Goal: Communication & Community: Answer question/provide support

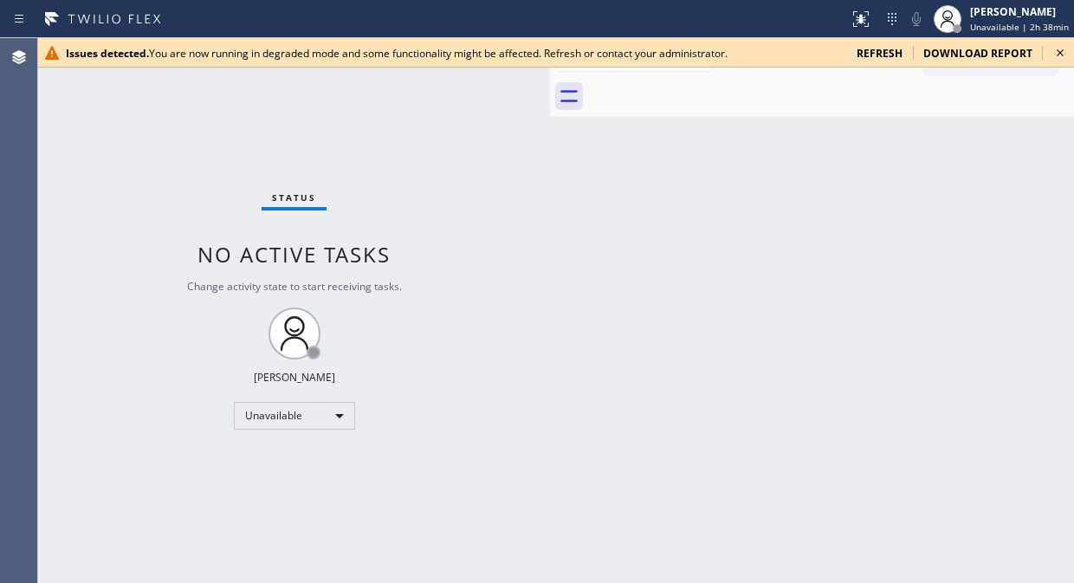
click at [1062, 49] on icon at bounding box center [1059, 52] width 7 height 7
click at [101, 170] on div "Status No active tasks Change activity state to start receiving tasks. [PERSON_…" at bounding box center [294, 310] width 512 height 545
click at [1062, 48] on icon at bounding box center [1059, 52] width 21 height 21
click at [1065, 53] on icon at bounding box center [1059, 52] width 21 height 21
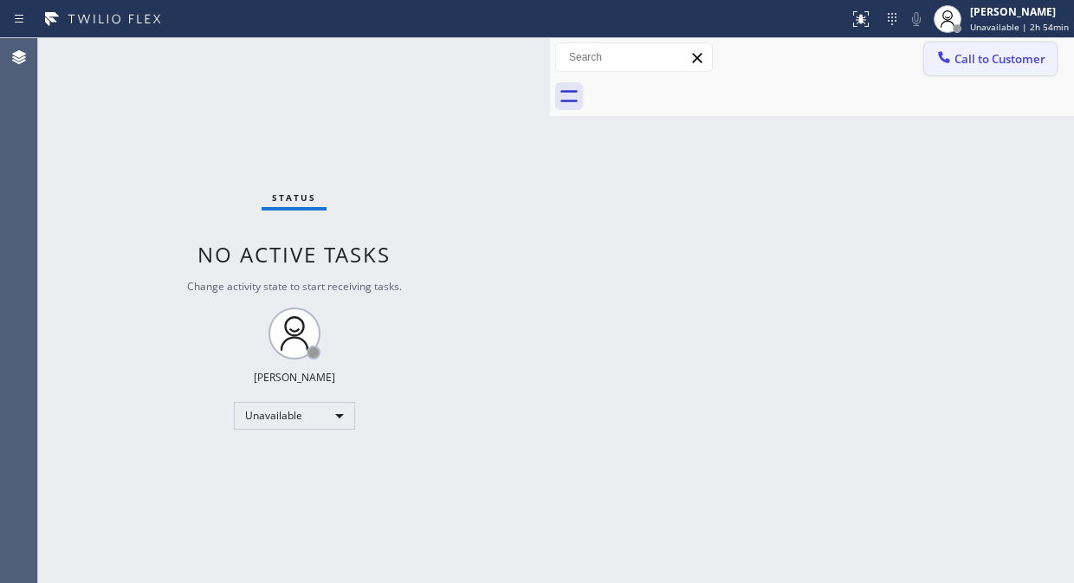
click at [982, 58] on span "Call to Customer" at bounding box center [999, 59] width 91 height 16
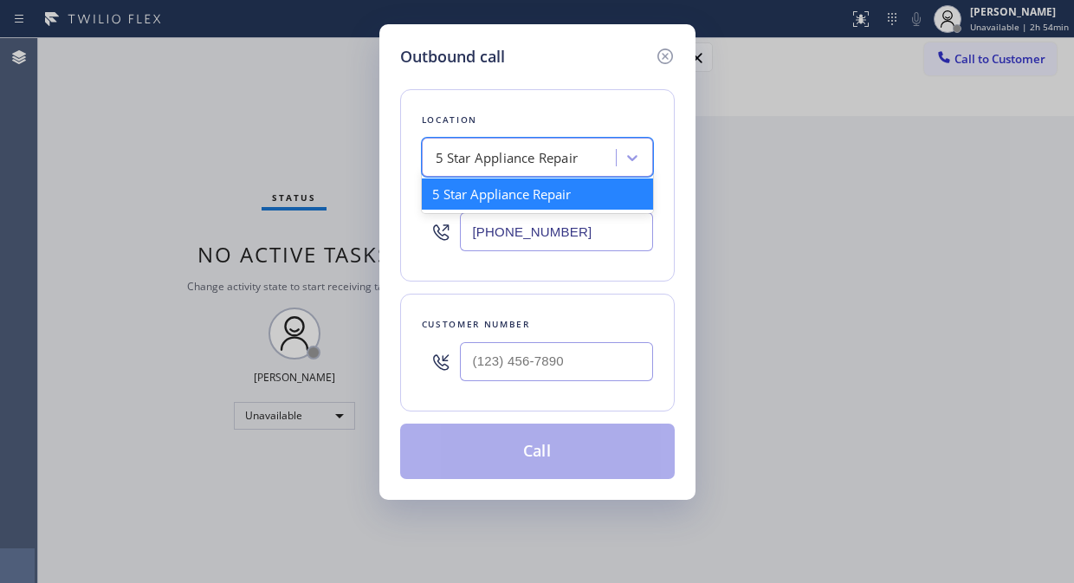
click at [494, 166] on div "5 Star Appliance Repair" at bounding box center [507, 158] width 143 height 20
paste input "Long Beach HVAC"
type input "Long Beach HVAC"
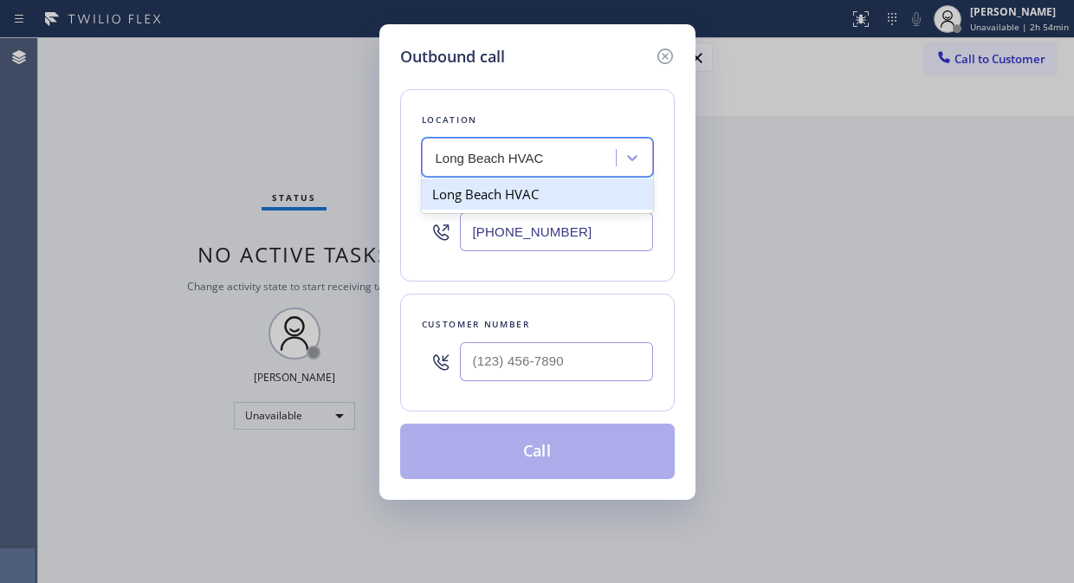
click at [500, 194] on div "Long Beach HVAC" at bounding box center [537, 193] width 231 height 31
type input "[PHONE_NUMBER]"
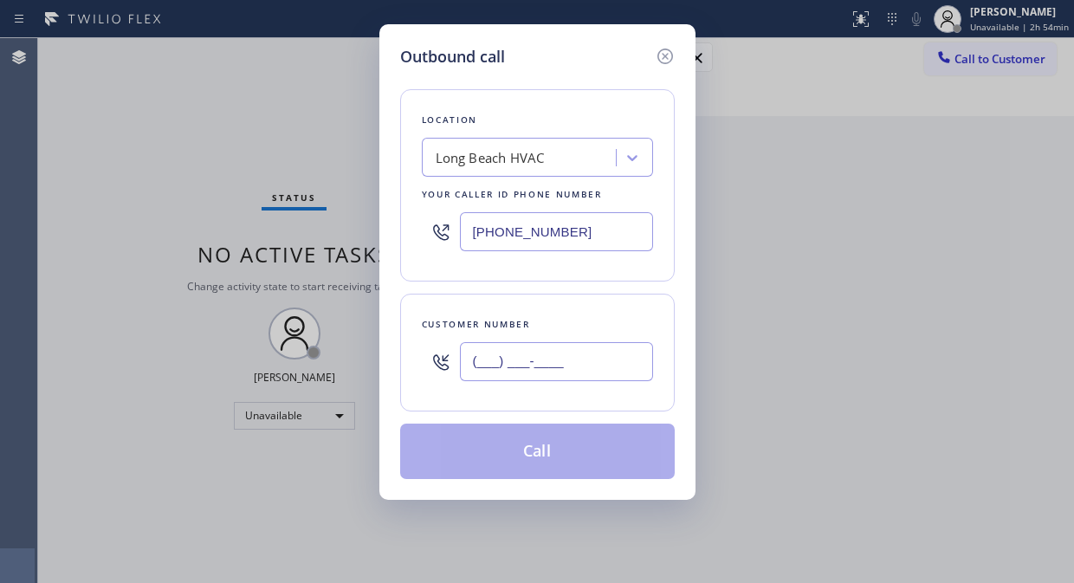
click at [468, 381] on input "(___) ___-____" at bounding box center [556, 361] width 193 height 39
paste input "845) 661-5728"
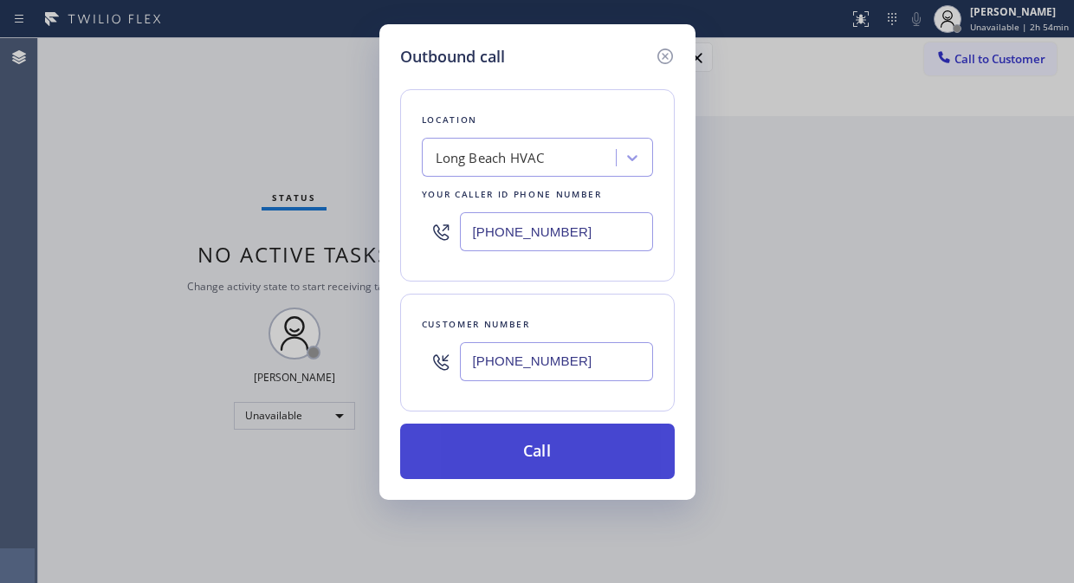
type input "[PHONE_NUMBER]"
click at [610, 461] on button "Call" at bounding box center [537, 450] width 274 height 55
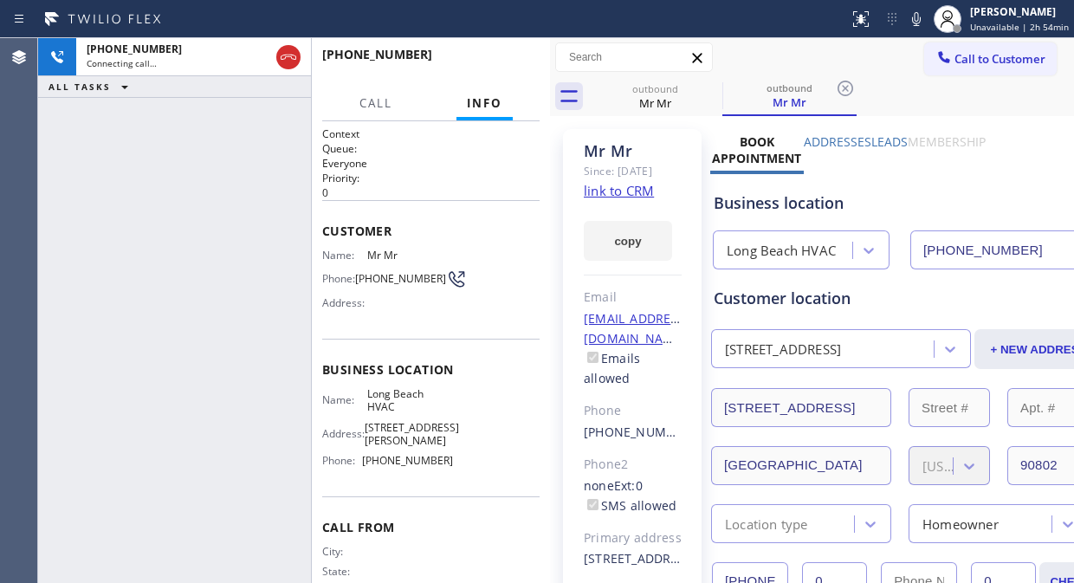
type input "[PHONE_NUMBER]"
click at [97, 196] on div "[PHONE_NUMBER] Live | 00:01 ALL TASKS ALL TASKS ACTIVE TASKS TASKS IN WRAP UP" at bounding box center [174, 310] width 273 height 545
click at [104, 183] on div "[PHONE_NUMBER] Live | 00:07 ALL TASKS ALL TASKS ACTIVE TASKS TASKS IN WRAP UP" at bounding box center [174, 310] width 273 height 545
click at [99, 274] on div "[PHONE_NUMBER] Live | 00:13 ALL TASKS ALL TASKS ACTIVE TASKS TASKS IN WRAP UP" at bounding box center [174, 310] width 273 height 545
click at [58, 242] on div "[PHONE_NUMBER] Live | 00:30 ALL TASKS ALL TASKS ACTIVE TASKS TASKS IN WRAP UP" at bounding box center [174, 310] width 273 height 545
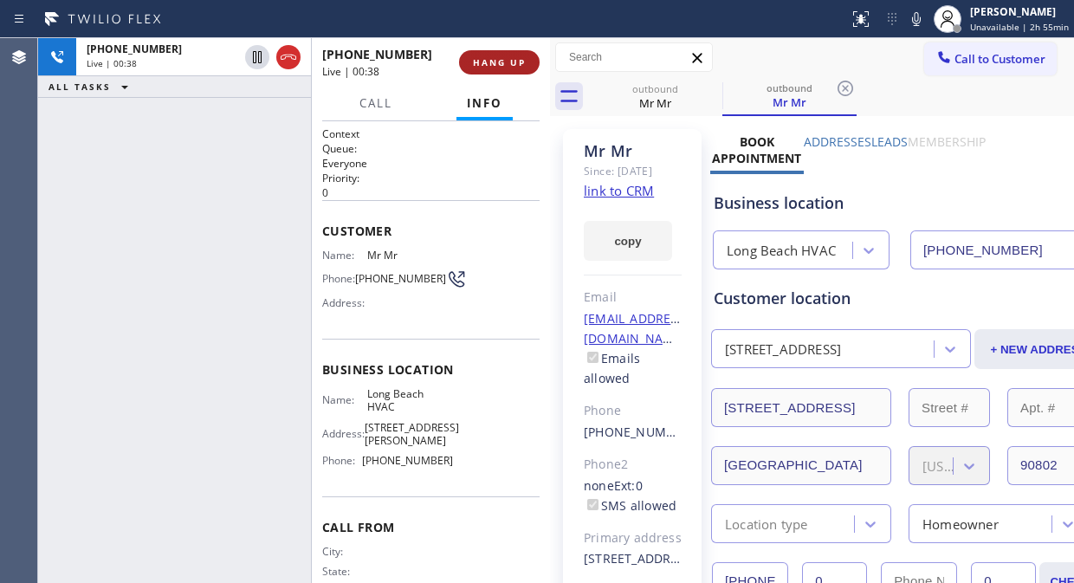
click at [496, 66] on span "HANG UP" at bounding box center [499, 62] width 53 height 12
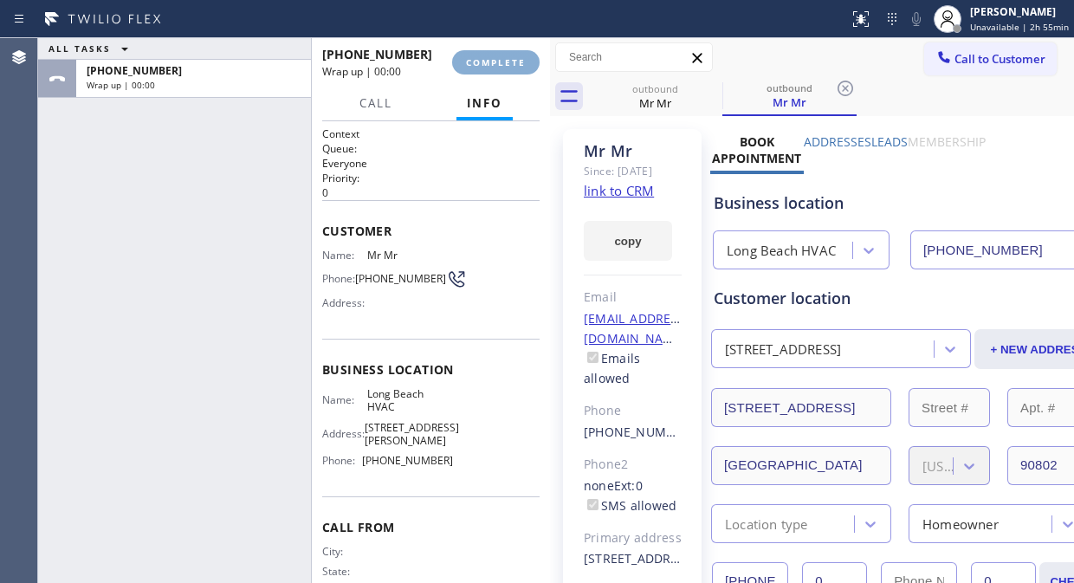
click at [497, 65] on span "COMPLETE" at bounding box center [496, 62] width 60 height 12
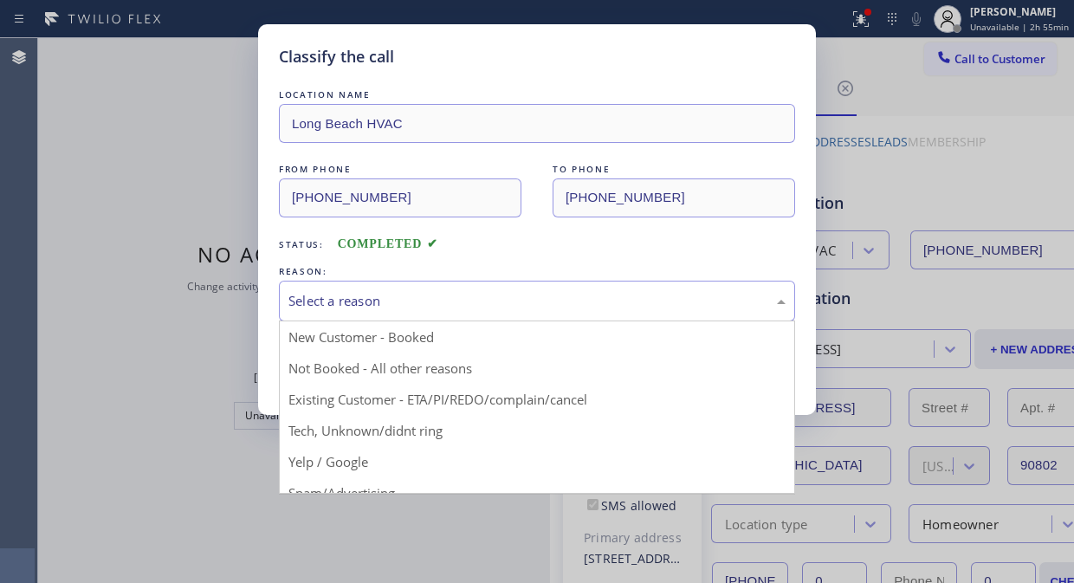
click at [485, 321] on div "Select a reason New Customer - Booked Not Booked - All other reasons Existing C…" at bounding box center [537, 301] width 516 height 41
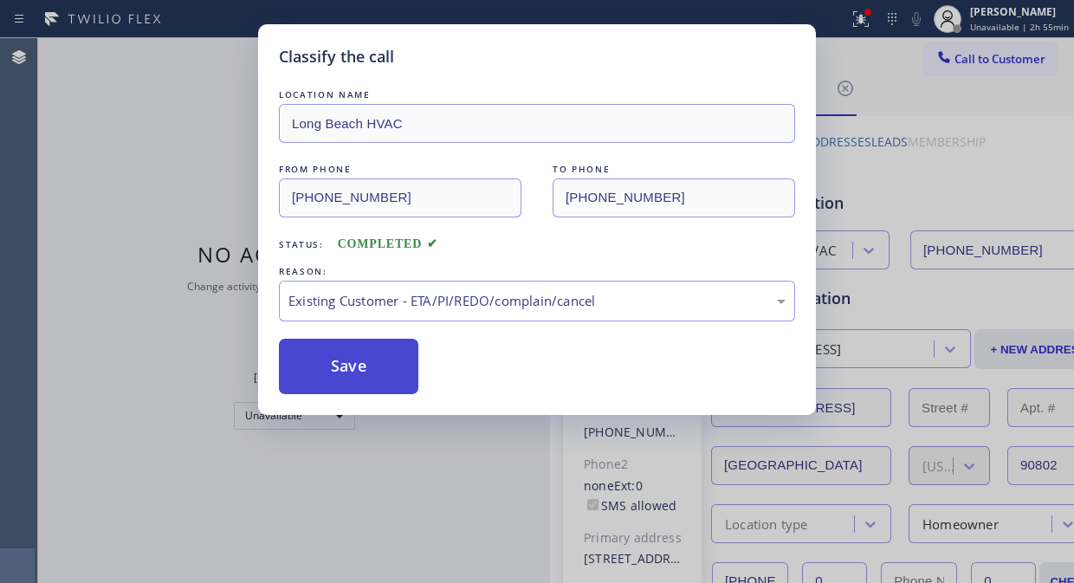
click at [359, 352] on button "Save" at bounding box center [348, 366] width 139 height 55
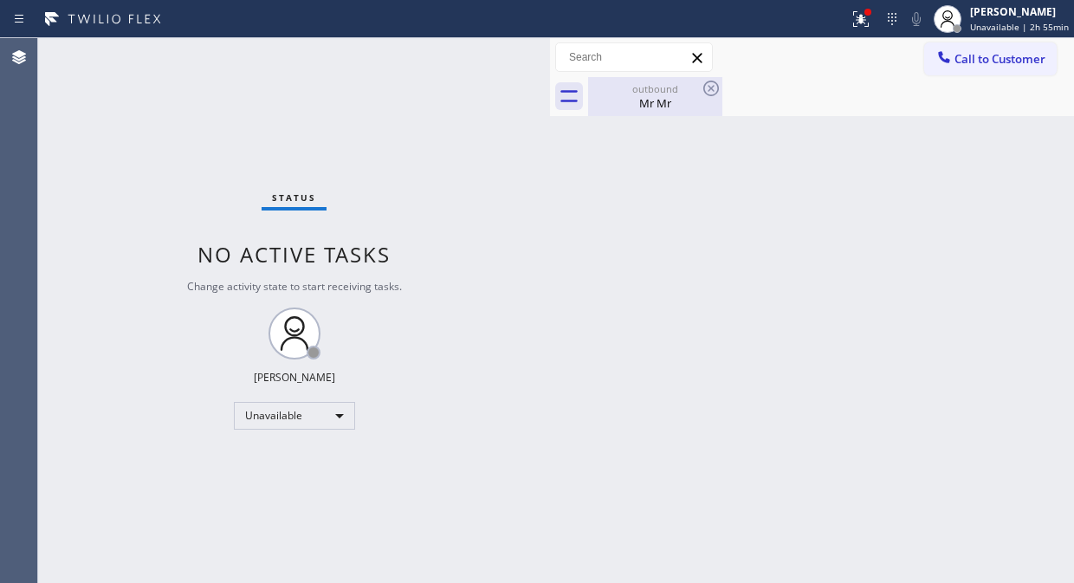
click at [644, 100] on div "Mr Mr" at bounding box center [655, 103] width 131 height 16
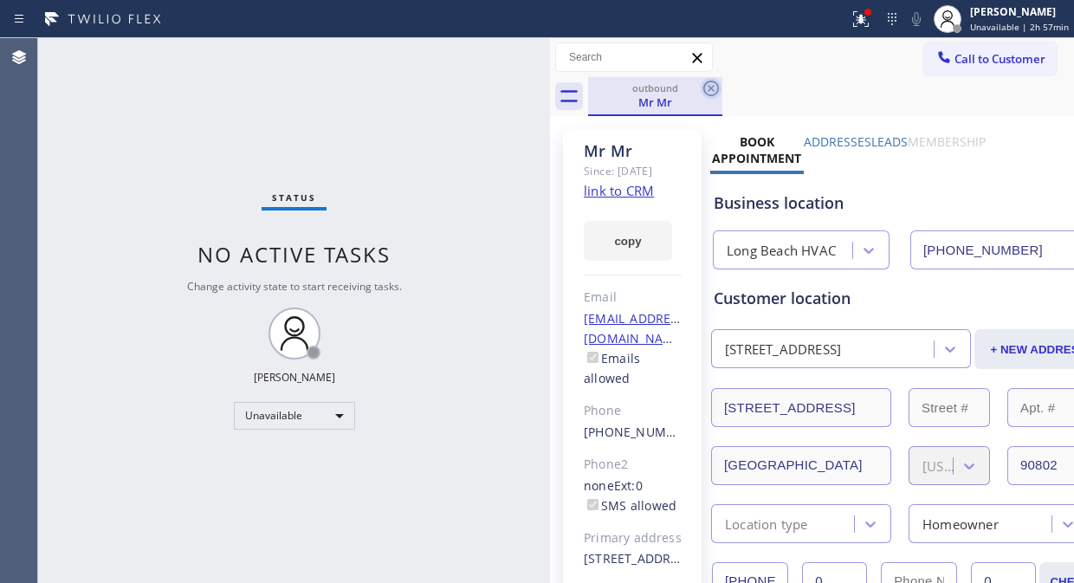
drag, startPoint x: 705, startPoint y: 87, endPoint x: 763, endPoint y: 87, distance: 58.0
click at [707, 87] on icon at bounding box center [710, 88] width 21 height 21
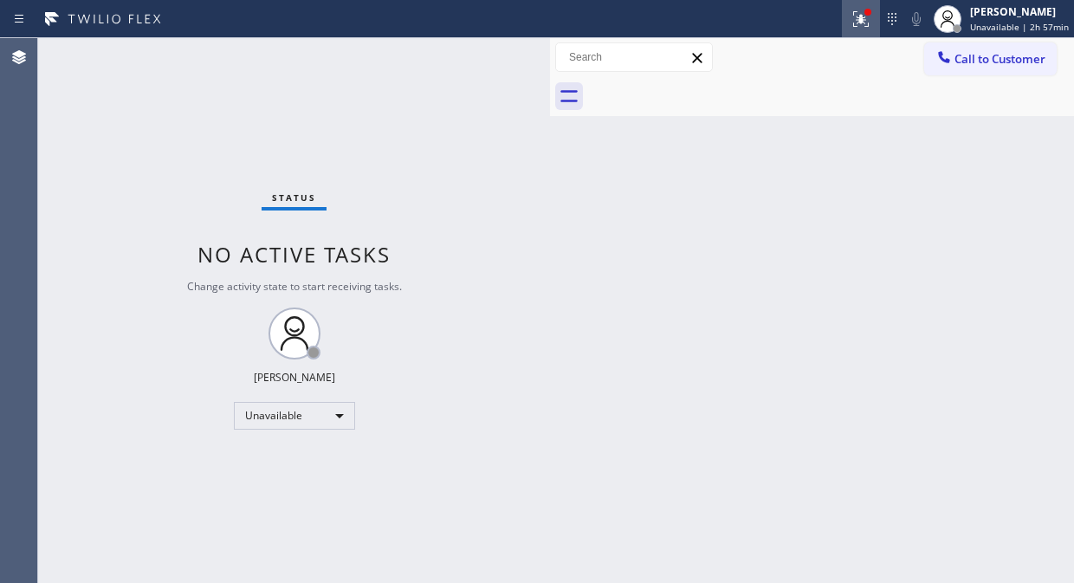
click at [863, 20] on icon at bounding box center [858, 17] width 10 height 12
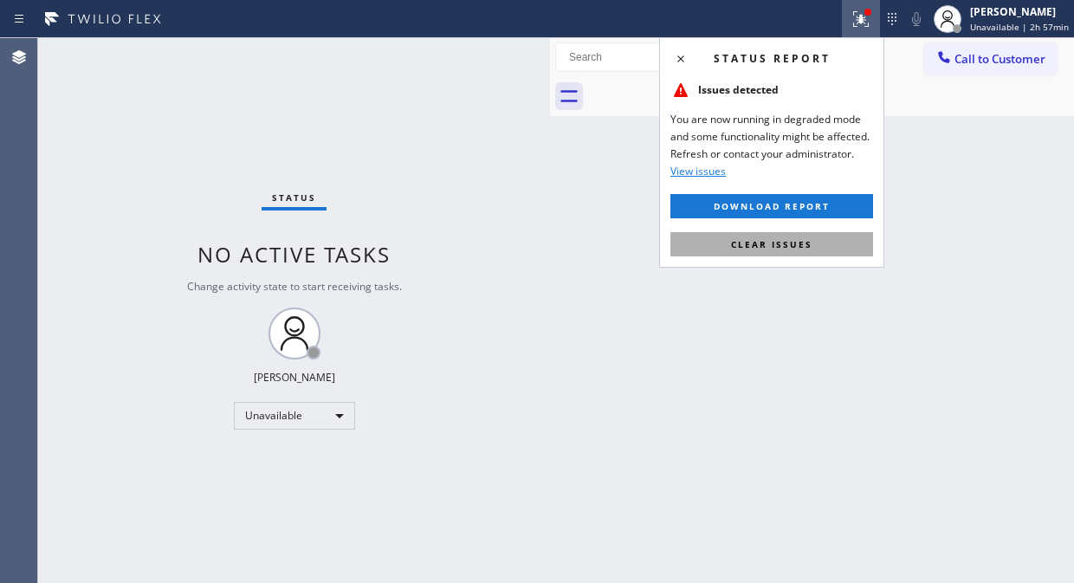
click at [784, 241] on span "Clear issues" at bounding box center [771, 244] width 81 height 12
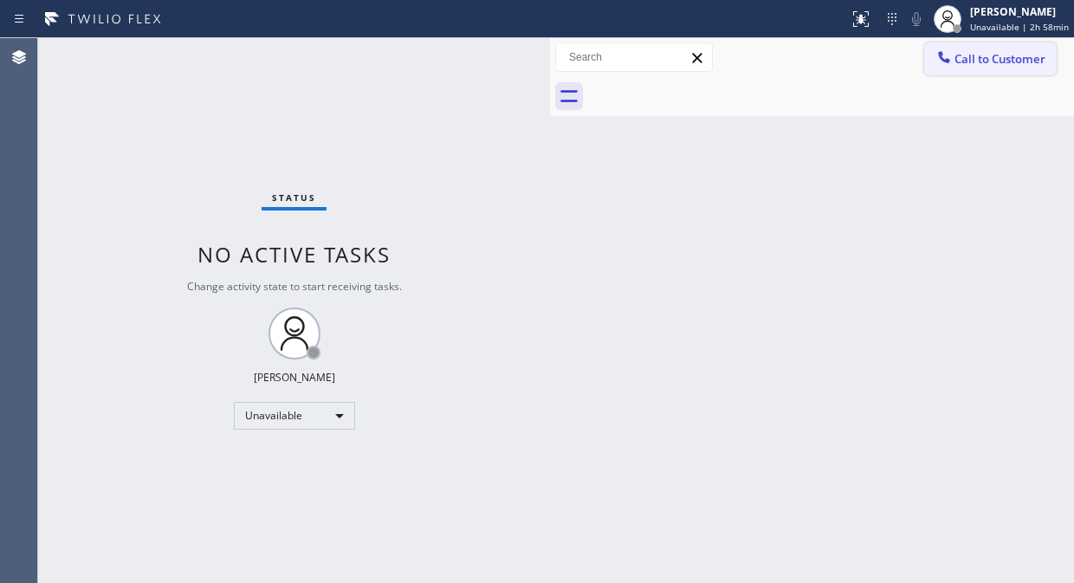
click at [973, 53] on span "Call to Customer" at bounding box center [999, 59] width 91 height 16
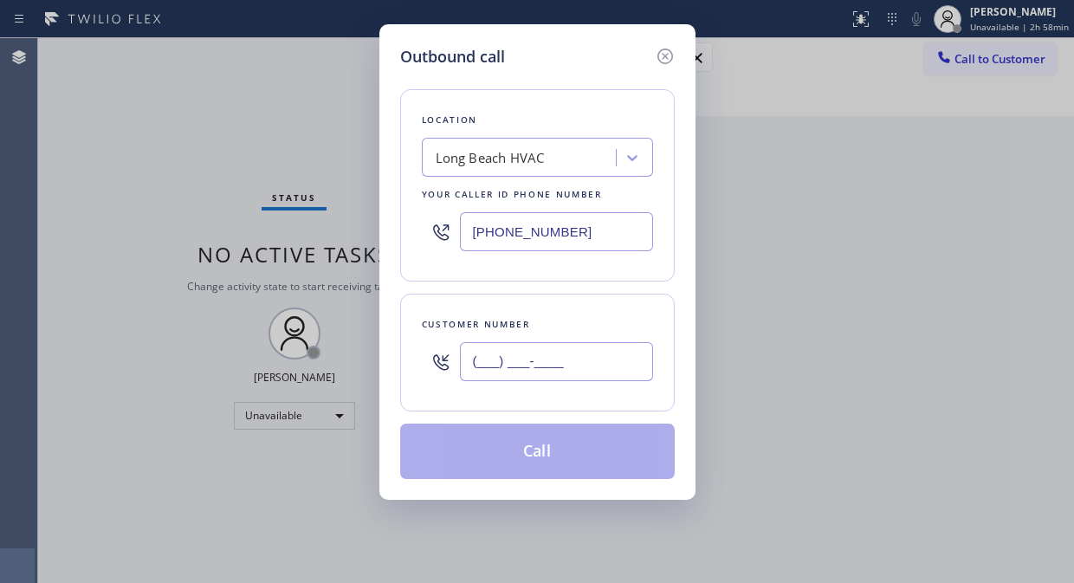
click at [487, 358] on input "(___) ___-____" at bounding box center [556, 361] width 193 height 39
paste input "619) 808-1188"
type input "[PHONE_NUMBER]"
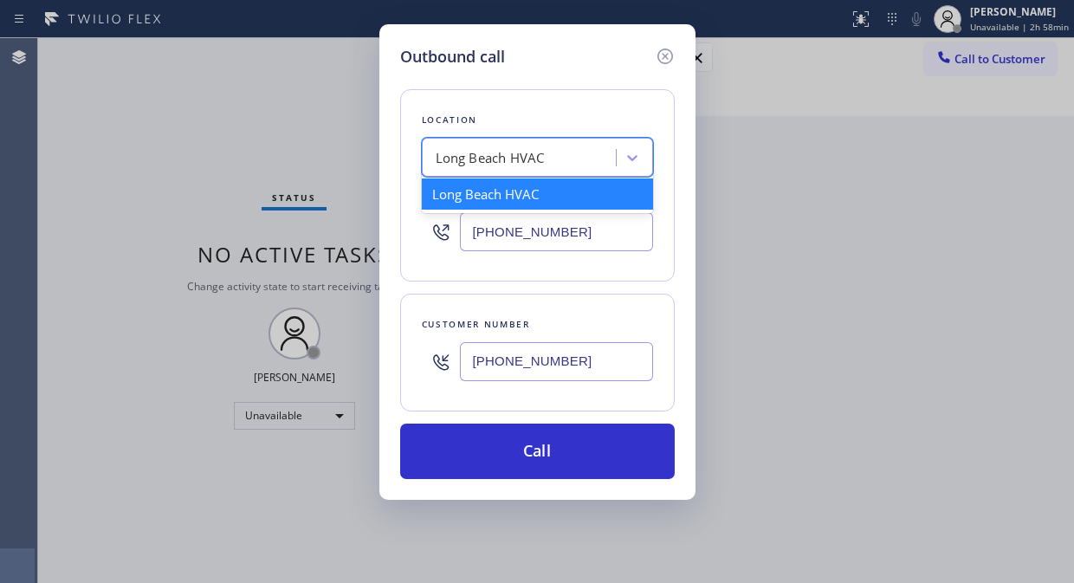
click at [513, 145] on div "Long Beach HVAC" at bounding box center [521, 158] width 189 height 30
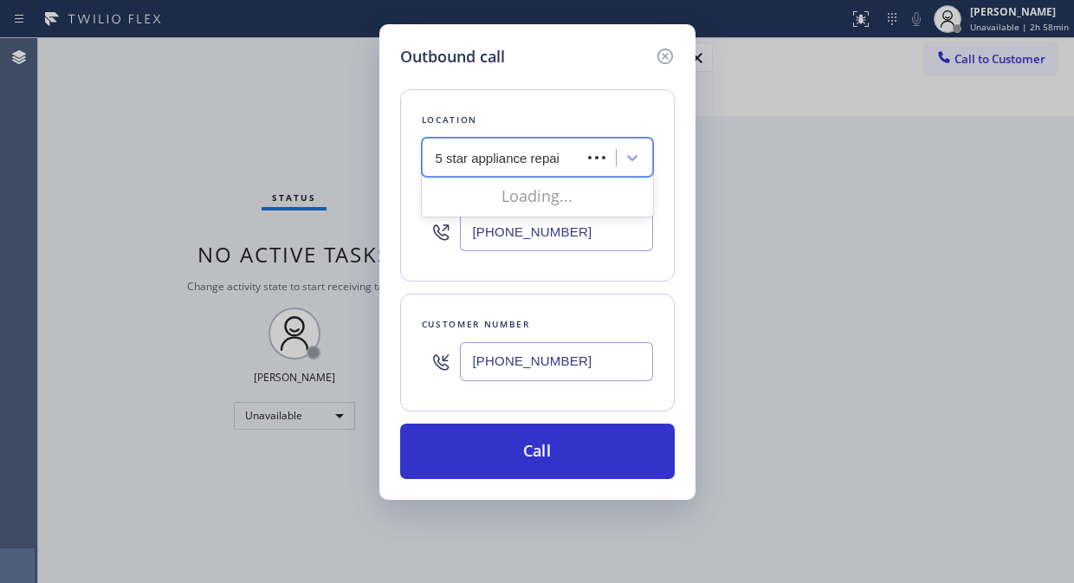
type input "5 star appliance repair"
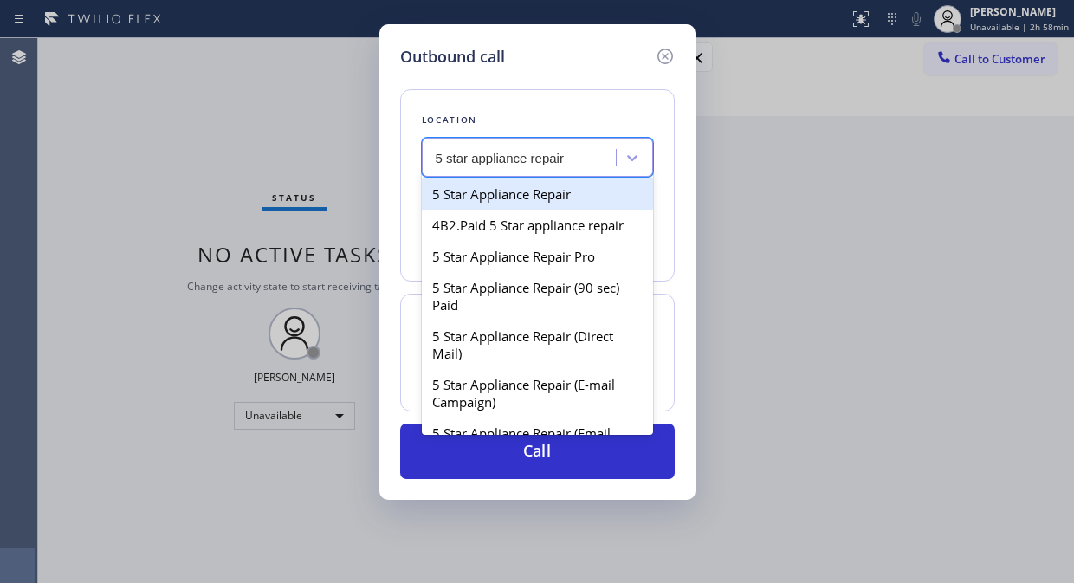
click at [523, 185] on div "5 Star Appliance Repair" at bounding box center [537, 193] width 231 height 31
type input "[PHONE_NUMBER]"
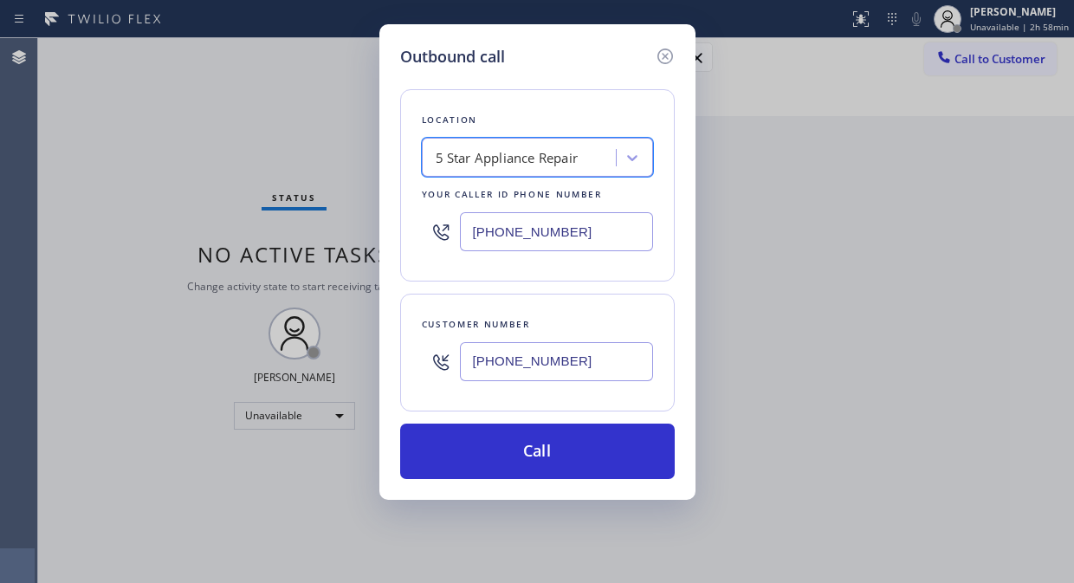
click at [468, 365] on input "[PHONE_NUMBER]" at bounding box center [556, 361] width 193 height 39
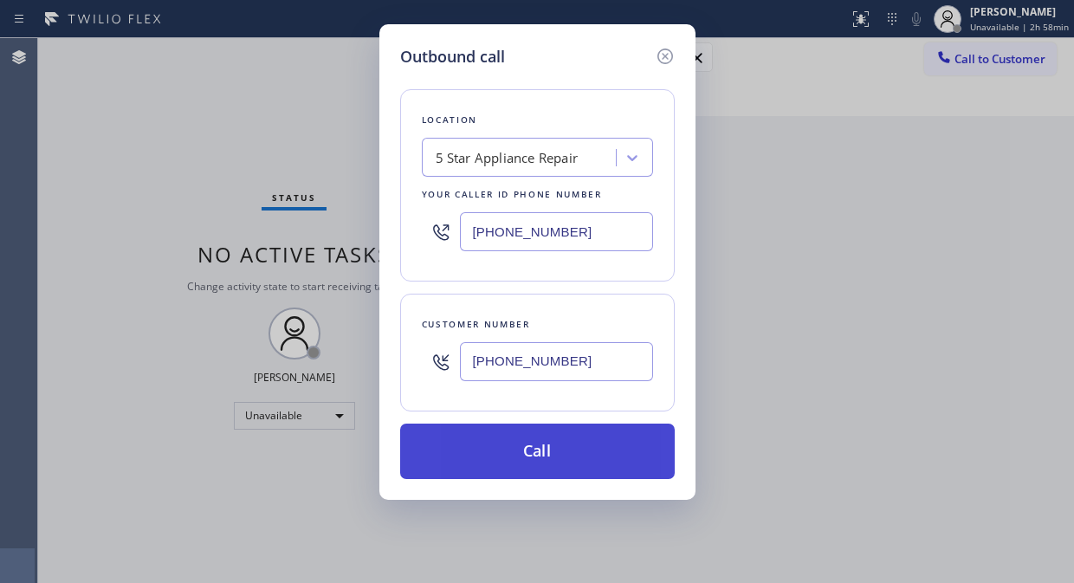
click at [542, 470] on button "Call" at bounding box center [537, 450] width 274 height 55
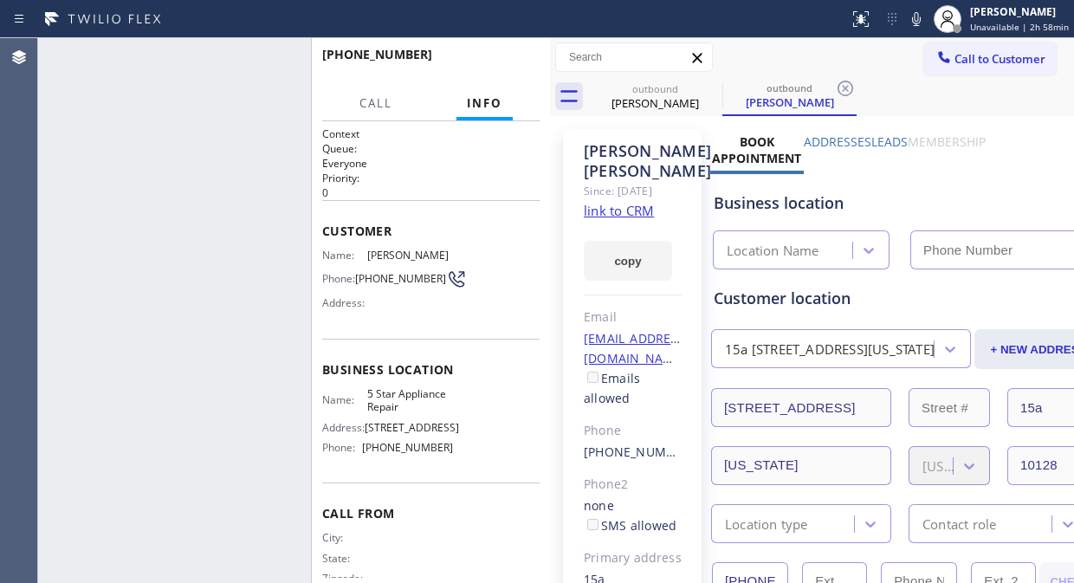
type input "[PHONE_NUMBER]"
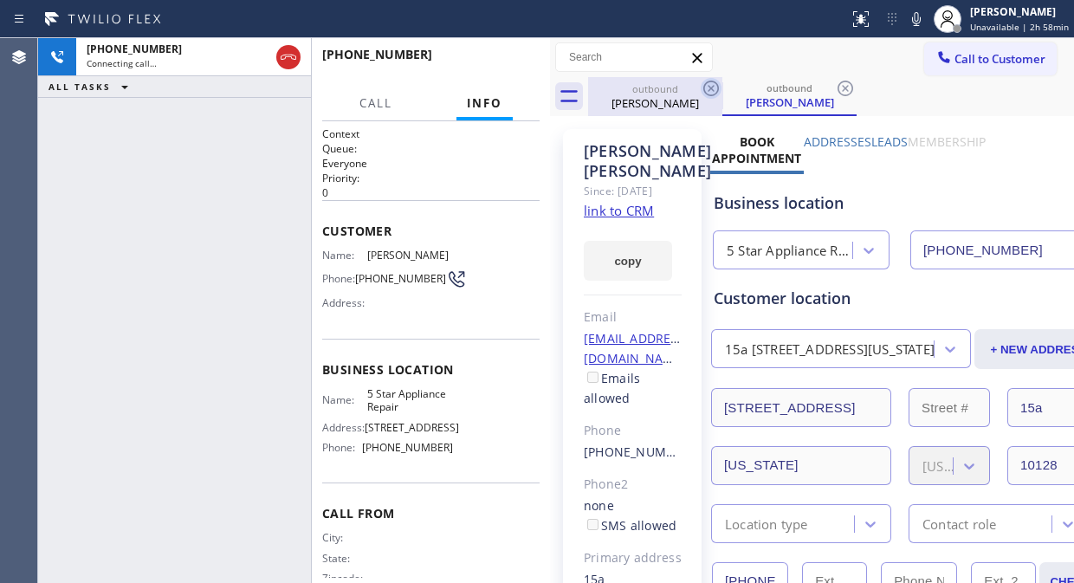
click at [713, 85] on icon at bounding box center [710, 88] width 21 height 21
click at [711, 87] on icon at bounding box center [711, 89] width 16 height 16
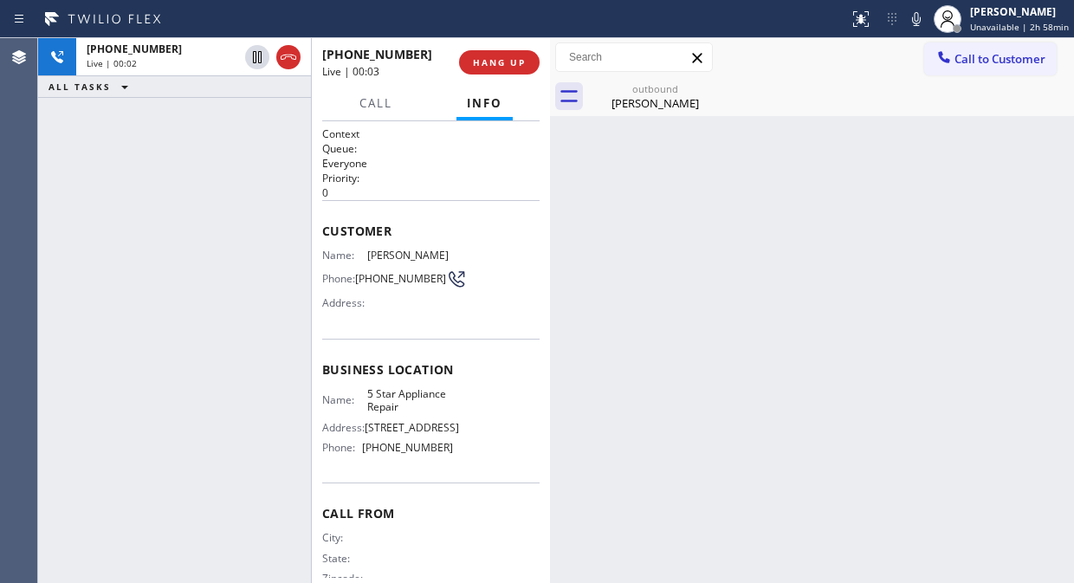
click at [117, 209] on div "[PHONE_NUMBER] Live | 00:02 ALL TASKS ALL TASKS ACTIVE TASKS TASKS IN WRAP UP" at bounding box center [174, 310] width 273 height 545
click at [496, 57] on span "HANG UP" at bounding box center [499, 62] width 53 height 12
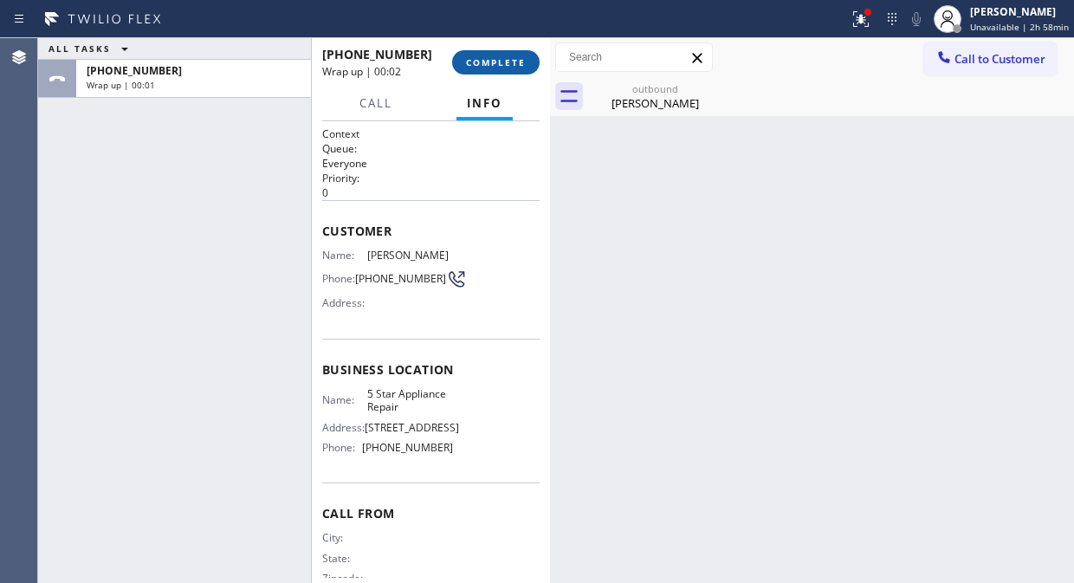
click at [496, 57] on span "COMPLETE" at bounding box center [496, 62] width 60 height 12
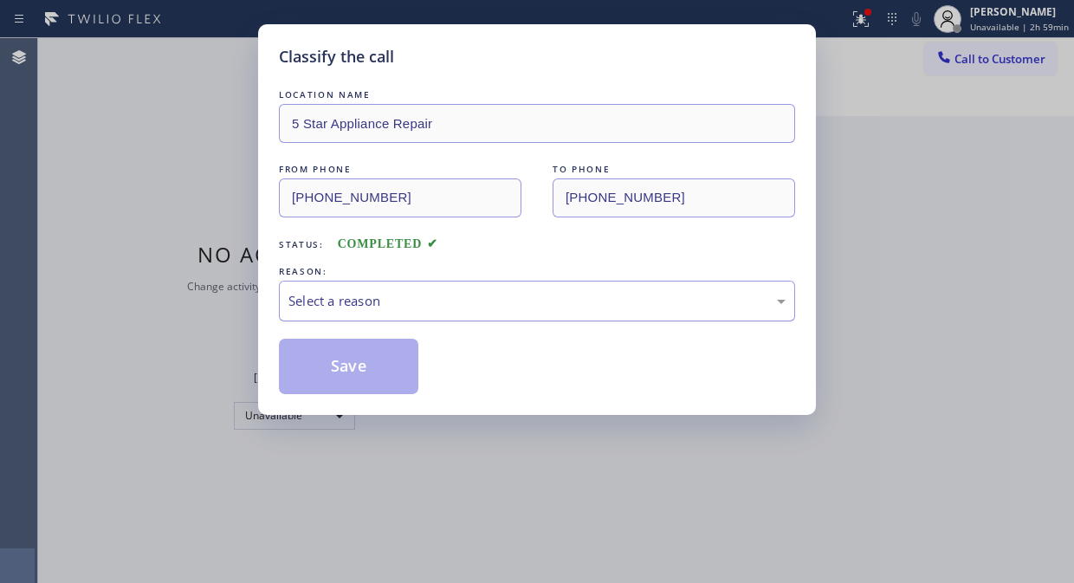
drag, startPoint x: 507, startPoint y: 298, endPoint x: 507, endPoint y: 310, distance: 12.1
click at [507, 303] on div "Select a reason" at bounding box center [536, 301] width 497 height 20
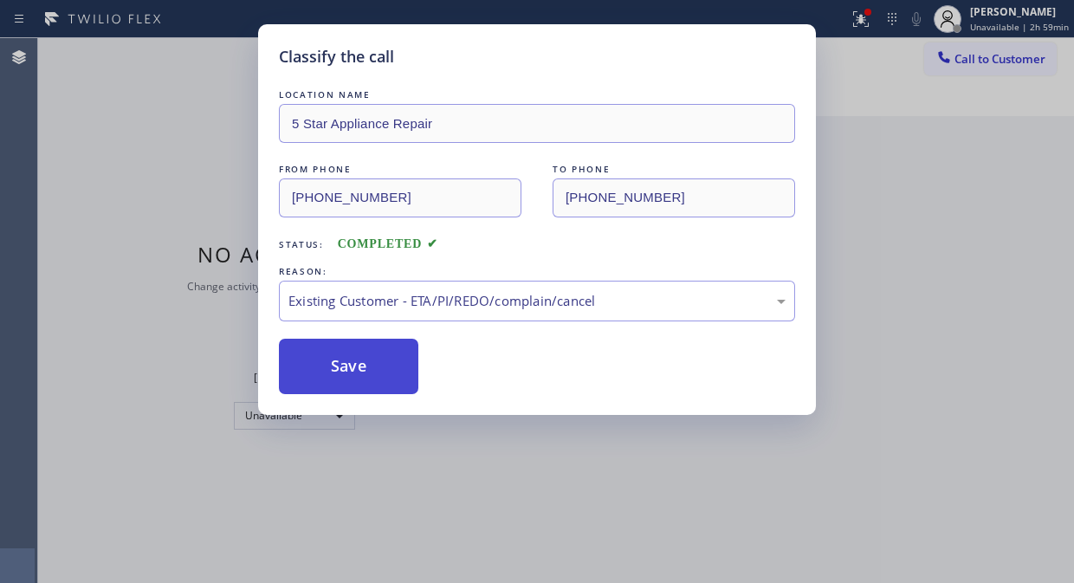
click at [365, 378] on button "Save" at bounding box center [348, 366] width 139 height 55
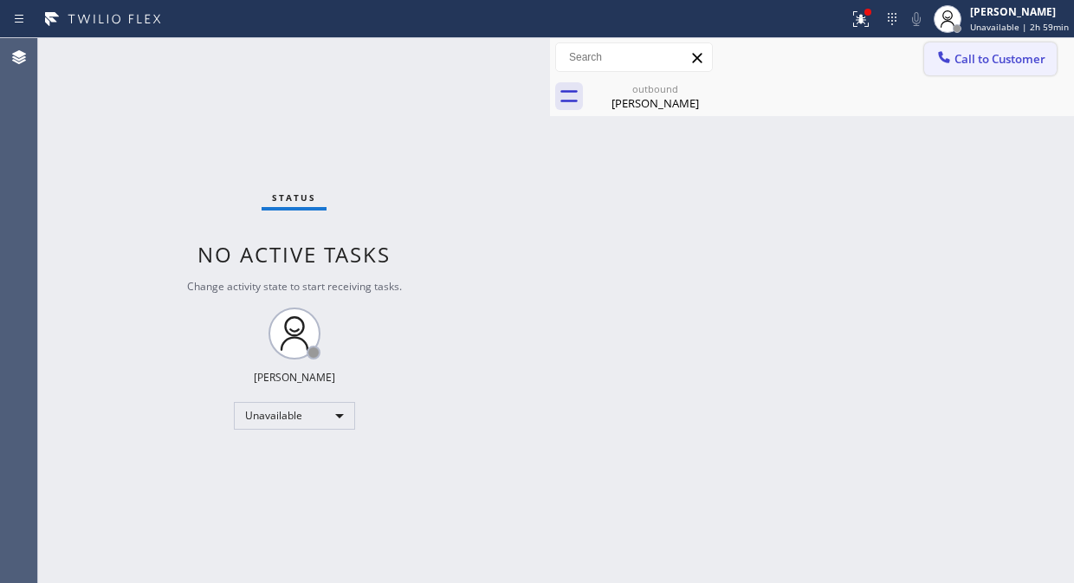
click at [971, 56] on span "Call to Customer" at bounding box center [999, 59] width 91 height 16
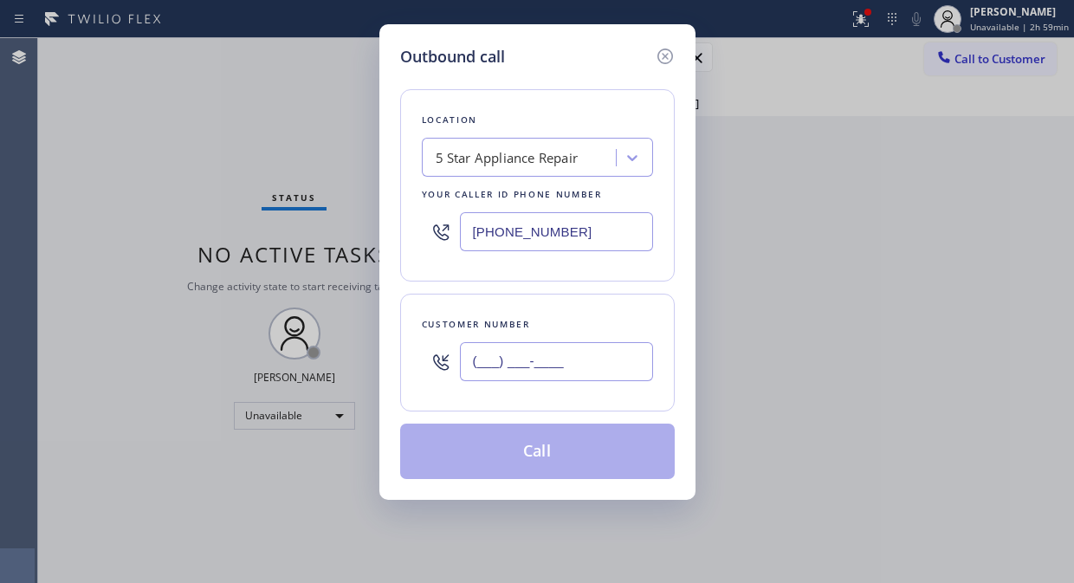
click at [471, 368] on input "(___) ___-____" at bounding box center [556, 361] width 193 height 39
paste input "773) 456-9639"
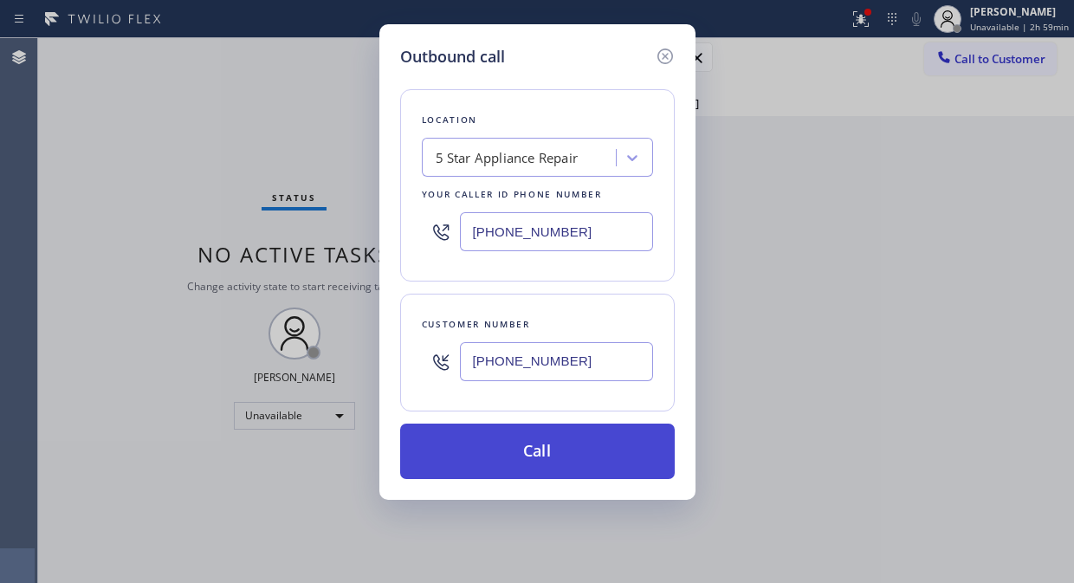
type input "[PHONE_NUMBER]"
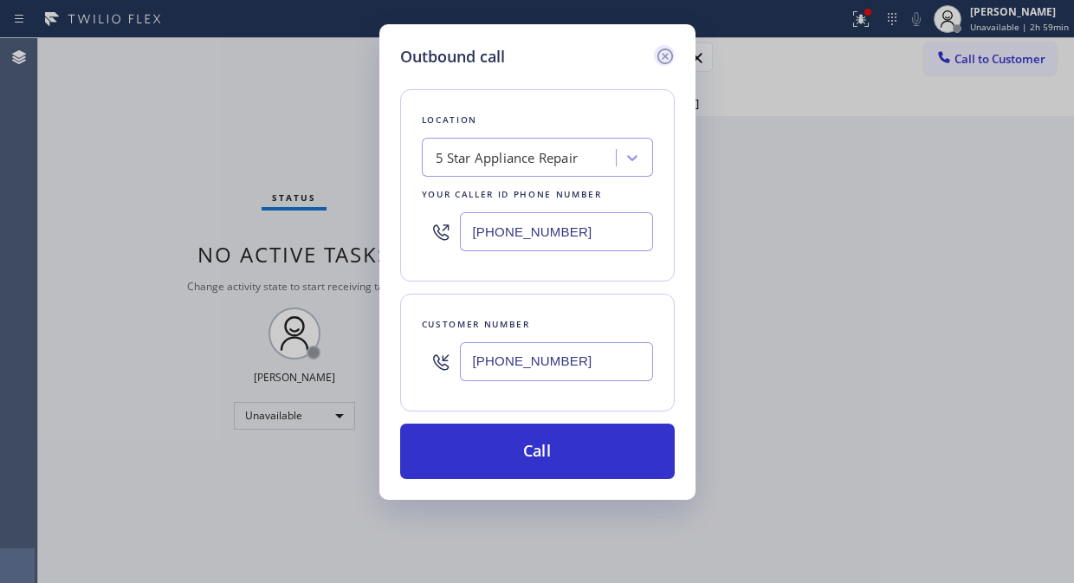
drag, startPoint x: 532, startPoint y: 457, endPoint x: 672, endPoint y: 50, distance: 430.2
click at [533, 457] on button "Call" at bounding box center [537, 450] width 274 height 55
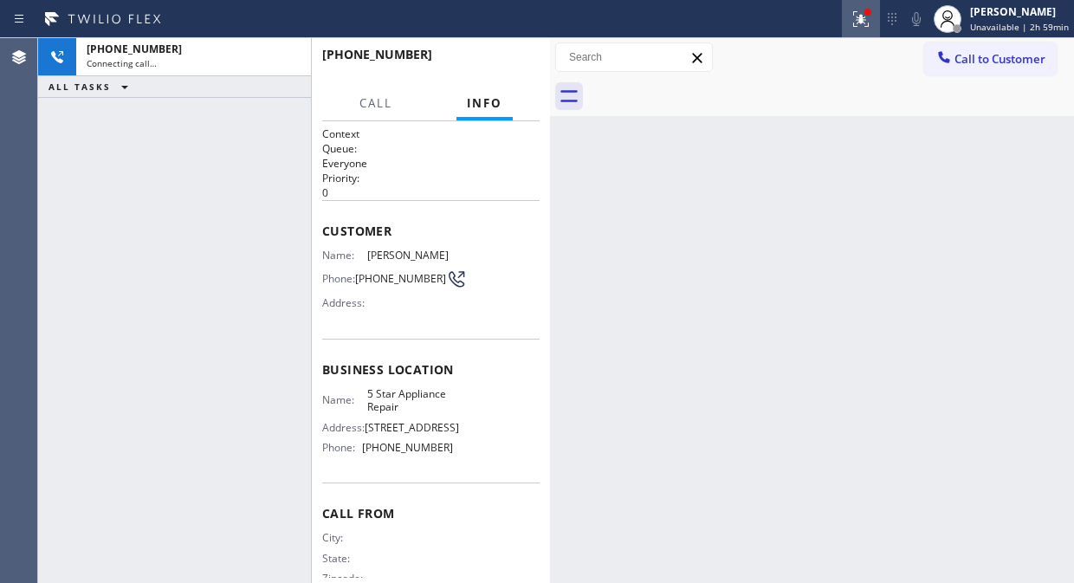
click at [859, 22] on icon at bounding box center [860, 19] width 21 height 21
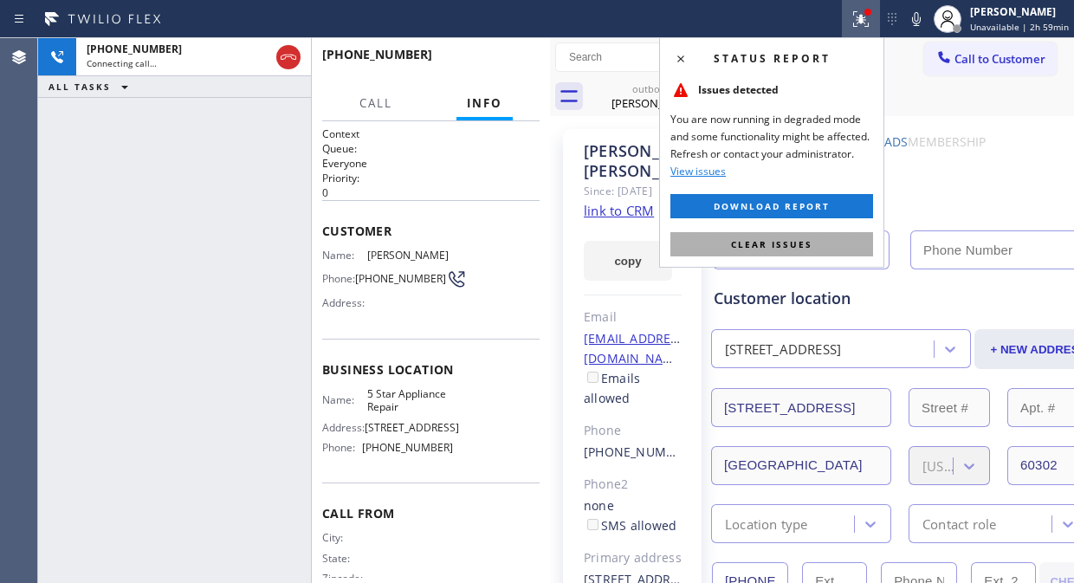
click at [789, 248] on span "Clear issues" at bounding box center [771, 244] width 81 height 12
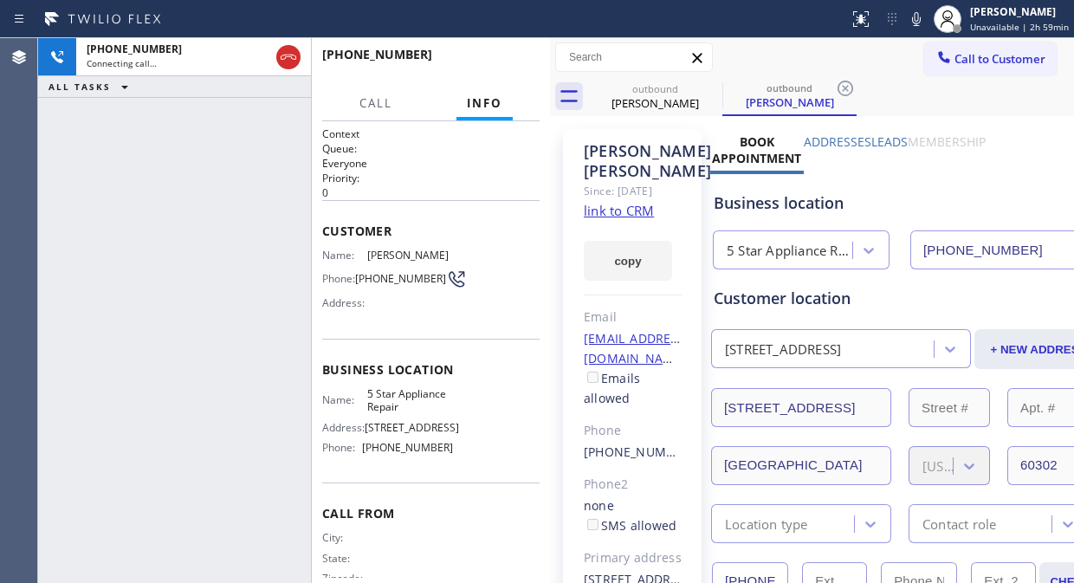
type input "[PHONE_NUMBER]"
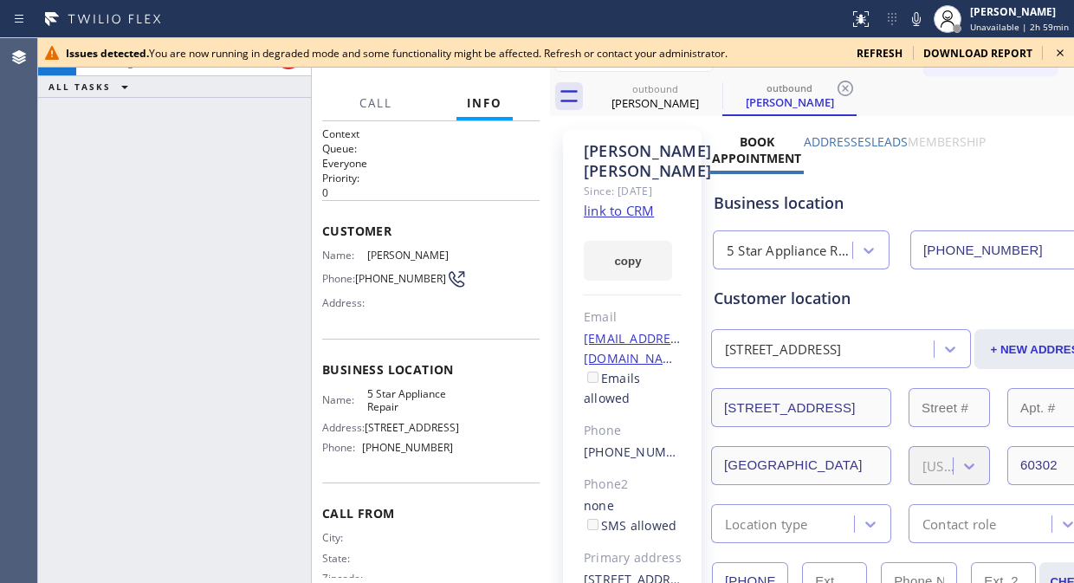
click at [1059, 53] on icon at bounding box center [1059, 52] width 7 height 7
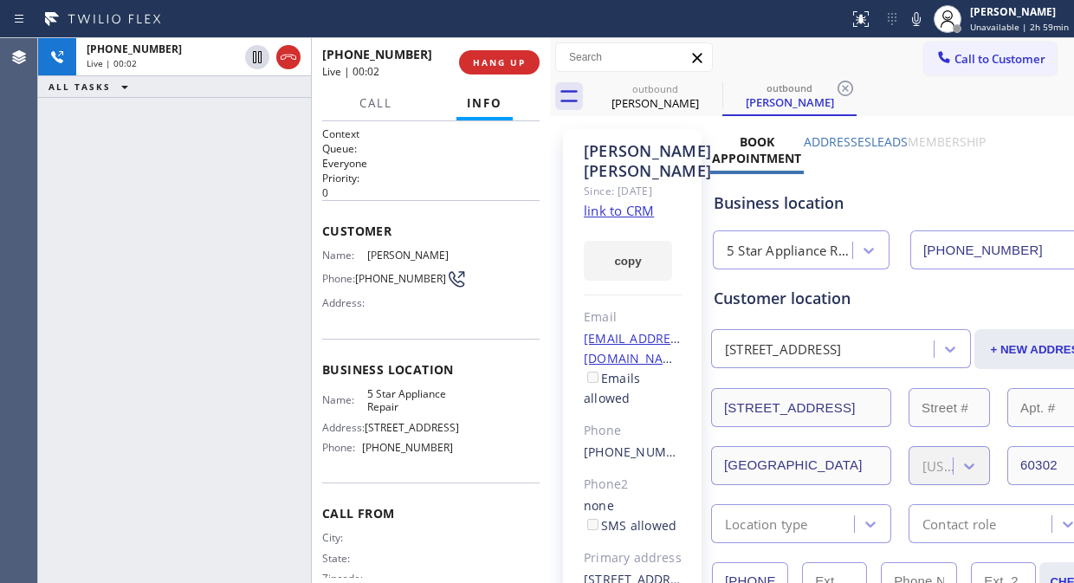
click at [81, 149] on div "[PHONE_NUMBER] Live | 00:02 ALL TASKS ALL TASKS ACTIVE TASKS TASKS IN WRAP UP" at bounding box center [174, 310] width 273 height 545
click at [461, 71] on div "[PHONE_NUMBER] Live | 00:02 HANG UP" at bounding box center [430, 62] width 217 height 45
click at [508, 62] on span "HANG UP" at bounding box center [499, 62] width 53 height 12
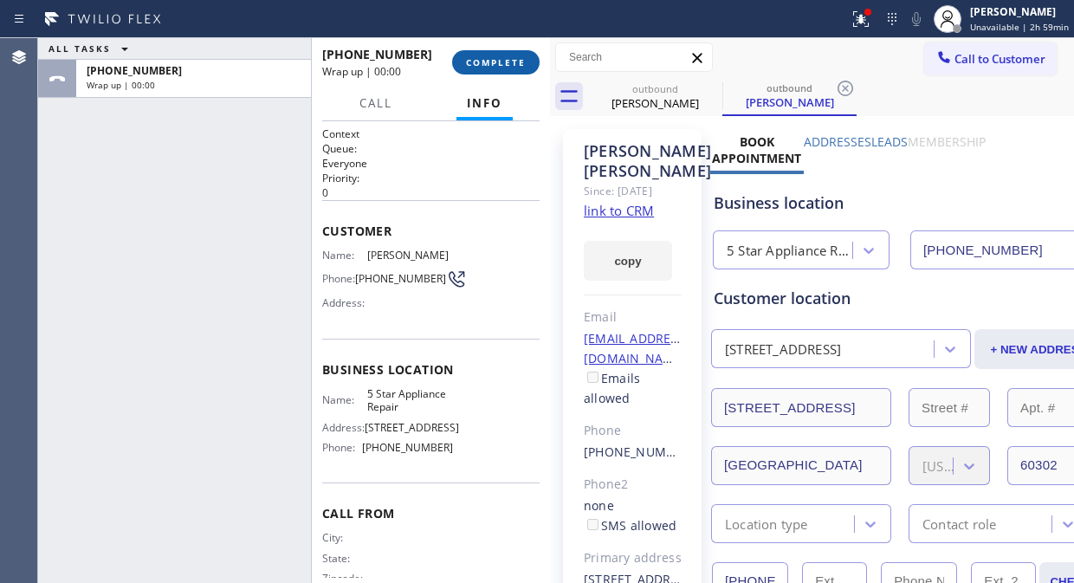
click at [508, 62] on span "COMPLETE" at bounding box center [496, 62] width 60 height 12
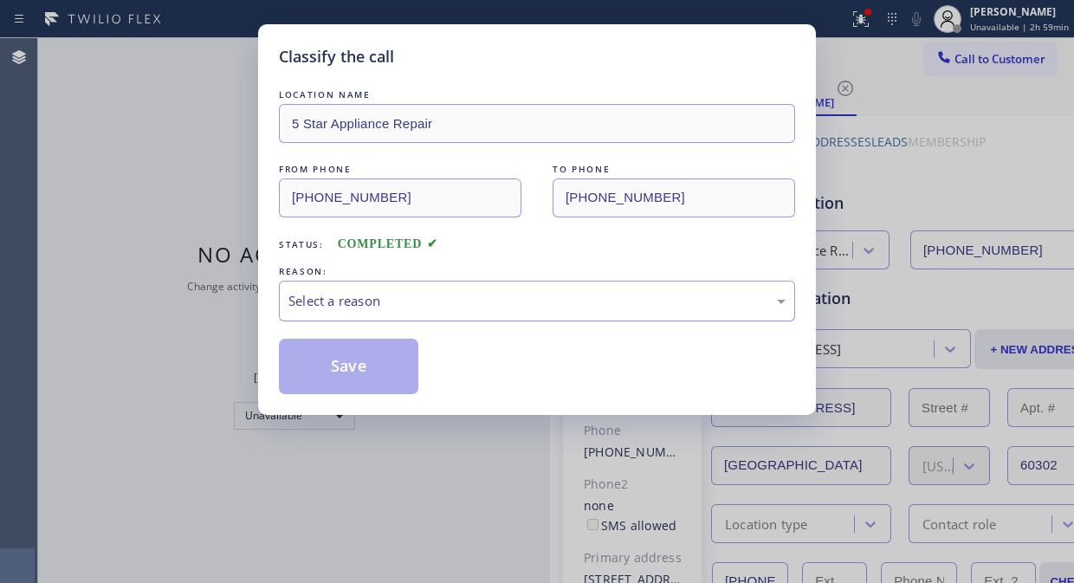
click at [504, 304] on div "Select a reason" at bounding box center [536, 301] width 497 height 20
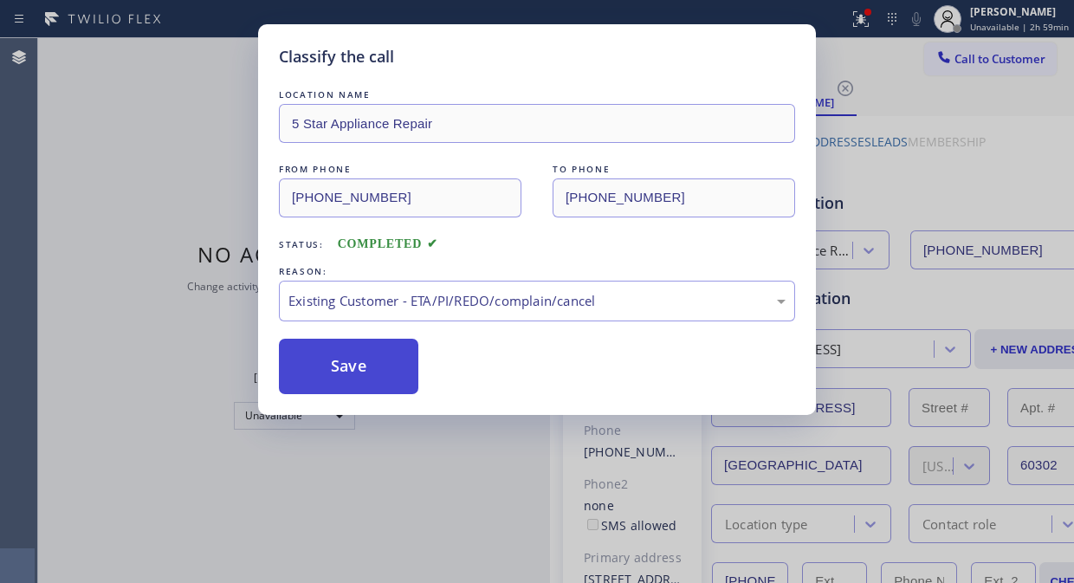
click at [384, 375] on button "Save" at bounding box center [348, 366] width 139 height 55
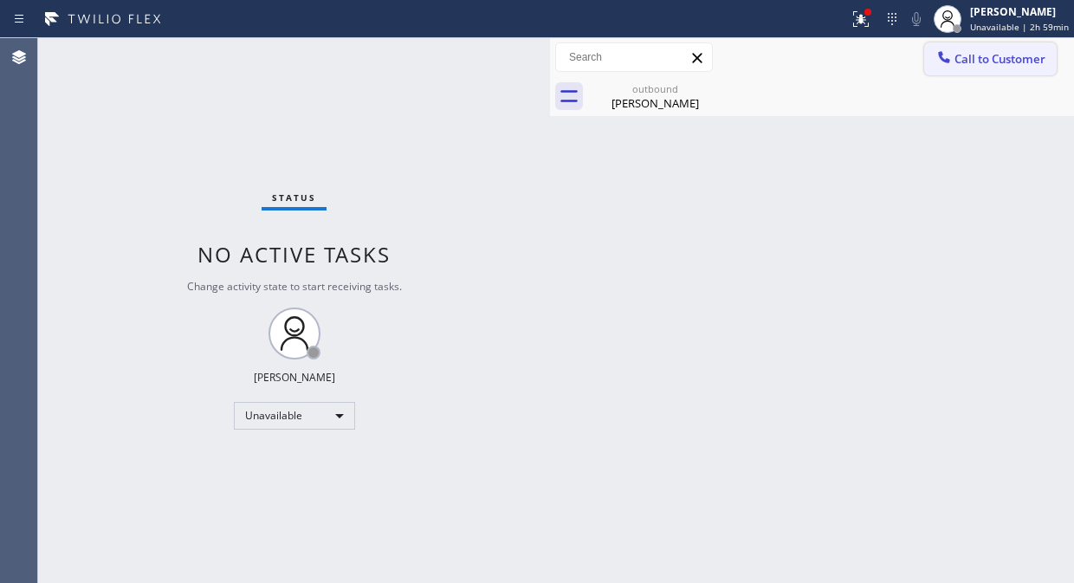
click at [1010, 59] on span "Call to Customer" at bounding box center [999, 59] width 91 height 16
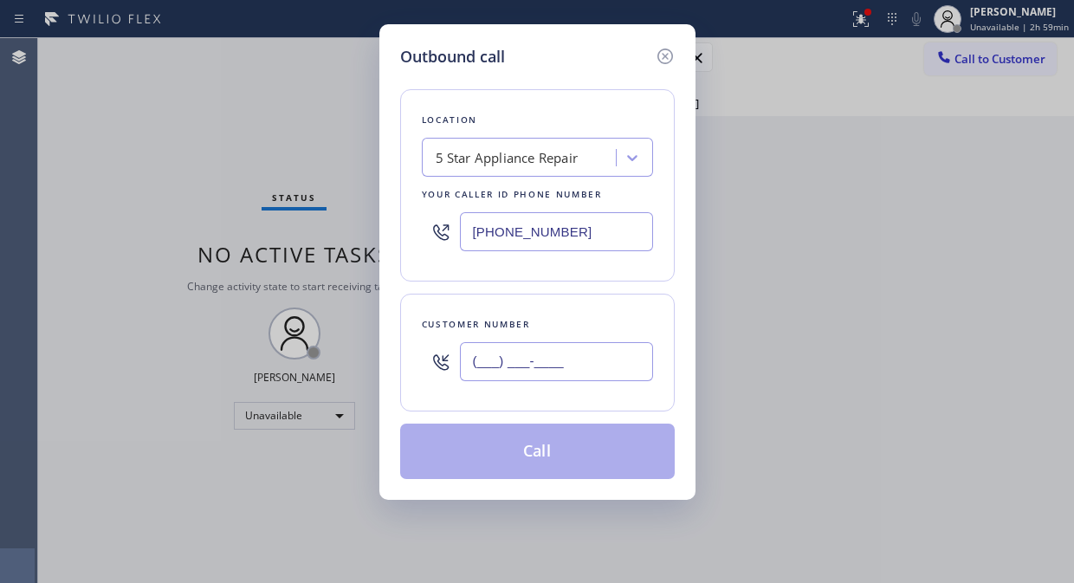
click at [526, 365] on input "(___) ___-____" at bounding box center [556, 361] width 193 height 39
paste input "480) 205-5545"
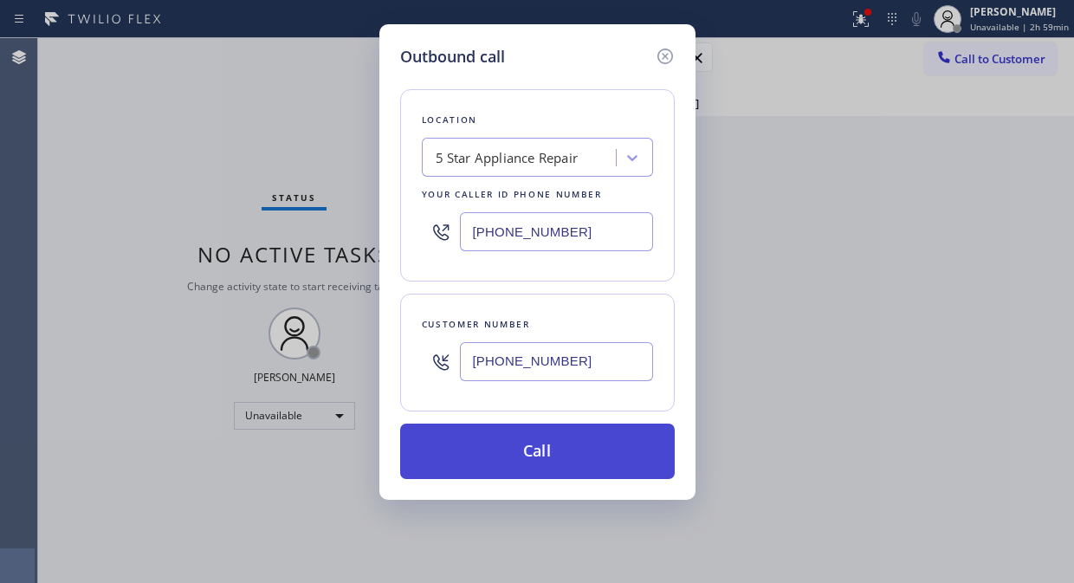
type input "[PHONE_NUMBER]"
drag, startPoint x: 529, startPoint y: 446, endPoint x: 778, endPoint y: 2, distance: 509.0
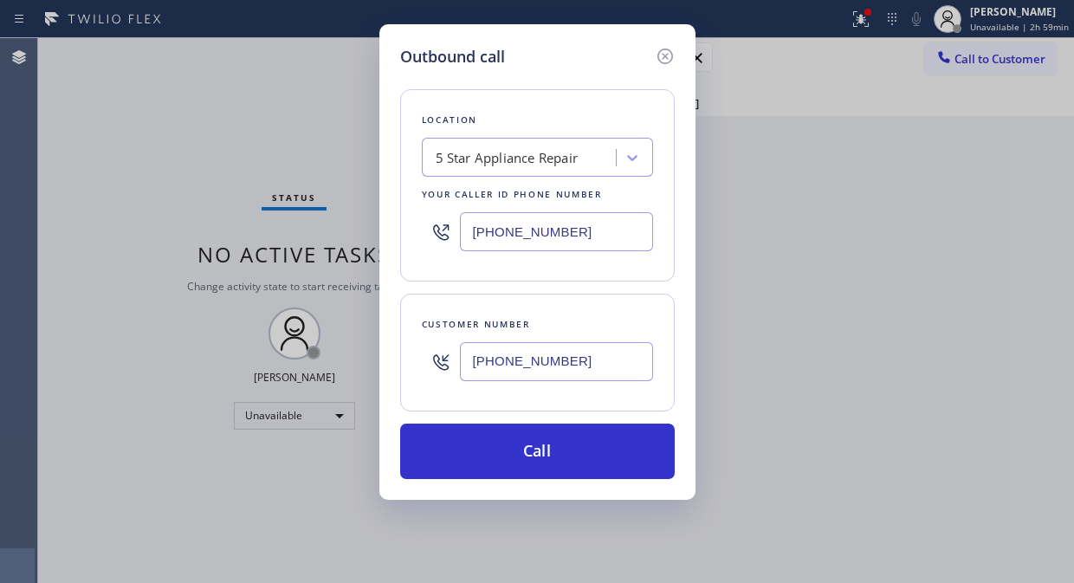
click at [532, 446] on button "Call" at bounding box center [537, 450] width 274 height 55
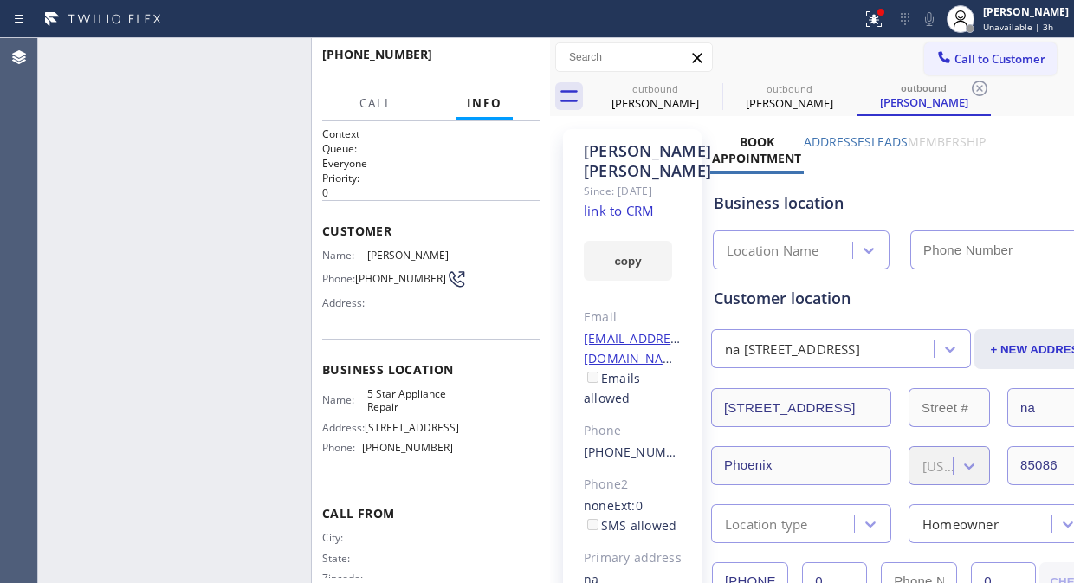
type input "[PHONE_NUMBER]"
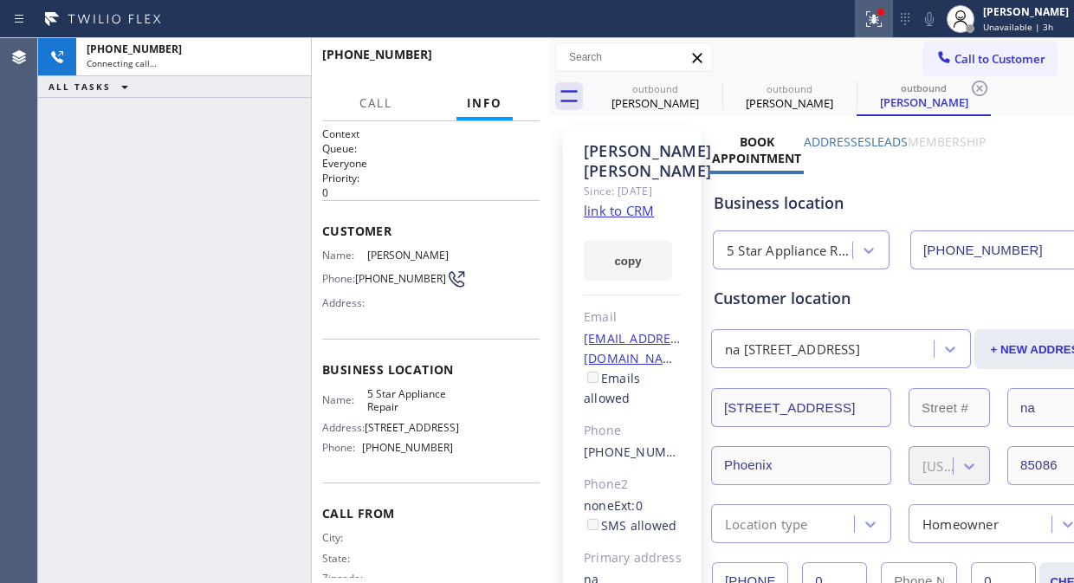
click at [884, 27] on icon at bounding box center [873, 19] width 21 height 21
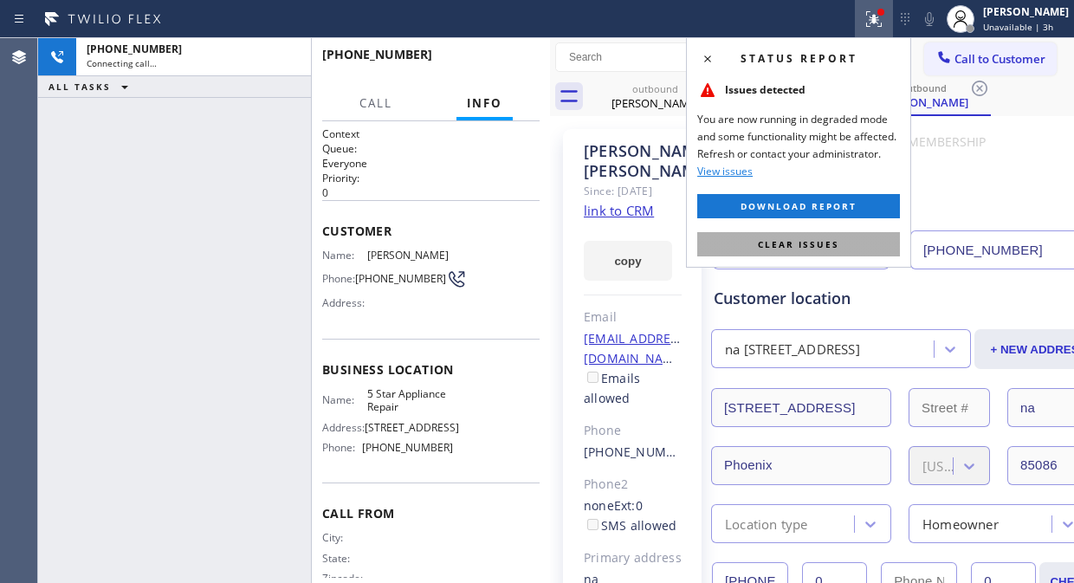
click at [782, 243] on span "Clear issues" at bounding box center [798, 244] width 81 height 12
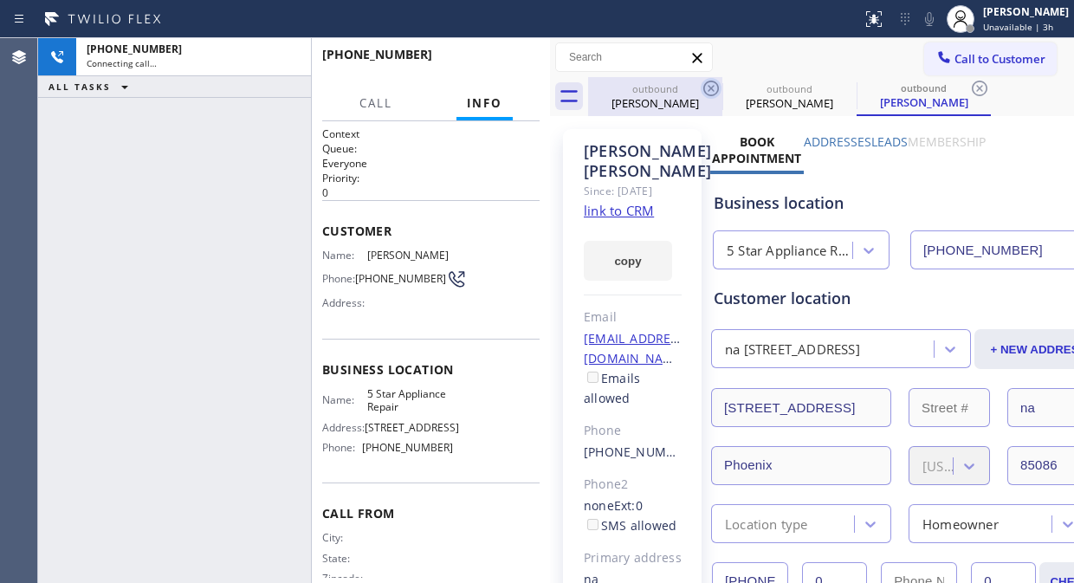
click at [713, 83] on icon at bounding box center [710, 88] width 21 height 21
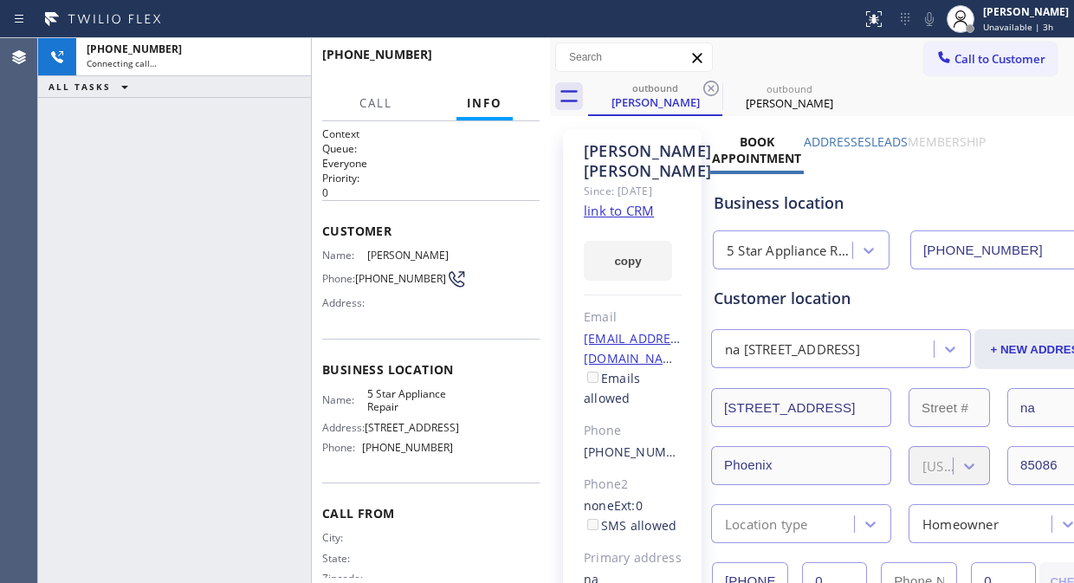
click at [713, 83] on icon at bounding box center [710, 88] width 21 height 21
drag, startPoint x: 478, startPoint y: 49, endPoint x: 487, endPoint y: 63, distance: 16.8
click at [479, 52] on button "HANG UP" at bounding box center [499, 62] width 81 height 24
click at [487, 63] on span "HANG UP" at bounding box center [499, 62] width 53 height 12
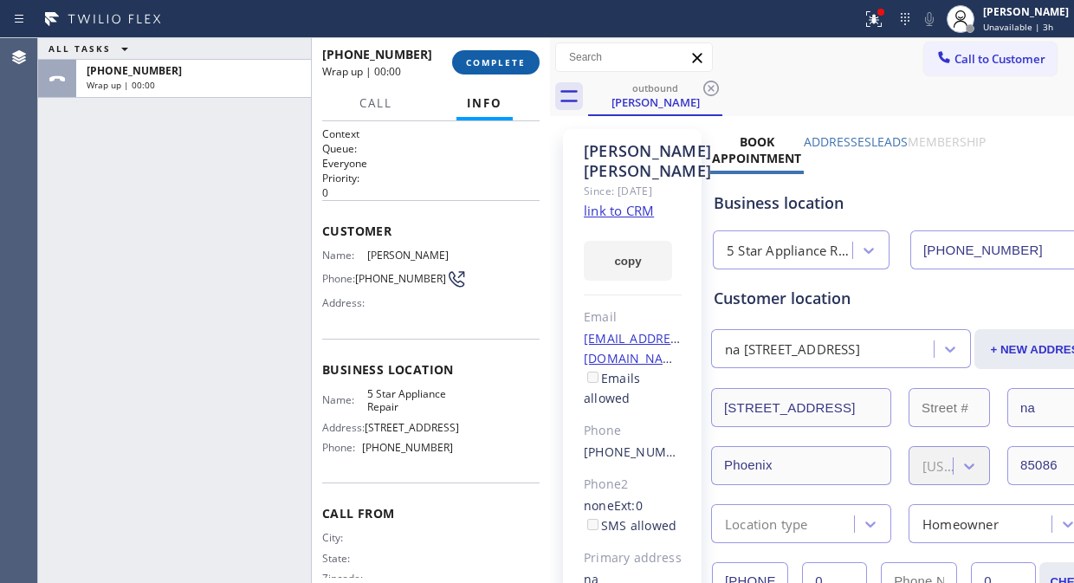
click at [487, 63] on span "COMPLETE" at bounding box center [496, 62] width 60 height 12
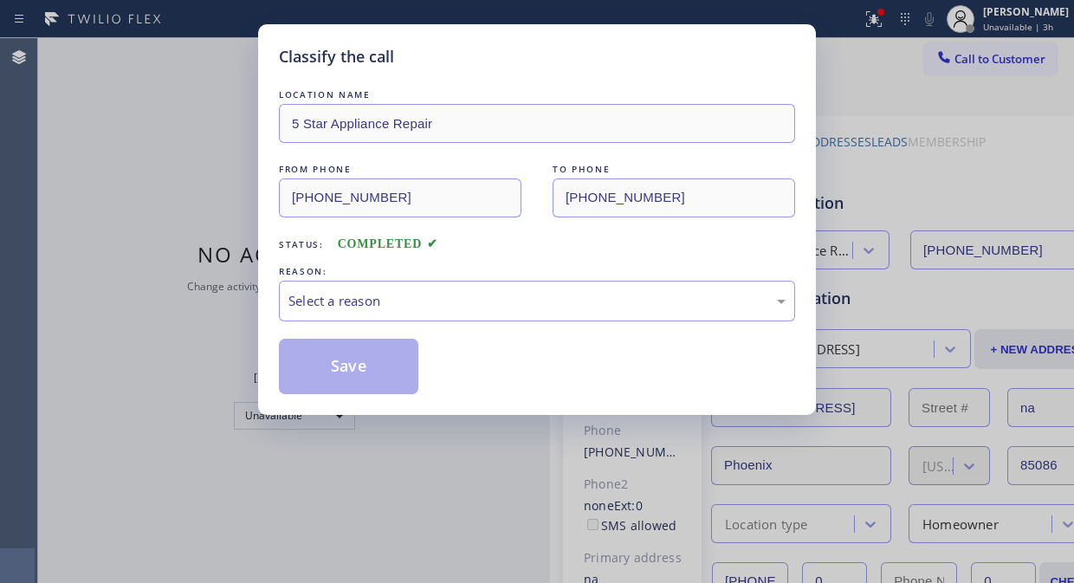
click at [488, 63] on div "Classify the call" at bounding box center [537, 56] width 516 height 23
click at [478, 304] on div "Select a reason" at bounding box center [536, 301] width 497 height 20
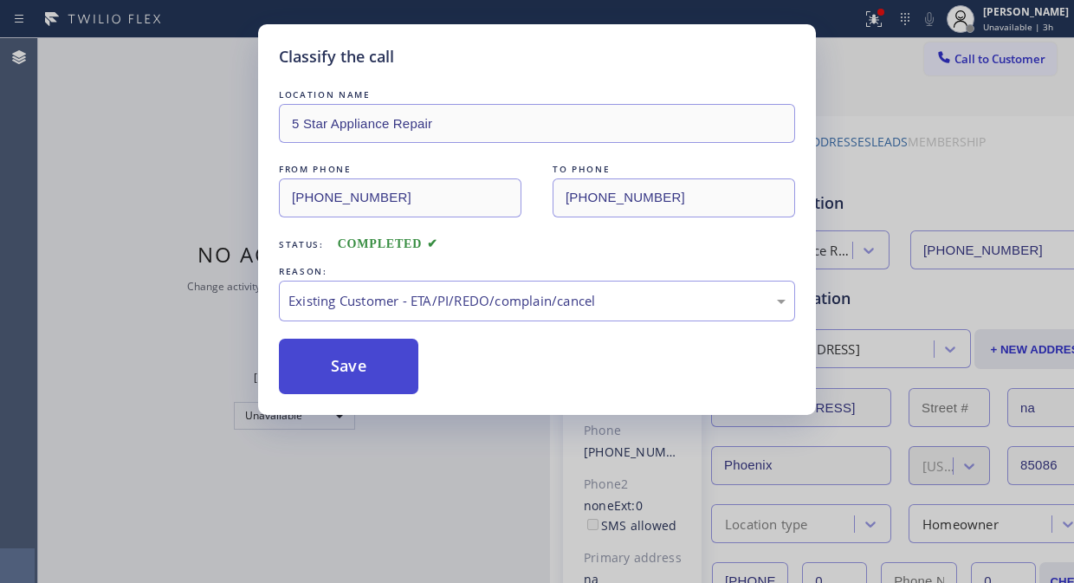
click at [375, 382] on button "Save" at bounding box center [348, 366] width 139 height 55
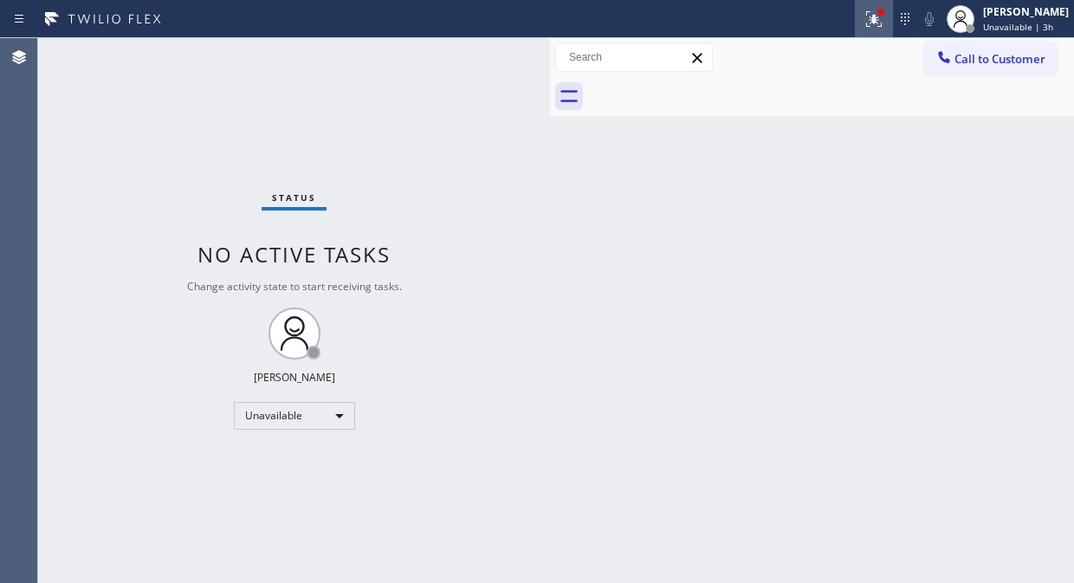
click at [884, 21] on icon at bounding box center [873, 19] width 21 height 21
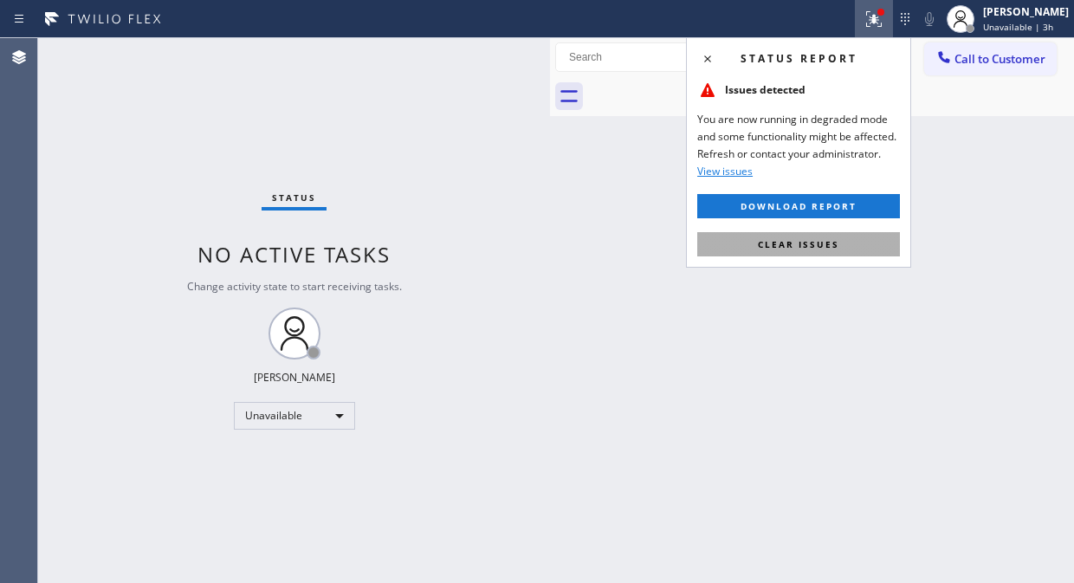
click at [808, 238] on span "Clear issues" at bounding box center [798, 244] width 81 height 12
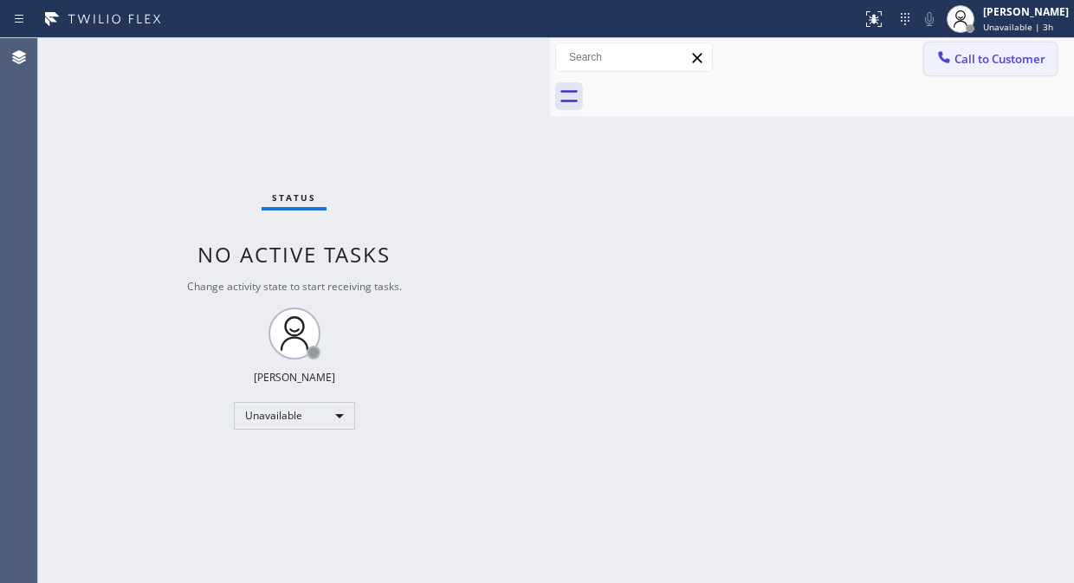
click at [947, 55] on icon at bounding box center [943, 56] width 17 height 17
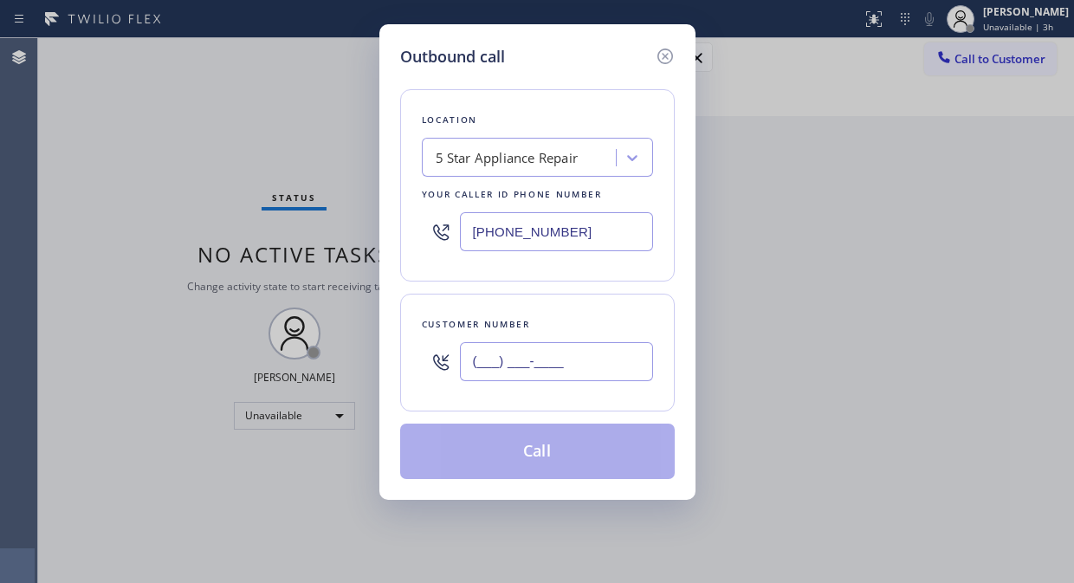
click at [601, 365] on input "(___) ___-____" at bounding box center [556, 361] width 193 height 39
paste input "503) 292-3101"
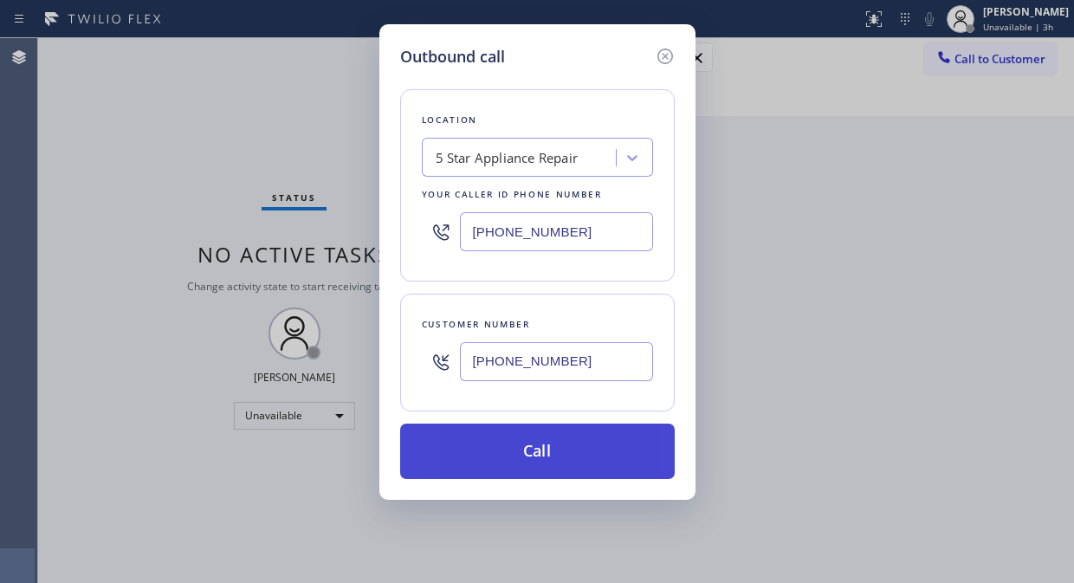
type input "[PHONE_NUMBER]"
click at [584, 453] on button "Call" at bounding box center [537, 450] width 274 height 55
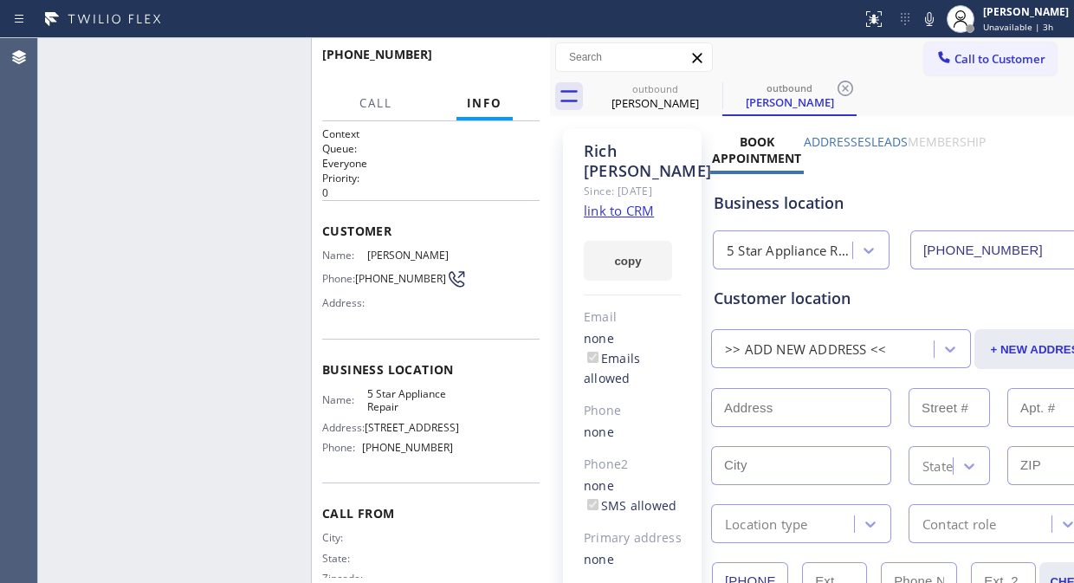
type input "[PHONE_NUMBER]"
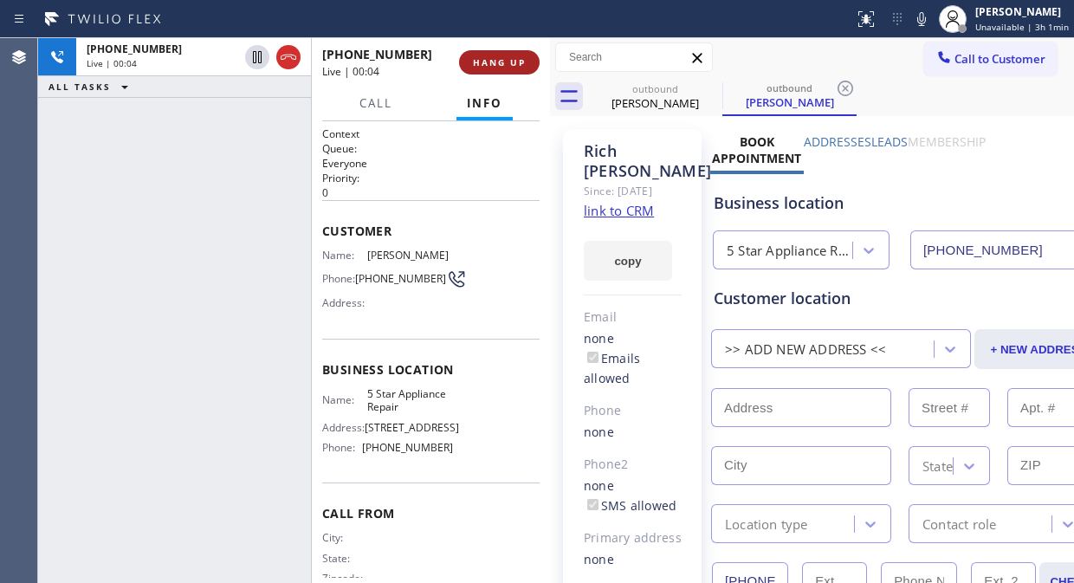
click at [515, 62] on span "HANG UP" at bounding box center [499, 62] width 53 height 12
click at [518, 58] on span "HANG UP" at bounding box center [499, 62] width 53 height 12
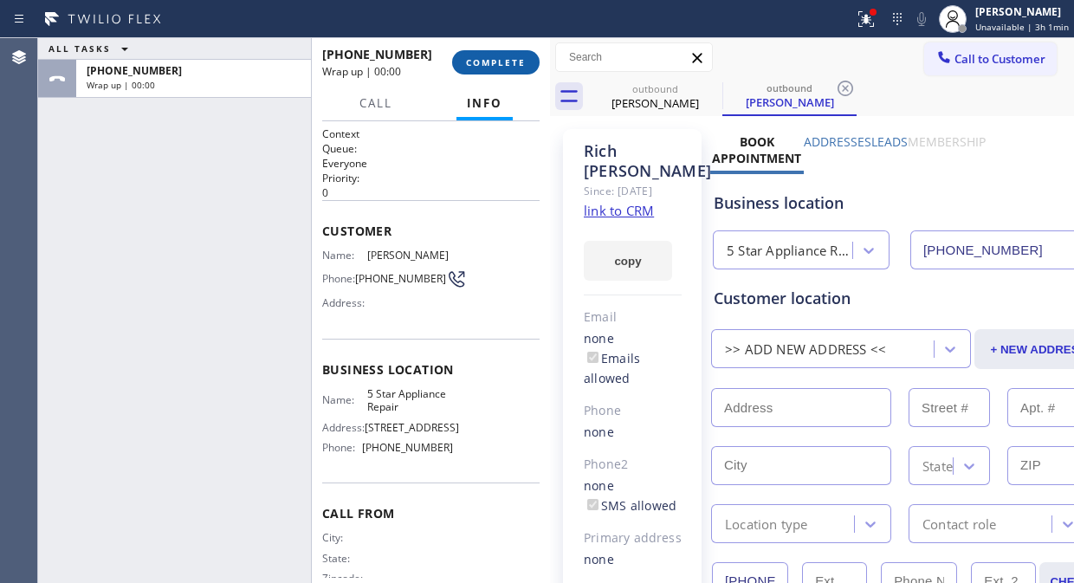
click at [518, 58] on span "COMPLETE" at bounding box center [496, 62] width 60 height 12
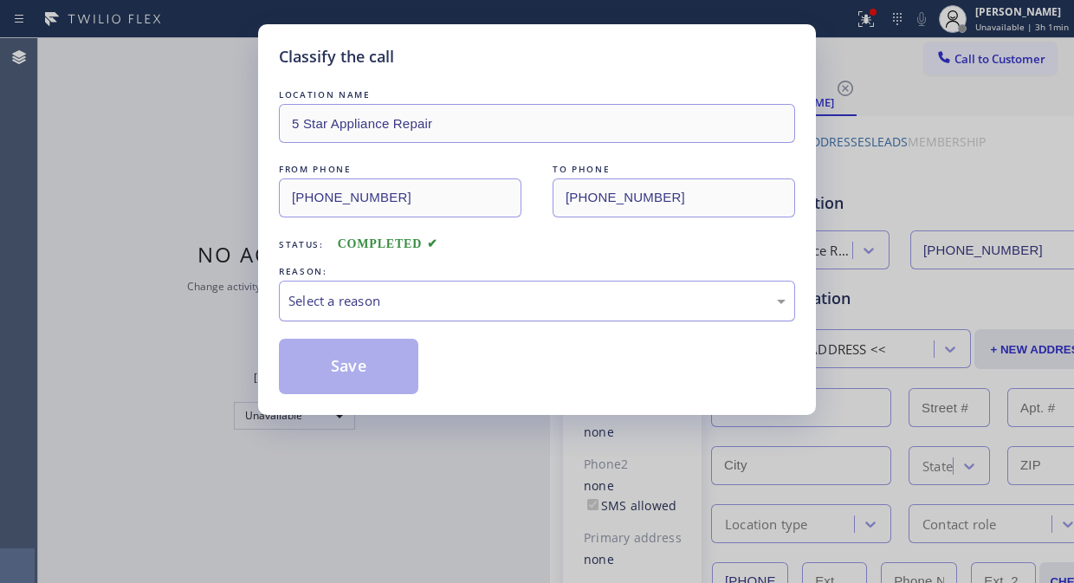
click at [566, 294] on div "Select a reason" at bounding box center [536, 301] width 497 height 20
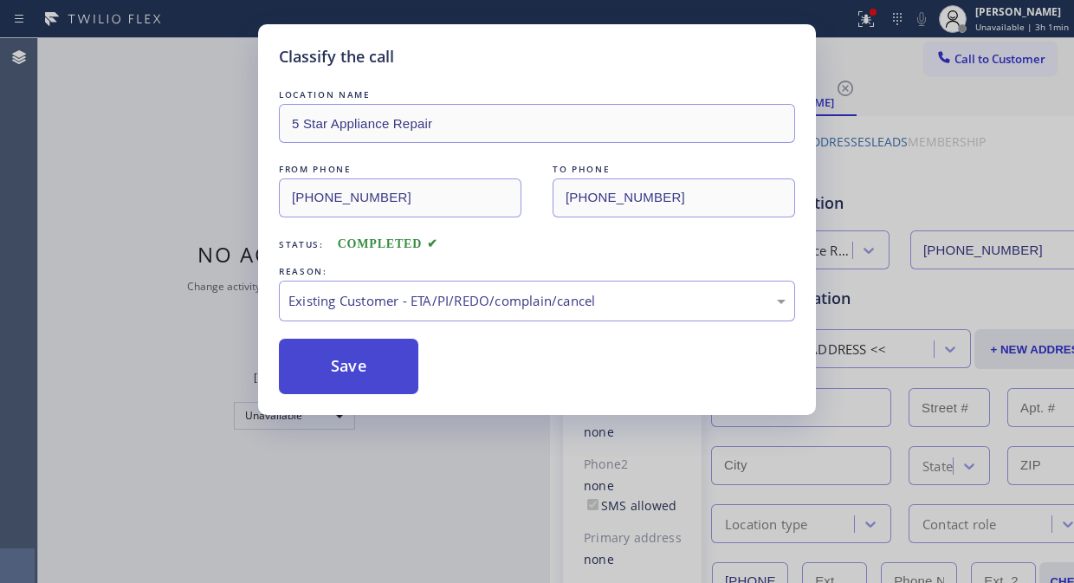
click at [366, 368] on button "Save" at bounding box center [348, 366] width 139 height 55
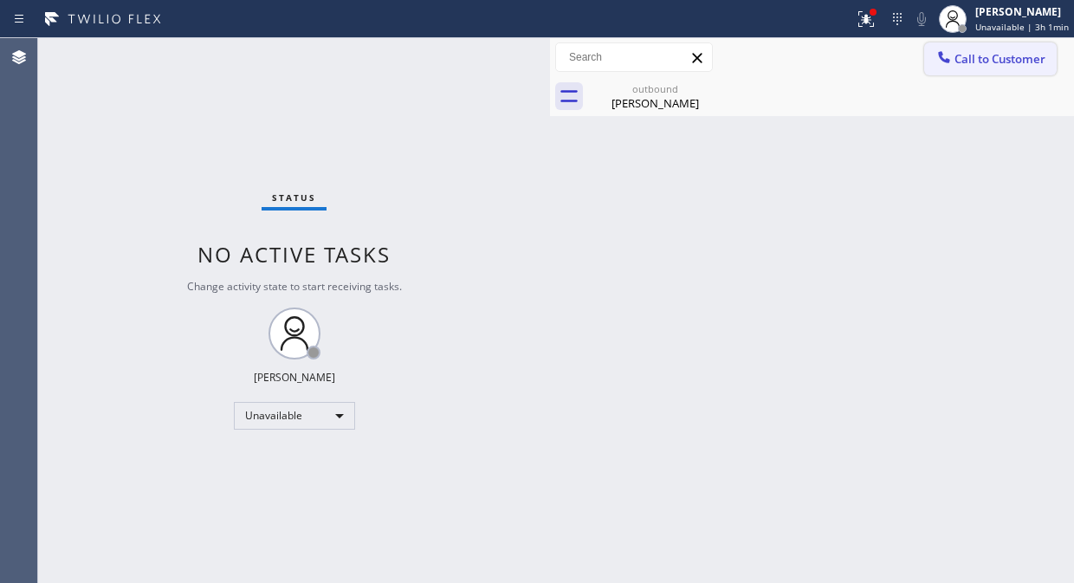
click at [982, 61] on span "Call to Customer" at bounding box center [999, 59] width 91 height 16
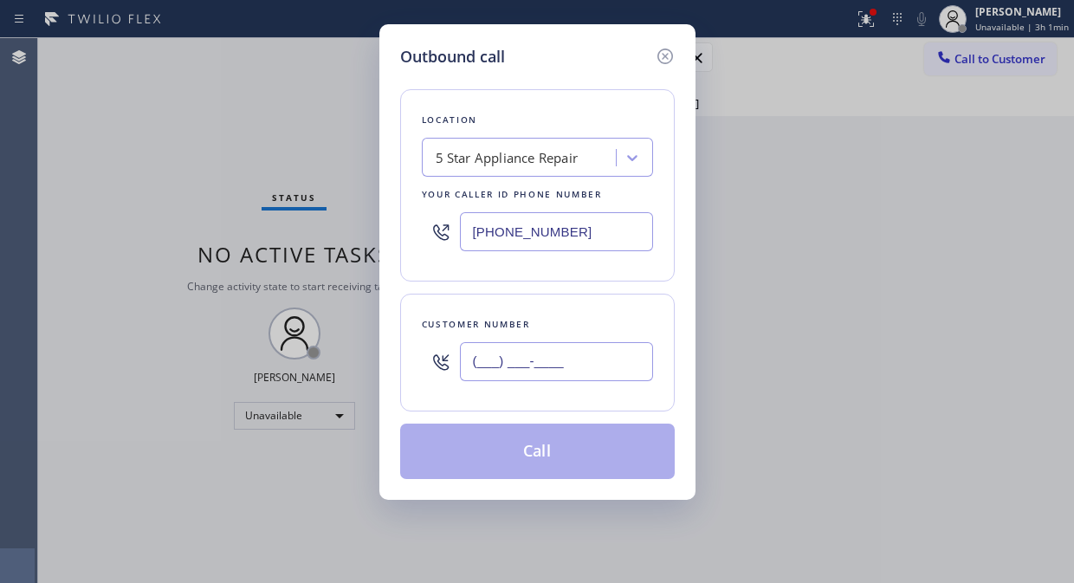
click at [571, 349] on input "(___) ___-____" at bounding box center [556, 361] width 193 height 39
paste input "917) 297-7616"
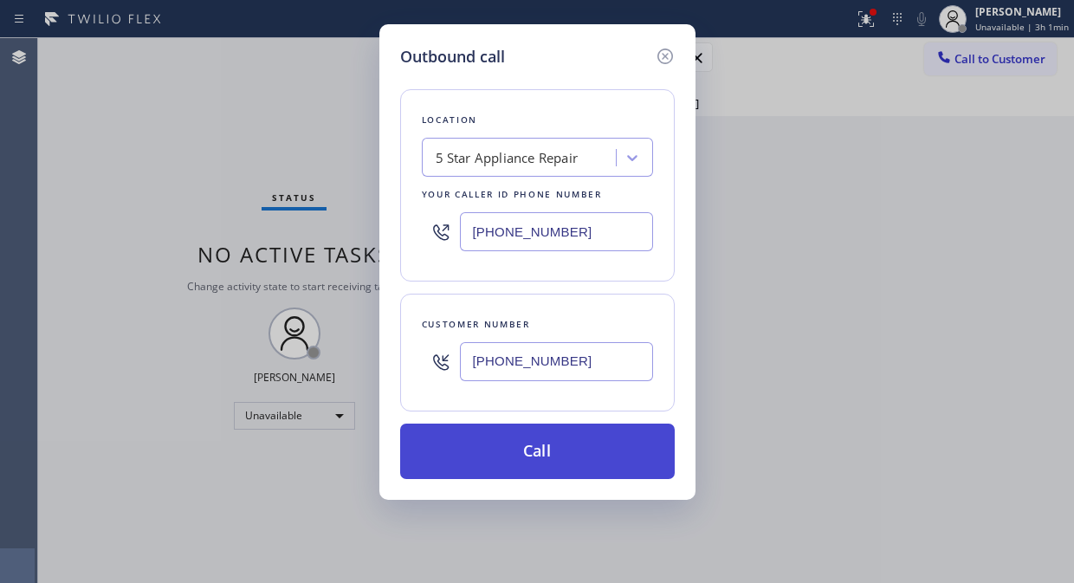
type input "[PHONE_NUMBER]"
drag, startPoint x: 546, startPoint y: 461, endPoint x: 758, endPoint y: 61, distance: 452.0
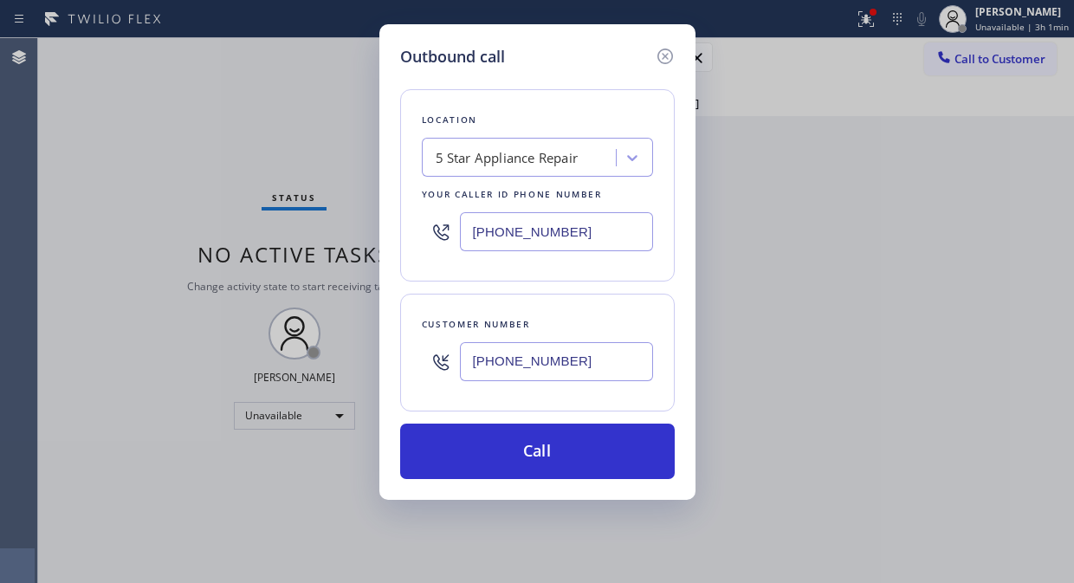
click at [549, 461] on button "Call" at bounding box center [537, 450] width 274 height 55
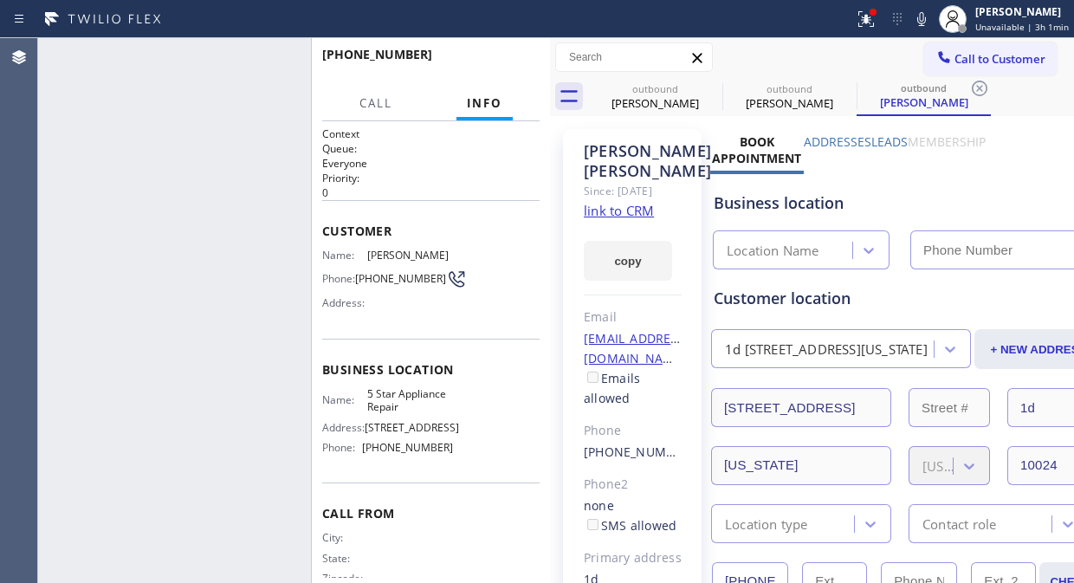
type input "[PHONE_NUMBER]"
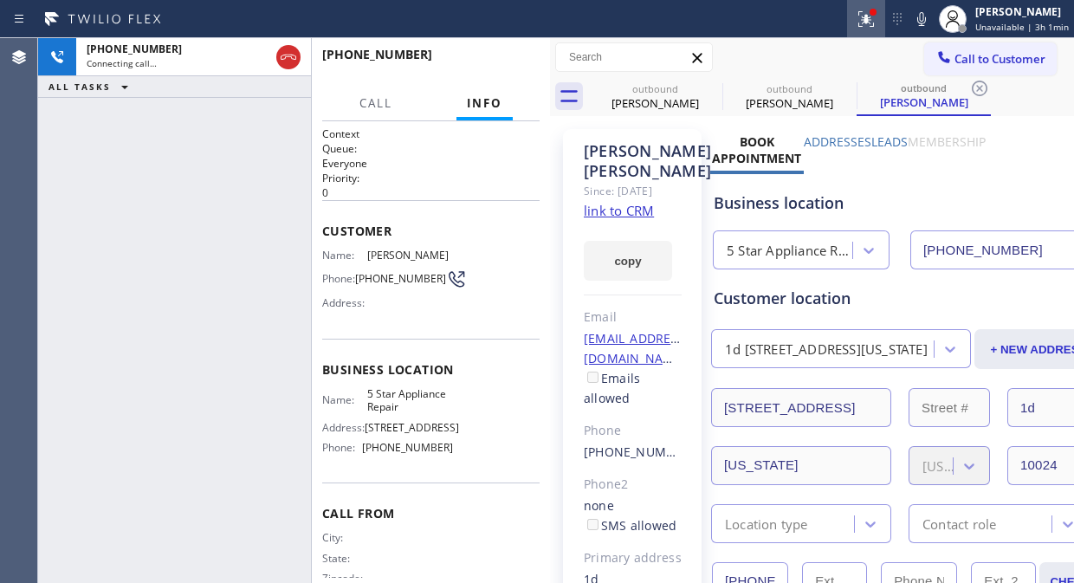
click at [876, 23] on icon at bounding box center [865, 19] width 21 height 21
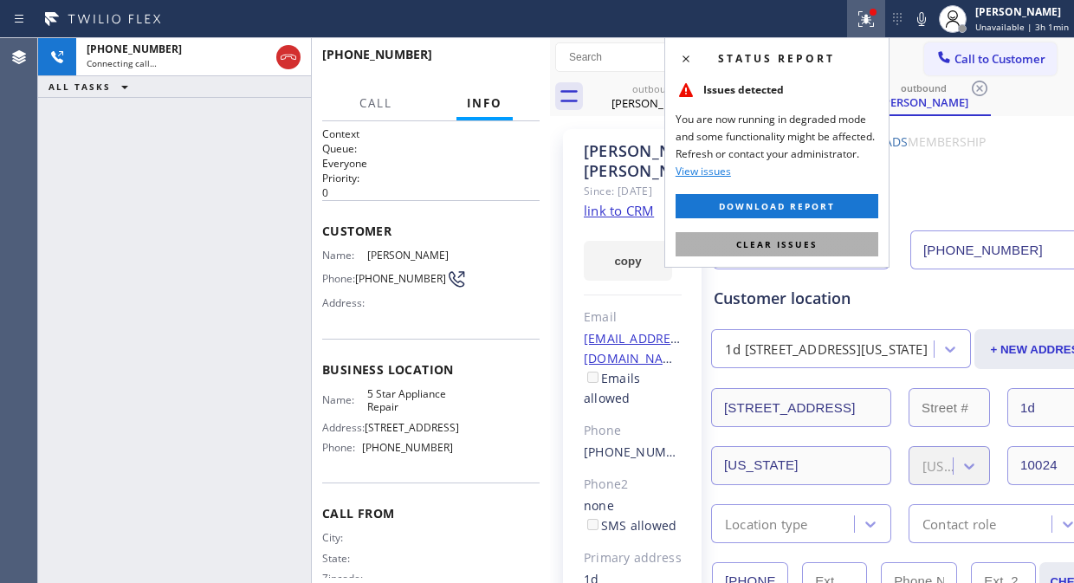
click at [790, 246] on span "Clear issues" at bounding box center [776, 244] width 81 height 12
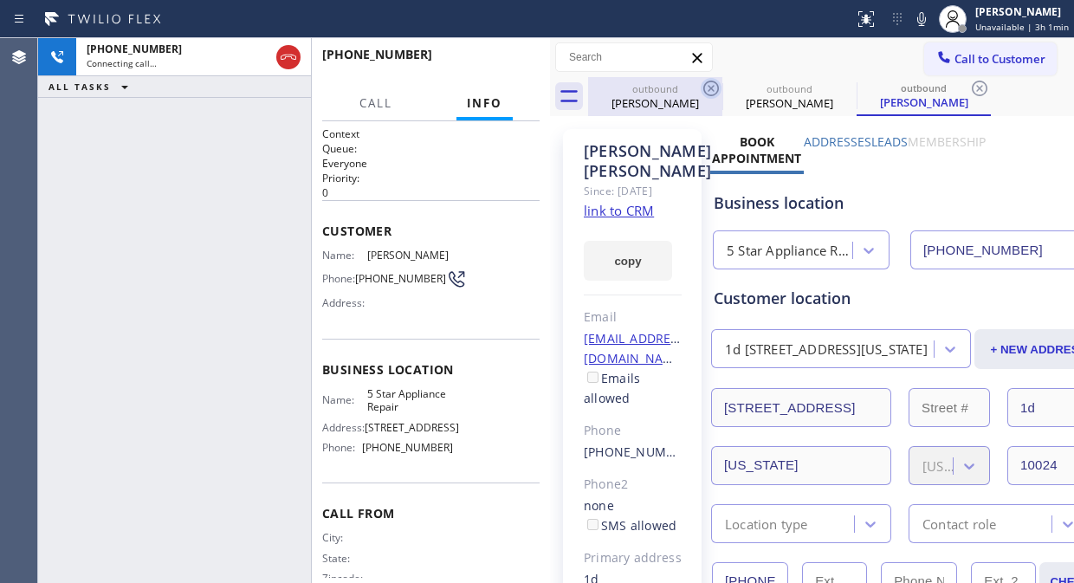
click at [704, 82] on icon at bounding box center [710, 88] width 21 height 21
click at [707, 82] on icon at bounding box center [711, 89] width 16 height 16
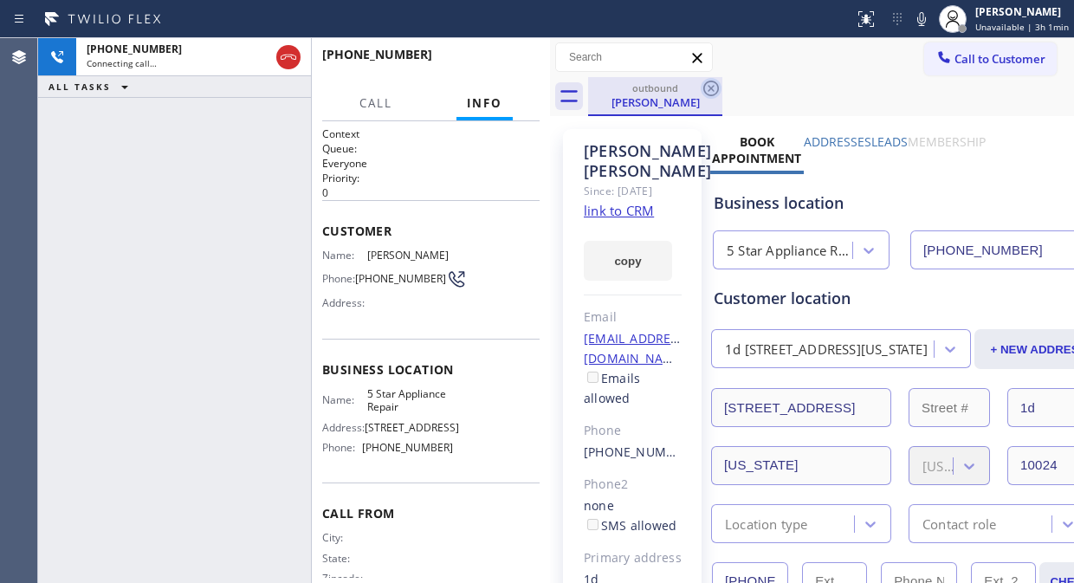
click at [707, 83] on icon at bounding box center [710, 88] width 21 height 21
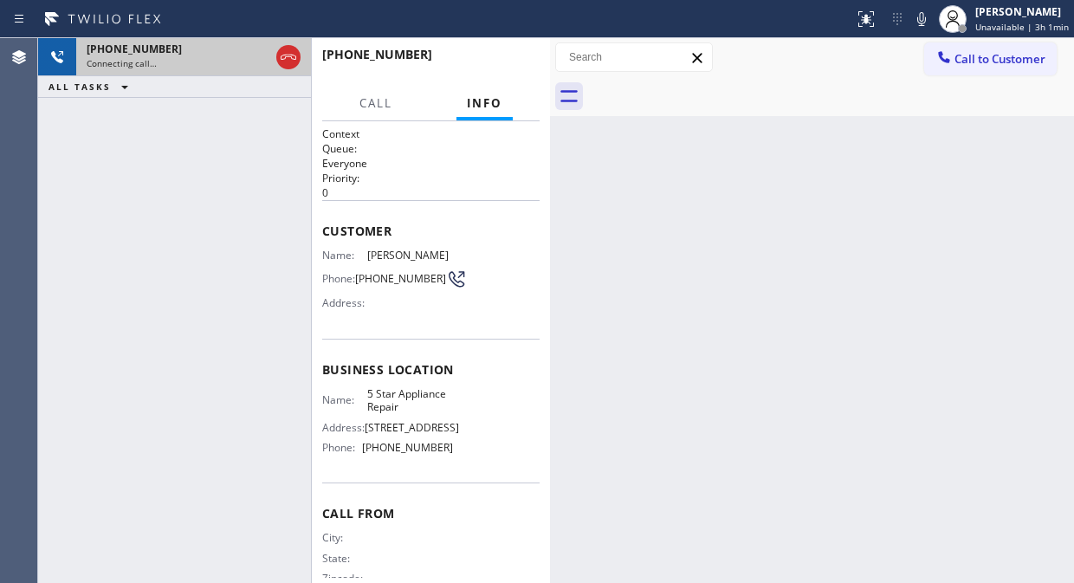
click at [234, 49] on div "[PHONE_NUMBER]" at bounding box center [178, 49] width 183 height 15
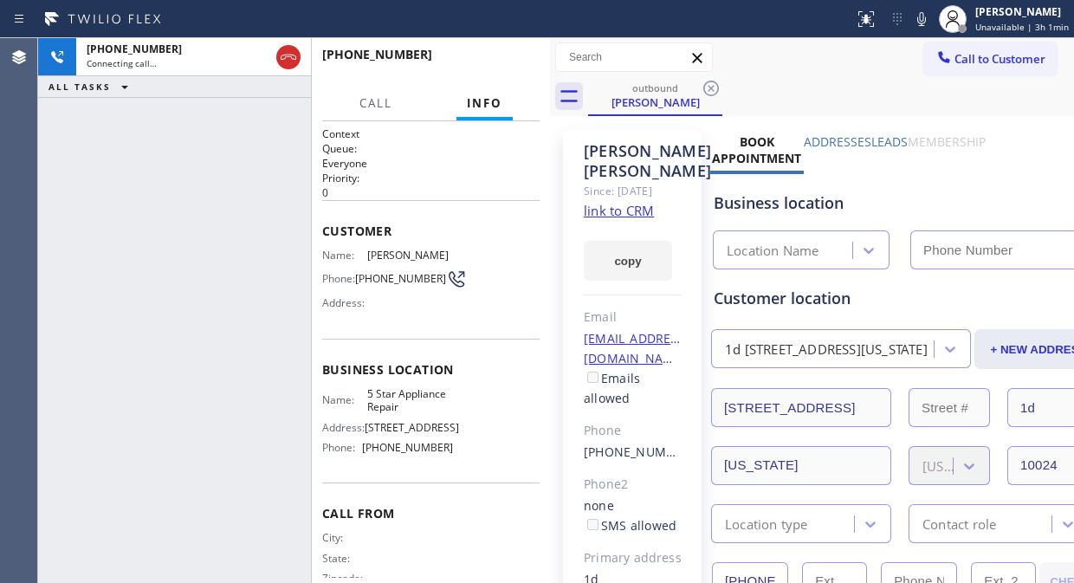
type input "[PHONE_NUMBER]"
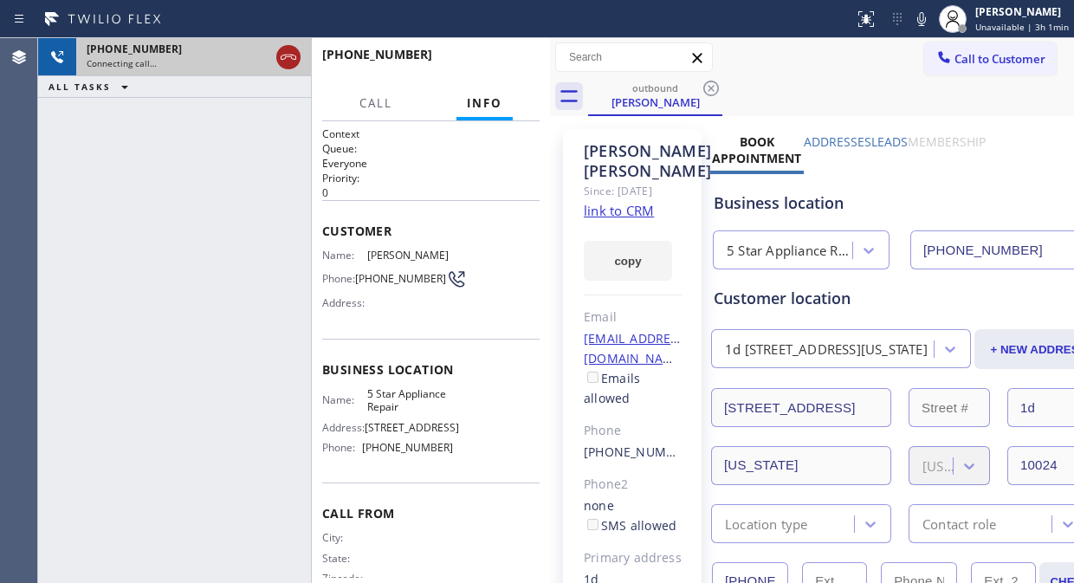
click at [293, 62] on icon at bounding box center [288, 57] width 21 height 21
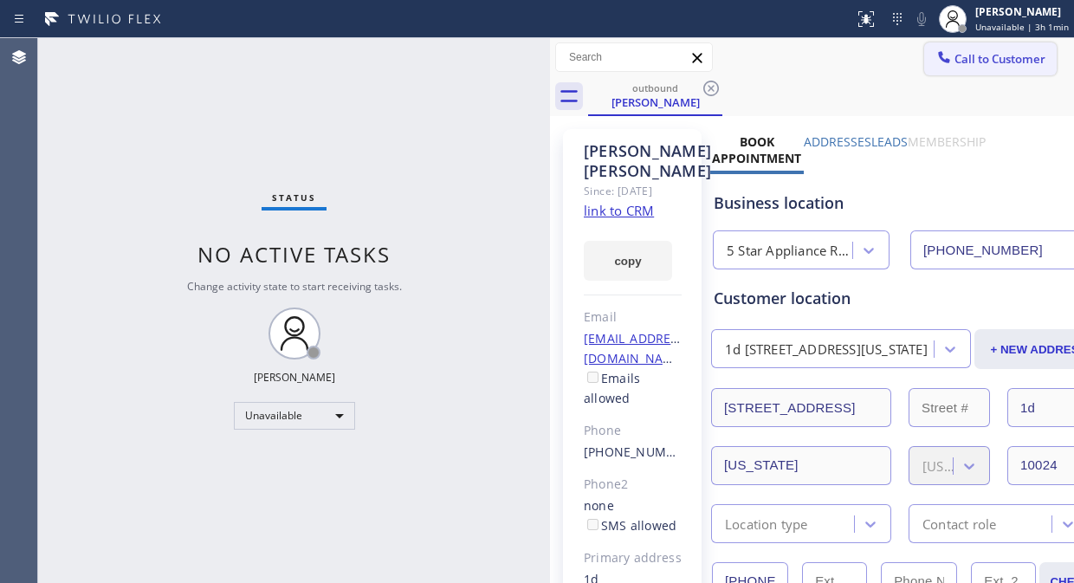
click at [957, 63] on span "Call to Customer" at bounding box center [999, 59] width 91 height 16
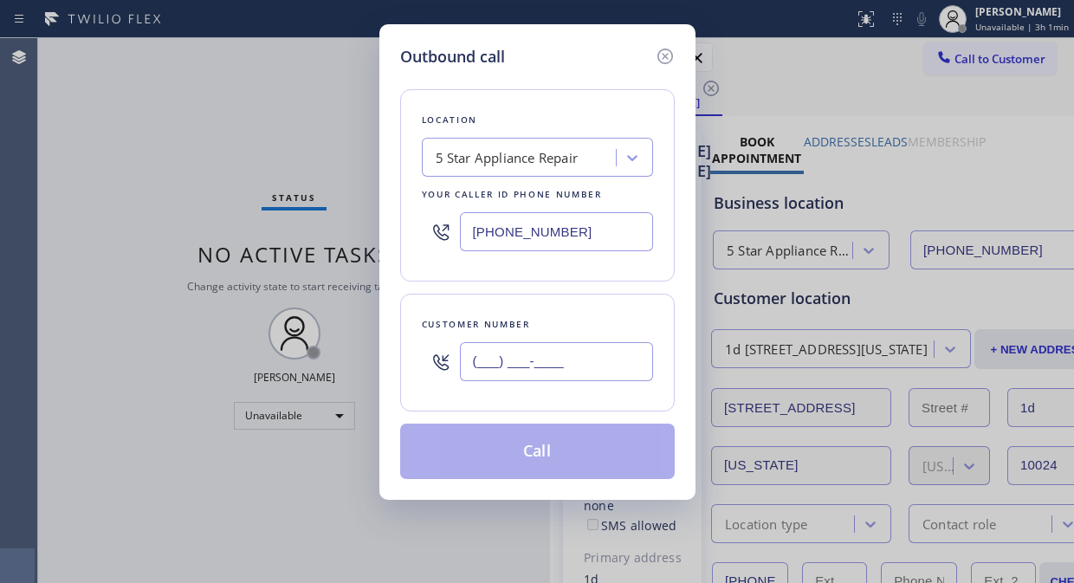
click at [480, 364] on input "(___) ___-____" at bounding box center [556, 361] width 193 height 39
paste input "571) 213-6246"
type input "[PHONE_NUMBER]"
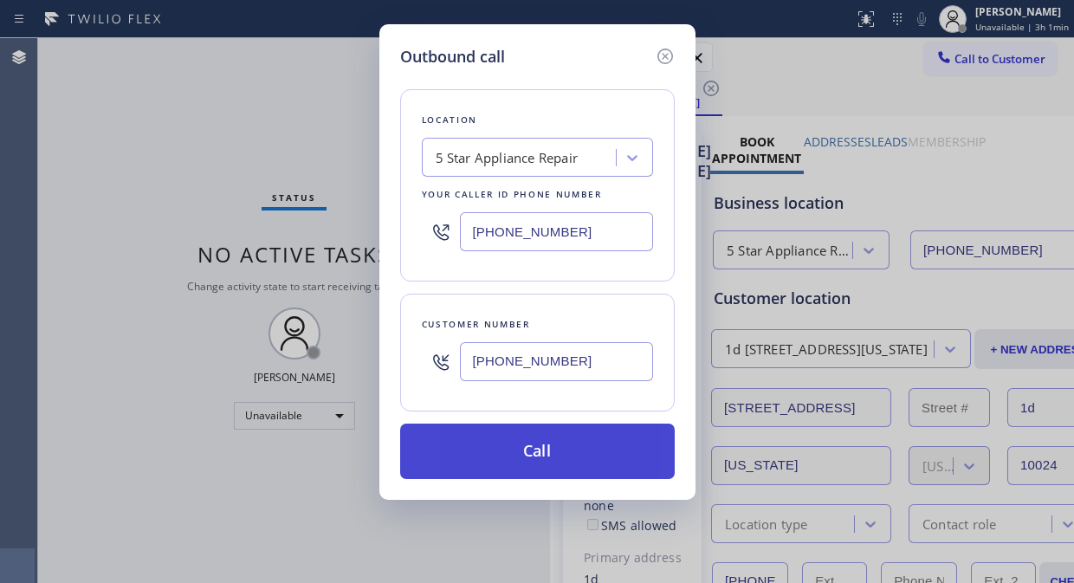
click at [506, 468] on button "Call" at bounding box center [537, 450] width 274 height 55
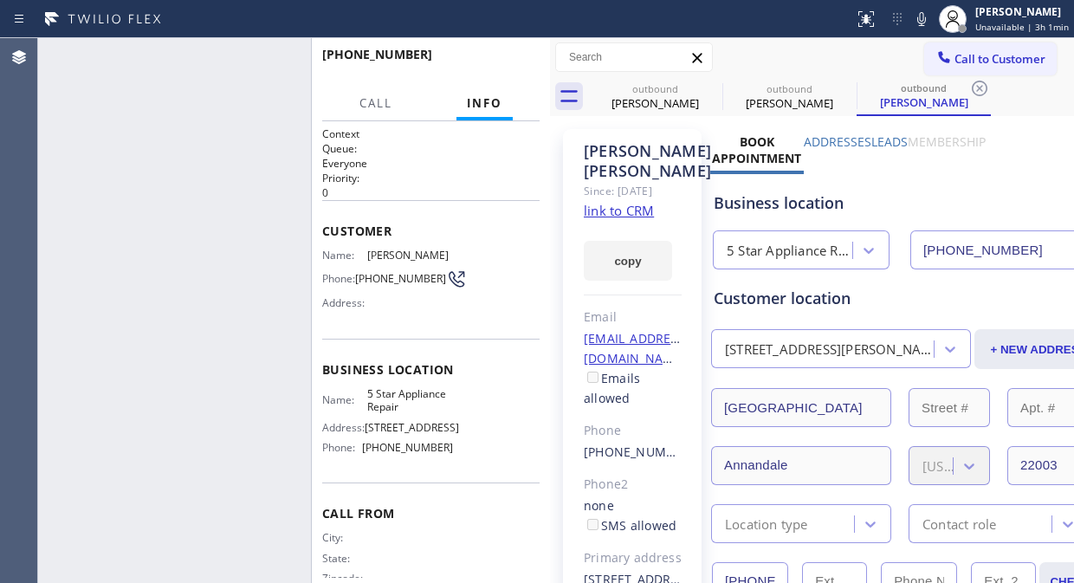
type input "[PHONE_NUMBER]"
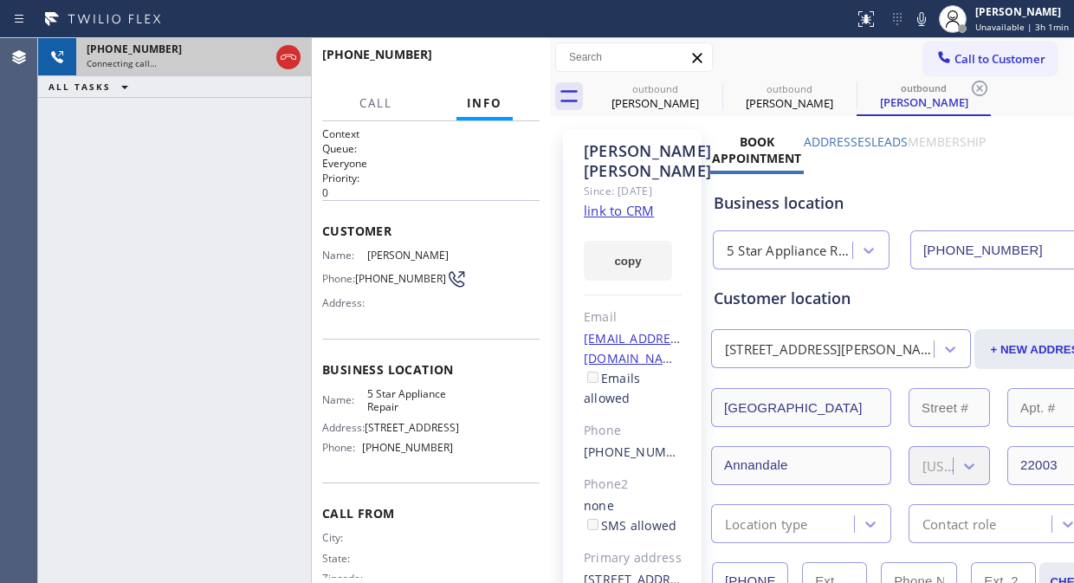
drag, startPoint x: 284, startPoint y: 66, endPoint x: 305, endPoint y: 65, distance: 20.8
click at [288, 65] on icon at bounding box center [288, 57] width 21 height 21
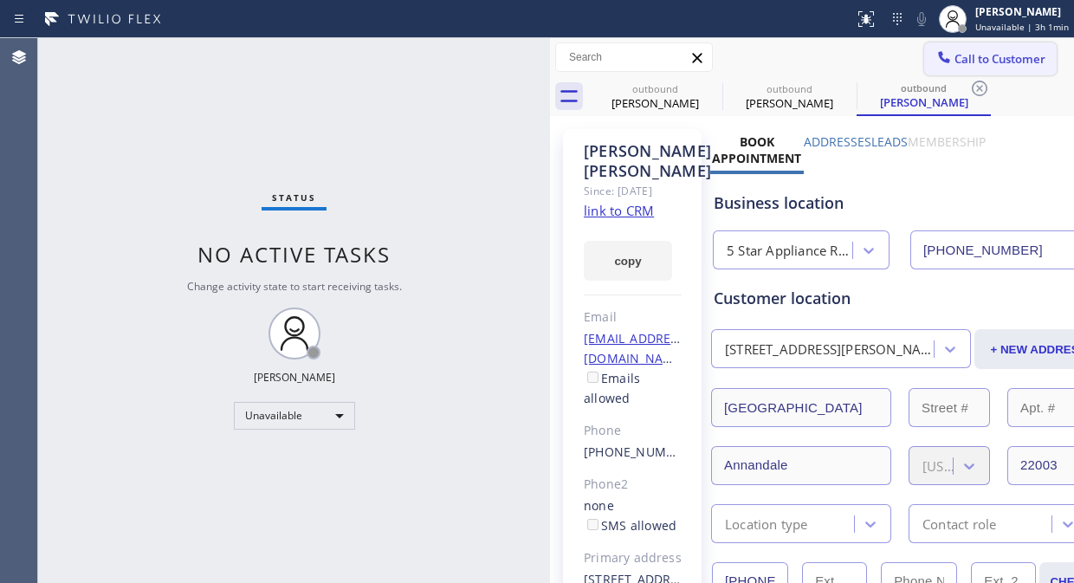
click at [954, 64] on span "Call to Customer" at bounding box center [999, 59] width 91 height 16
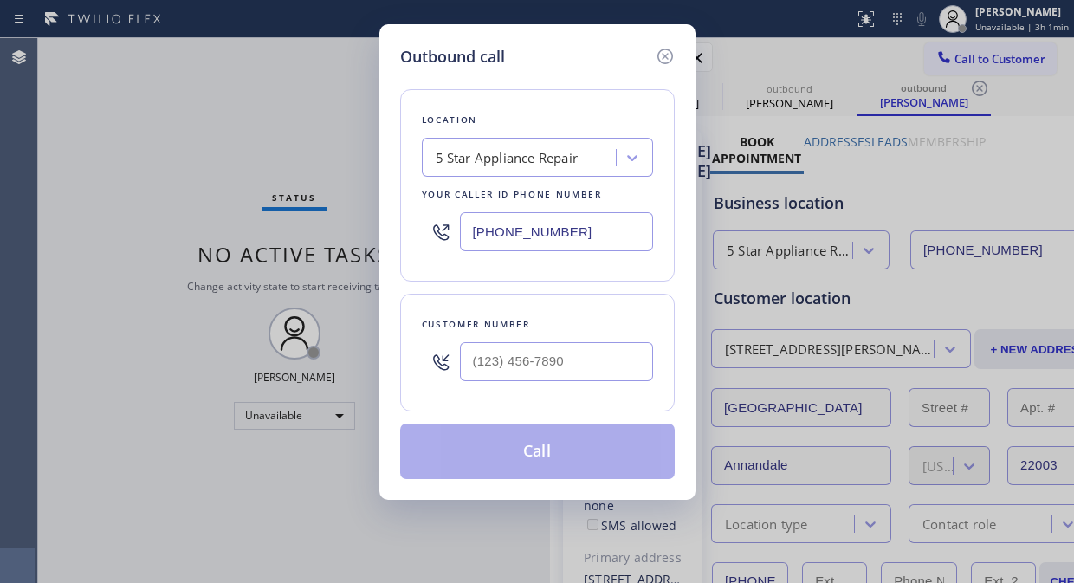
click at [540, 377] on input "text" at bounding box center [556, 361] width 193 height 39
paste input "415) 309-2912"
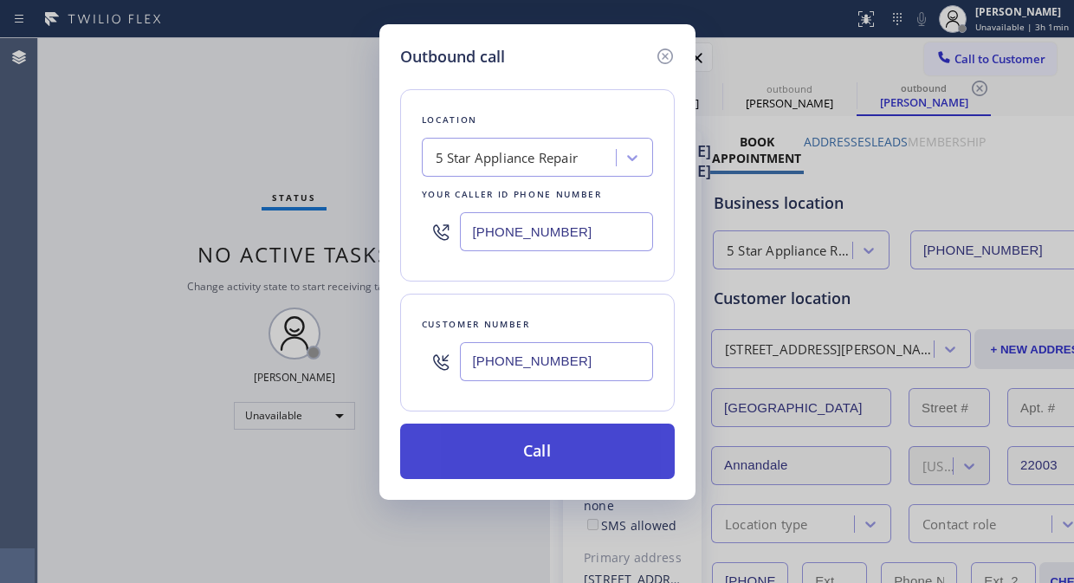
type input "[PHONE_NUMBER]"
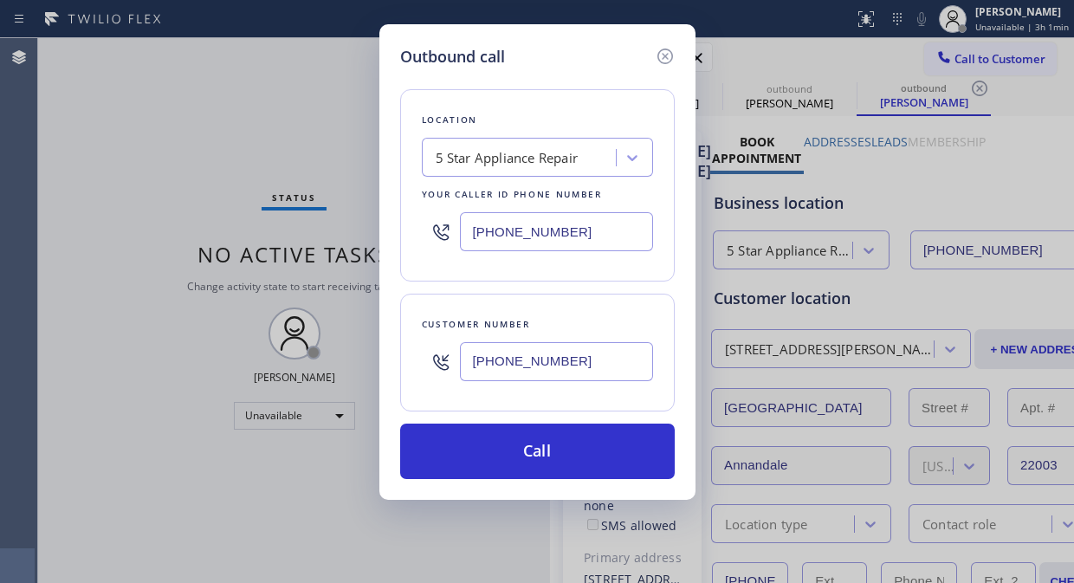
drag, startPoint x: 525, startPoint y: 459, endPoint x: 811, endPoint y: 65, distance: 487.2
click at [526, 459] on button "Call" at bounding box center [537, 450] width 274 height 55
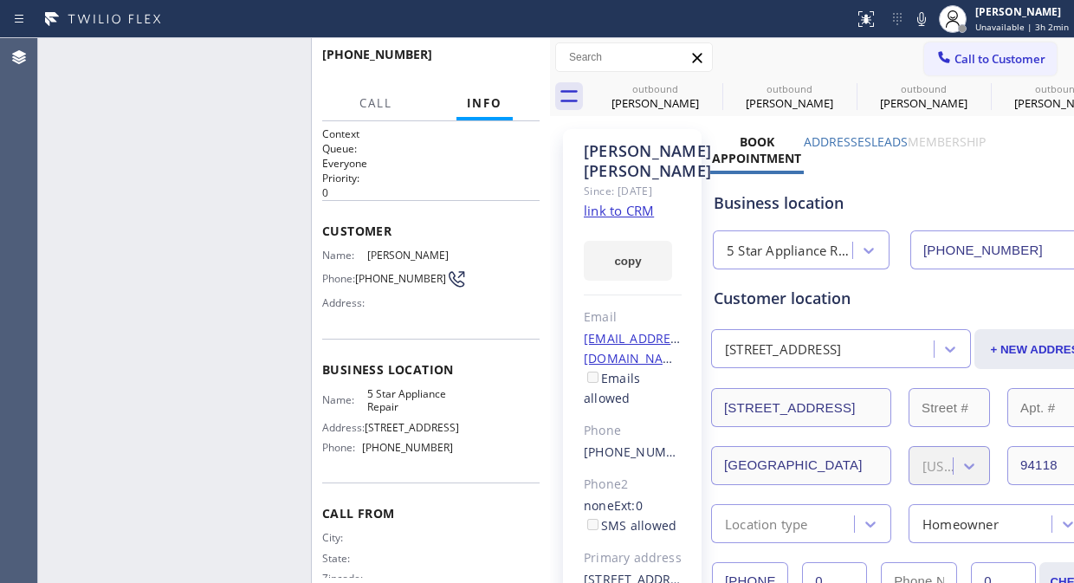
type input "[PHONE_NUMBER]"
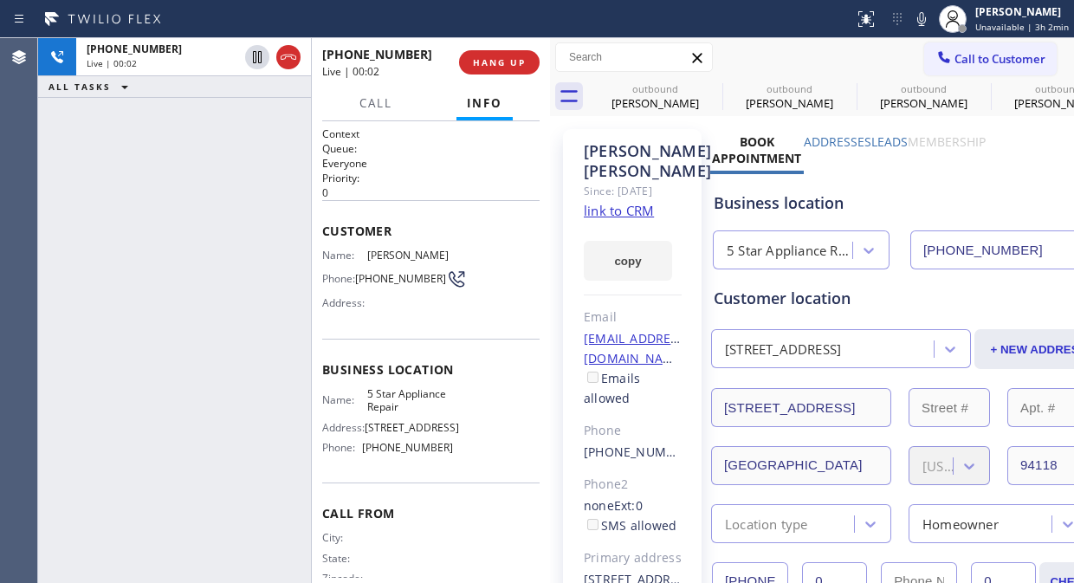
click at [99, 165] on div "[PHONE_NUMBER] Live | 00:02 ALL TASKS ALL TASKS ACTIVE TASKS TASKS IN WRAP UP" at bounding box center [174, 310] width 273 height 545
click at [485, 56] on span "HANG UP" at bounding box center [499, 62] width 53 height 12
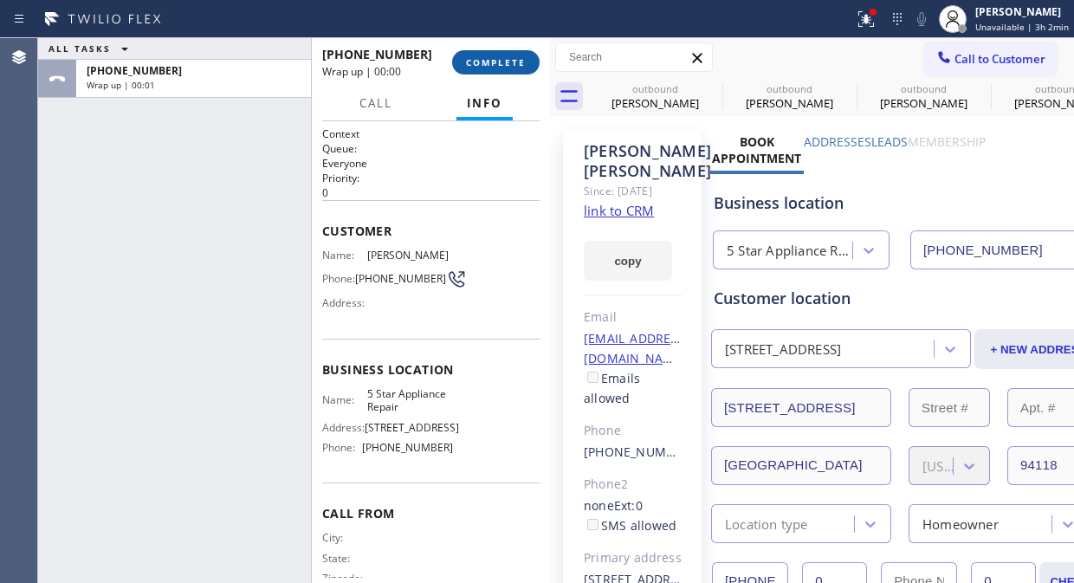
click at [485, 56] on span "COMPLETE" at bounding box center [496, 62] width 60 height 12
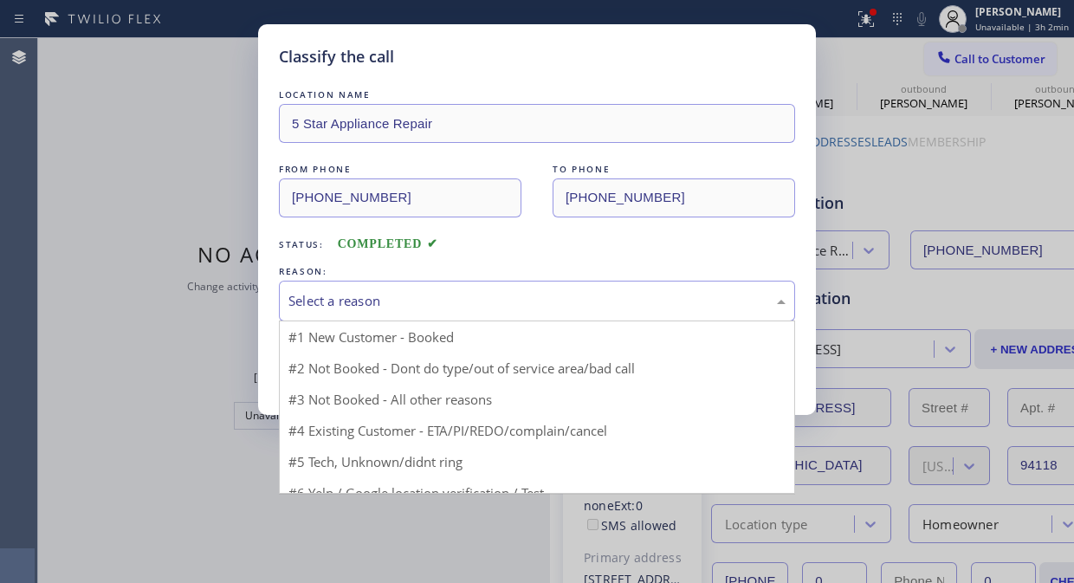
click at [455, 313] on div "Select a reason" at bounding box center [537, 301] width 516 height 41
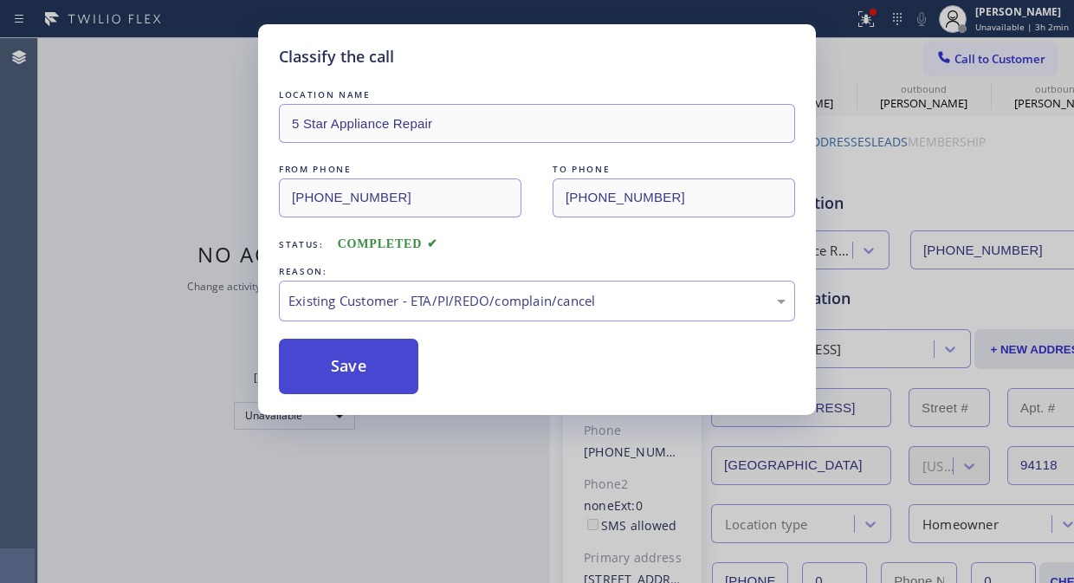
drag, startPoint x: 480, startPoint y: 408, endPoint x: 410, endPoint y: 374, distance: 77.1
click at [378, 364] on button "Save" at bounding box center [348, 366] width 139 height 55
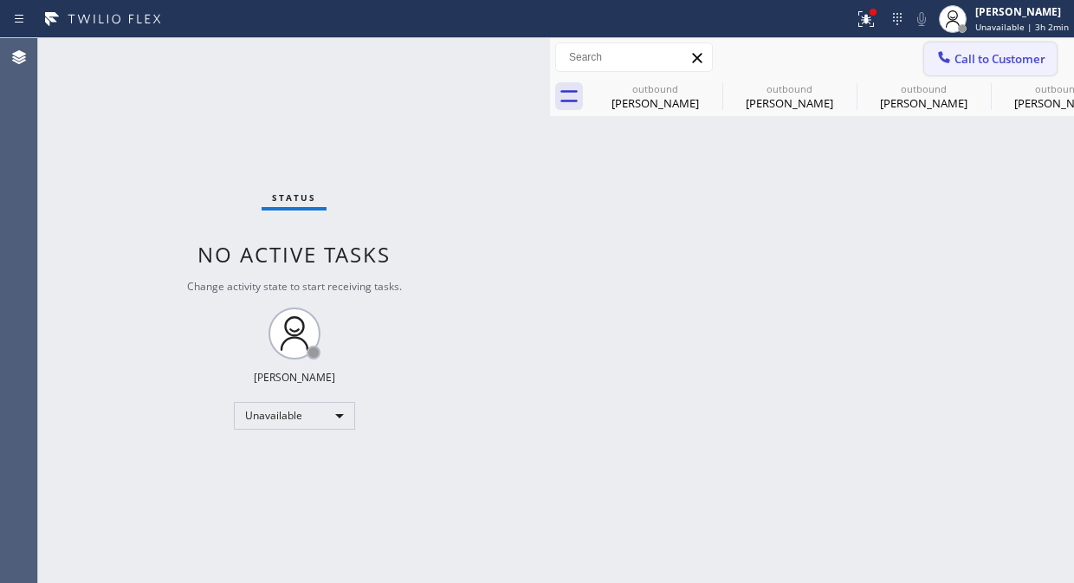
click at [978, 58] on span "Call to Customer" at bounding box center [999, 59] width 91 height 16
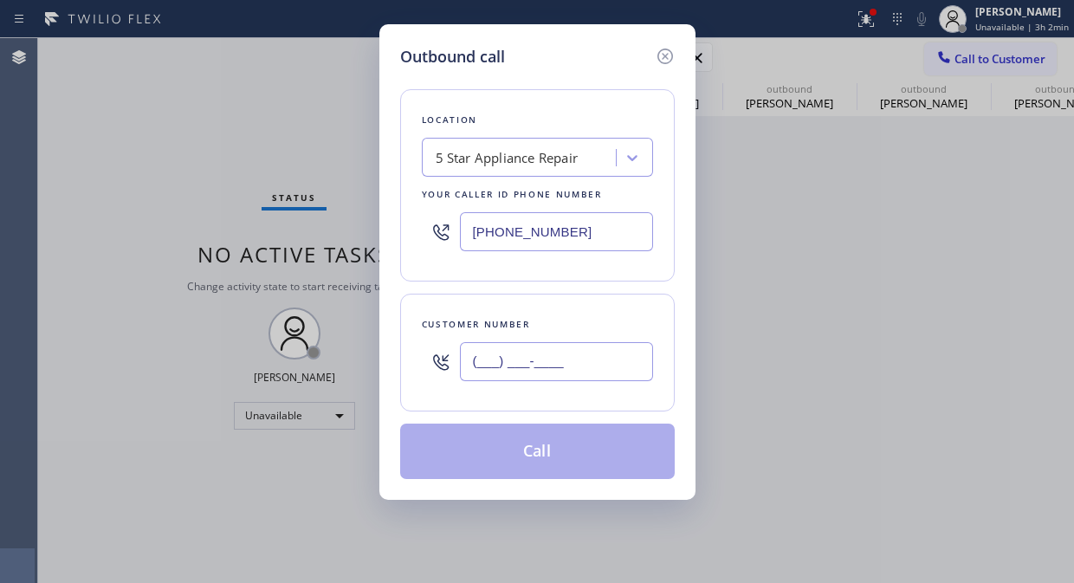
click at [585, 355] on input "(___) ___-____" at bounding box center [556, 361] width 193 height 39
paste input "818) 269-6932"
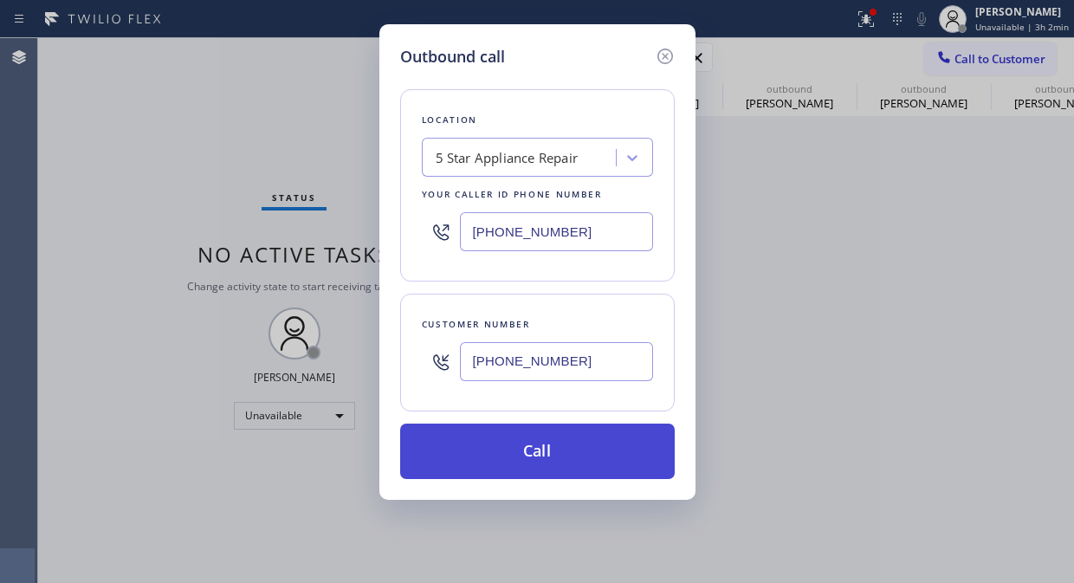
type input "[PHONE_NUMBER]"
click at [558, 451] on button "Call" at bounding box center [537, 450] width 274 height 55
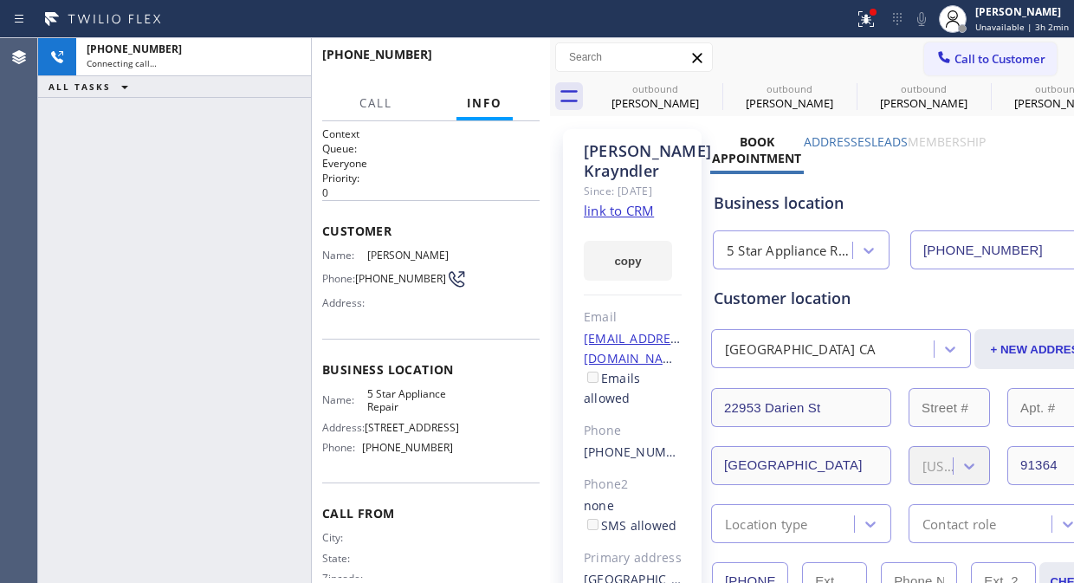
type input "[PHONE_NUMBER]"
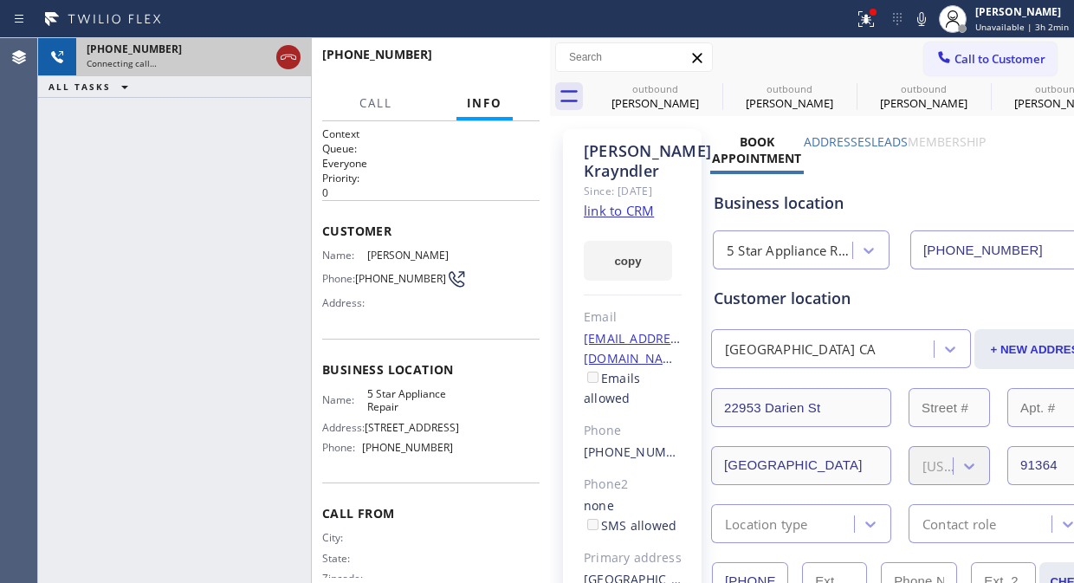
click at [281, 57] on icon at bounding box center [288, 57] width 21 height 21
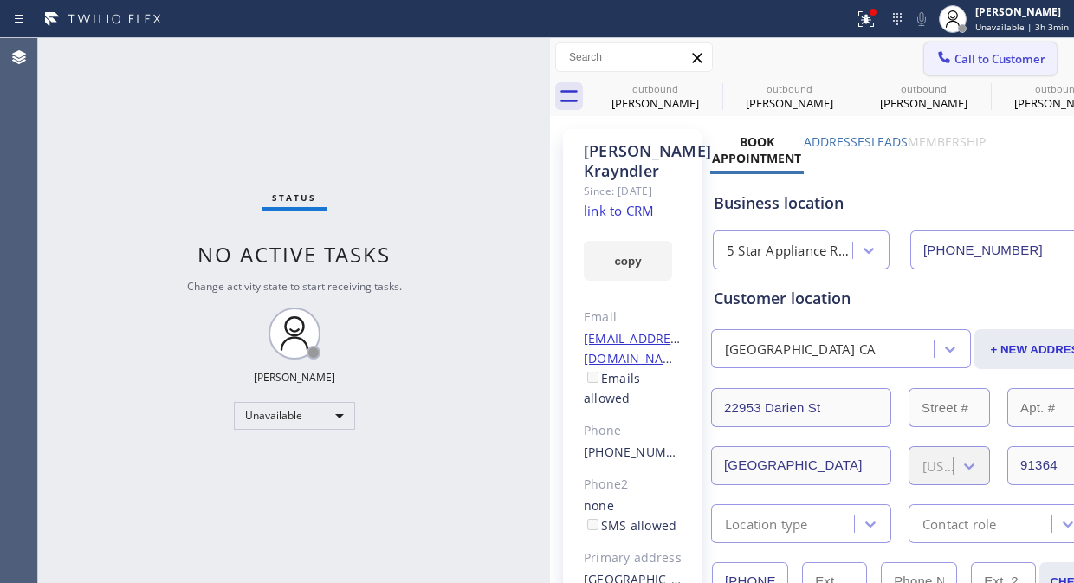
click at [955, 67] on button "Call to Customer" at bounding box center [990, 58] width 132 height 33
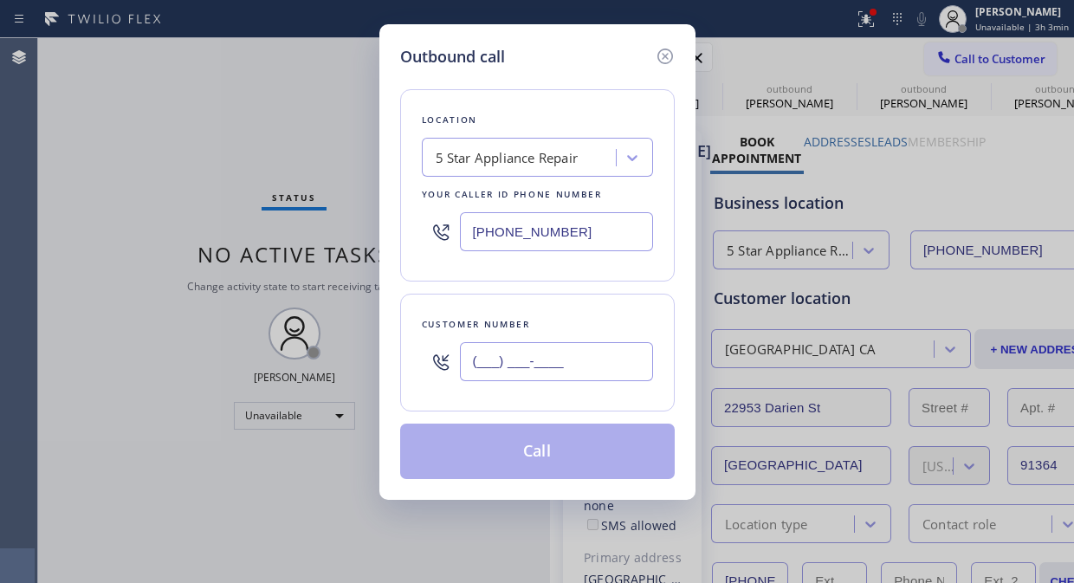
click at [473, 365] on input "(___) ___-____" at bounding box center [556, 361] width 193 height 39
paste input "949) 706-4677"
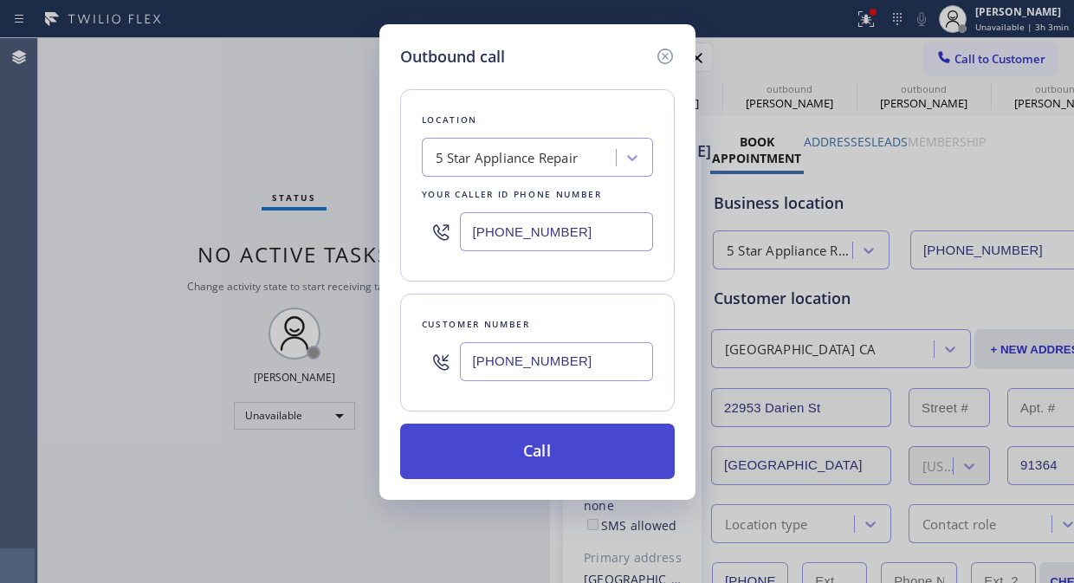
type input "[PHONE_NUMBER]"
click at [532, 455] on button "Call" at bounding box center [537, 450] width 274 height 55
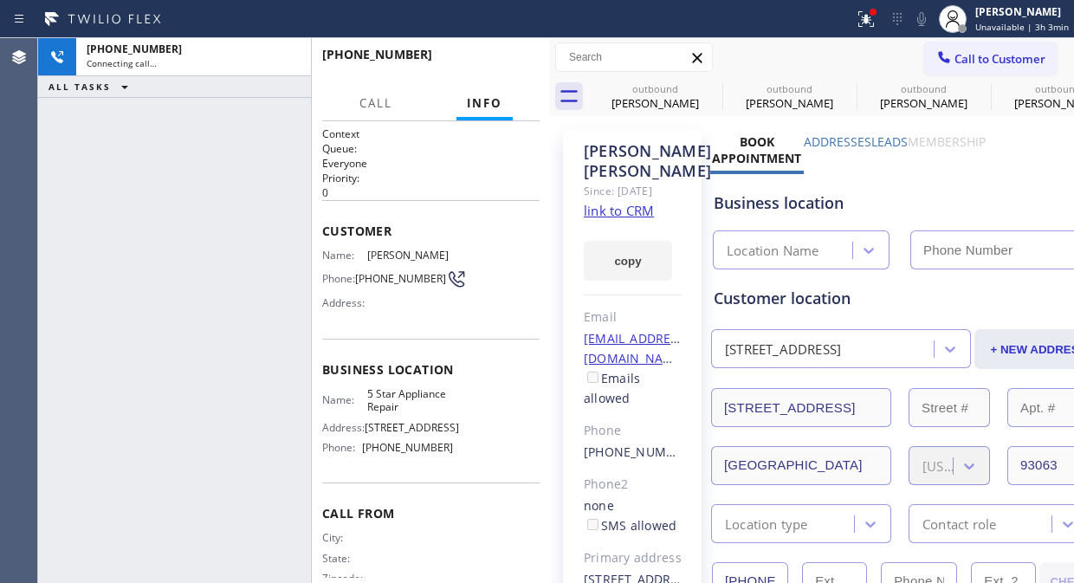
click at [100, 201] on div "[PHONE_NUMBER] Connecting call… ALL TASKS ALL TASKS ACTIVE TASKS TASKS IN WRAP …" at bounding box center [174, 310] width 273 height 545
type input "[PHONE_NUMBER]"
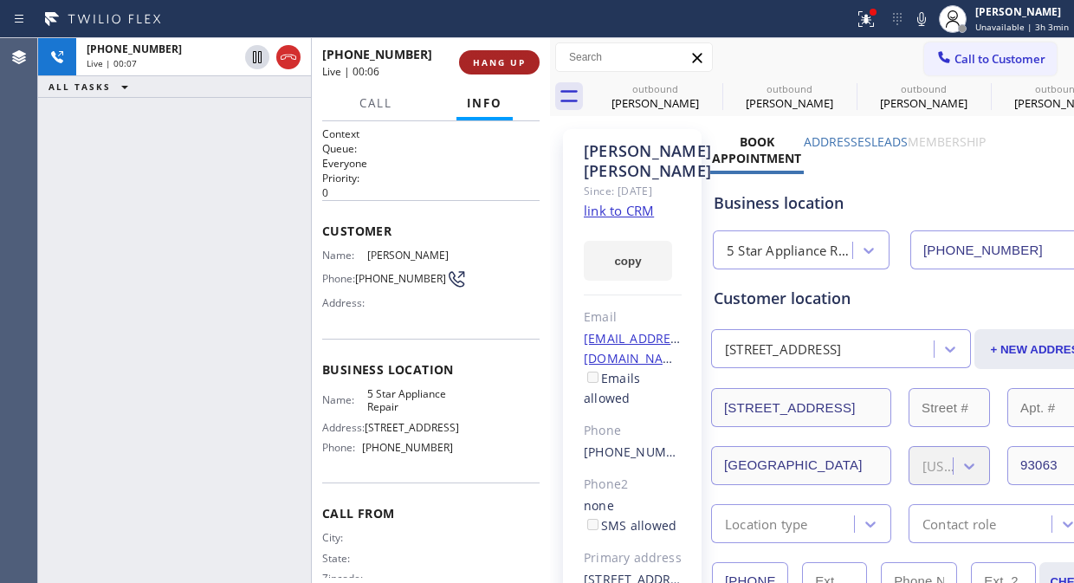
click at [492, 64] on span "HANG UP" at bounding box center [499, 62] width 53 height 12
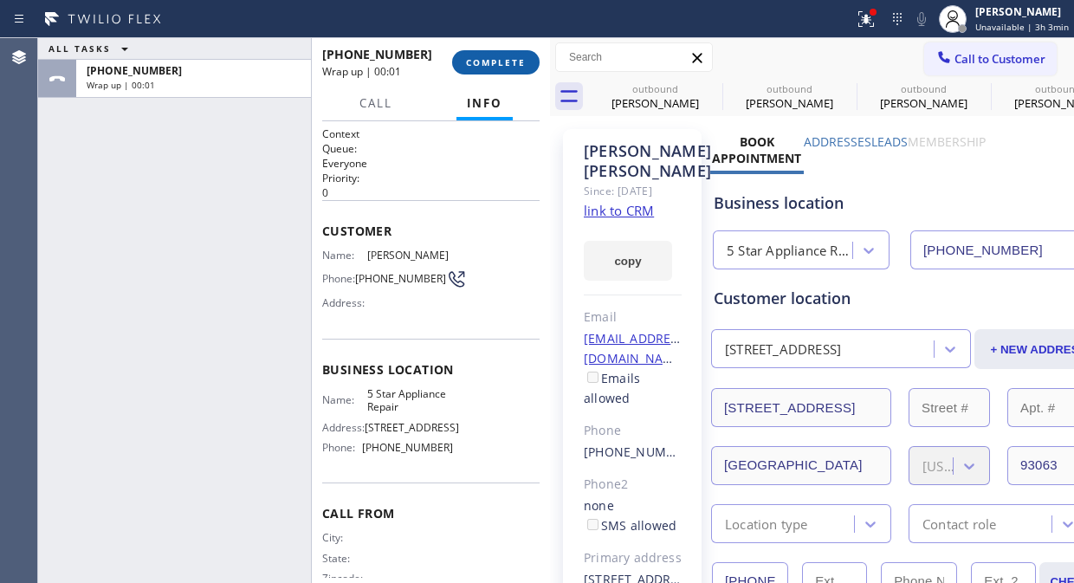
click at [487, 68] on span "COMPLETE" at bounding box center [496, 62] width 60 height 12
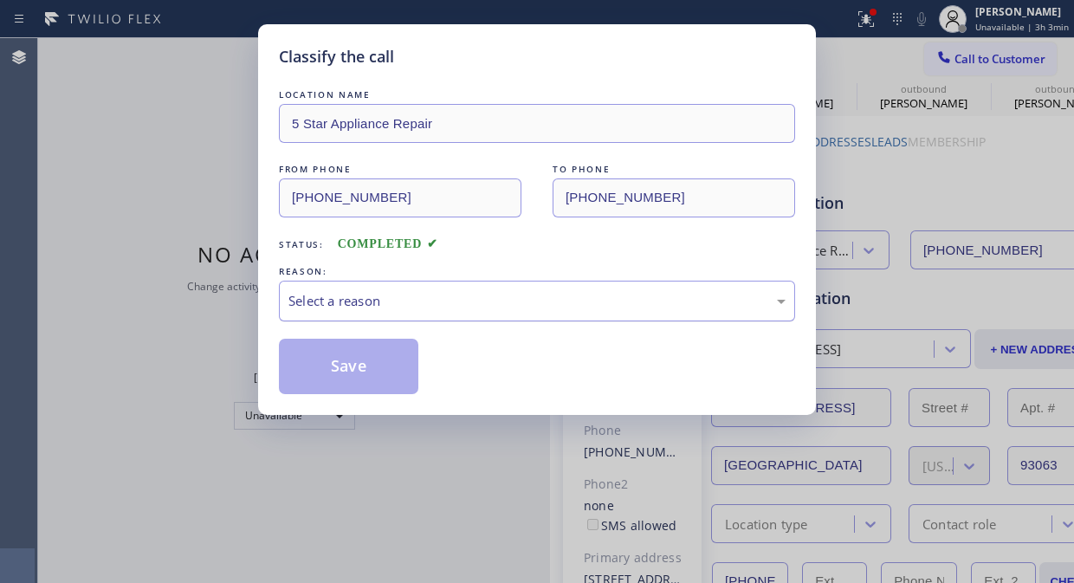
click at [482, 307] on div "Select a reason" at bounding box center [536, 301] width 497 height 20
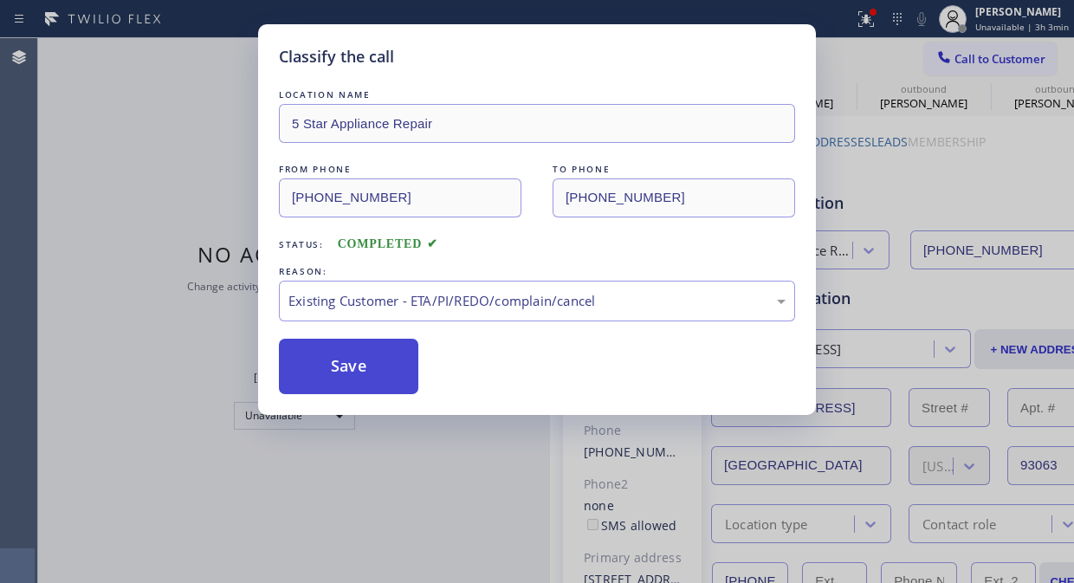
click at [393, 369] on button "Save" at bounding box center [348, 366] width 139 height 55
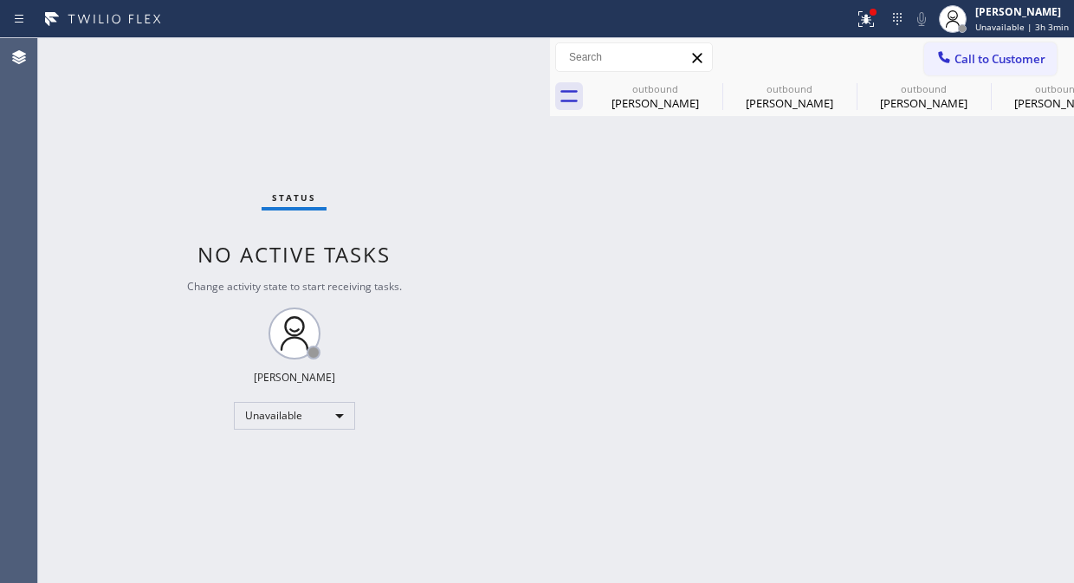
click at [1004, 61] on span "Call to Customer" at bounding box center [999, 59] width 91 height 16
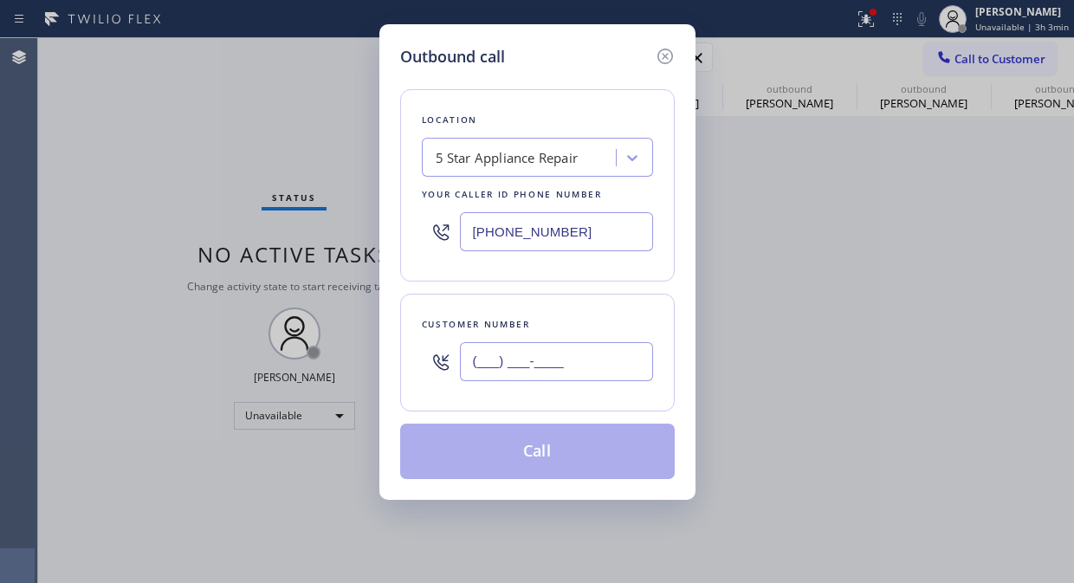
click at [571, 368] on input "(___) ___-____" at bounding box center [556, 361] width 193 height 39
paste input "202) 494-2959"
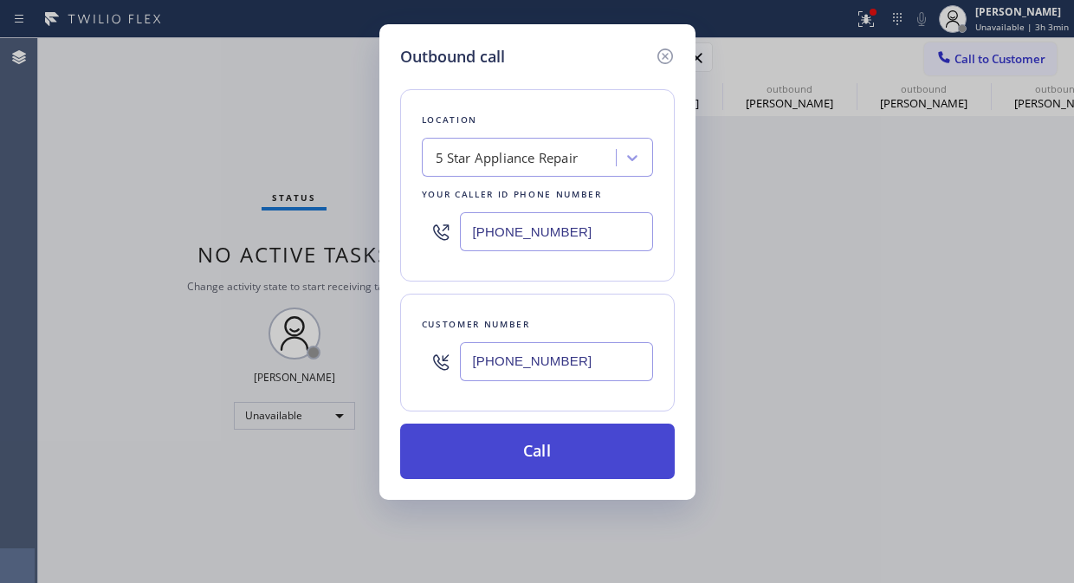
type input "[PHONE_NUMBER]"
click at [552, 447] on button "Call" at bounding box center [537, 450] width 274 height 55
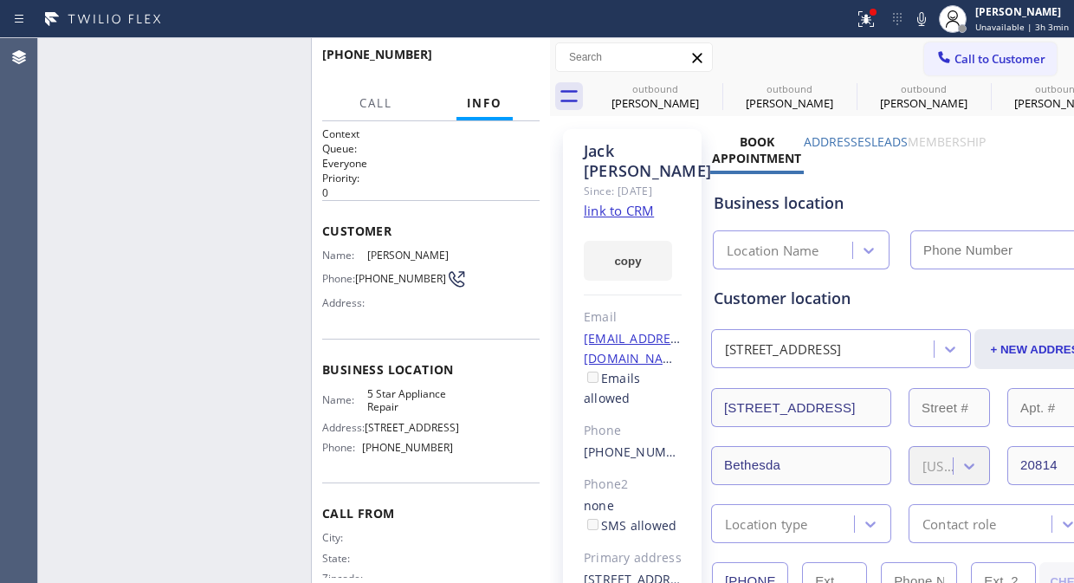
type input "[PHONE_NUMBER]"
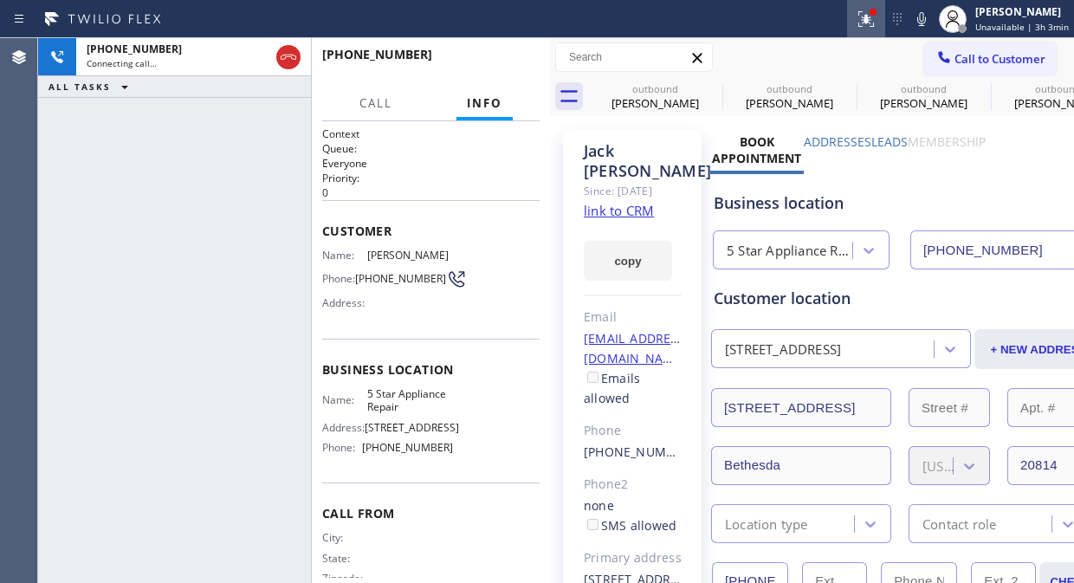
click at [872, 22] on icon at bounding box center [866, 19] width 16 height 16
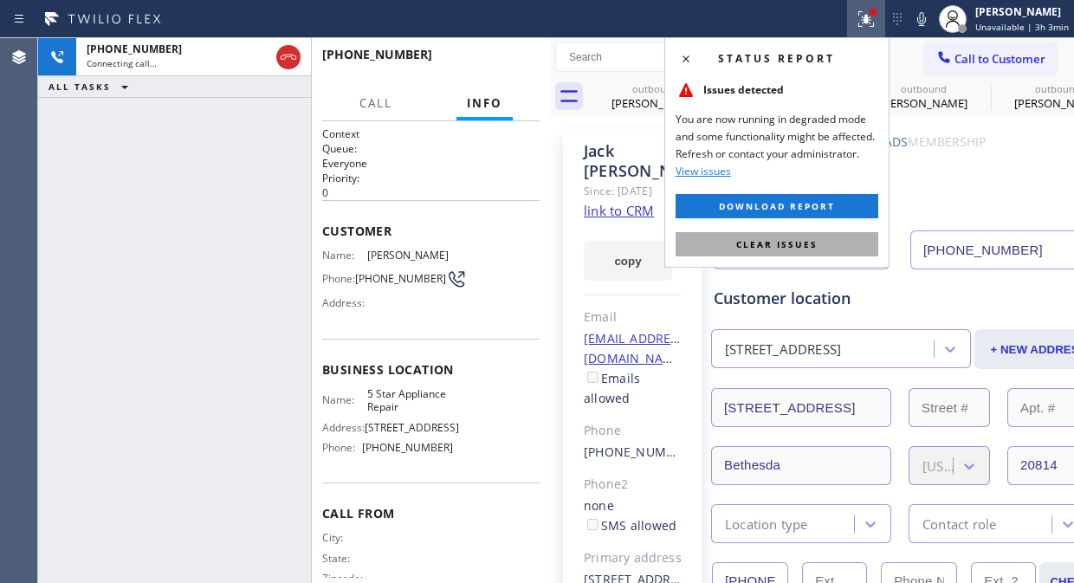
click at [797, 238] on span "Clear issues" at bounding box center [776, 244] width 81 height 12
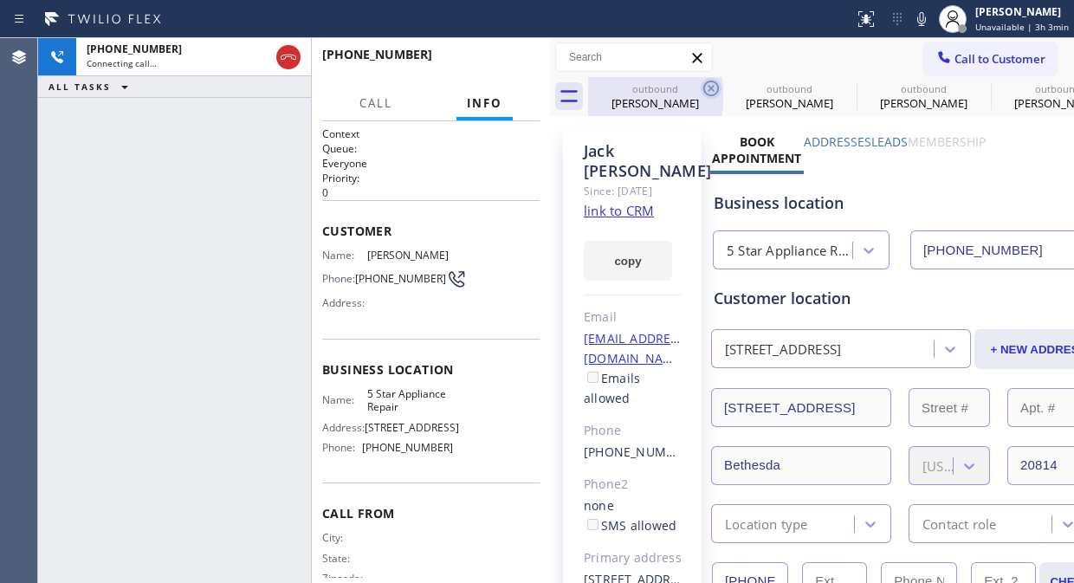
click at [706, 83] on icon at bounding box center [711, 89] width 16 height 16
click at [0, 0] on icon at bounding box center [0, 0] width 0 height 0
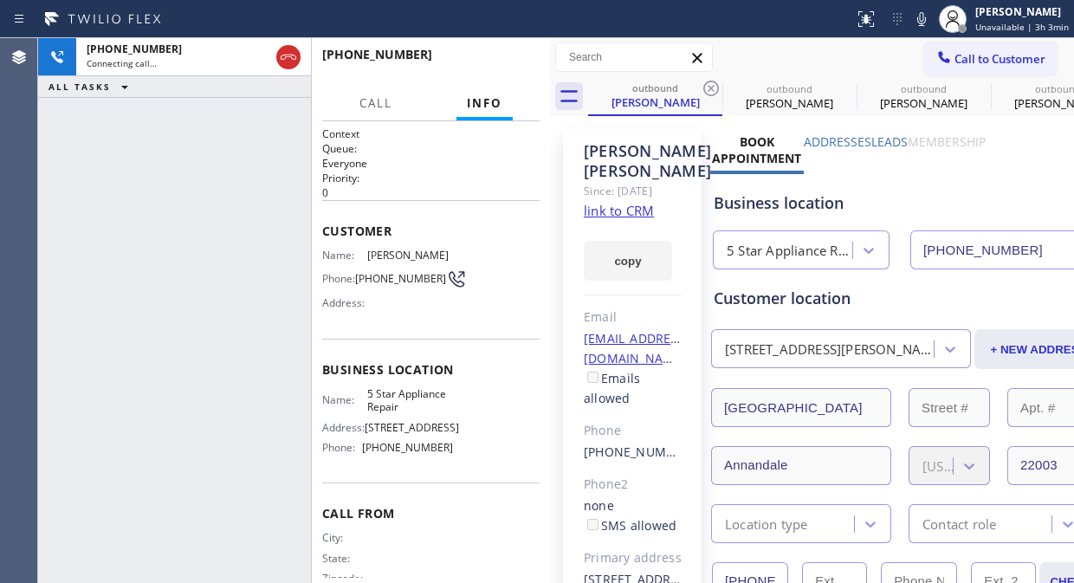
click at [706, 83] on icon at bounding box center [711, 89] width 16 height 16
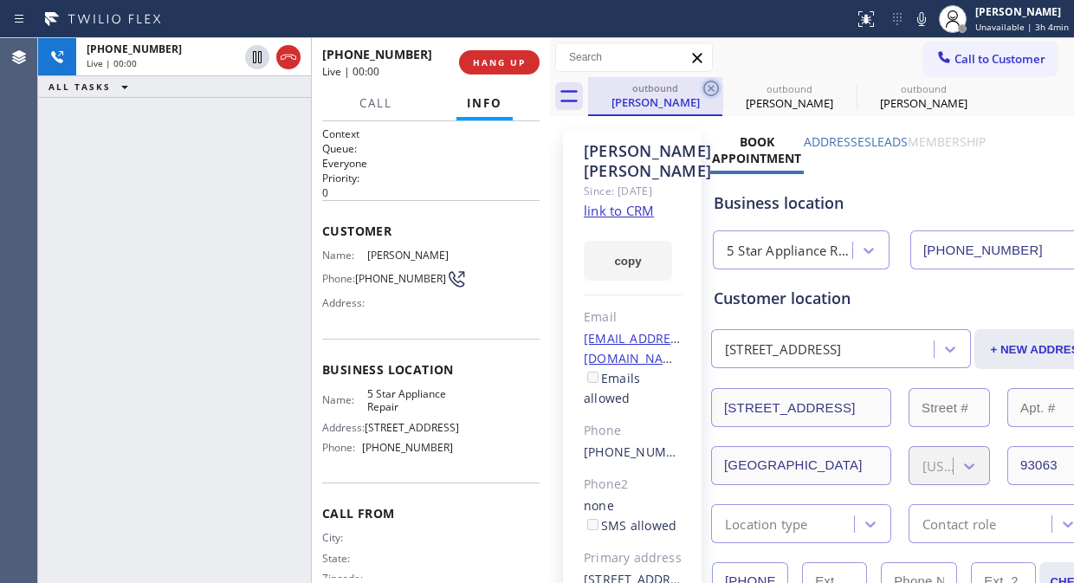
click at [707, 83] on icon at bounding box center [710, 88] width 21 height 21
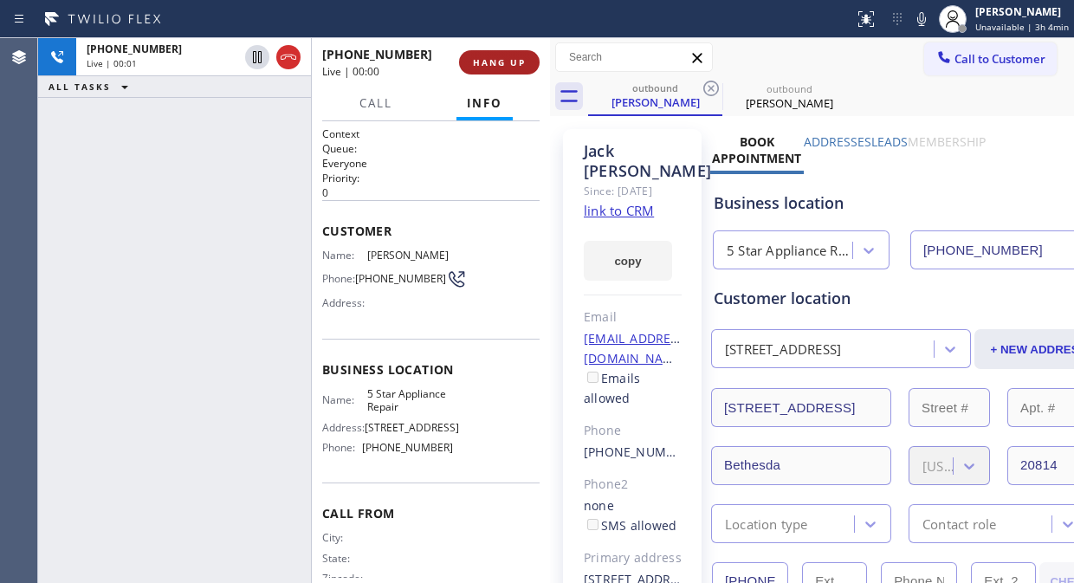
click at [489, 61] on span "HANG UP" at bounding box center [499, 62] width 53 height 12
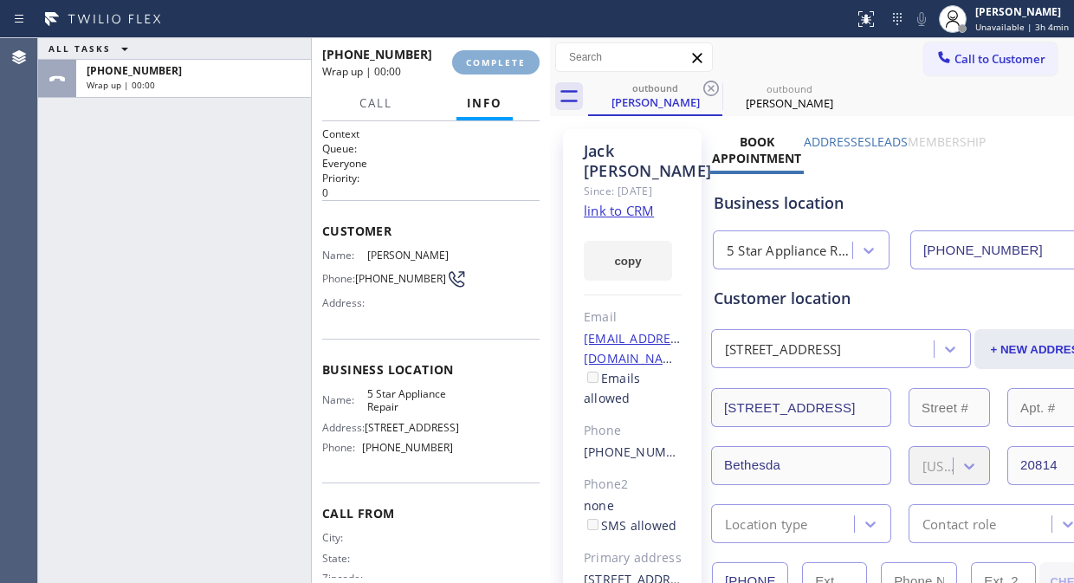
click at [489, 61] on span "COMPLETE" at bounding box center [496, 62] width 60 height 12
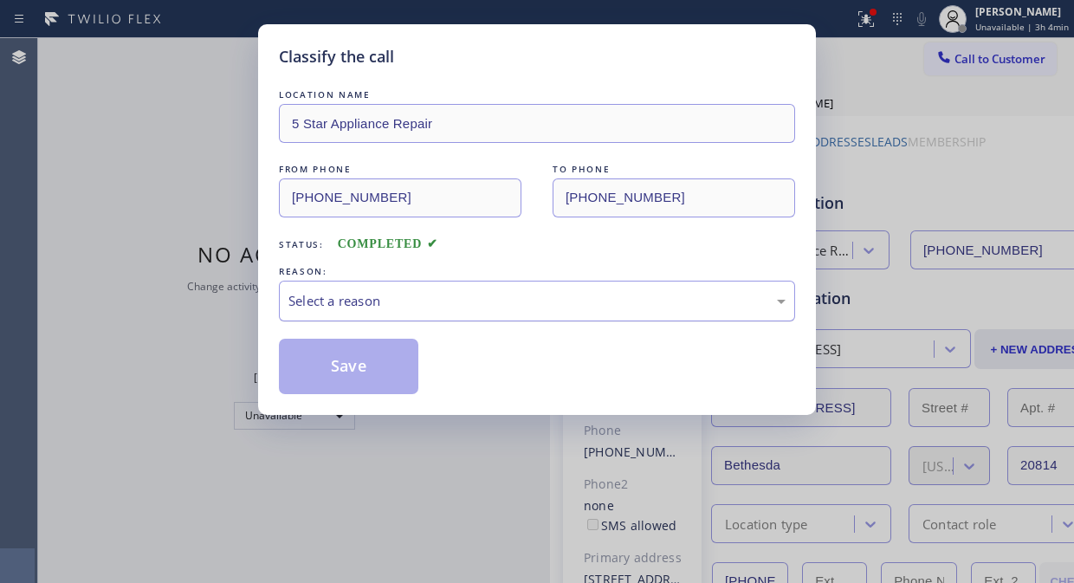
click at [522, 308] on div "Select a reason" at bounding box center [536, 301] width 497 height 20
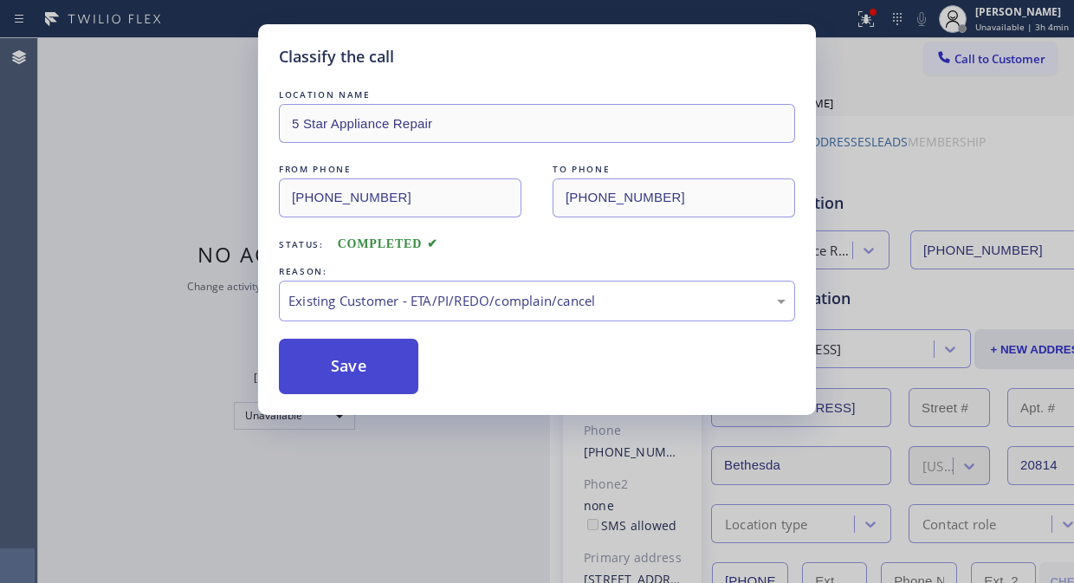
click at [390, 382] on button "Save" at bounding box center [348, 366] width 139 height 55
click at [973, 54] on div "Classify the call LOCATION NAME 5 Star Appliance Repair FROM PHONE [PHONE_NUMBE…" at bounding box center [537, 291] width 1074 height 583
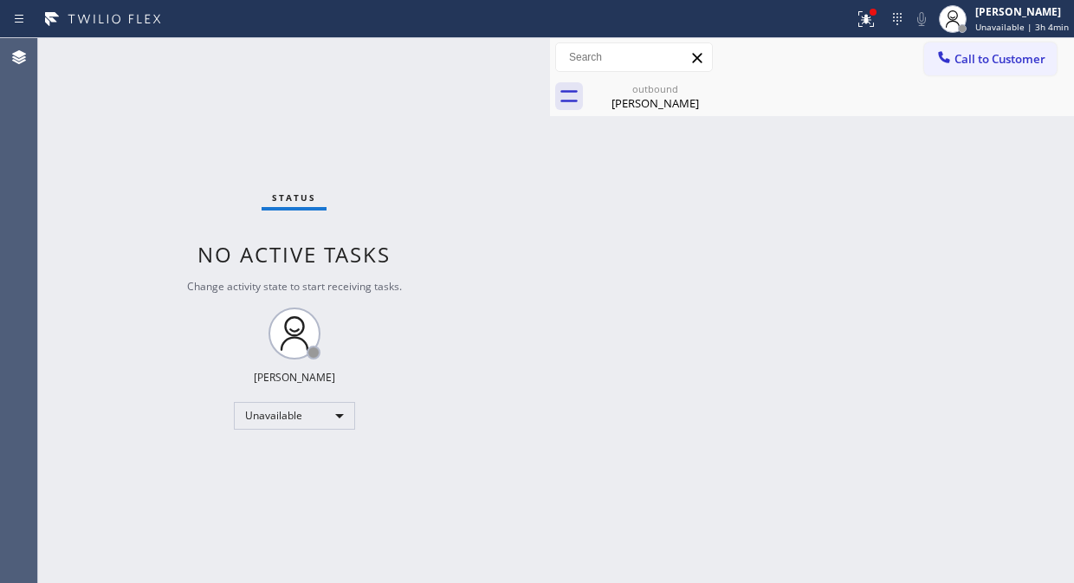
drag, startPoint x: 973, startPoint y: 54, endPoint x: 922, endPoint y: 92, distance: 63.7
click at [972, 54] on span "Call to Customer" at bounding box center [999, 59] width 91 height 16
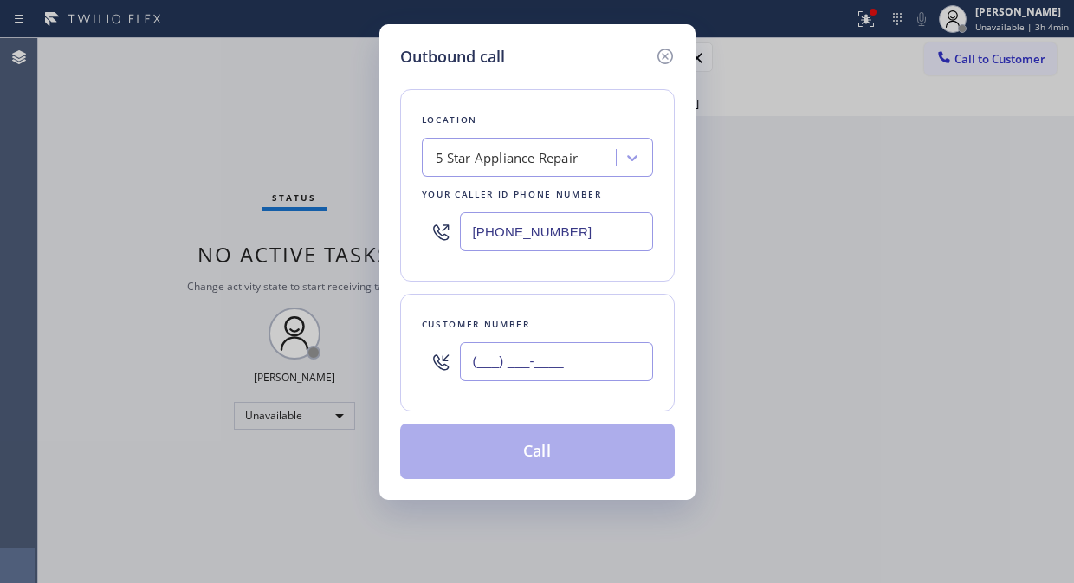
click at [533, 360] on input "(___) ___-____" at bounding box center [556, 361] width 193 height 39
paste input "631) 432-0103"
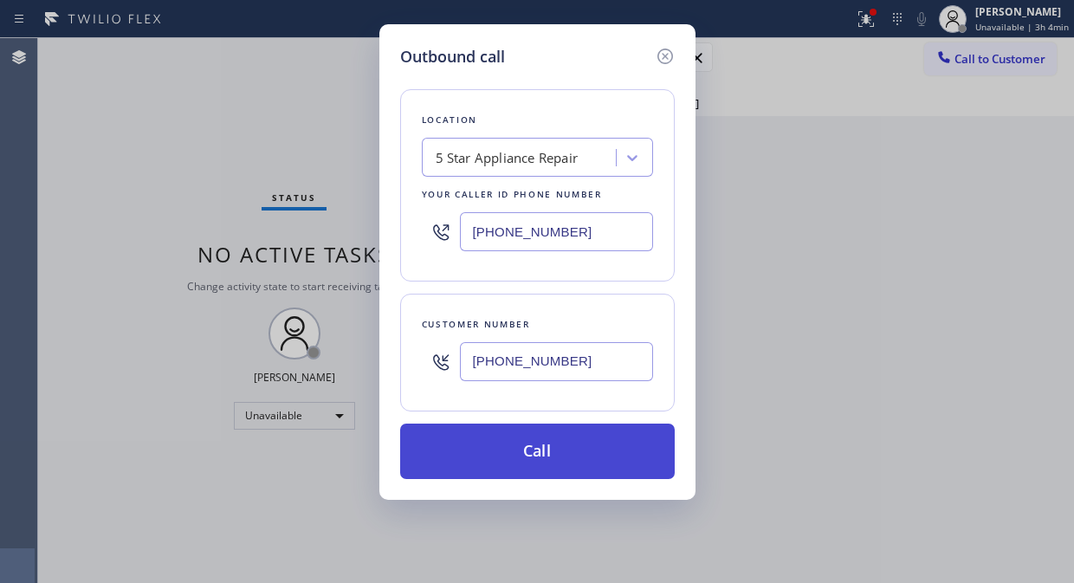
type input "[PHONE_NUMBER]"
click at [541, 455] on button "Call" at bounding box center [537, 450] width 274 height 55
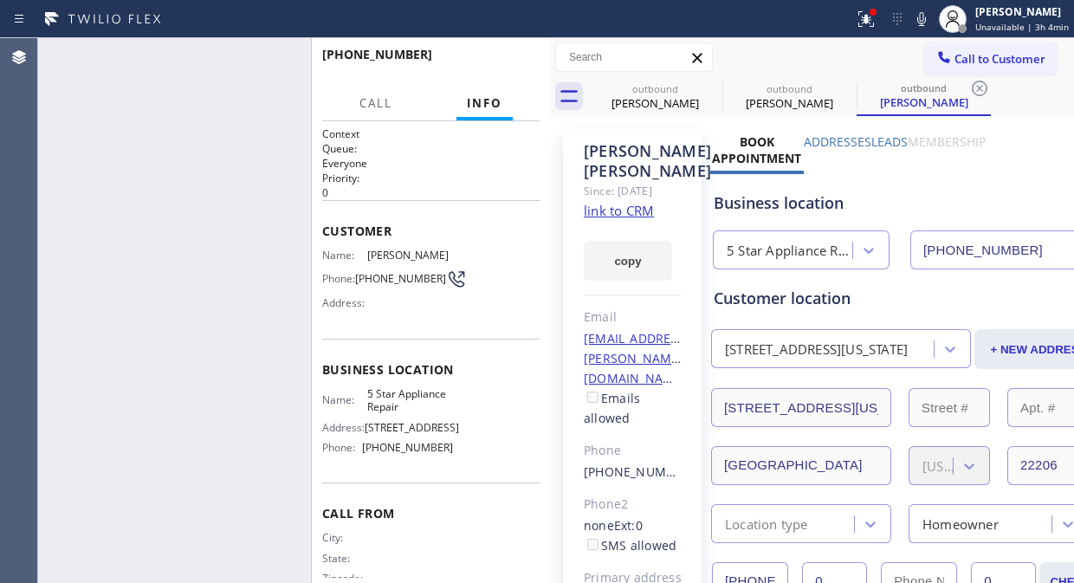
type input "[PHONE_NUMBER]"
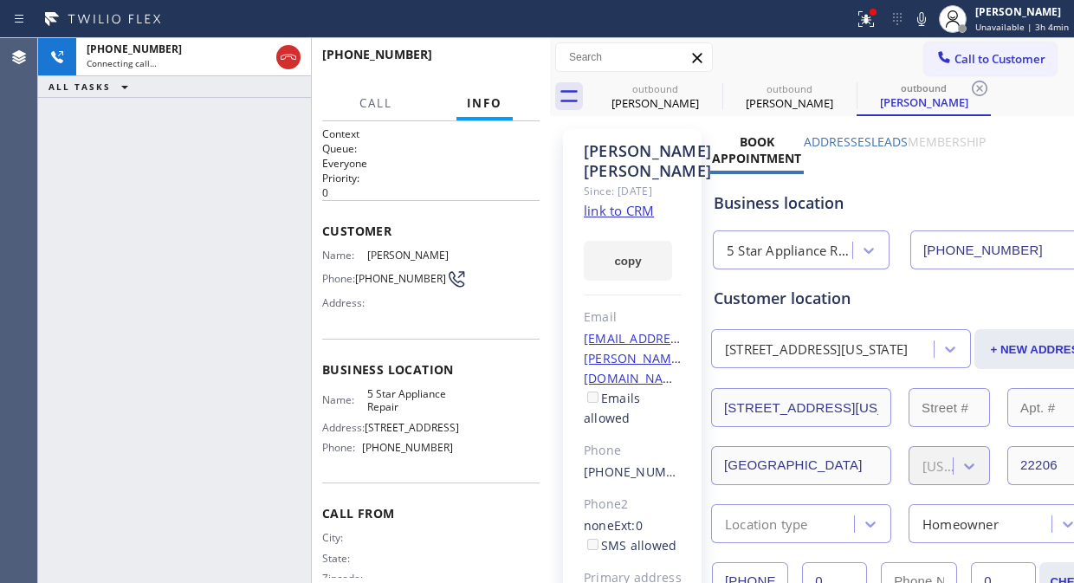
click at [863, 22] on icon at bounding box center [865, 19] width 21 height 21
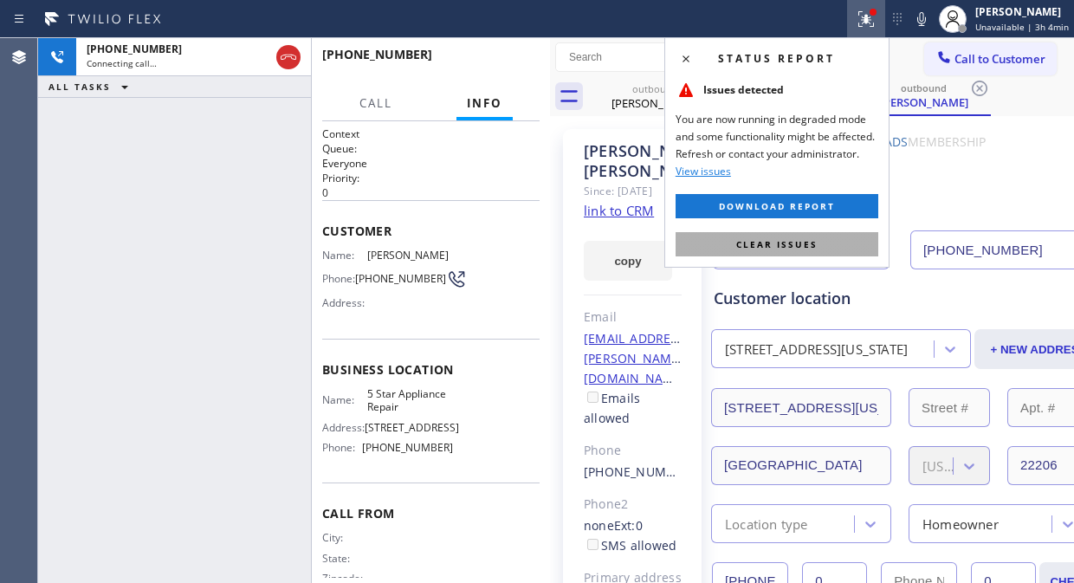
click at [777, 246] on span "Clear issues" at bounding box center [776, 244] width 81 height 12
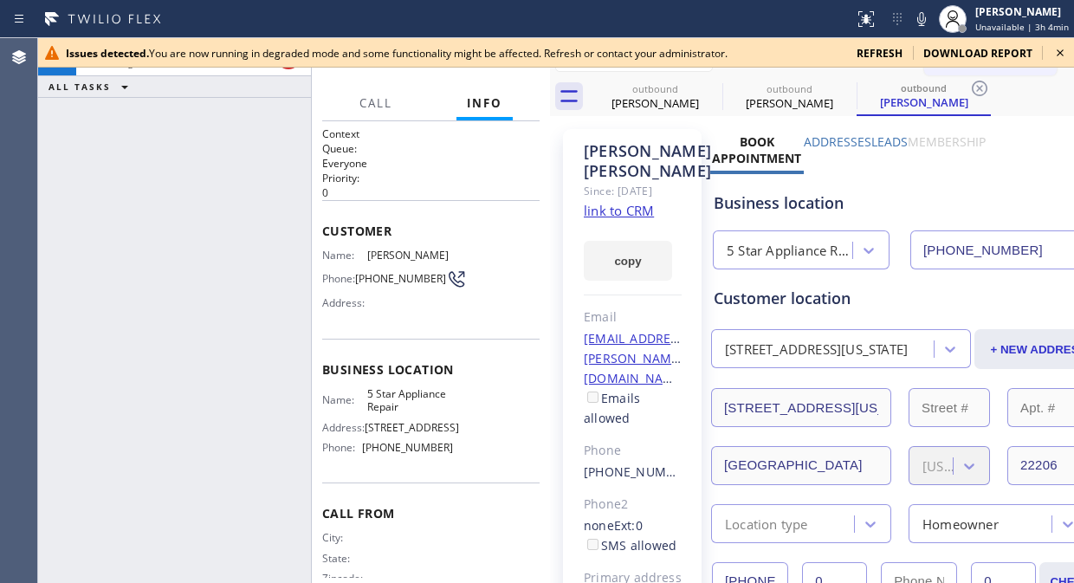
click at [1056, 46] on icon at bounding box center [1059, 52] width 21 height 21
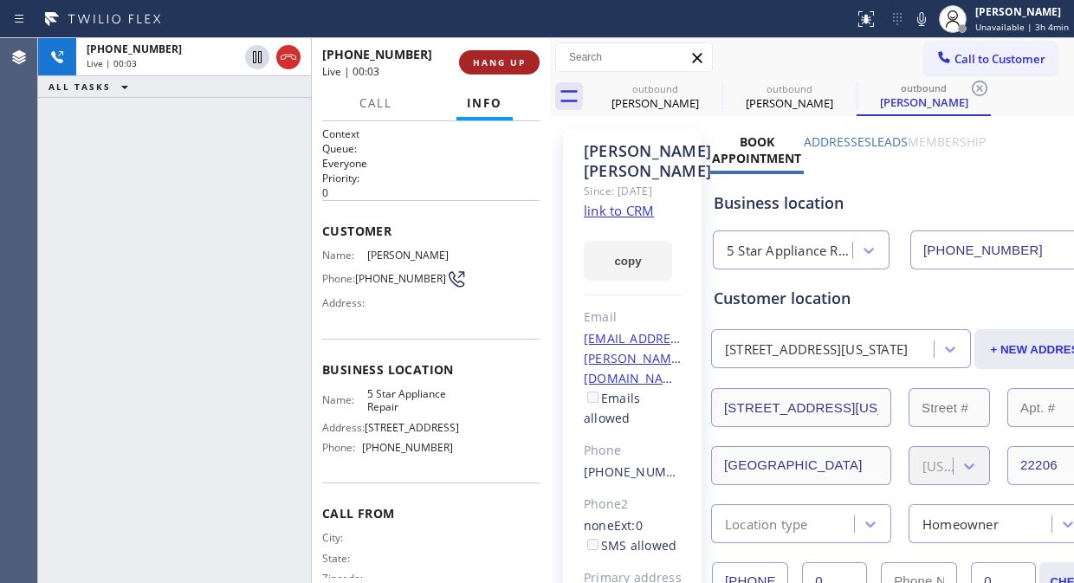
click at [494, 68] on button "HANG UP" at bounding box center [499, 62] width 81 height 24
click at [494, 68] on span "HANG UP" at bounding box center [499, 62] width 53 height 12
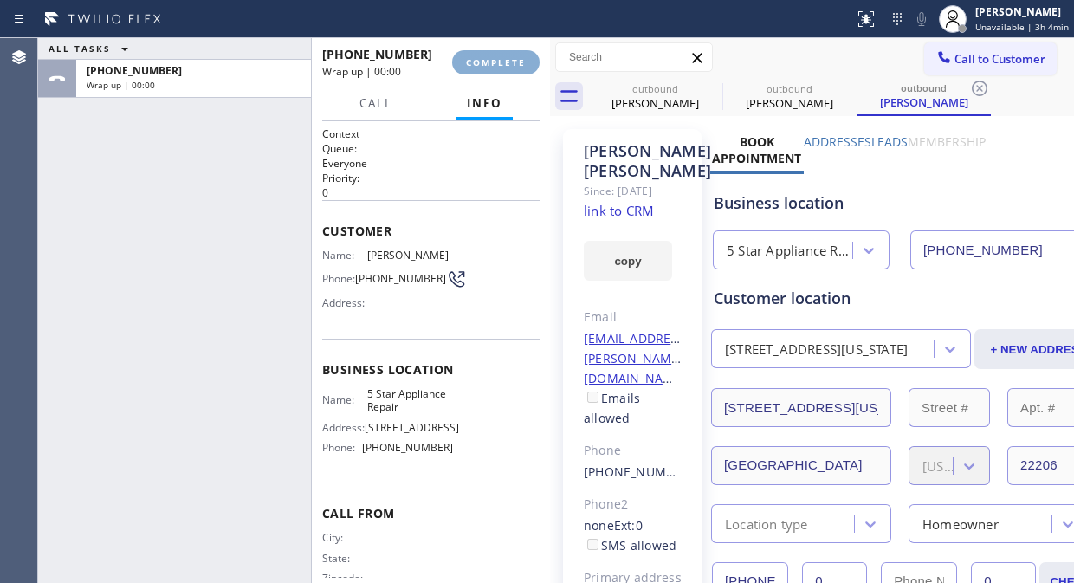
click at [495, 66] on span "COMPLETE" at bounding box center [496, 62] width 60 height 12
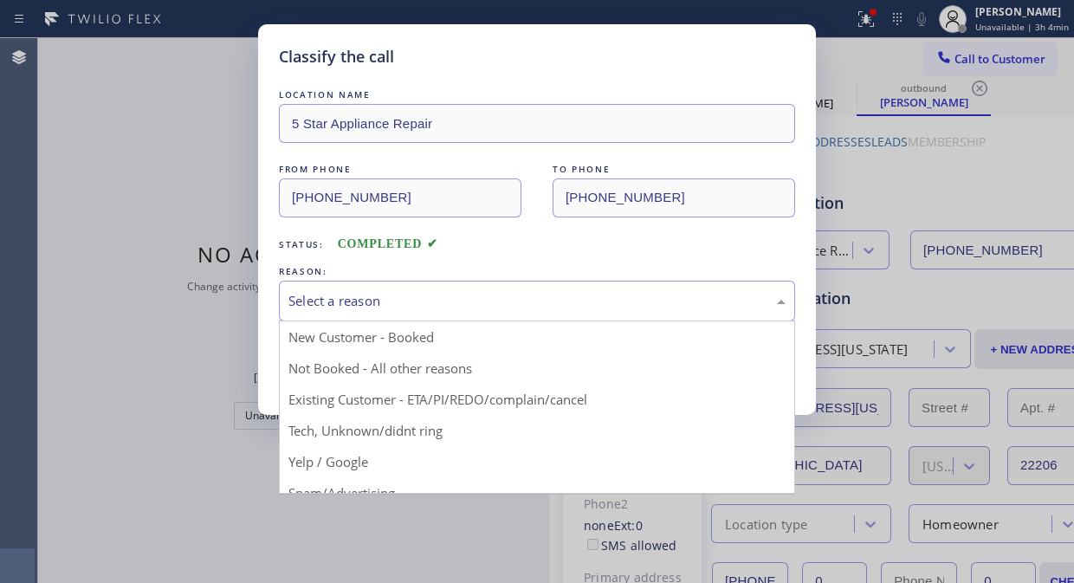
click at [540, 317] on div "Select a reason" at bounding box center [537, 301] width 516 height 41
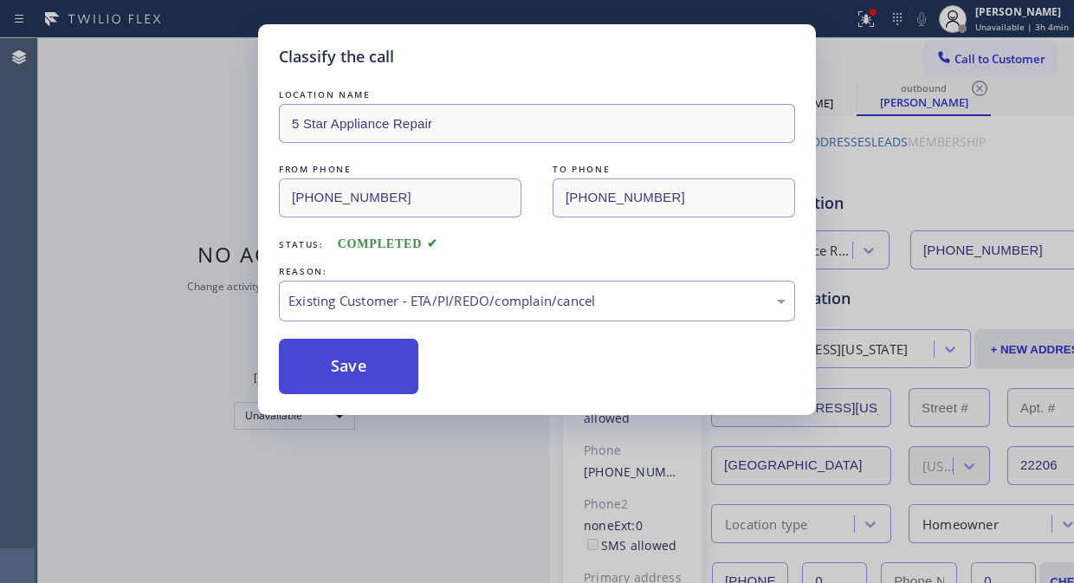
drag, startPoint x: 364, startPoint y: 365, endPoint x: 840, endPoint y: 237, distance: 492.9
click at [365, 365] on button "Save" at bounding box center [348, 366] width 139 height 55
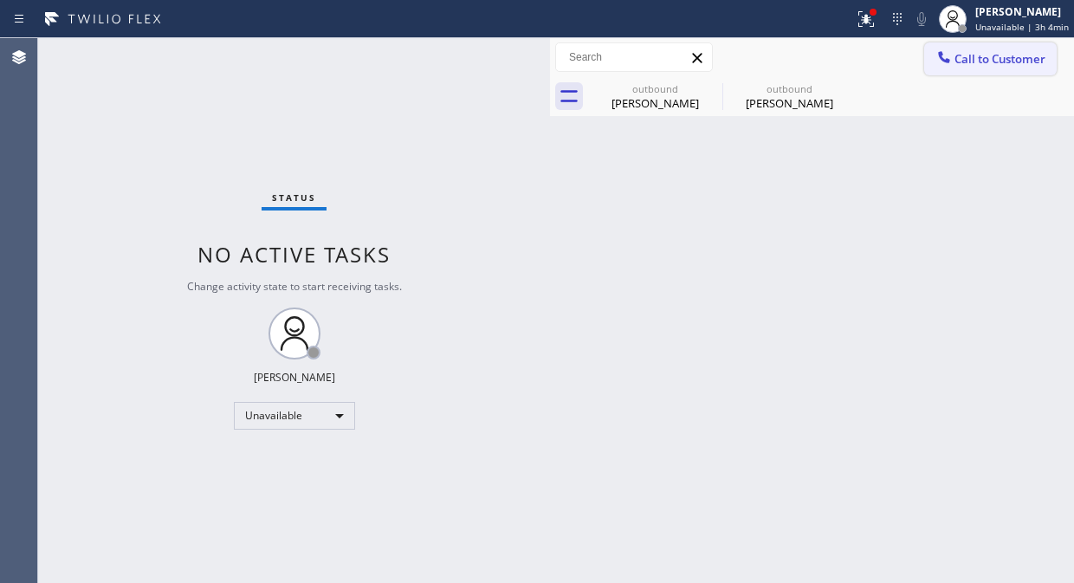
click at [963, 54] on span "Call to Customer" at bounding box center [999, 59] width 91 height 16
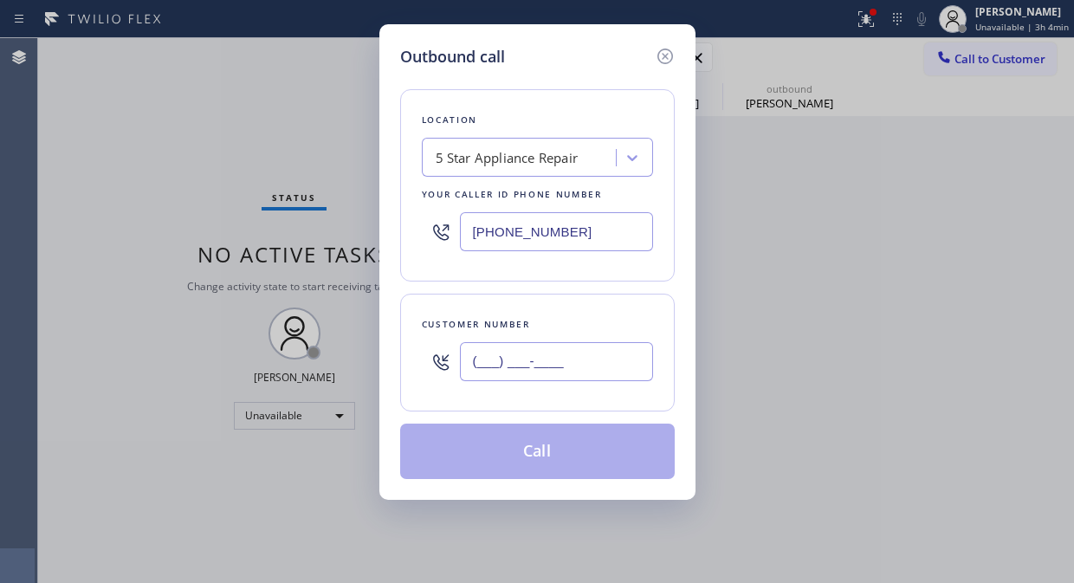
click at [495, 350] on input "(___) ___-____" at bounding box center [556, 361] width 193 height 39
paste input "917) 881-5696"
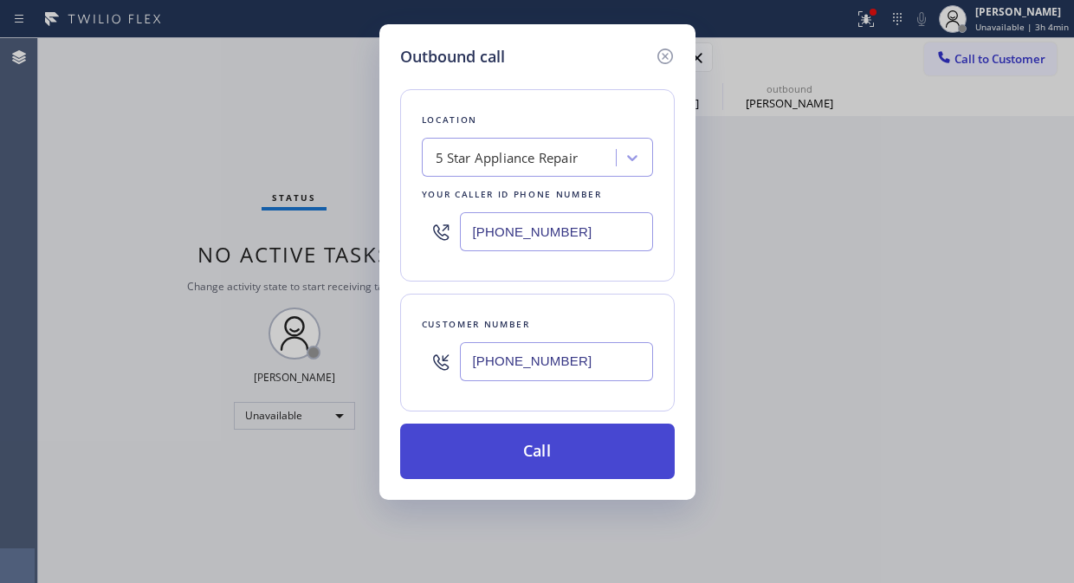
type input "[PHONE_NUMBER]"
click at [528, 449] on button "Call" at bounding box center [537, 450] width 274 height 55
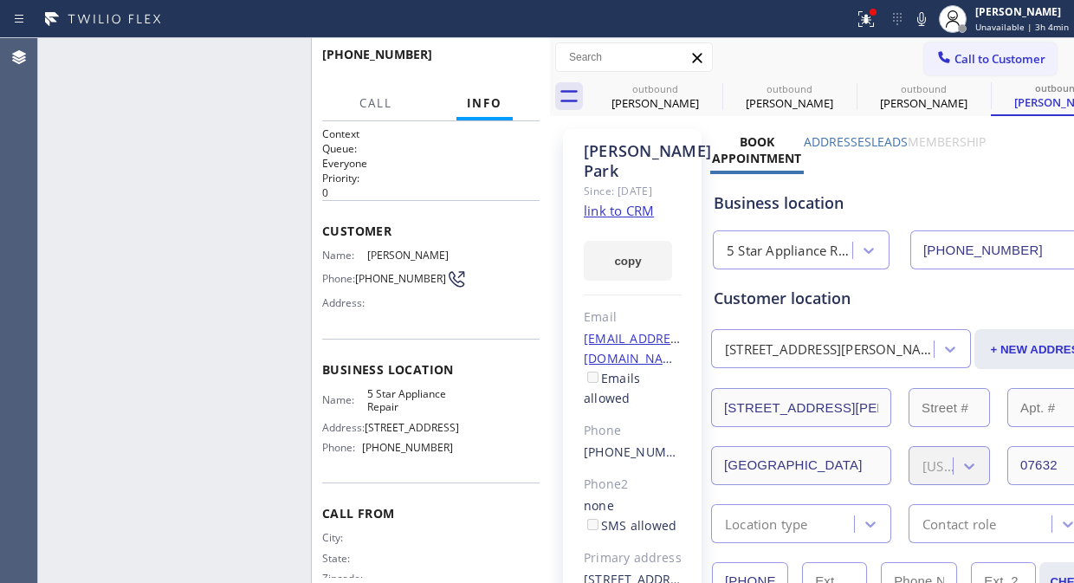
type input "[PHONE_NUMBER]"
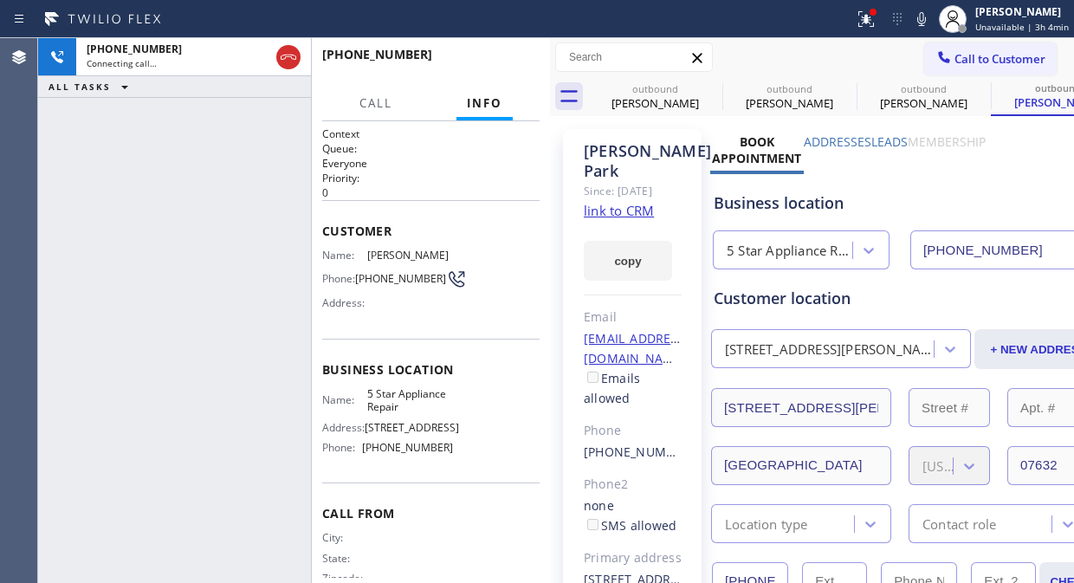
click at [857, 26] on div at bounding box center [866, 19] width 38 height 21
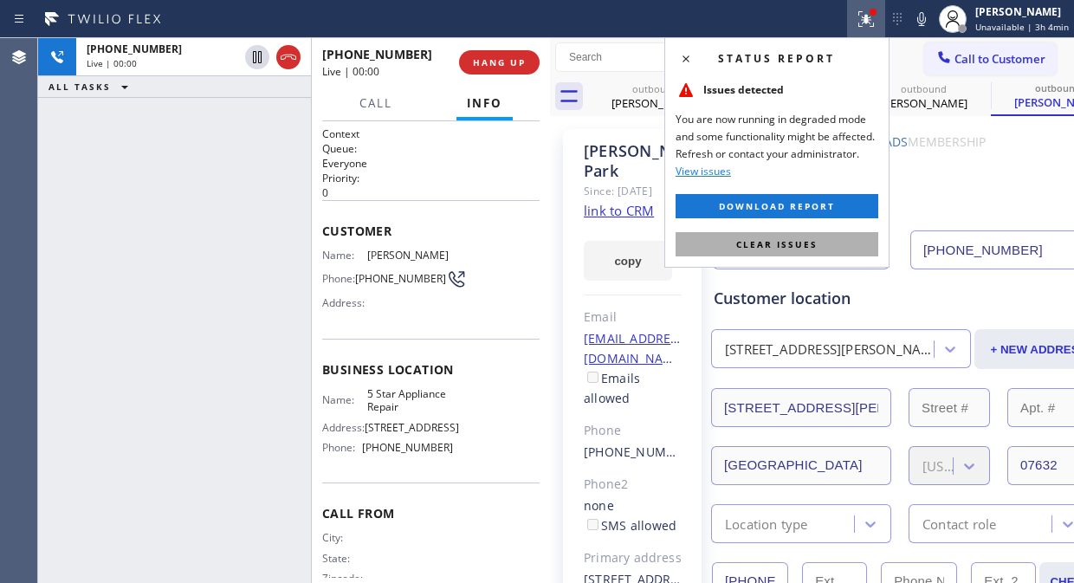
click at [764, 251] on button "Clear issues" at bounding box center [776, 244] width 203 height 24
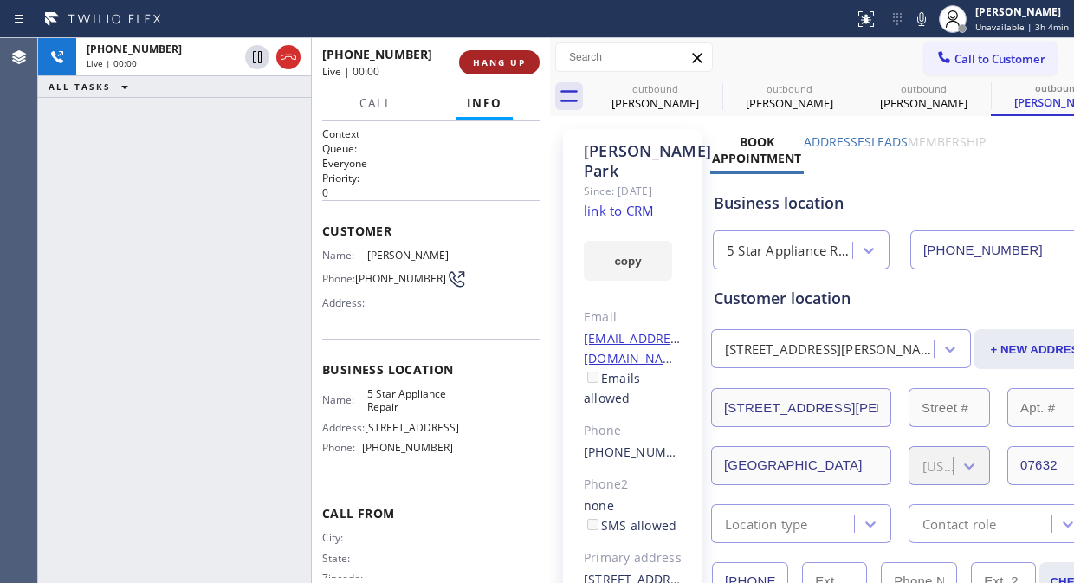
click at [504, 61] on span "HANG UP" at bounding box center [499, 62] width 53 height 12
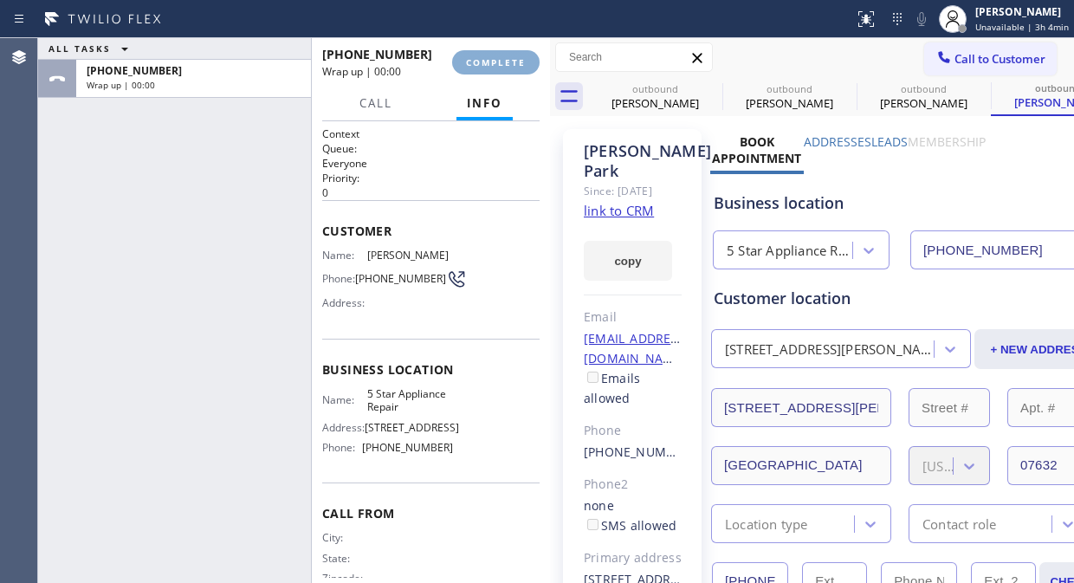
click at [504, 61] on span "COMPLETE" at bounding box center [496, 62] width 60 height 12
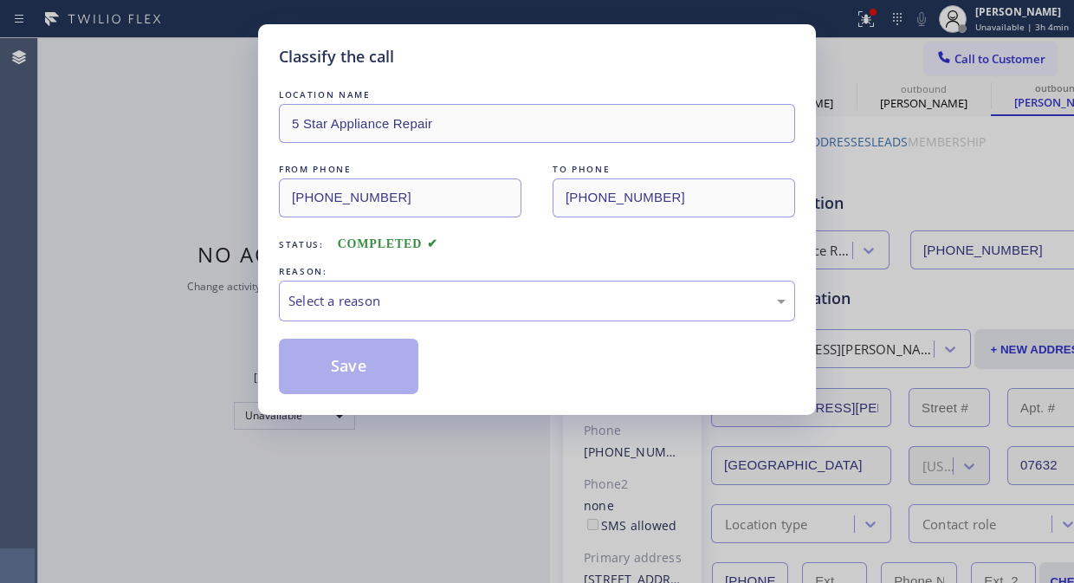
click at [539, 56] on div "Classify the call" at bounding box center [537, 56] width 516 height 23
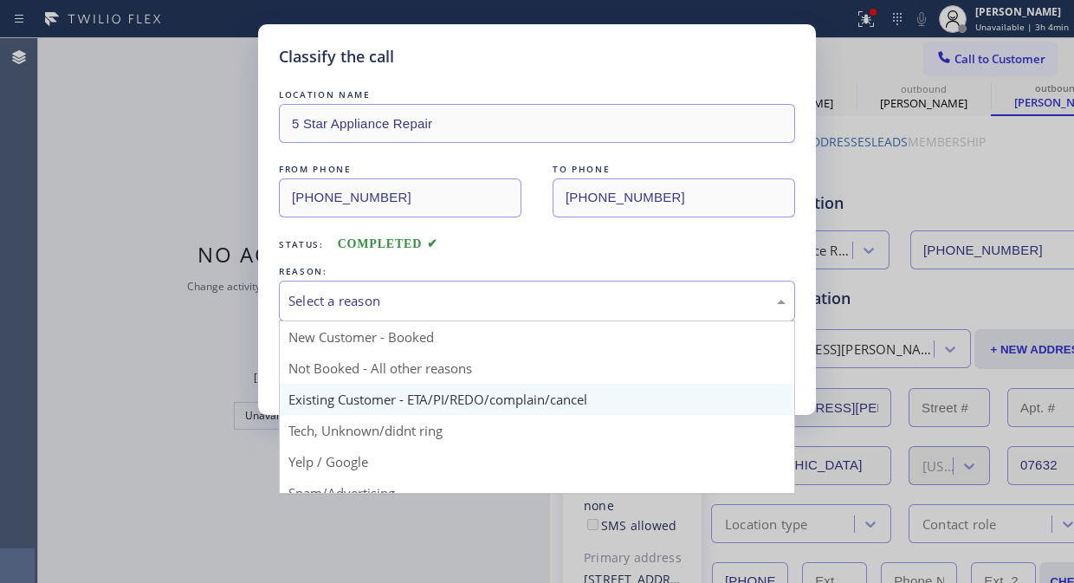
drag, startPoint x: 482, startPoint y: 308, endPoint x: 482, endPoint y: 398, distance: 90.0
click at [482, 308] on div "Select a reason" at bounding box center [536, 301] width 497 height 20
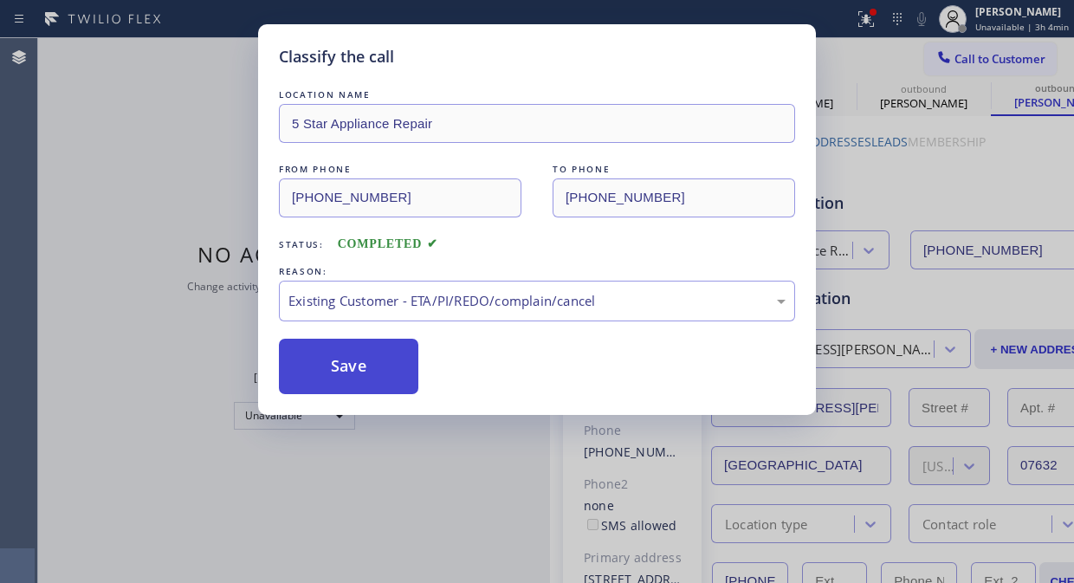
click at [365, 370] on button "Save" at bounding box center [348, 366] width 139 height 55
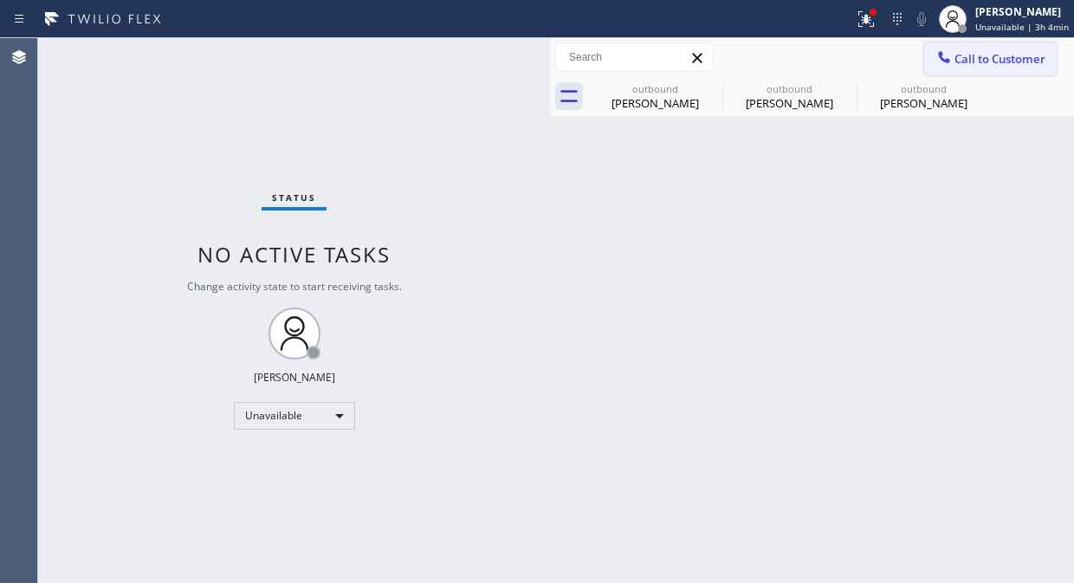
click at [989, 53] on span "Call to Customer" at bounding box center [999, 59] width 91 height 16
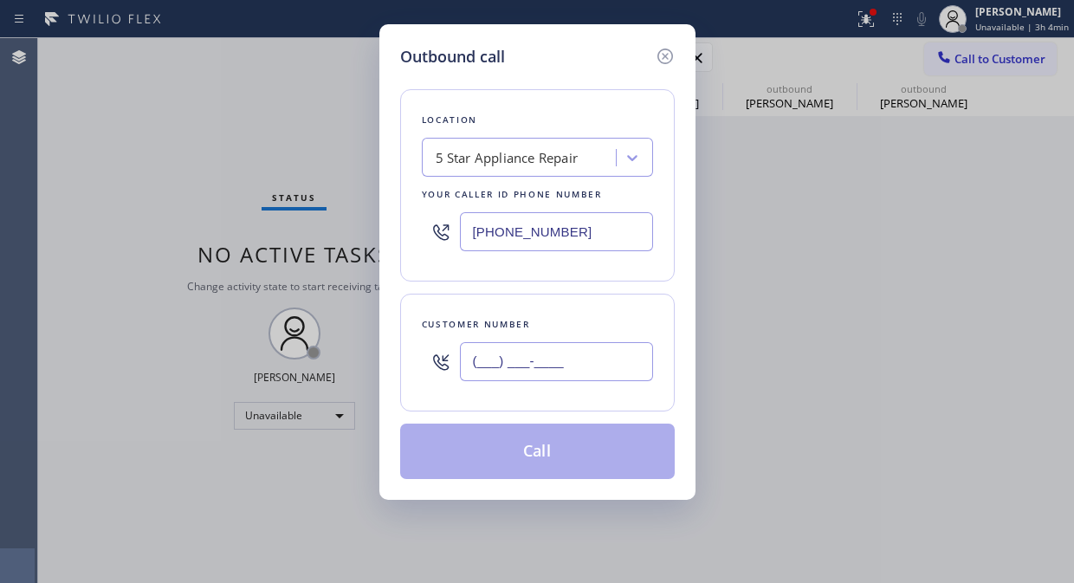
click at [572, 371] on input "(___) ___-____" at bounding box center [556, 361] width 193 height 39
paste input "415) 933-9097"
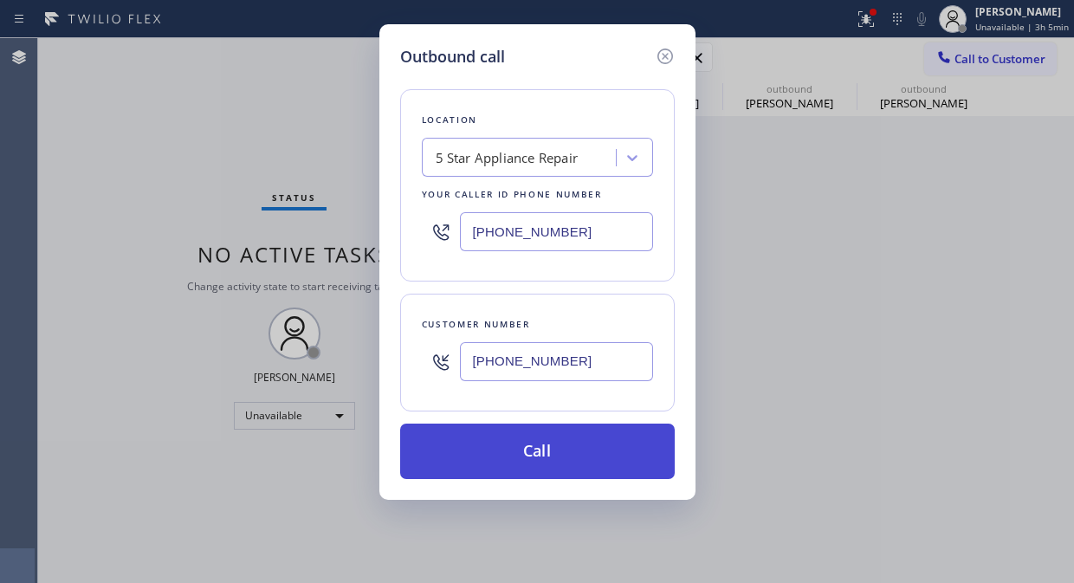
type input "[PHONE_NUMBER]"
click at [537, 450] on button "Call" at bounding box center [537, 450] width 274 height 55
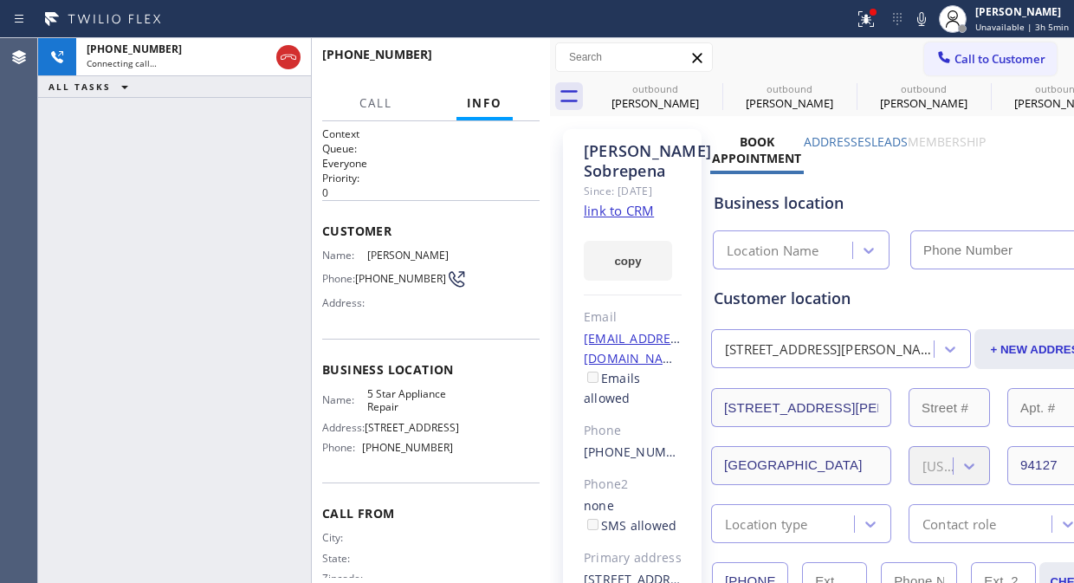
type input "[PHONE_NUMBER]"
click at [696, 83] on div "outbound" at bounding box center [655, 88] width 131 height 13
click at [0, 0] on icon at bounding box center [0, 0] width 0 height 0
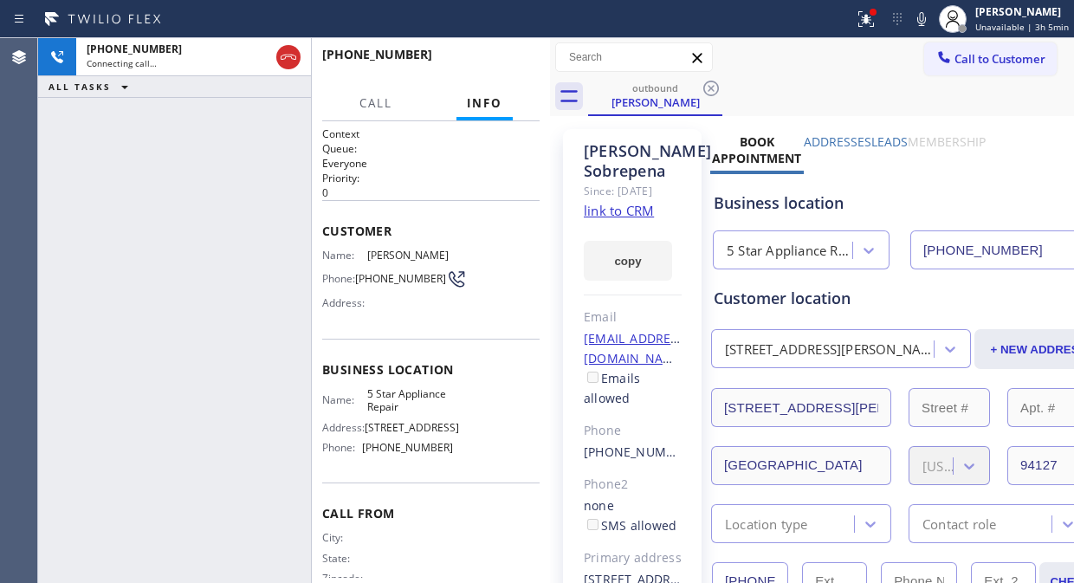
click at [712, 85] on icon at bounding box center [710, 88] width 21 height 21
click at [866, 23] on icon at bounding box center [866, 19] width 16 height 16
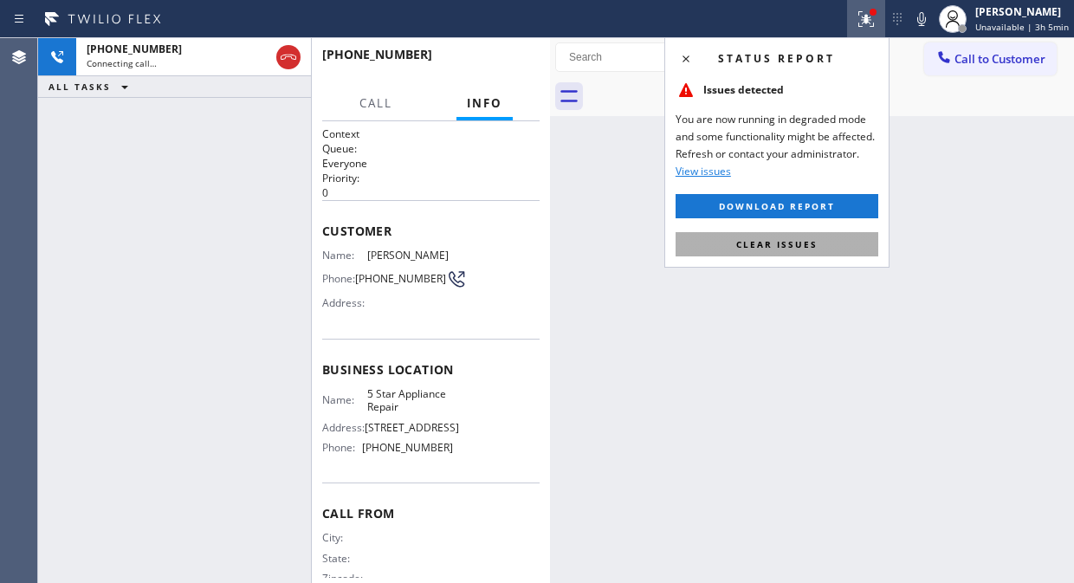
click at [758, 254] on button "Clear issues" at bounding box center [776, 244] width 203 height 24
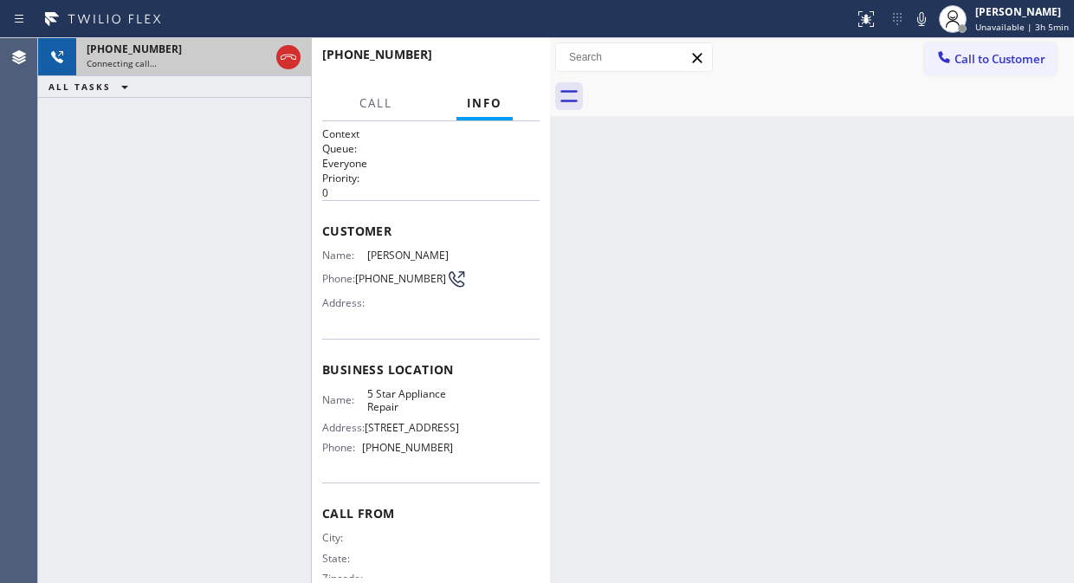
click at [154, 47] on span "[PHONE_NUMBER]" at bounding box center [134, 49] width 95 height 15
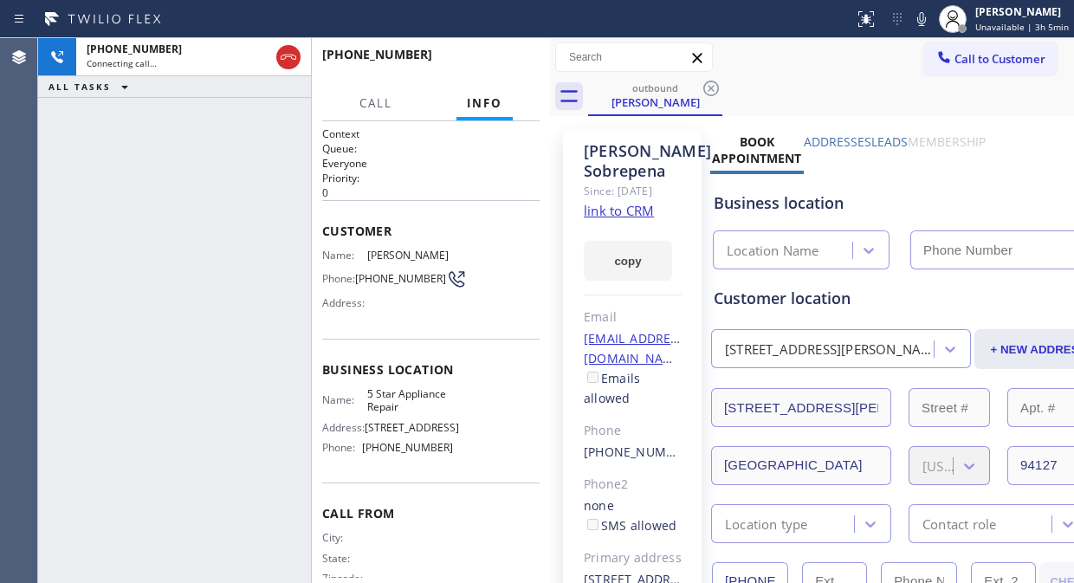
type input "[PHONE_NUMBER]"
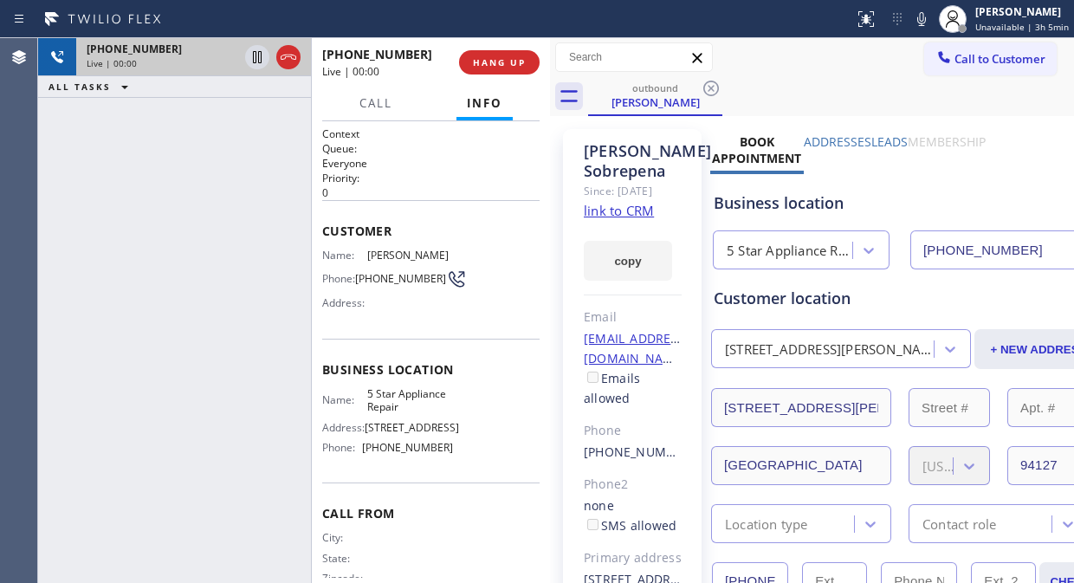
drag, startPoint x: 95, startPoint y: 153, endPoint x: 300, endPoint y: 71, distance: 221.1
click at [113, 145] on div "[PHONE_NUMBER] Live | 00:00 ALL TASKS ALL TASKS ACTIVE TASKS TASKS IN WRAP UP" at bounding box center [174, 310] width 273 height 545
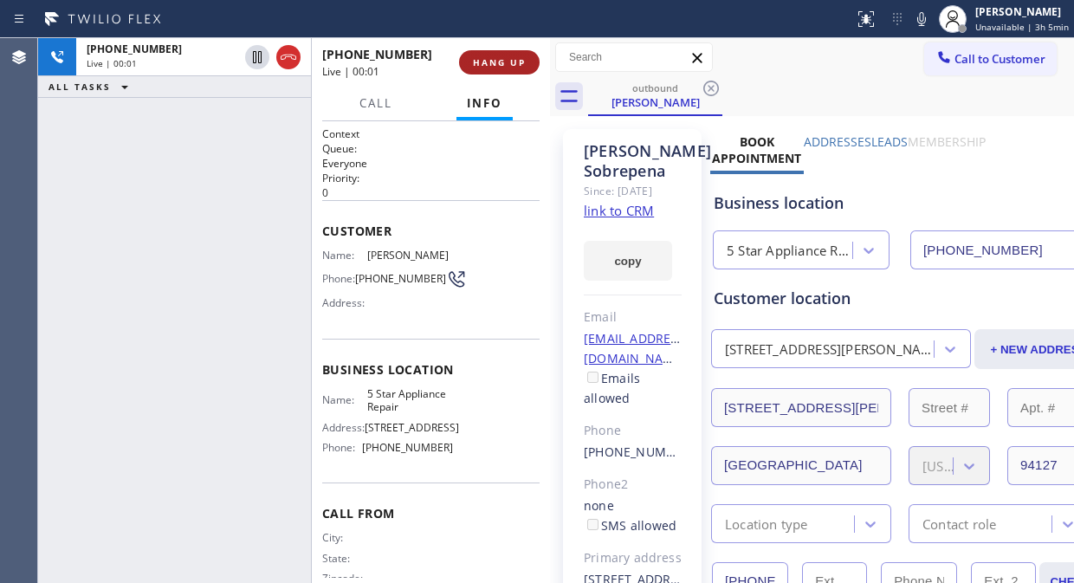
click at [483, 56] on span "HANG UP" at bounding box center [499, 62] width 53 height 12
click at [485, 57] on span "HANG UP" at bounding box center [499, 62] width 53 height 12
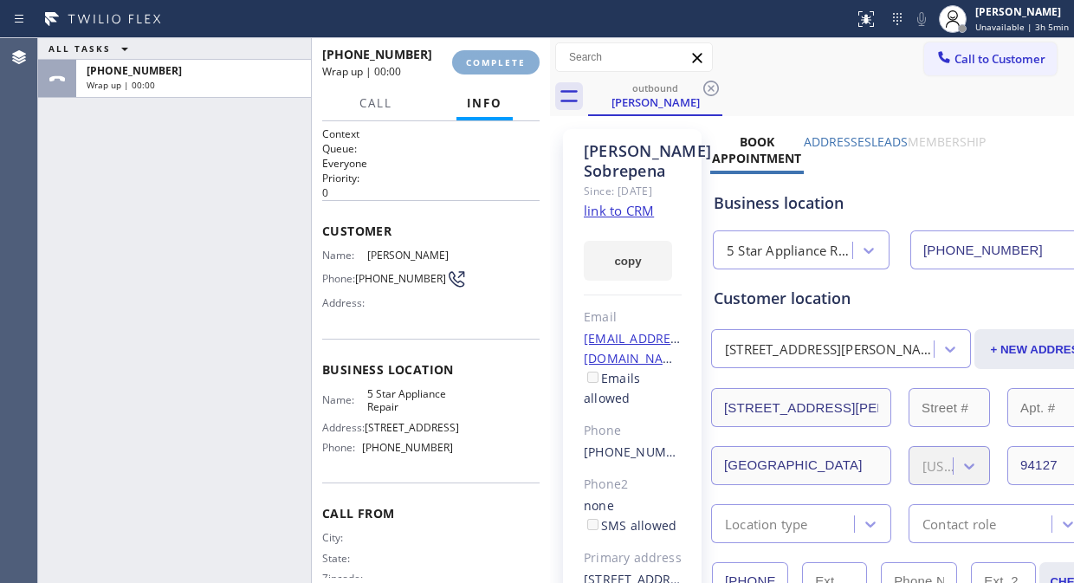
click at [486, 58] on span "COMPLETE" at bounding box center [496, 62] width 60 height 12
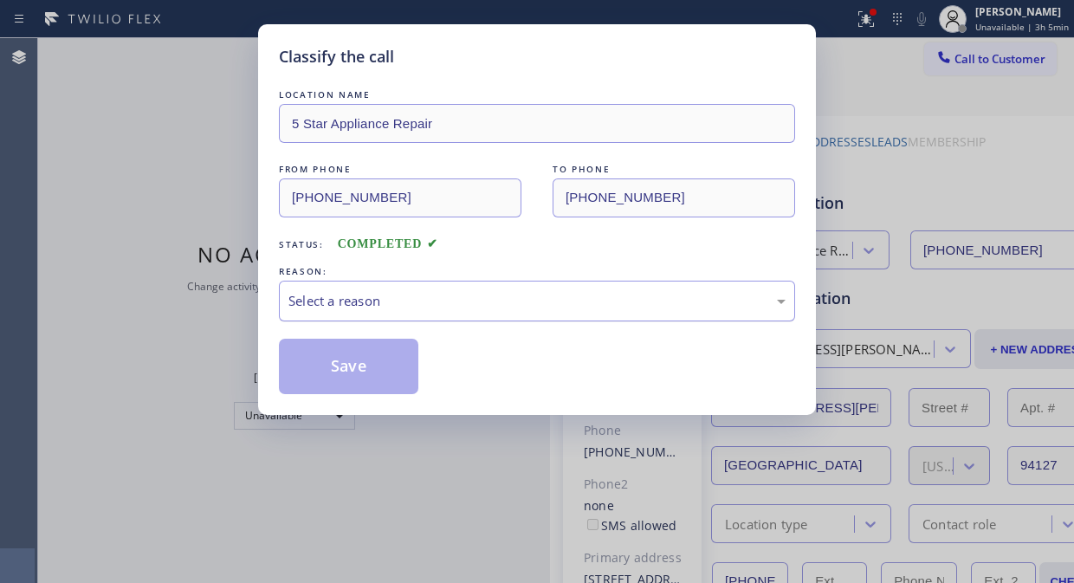
click at [487, 69] on div "LOCATION NAME 5 Star Appliance Repair FROM PHONE [PHONE_NUMBER] TO PHONE [PHONE…" at bounding box center [537, 231] width 516 height 326
click at [525, 315] on div "Select a reason" at bounding box center [537, 301] width 516 height 41
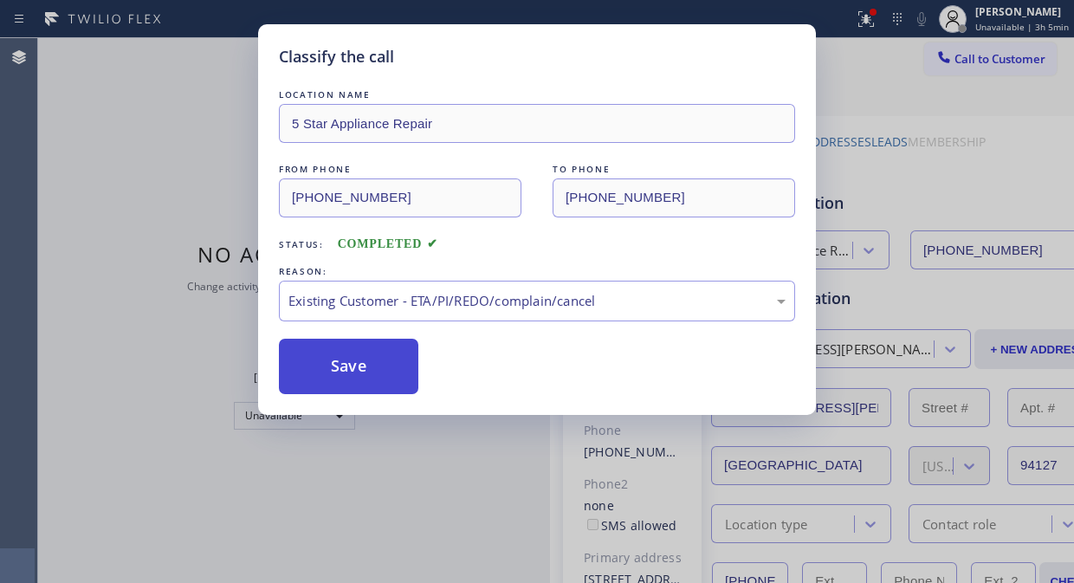
click at [367, 367] on button "Save" at bounding box center [348, 366] width 139 height 55
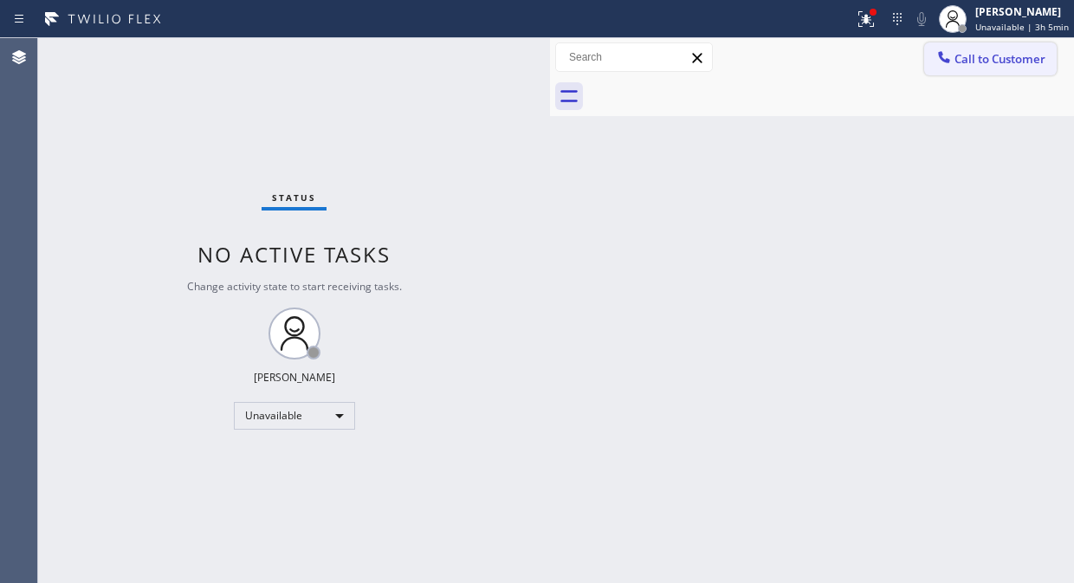
click at [954, 48] on button "Call to Customer" at bounding box center [990, 58] width 132 height 33
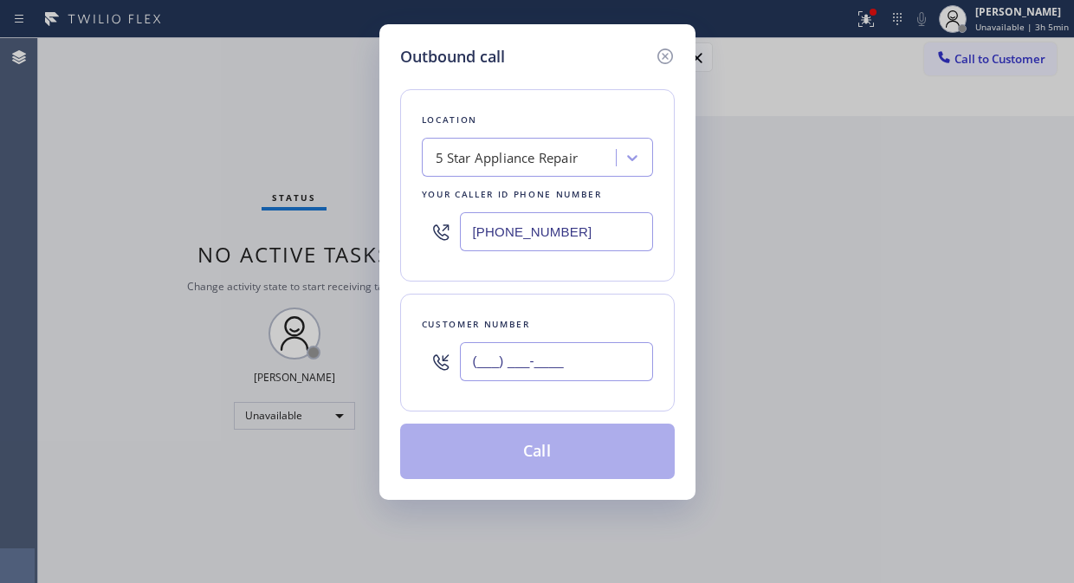
click at [504, 358] on input "(___) ___-____" at bounding box center [556, 361] width 193 height 39
paste input "847) 274-6241"
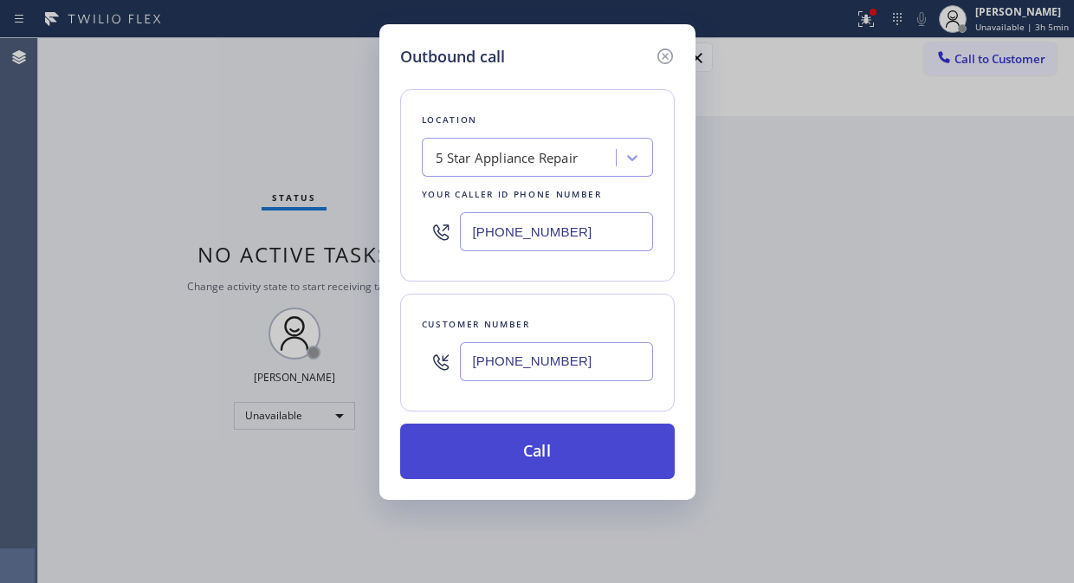
type input "[PHONE_NUMBER]"
click at [546, 454] on button "Call" at bounding box center [537, 450] width 274 height 55
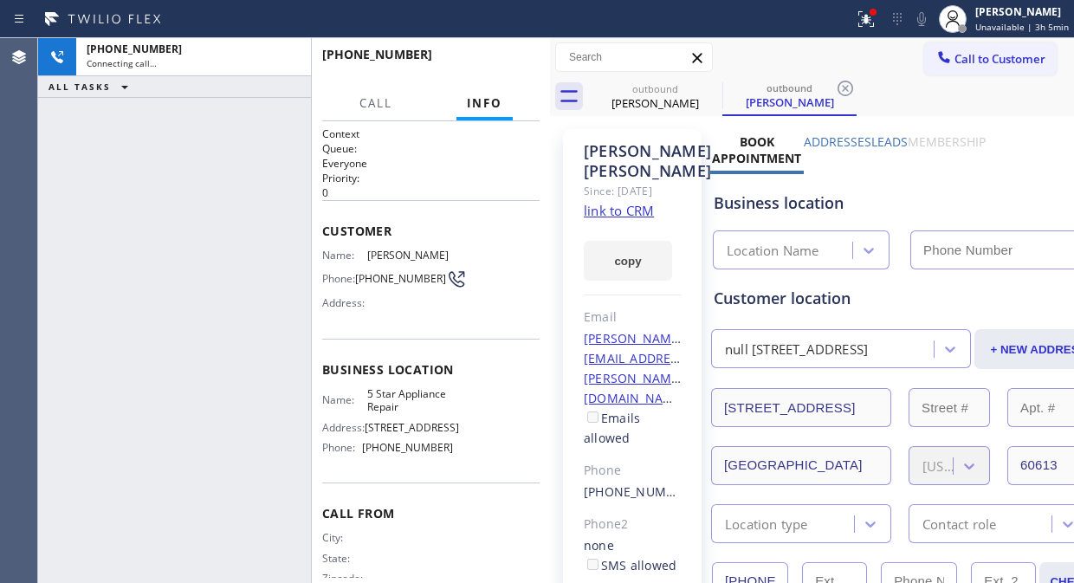
type input "[PHONE_NUMBER]"
click at [847, 17] on div at bounding box center [427, 19] width 840 height 28
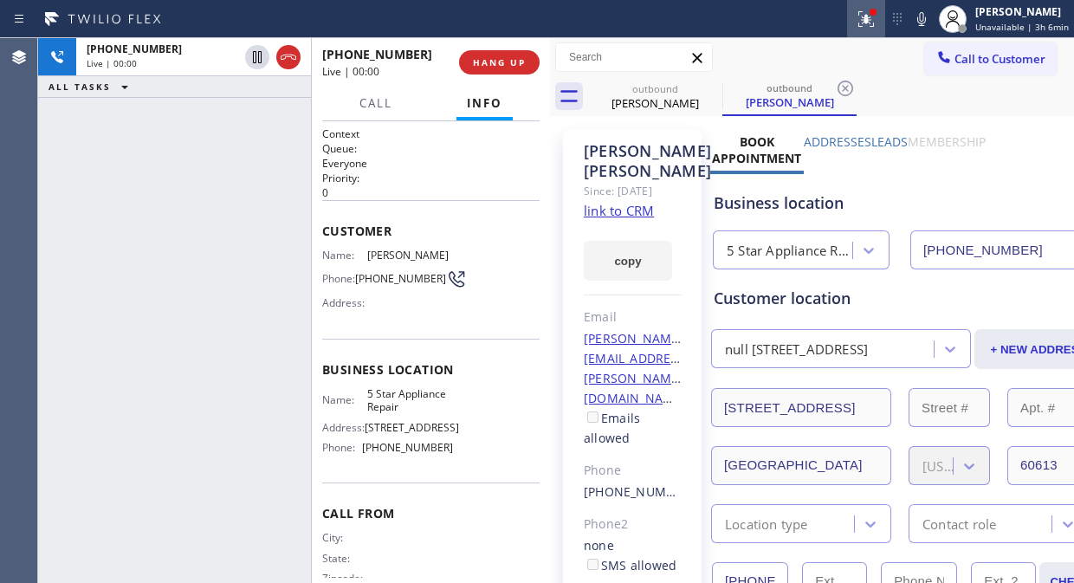
click at [862, 16] on icon at bounding box center [865, 19] width 21 height 21
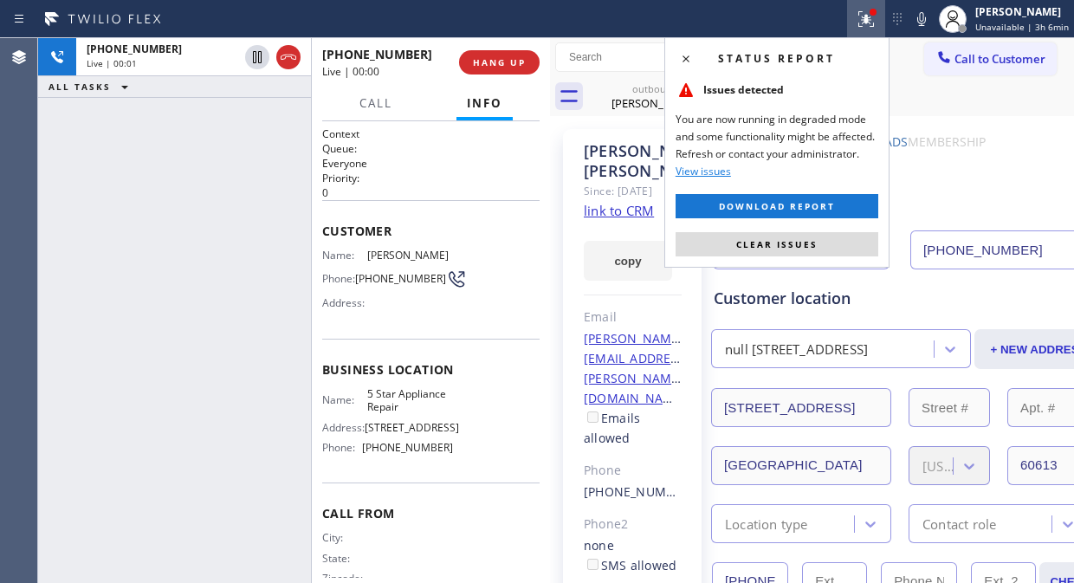
drag, startPoint x: 791, startPoint y: 247, endPoint x: 699, endPoint y: 230, distance: 94.1
click at [790, 246] on span "Clear issues" at bounding box center [776, 244] width 81 height 12
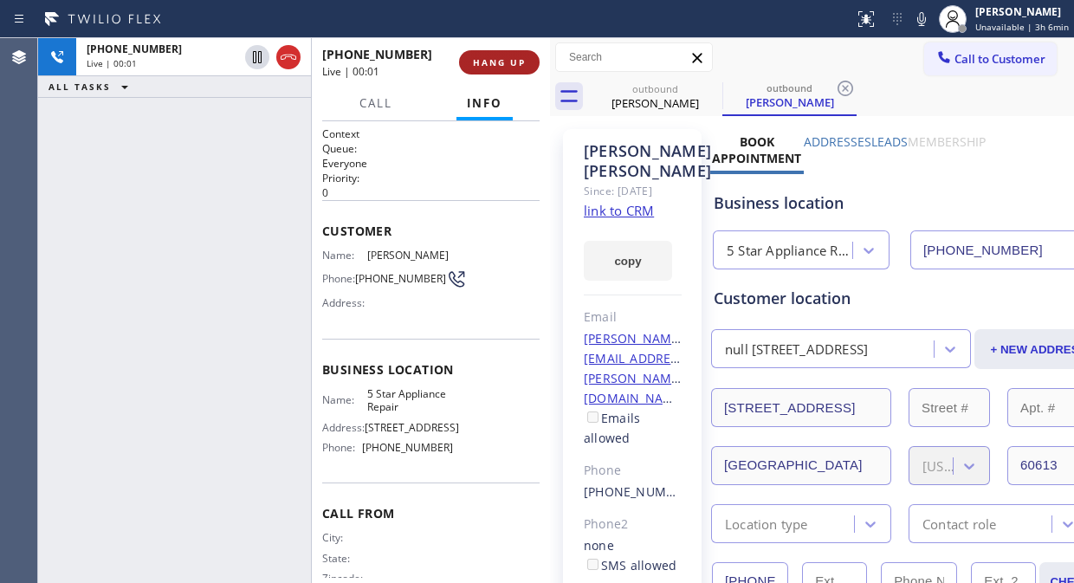
click at [486, 56] on button "HANG UP" at bounding box center [499, 62] width 81 height 24
click at [491, 61] on span "HANG UP" at bounding box center [499, 62] width 53 height 12
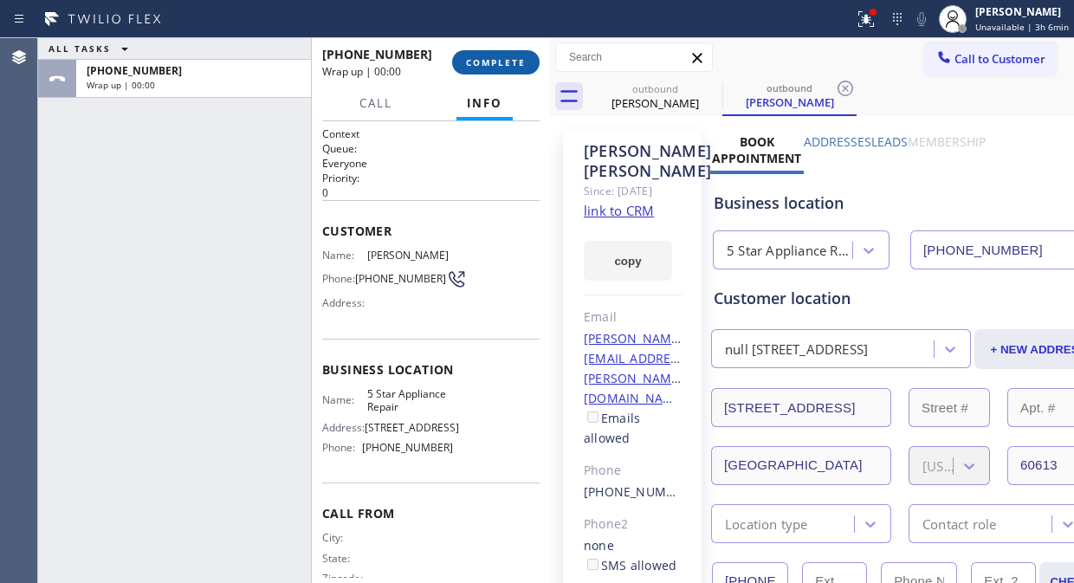
click at [494, 61] on span "COMPLETE" at bounding box center [496, 62] width 60 height 12
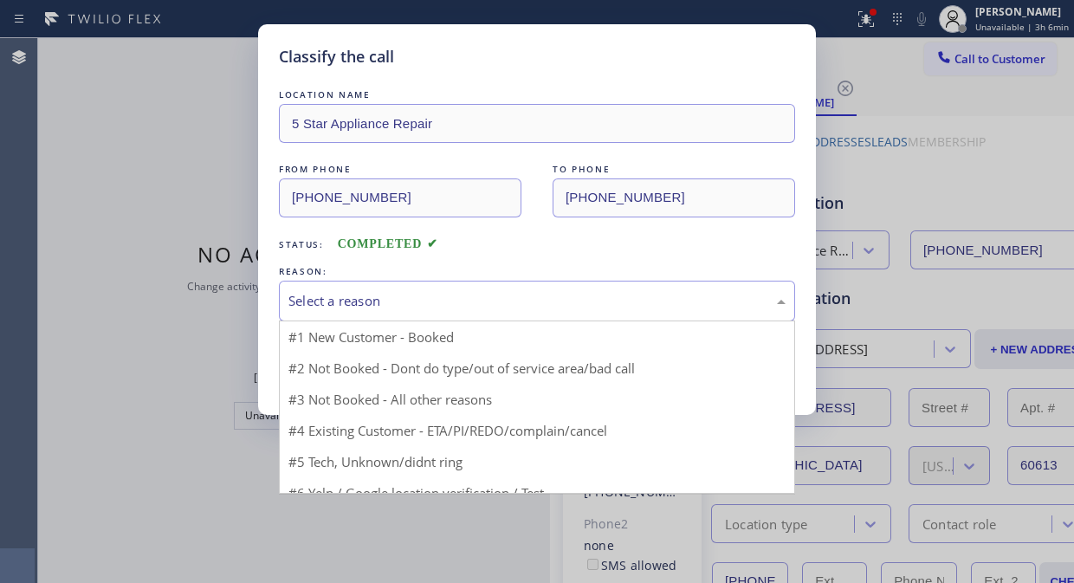
click at [440, 299] on div "Select a reason" at bounding box center [536, 301] width 497 height 20
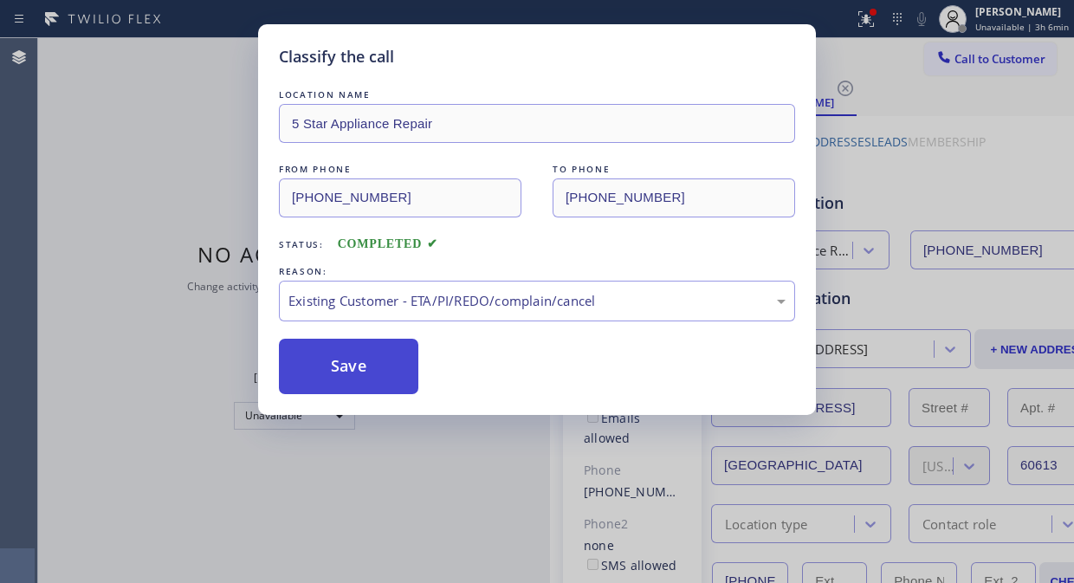
click at [390, 384] on button "Save" at bounding box center [348, 366] width 139 height 55
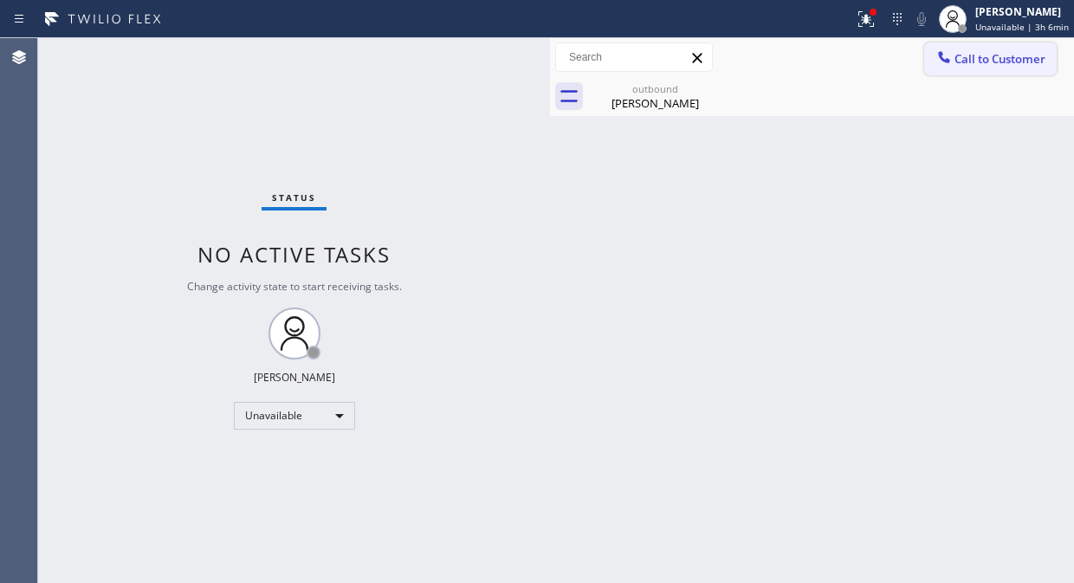
click at [941, 61] on icon at bounding box center [943, 56] width 17 height 17
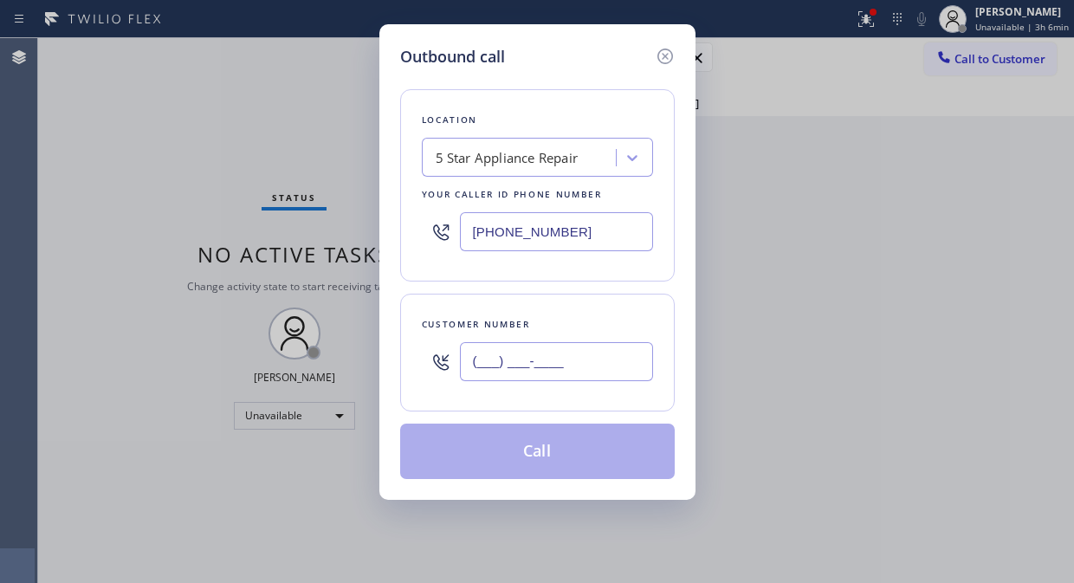
click at [486, 358] on input "(___) ___-____" at bounding box center [556, 361] width 193 height 39
paste input "626) 277-8398"
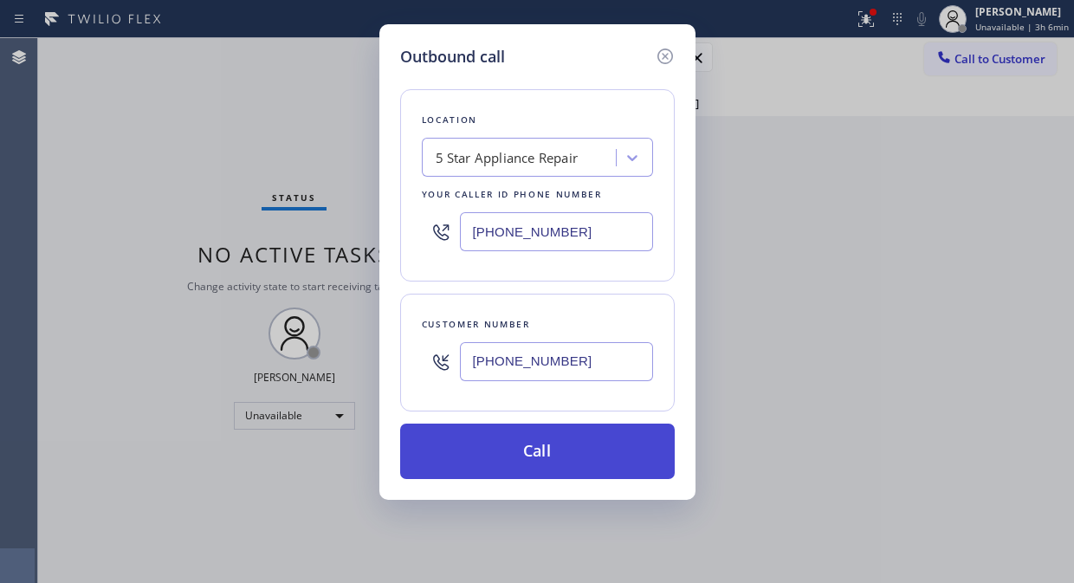
type input "[PHONE_NUMBER]"
click at [509, 444] on button "Call" at bounding box center [537, 450] width 274 height 55
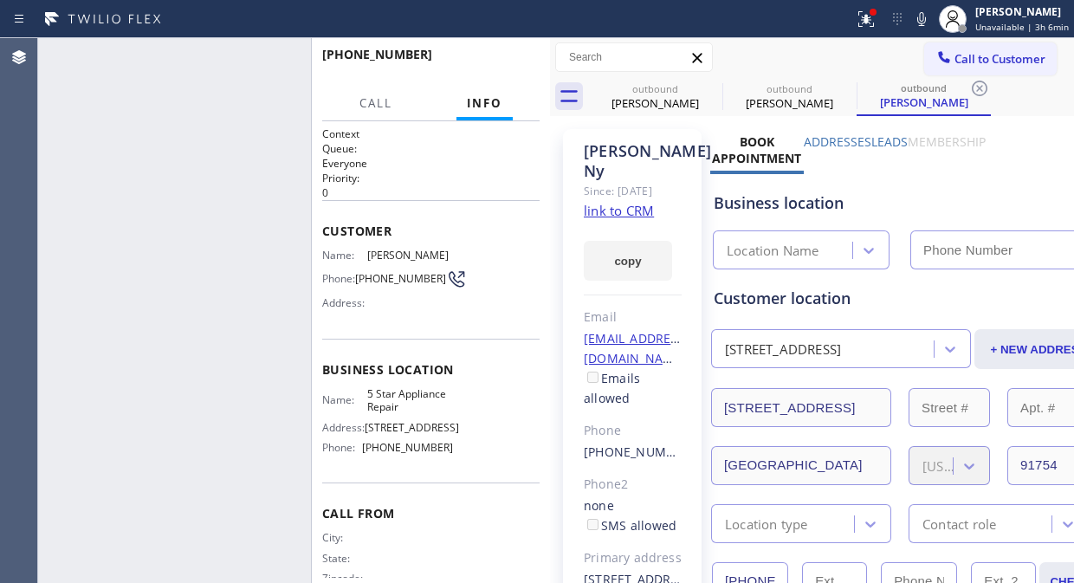
type input "[PHONE_NUMBER]"
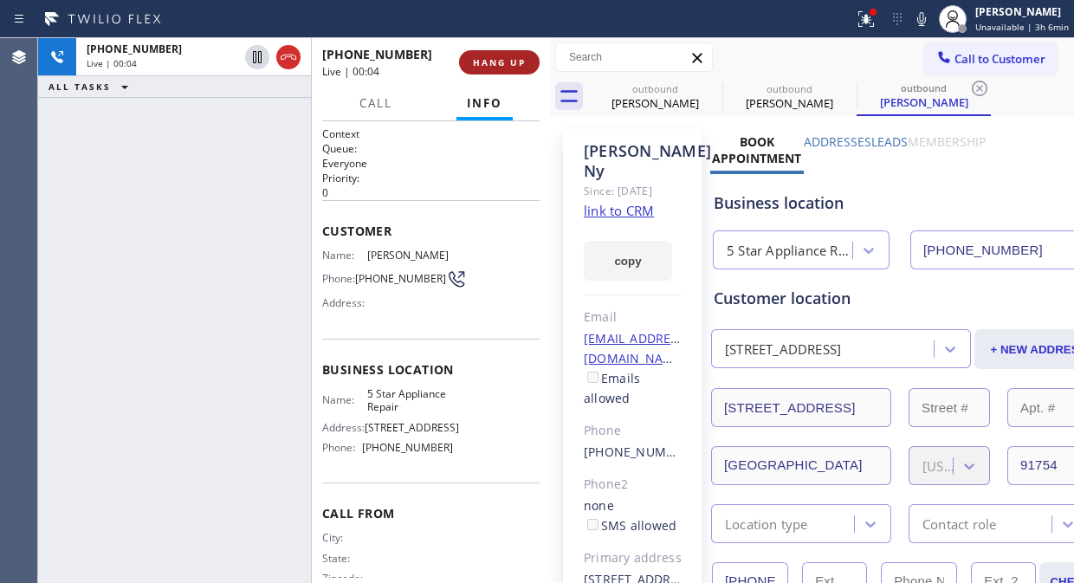
click at [505, 63] on span "HANG UP" at bounding box center [499, 62] width 53 height 12
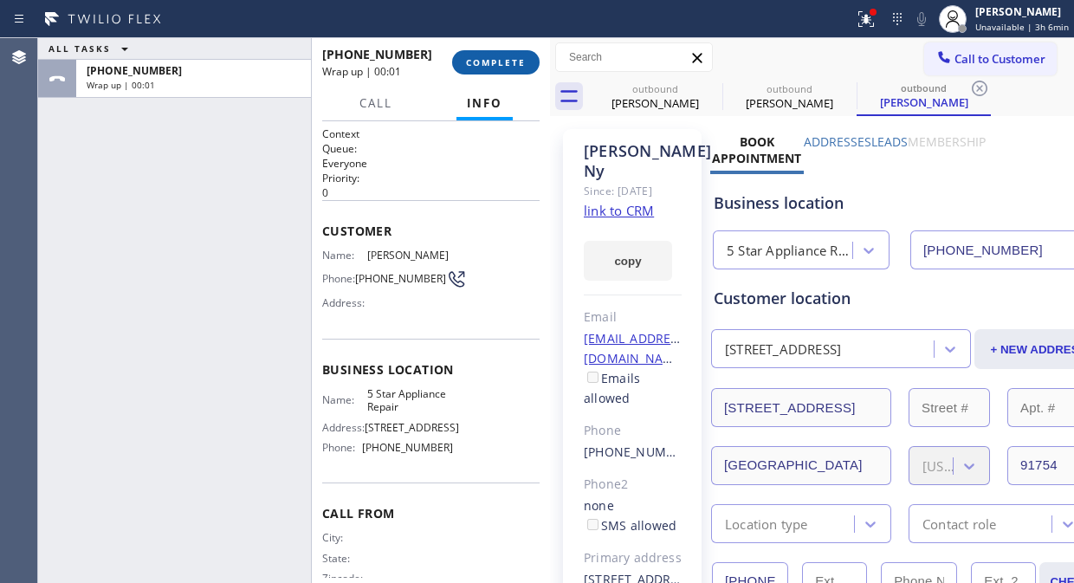
click at [505, 63] on span "COMPLETE" at bounding box center [496, 62] width 60 height 12
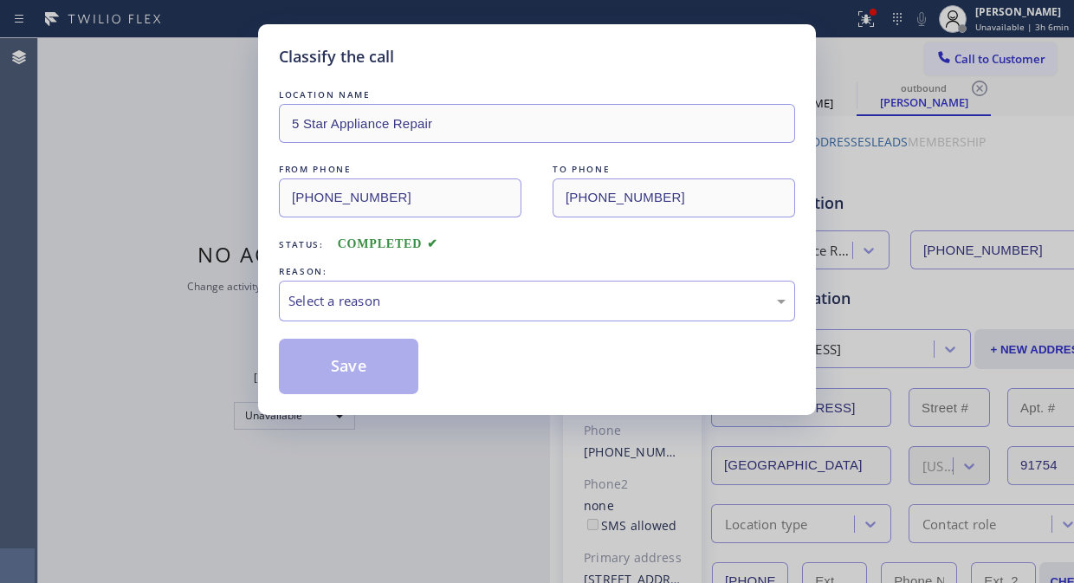
click at [515, 309] on div "Select a reason" at bounding box center [536, 301] width 497 height 20
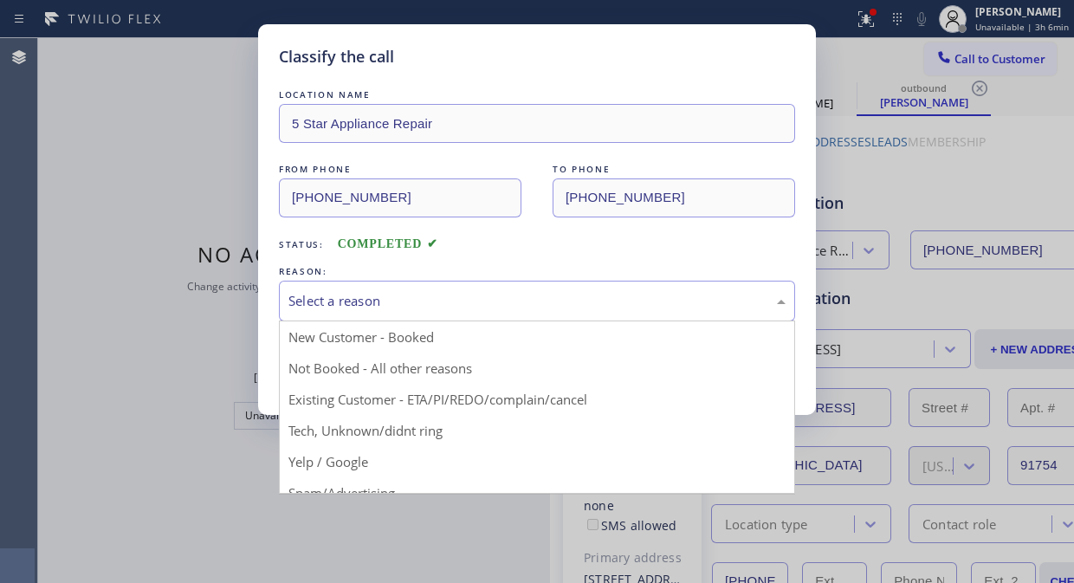
drag, startPoint x: 481, startPoint y: 397, endPoint x: 434, endPoint y: 390, distance: 47.1
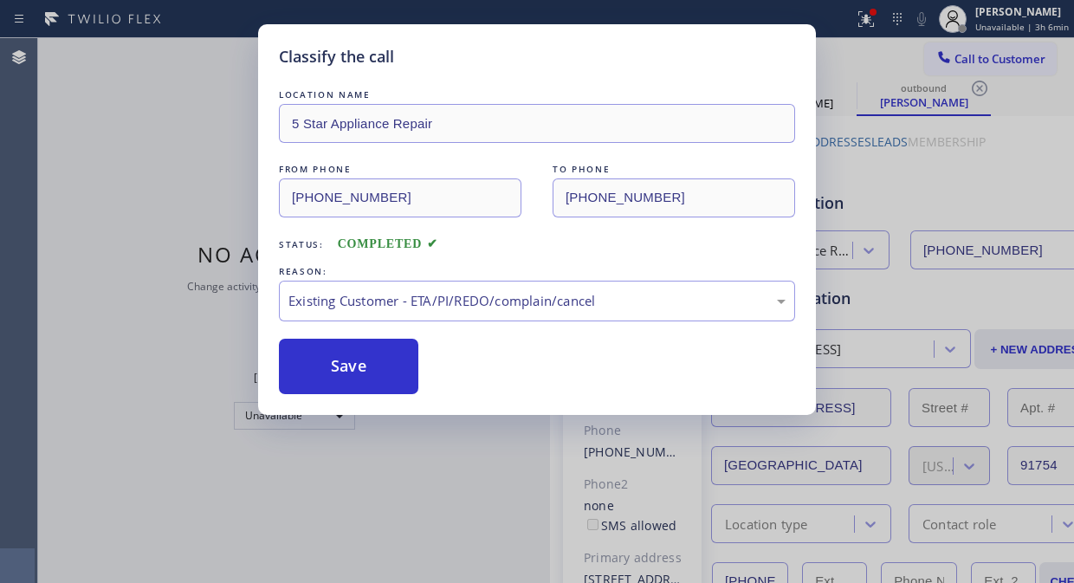
drag, startPoint x: 350, startPoint y: 366, endPoint x: 454, endPoint y: 365, distance: 103.9
click at [352, 366] on button "Save" at bounding box center [348, 366] width 139 height 55
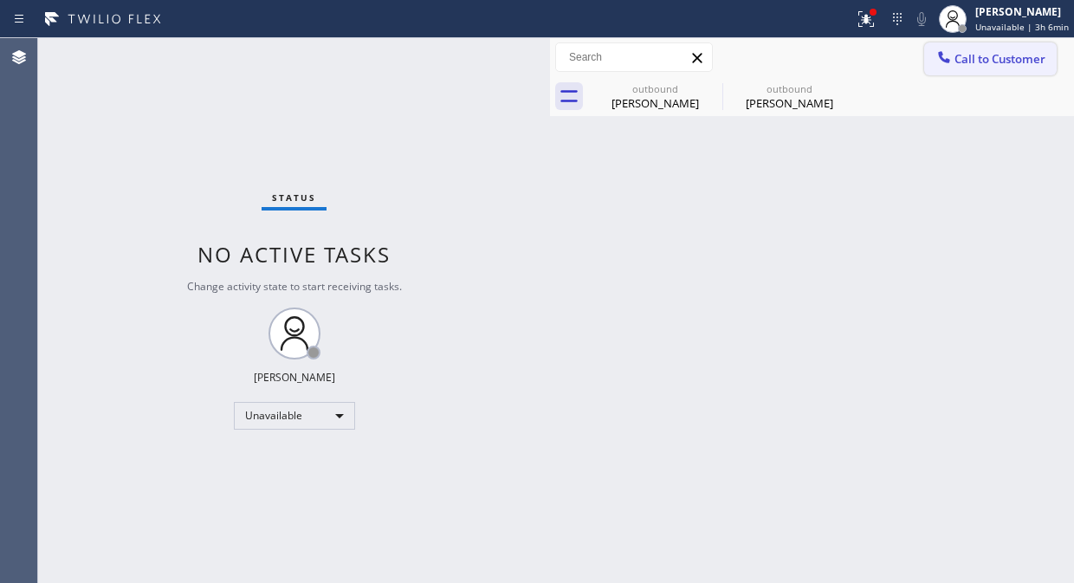
click at [971, 59] on span "Call to Customer" at bounding box center [999, 59] width 91 height 16
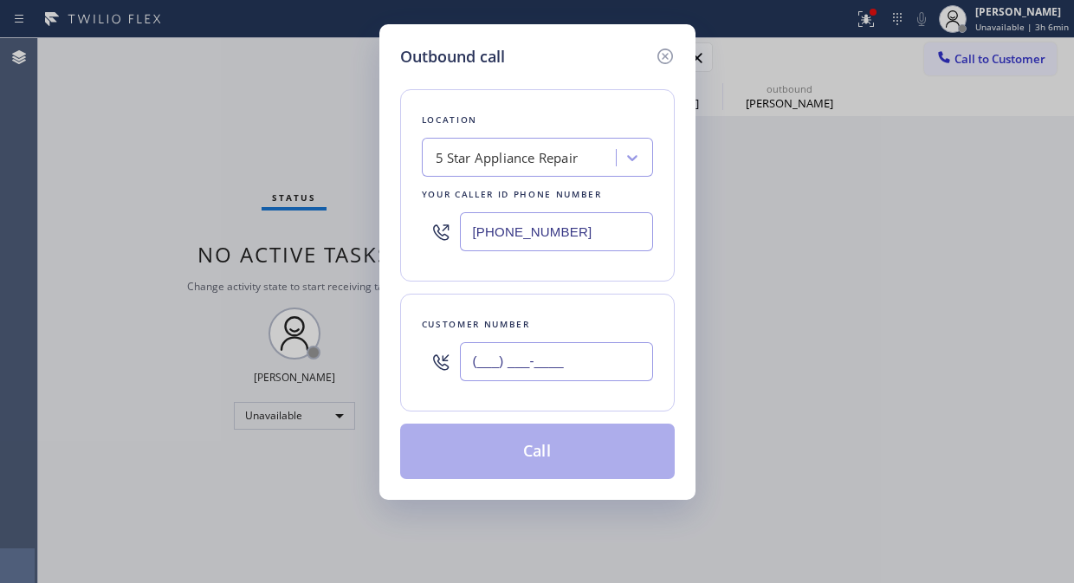
click at [559, 358] on input "(___) ___-____" at bounding box center [556, 361] width 193 height 39
paste input "480) 206-6522"
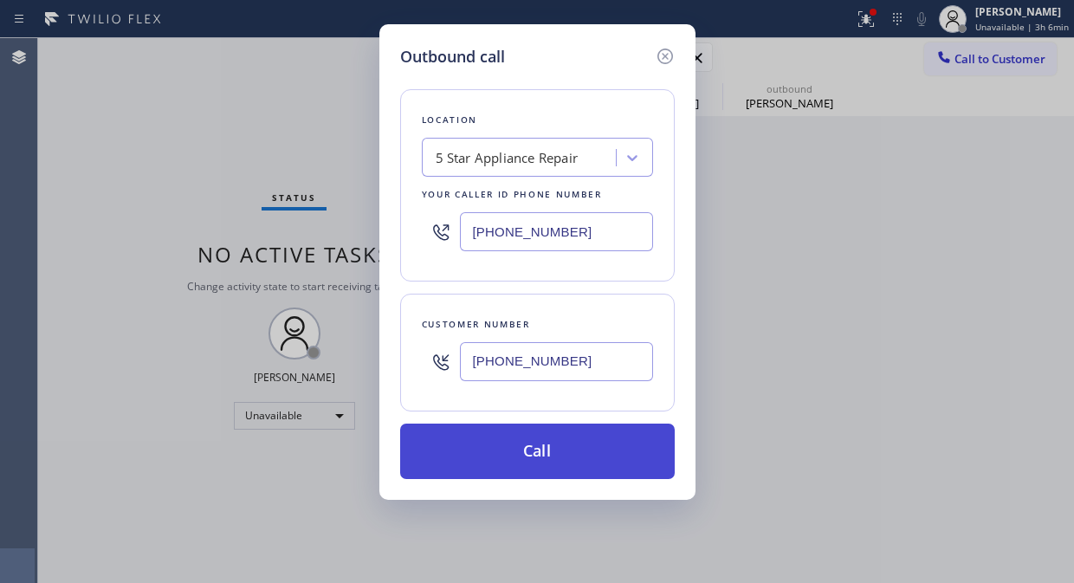
type input "[PHONE_NUMBER]"
click at [549, 453] on button "Call" at bounding box center [537, 450] width 274 height 55
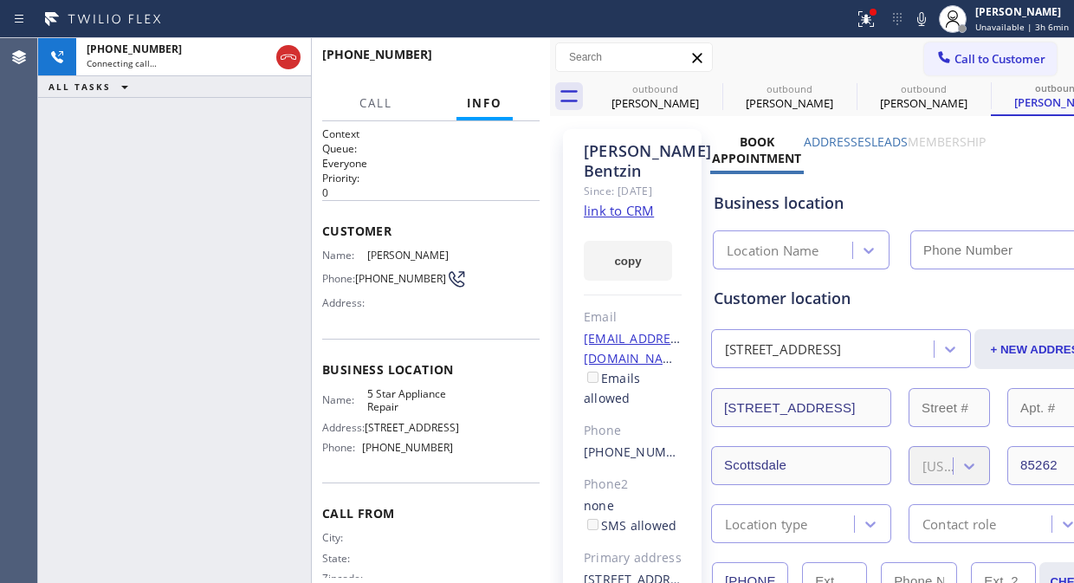
type input "[PHONE_NUMBER]"
click at [876, 23] on icon at bounding box center [865, 19] width 21 height 21
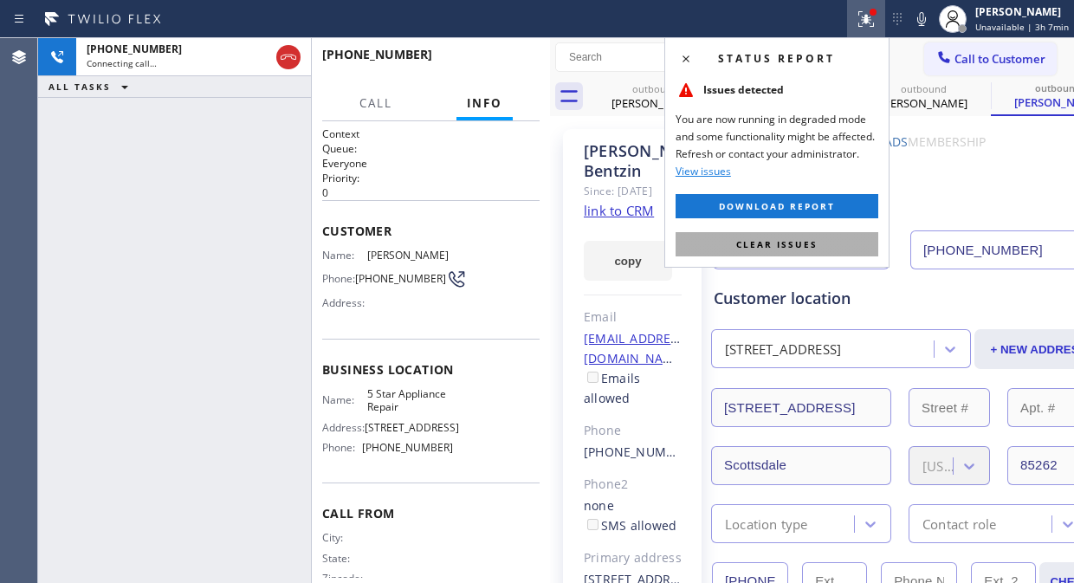
click at [783, 245] on span "Clear issues" at bounding box center [776, 244] width 81 height 12
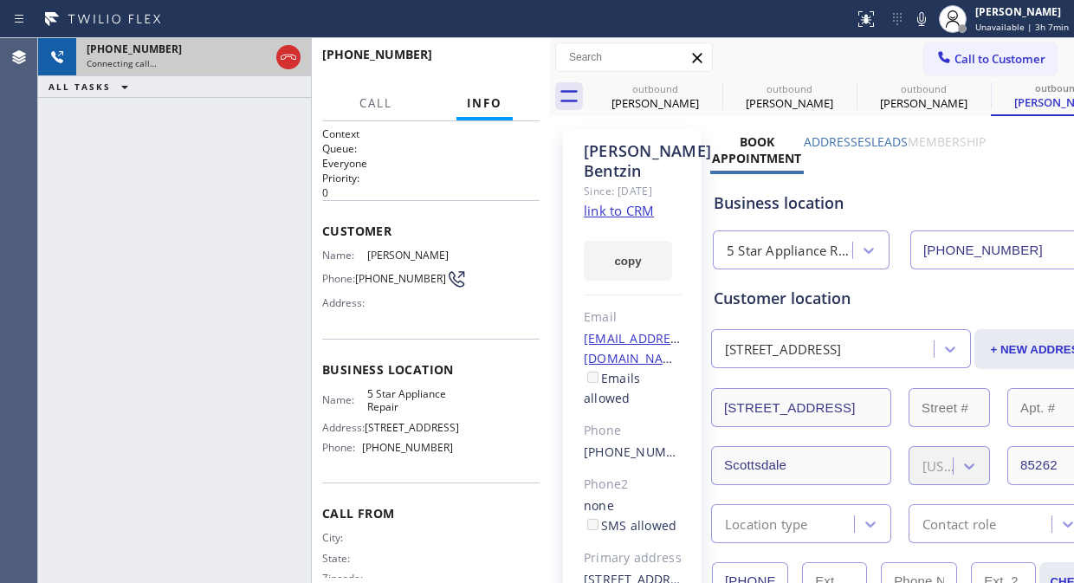
drag, startPoint x: 274, startPoint y: 72, endPoint x: 287, endPoint y: 64, distance: 15.1
click at [274, 72] on div at bounding box center [288, 57] width 31 height 38
click at [287, 64] on icon at bounding box center [288, 57] width 21 height 21
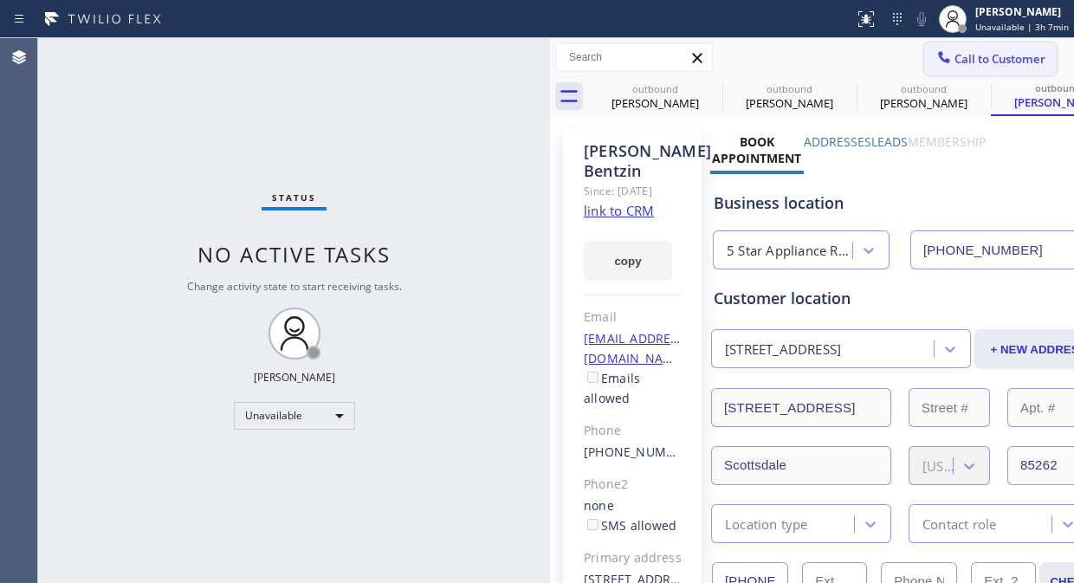
click at [954, 61] on span "Call to Customer" at bounding box center [999, 59] width 91 height 16
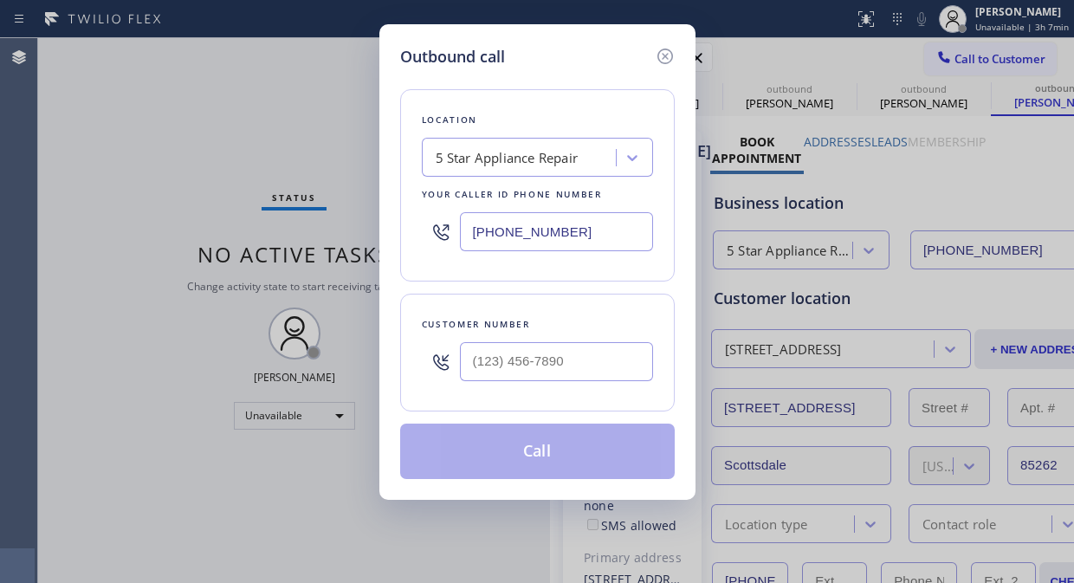
click at [532, 359] on input "text" at bounding box center [556, 361] width 193 height 39
click at [521, 366] on input "(___) ___-____" at bounding box center [556, 361] width 193 height 39
paste input "5-1068"
click at [480, 359] on input "(___) __5-1068" at bounding box center [556, 361] width 193 height 39
paste input "510) 685-3685"
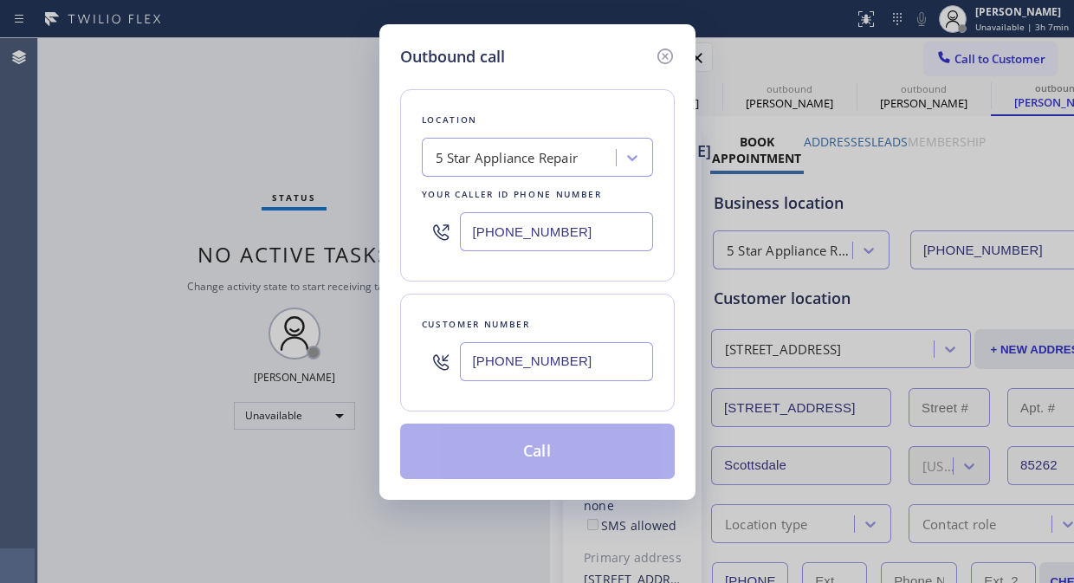
type input "[PHONE_NUMBER]"
click at [548, 444] on button "Call" at bounding box center [537, 450] width 274 height 55
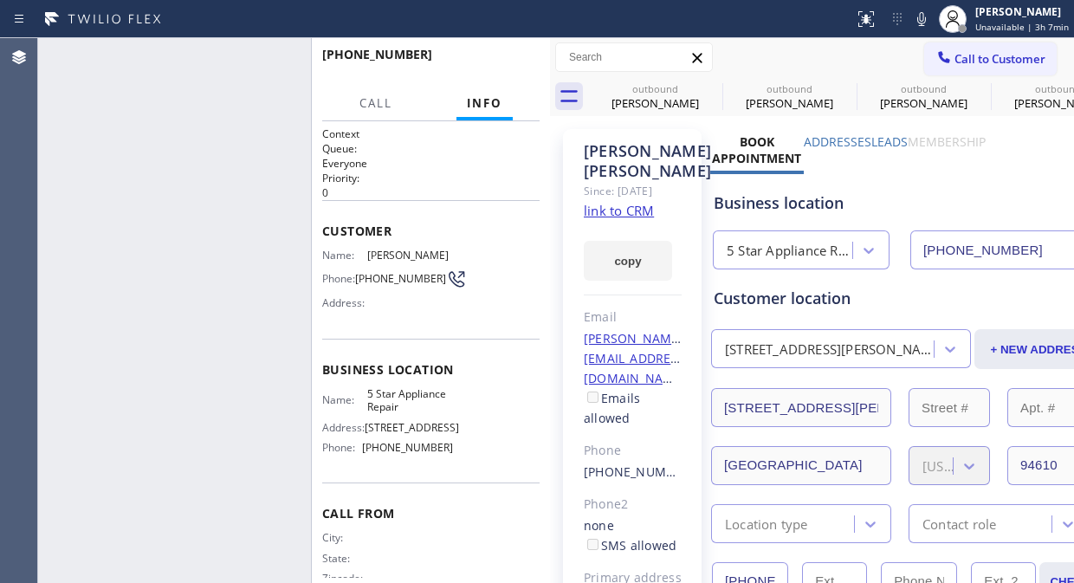
type input "[PHONE_NUMBER]"
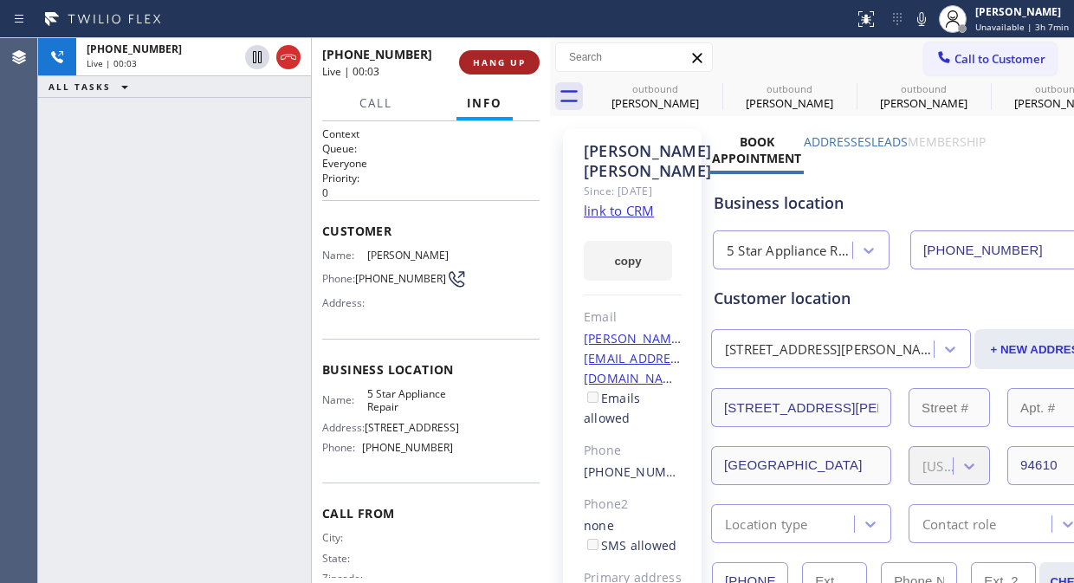
click at [513, 52] on button "HANG UP" at bounding box center [499, 62] width 81 height 24
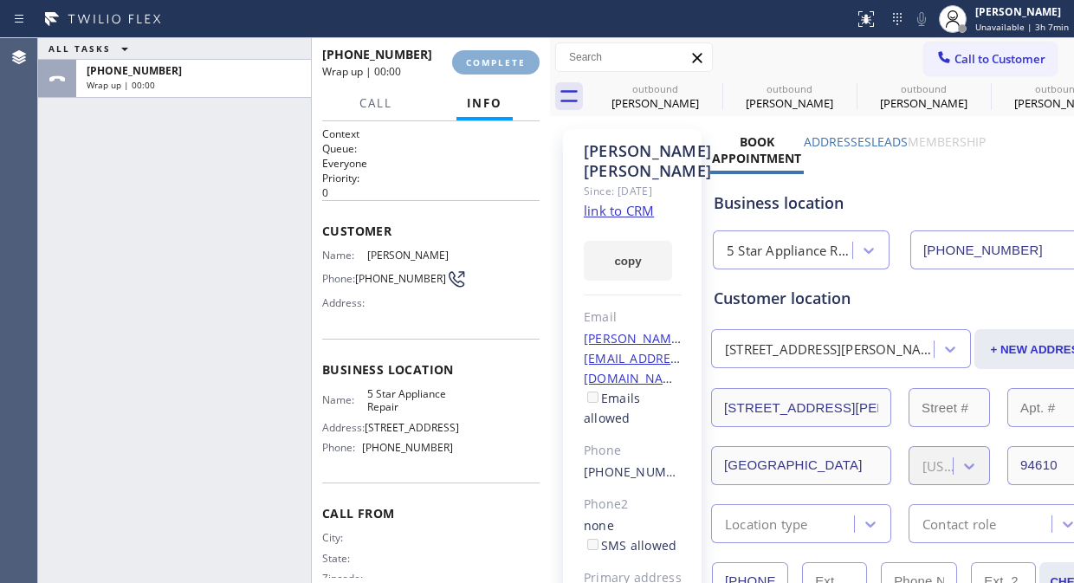
click at [513, 52] on button "COMPLETE" at bounding box center [495, 62] width 87 height 24
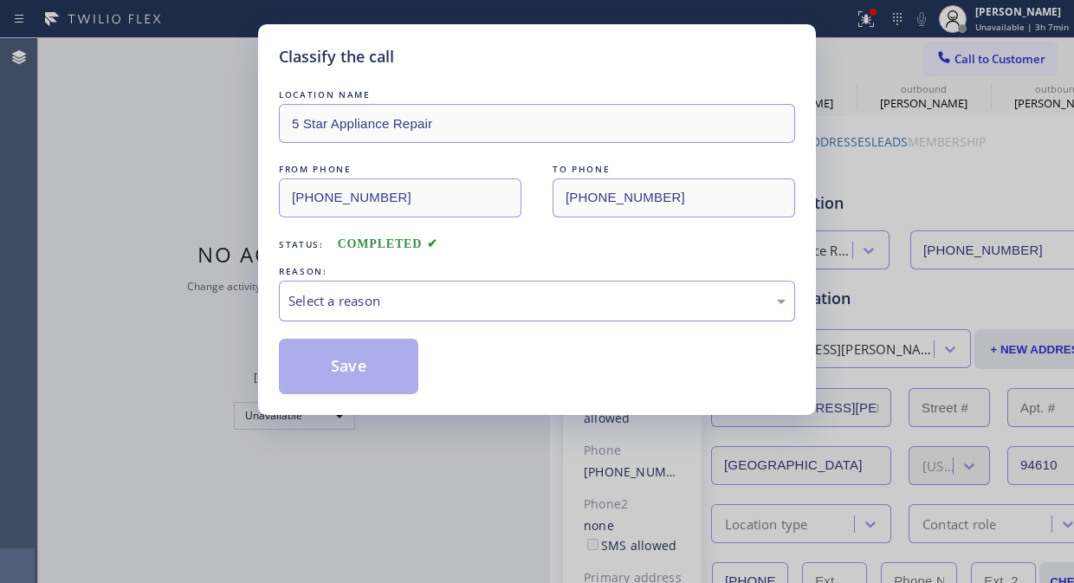
click at [528, 289] on div "Select a reason" at bounding box center [537, 301] width 516 height 41
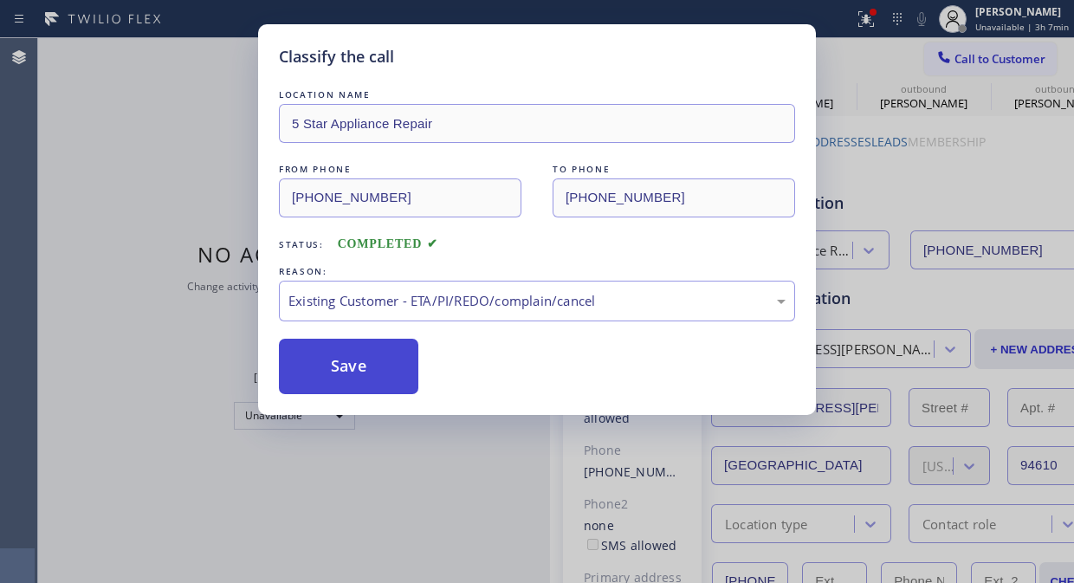
drag, startPoint x: 500, startPoint y: 396, endPoint x: 393, endPoint y: 381, distance: 107.5
click at [391, 381] on button "Save" at bounding box center [348, 366] width 139 height 55
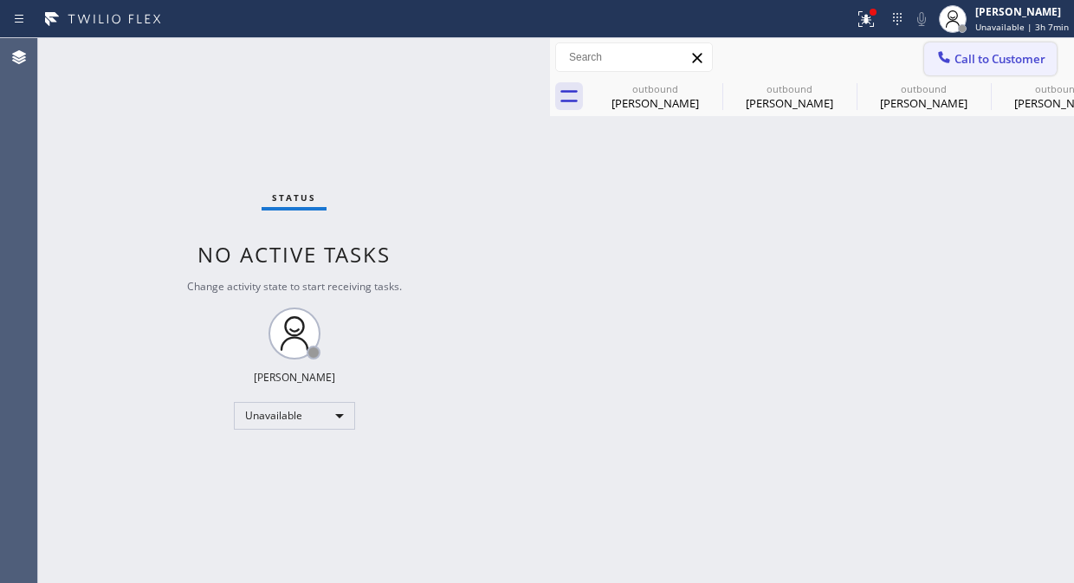
click at [958, 55] on span "Call to Customer" at bounding box center [999, 59] width 91 height 16
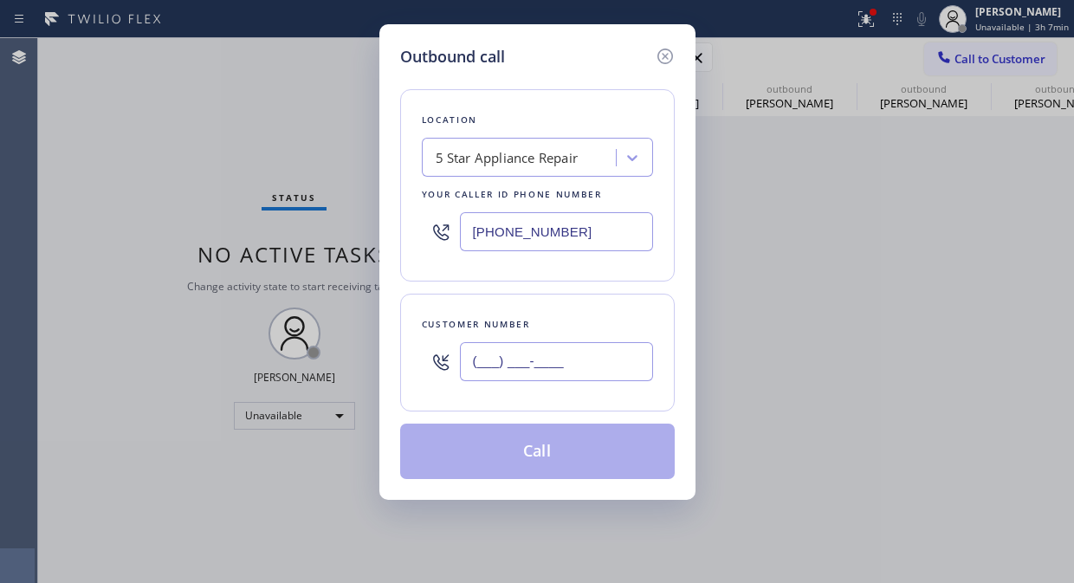
click at [534, 357] on input "(___) ___-____" at bounding box center [556, 361] width 193 height 39
paste input "650) 906-8445"
type input "[PHONE_NUMBER]"
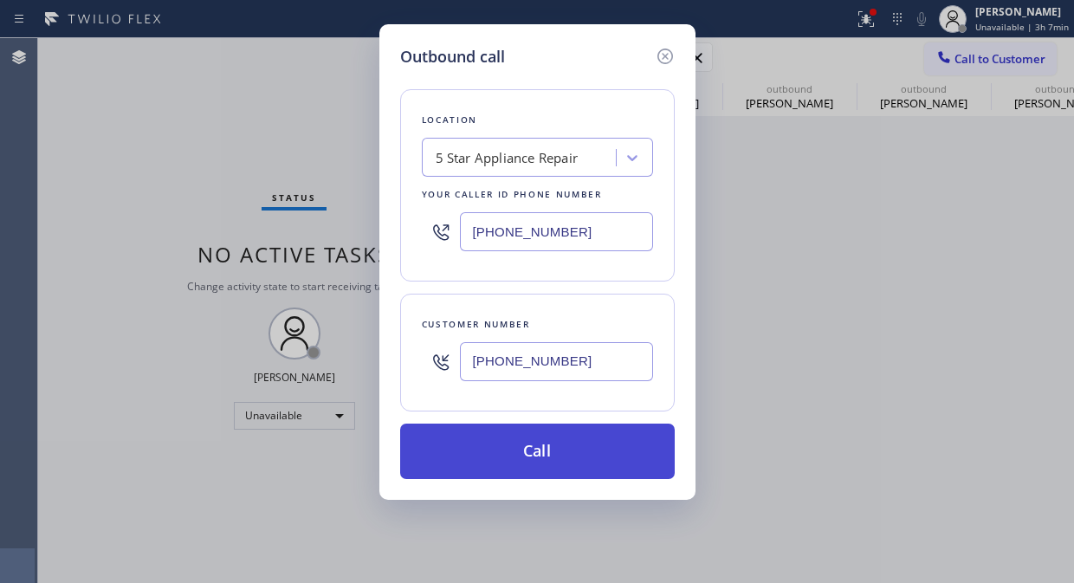
drag, startPoint x: 481, startPoint y: 448, endPoint x: 638, endPoint y: 216, distance: 279.8
click at [481, 448] on button "Call" at bounding box center [537, 450] width 274 height 55
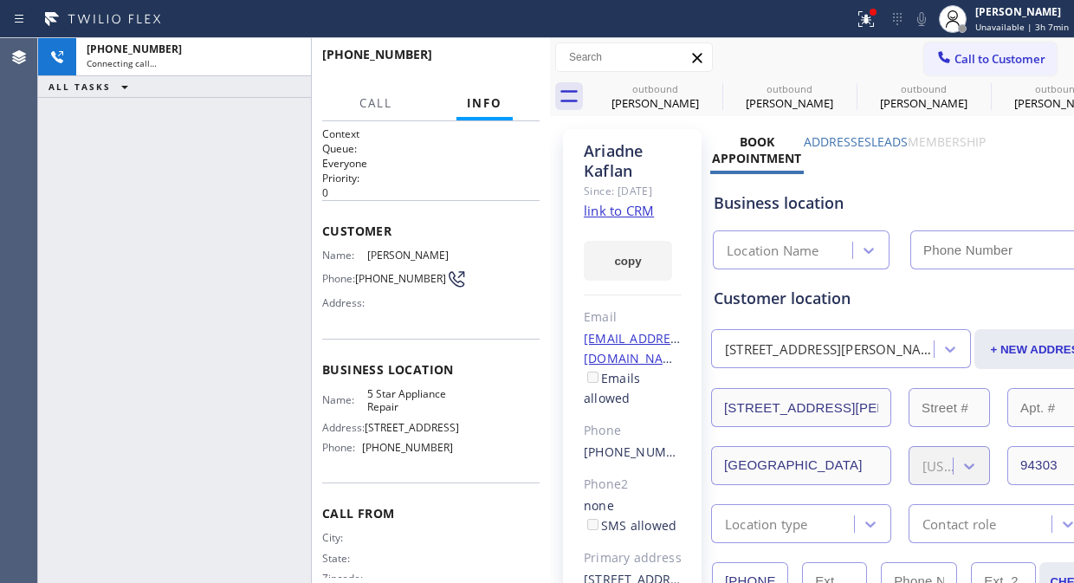
type input "[PHONE_NUMBER]"
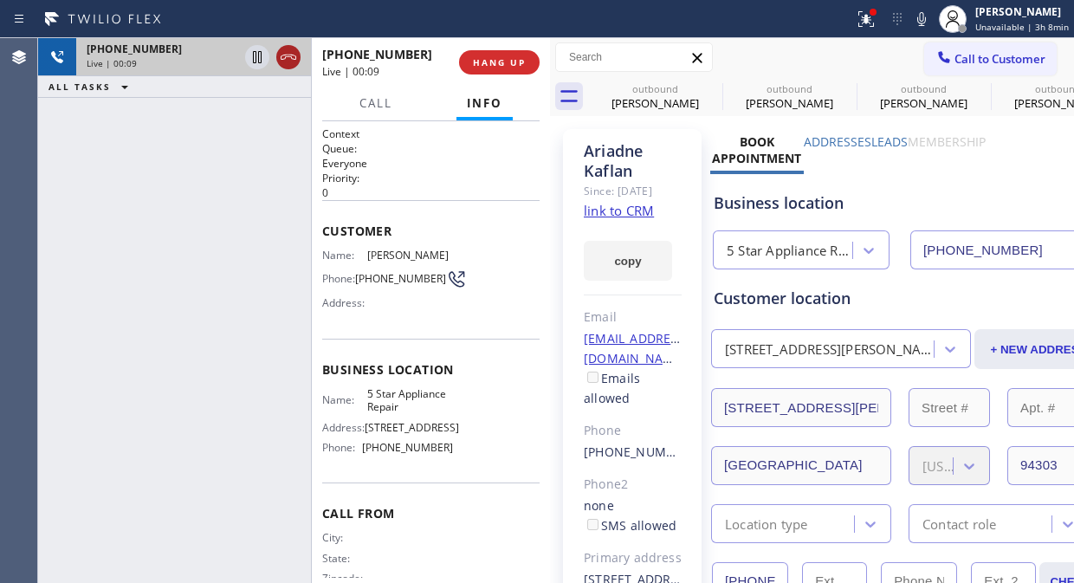
click at [282, 59] on icon at bounding box center [288, 57] width 21 height 21
click at [518, 53] on button "HANG UP" at bounding box center [499, 62] width 81 height 24
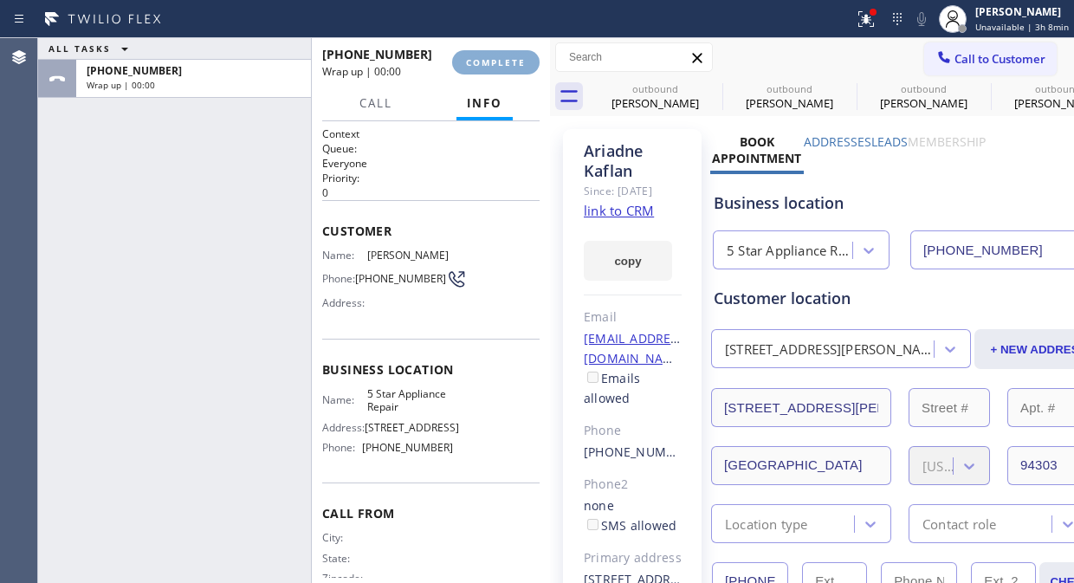
click at [512, 58] on span "COMPLETE" at bounding box center [496, 62] width 60 height 12
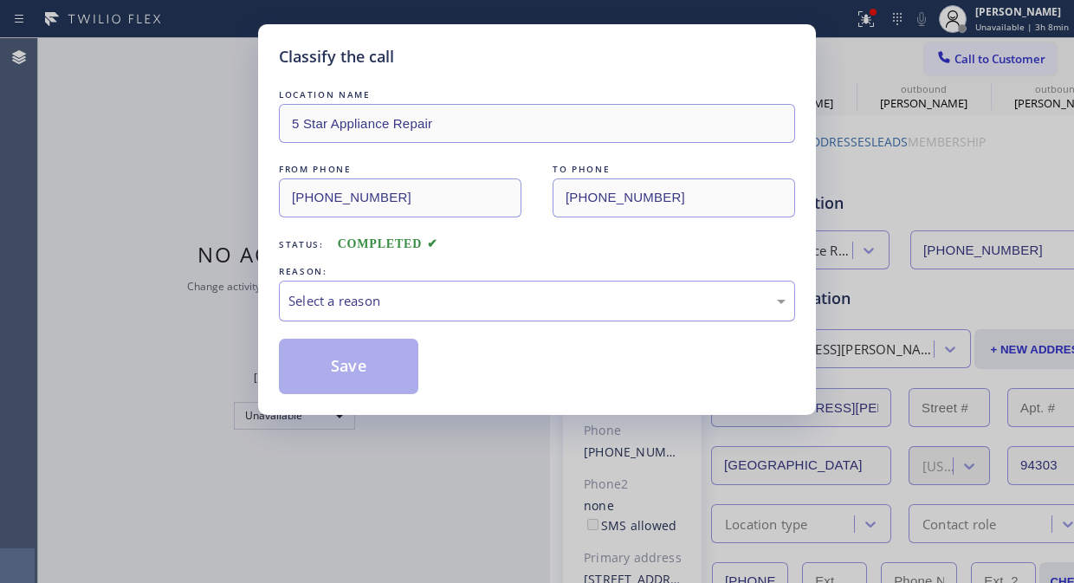
click at [505, 300] on div "Select a reason" at bounding box center [536, 301] width 497 height 20
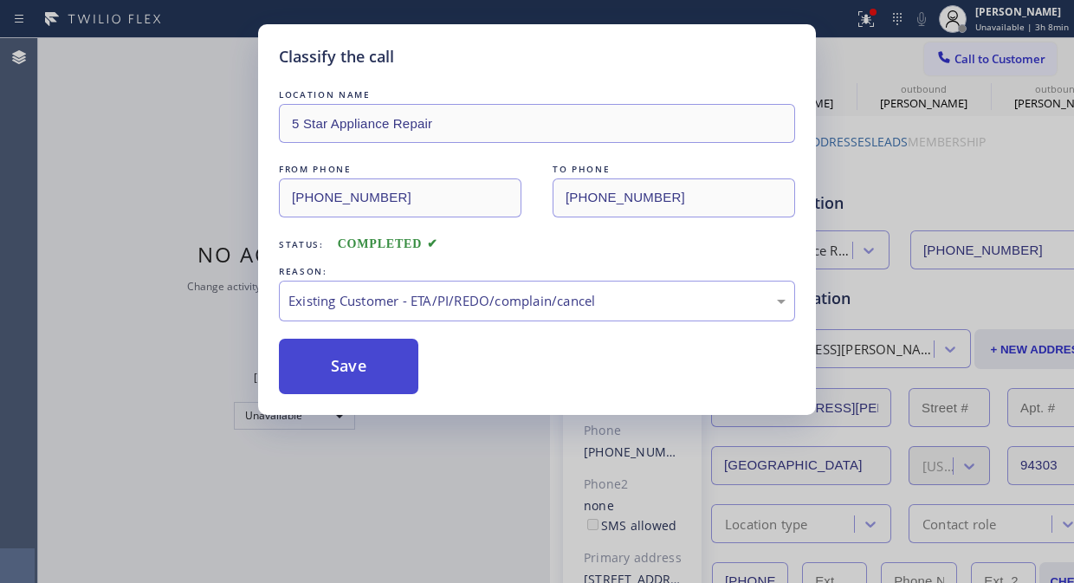
click at [356, 364] on button "Save" at bounding box center [348, 366] width 139 height 55
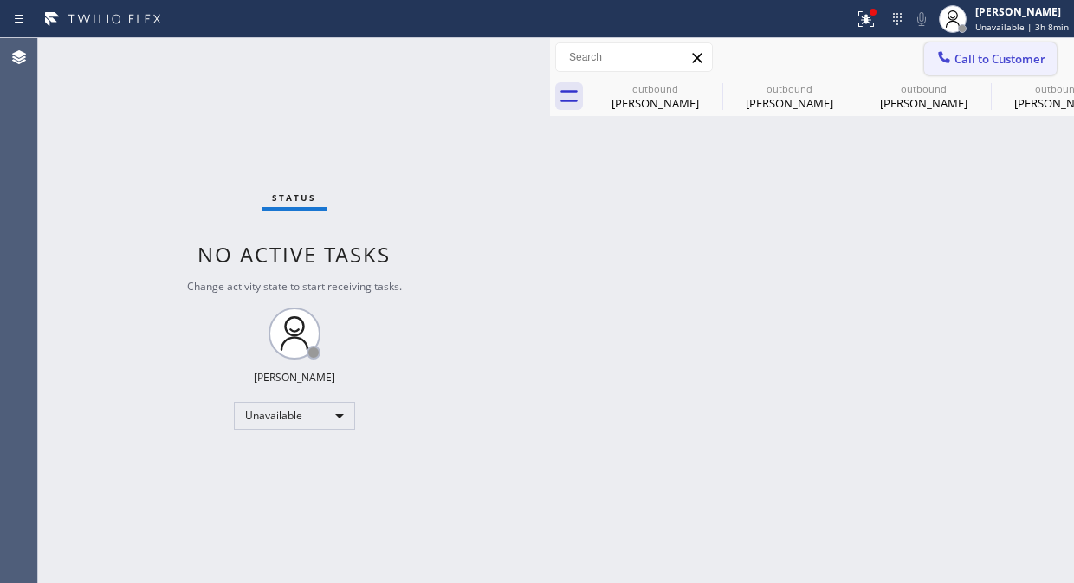
click at [965, 54] on span "Call to Customer" at bounding box center [999, 59] width 91 height 16
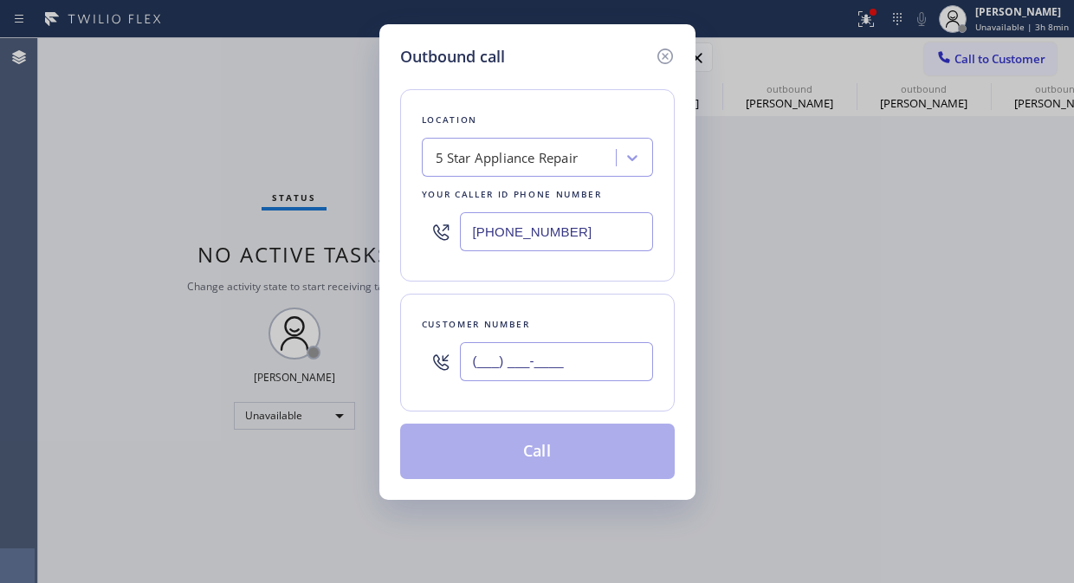
click at [522, 365] on input "(___) ___-____" at bounding box center [556, 361] width 193 height 39
paste input "714) 731-9402"
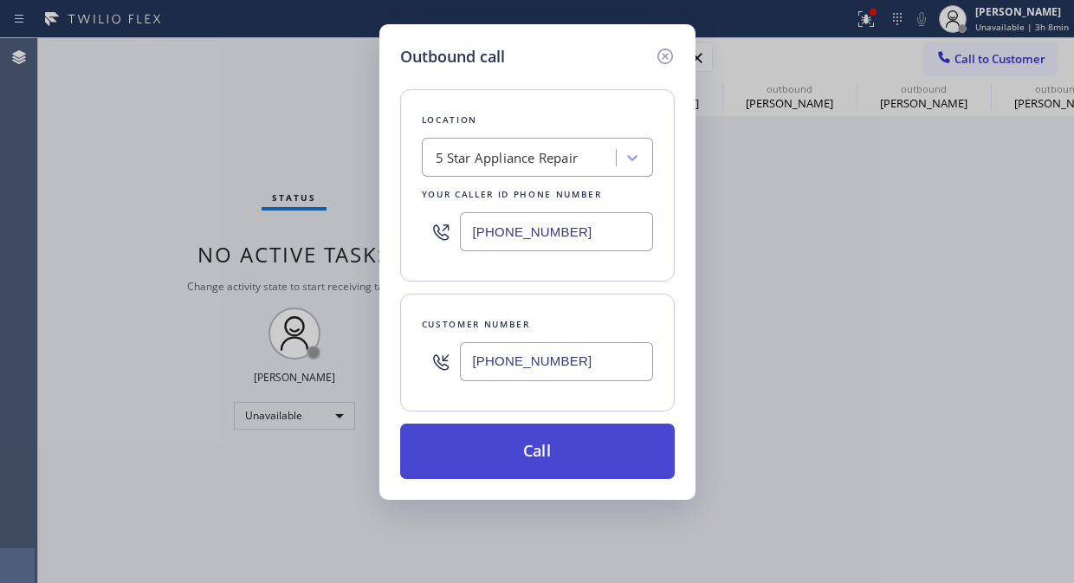
type input "[PHONE_NUMBER]"
click at [507, 447] on button "Call" at bounding box center [537, 450] width 274 height 55
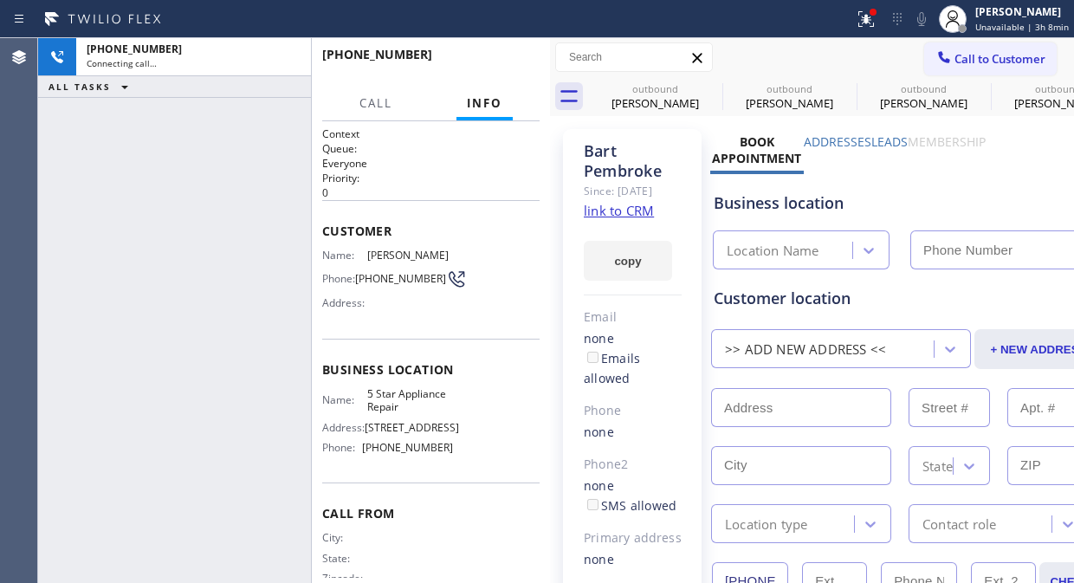
type input "[PHONE_NUMBER]"
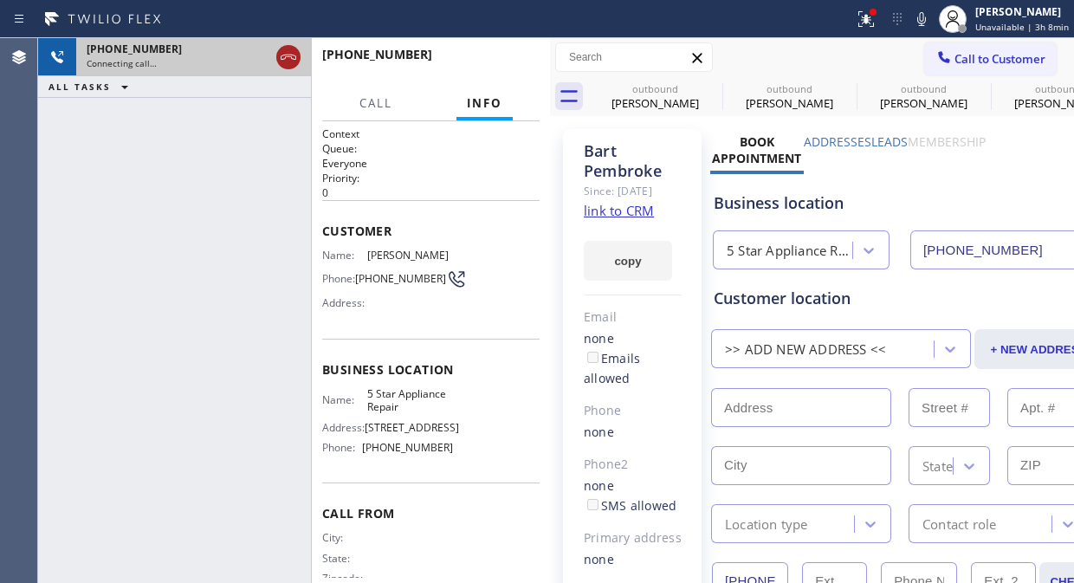
click at [282, 54] on icon at bounding box center [288, 57] width 21 height 21
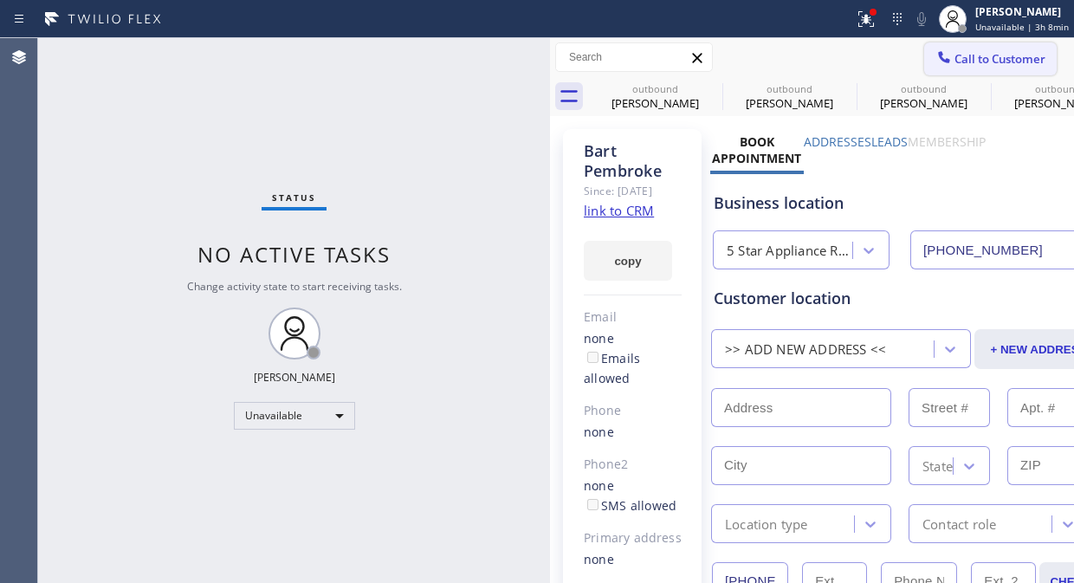
click at [979, 55] on span "Call to Customer" at bounding box center [999, 59] width 91 height 16
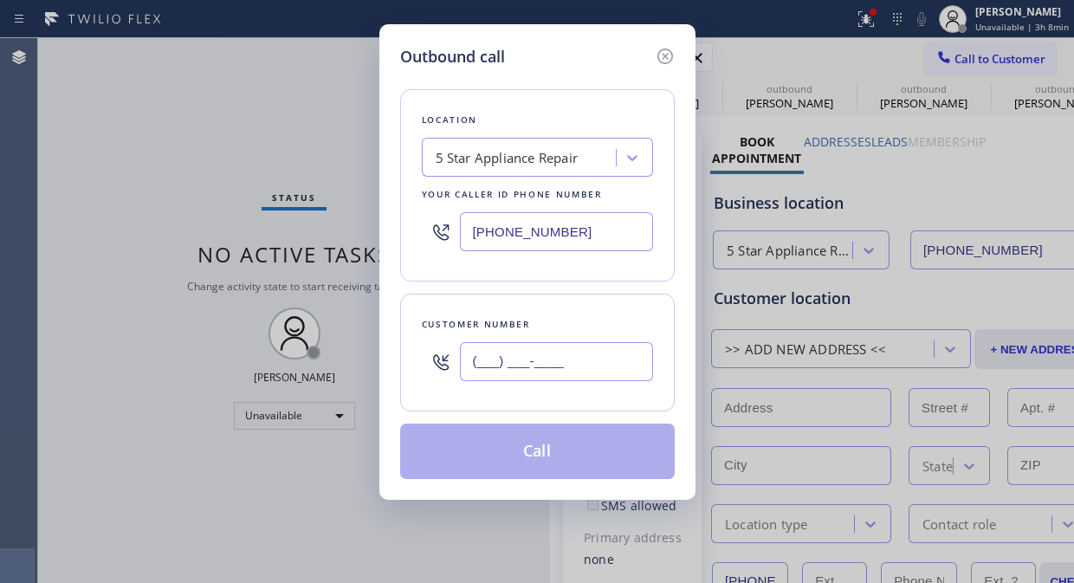
click at [516, 361] on input "(___) ___-____" at bounding box center [556, 361] width 193 height 39
paste input "503) 830-9725"
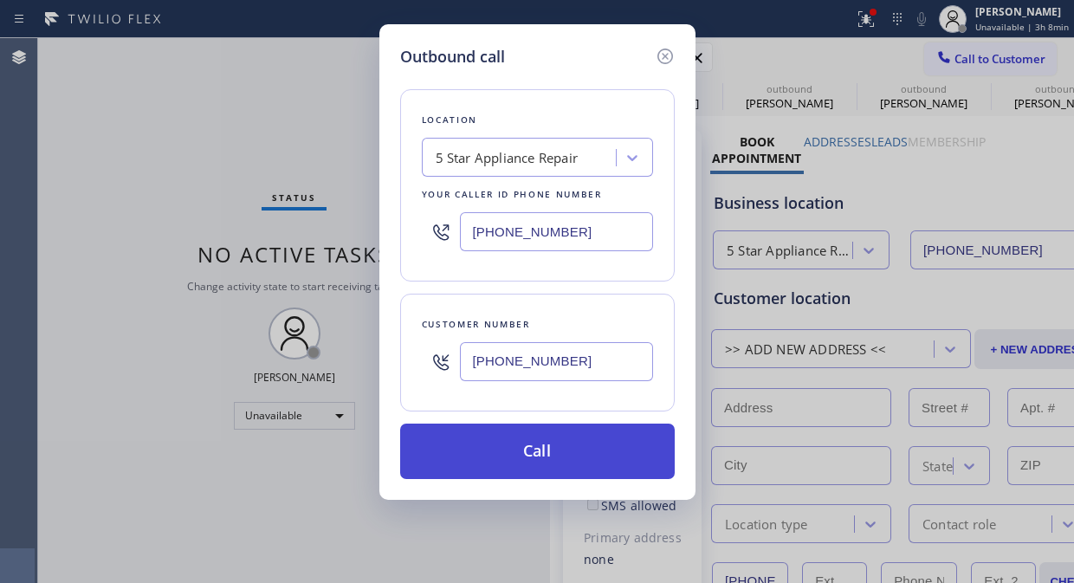
type input "[PHONE_NUMBER]"
click at [539, 447] on button "Call" at bounding box center [537, 450] width 274 height 55
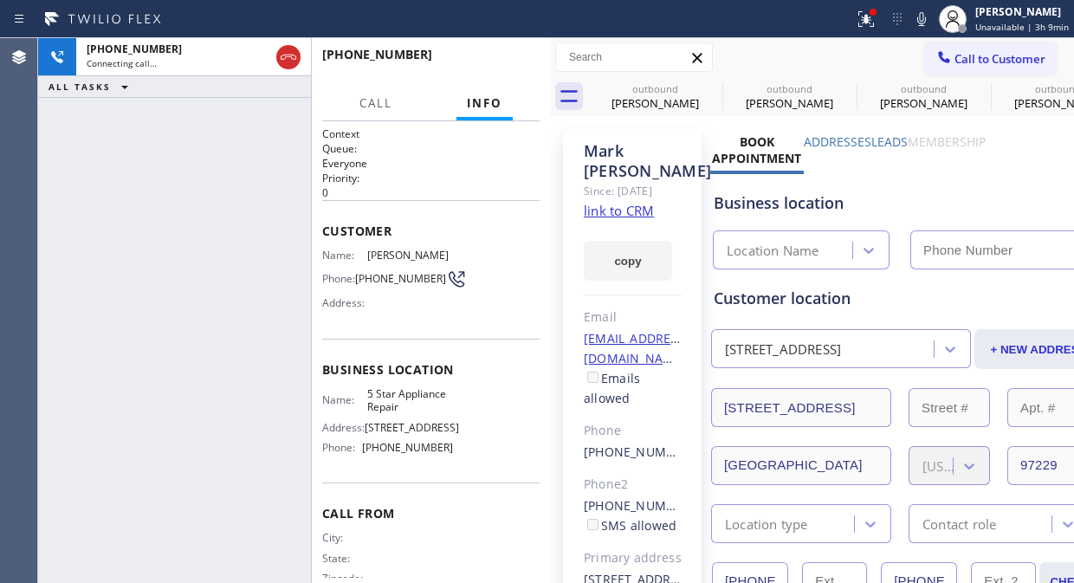
type input "[PHONE_NUMBER]"
click at [496, 57] on span "HANG UP" at bounding box center [499, 62] width 53 height 12
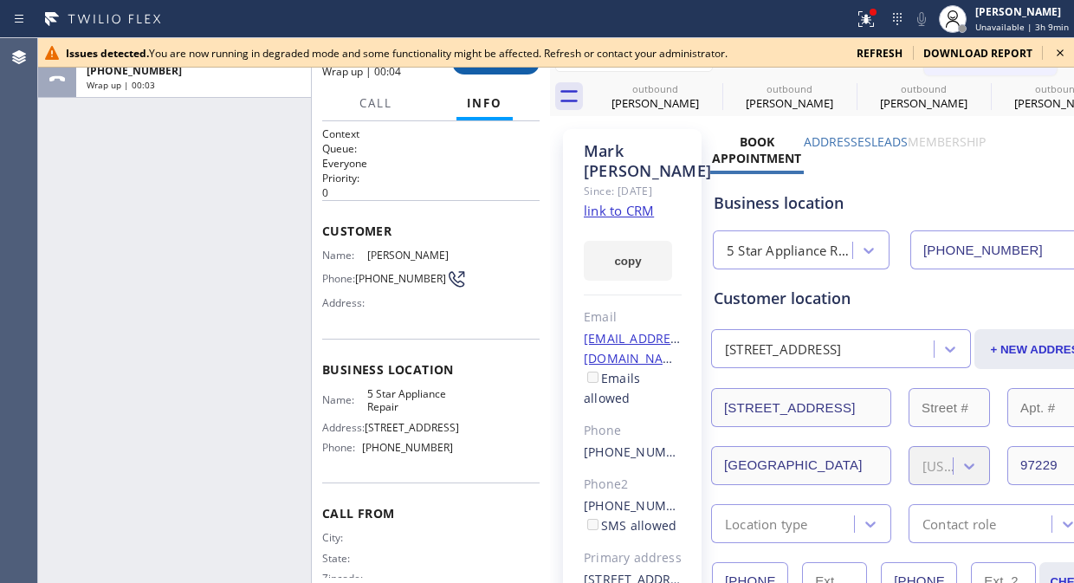
click at [505, 73] on button "COMPLETE" at bounding box center [495, 62] width 87 height 24
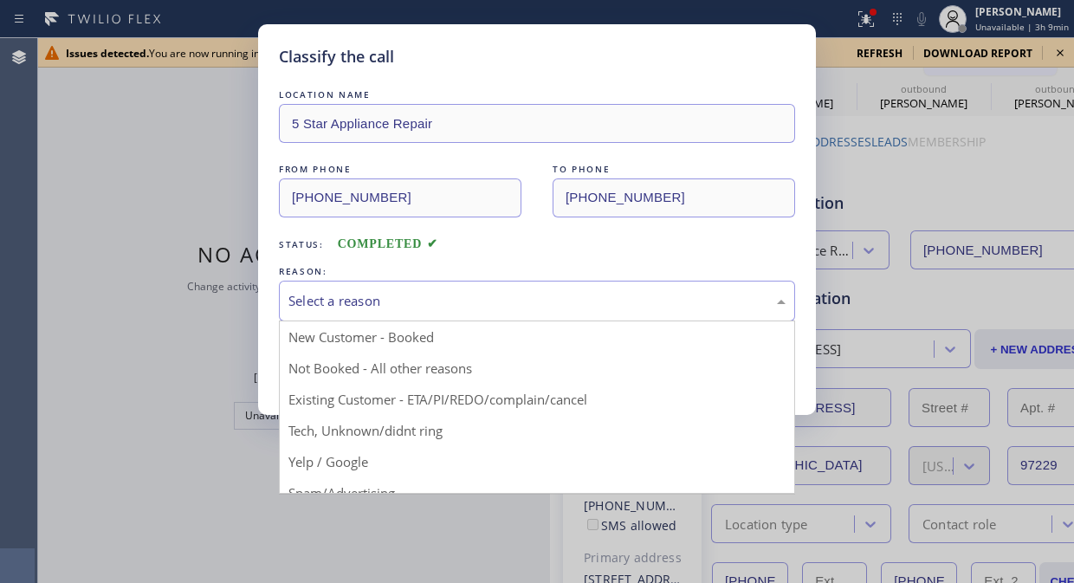
click at [514, 300] on div "Select a reason" at bounding box center [536, 301] width 497 height 20
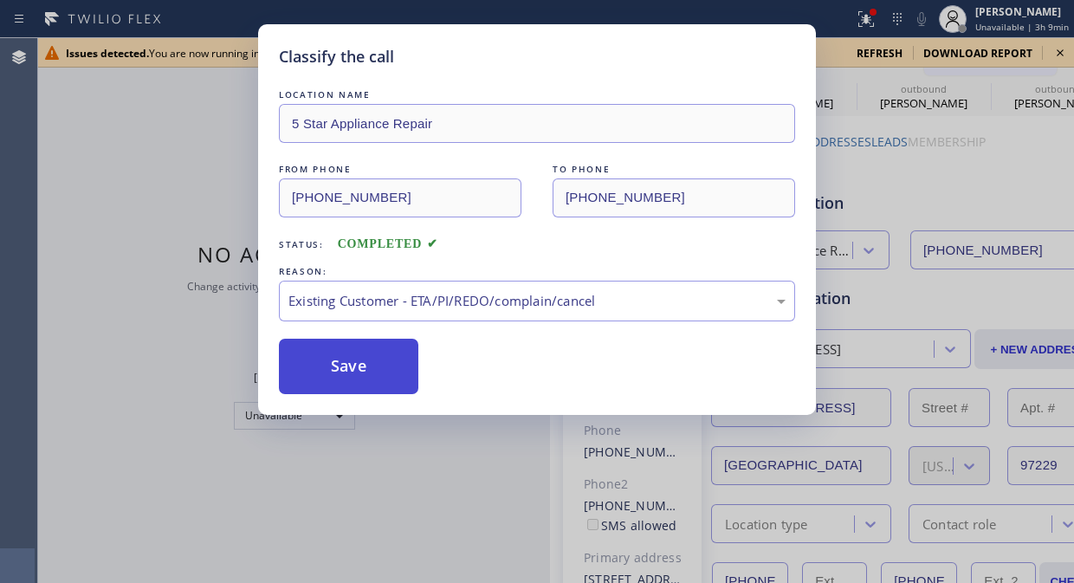
click at [383, 378] on button "Save" at bounding box center [348, 366] width 139 height 55
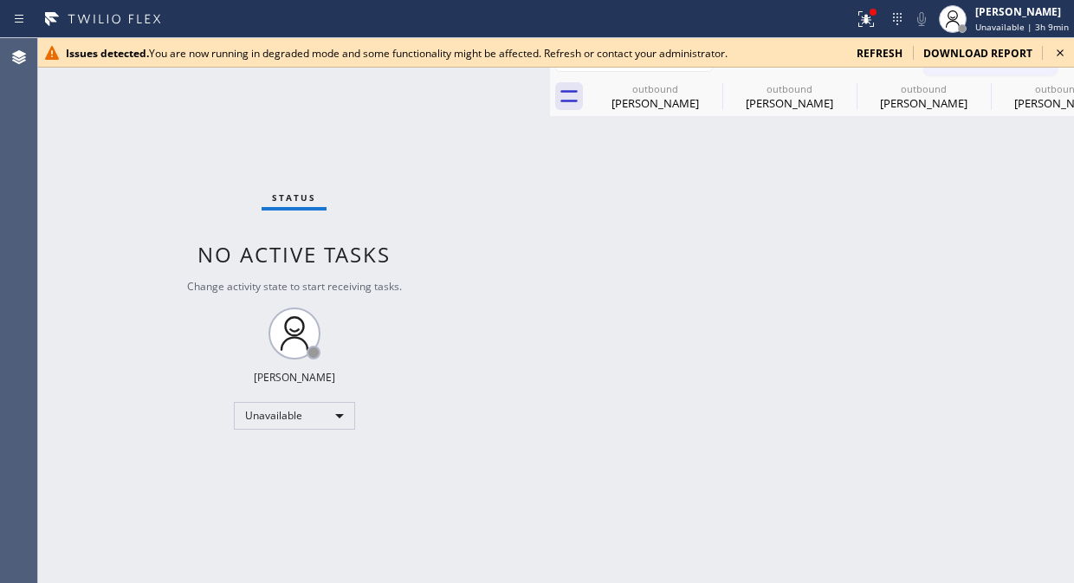
click at [1067, 57] on icon at bounding box center [1059, 52] width 21 height 21
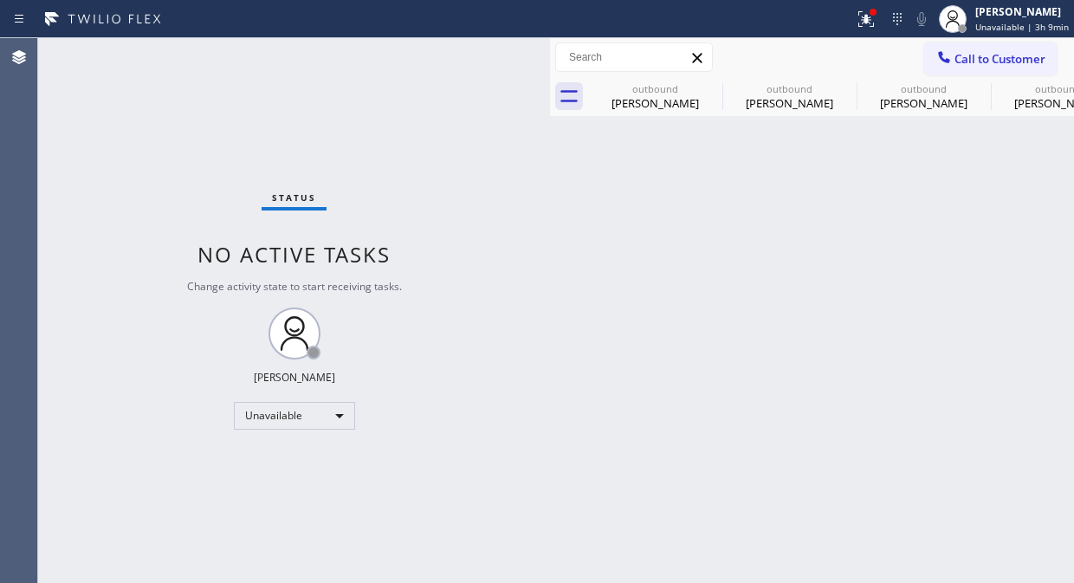
drag, startPoint x: 1023, startPoint y: 58, endPoint x: 679, endPoint y: 177, distance: 363.9
click at [1020, 58] on span "Call to Customer" at bounding box center [999, 59] width 91 height 16
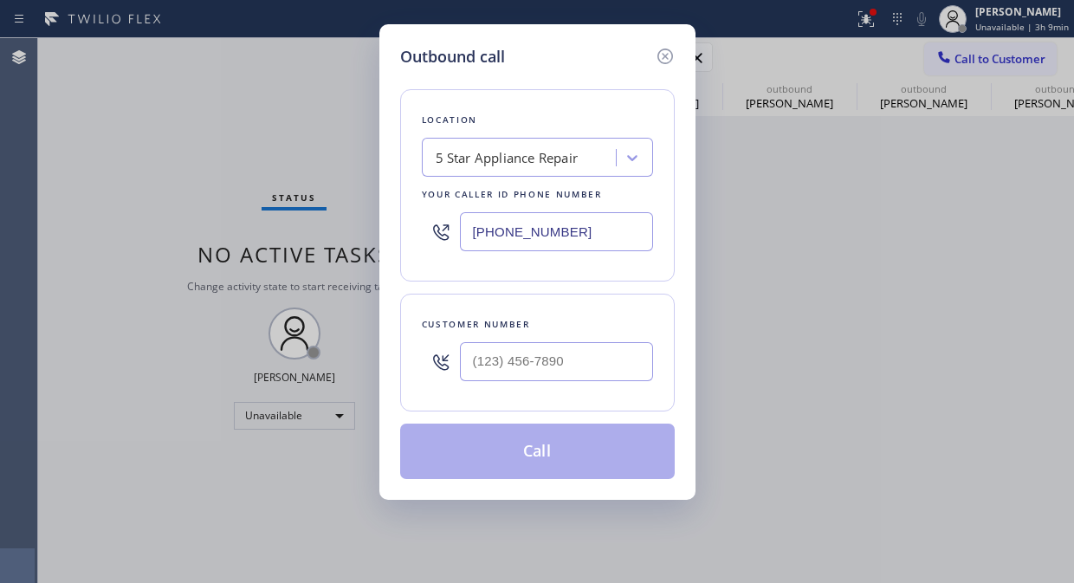
click at [548, 339] on div at bounding box center [556, 361] width 193 height 56
click at [532, 358] on input "(___) ___-____" at bounding box center [556, 361] width 193 height 39
paste input "305) 773-6338"
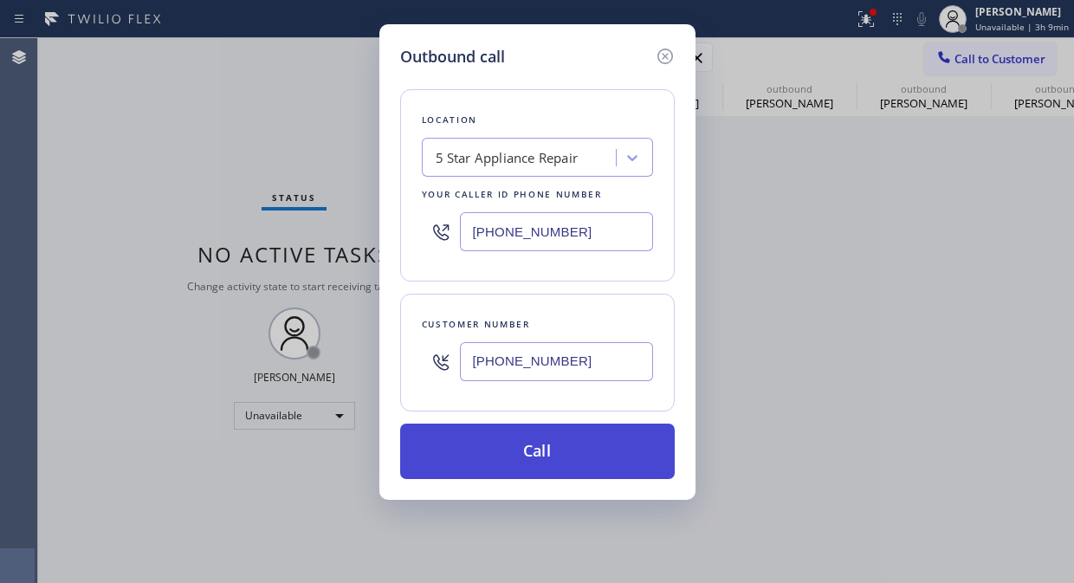
type input "[PHONE_NUMBER]"
click at [570, 468] on button "Call" at bounding box center [537, 450] width 274 height 55
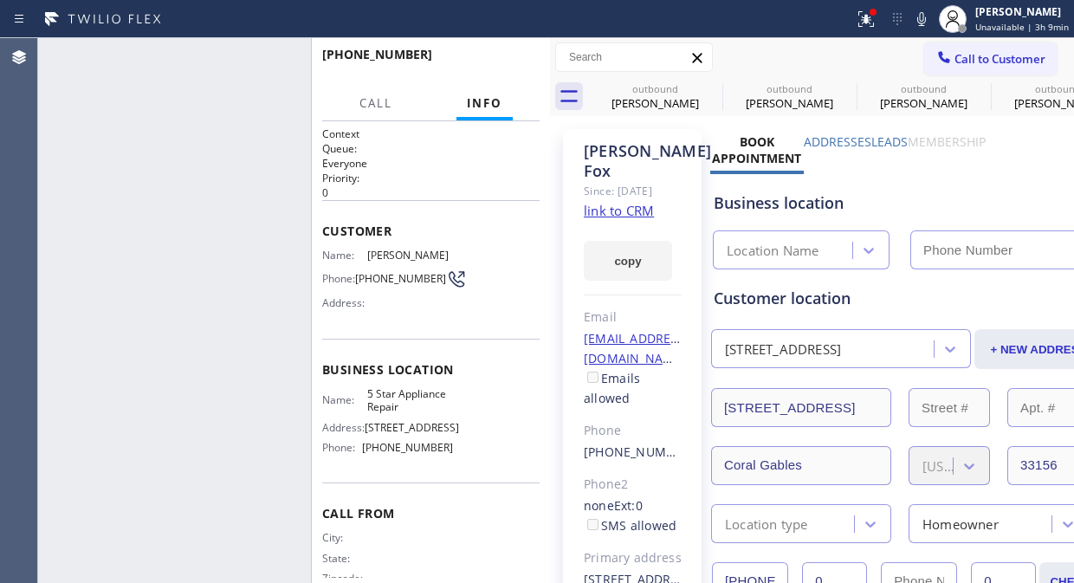
type input "[PHONE_NUMBER]"
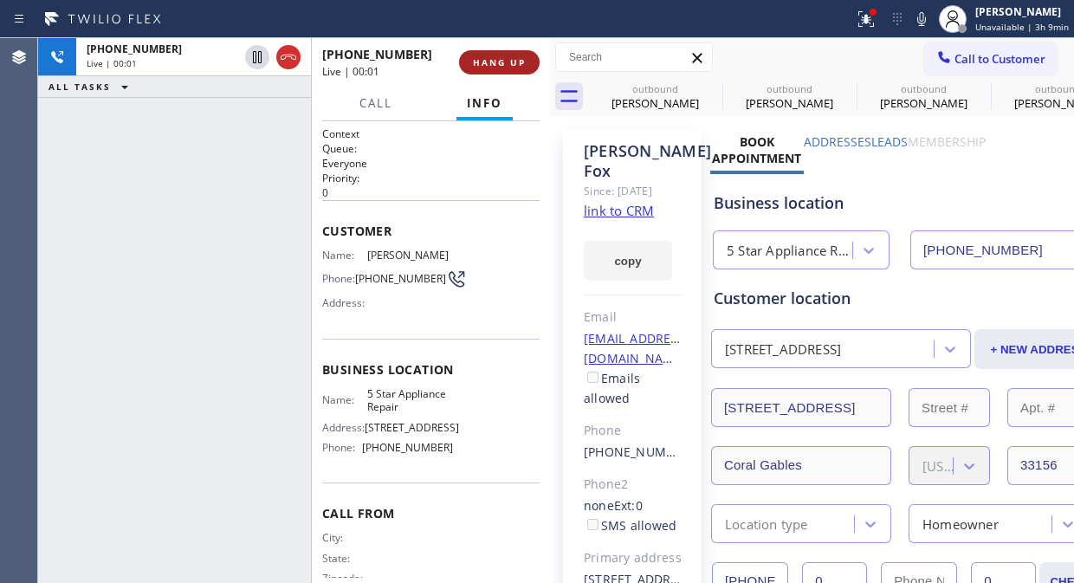
click at [499, 61] on span "HANG UP" at bounding box center [499, 62] width 53 height 12
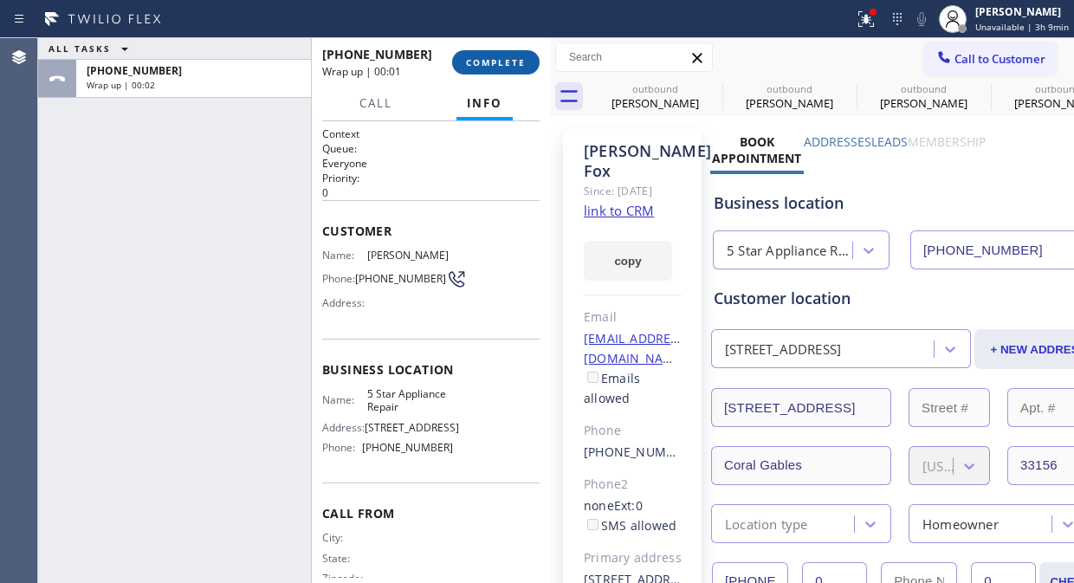
click at [499, 61] on span "COMPLETE" at bounding box center [496, 62] width 60 height 12
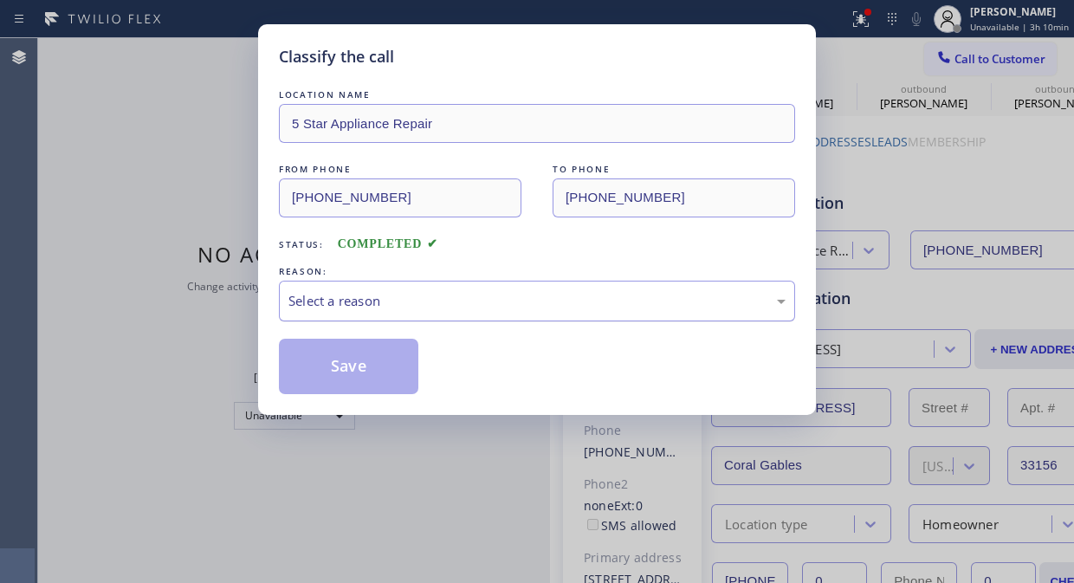
click at [561, 296] on div "Select a reason" at bounding box center [536, 301] width 497 height 20
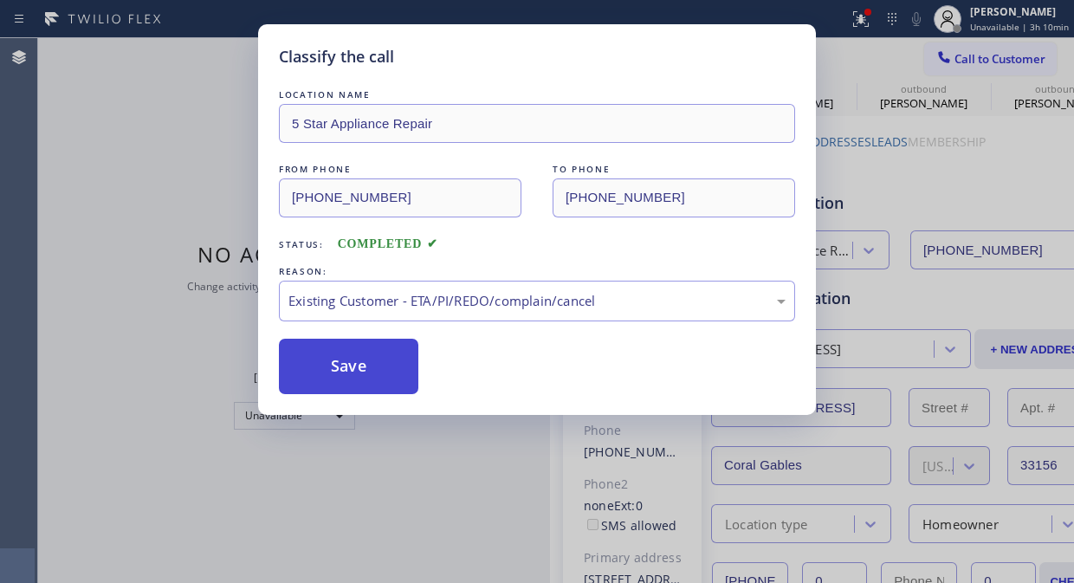
click at [362, 378] on button "Save" at bounding box center [348, 366] width 139 height 55
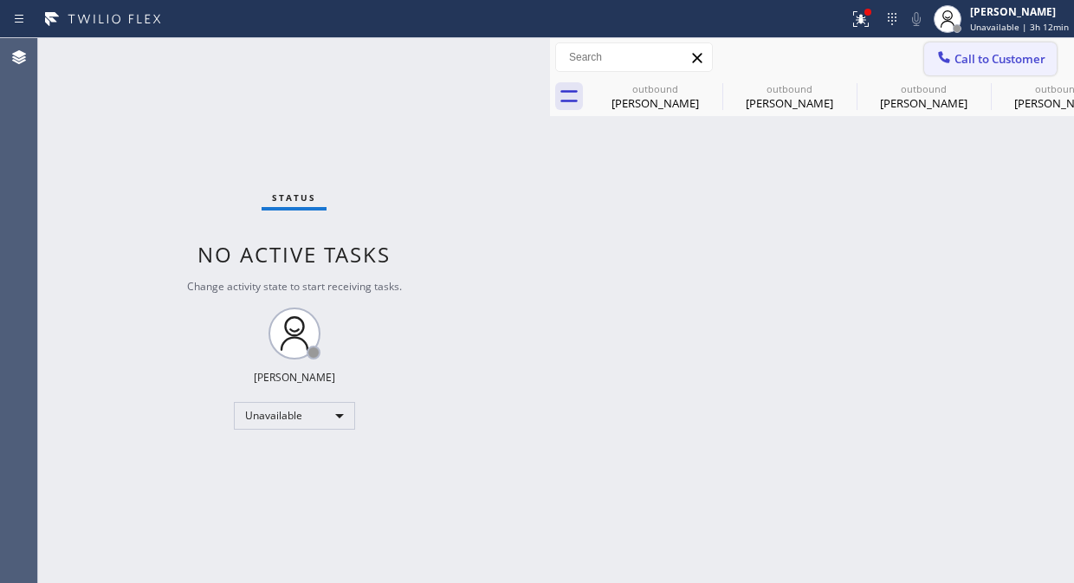
click at [1024, 67] on button "Call to Customer" at bounding box center [990, 58] width 132 height 33
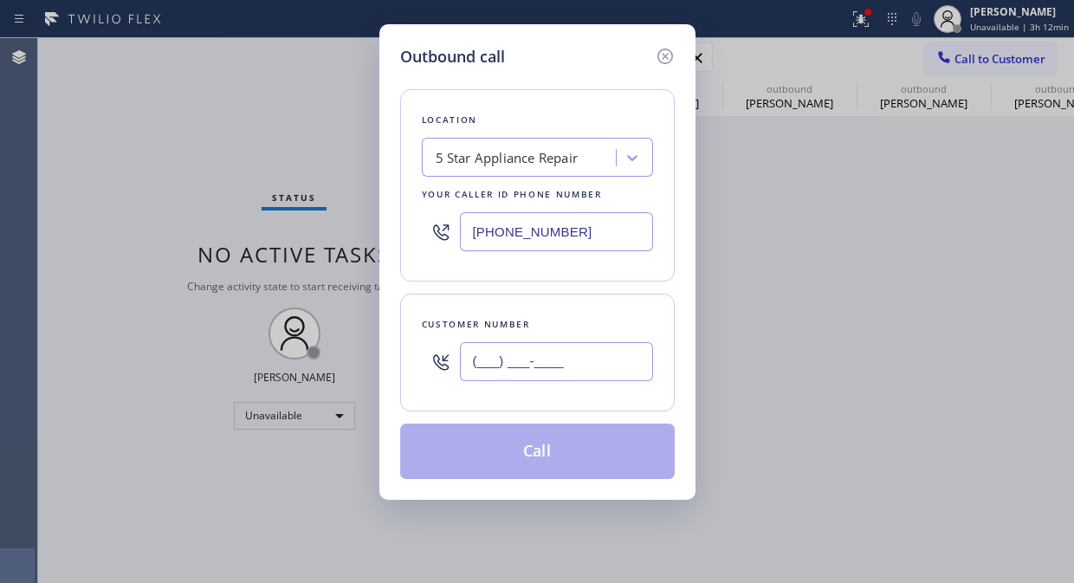
click at [539, 362] on input "(___) ___-____" at bounding box center [556, 361] width 193 height 39
paste input "201) 774-0142"
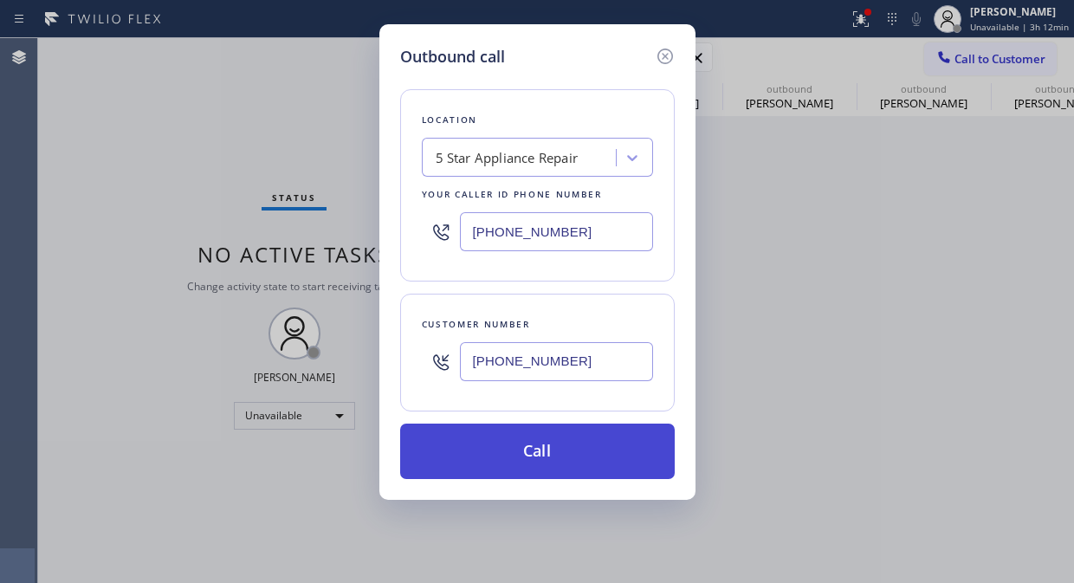
type input "[PHONE_NUMBER]"
click at [543, 451] on button "Call" at bounding box center [537, 450] width 274 height 55
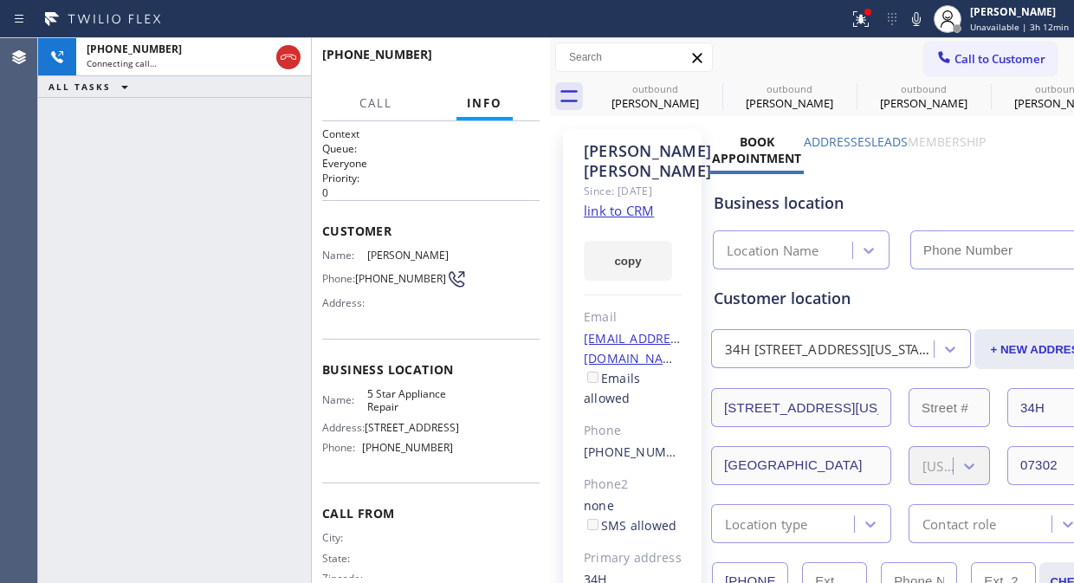
type input "[PHONE_NUMBER]"
click at [851, 20] on div at bounding box center [861, 19] width 38 height 21
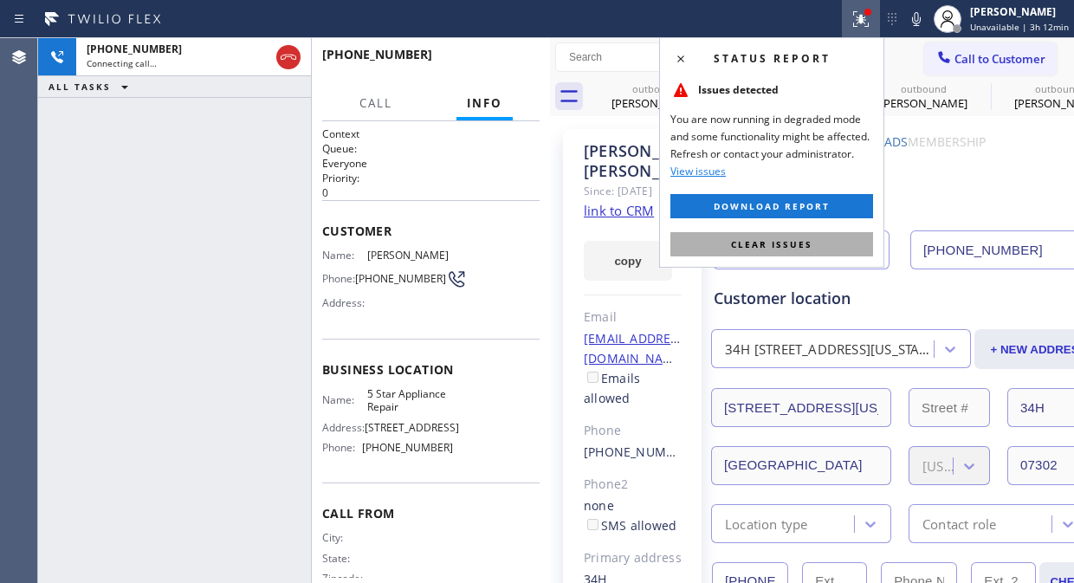
click at [766, 238] on span "Clear issues" at bounding box center [771, 244] width 81 height 12
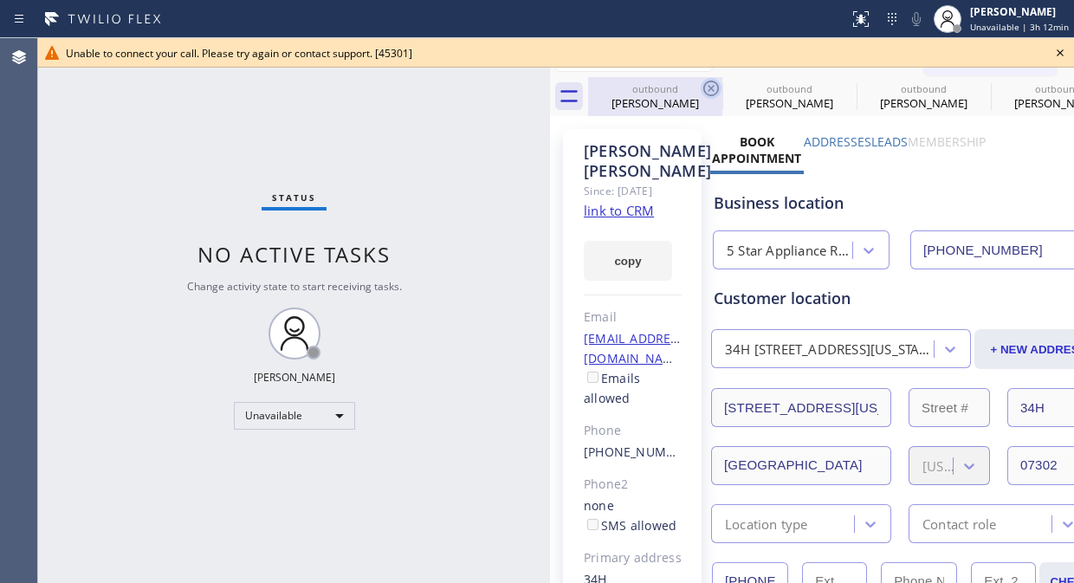
click at [716, 89] on icon at bounding box center [710, 88] width 21 height 21
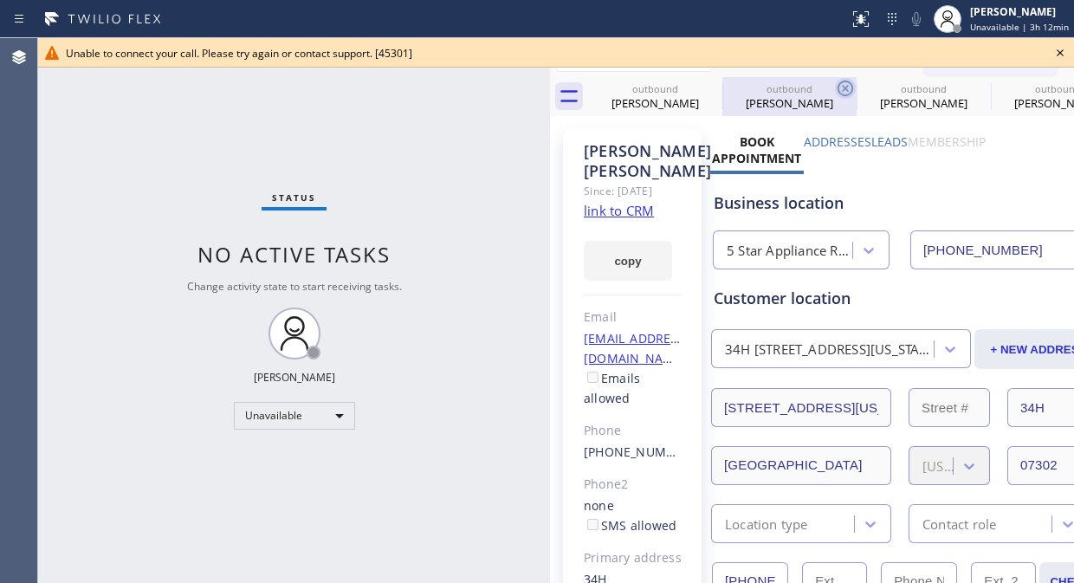
click at [835, 88] on icon at bounding box center [845, 88] width 21 height 21
click at [0, 0] on icon at bounding box center [0, 0] width 0 height 0
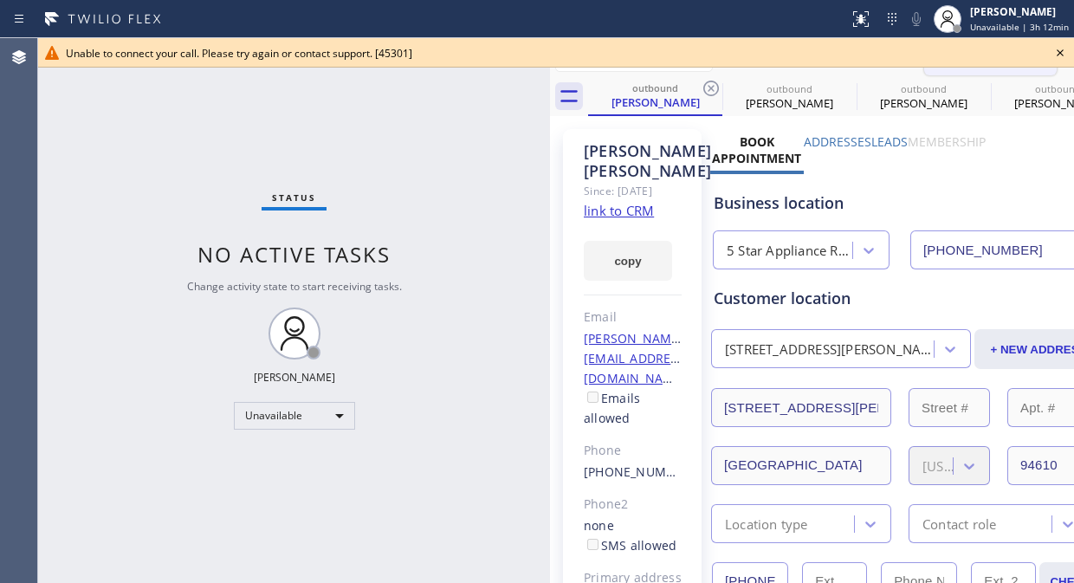
click at [1059, 50] on icon at bounding box center [1059, 52] width 21 height 21
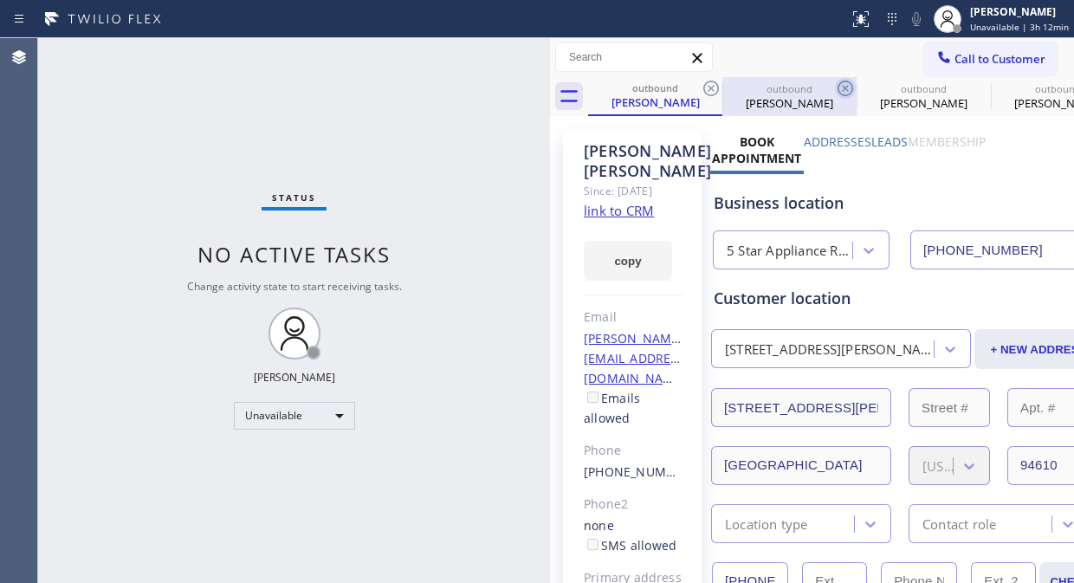
click at [707, 83] on icon at bounding box center [710, 88] width 21 height 21
click at [835, 83] on icon at bounding box center [845, 88] width 21 height 21
click at [0, 0] on icon at bounding box center [0, 0] width 0 height 0
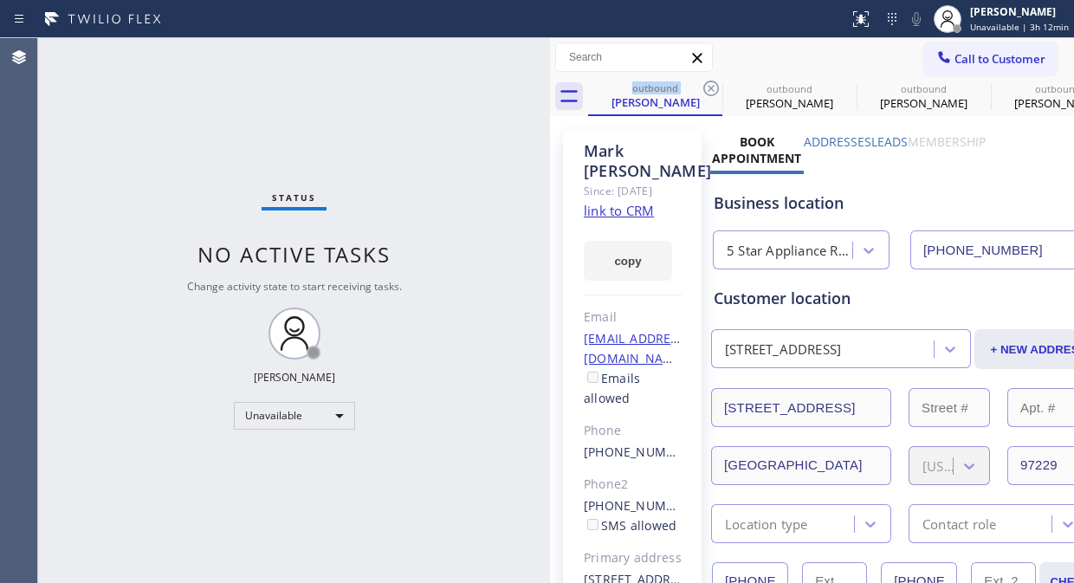
click at [707, 83] on icon at bounding box center [710, 88] width 21 height 21
click at [0, 0] on icon at bounding box center [0, 0] width 0 height 0
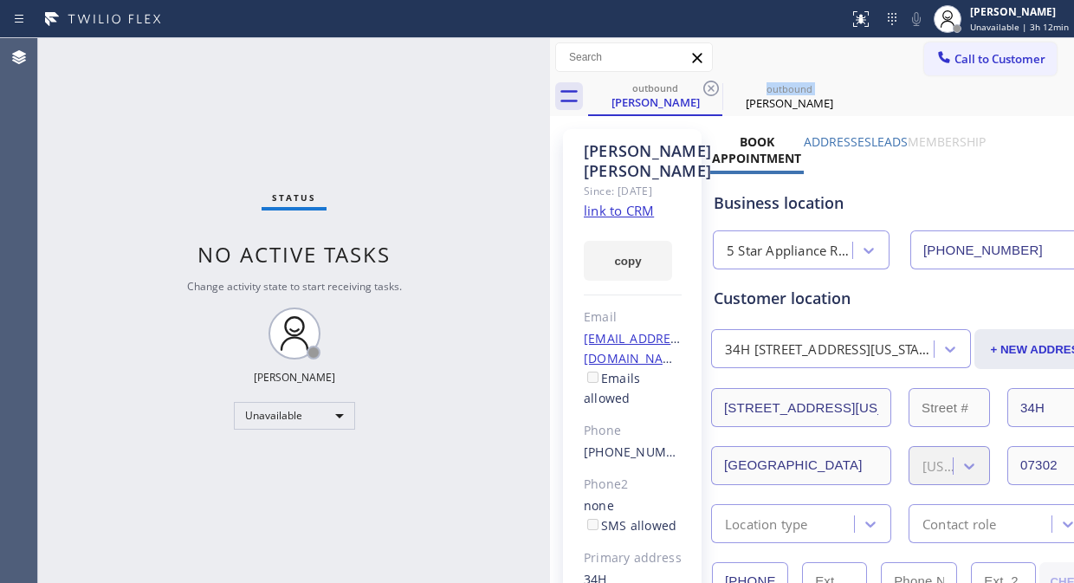
click at [707, 83] on icon at bounding box center [710, 88] width 21 height 21
drag, startPoint x: 950, startPoint y: 55, endPoint x: 742, endPoint y: 195, distance: 250.7
click at [954, 55] on span "Call to Customer" at bounding box center [999, 59] width 91 height 16
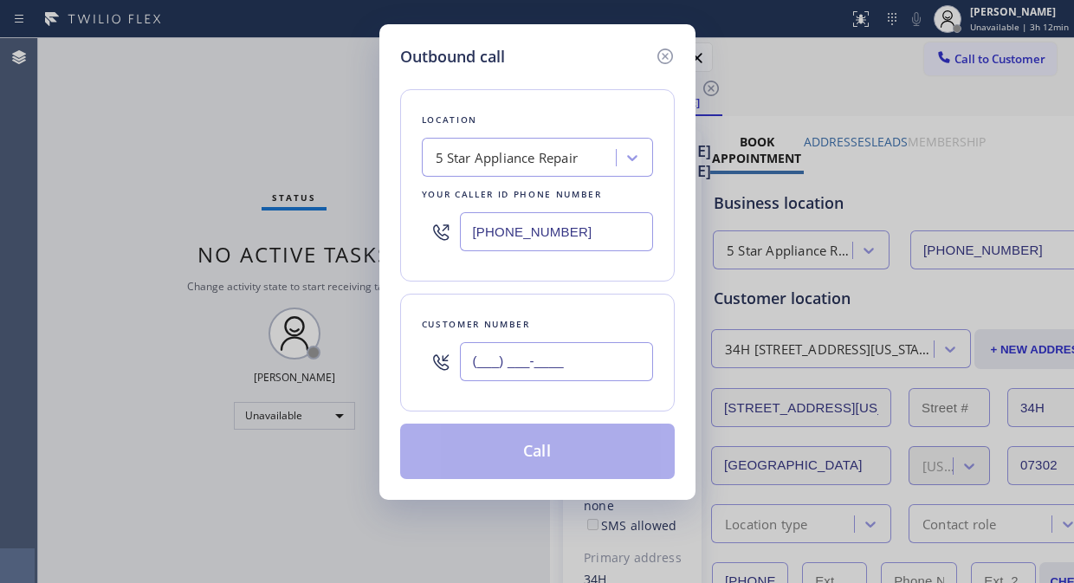
click at [558, 349] on input "(___) ___-____" at bounding box center [556, 361] width 193 height 39
paste input "312) 714-3317"
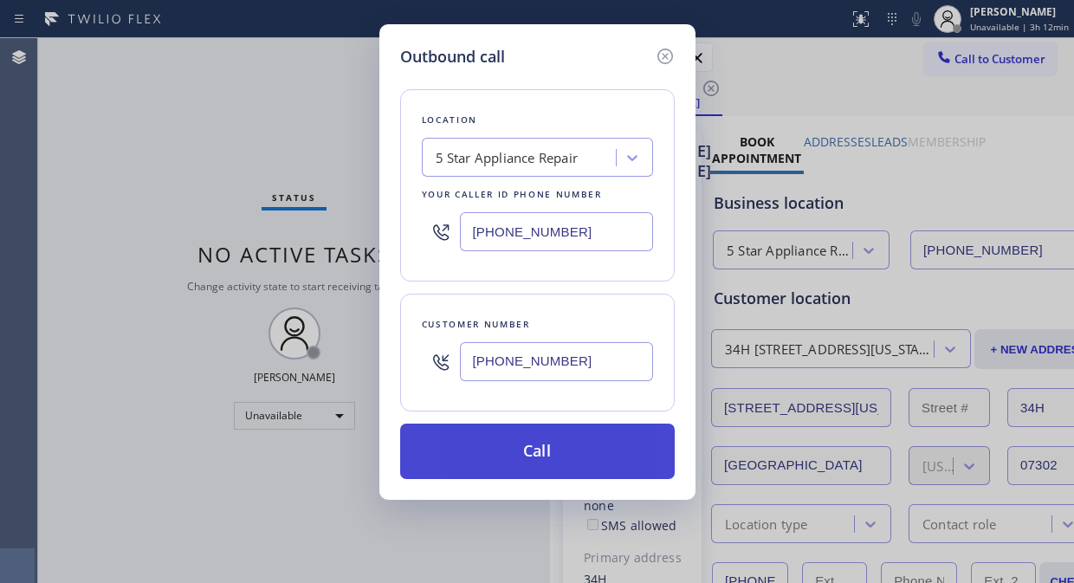
type input "[PHONE_NUMBER]"
click at [565, 455] on button "Call" at bounding box center [537, 450] width 274 height 55
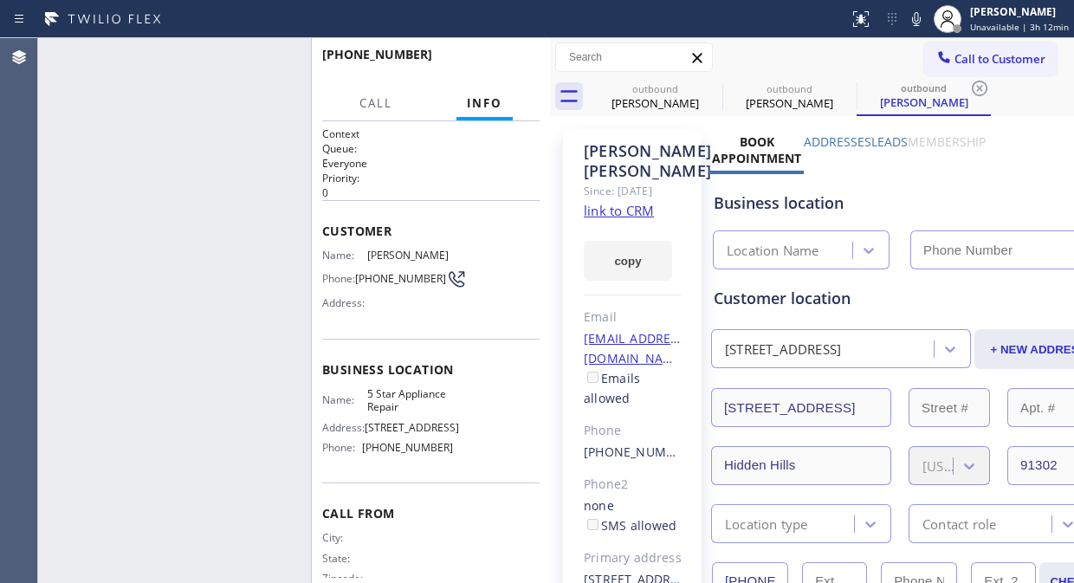
type input "[PHONE_NUMBER]"
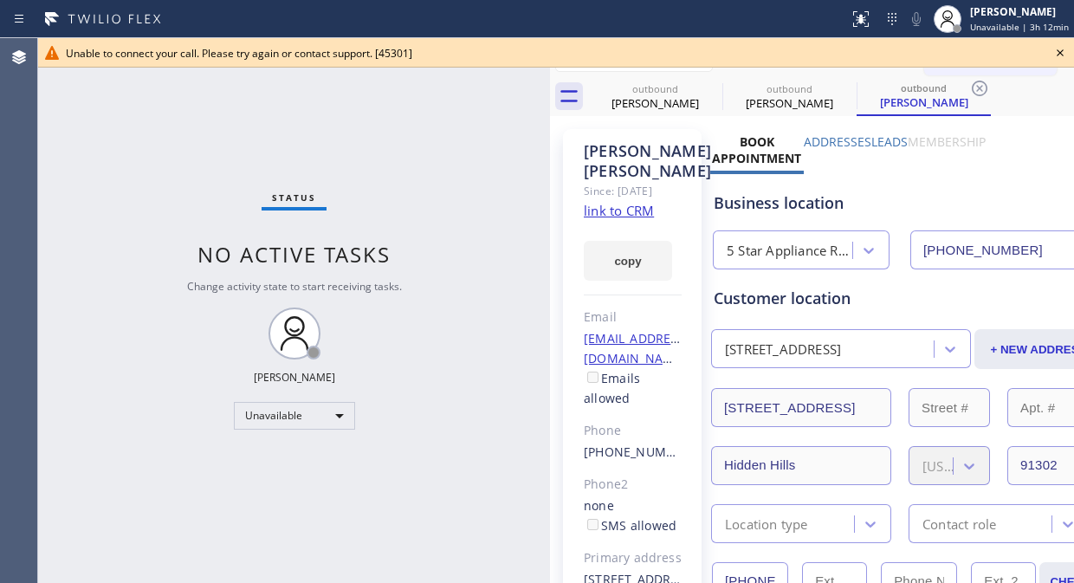
click at [1054, 48] on icon at bounding box center [1059, 52] width 21 height 21
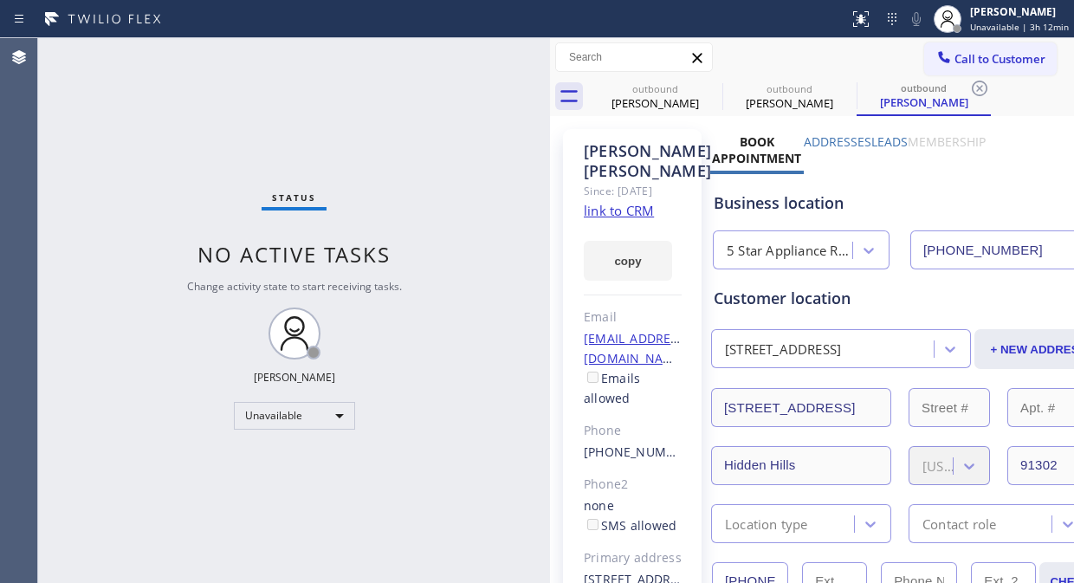
drag, startPoint x: 1023, startPoint y: 59, endPoint x: 716, endPoint y: 187, distance: 333.0
click at [1020, 61] on span "Call to Customer" at bounding box center [999, 59] width 91 height 16
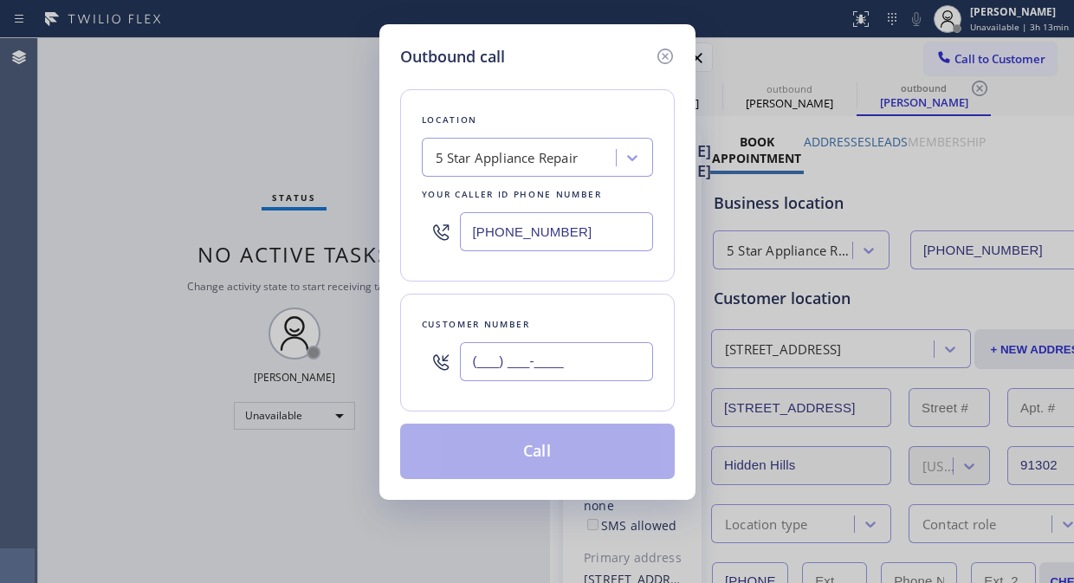
click at [513, 360] on input "(___) ___-____" at bounding box center [556, 361] width 193 height 39
paste input "800) 804-9132"
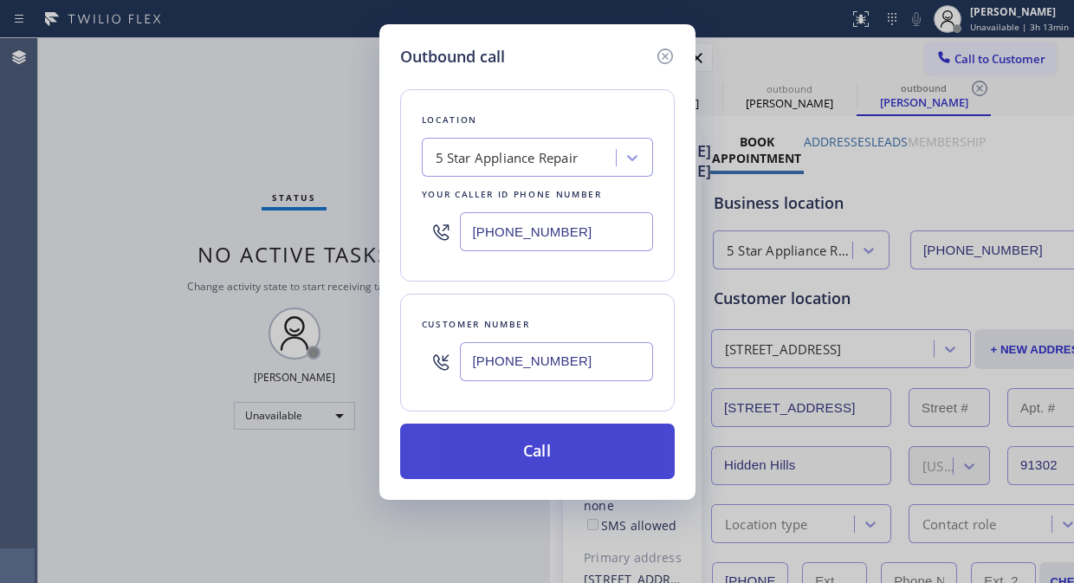
type input "[PHONE_NUMBER]"
click at [532, 460] on button "Call" at bounding box center [537, 450] width 274 height 55
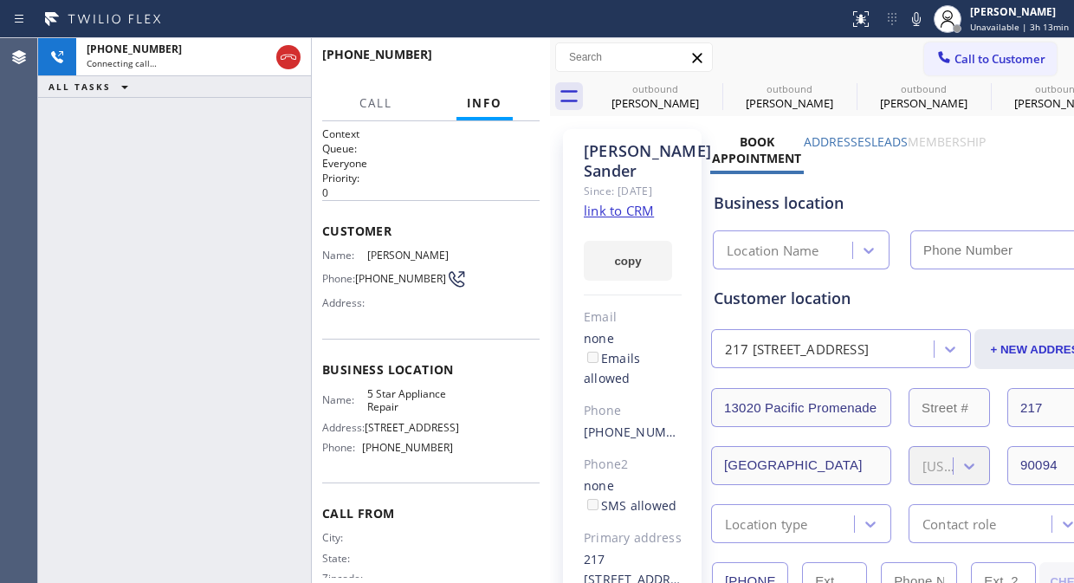
type input "[PHONE_NUMBER]"
click at [609, 219] on link "link to CRM" at bounding box center [619, 210] width 70 height 17
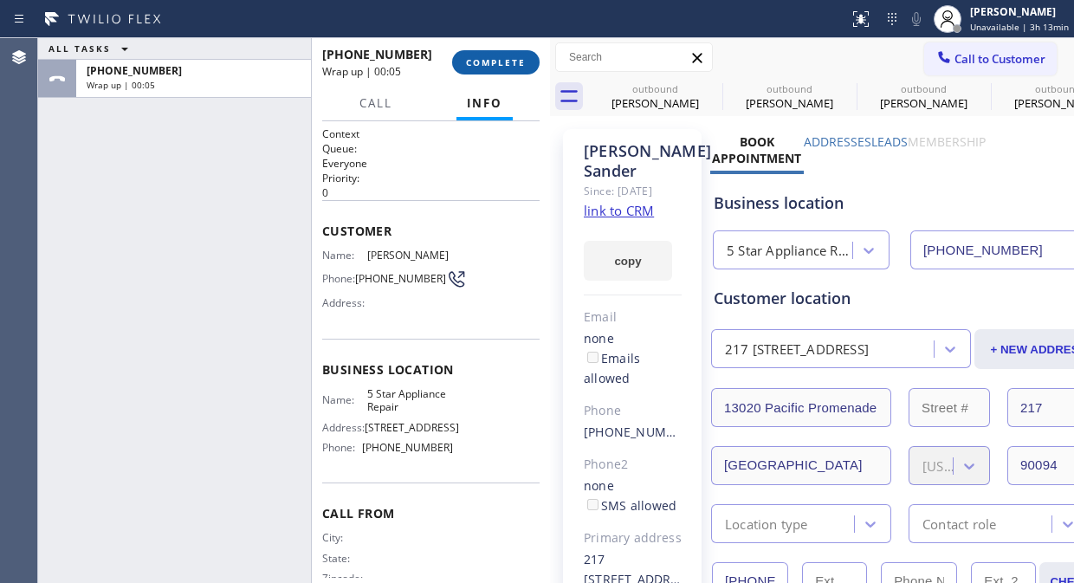
click at [482, 71] on button "COMPLETE" at bounding box center [495, 62] width 87 height 24
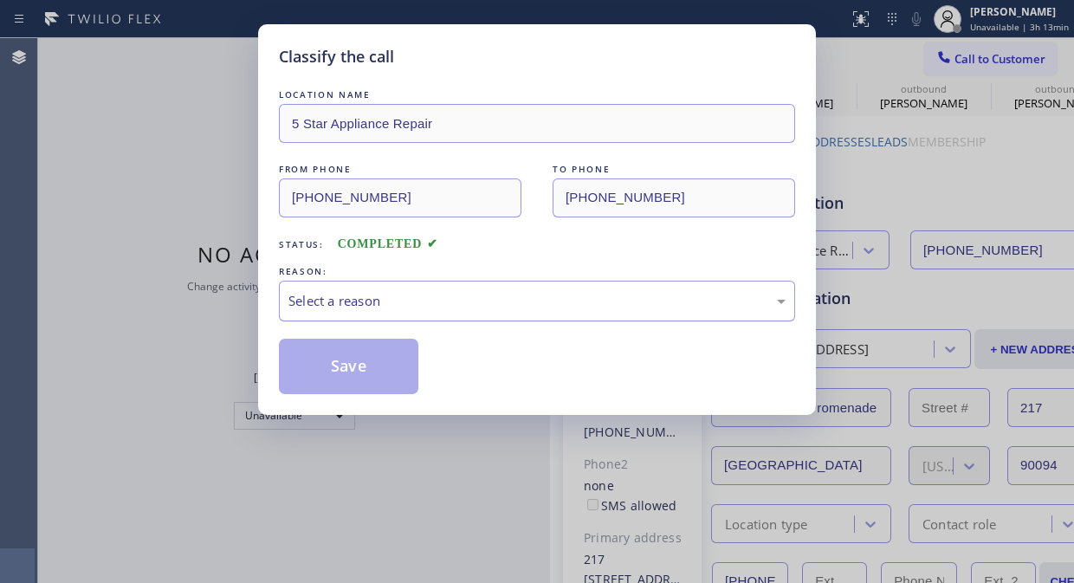
click at [444, 312] on div "Select a reason" at bounding box center [537, 301] width 516 height 41
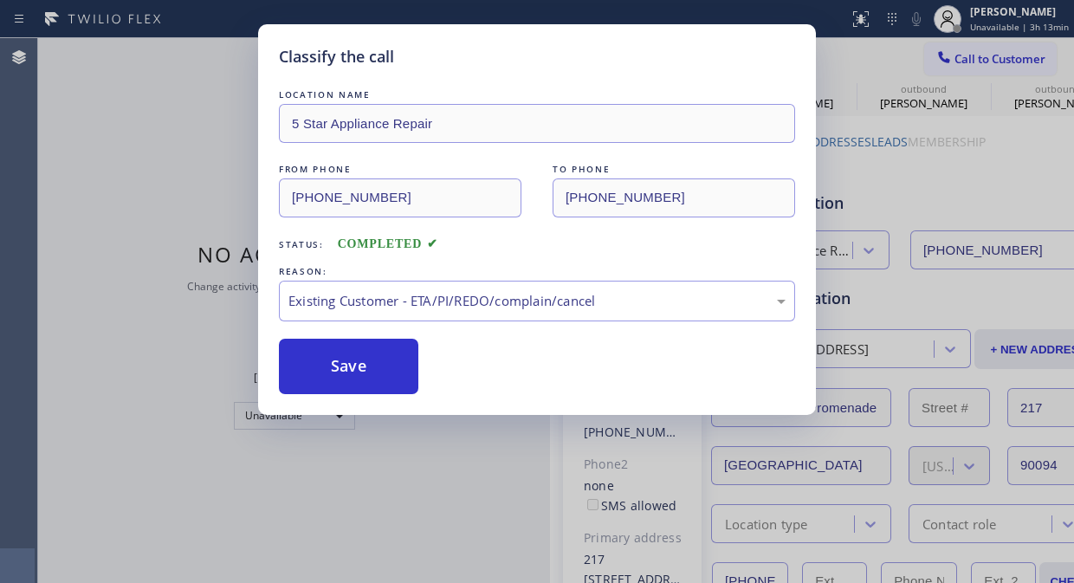
click at [303, 338] on div "LOCATION NAME 5 Star Appliance Repair FROM PHONE [PHONE_NUMBER] TO PHONE [PHONE…" at bounding box center [537, 240] width 516 height 308
click at [346, 359] on button "Save" at bounding box center [348, 366] width 139 height 55
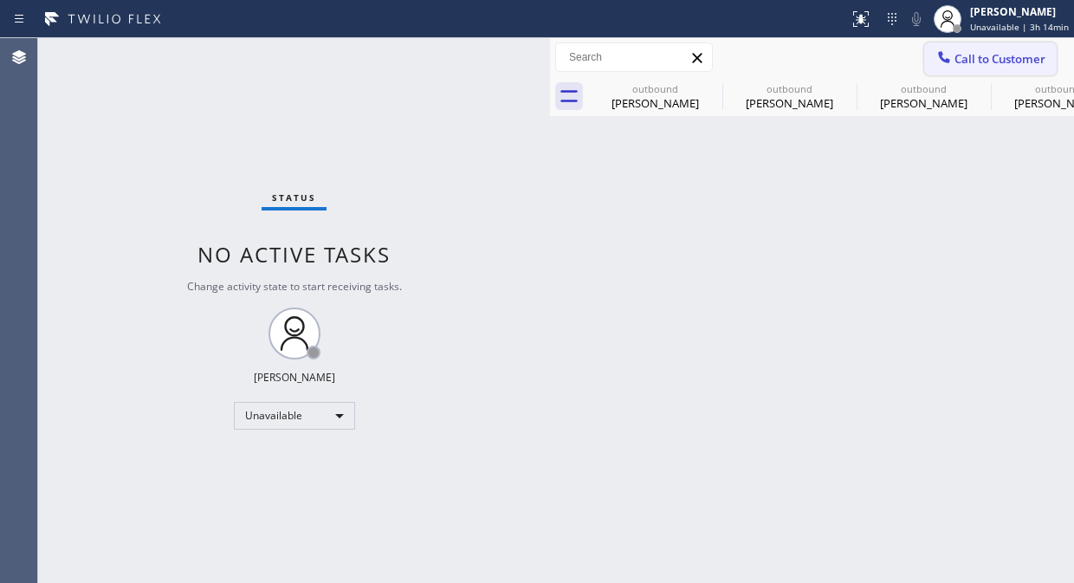
click at [967, 62] on span "Call to Customer" at bounding box center [999, 59] width 91 height 16
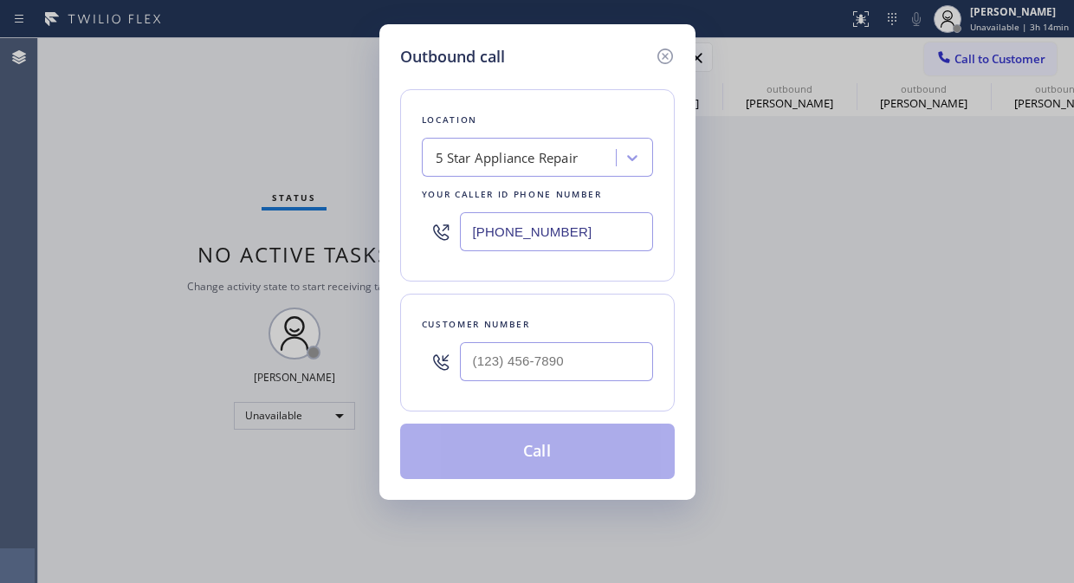
click at [423, 165] on div "5 Star Appliance Repair" at bounding box center [537, 157] width 231 height 39
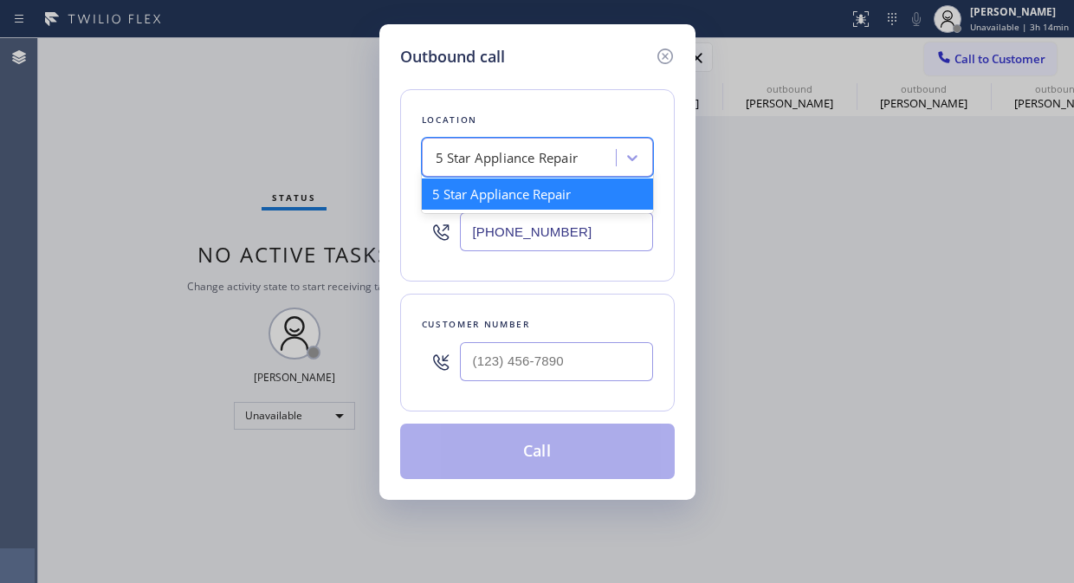
paste input "Long Beach HVAC"
type input "Long Beach HVAC"
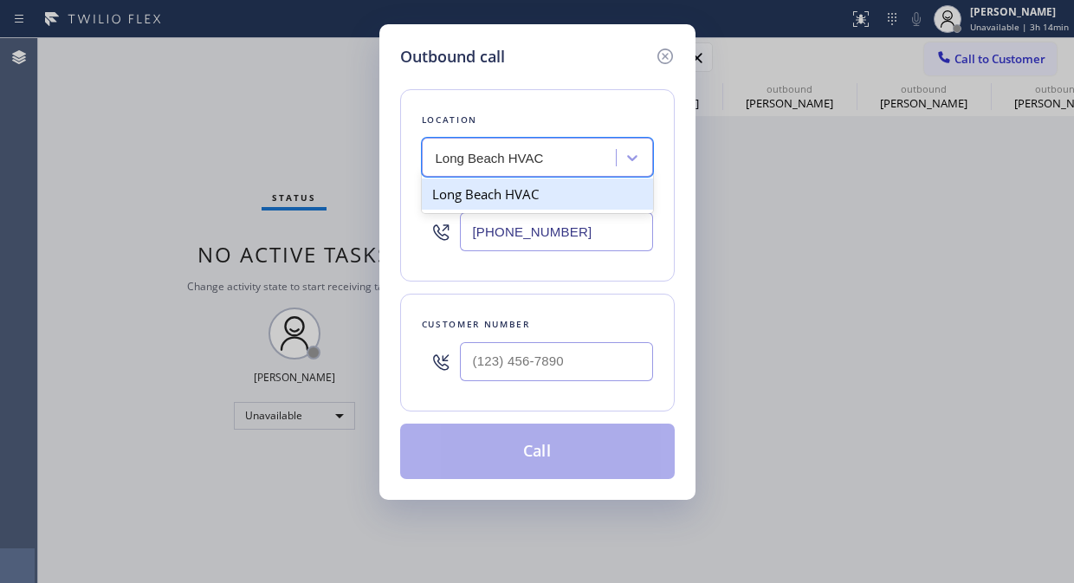
click at [520, 199] on div "Long Beach HVAC" at bounding box center [537, 193] width 231 height 31
type input "[PHONE_NUMBER]"
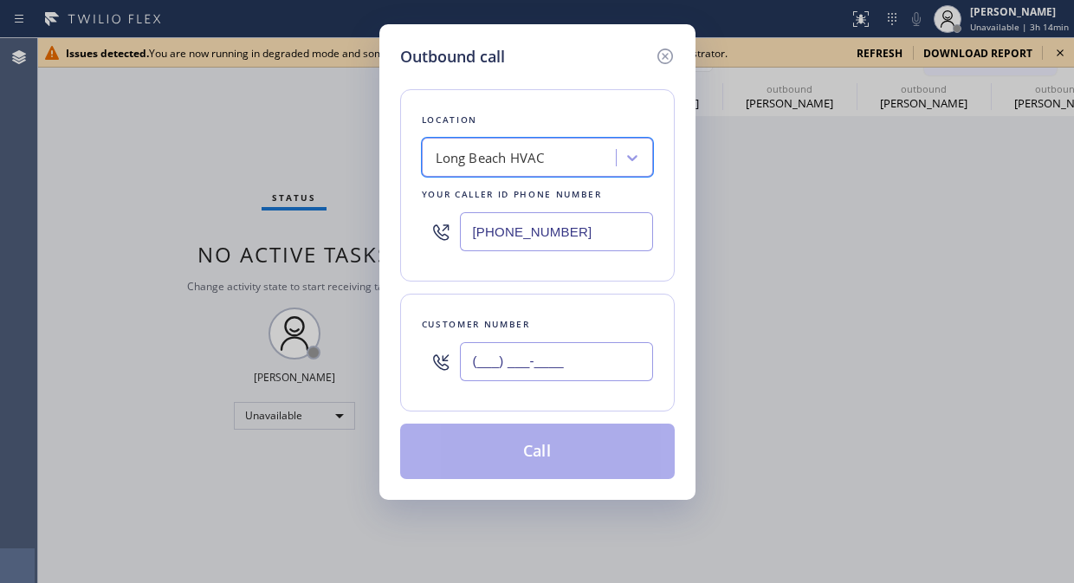
click at [473, 364] on input "(___) ___-____" at bounding box center [556, 361] width 193 height 39
paste input "845) 661-5728"
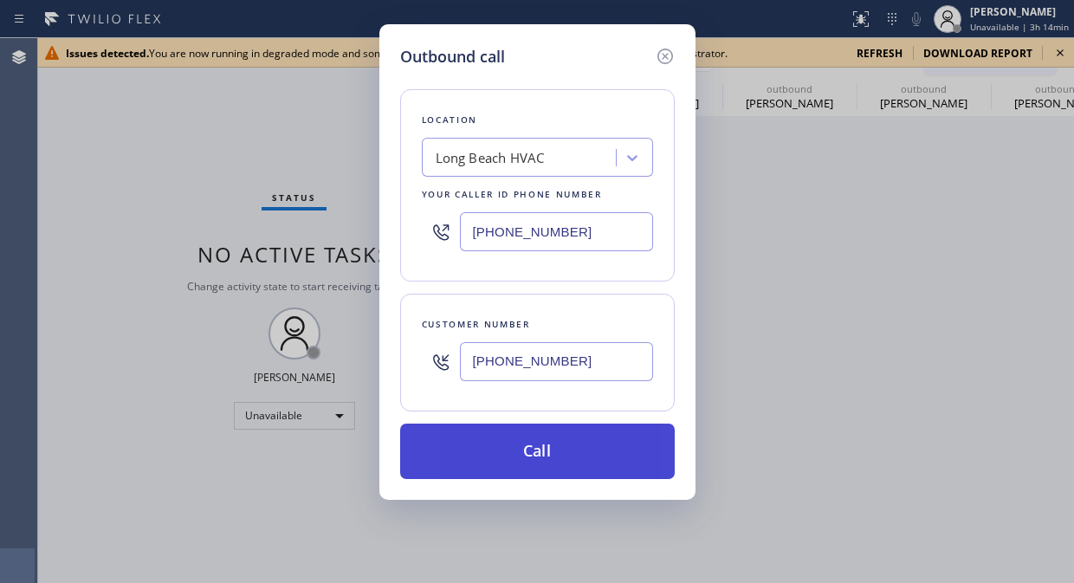
type input "[PHONE_NUMBER]"
click at [508, 461] on button "Call" at bounding box center [537, 450] width 274 height 55
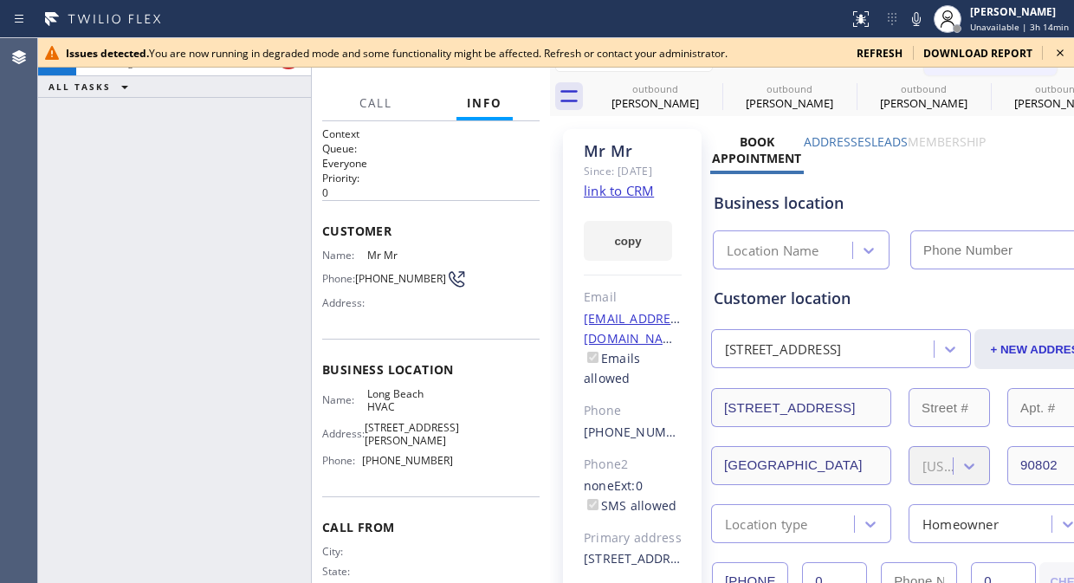
click at [1062, 50] on icon at bounding box center [1059, 52] width 7 height 7
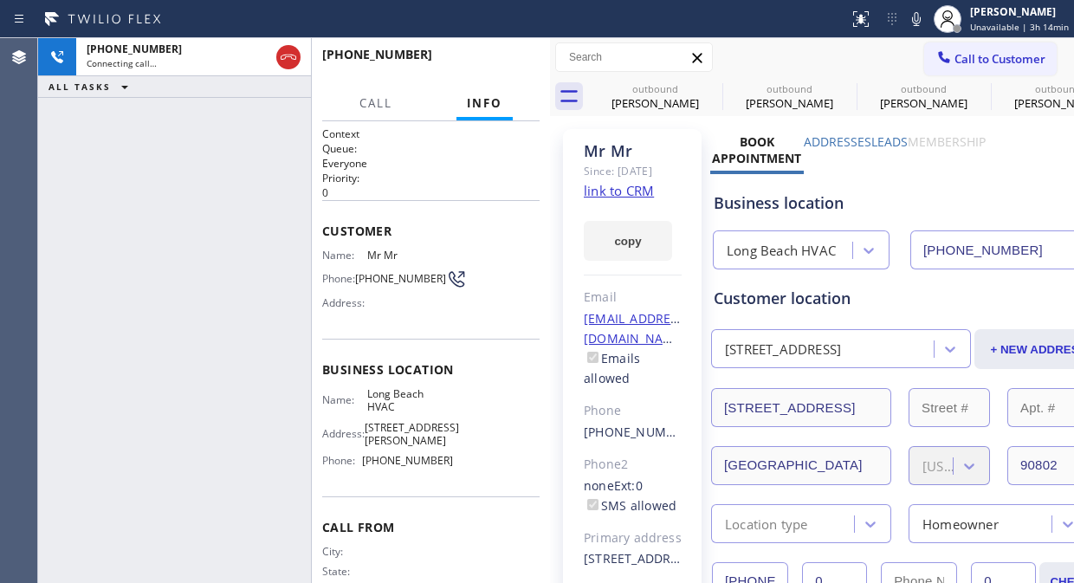
type input "[PHONE_NUMBER]"
click at [117, 226] on div "[PHONE_NUMBER] Live | 00:16 ALL TASKS ALL TASKS ACTIVE TASKS TASKS IN WRAP UP" at bounding box center [174, 310] width 273 height 545
click at [487, 56] on span "HANG UP" at bounding box center [499, 62] width 53 height 12
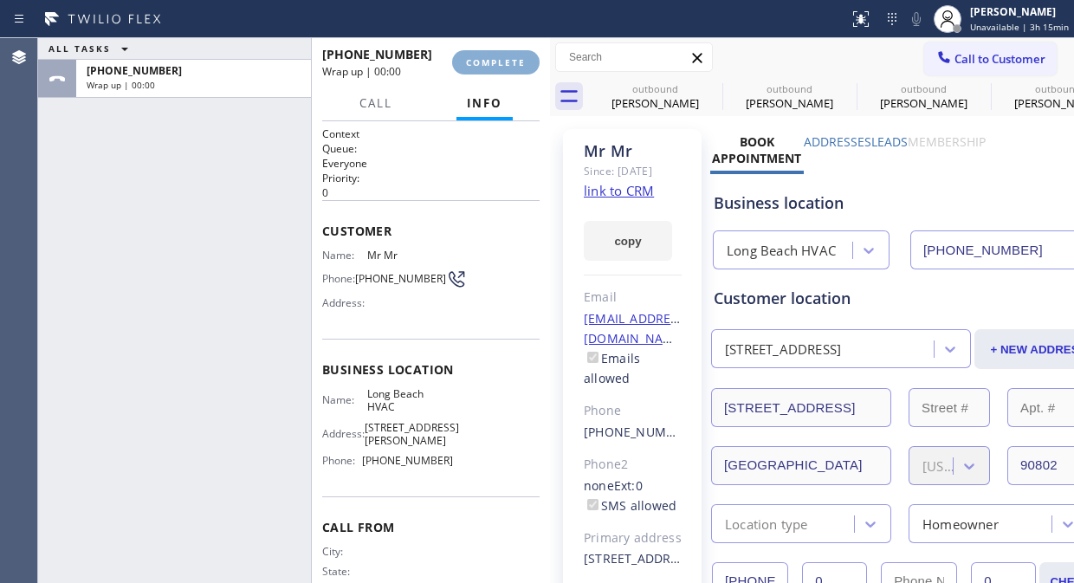
click at [488, 56] on span "COMPLETE" at bounding box center [496, 62] width 60 height 12
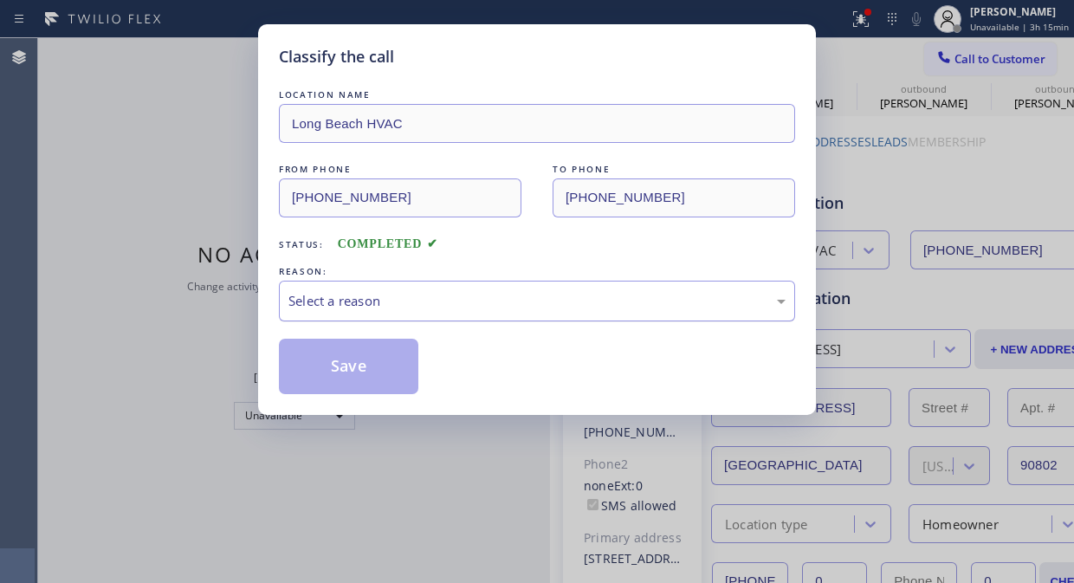
click at [537, 315] on div "Select a reason" at bounding box center [537, 301] width 516 height 41
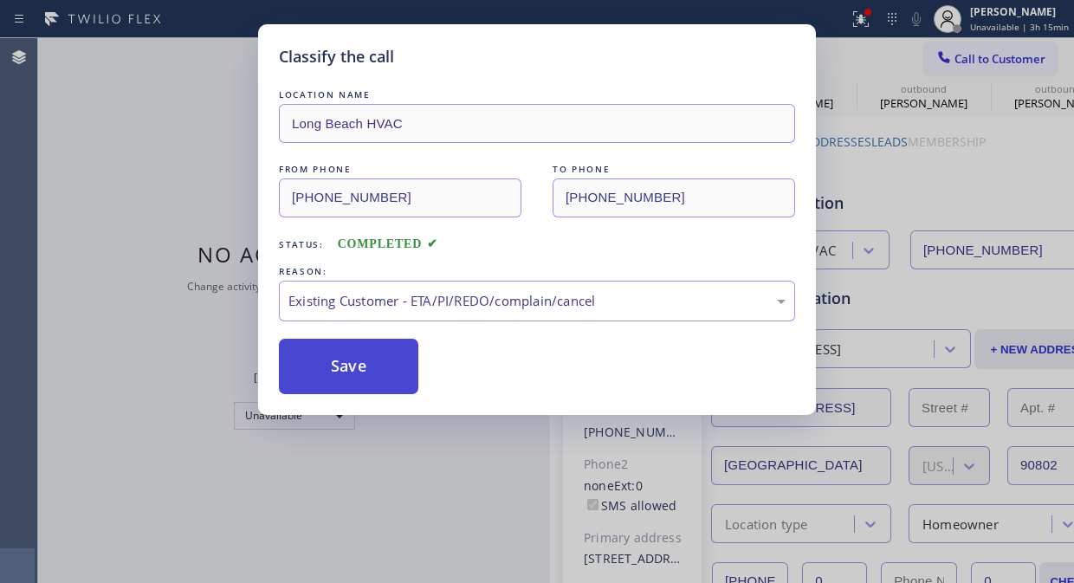
drag, startPoint x: 376, startPoint y: 352, endPoint x: 411, endPoint y: 343, distance: 36.5
click at [377, 352] on button "Save" at bounding box center [348, 366] width 139 height 55
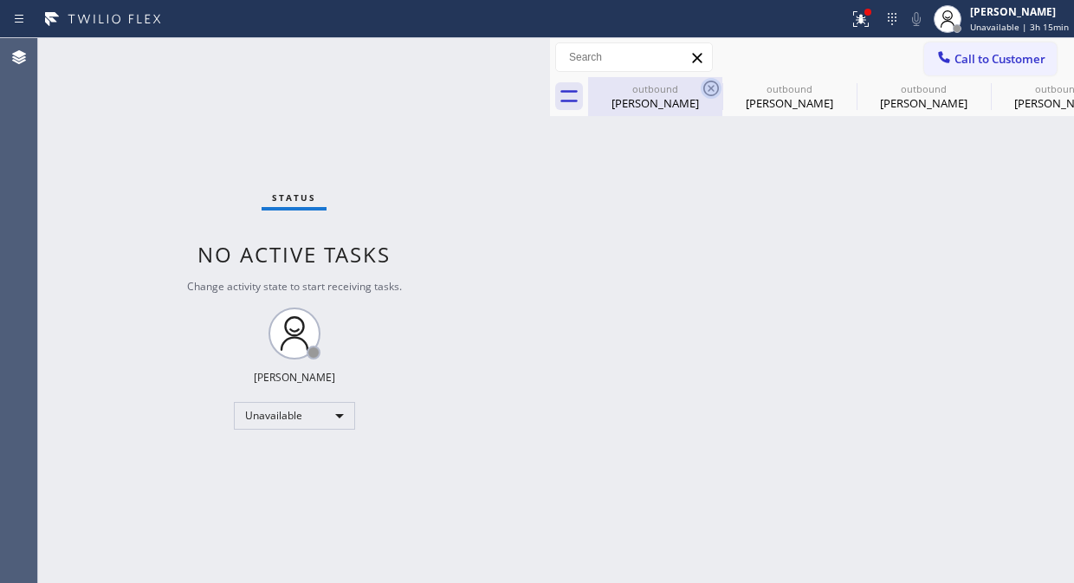
click at [707, 87] on icon at bounding box center [710, 88] width 21 height 21
click at [0, 0] on icon at bounding box center [0, 0] width 0 height 0
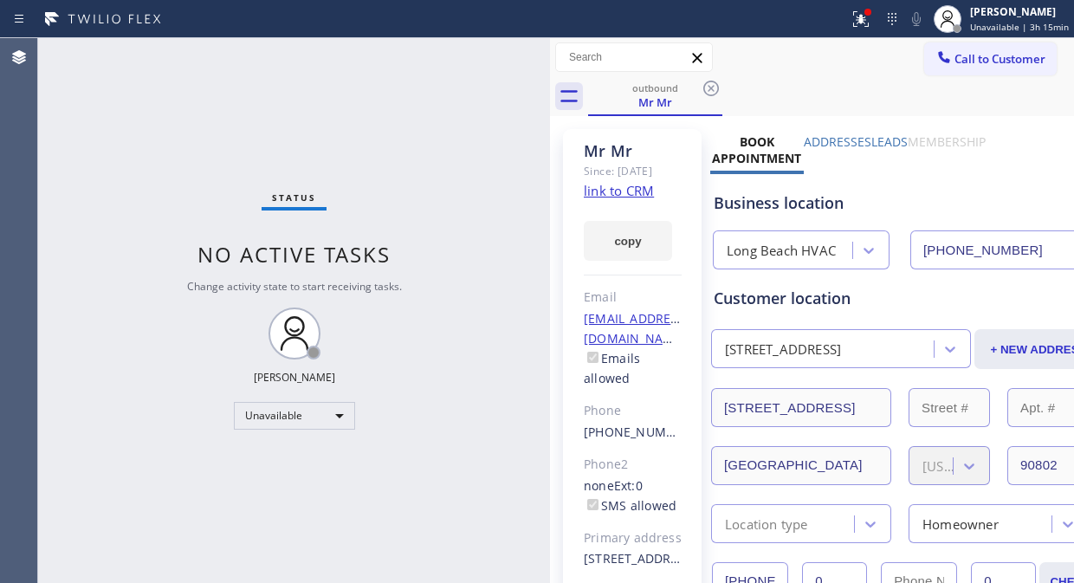
click at [707, 87] on icon at bounding box center [710, 88] width 21 height 21
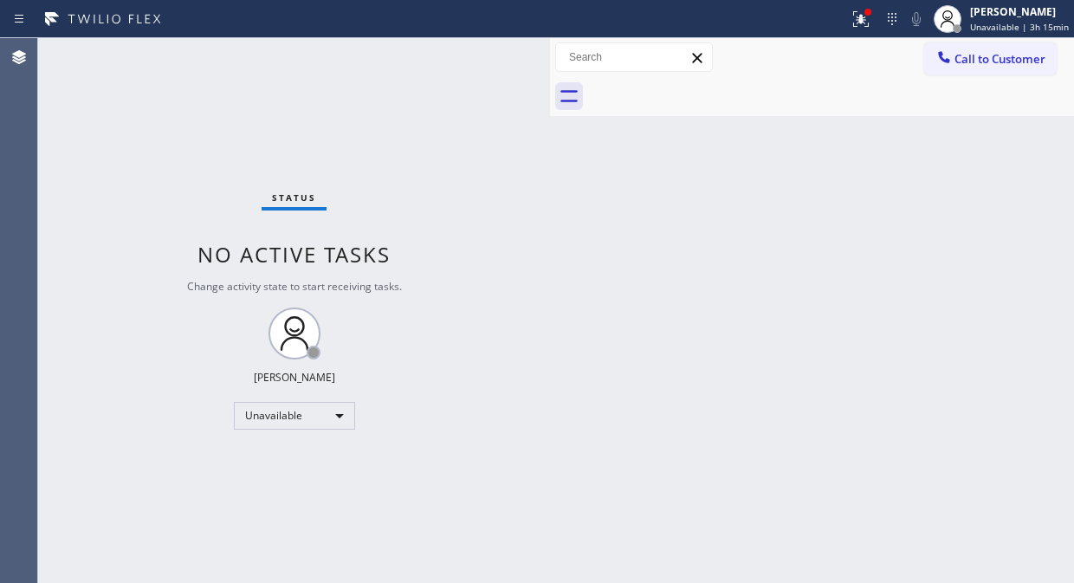
click at [707, 87] on div at bounding box center [831, 96] width 486 height 39
click at [867, 19] on g at bounding box center [861, 19] width 16 height 16
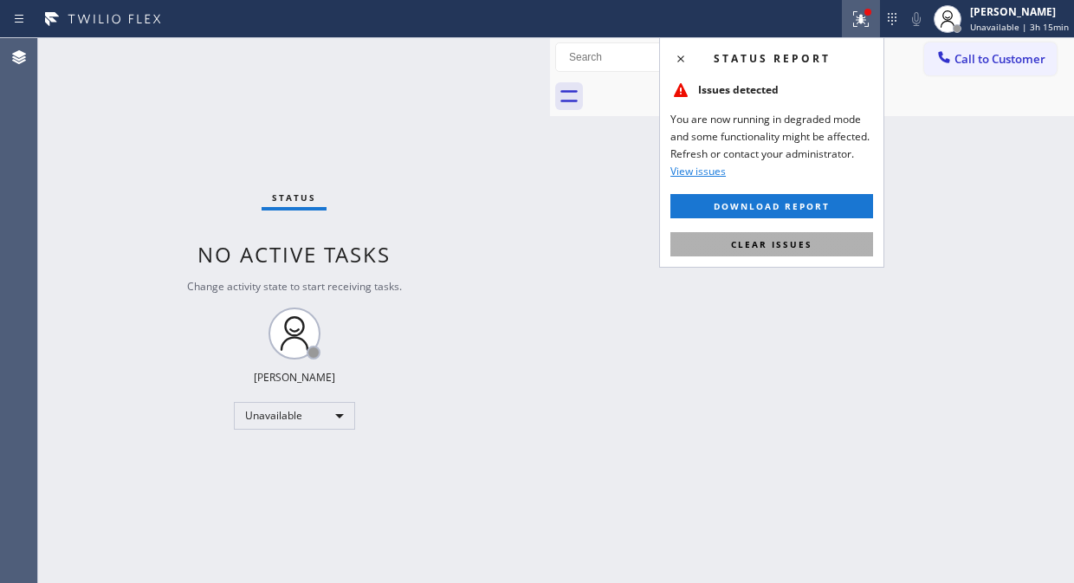
click at [764, 244] on span "Clear issues" at bounding box center [771, 244] width 81 height 12
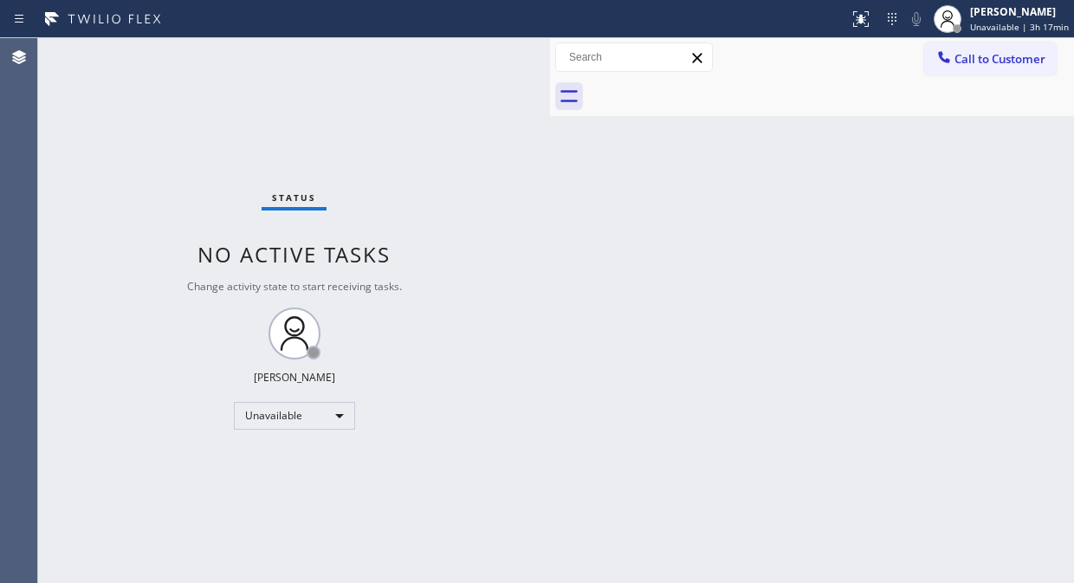
click at [114, 187] on div "Status No active tasks Change activity state to start receiving tasks. [PERSON_…" at bounding box center [294, 310] width 512 height 545
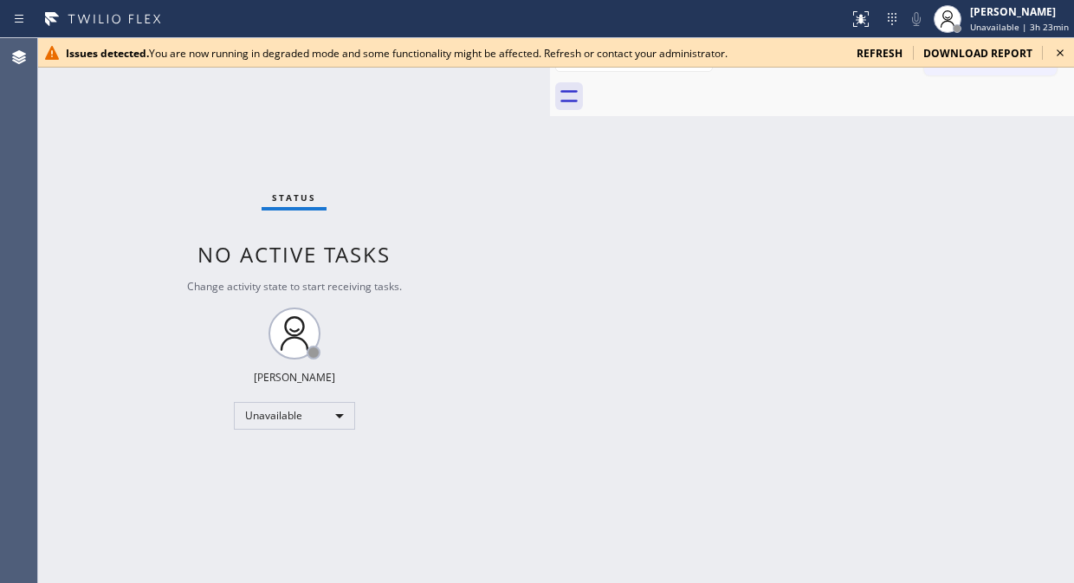
click at [1054, 48] on icon at bounding box center [1059, 52] width 21 height 21
click at [1058, 48] on icon at bounding box center [1059, 52] width 21 height 21
click at [1049, 49] on icon at bounding box center [1059, 52] width 21 height 21
click at [1056, 53] on icon at bounding box center [1059, 52] width 21 height 21
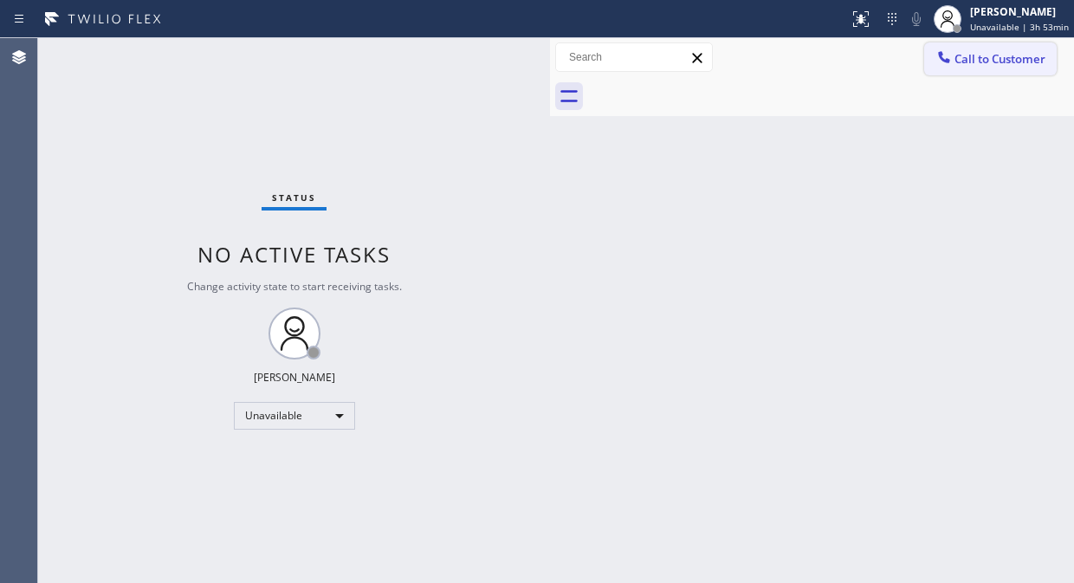
click at [945, 52] on icon at bounding box center [943, 56] width 17 height 17
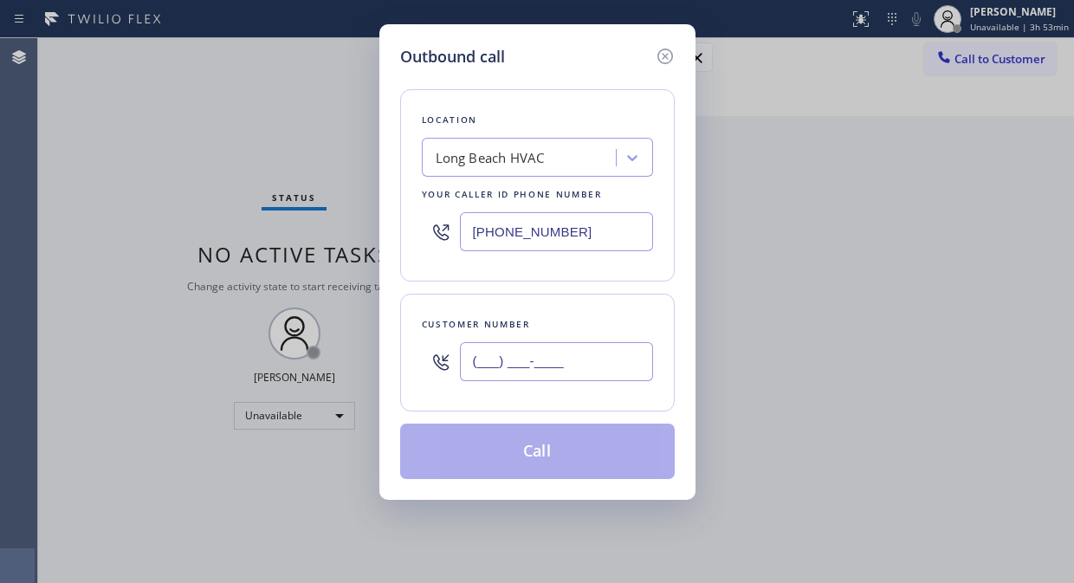
click at [482, 376] on input "(___) ___-____" at bounding box center [556, 361] width 193 height 39
paste input "408) 829-5697"
type input "[PHONE_NUMBER]"
click at [476, 148] on div "Long Beach HVAC" at bounding box center [490, 158] width 109 height 20
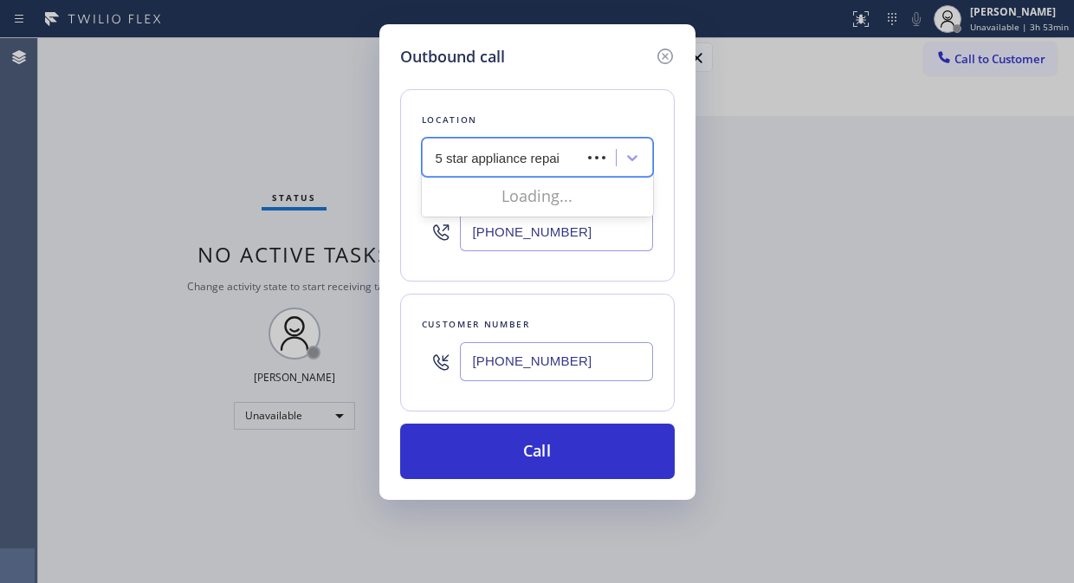
type input "5 star appliance repair"
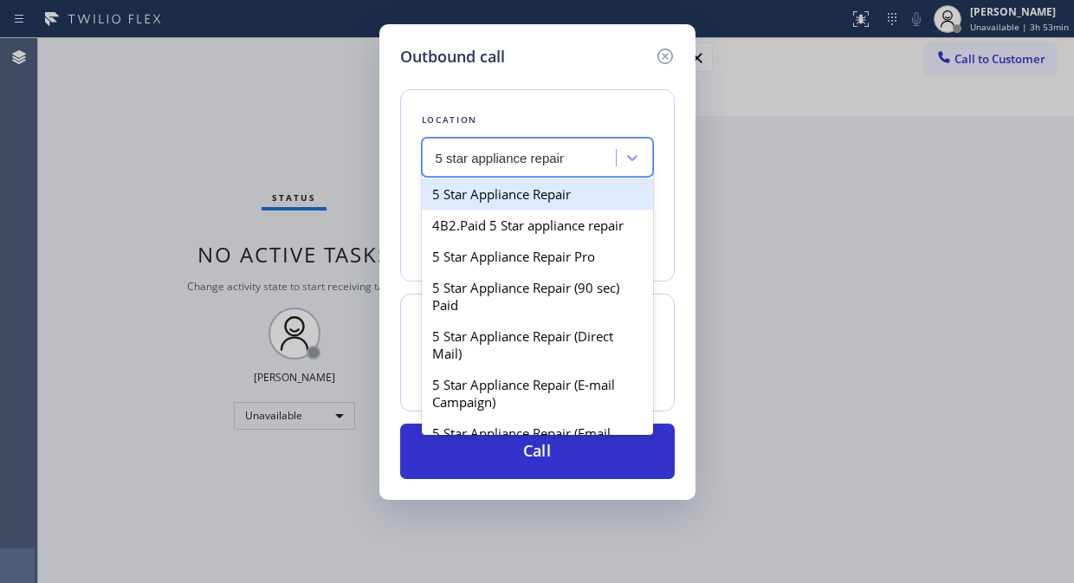
click at [520, 202] on div "5 Star Appliance Repair" at bounding box center [537, 193] width 231 height 31
type input "[PHONE_NUMBER]"
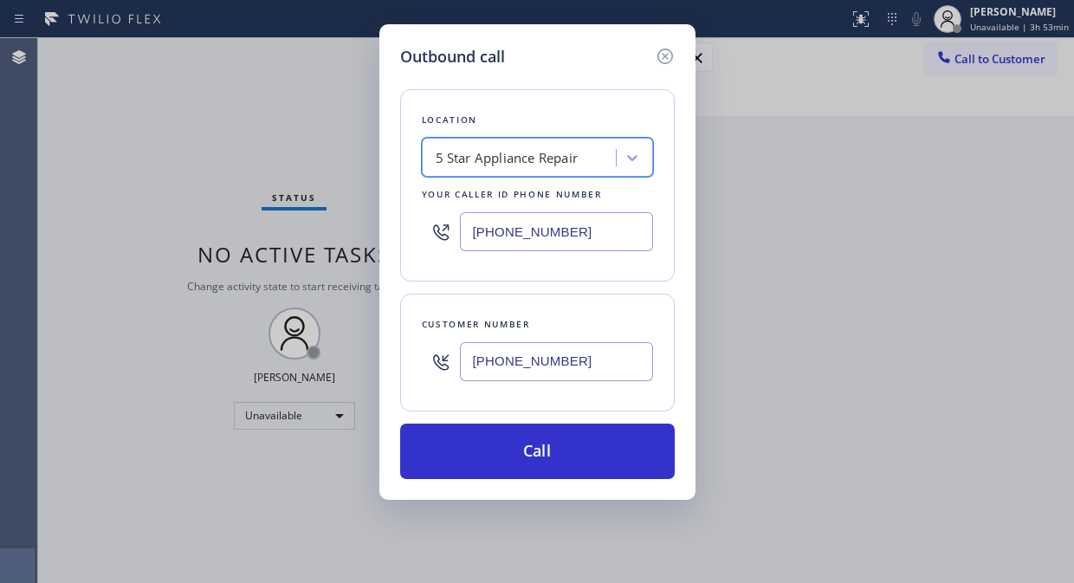
drag, startPoint x: 543, startPoint y: 456, endPoint x: 549, endPoint y: 196, distance: 260.7
click at [544, 456] on button "Call" at bounding box center [537, 450] width 274 height 55
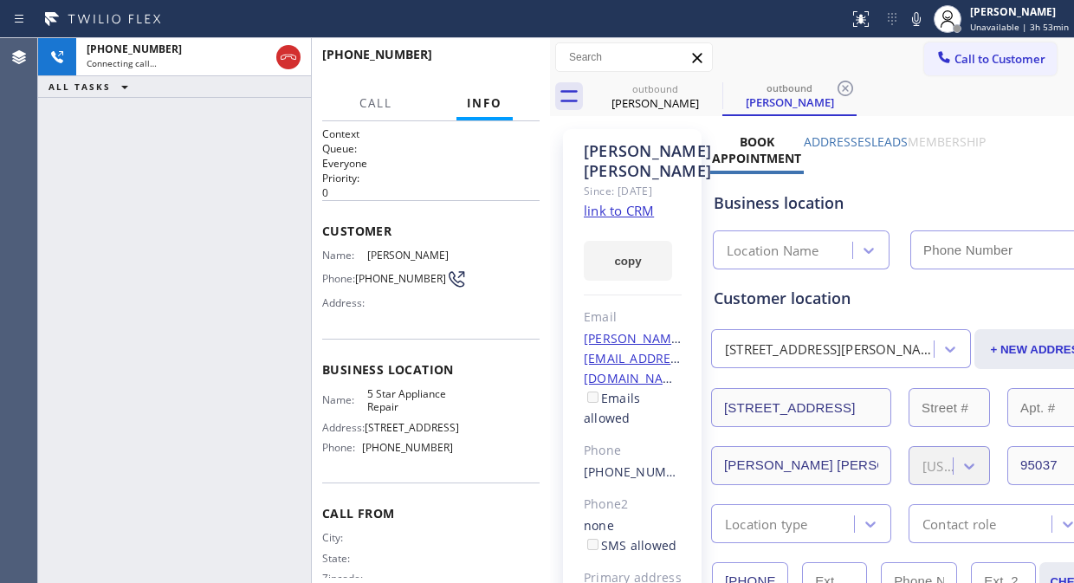
type input "[PHONE_NUMBER]"
click at [99, 139] on div "[PHONE_NUMBER] Live | 00:01 ALL TASKS ALL TASKS ACTIVE TASKS TASKS IN WRAP UP" at bounding box center [174, 310] width 273 height 545
click at [619, 219] on link "link to CRM" at bounding box center [619, 210] width 70 height 17
click at [916, 20] on icon at bounding box center [916, 19] width 9 height 14
click at [916, 22] on icon at bounding box center [916, 19] width 21 height 21
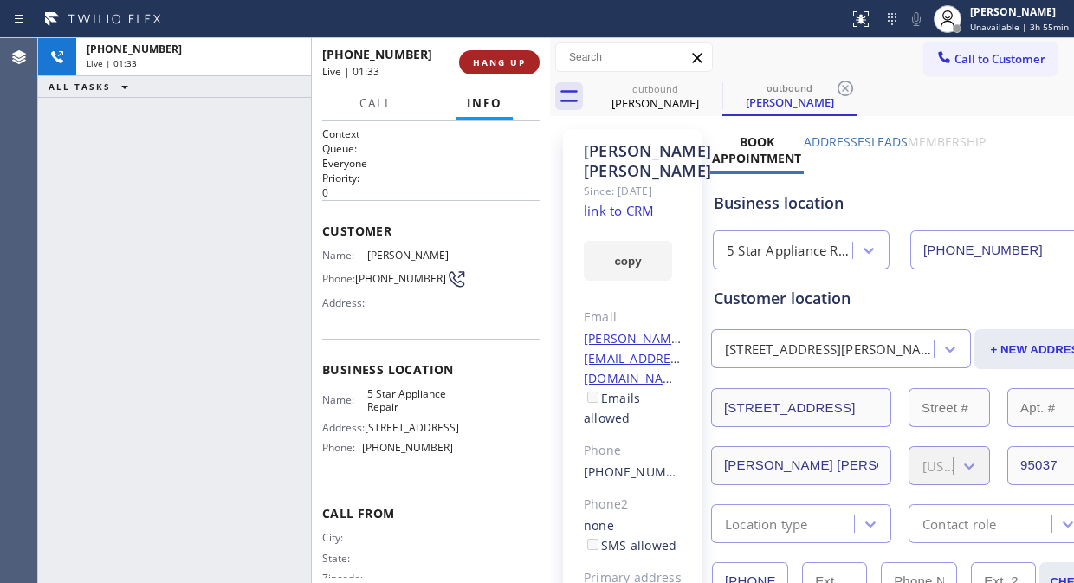
click at [487, 61] on span "HANG UP" at bounding box center [499, 62] width 53 height 12
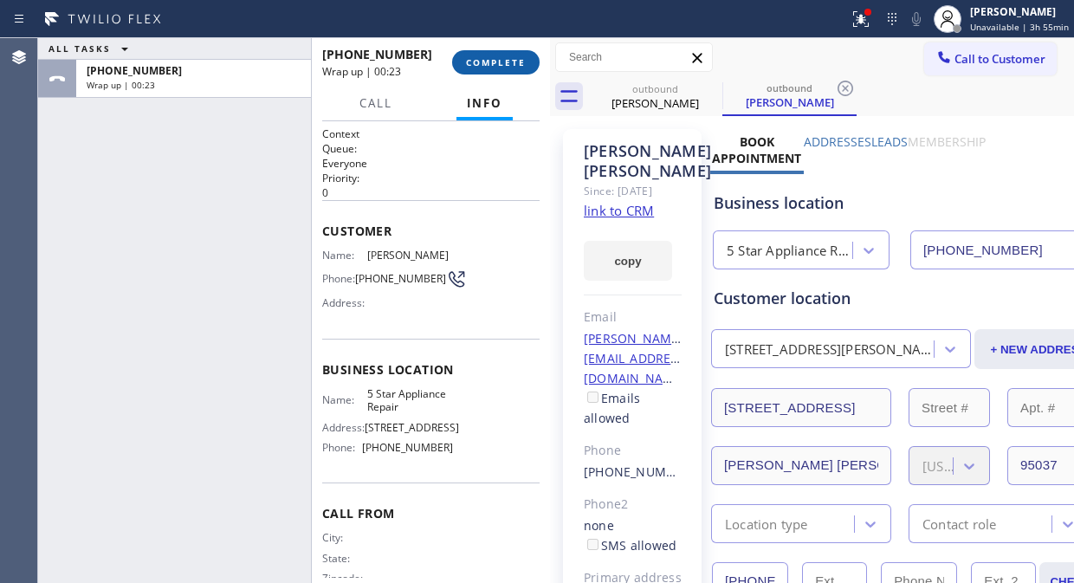
click at [494, 57] on span "COMPLETE" at bounding box center [496, 62] width 60 height 12
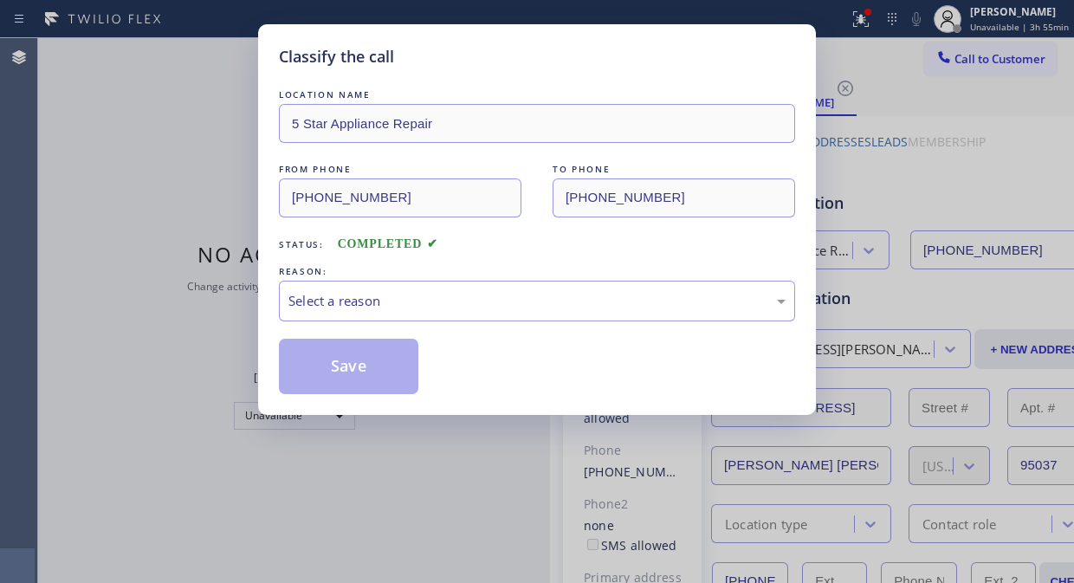
click at [507, 300] on div "Select a reason" at bounding box center [536, 301] width 497 height 20
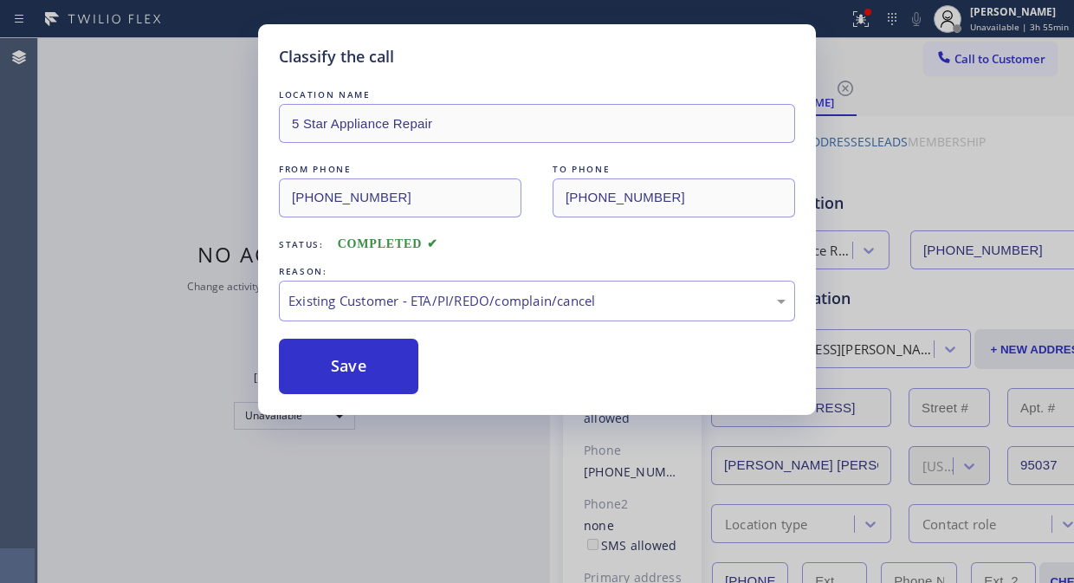
click at [275, 346] on div "Classify the call LOCATION NAME 5 Star Appliance Repair FROM PHONE [PHONE_NUMBE…" at bounding box center [537, 219] width 558 height 390
drag, startPoint x: 347, startPoint y: 364, endPoint x: 352, endPoint y: 356, distance: 9.4
click at [348, 365] on button "Save" at bounding box center [348, 366] width 139 height 55
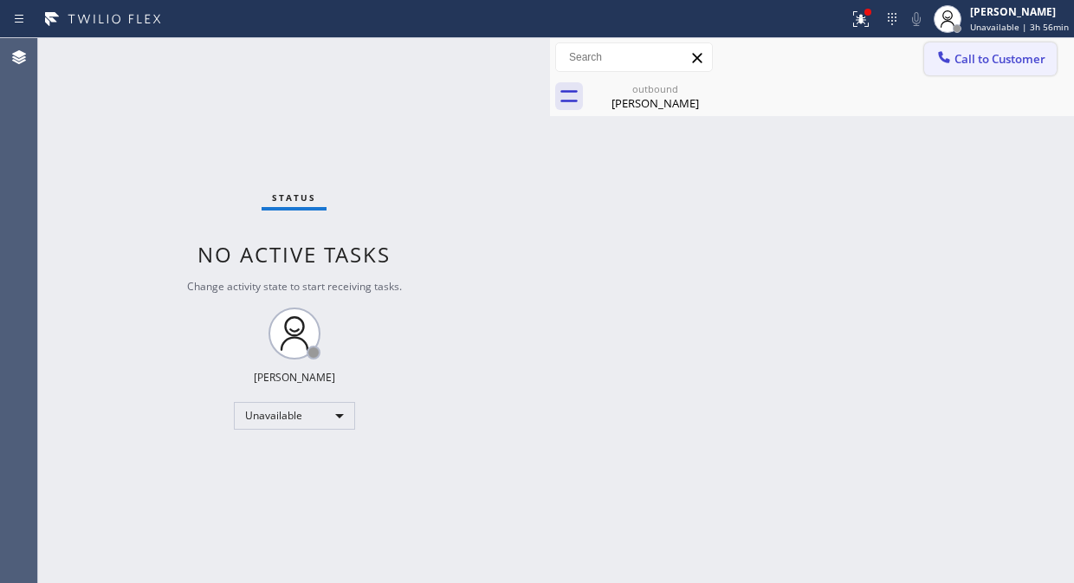
click at [966, 58] on span "Call to Customer" at bounding box center [999, 59] width 91 height 16
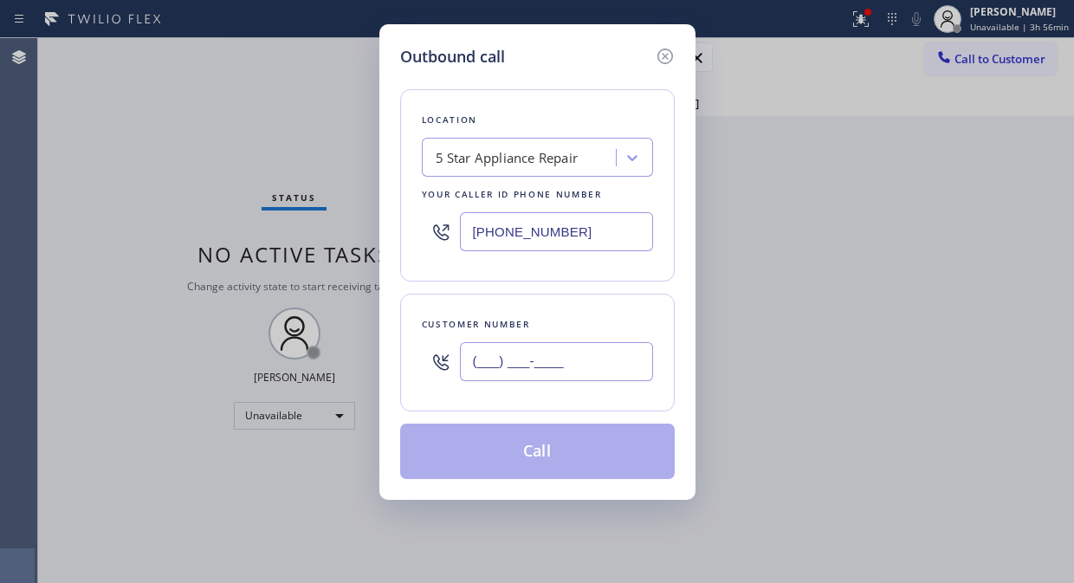
click at [569, 370] on input "(___) ___-____" at bounding box center [556, 361] width 193 height 39
paste input "714) 906-3322"
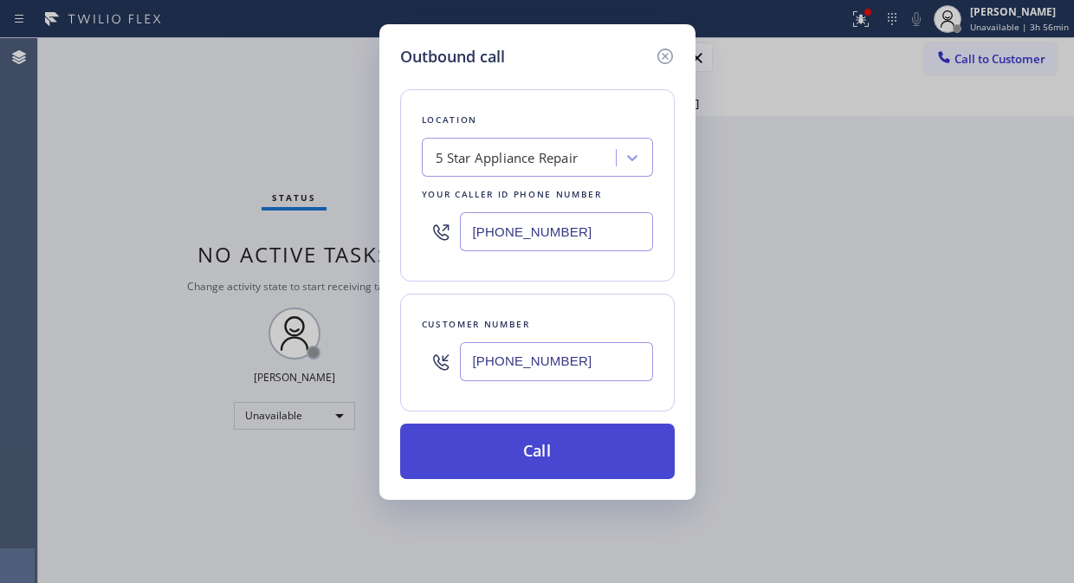
type input "[PHONE_NUMBER]"
click at [560, 455] on button "Call" at bounding box center [537, 450] width 274 height 55
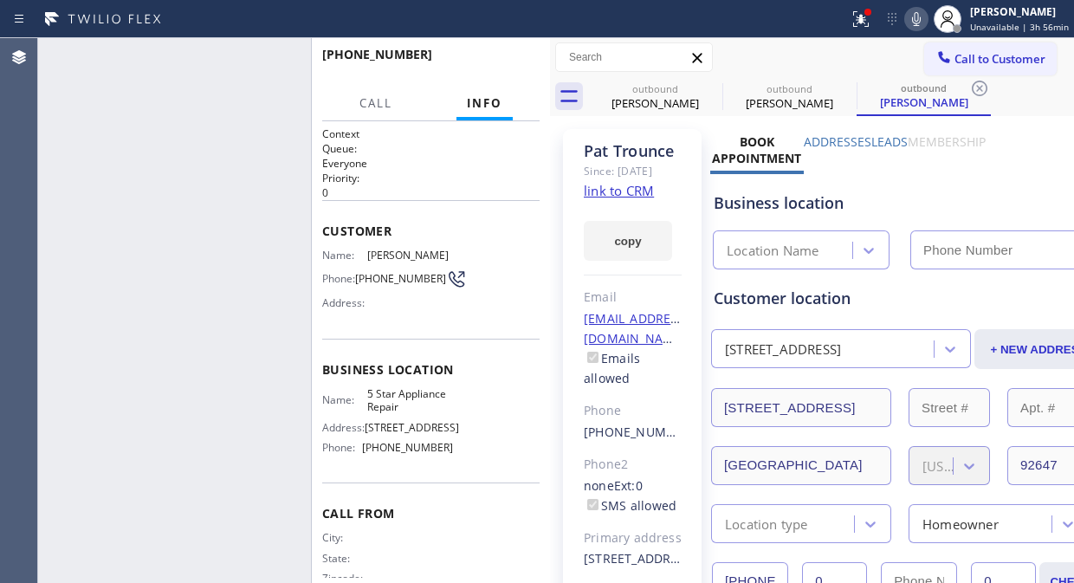
type input "[PHONE_NUMBER]"
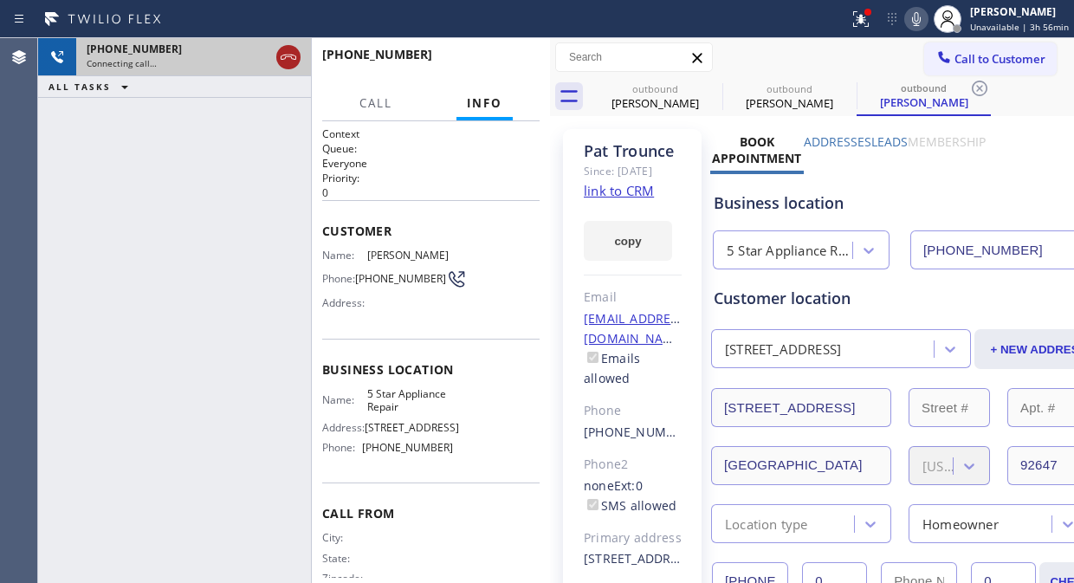
click at [289, 58] on icon at bounding box center [288, 57] width 21 height 21
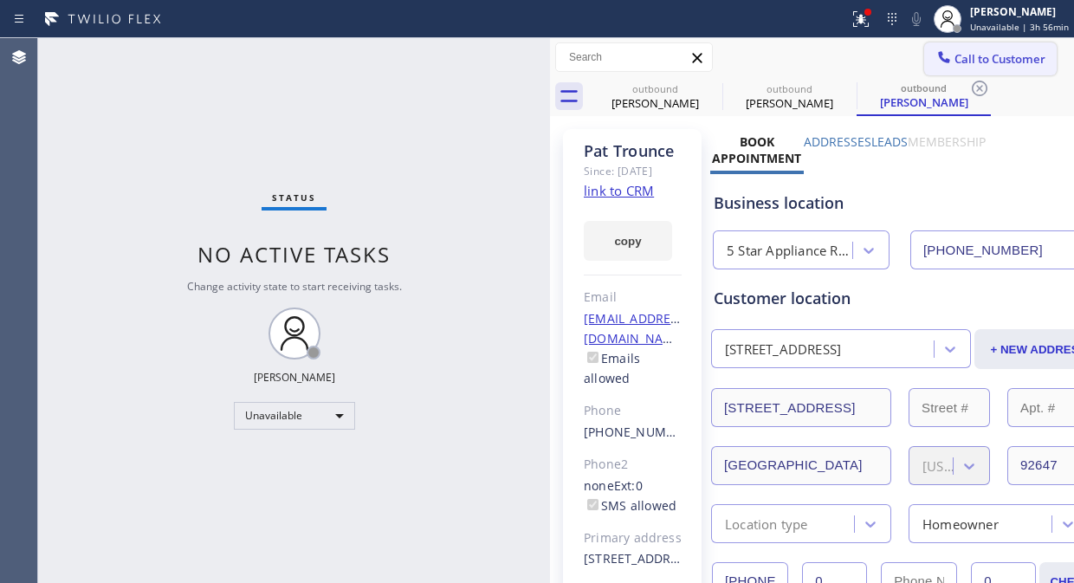
click at [1013, 44] on button "Call to Customer" at bounding box center [990, 58] width 132 height 33
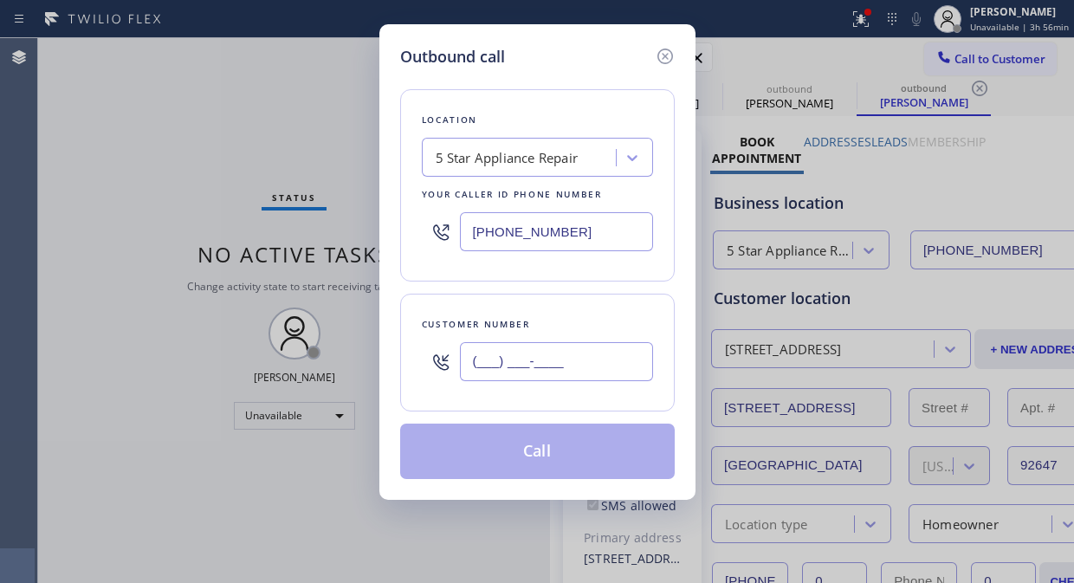
click at [494, 365] on input "(___) ___-____" at bounding box center [556, 361] width 193 height 39
paste input "909) 939-4270"
type input "[PHONE_NUMBER]"
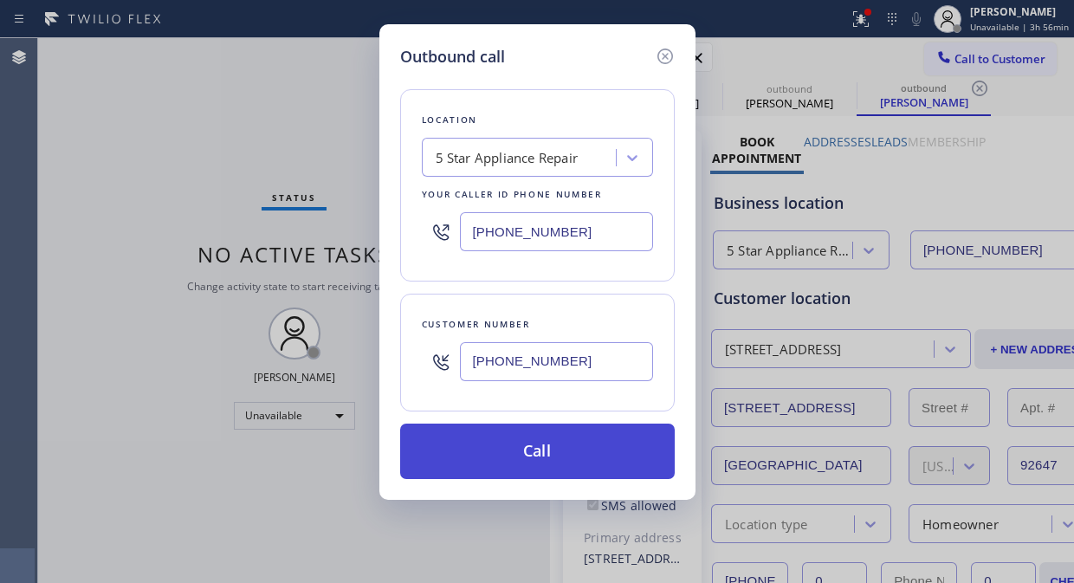
click at [482, 461] on button "Call" at bounding box center [537, 450] width 274 height 55
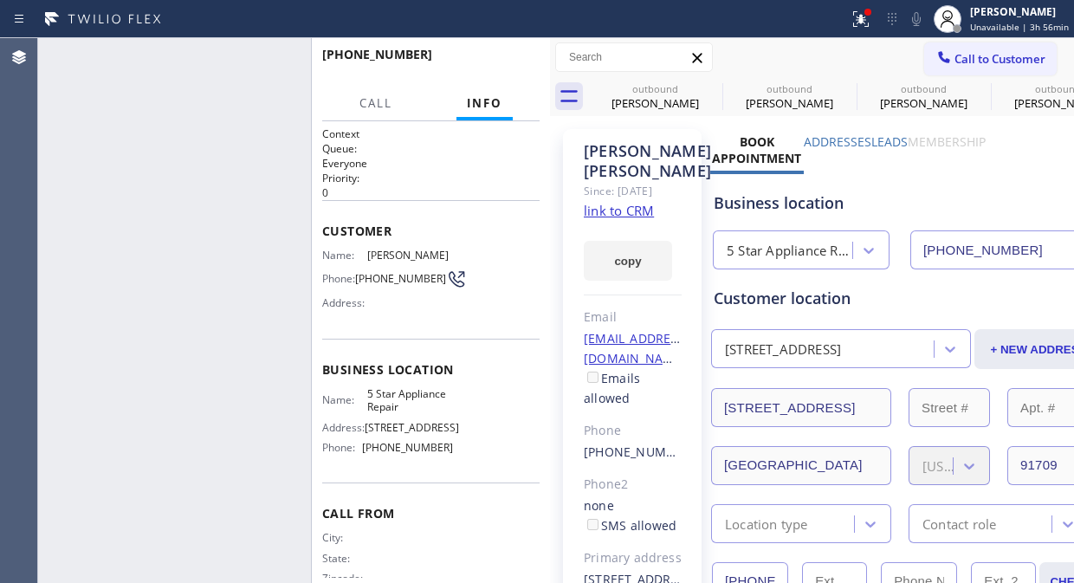
type input "[PHONE_NUMBER]"
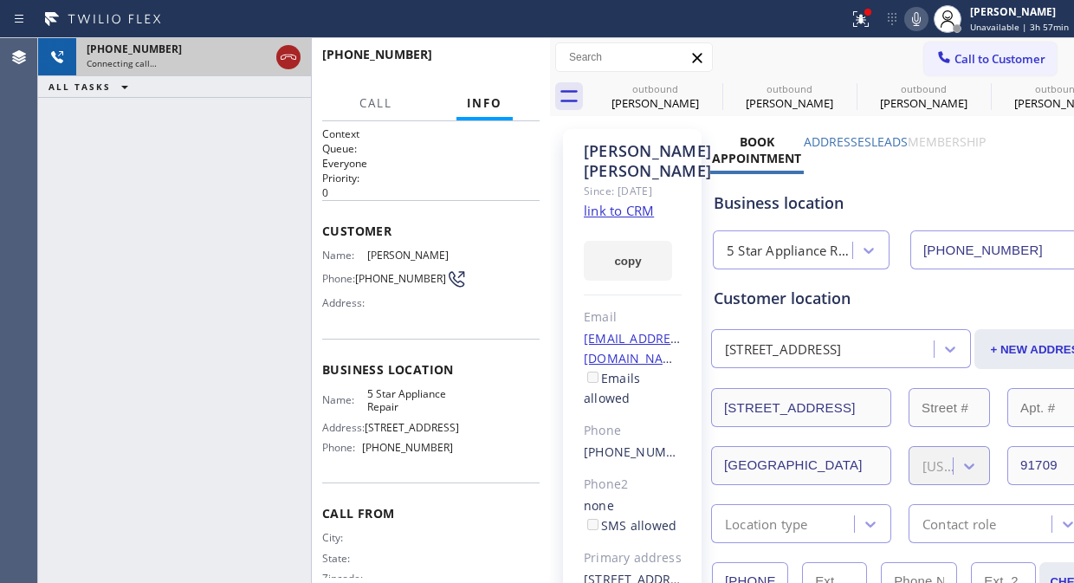
click at [289, 55] on icon at bounding box center [288, 57] width 21 height 21
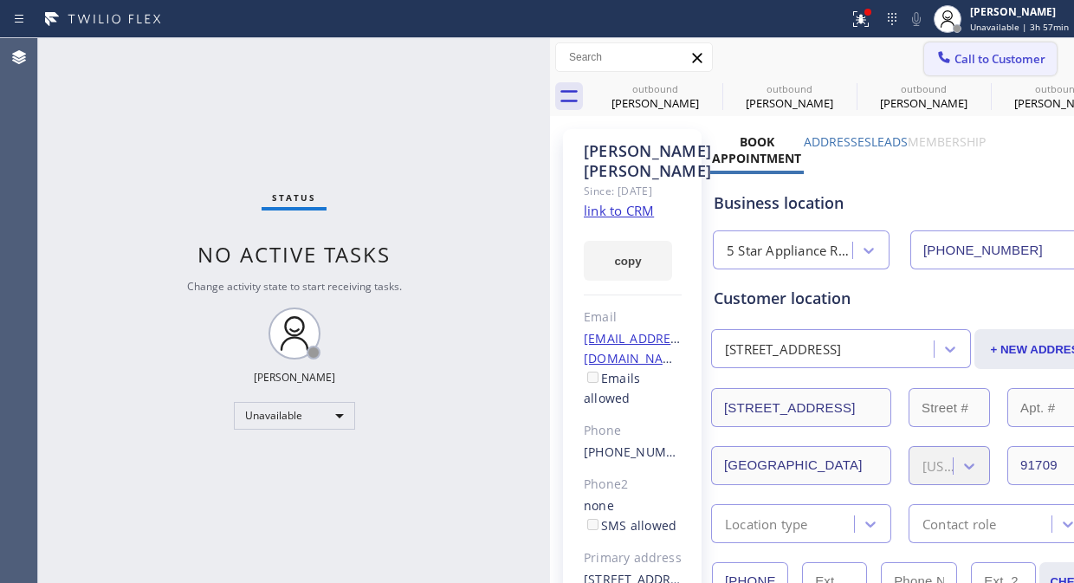
click at [993, 62] on span "Call to Customer" at bounding box center [999, 59] width 91 height 16
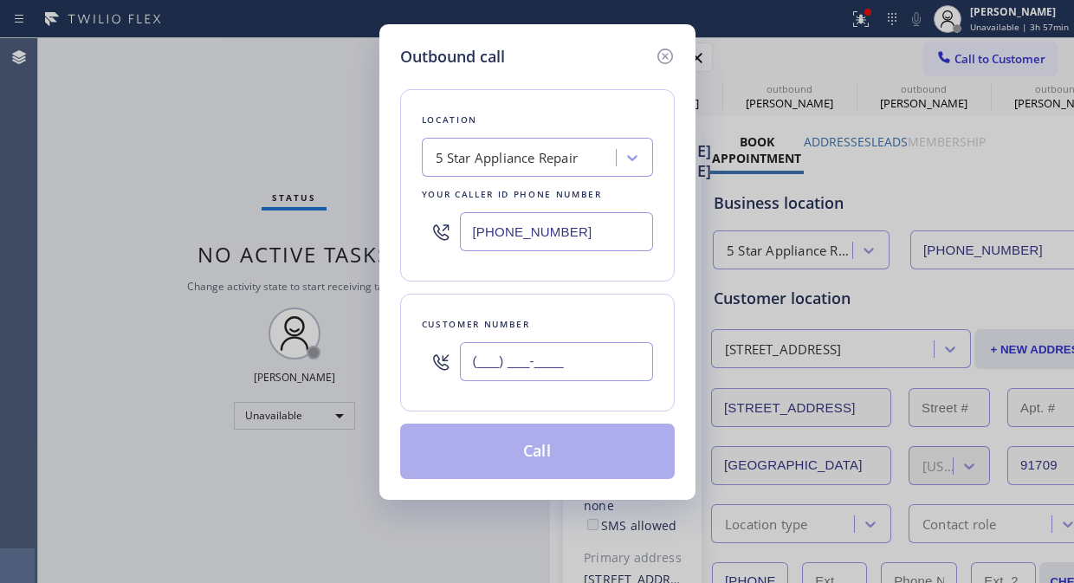
click at [474, 377] on input "(___) ___-____" at bounding box center [556, 361] width 193 height 39
paste input "602) 418-4952"
type input "[PHONE_NUMBER]"
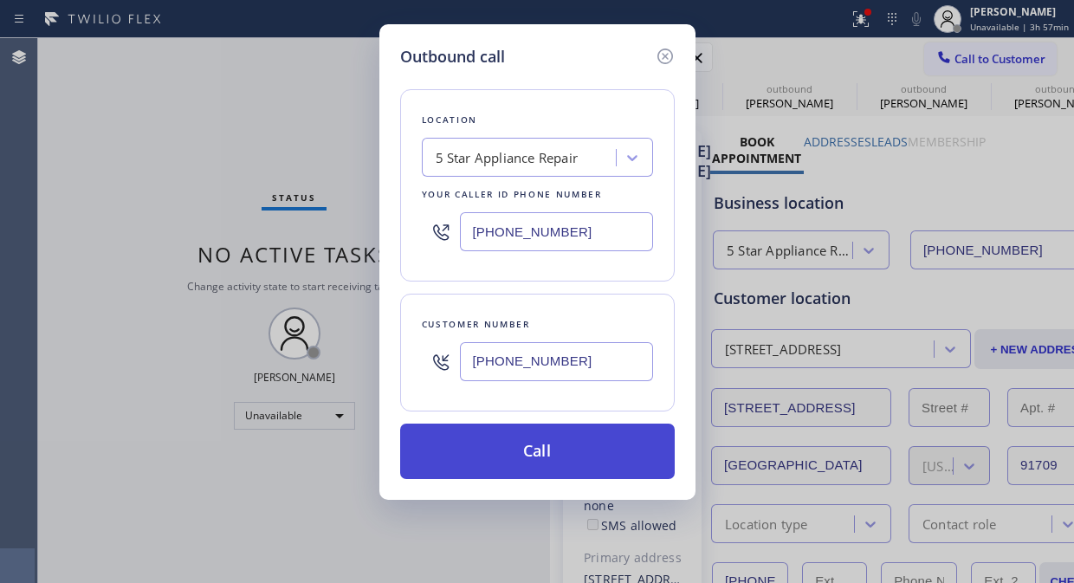
click at [552, 459] on button "Call" at bounding box center [537, 450] width 274 height 55
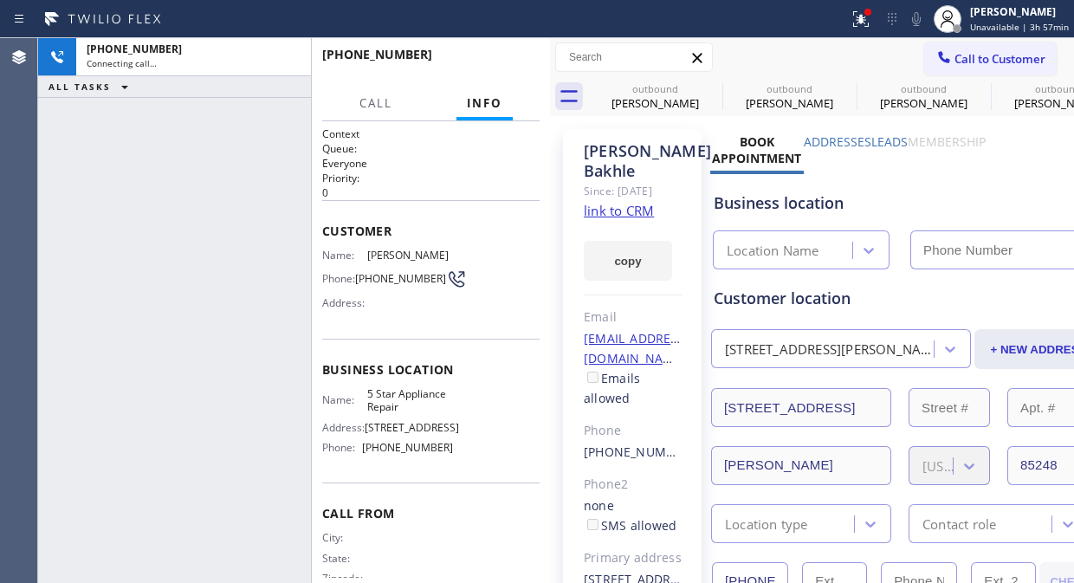
type input "[PHONE_NUMBER]"
drag, startPoint x: 868, startPoint y: 20, endPoint x: 855, endPoint y: 107, distance: 88.3
click at [867, 22] on icon at bounding box center [860, 19] width 21 height 21
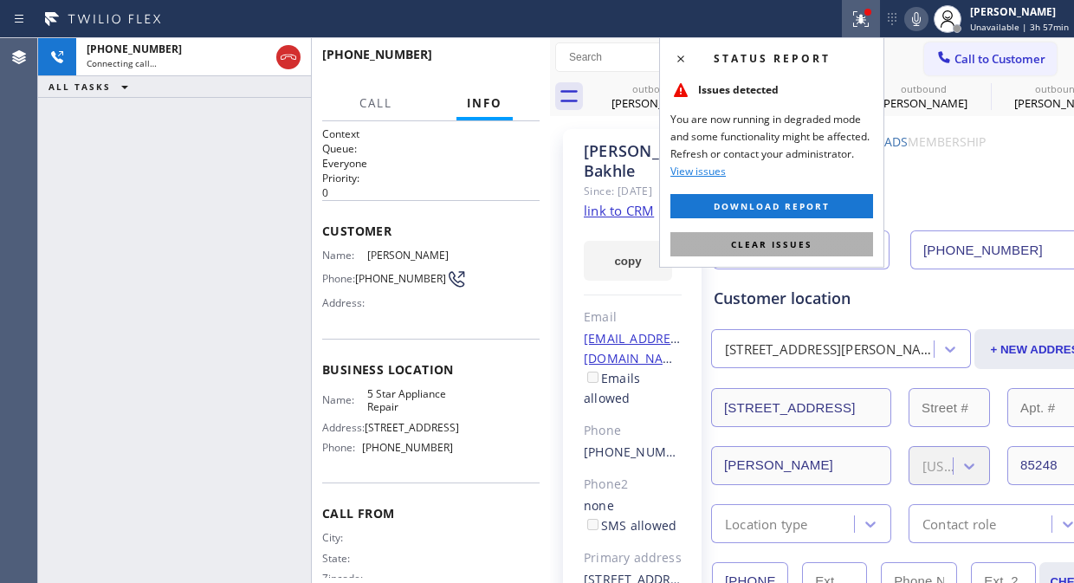
click at [788, 234] on button "Clear issues" at bounding box center [771, 244] width 203 height 24
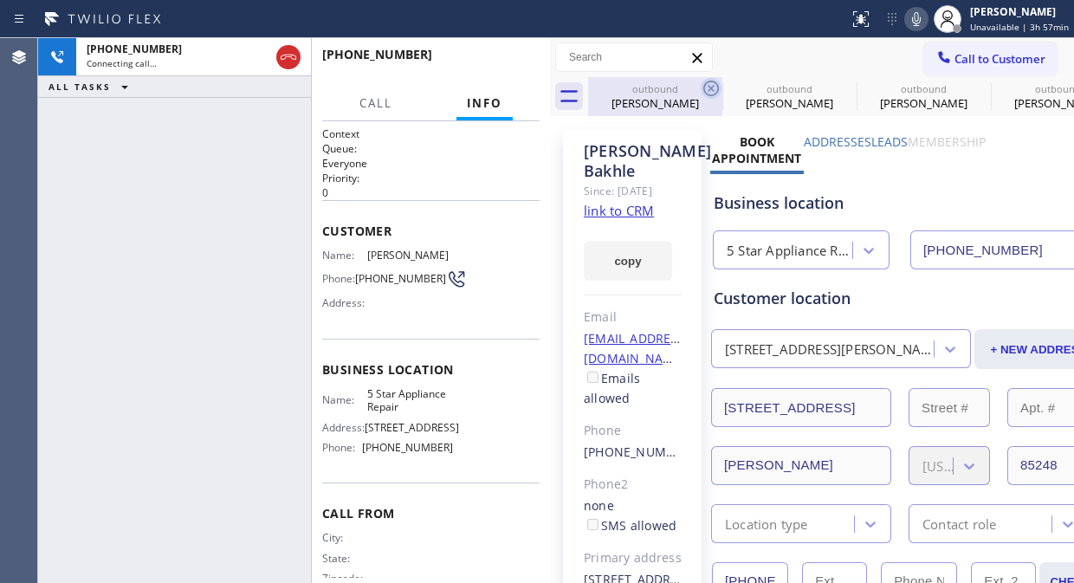
click at [713, 81] on icon at bounding box center [711, 89] width 16 height 16
click at [0, 0] on icon at bounding box center [0, 0] width 0 height 0
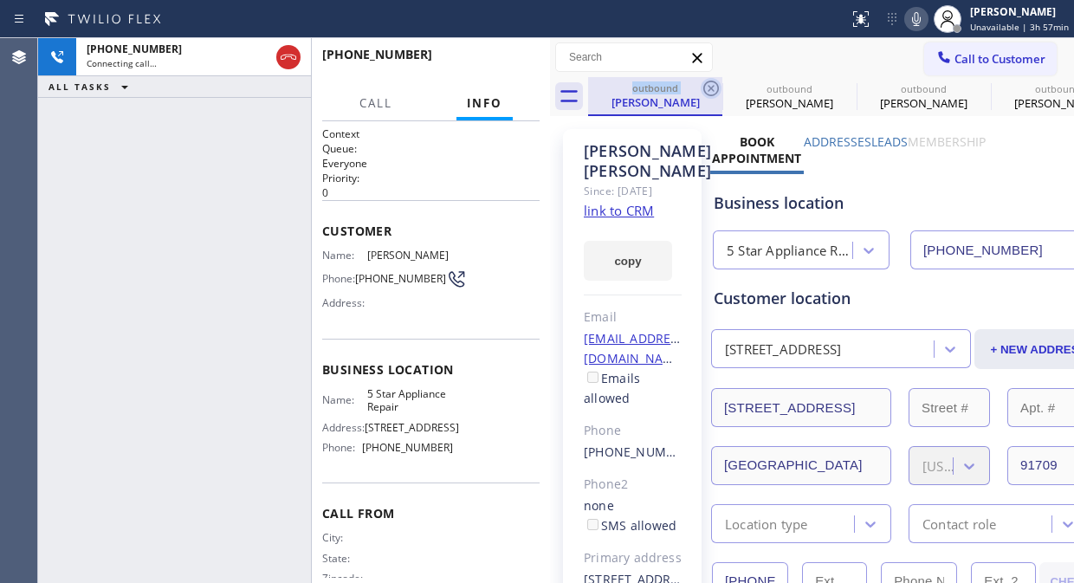
click at [713, 81] on icon at bounding box center [710, 88] width 21 height 21
click at [0, 0] on icon at bounding box center [0, 0] width 0 height 0
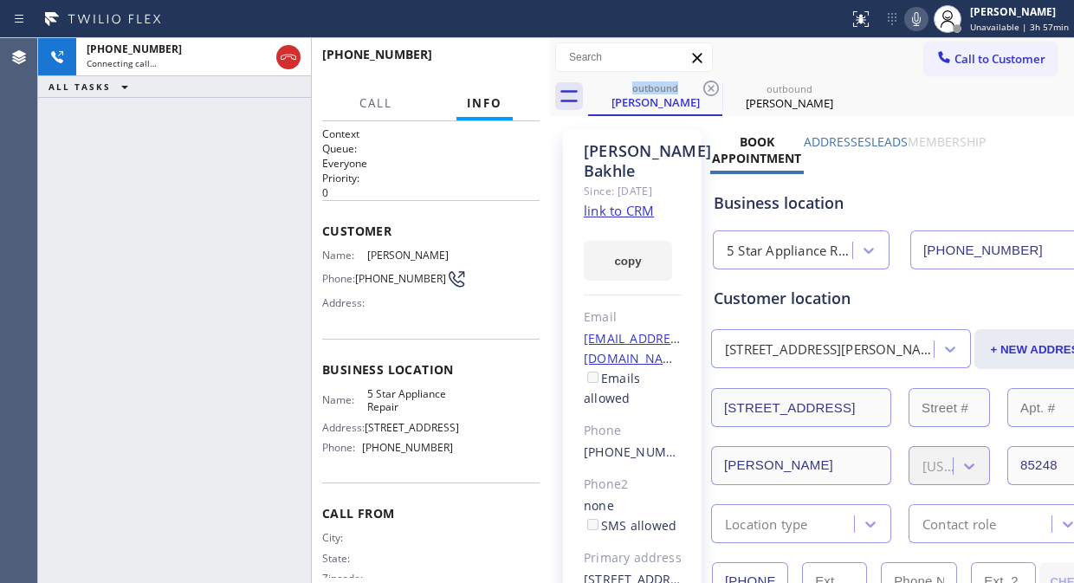
click at [713, 81] on icon at bounding box center [710, 88] width 21 height 21
click at [518, 65] on span "HANG UP" at bounding box center [499, 62] width 53 height 12
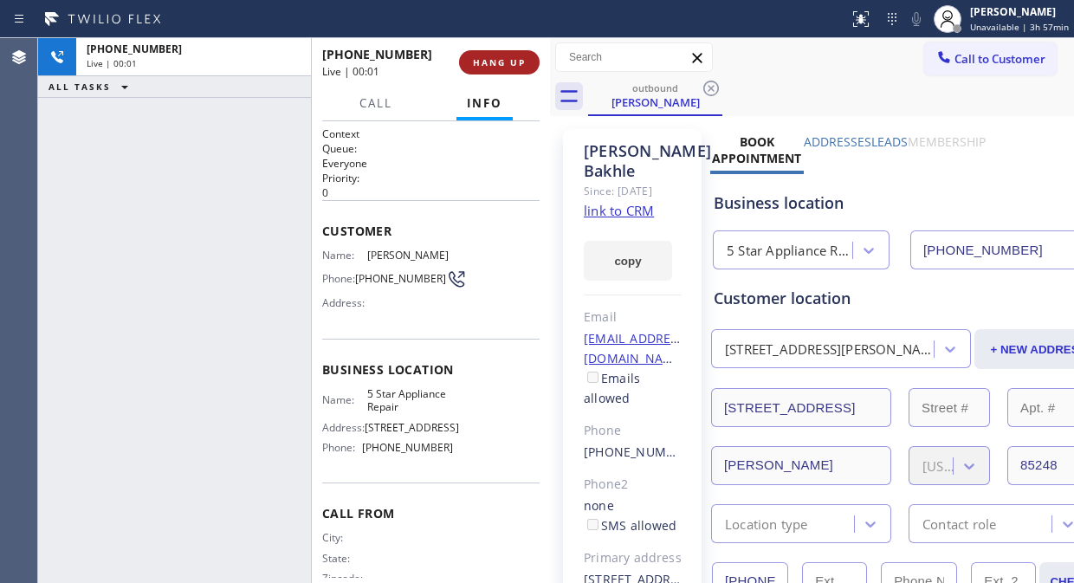
click at [518, 64] on span "HANG UP" at bounding box center [499, 62] width 53 height 12
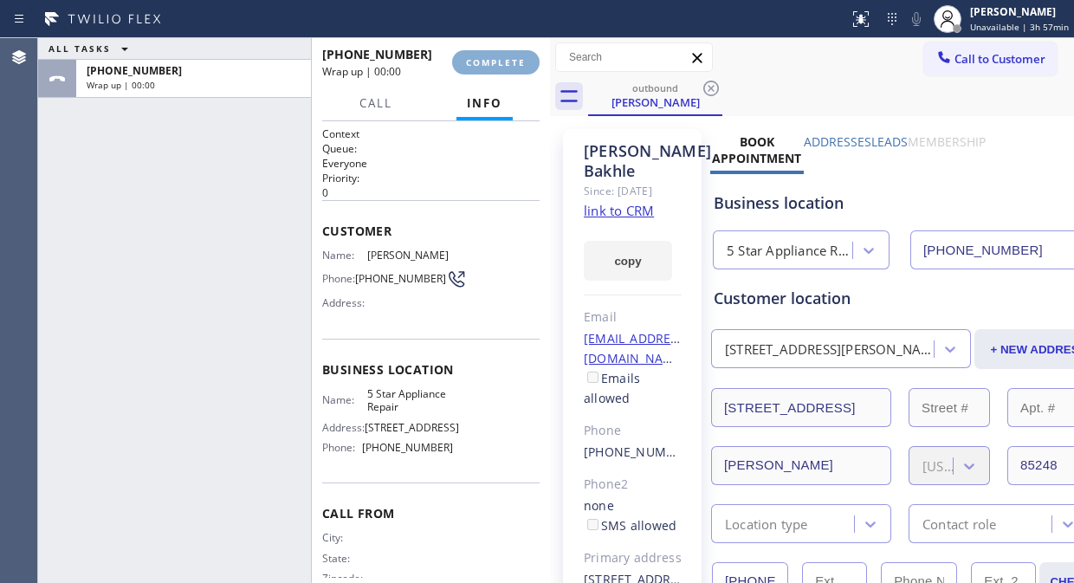
click at [518, 64] on span "COMPLETE" at bounding box center [496, 62] width 60 height 12
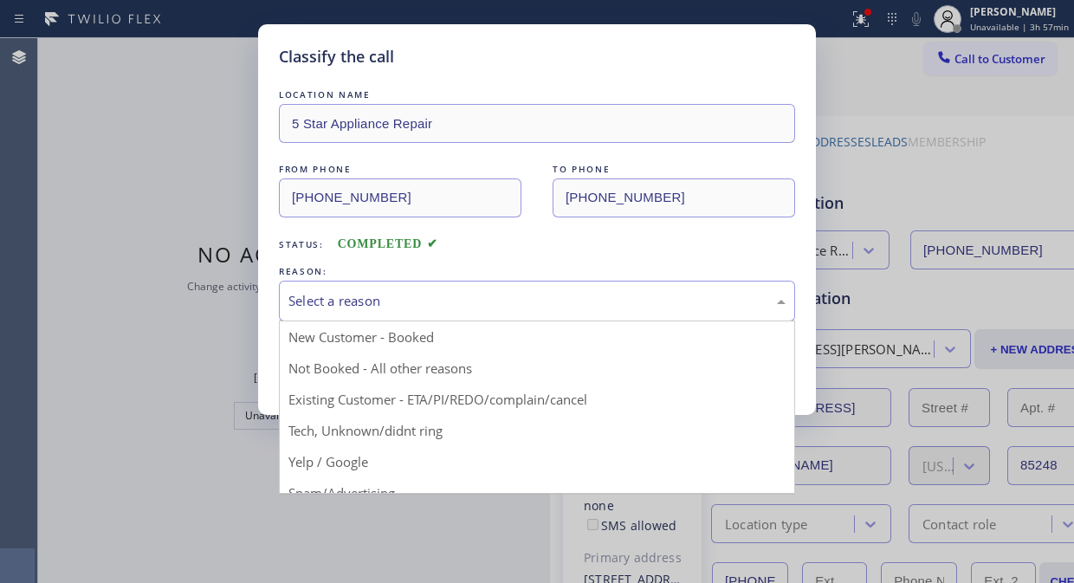
click at [532, 300] on div "Select a reason" at bounding box center [536, 301] width 497 height 20
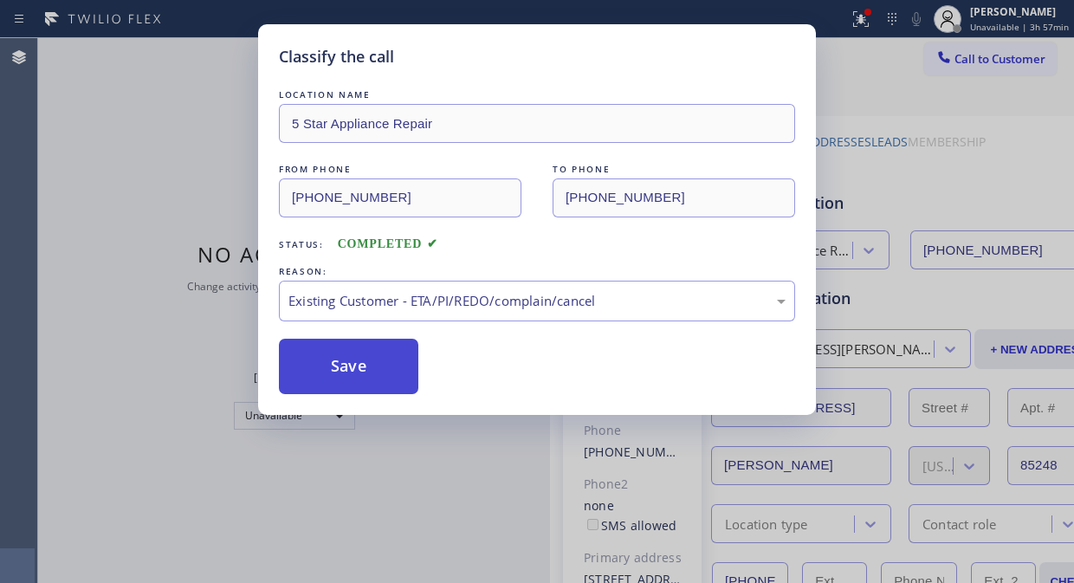
click at [362, 365] on button "Save" at bounding box center [348, 366] width 139 height 55
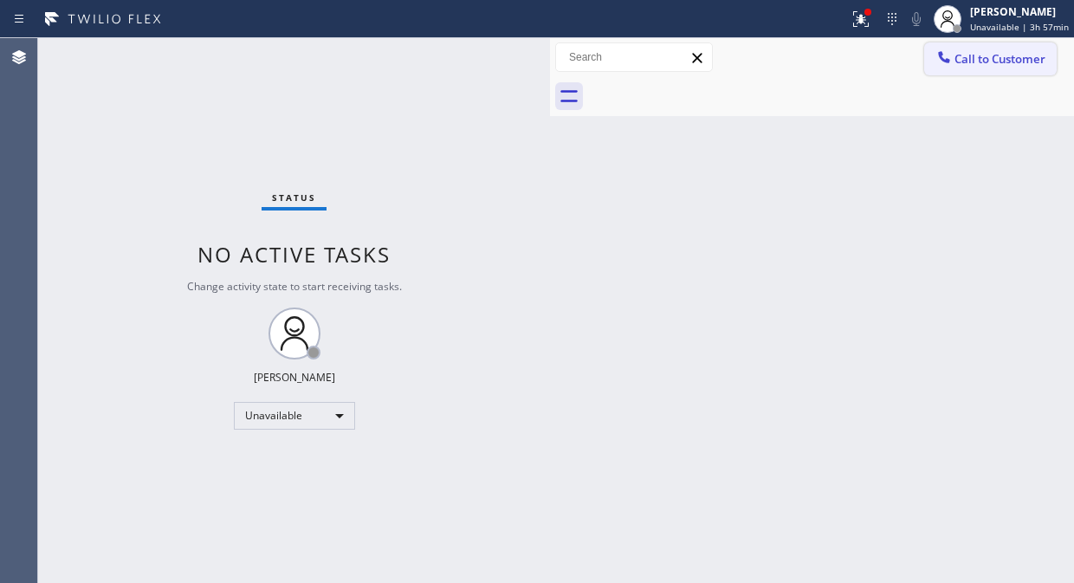
click at [1000, 57] on span "Call to Customer" at bounding box center [999, 59] width 91 height 16
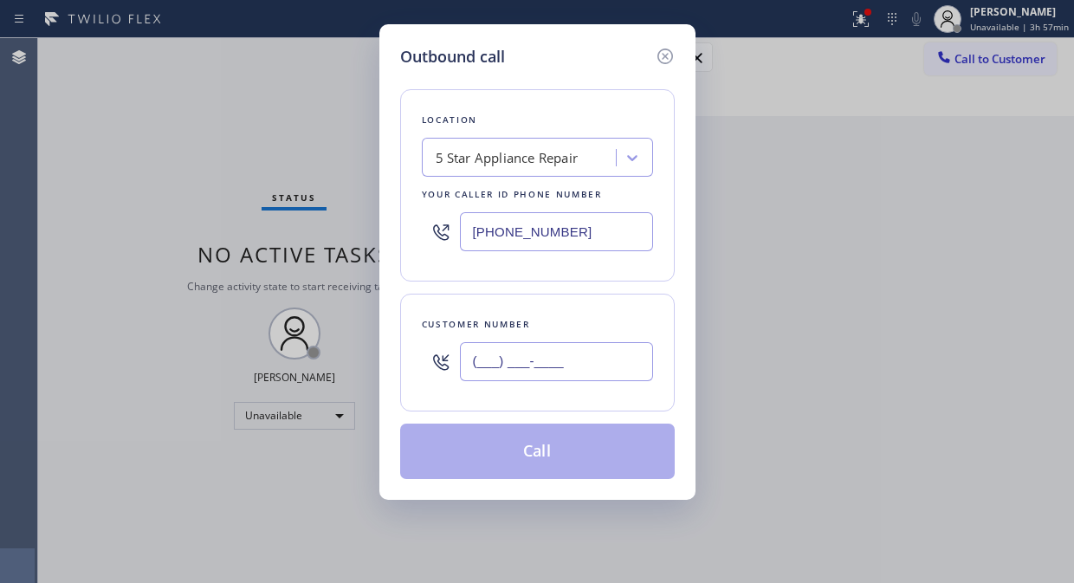
click at [558, 364] on input "(___) ___-____" at bounding box center [556, 361] width 193 height 39
paste input "847) 372-2968"
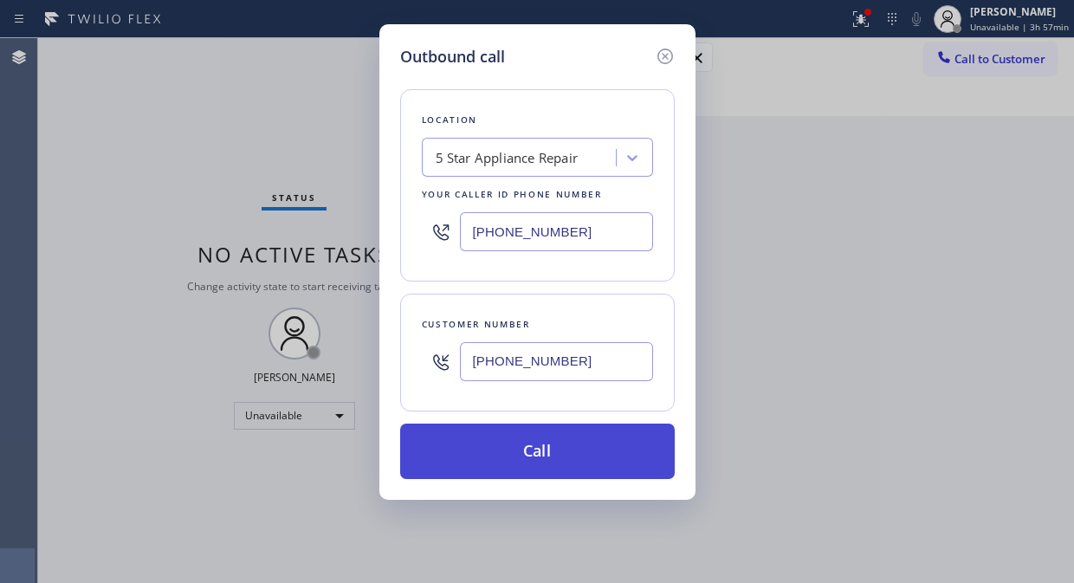
type input "[PHONE_NUMBER]"
click at [597, 429] on button "Call" at bounding box center [537, 450] width 274 height 55
click at [610, 468] on button "Call" at bounding box center [537, 450] width 274 height 55
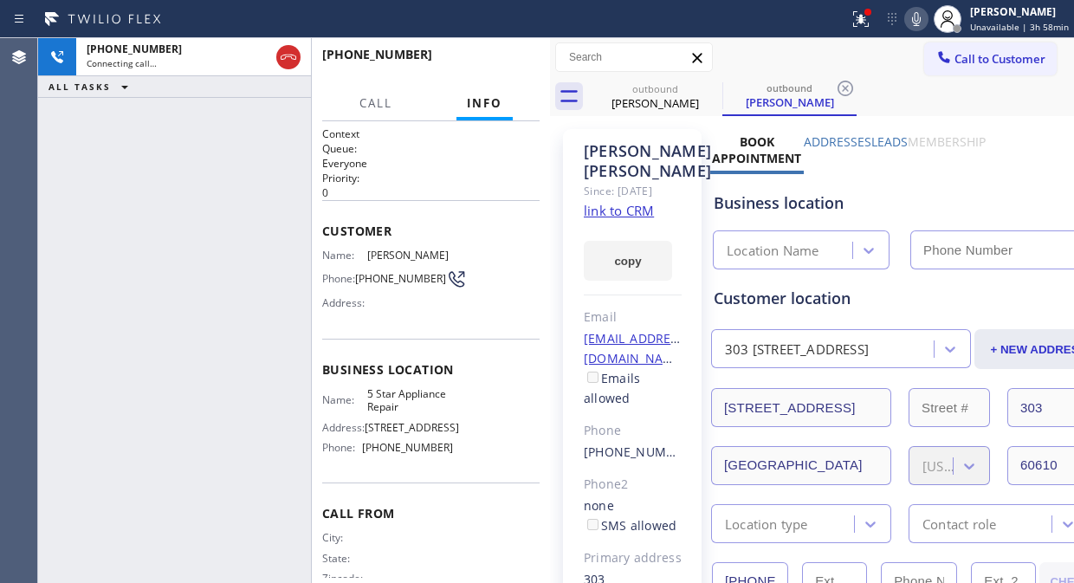
type input "[PHONE_NUMBER]"
drag, startPoint x: 87, startPoint y: 162, endPoint x: 141, endPoint y: 96, distance: 85.5
click at [87, 162] on div "[PHONE_NUMBER] Connecting call… ALL TASKS ALL TASKS ACTIVE TASKS TASKS IN WRAP …" at bounding box center [174, 310] width 273 height 545
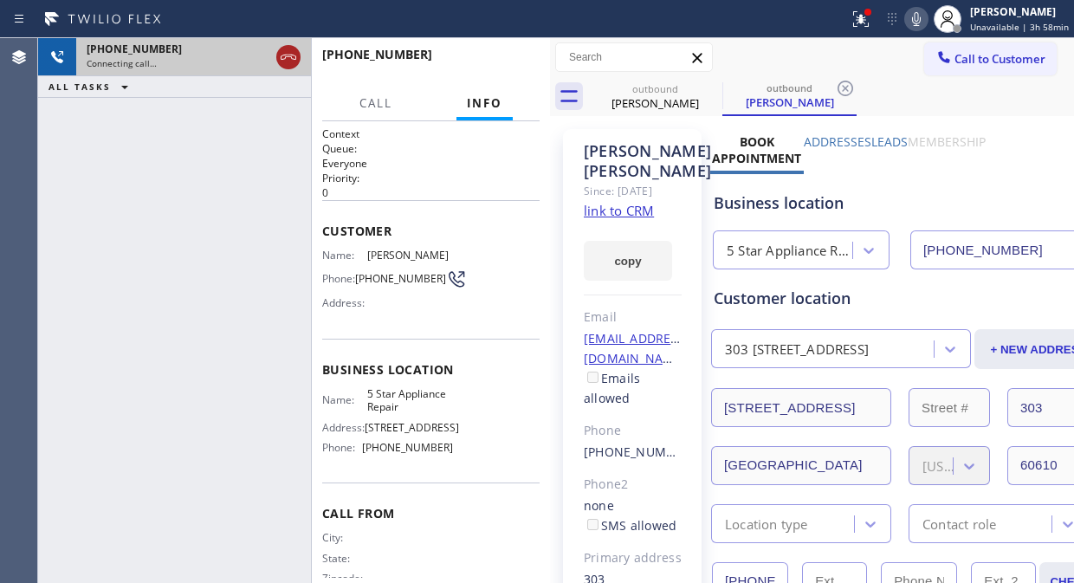
click at [289, 54] on icon at bounding box center [288, 57] width 21 height 21
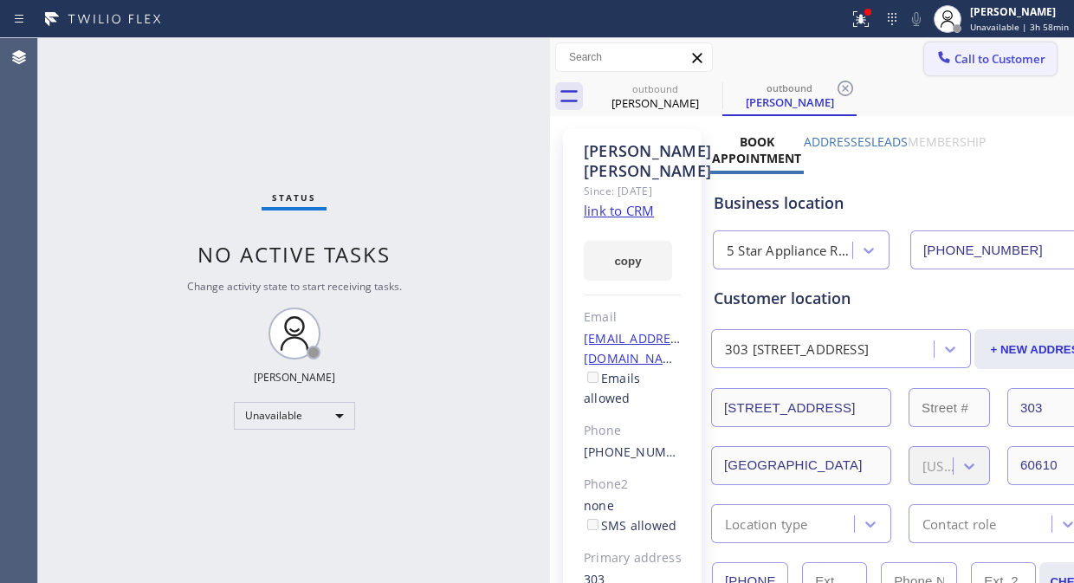
click at [958, 58] on span "Call to Customer" at bounding box center [999, 59] width 91 height 16
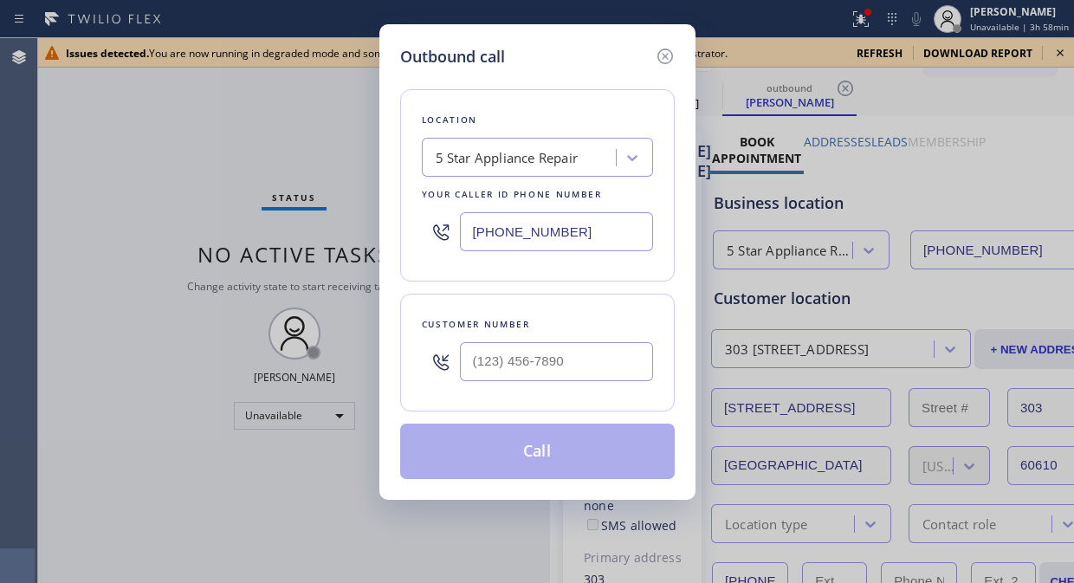
click at [526, 393] on div "Customer number" at bounding box center [537, 353] width 274 height 118
click at [487, 365] on input "(___) ___-____" at bounding box center [556, 361] width 193 height 39
paste input "708) 263-5029"
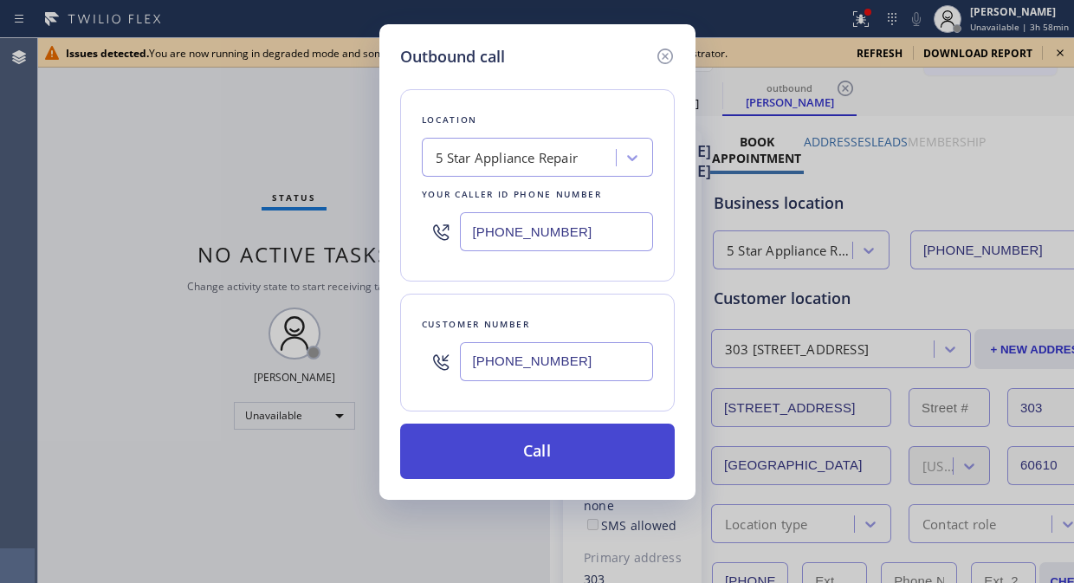
type input "[PHONE_NUMBER]"
click at [537, 455] on button "Call" at bounding box center [537, 450] width 274 height 55
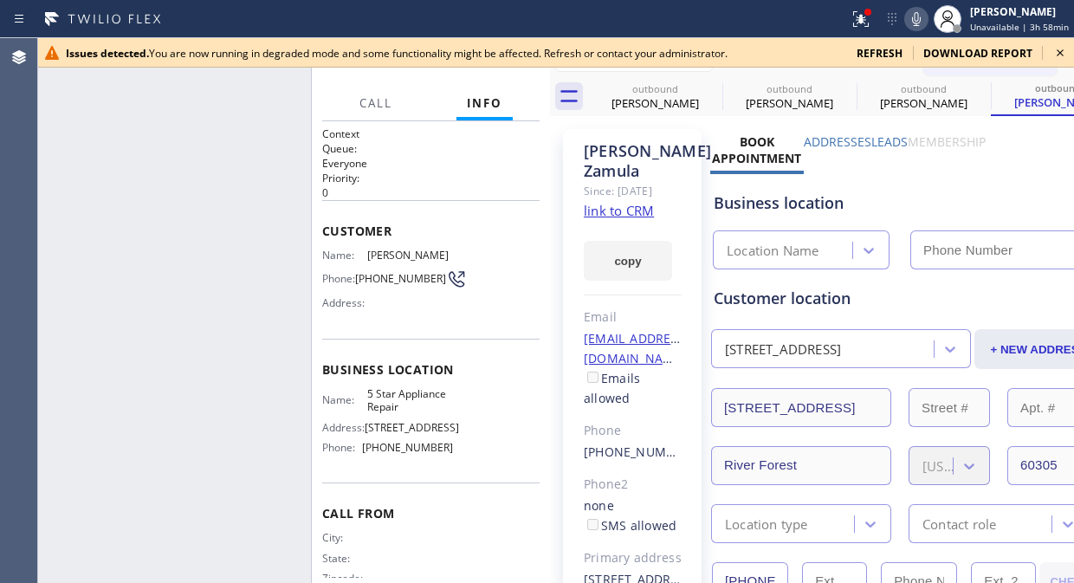
type input "[PHONE_NUMBER]"
click at [637, 219] on link "link to CRM" at bounding box center [619, 210] width 70 height 17
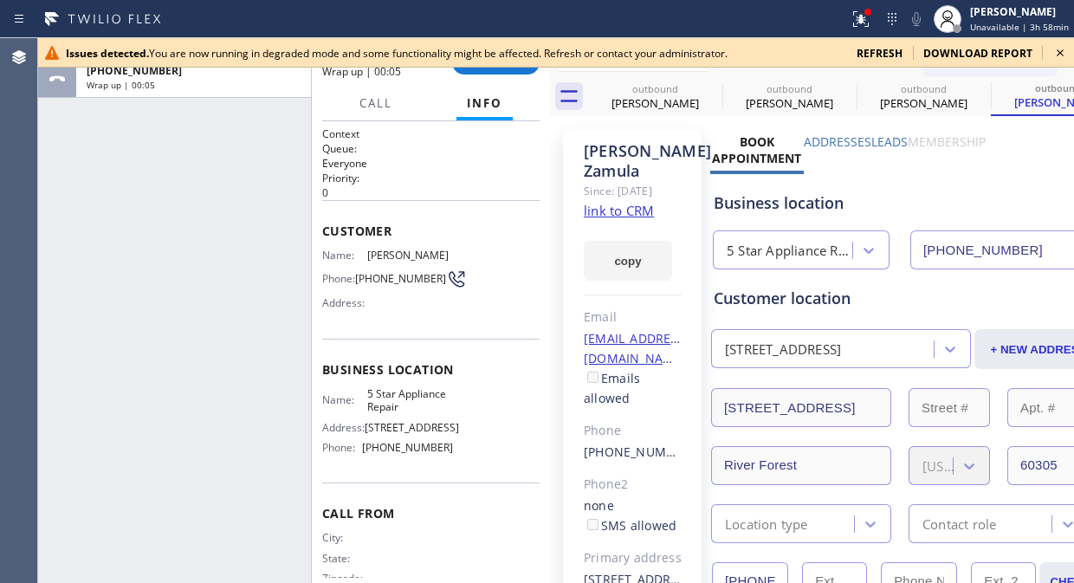
click at [1054, 48] on icon at bounding box center [1059, 52] width 21 height 21
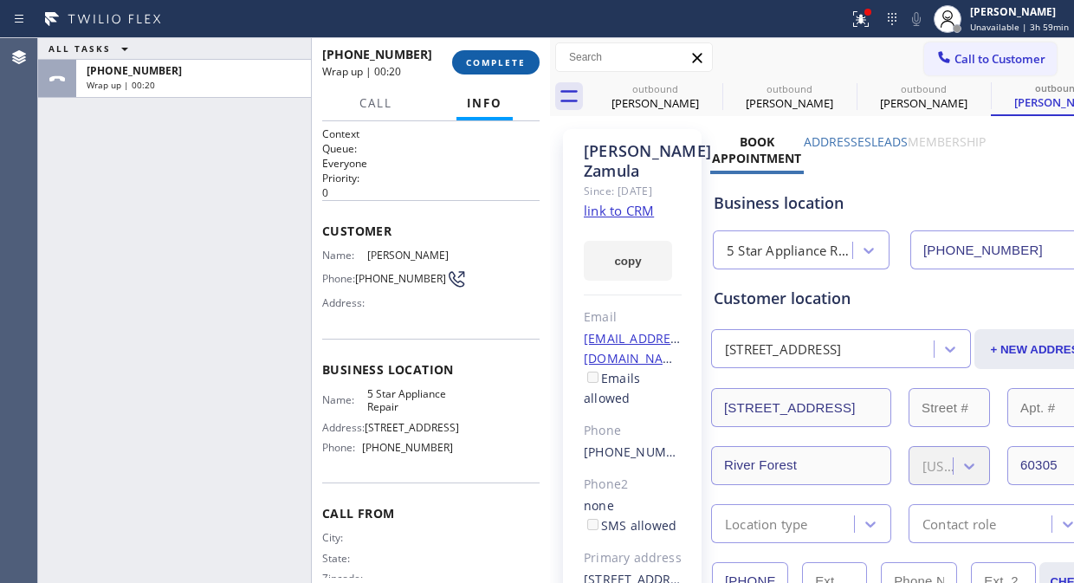
click at [483, 61] on span "COMPLETE" at bounding box center [496, 62] width 60 height 12
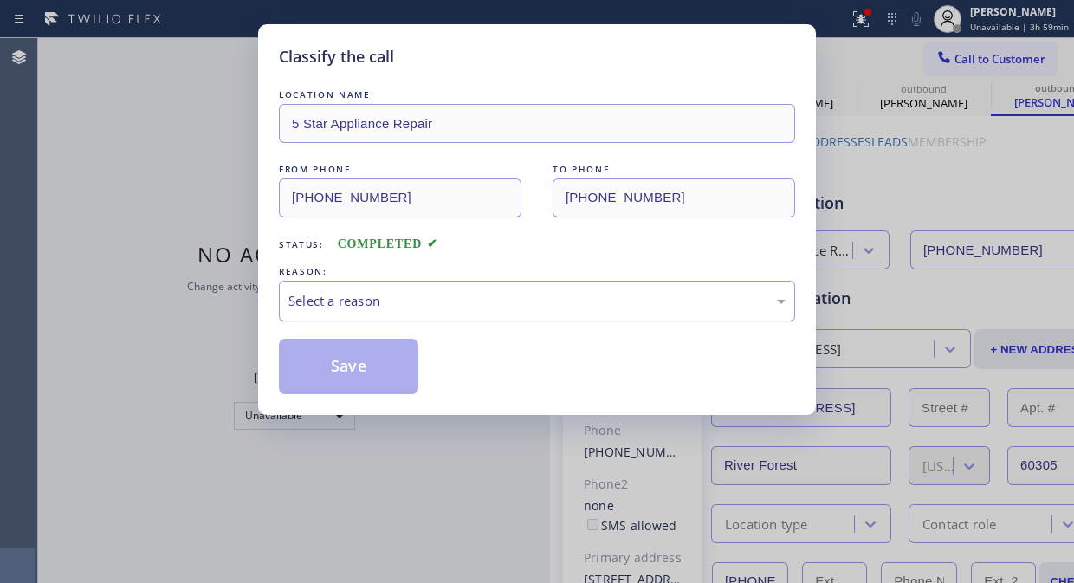
click at [500, 301] on div "Select a reason" at bounding box center [536, 301] width 497 height 20
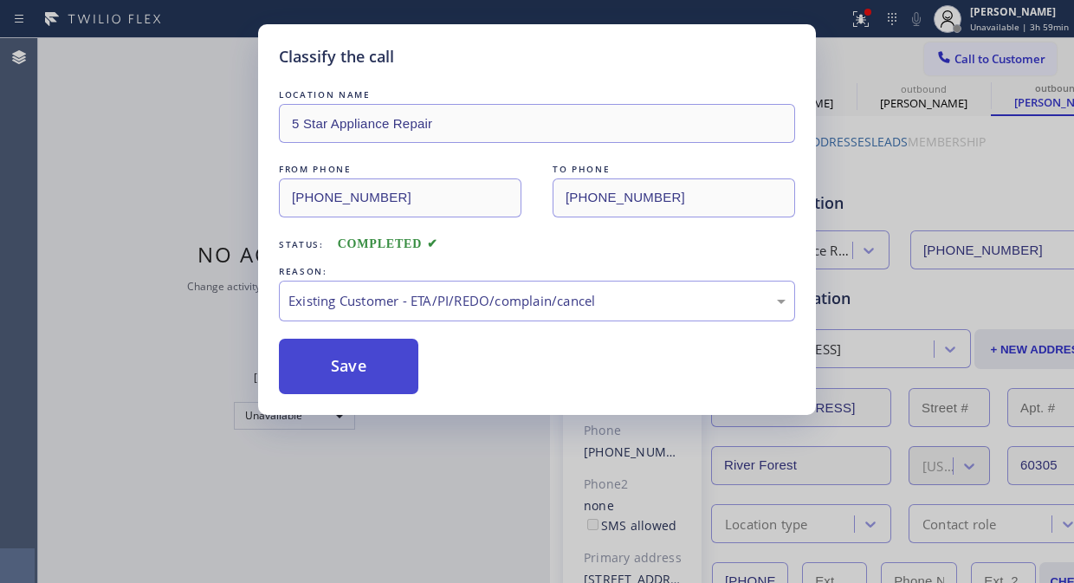
click at [344, 365] on button "Save" at bounding box center [348, 366] width 139 height 55
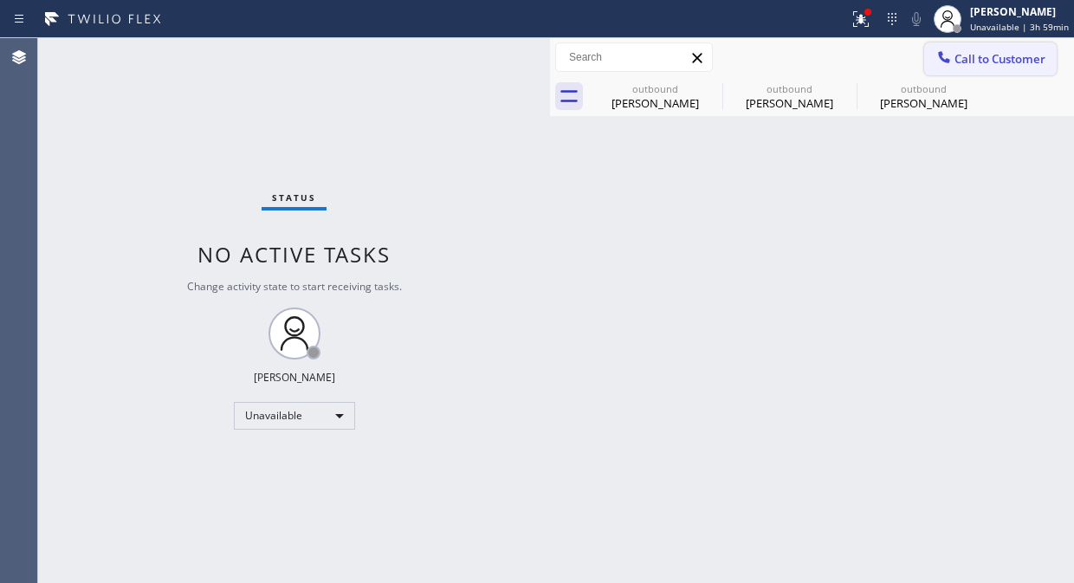
click at [988, 53] on span "Call to Customer" at bounding box center [999, 59] width 91 height 16
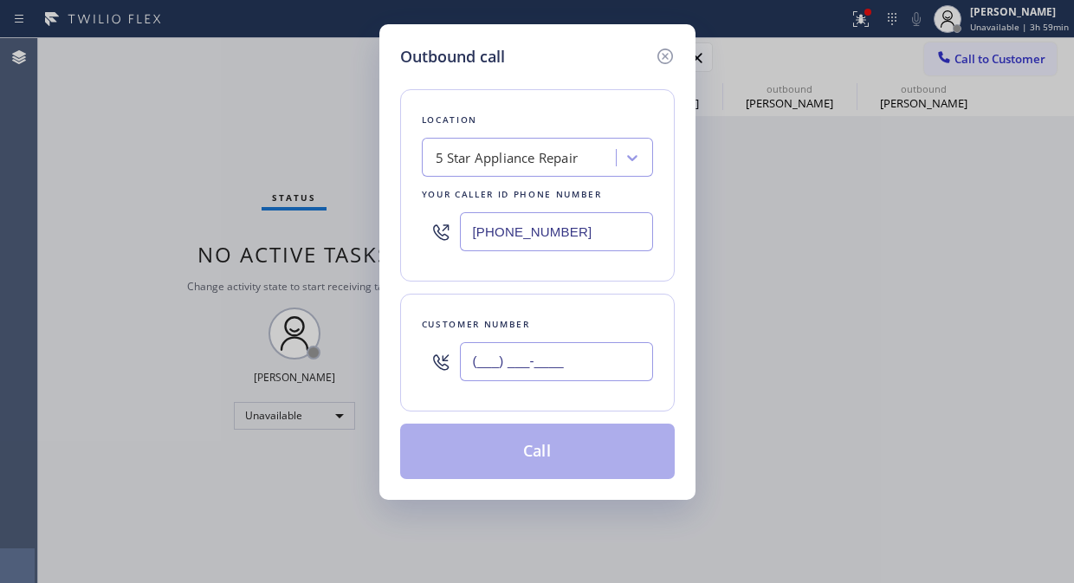
click at [495, 369] on input "(___) ___-____" at bounding box center [556, 361] width 193 height 39
paste input "312) 259-9522"
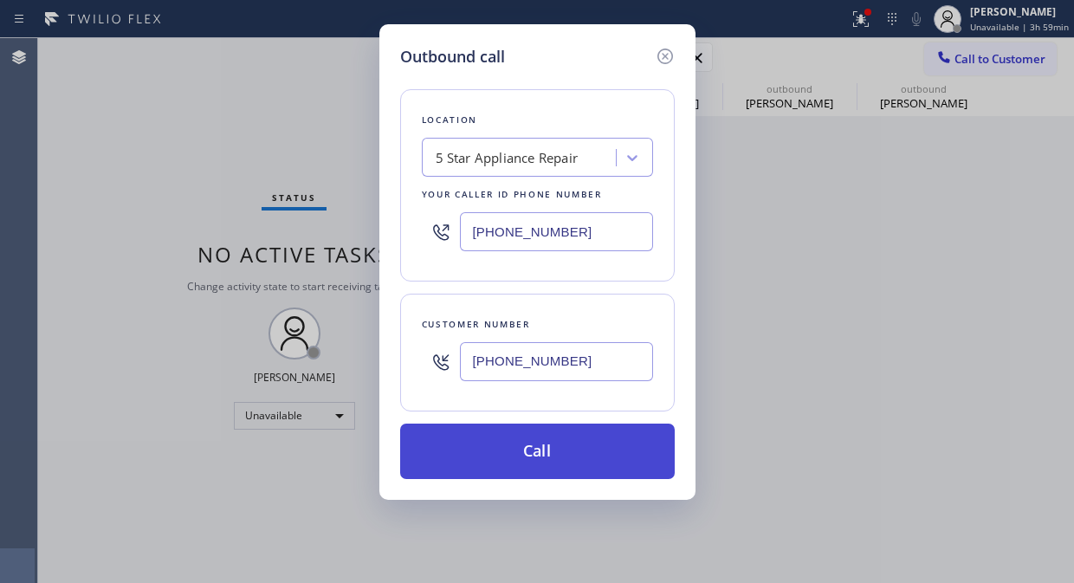
type input "[PHONE_NUMBER]"
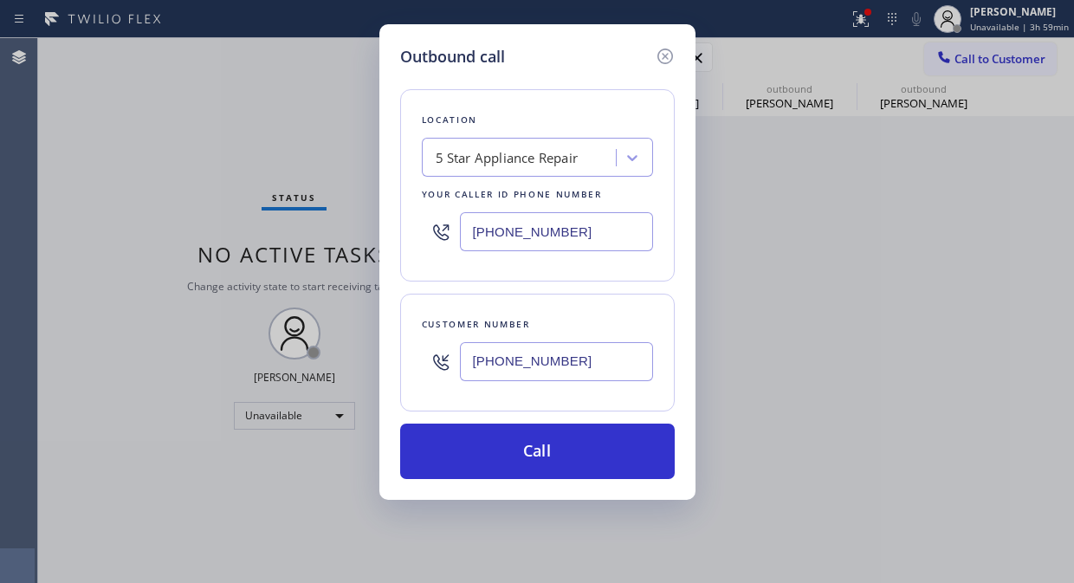
drag, startPoint x: 539, startPoint y: 448, endPoint x: 569, endPoint y: 385, distance: 69.3
click at [539, 448] on button "Call" at bounding box center [537, 450] width 274 height 55
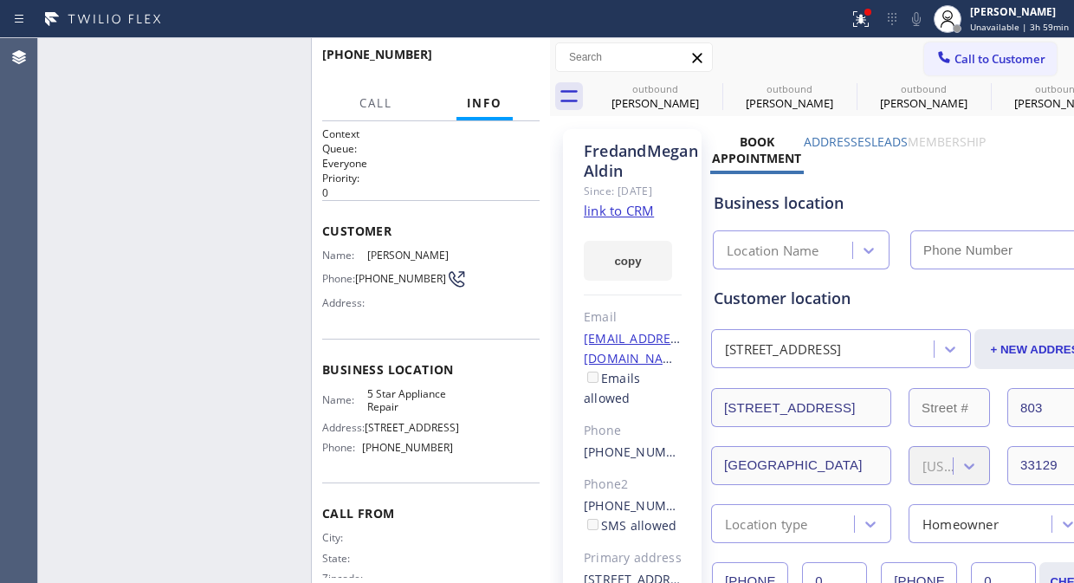
type input "[PHONE_NUMBER]"
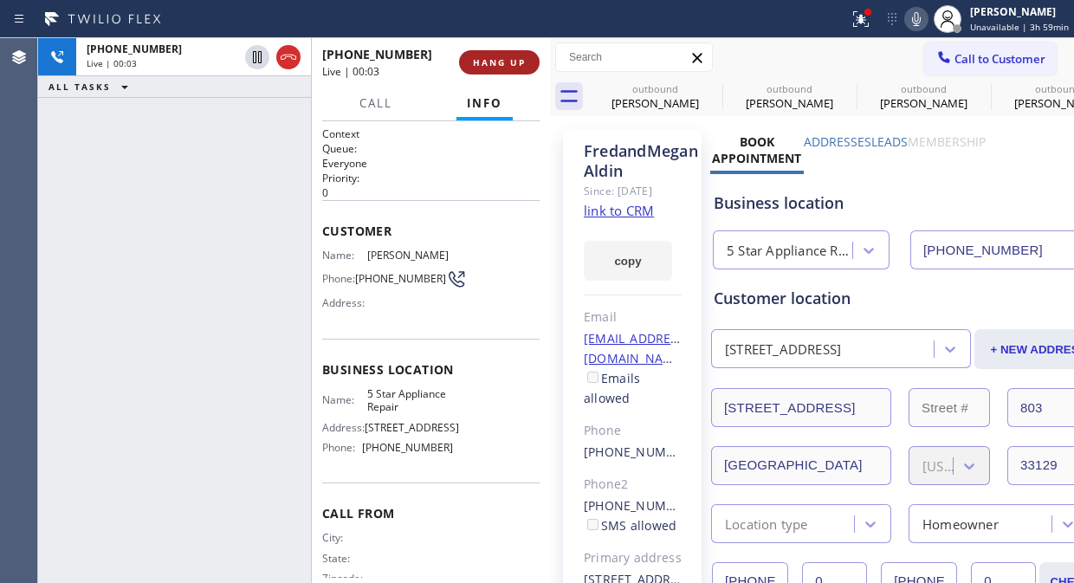
click at [517, 56] on span "HANG UP" at bounding box center [499, 62] width 53 height 12
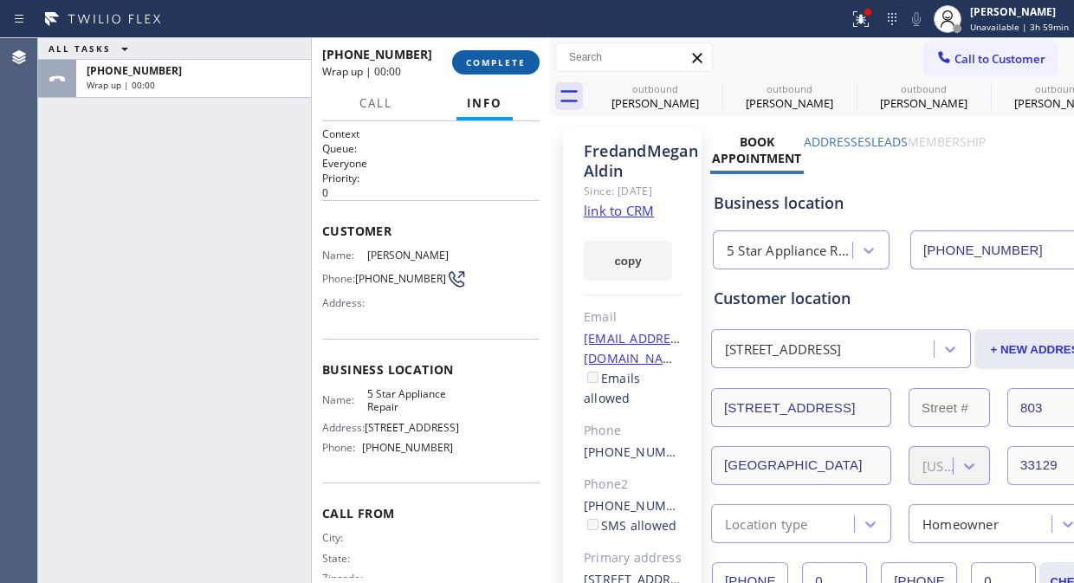
click at [517, 56] on span "COMPLETE" at bounding box center [496, 62] width 60 height 12
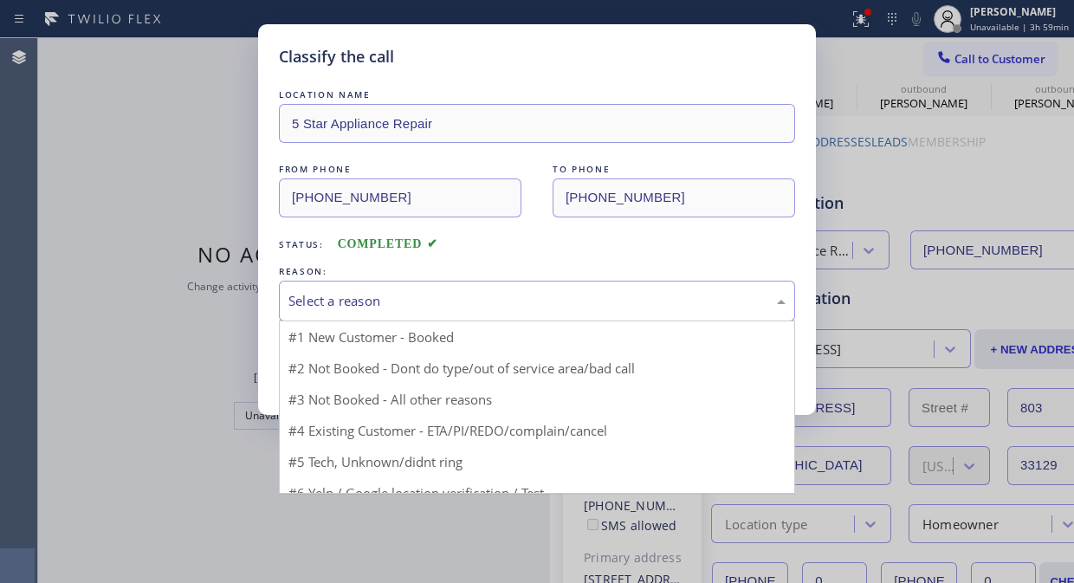
click at [518, 300] on div "Select a reason" at bounding box center [536, 301] width 497 height 20
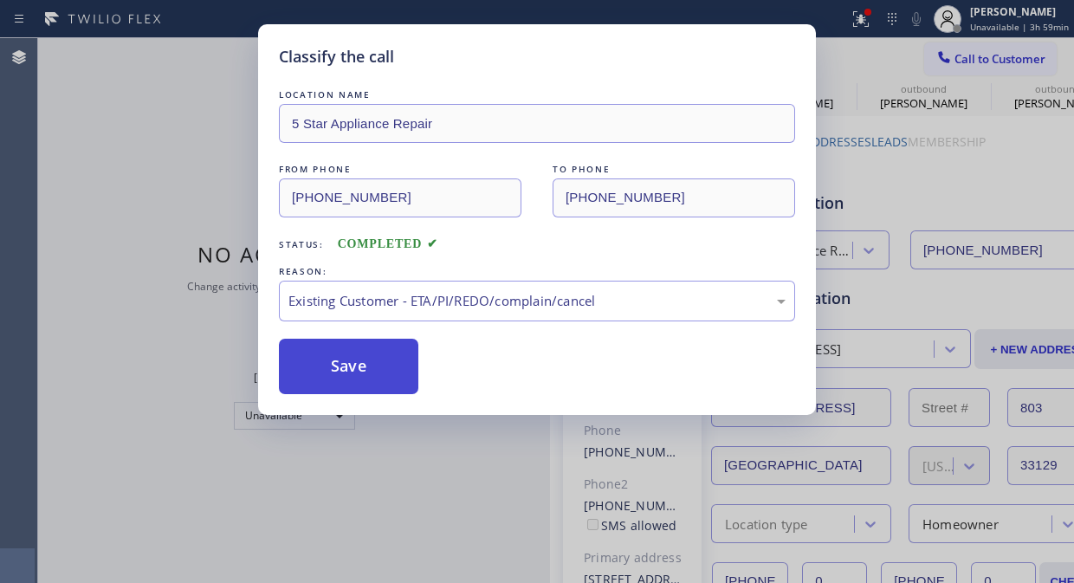
click at [399, 370] on button "Save" at bounding box center [348, 366] width 139 height 55
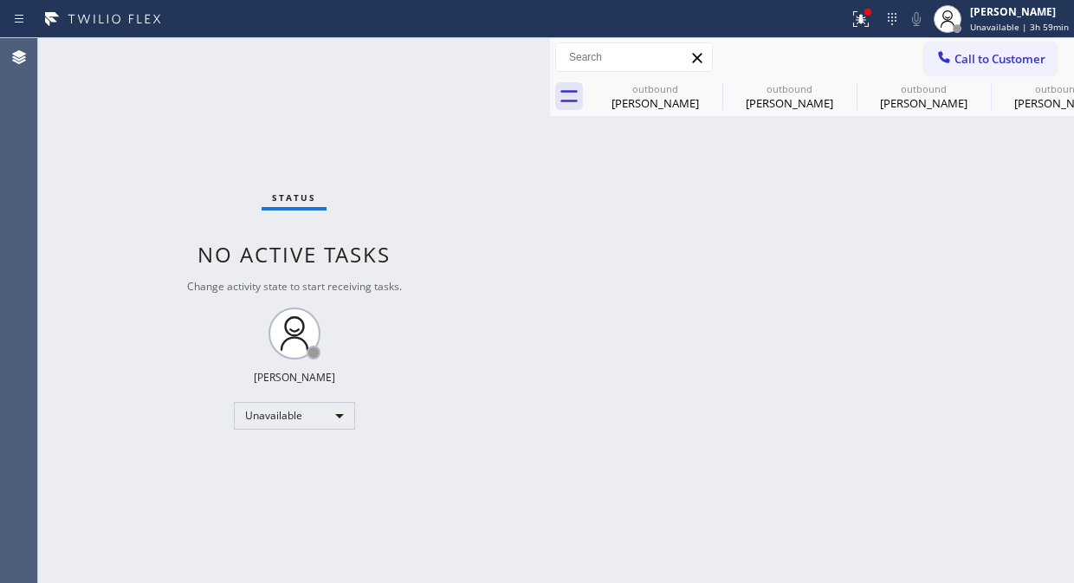
click at [947, 56] on icon at bounding box center [943, 56] width 17 height 17
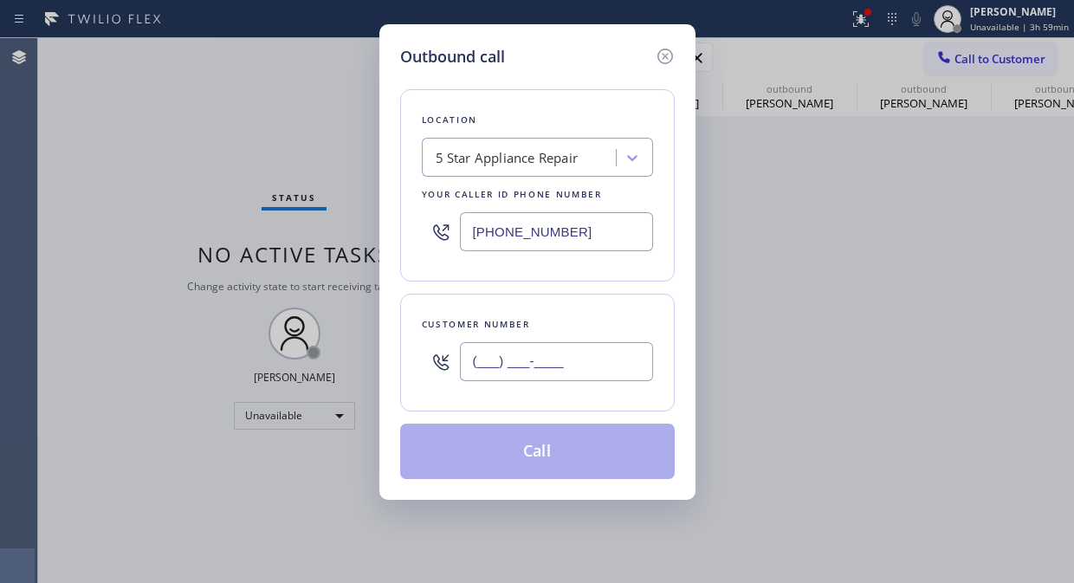
click at [557, 360] on input "(___) ___-____" at bounding box center [556, 361] width 193 height 39
paste input "623) 633-1009"
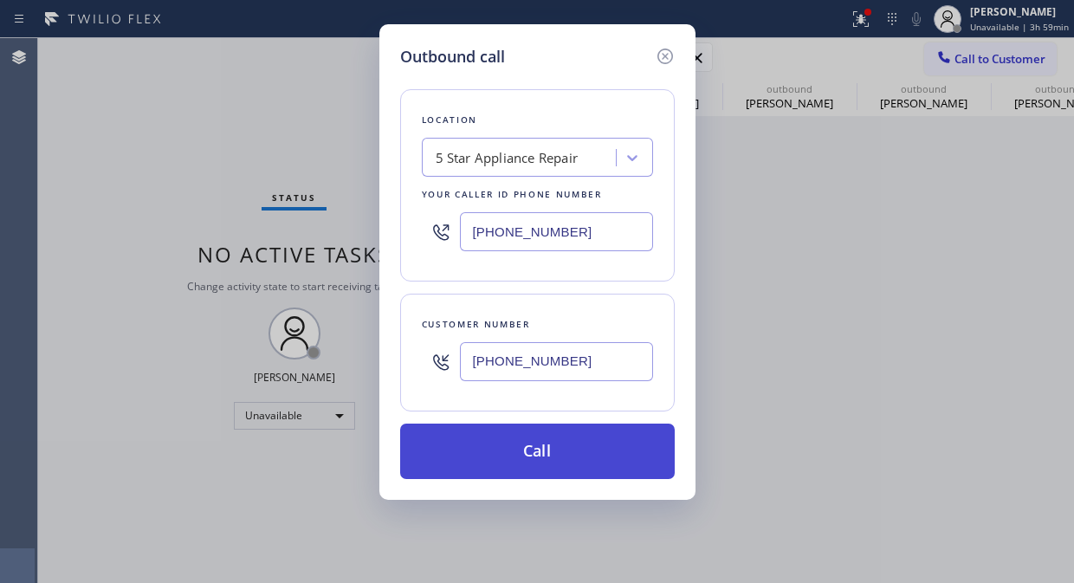
type input "[PHONE_NUMBER]"
click at [561, 453] on button "Call" at bounding box center [537, 450] width 274 height 55
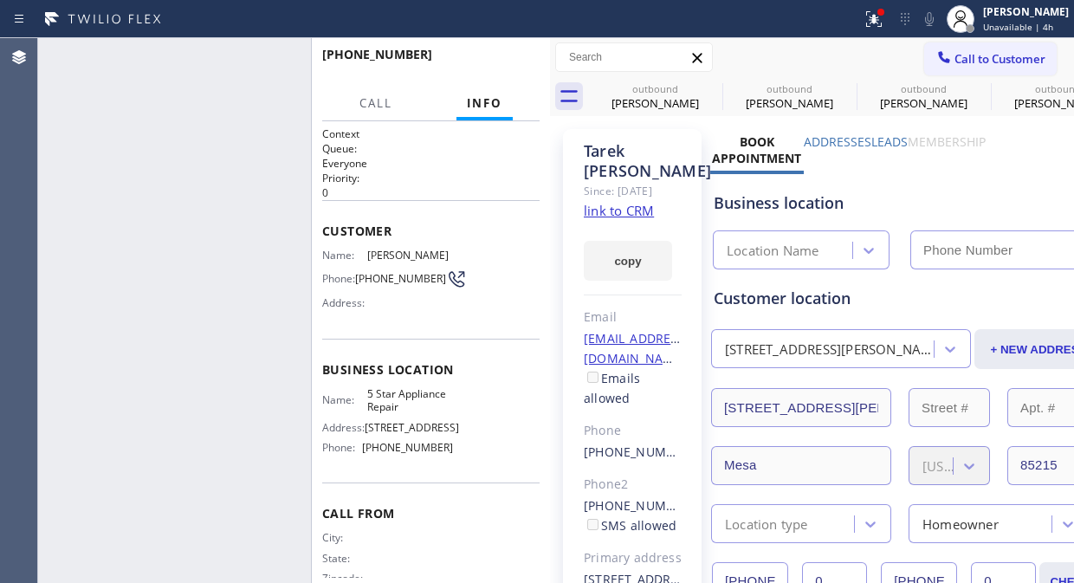
type input "[PHONE_NUMBER]"
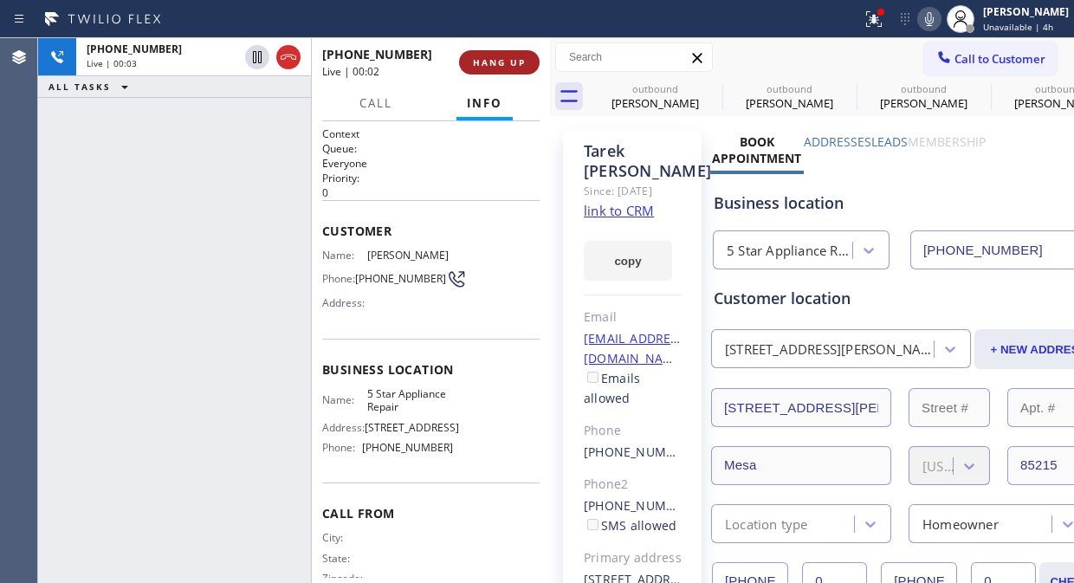
click at [502, 67] on span "HANG UP" at bounding box center [499, 62] width 53 height 12
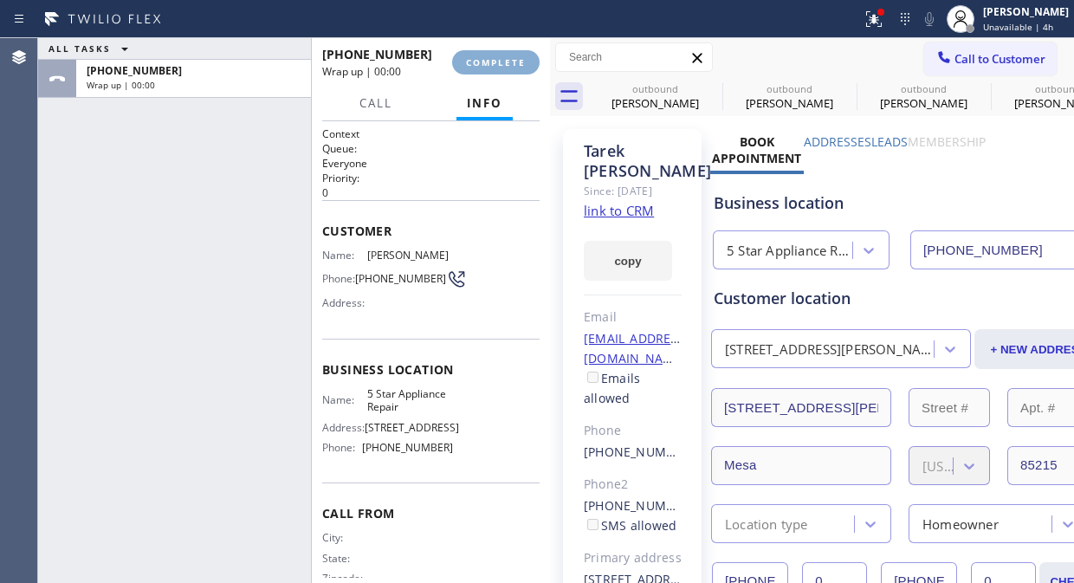
click at [503, 67] on span "COMPLETE" at bounding box center [496, 62] width 60 height 12
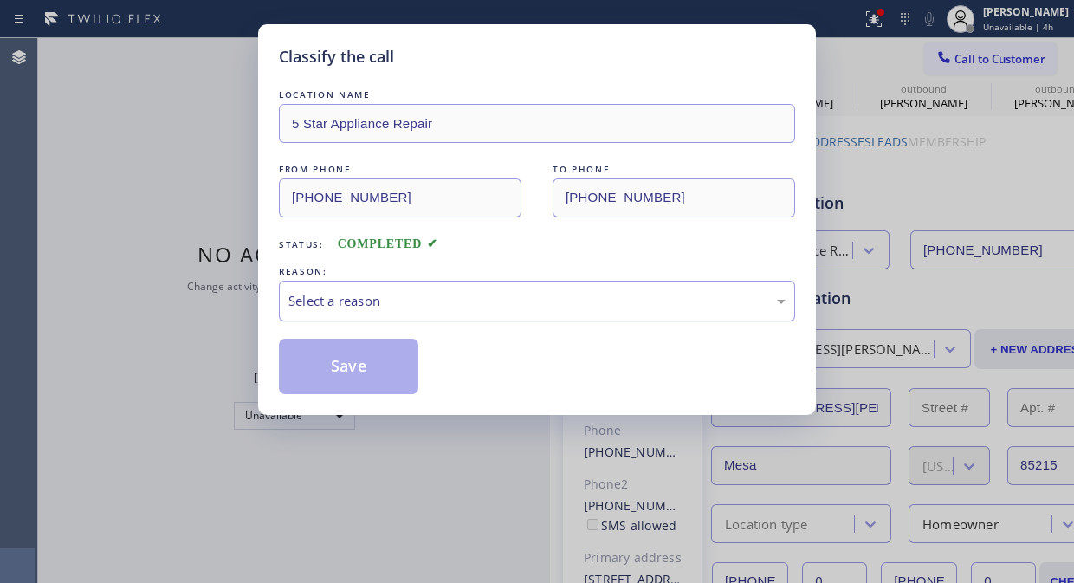
click at [552, 297] on div "Select a reason" at bounding box center [536, 301] width 497 height 20
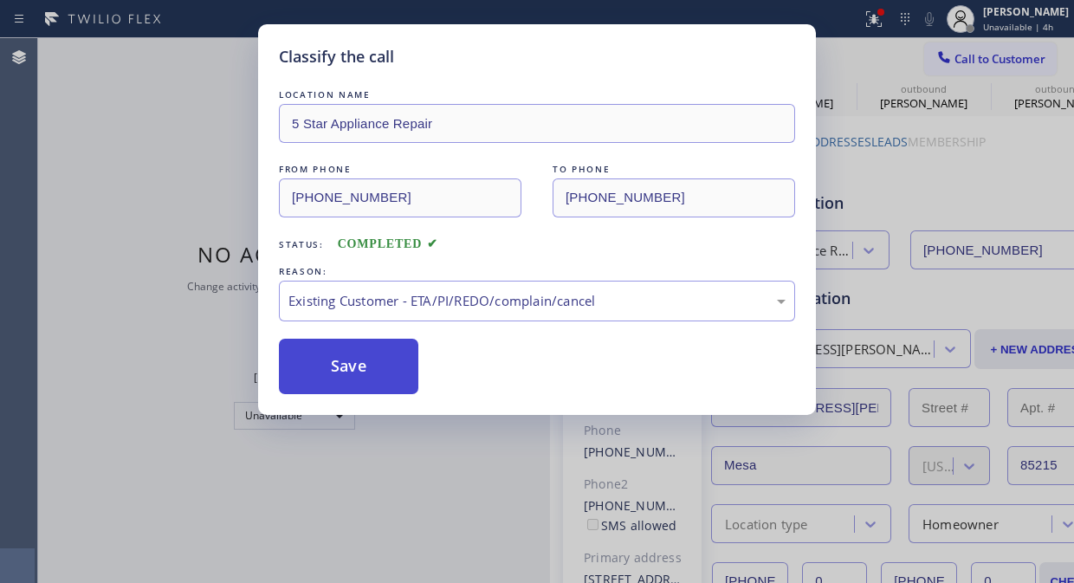
click at [412, 374] on button "Save" at bounding box center [348, 366] width 139 height 55
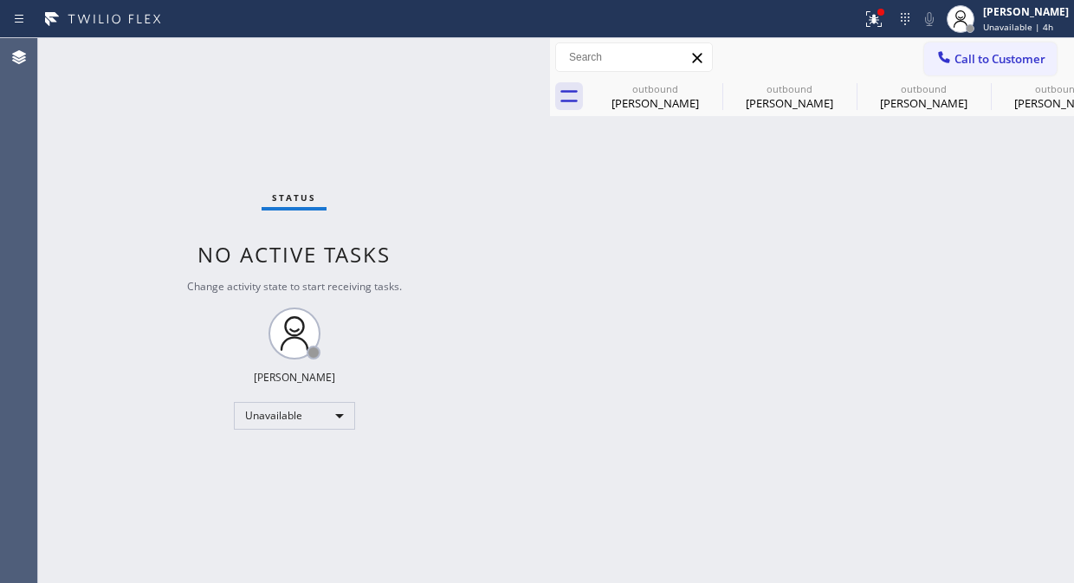
click at [958, 59] on span "Call to Customer" at bounding box center [999, 59] width 91 height 16
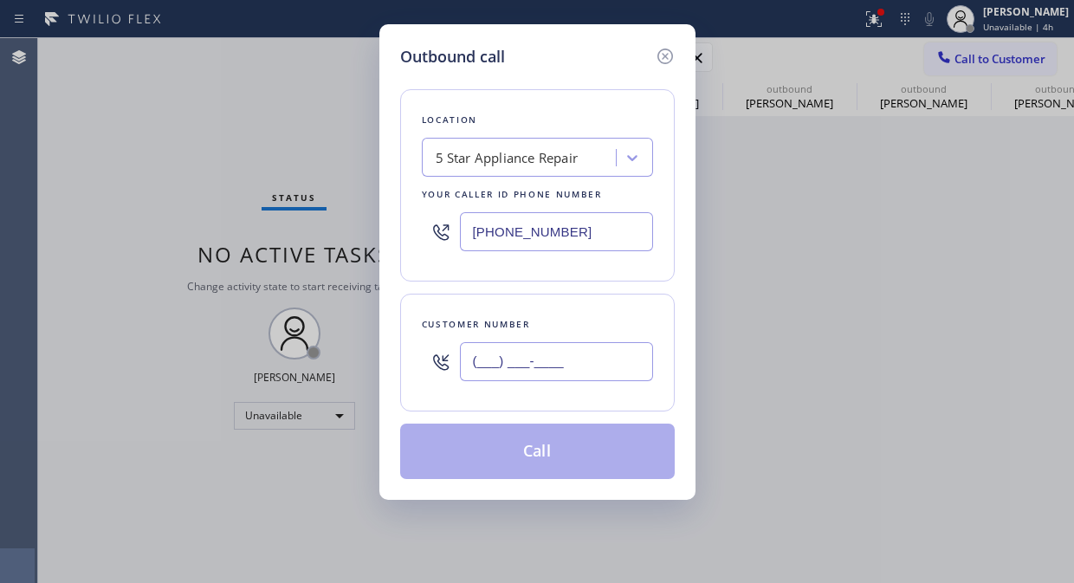
click at [515, 374] on input "(___) ___-____" at bounding box center [556, 361] width 193 height 39
paste input "954) 980-5912"
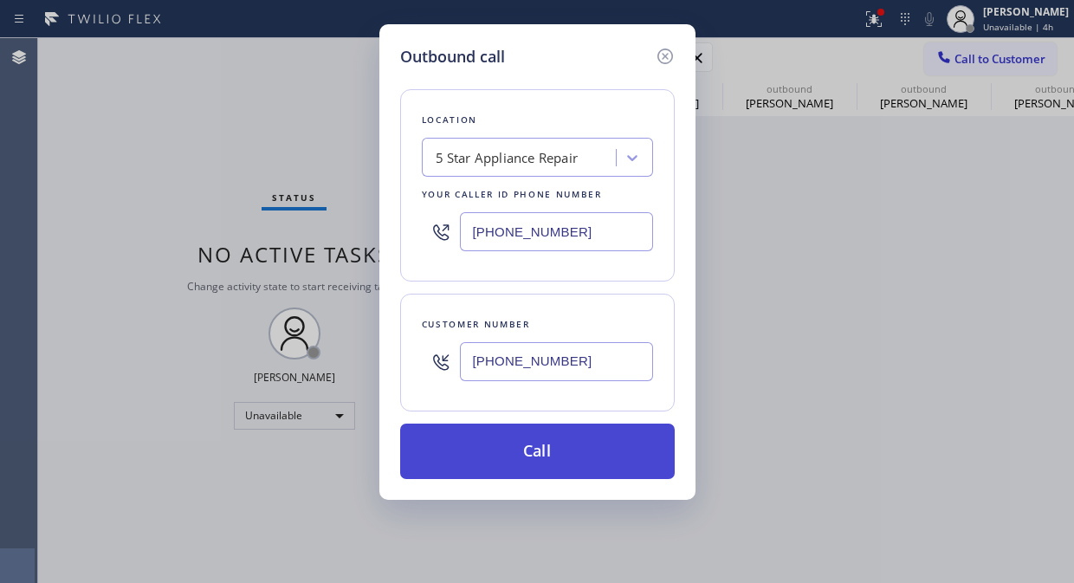
type input "[PHONE_NUMBER]"
click at [594, 454] on button "Call" at bounding box center [537, 450] width 274 height 55
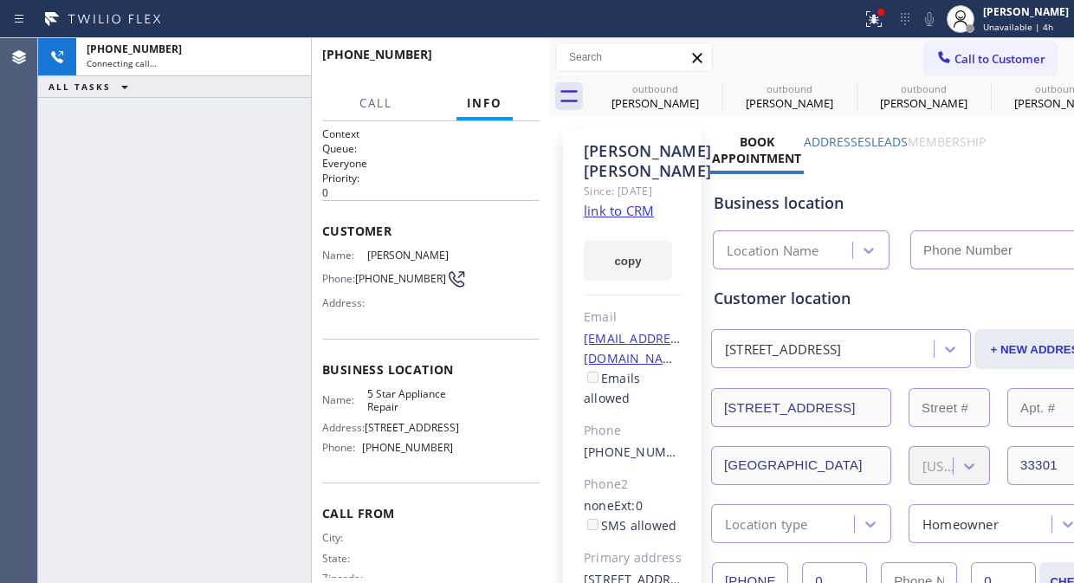
type input "[PHONE_NUMBER]"
drag, startPoint x: 704, startPoint y: 83, endPoint x: 715, endPoint y: 81, distance: 11.6
click at [0, 0] on icon at bounding box center [0, 0] width 0 height 0
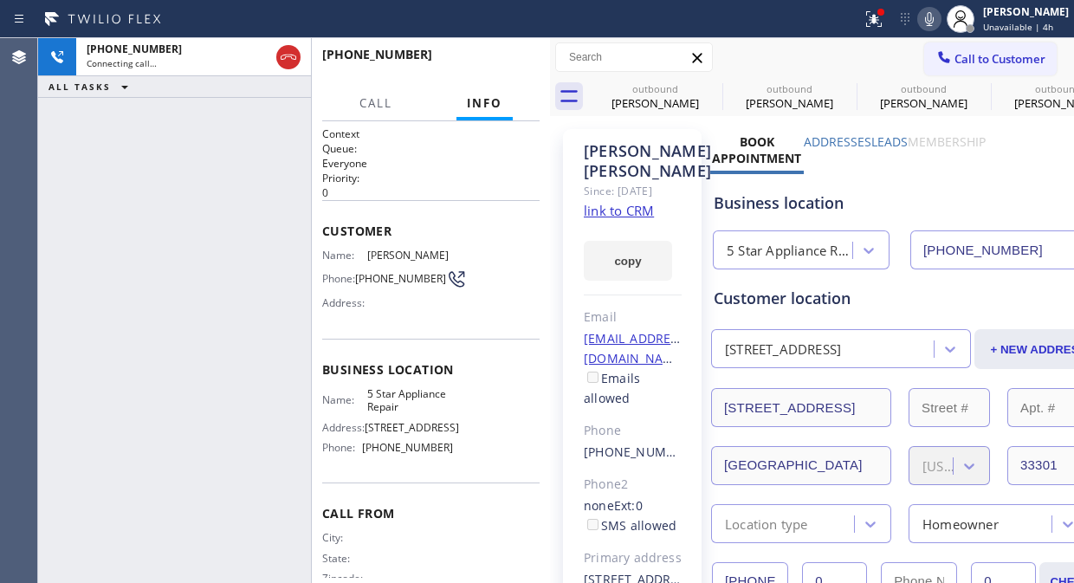
click at [0, 0] on icon at bounding box center [0, 0] width 0 height 0
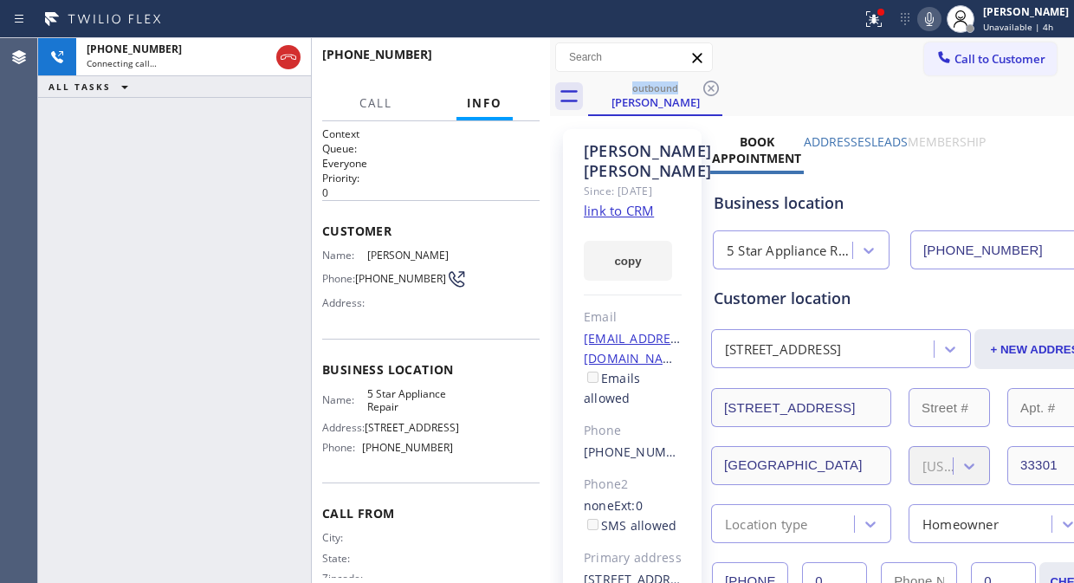
drag, startPoint x: 892, startPoint y: 11, endPoint x: 855, endPoint y: 190, distance: 182.9
click at [884, 19] on icon at bounding box center [873, 19] width 21 height 21
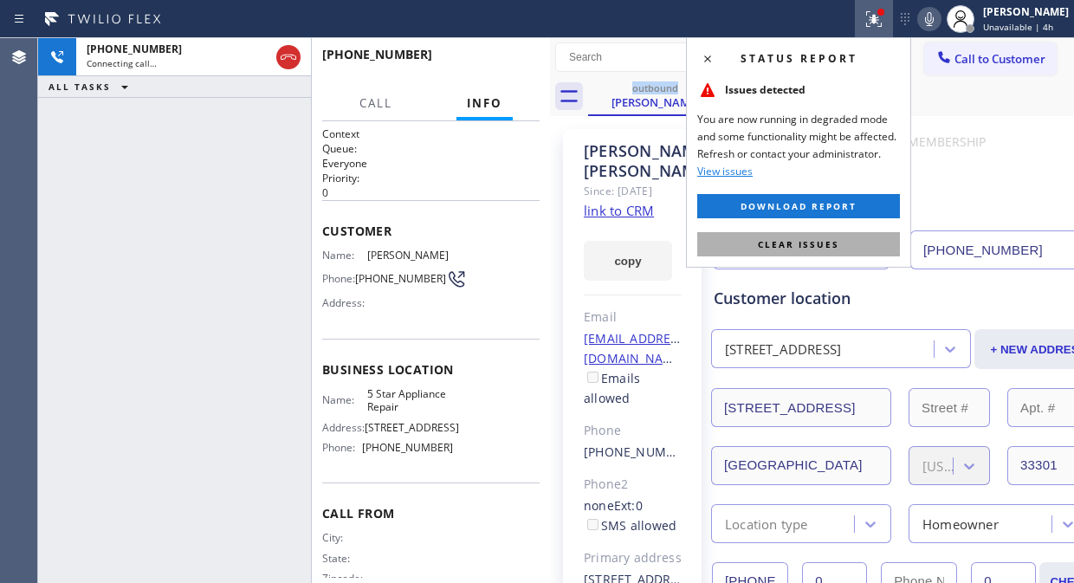
click at [834, 246] on span "Clear issues" at bounding box center [798, 244] width 81 height 12
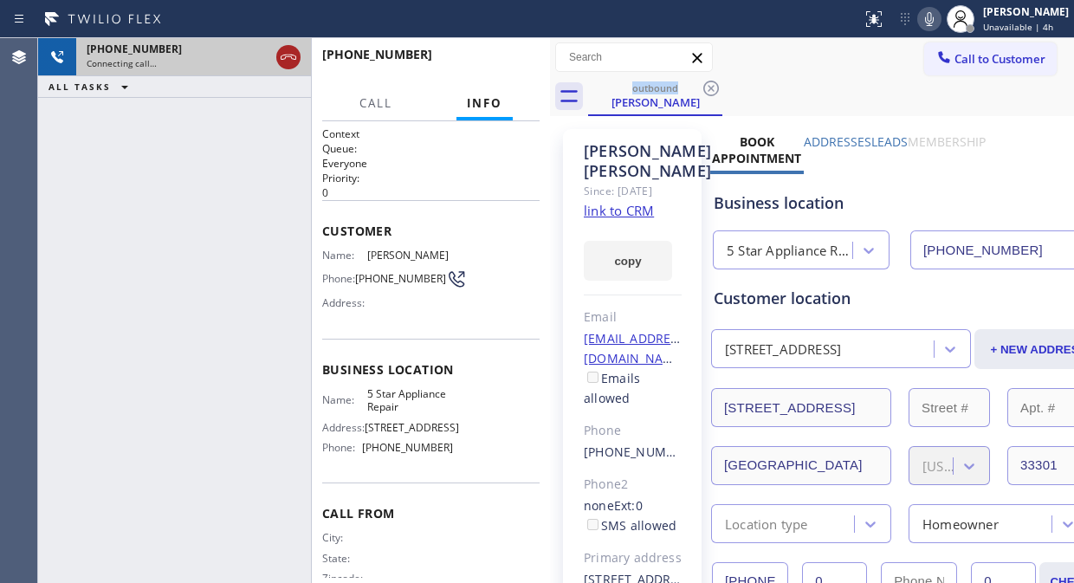
click at [287, 54] on icon at bounding box center [288, 57] width 21 height 21
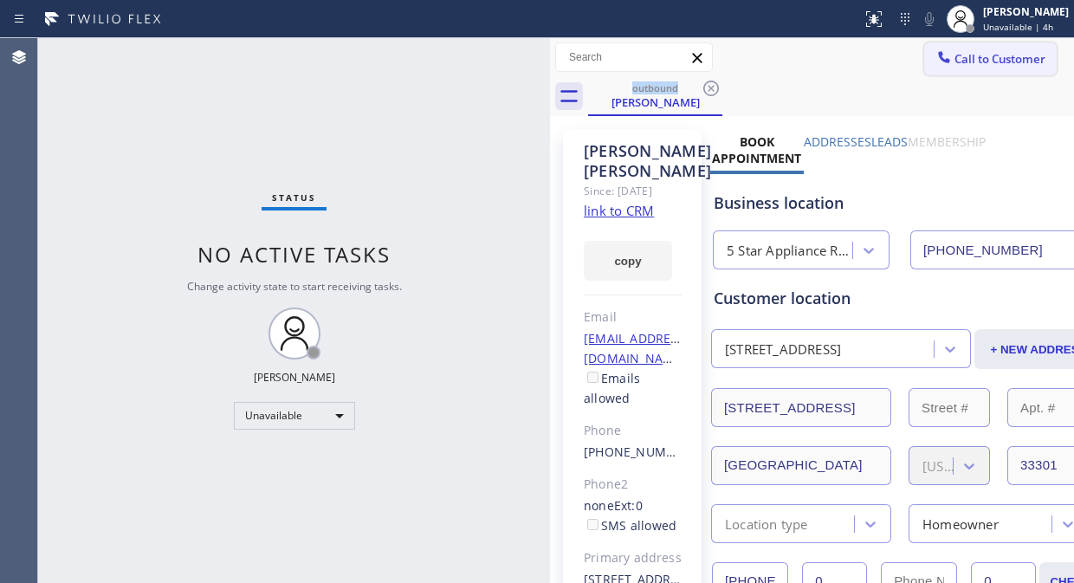
click at [954, 63] on span "Call to Customer" at bounding box center [999, 59] width 91 height 16
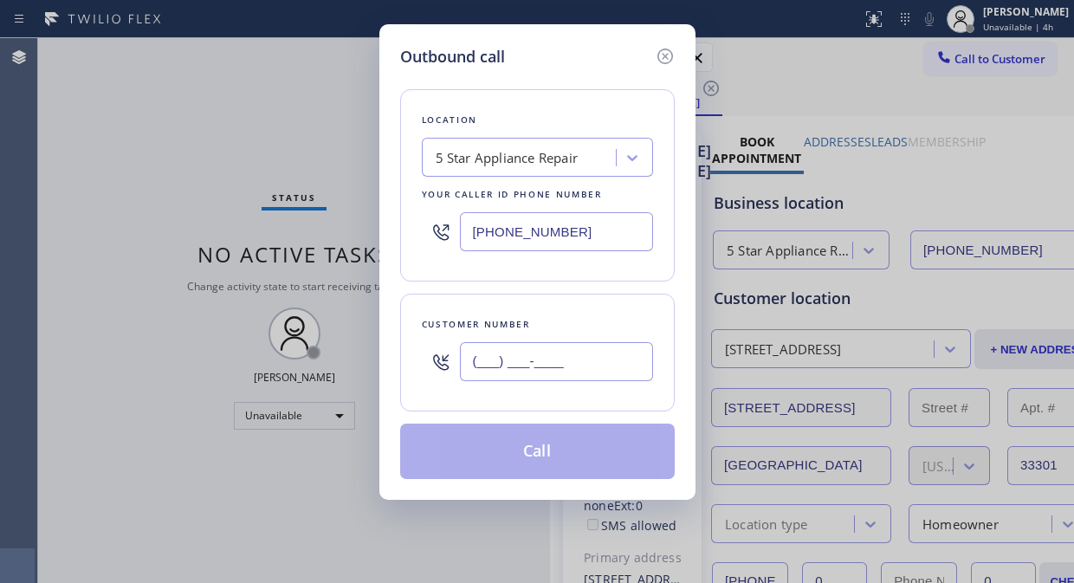
click at [520, 365] on input "(___) ___-____" at bounding box center [556, 361] width 193 height 39
paste input "917) 575-8740"
type input "[PHONE_NUMBER]"
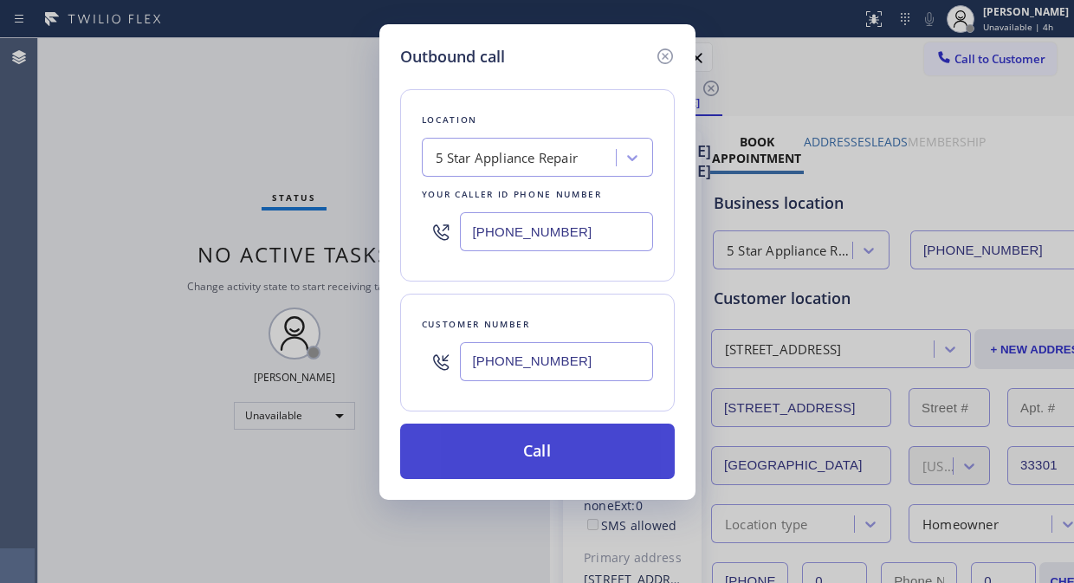
click at [560, 449] on button "Call" at bounding box center [537, 450] width 274 height 55
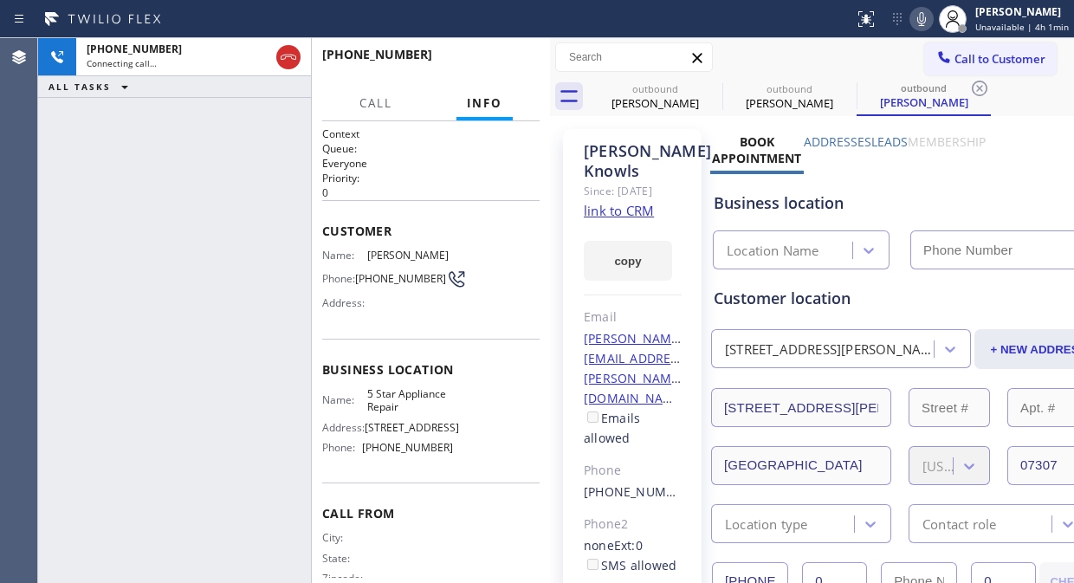
type input "[PHONE_NUMBER]"
click at [610, 219] on link "link to CRM" at bounding box center [619, 210] width 70 height 17
click at [499, 58] on span "HANG UP" at bounding box center [499, 62] width 53 height 12
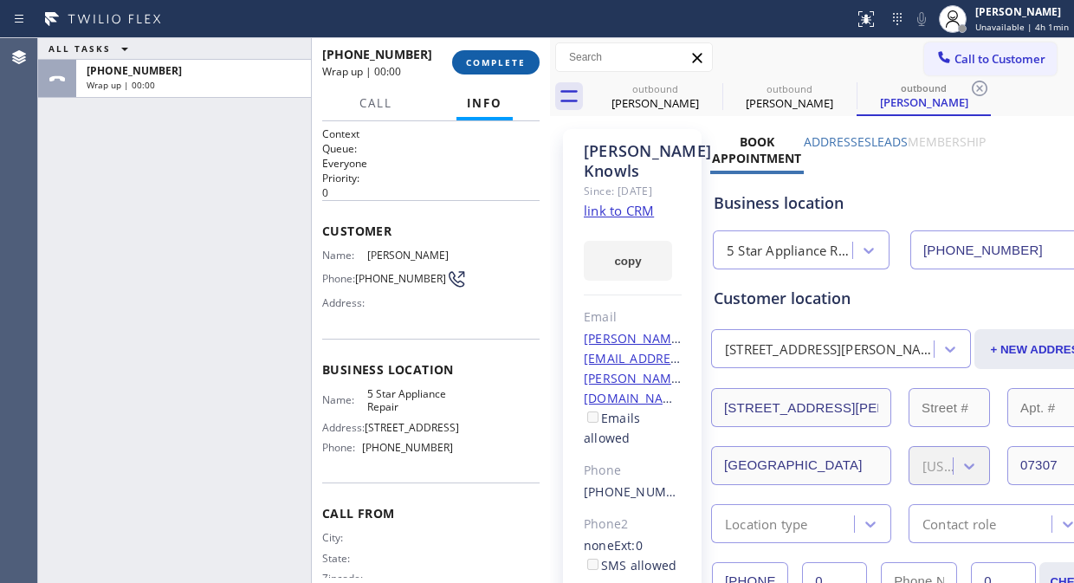
click at [499, 58] on span "COMPLETE" at bounding box center [496, 62] width 60 height 12
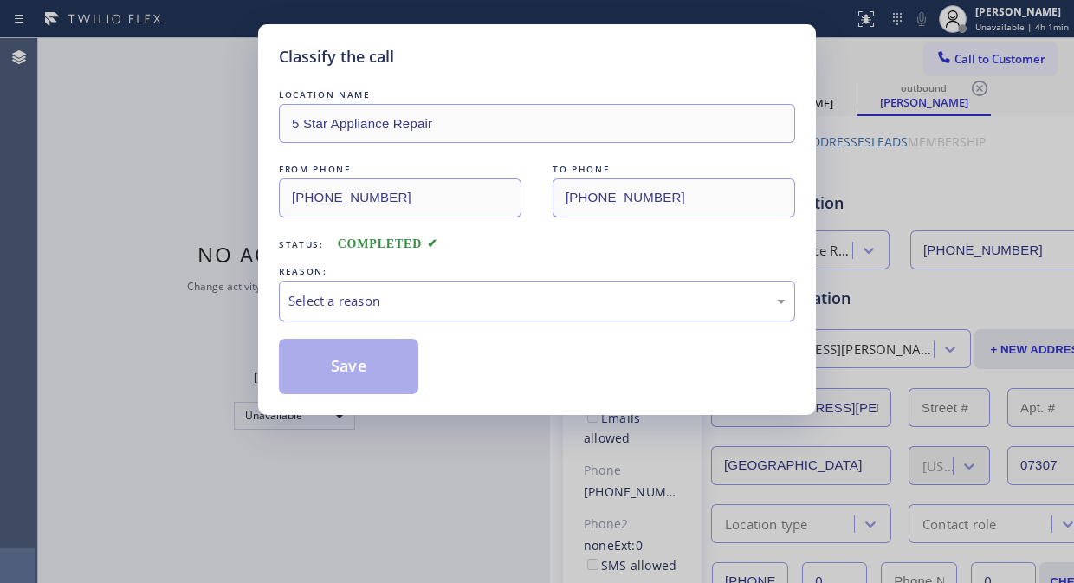
click at [502, 313] on div "Select a reason" at bounding box center [537, 301] width 516 height 41
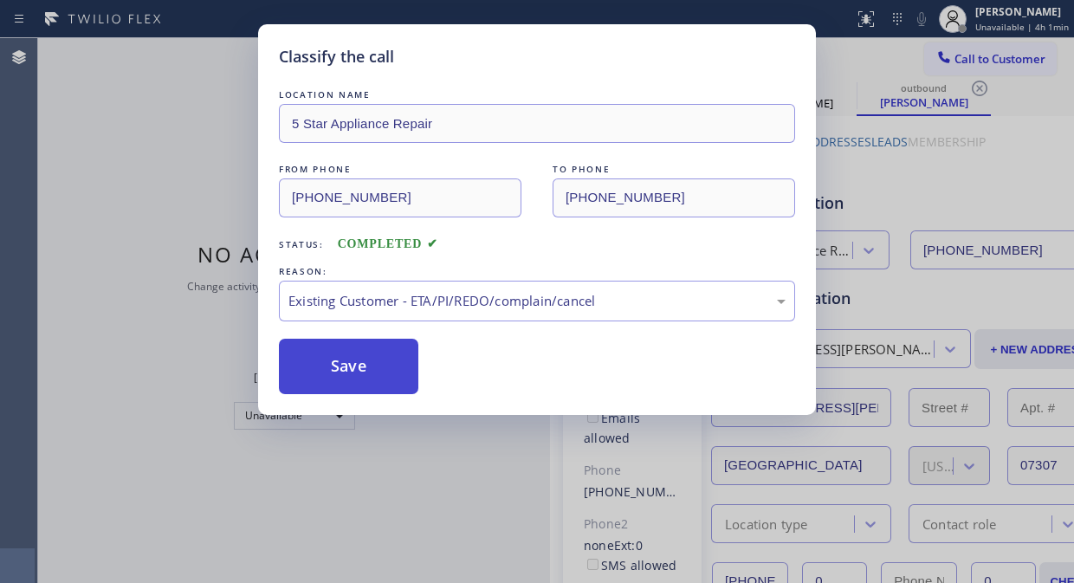
click at [352, 367] on button "Save" at bounding box center [348, 366] width 139 height 55
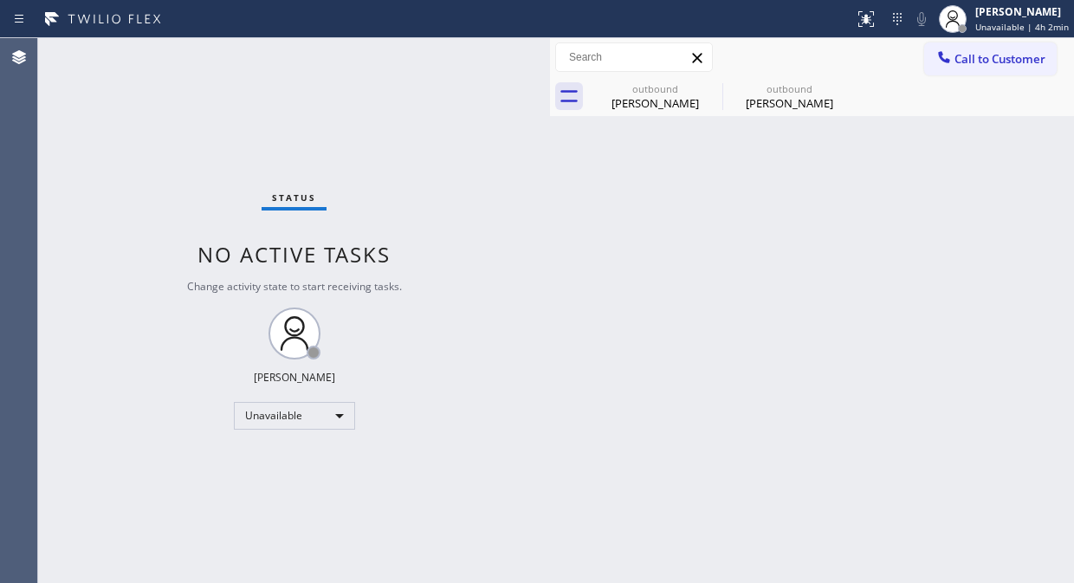
click at [48, 90] on div "Status No active tasks Change activity state to start receiving tasks. [PERSON_…" at bounding box center [294, 310] width 512 height 545
click at [948, 56] on icon at bounding box center [943, 56] width 17 height 17
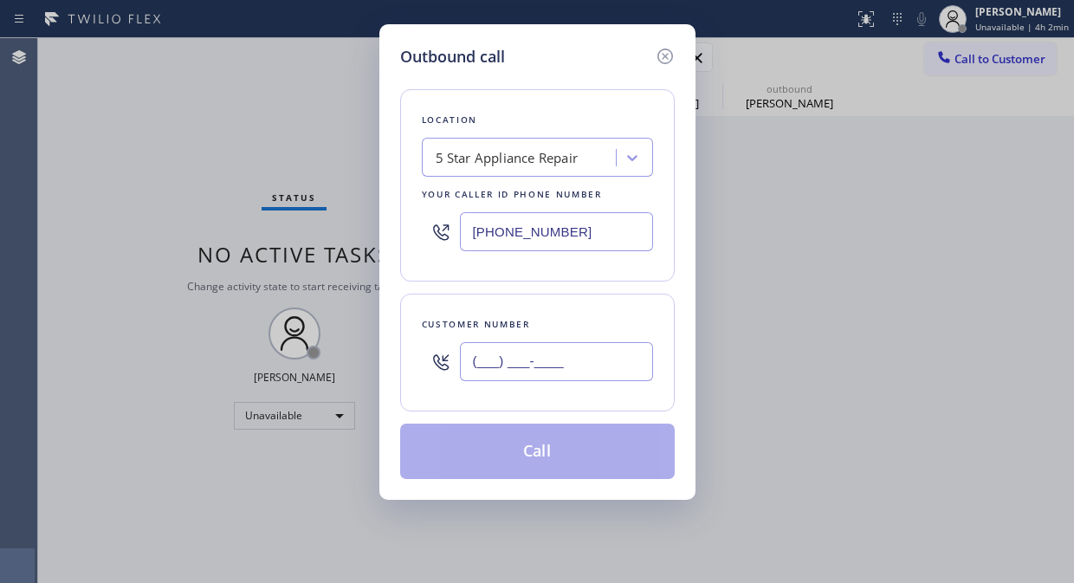
click at [576, 357] on input "(___) ___-____" at bounding box center [556, 361] width 193 height 39
paste input "305) 434-2544"
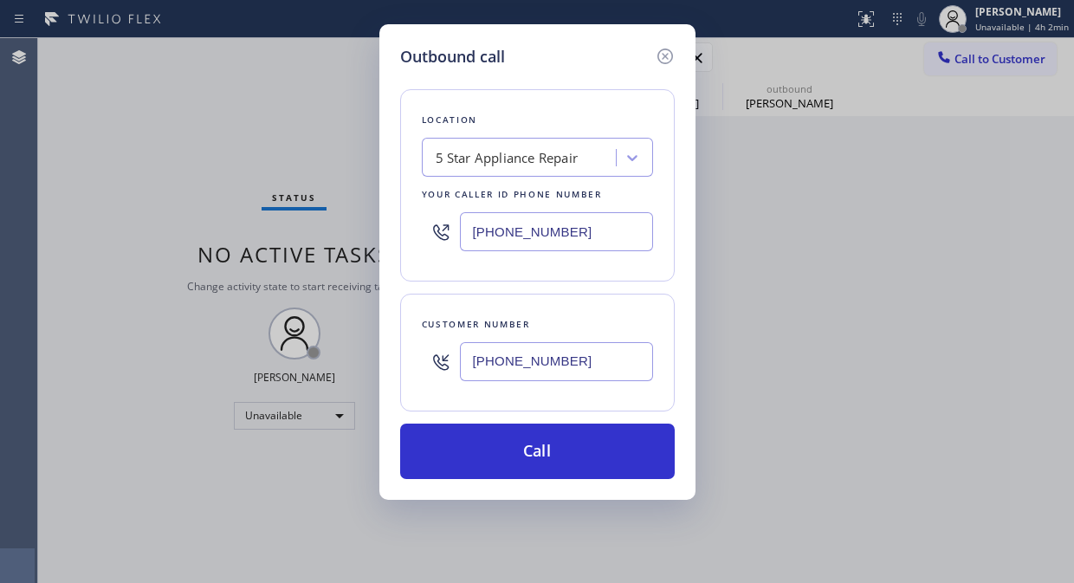
type input "[PHONE_NUMBER]"
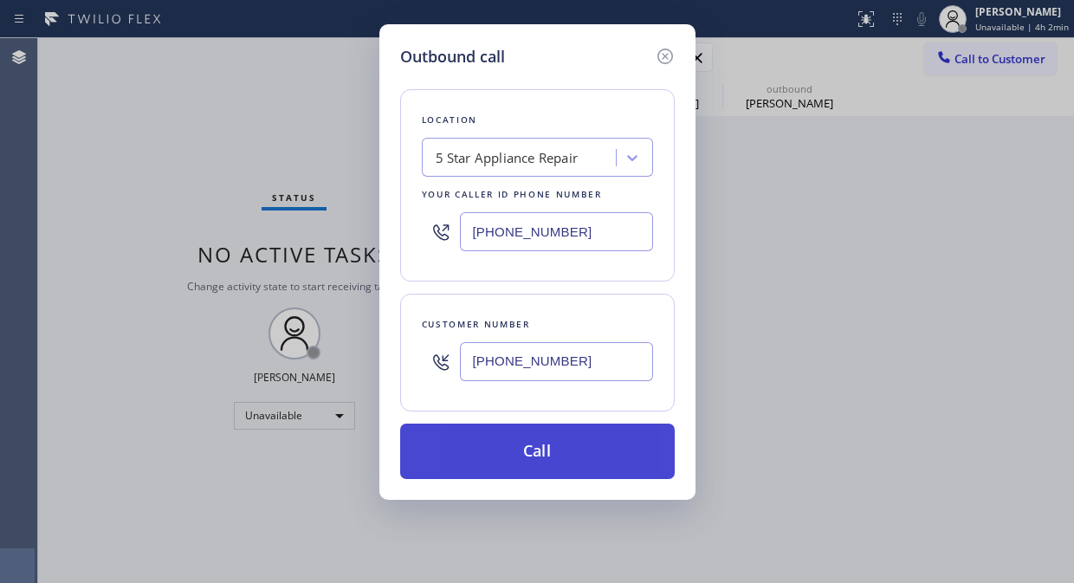
click at [514, 459] on button "Call" at bounding box center [537, 450] width 274 height 55
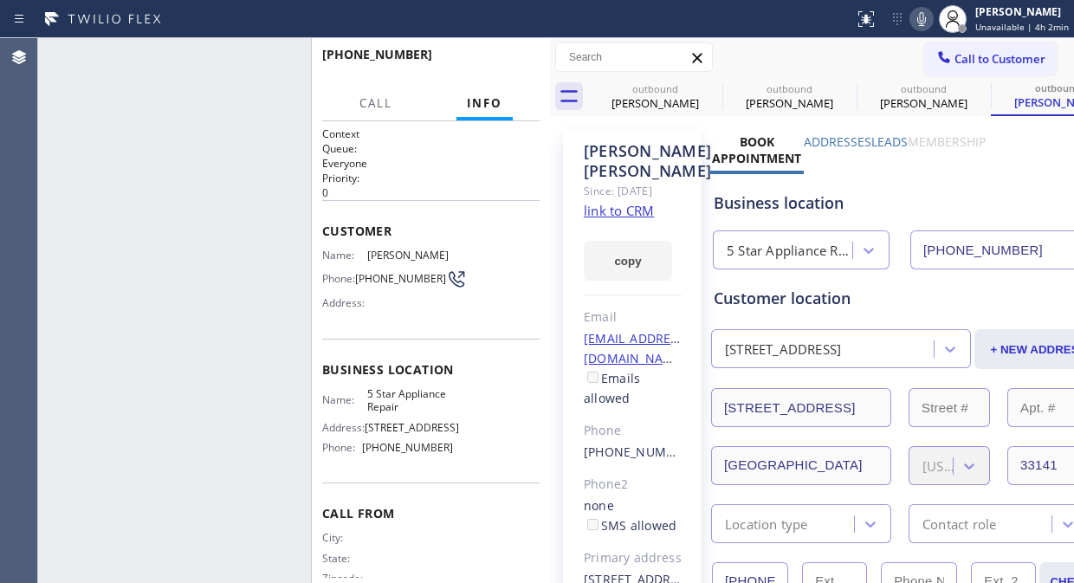
type input "[PHONE_NUMBER]"
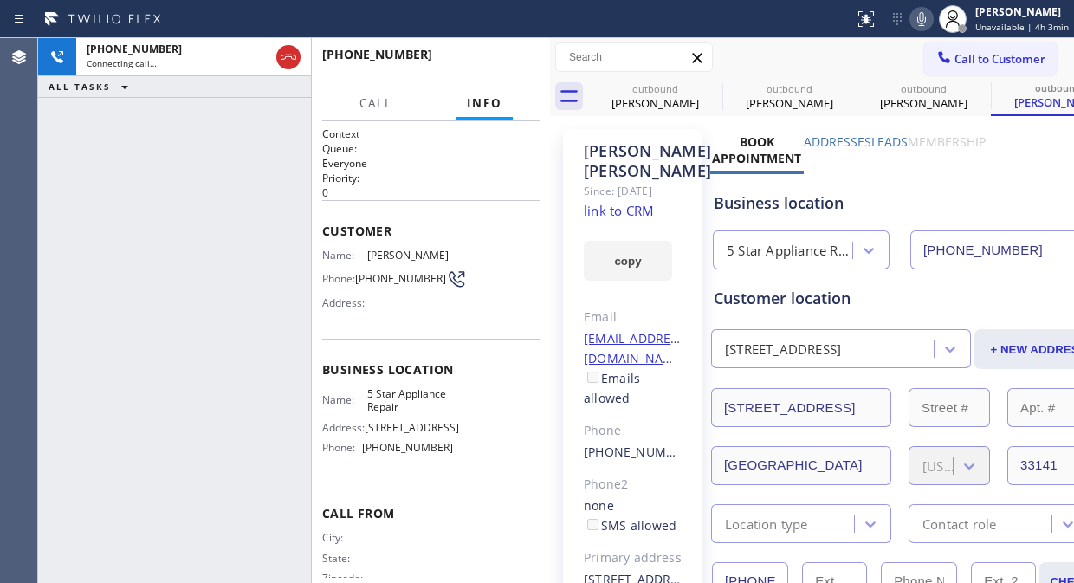
click at [111, 182] on div "[PHONE_NUMBER] Connecting call… ALL TASKS ALL TASKS ACTIVE TASKS TASKS IN WRAP …" at bounding box center [174, 310] width 273 height 545
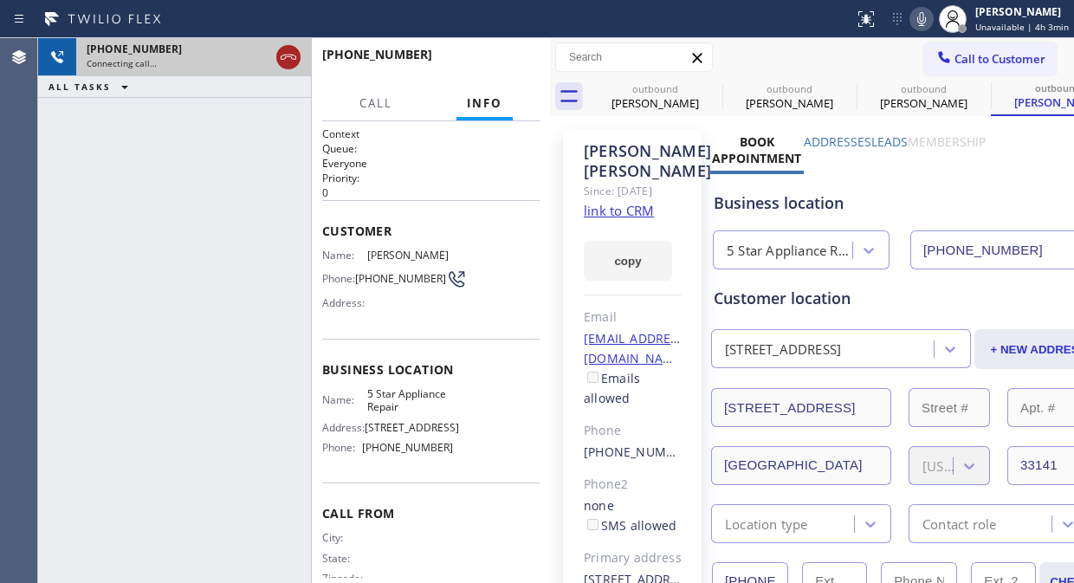
click at [280, 61] on icon at bounding box center [288, 57] width 21 height 21
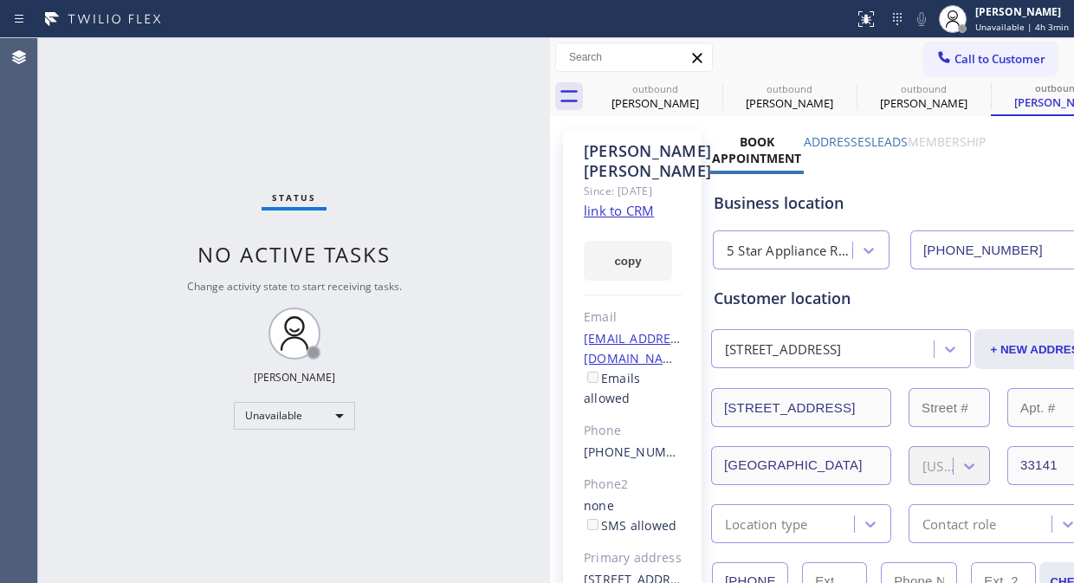
click at [966, 53] on span "Call to Customer" at bounding box center [999, 59] width 91 height 16
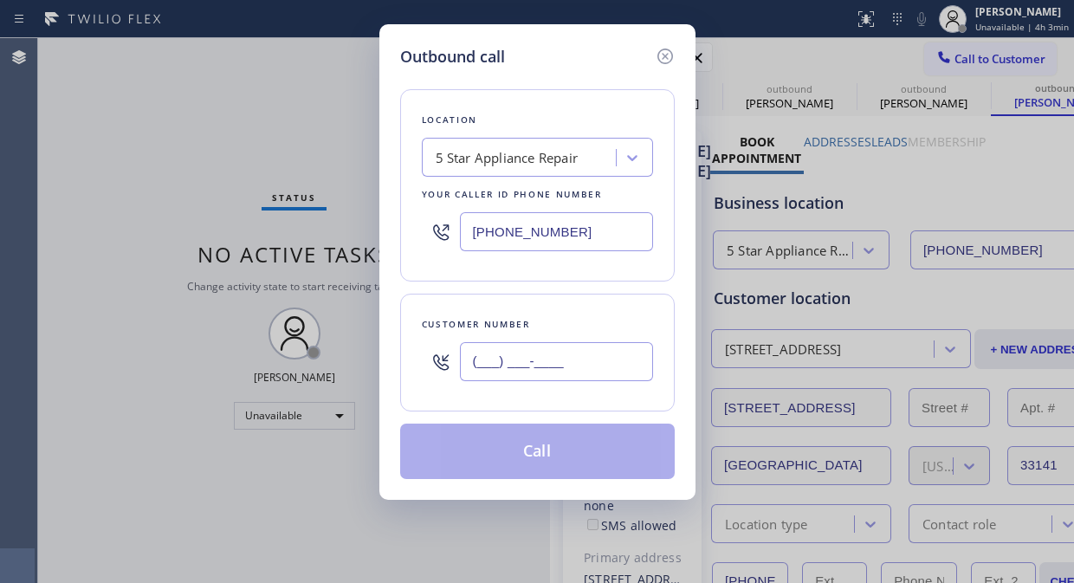
click at [491, 360] on input "(___) ___-____" at bounding box center [556, 361] width 193 height 39
paste input "630) 414-2564"
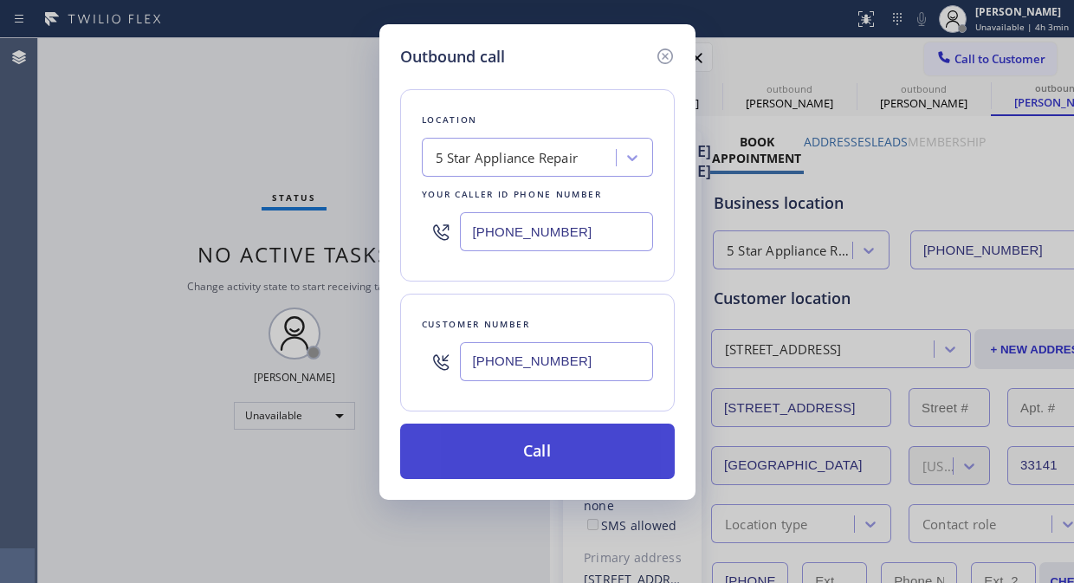
type input "[PHONE_NUMBER]"
click at [568, 450] on button "Call" at bounding box center [537, 450] width 274 height 55
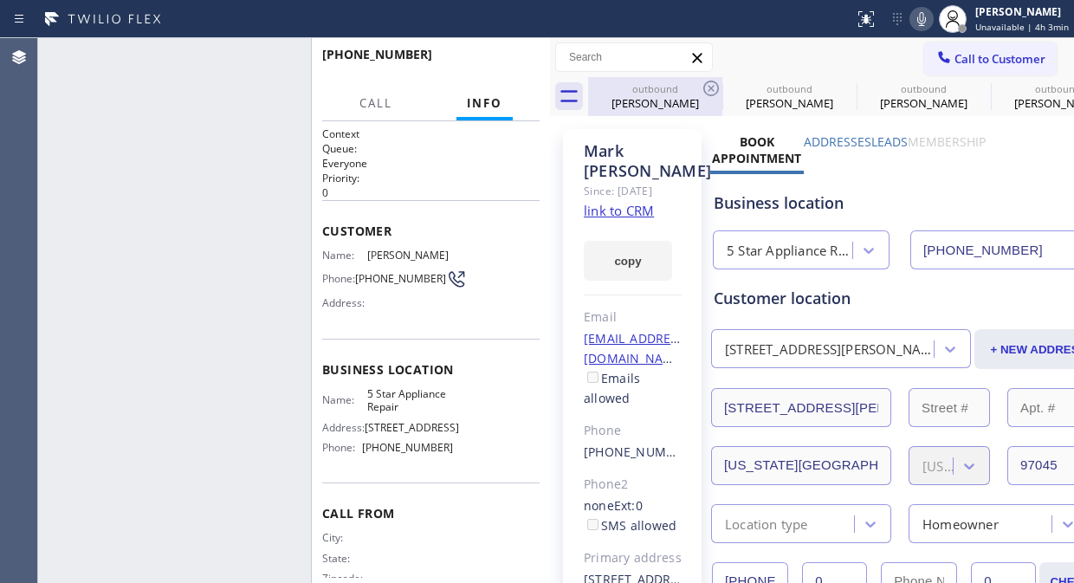
type input "[PHONE_NUMBER]"
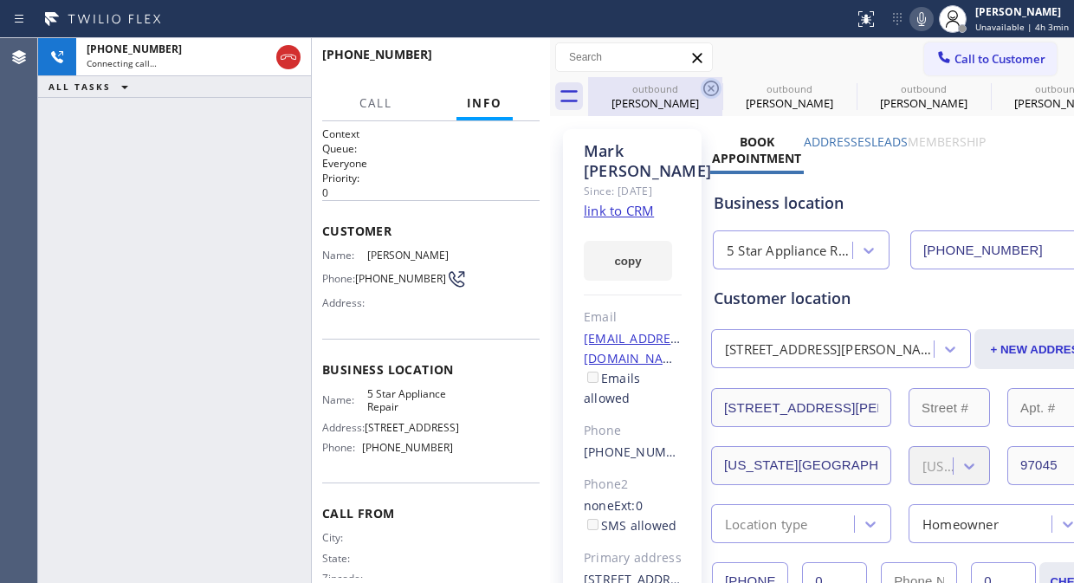
click at [720, 88] on icon at bounding box center [710, 88] width 21 height 21
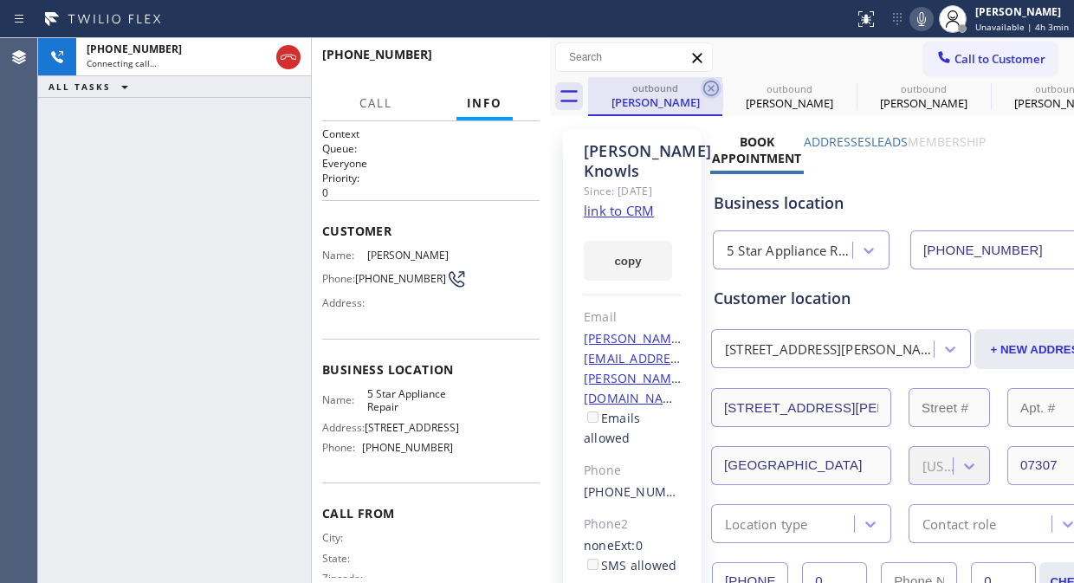
click at [708, 84] on icon at bounding box center [710, 88] width 21 height 21
click at [0, 0] on icon at bounding box center [0, 0] width 0 height 0
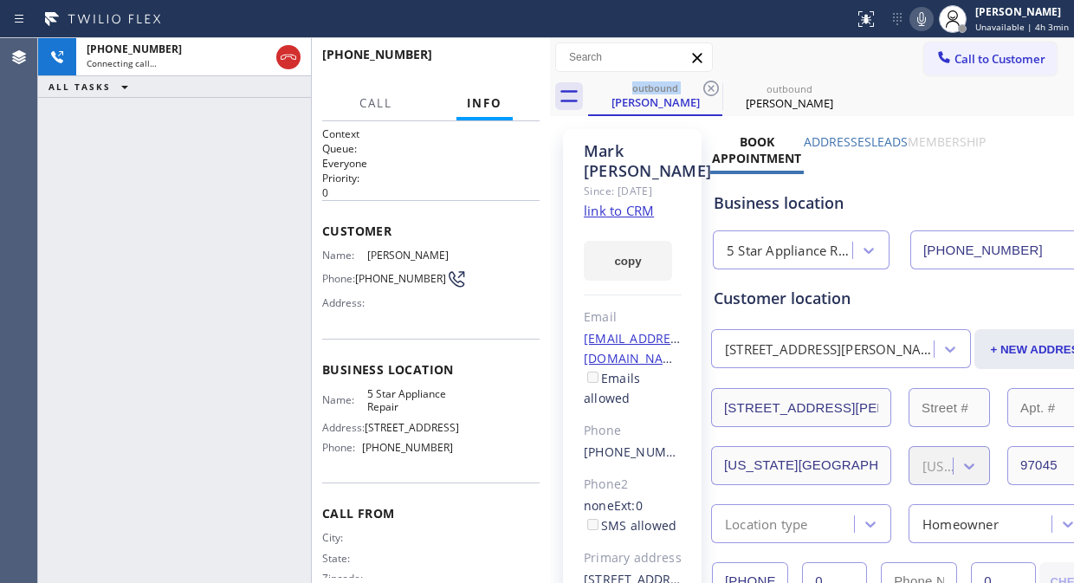
click at [708, 84] on icon at bounding box center [710, 88] width 21 height 21
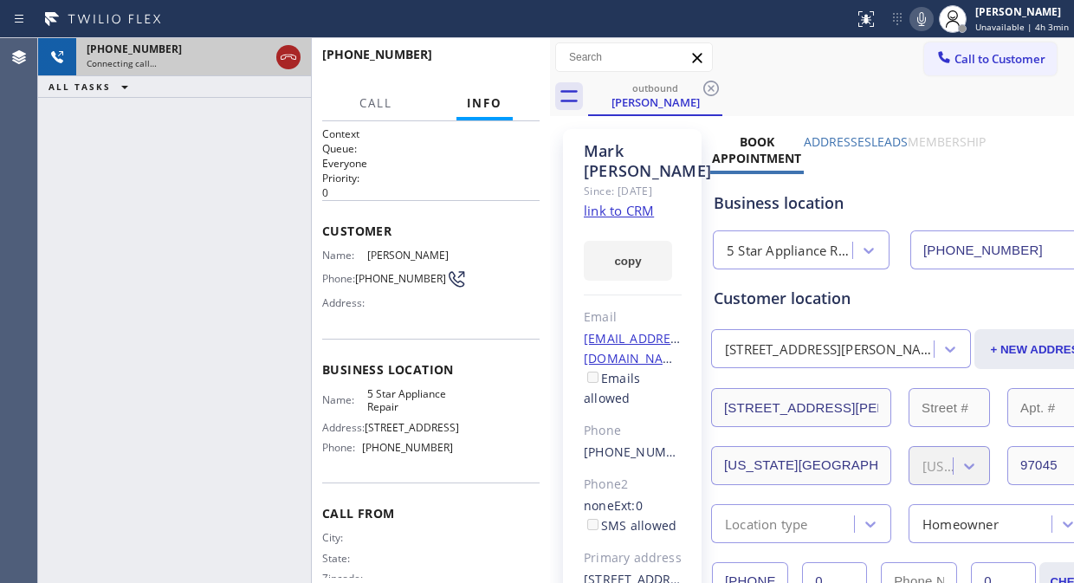
click at [289, 61] on icon at bounding box center [288, 57] width 21 height 21
click at [954, 51] on span "Call to Customer" at bounding box center [999, 59] width 91 height 16
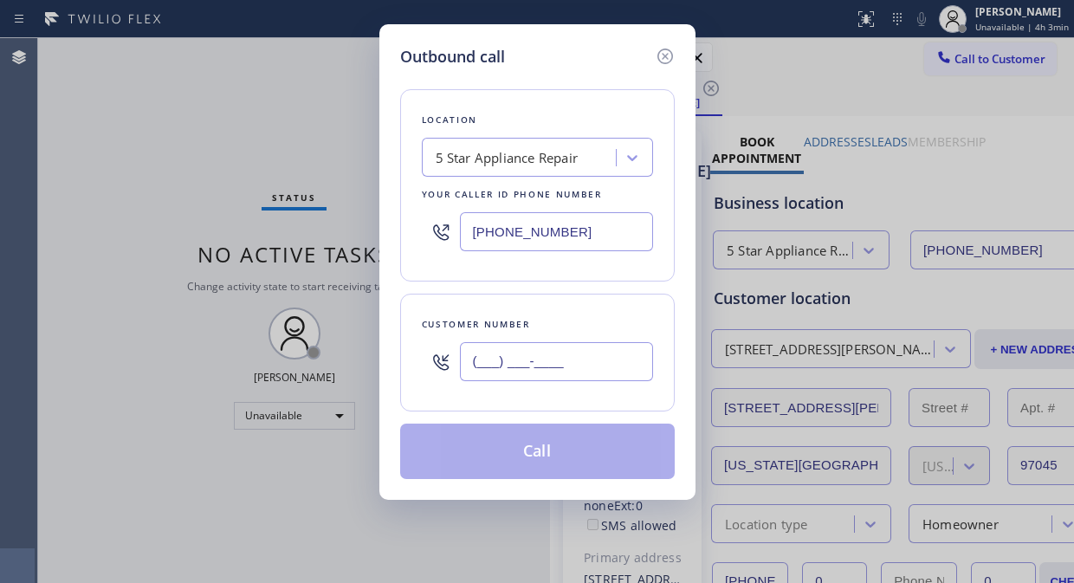
click at [461, 365] on input "(___) ___-____" at bounding box center [556, 361] width 193 height 39
paste input "912) 655-6992"
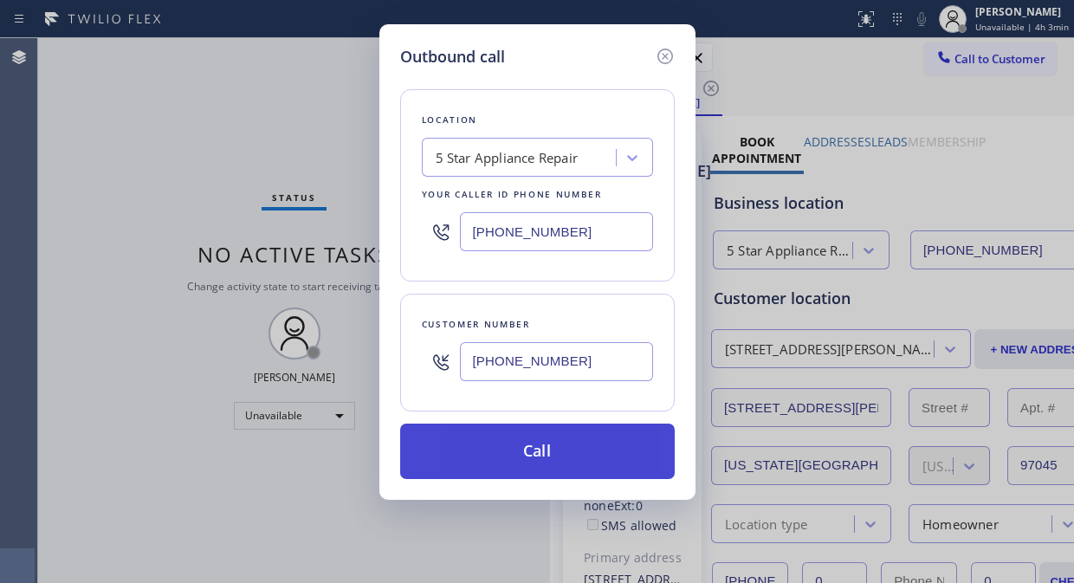
type input "[PHONE_NUMBER]"
click at [576, 456] on button "Call" at bounding box center [537, 450] width 274 height 55
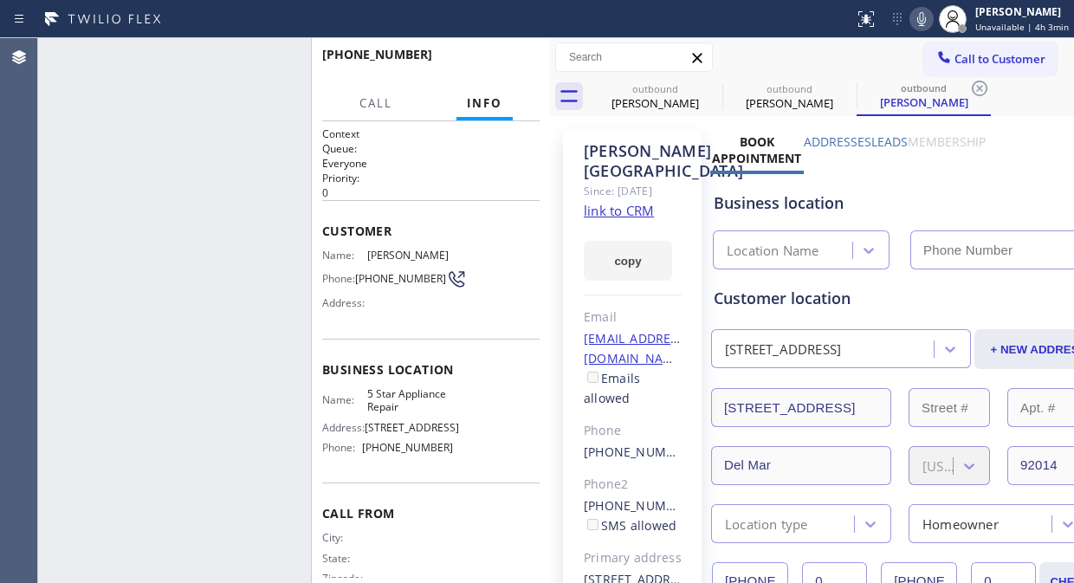
type input "[PHONE_NUMBER]"
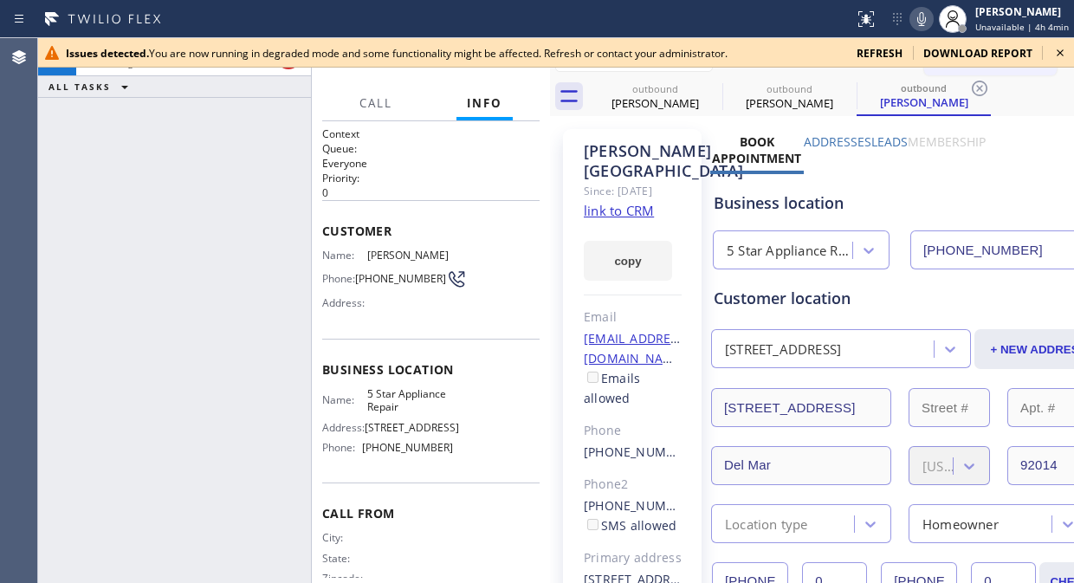
click at [1057, 54] on icon at bounding box center [1059, 52] width 21 height 21
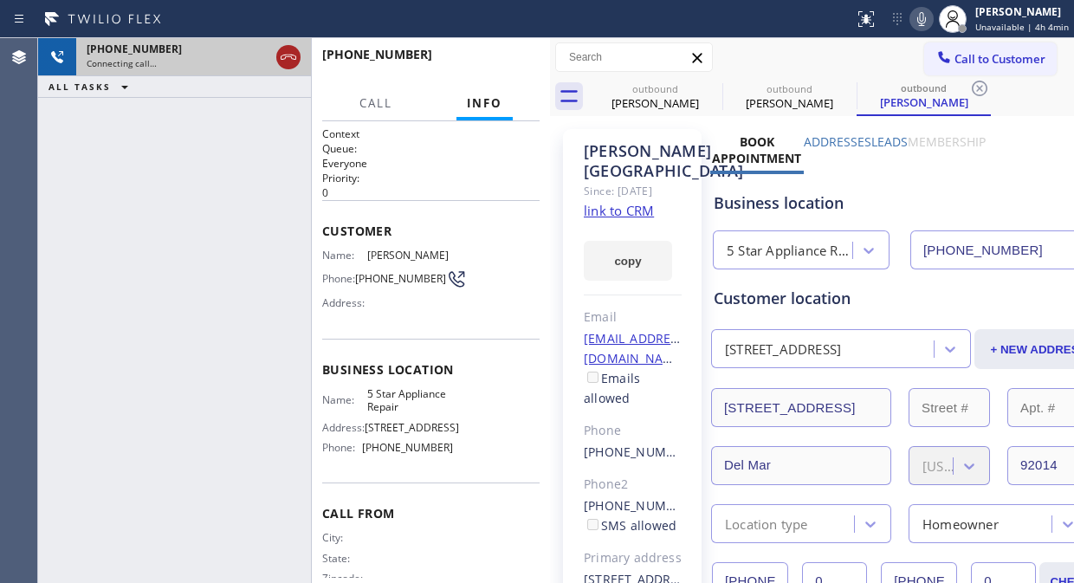
click at [297, 52] on icon at bounding box center [288, 57] width 21 height 21
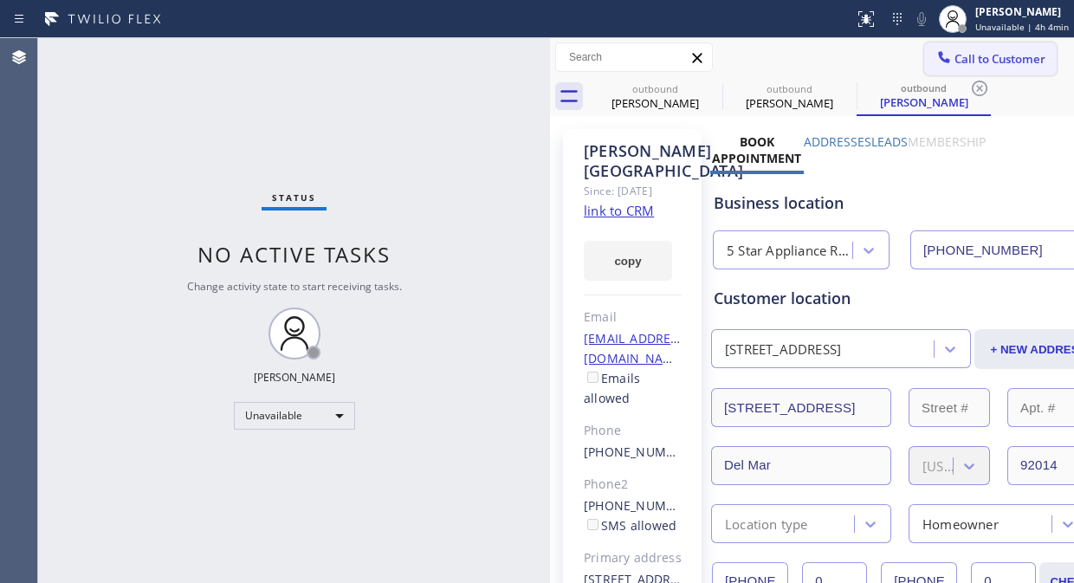
click at [990, 58] on span "Call to Customer" at bounding box center [999, 59] width 91 height 16
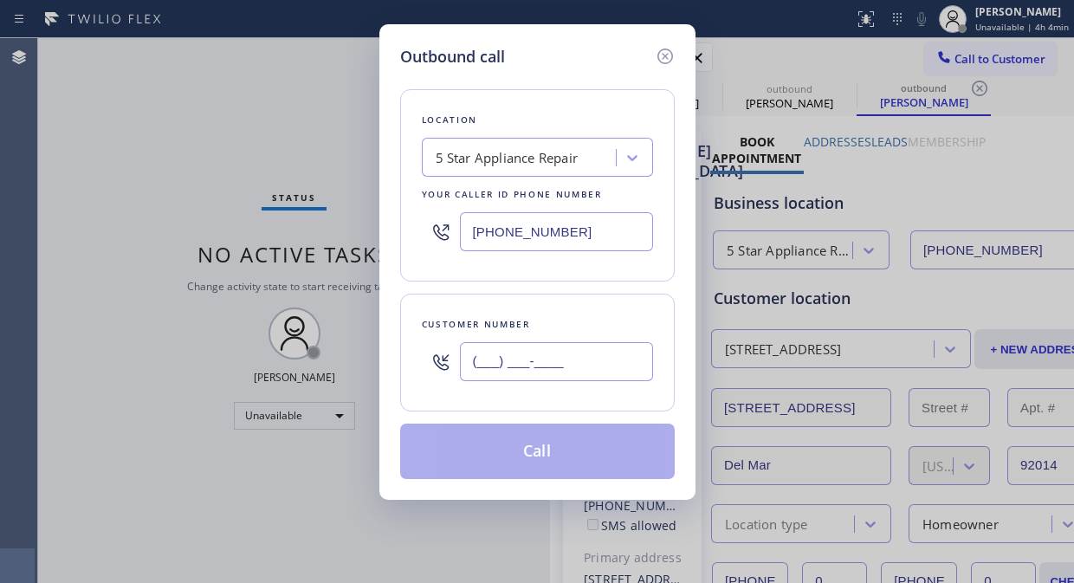
click at [471, 369] on input "(___) ___-____" at bounding box center [556, 361] width 193 height 39
paste input "786) 806-5845"
type input "[PHONE_NUMBER]"
click at [554, 456] on button "Call" at bounding box center [537, 450] width 274 height 55
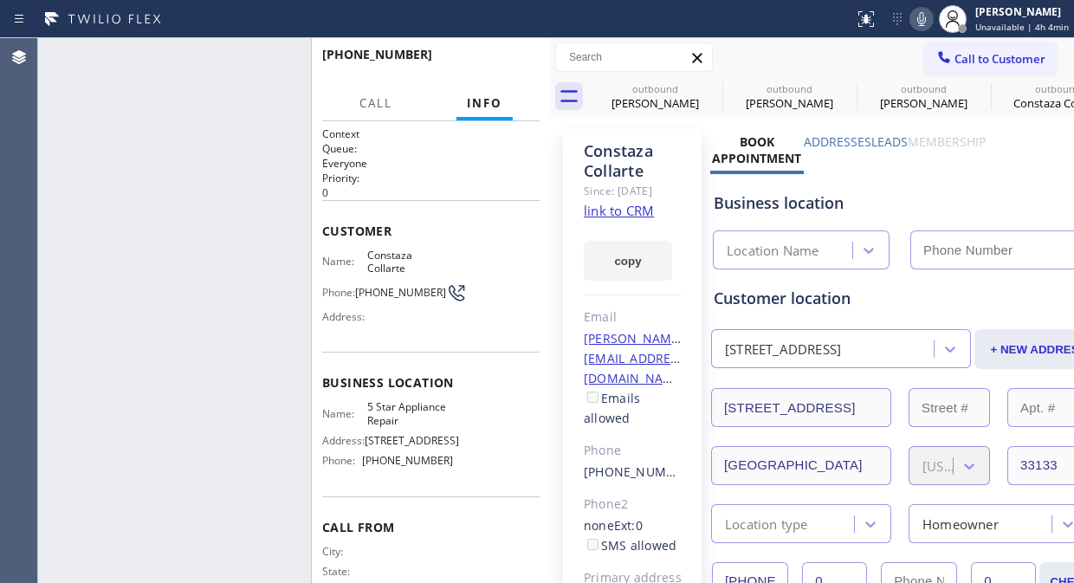
type input "[PHONE_NUMBER]"
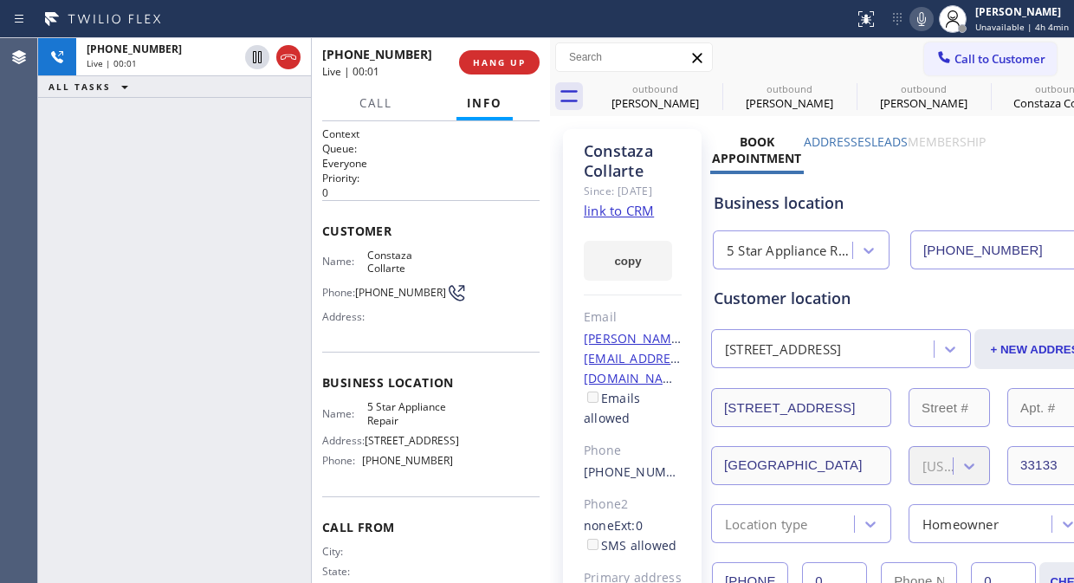
click at [116, 201] on div "[PHONE_NUMBER] Live | 00:01 ALL TASKS ALL TASKS ACTIVE TASKS TASKS IN WRAP UP" at bounding box center [174, 310] width 273 height 545
click at [495, 59] on span "HANG UP" at bounding box center [499, 62] width 53 height 12
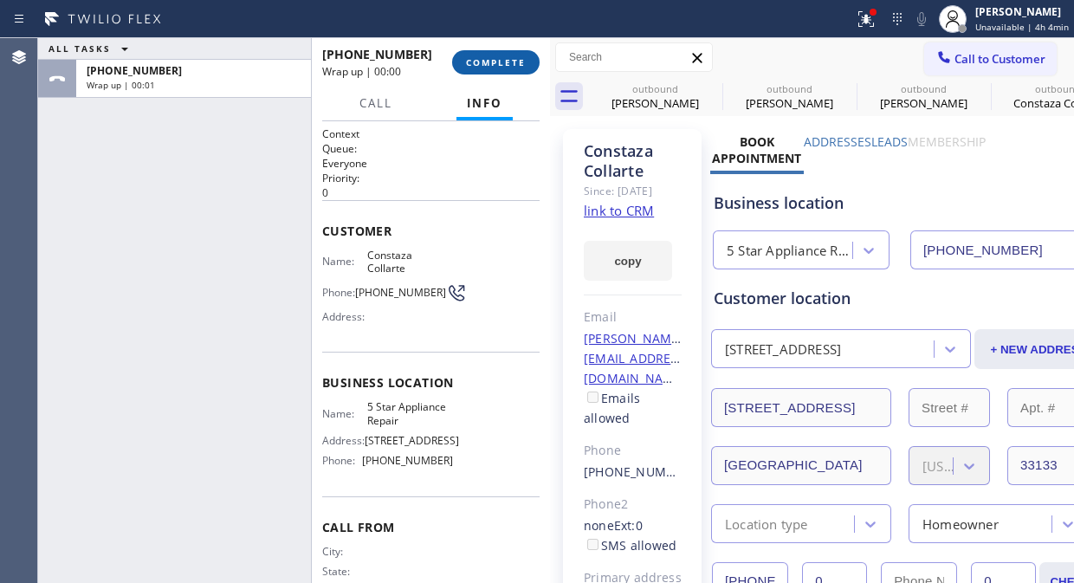
click at [495, 59] on span "COMPLETE" at bounding box center [496, 62] width 60 height 12
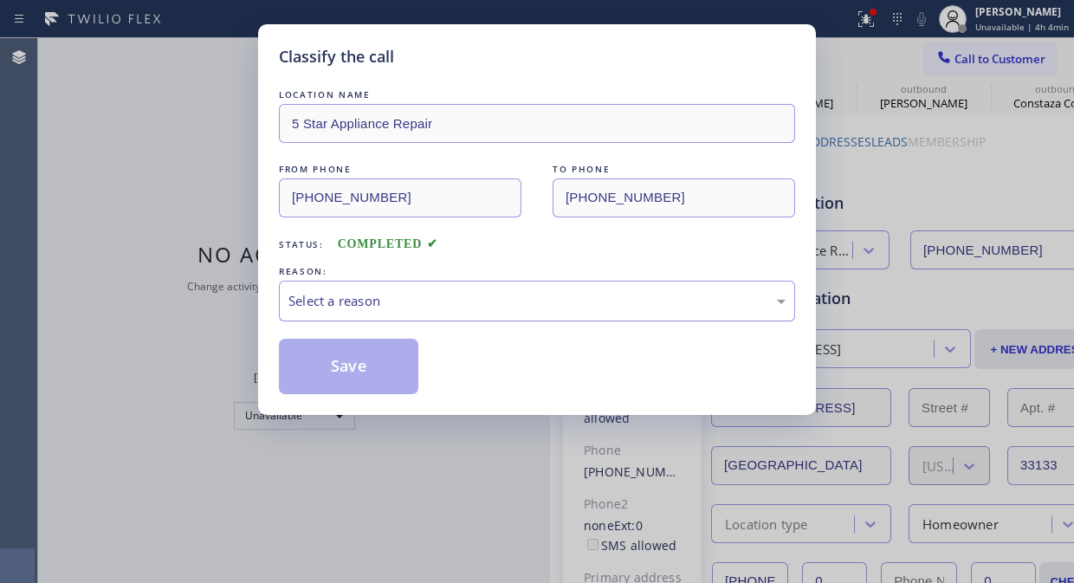
click at [513, 309] on div "Select a reason" at bounding box center [536, 301] width 497 height 20
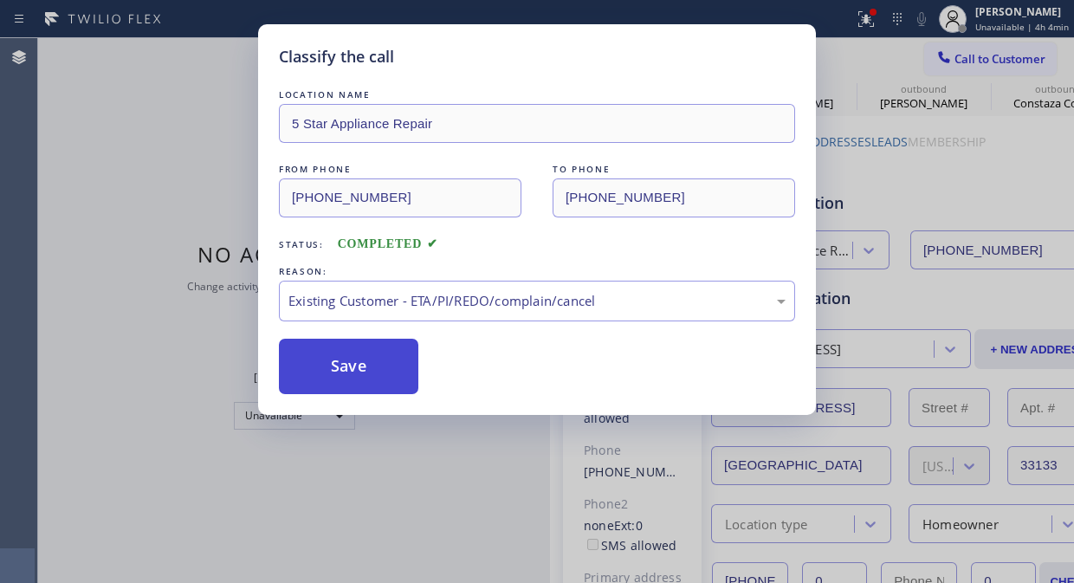
click at [400, 383] on button "Save" at bounding box center [348, 366] width 139 height 55
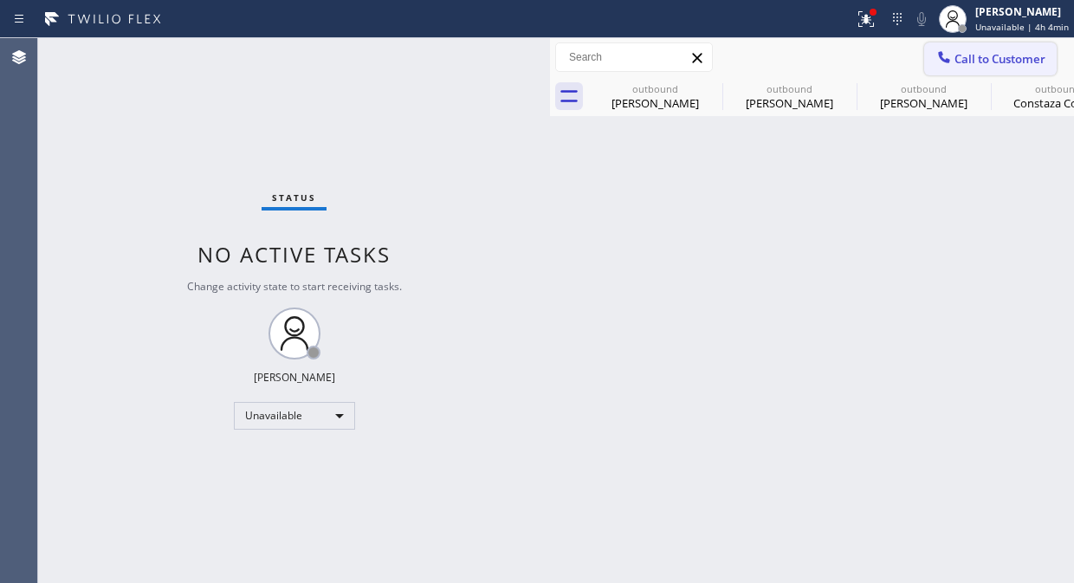
click at [940, 57] on icon at bounding box center [943, 56] width 11 height 11
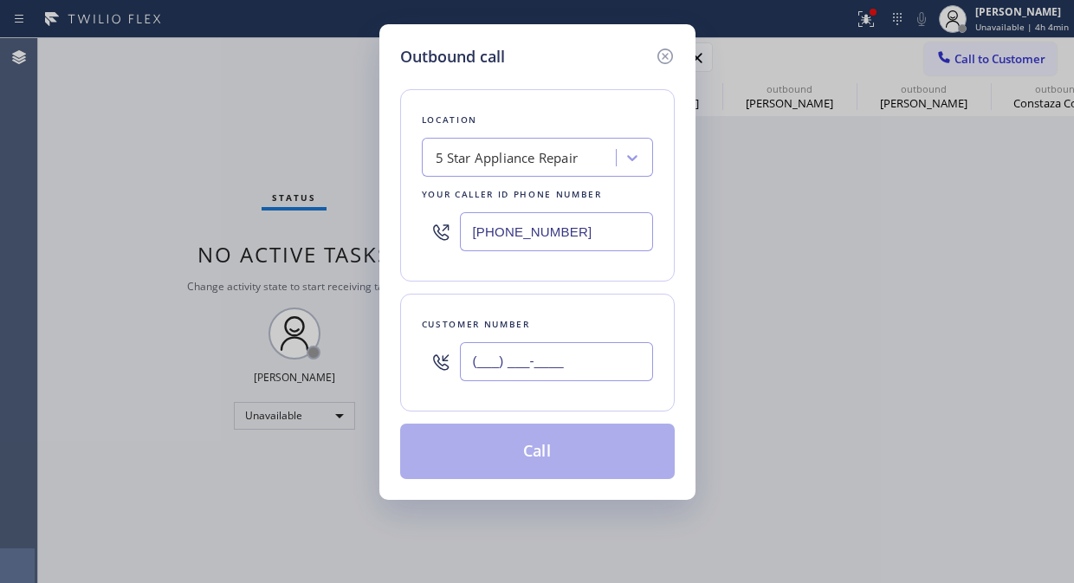
click at [601, 355] on input "(___) ___-____" at bounding box center [556, 361] width 193 height 39
paste input "714) 343-0054"
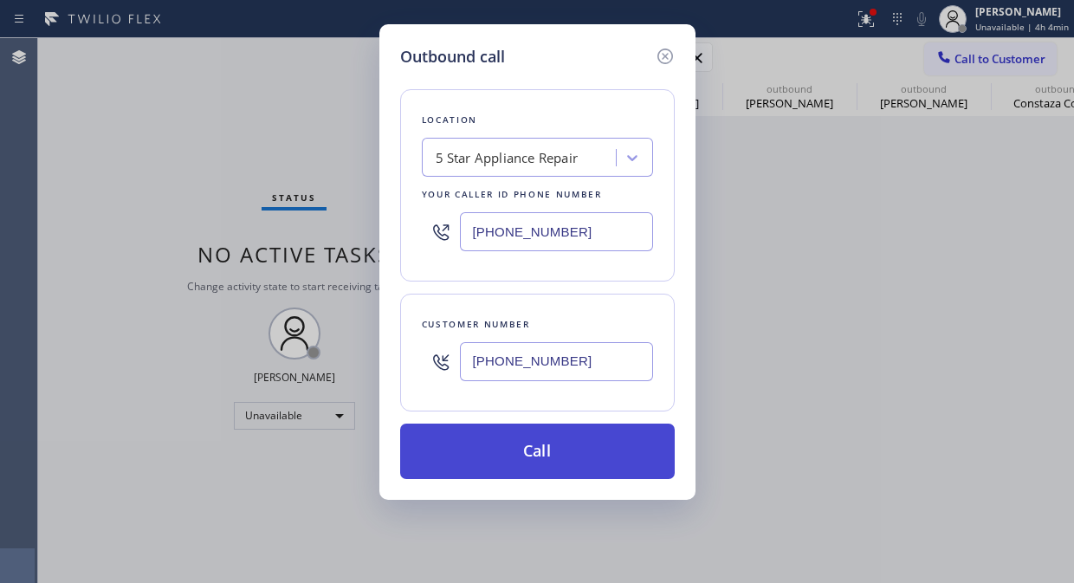
type input "[PHONE_NUMBER]"
click at [599, 457] on button "Call" at bounding box center [537, 450] width 274 height 55
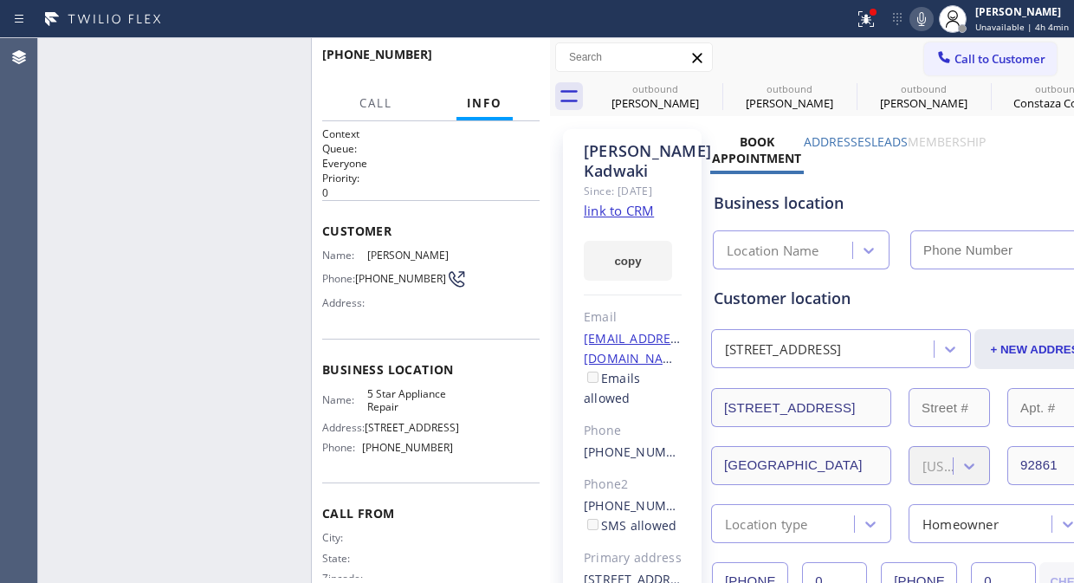
type input "[PHONE_NUMBER]"
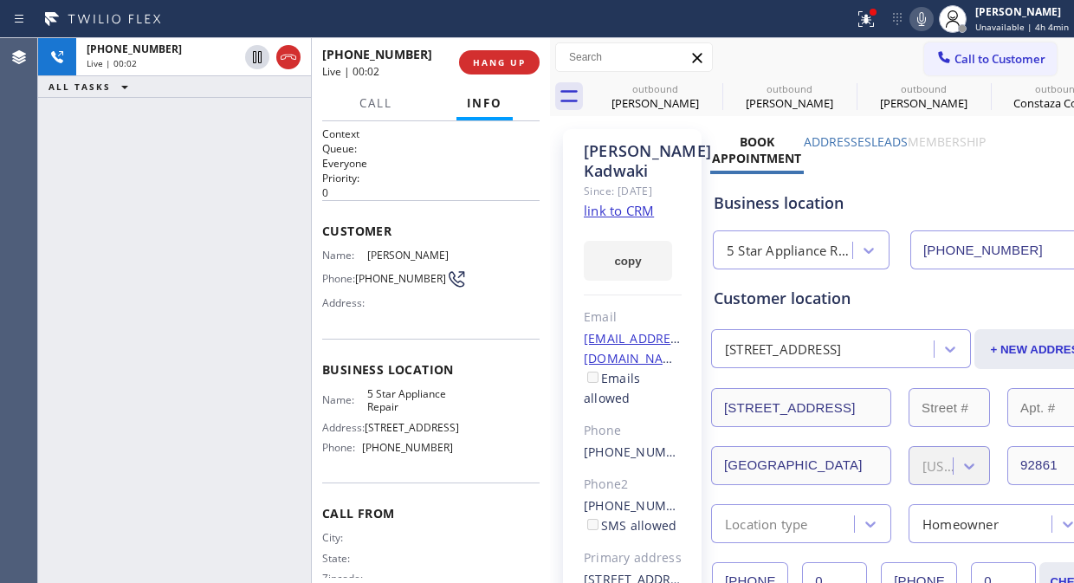
click at [542, 71] on div "[PHONE_NUMBER] Live | 00:02 HANG UP" at bounding box center [431, 62] width 238 height 48
click at [513, 50] on button "HANG UP" at bounding box center [499, 62] width 81 height 24
click at [513, 55] on button "HANG UP" at bounding box center [499, 62] width 81 height 24
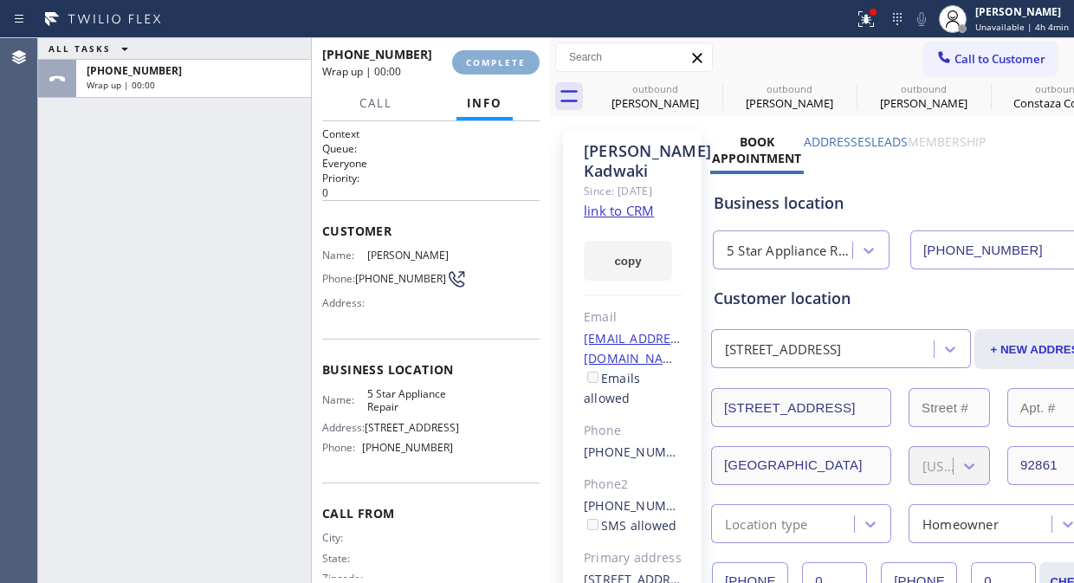
click at [513, 63] on span "COMPLETE" at bounding box center [496, 62] width 60 height 12
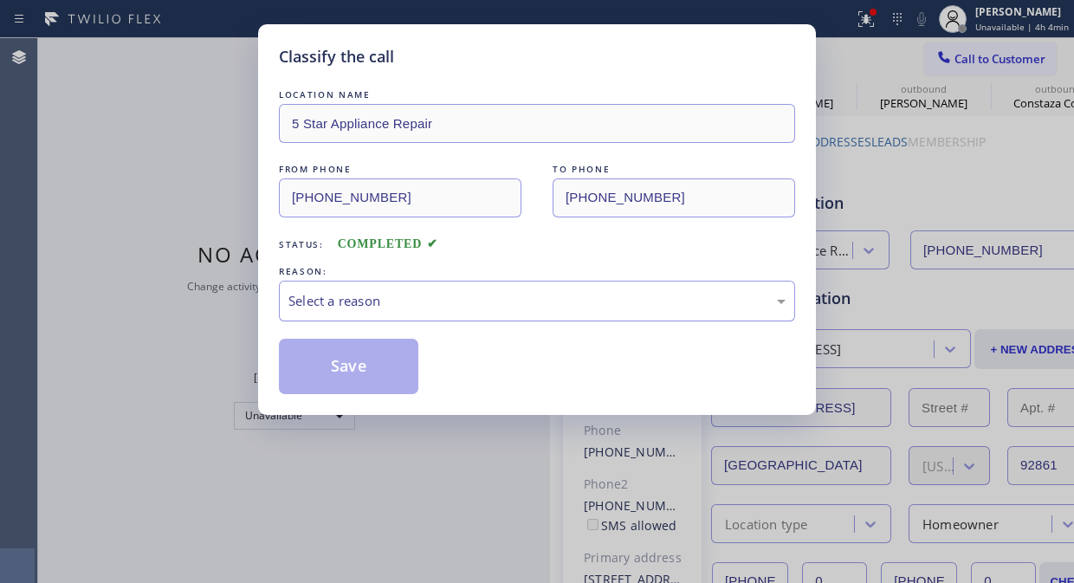
click at [500, 292] on div "Select a reason" at bounding box center [536, 301] width 497 height 20
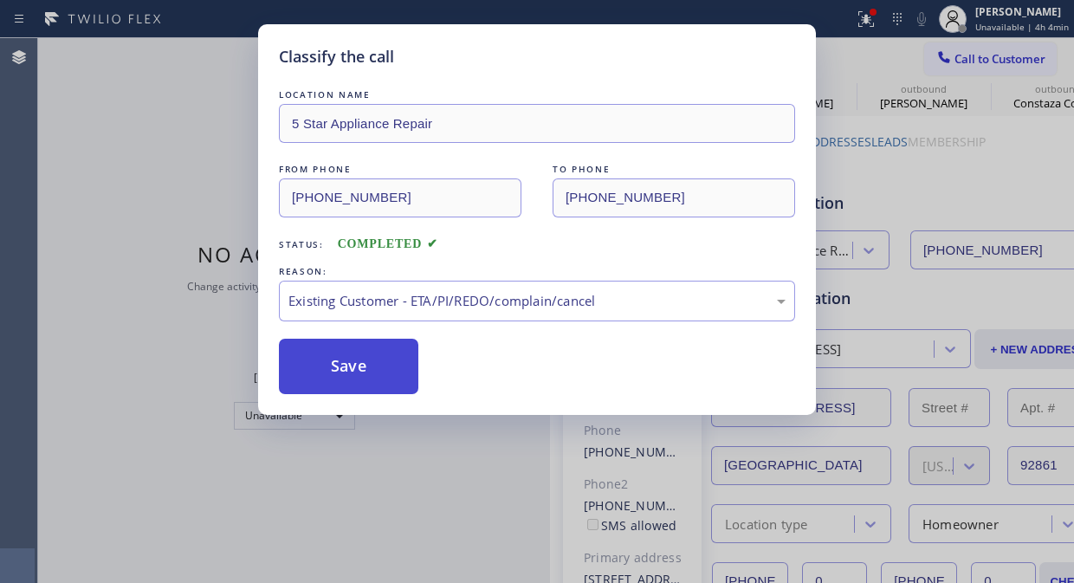
click at [356, 382] on button "Save" at bounding box center [348, 366] width 139 height 55
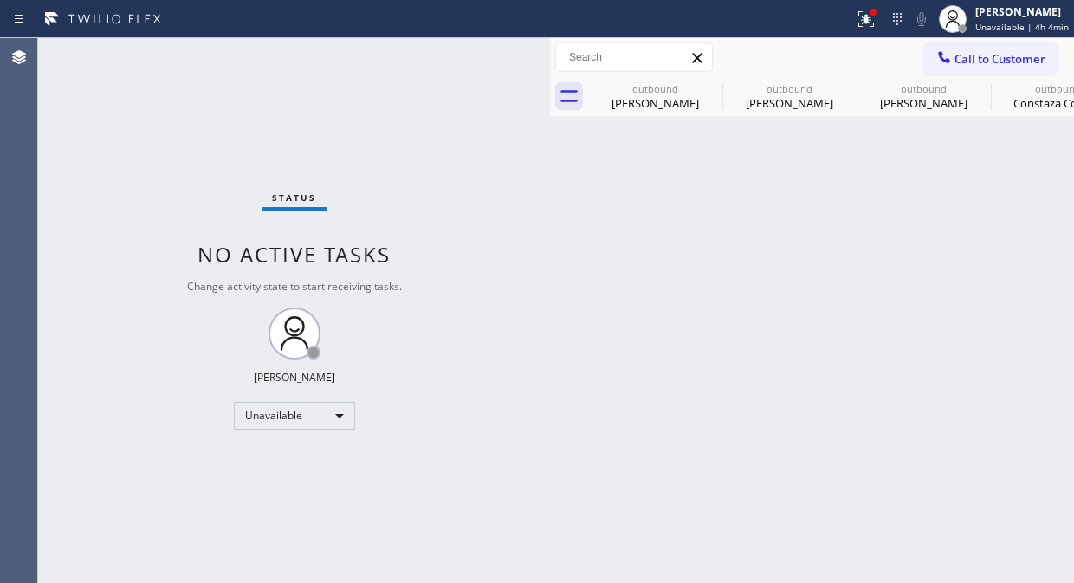
click at [963, 56] on span "Call to Customer" at bounding box center [999, 59] width 91 height 16
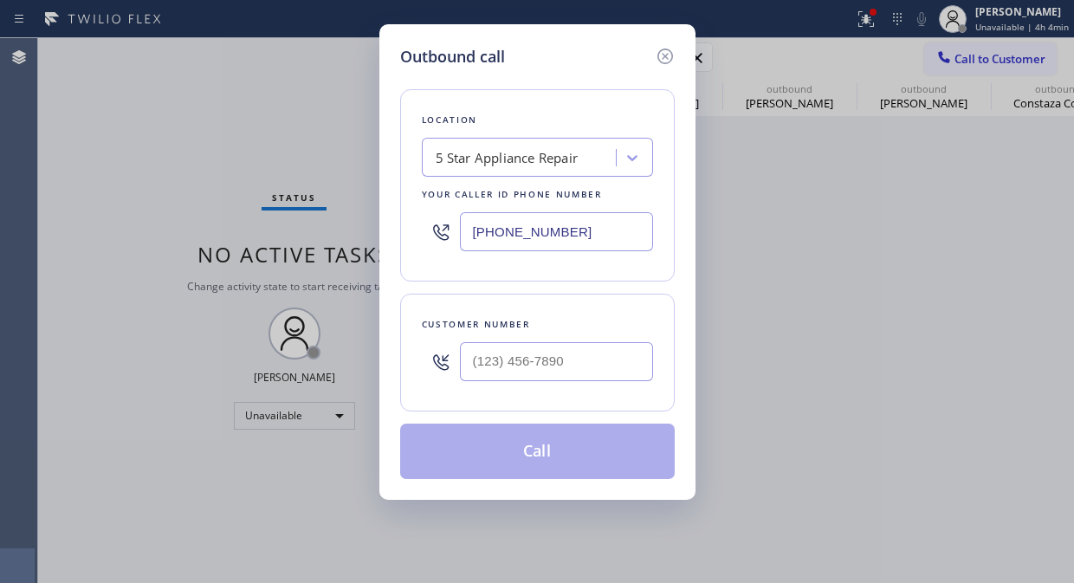
click at [532, 384] on div at bounding box center [556, 361] width 193 height 56
click at [507, 348] on input "(___) ___-____" at bounding box center [556, 361] width 193 height 39
paste input "408) 706-0532"
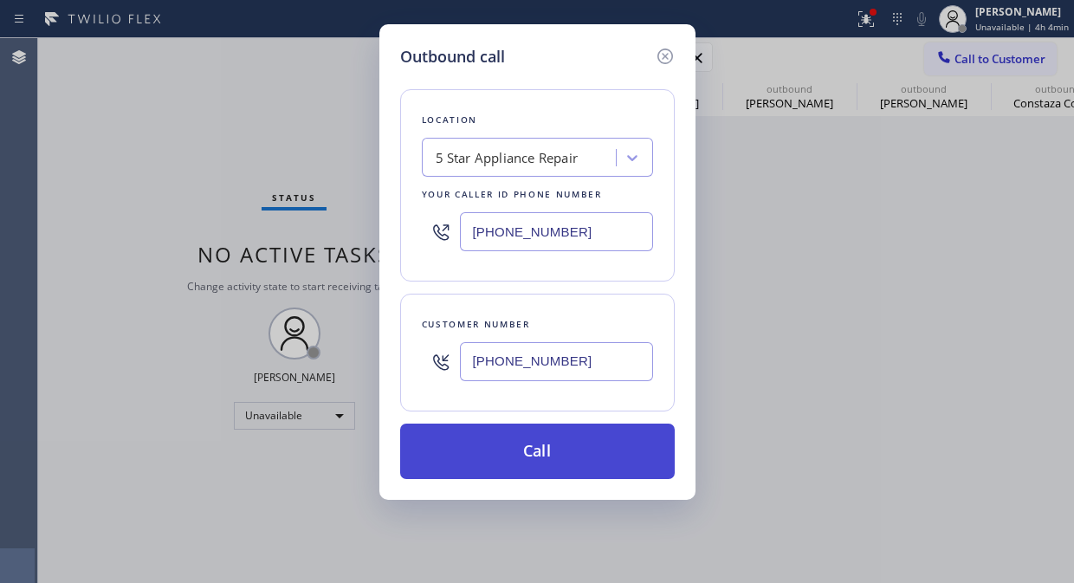
type input "[PHONE_NUMBER]"
click at [520, 455] on button "Call" at bounding box center [537, 450] width 274 height 55
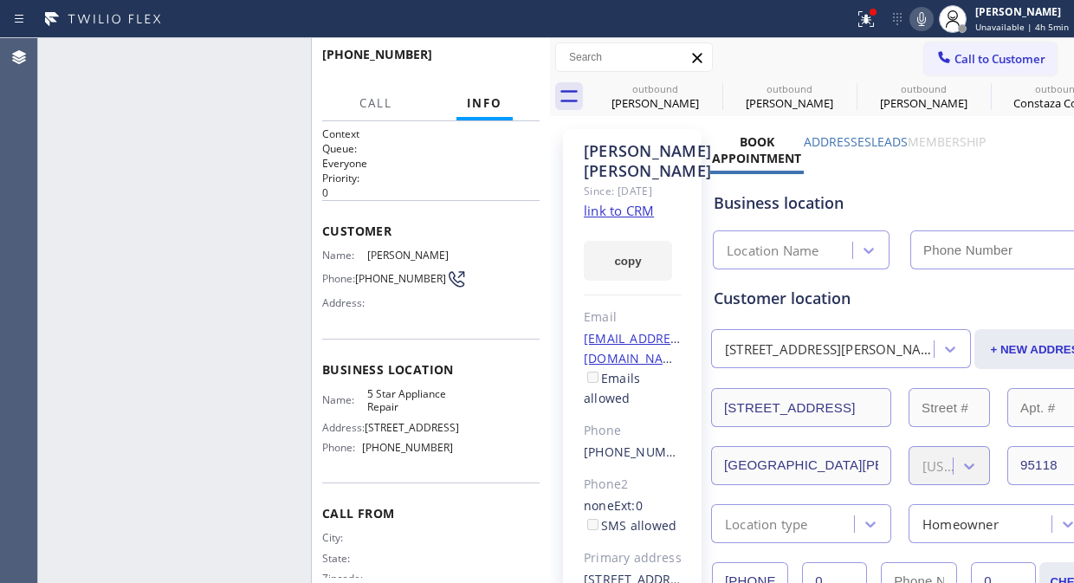
type input "[PHONE_NUMBER]"
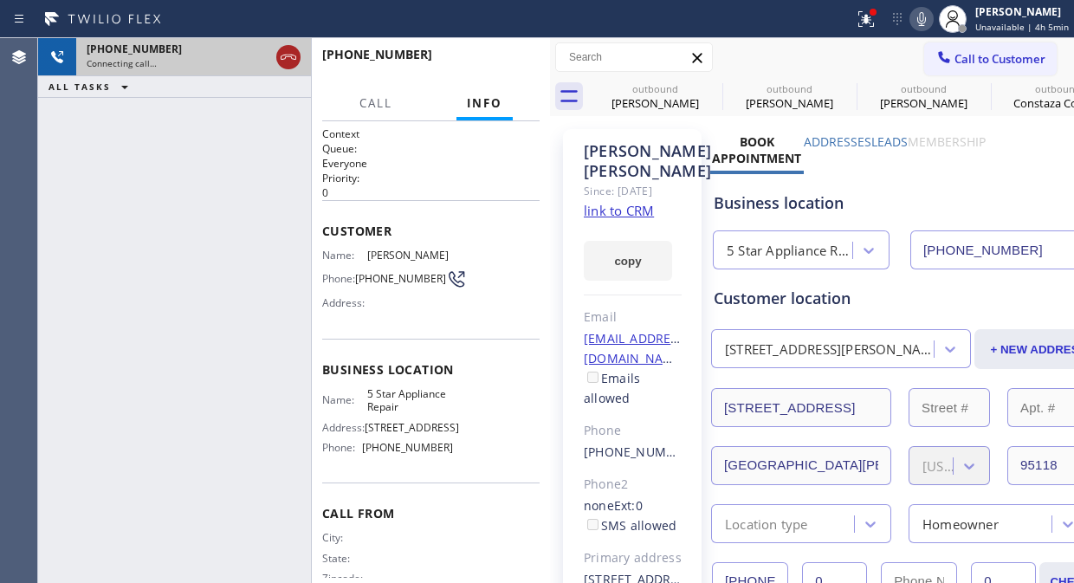
click at [288, 58] on icon at bounding box center [288, 57] width 21 height 21
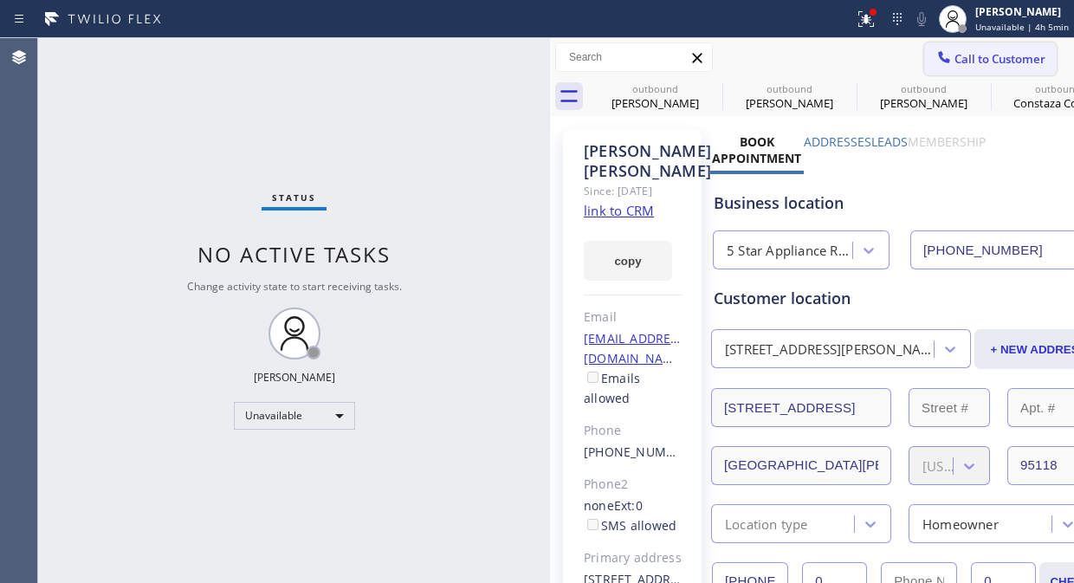
click at [954, 61] on span "Call to Customer" at bounding box center [999, 59] width 91 height 16
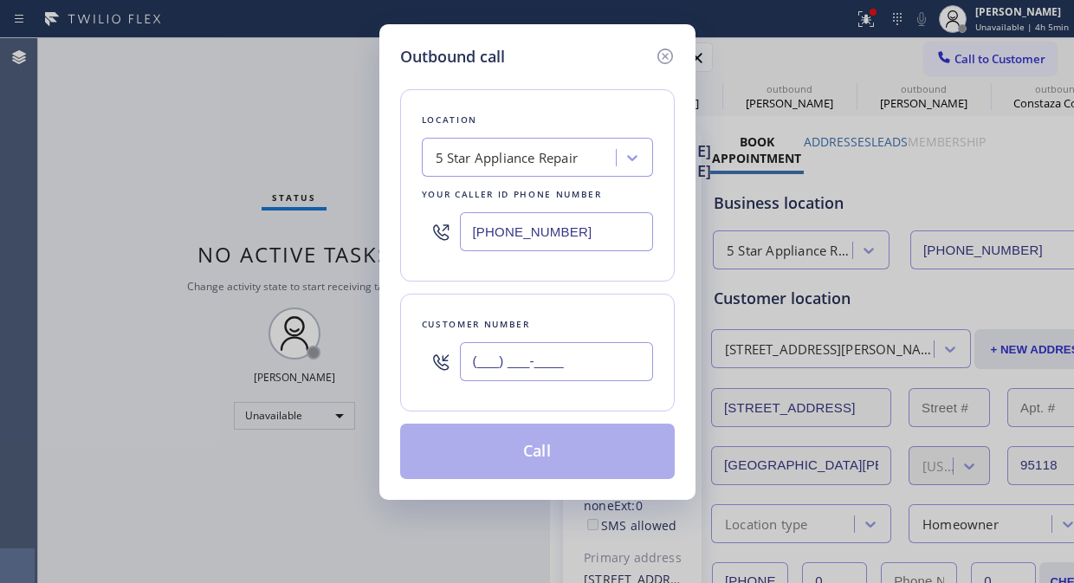
click at [480, 366] on input "(___) ___-____" at bounding box center [556, 361] width 193 height 39
paste input "503) 913-3879"
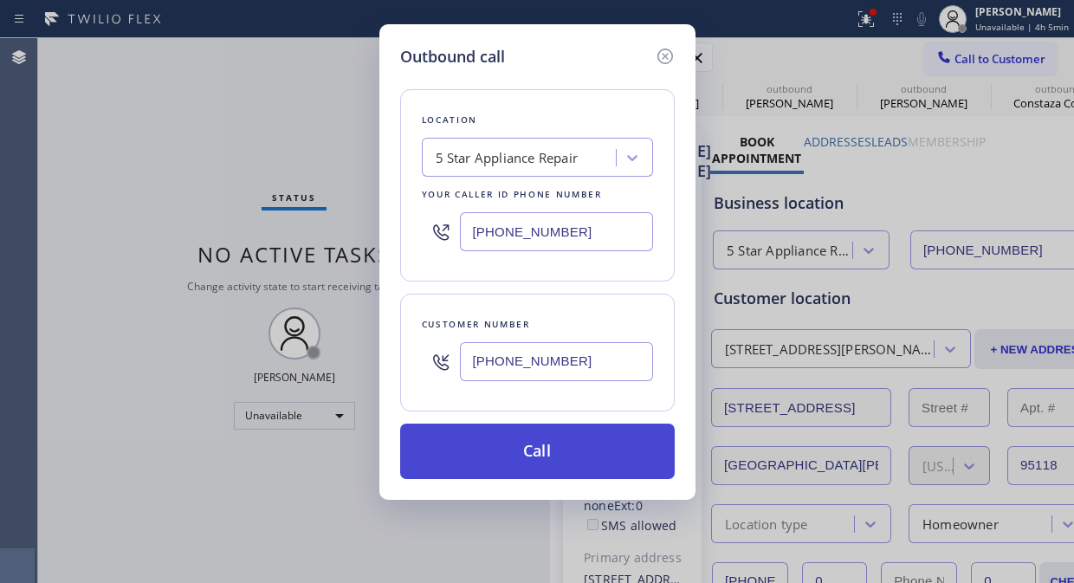
type input "[PHONE_NUMBER]"
click at [616, 465] on button "Call" at bounding box center [537, 450] width 274 height 55
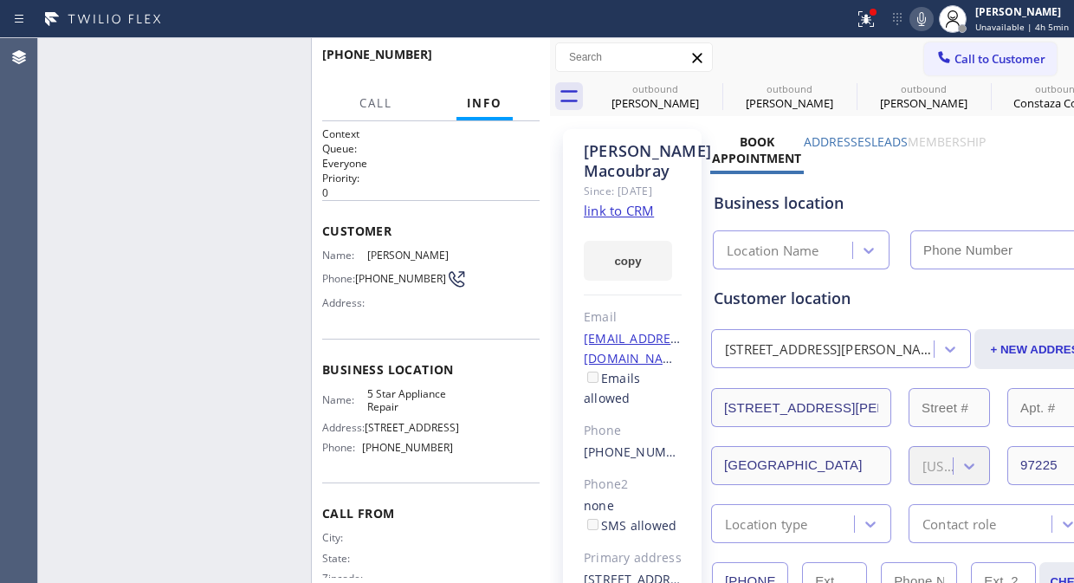
type input "[PHONE_NUMBER]"
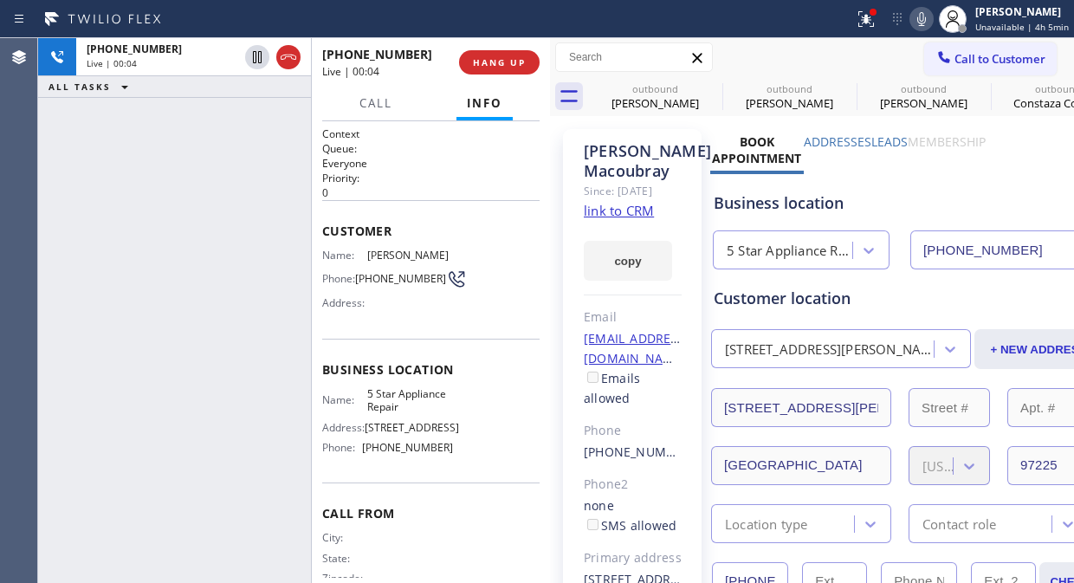
drag, startPoint x: 534, startPoint y: 84, endPoint x: 506, endPoint y: 62, distance: 35.8
click at [535, 83] on div "[PHONE_NUMBER] Live | 00:04 HANG UP" at bounding box center [430, 62] width 217 height 45
click at [506, 61] on span "HANG UP" at bounding box center [499, 62] width 53 height 12
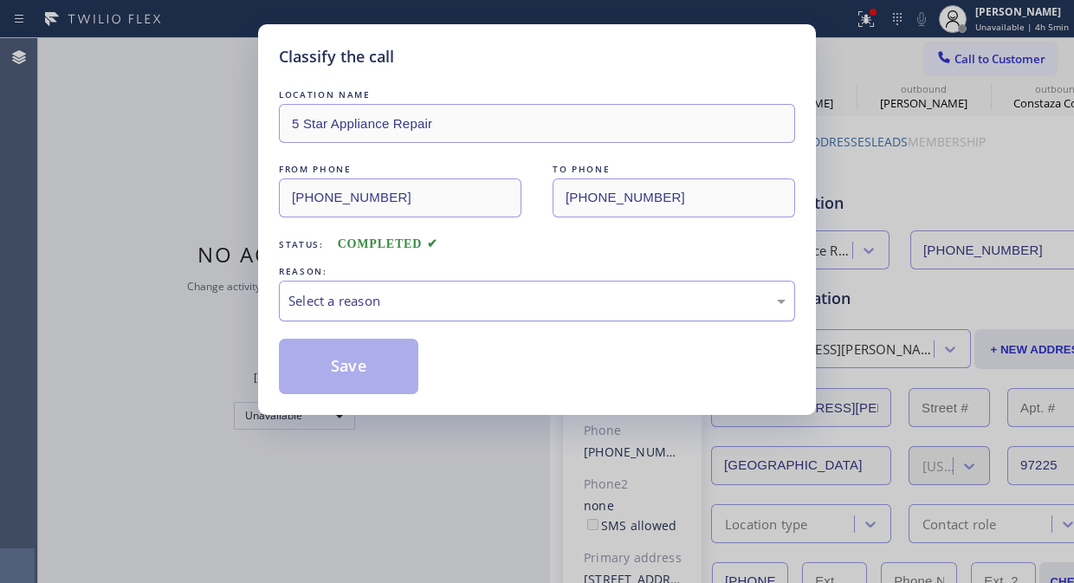
click at [508, 296] on div "Select a reason" at bounding box center [536, 301] width 497 height 20
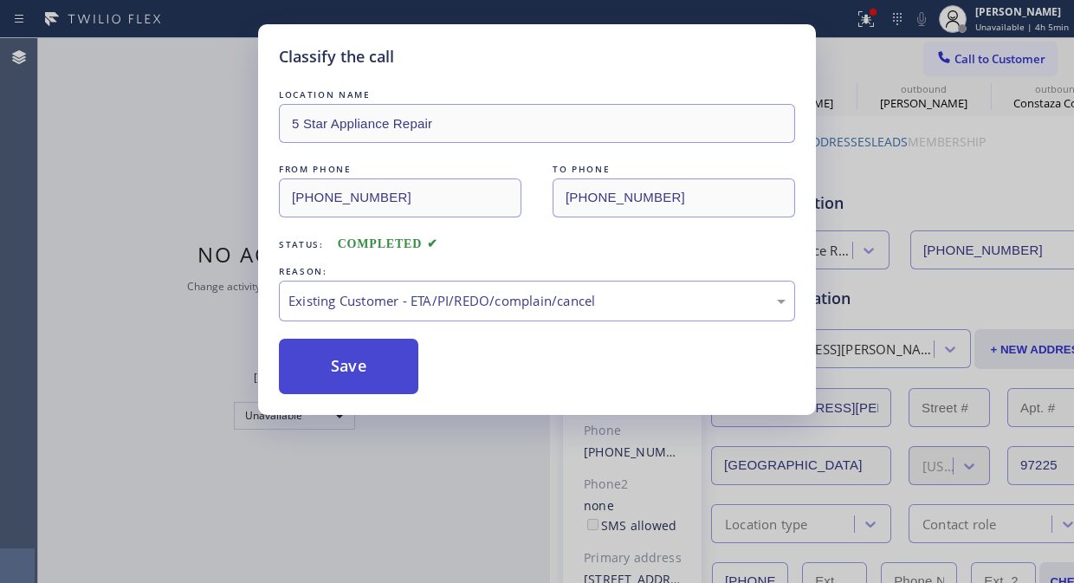
click at [402, 392] on button "Save" at bounding box center [348, 366] width 139 height 55
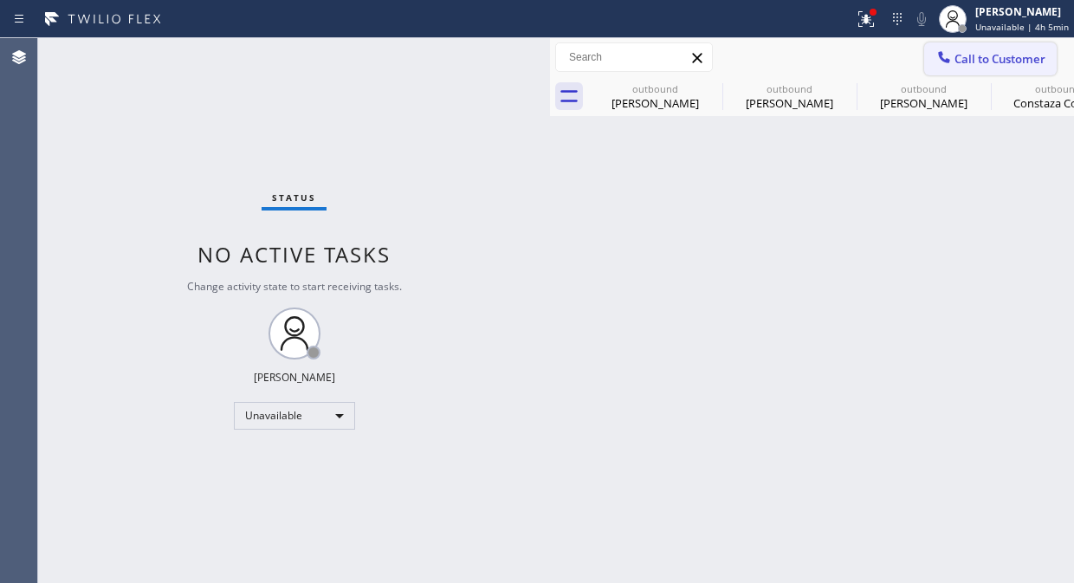
click at [947, 58] on icon at bounding box center [943, 56] width 11 height 11
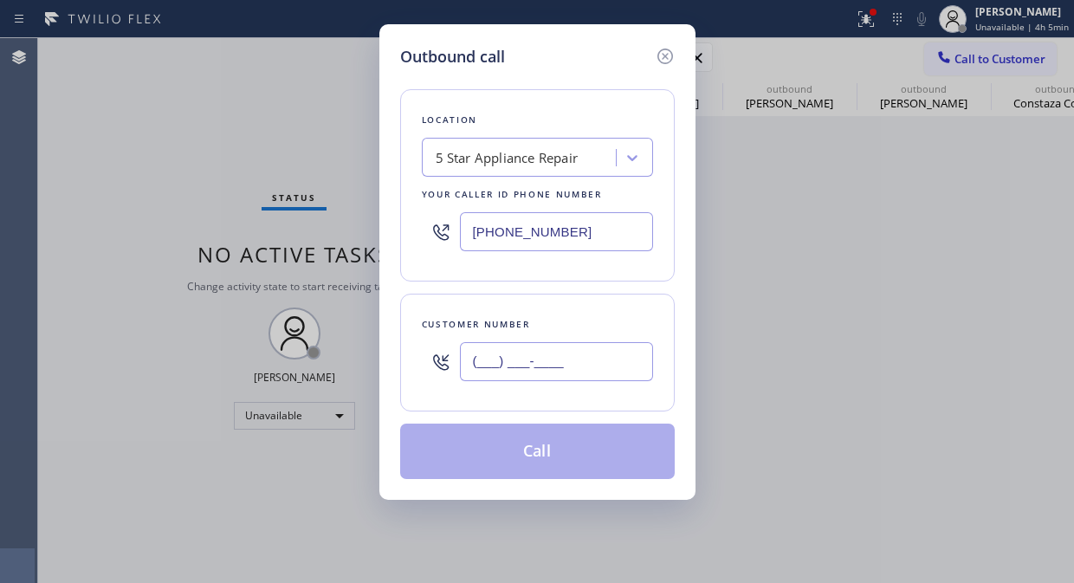
click at [464, 372] on input "(___) ___-____" at bounding box center [556, 361] width 193 height 39
paste input "650) 743-4546"
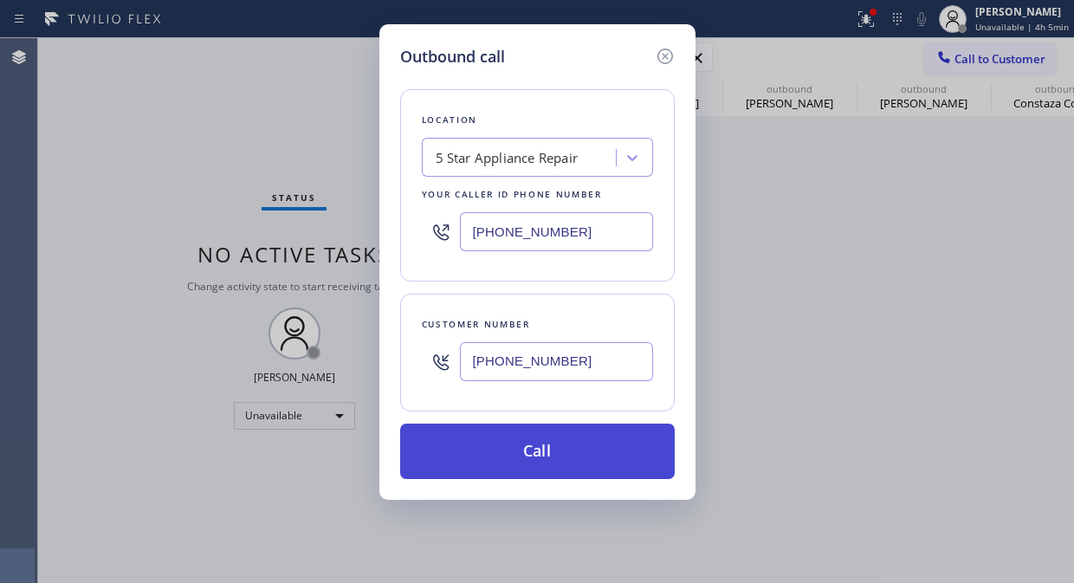
type input "[PHONE_NUMBER]"
click at [557, 443] on button "Call" at bounding box center [537, 450] width 274 height 55
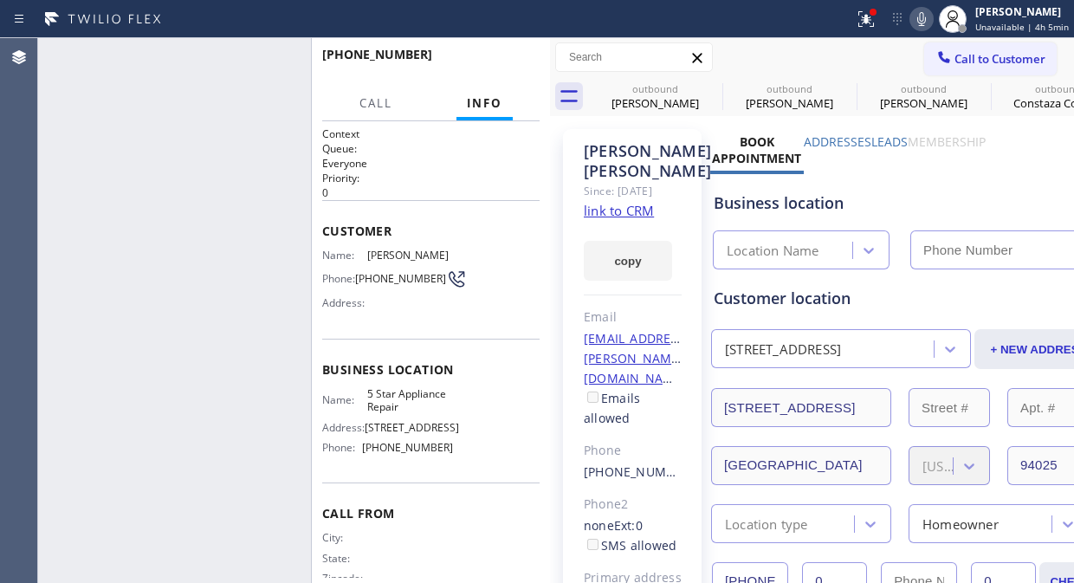
type input "[PHONE_NUMBER]"
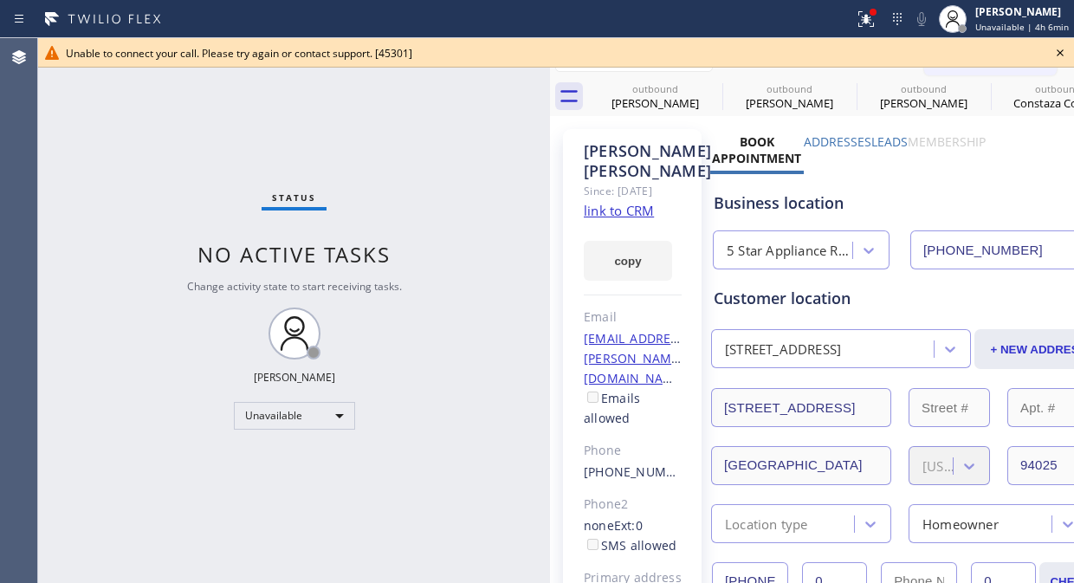
click at [1049, 54] on icon at bounding box center [1059, 52] width 21 height 21
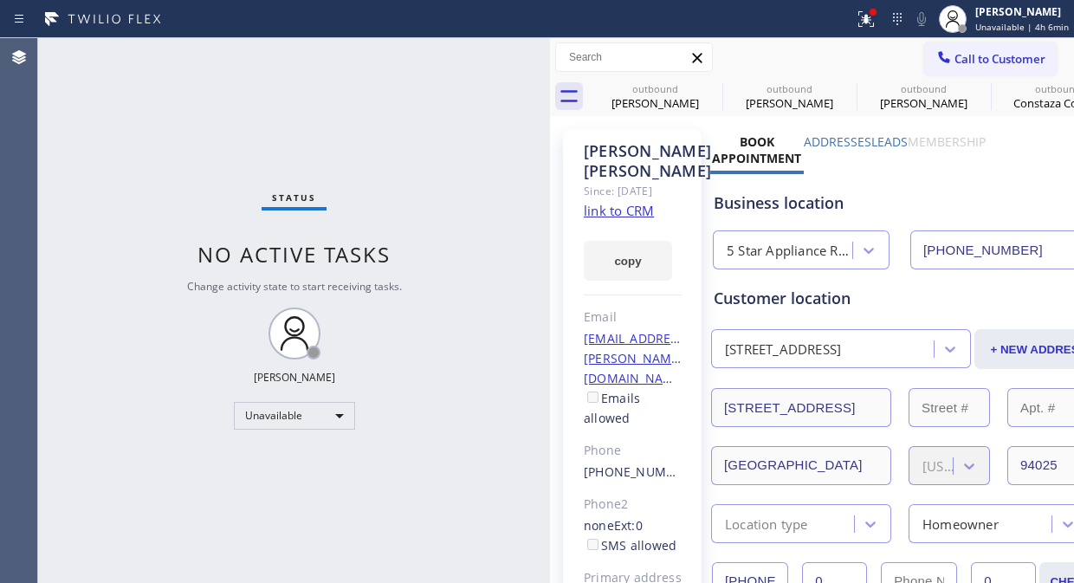
drag, startPoint x: 1020, startPoint y: 63, endPoint x: 760, endPoint y: 167, distance: 279.8
click at [1018, 64] on span "Call to Customer" at bounding box center [999, 59] width 91 height 16
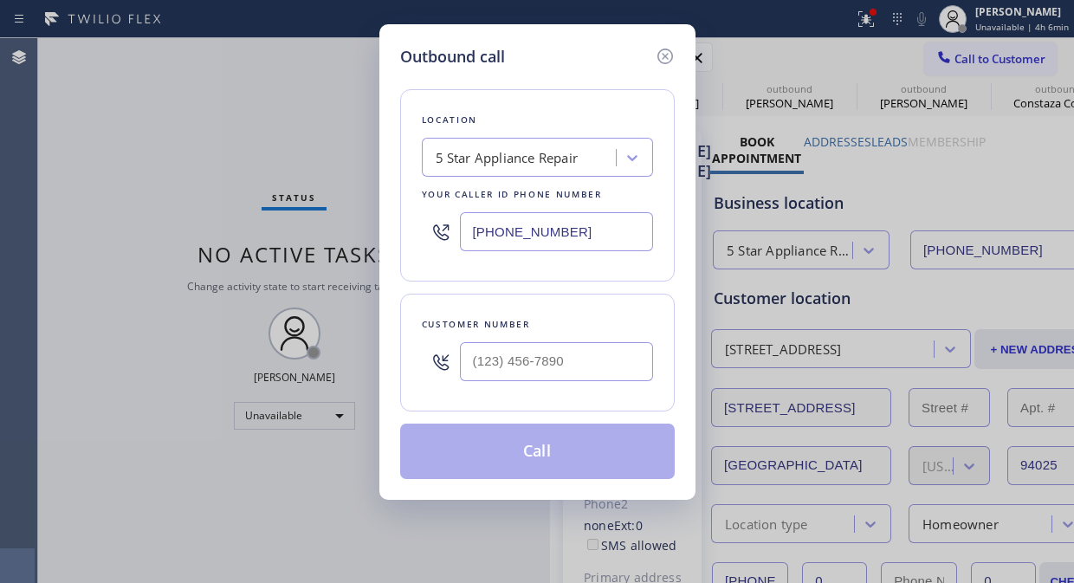
click at [477, 386] on div at bounding box center [556, 361] width 193 height 56
click at [476, 372] on input "(___) ___-____" at bounding box center [556, 361] width 193 height 39
paste input "937) 536-9656"
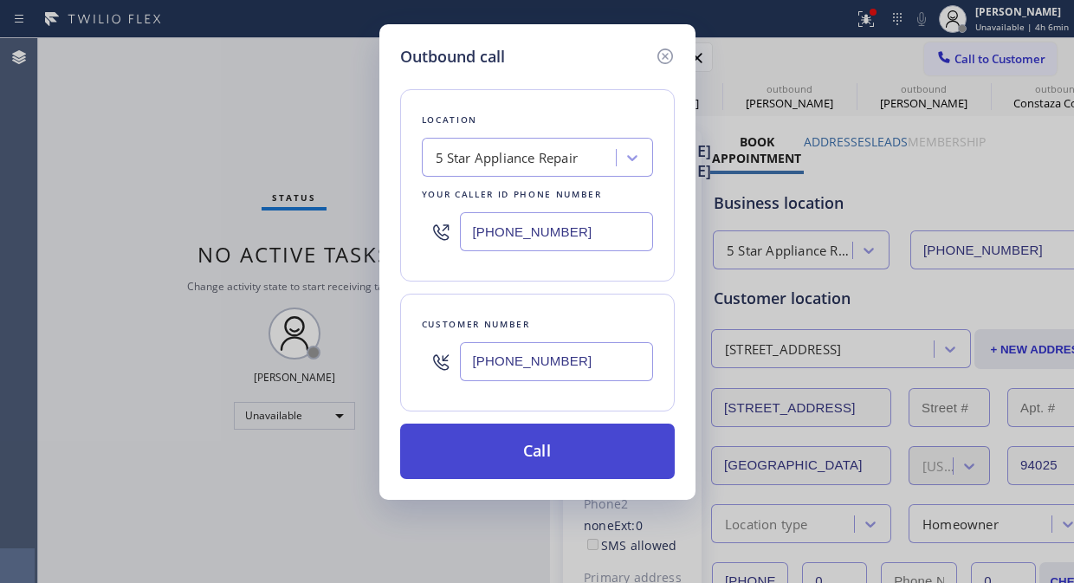
type input "[PHONE_NUMBER]"
click at [584, 457] on button "Call" at bounding box center [537, 450] width 274 height 55
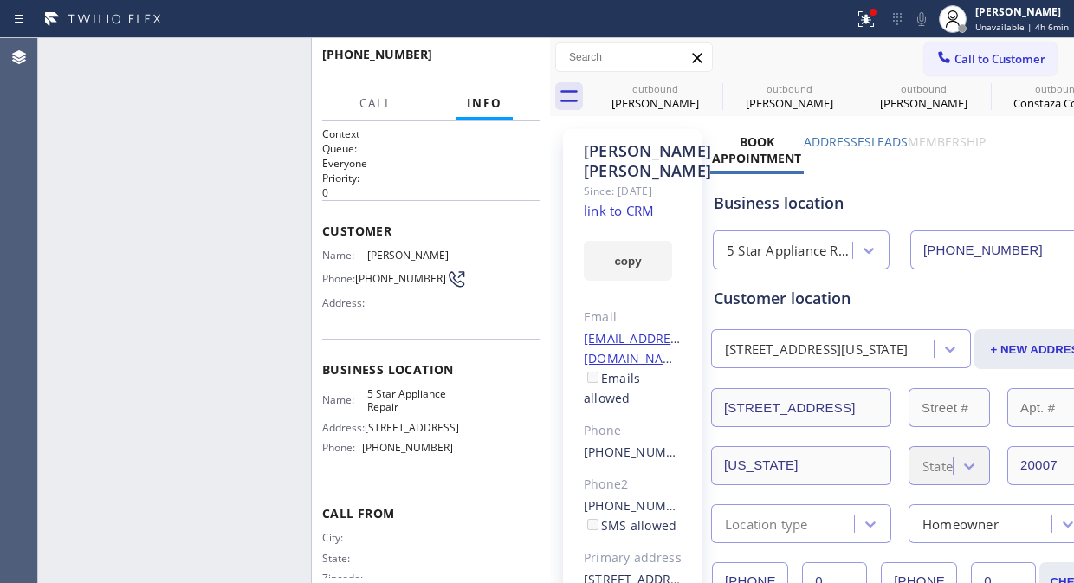
type input "[PHONE_NUMBER]"
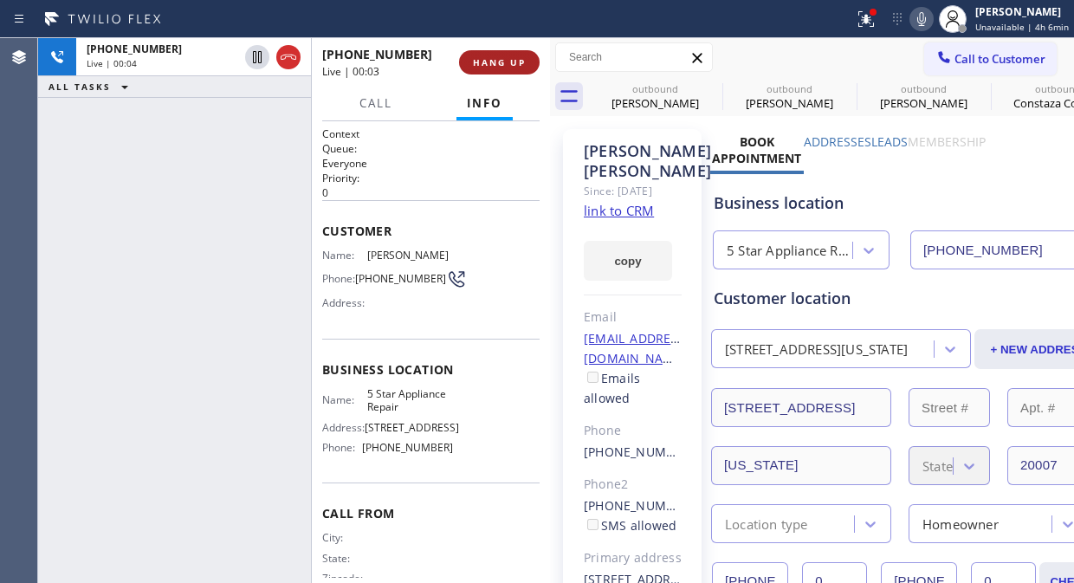
click at [497, 70] on button "HANG UP" at bounding box center [499, 62] width 81 height 24
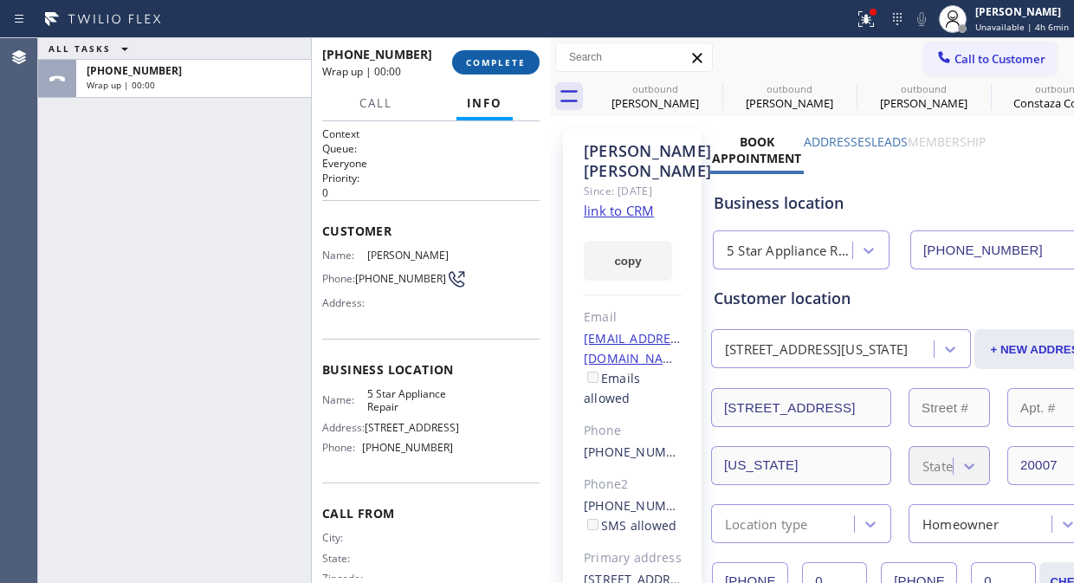
click at [497, 69] on button "COMPLETE" at bounding box center [495, 62] width 87 height 24
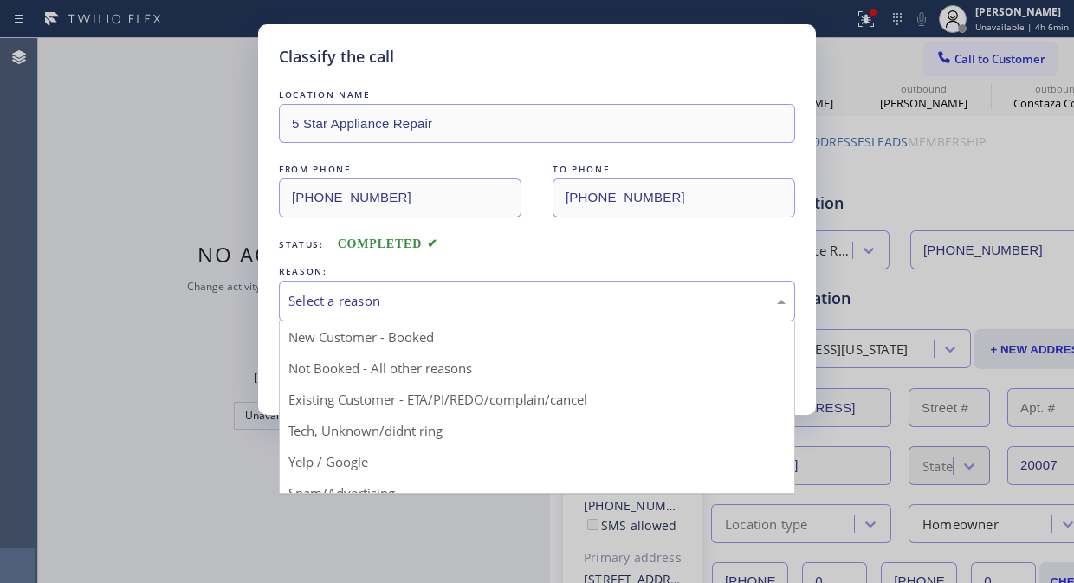
drag, startPoint x: 522, startPoint y: 293, endPoint x: 526, endPoint y: 403, distance: 110.9
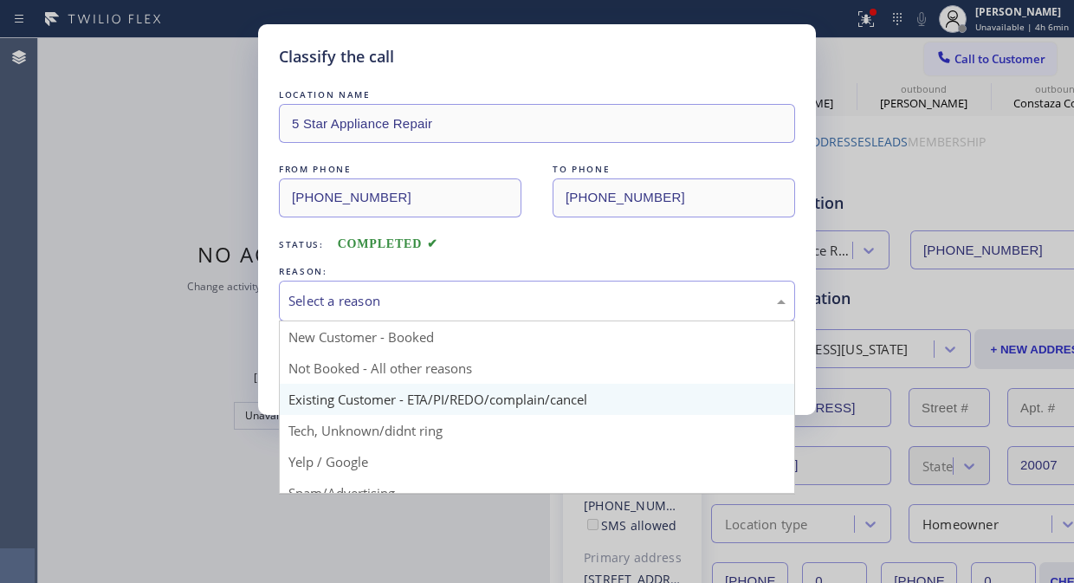
click at [522, 295] on div "Select a reason" at bounding box center [536, 301] width 497 height 20
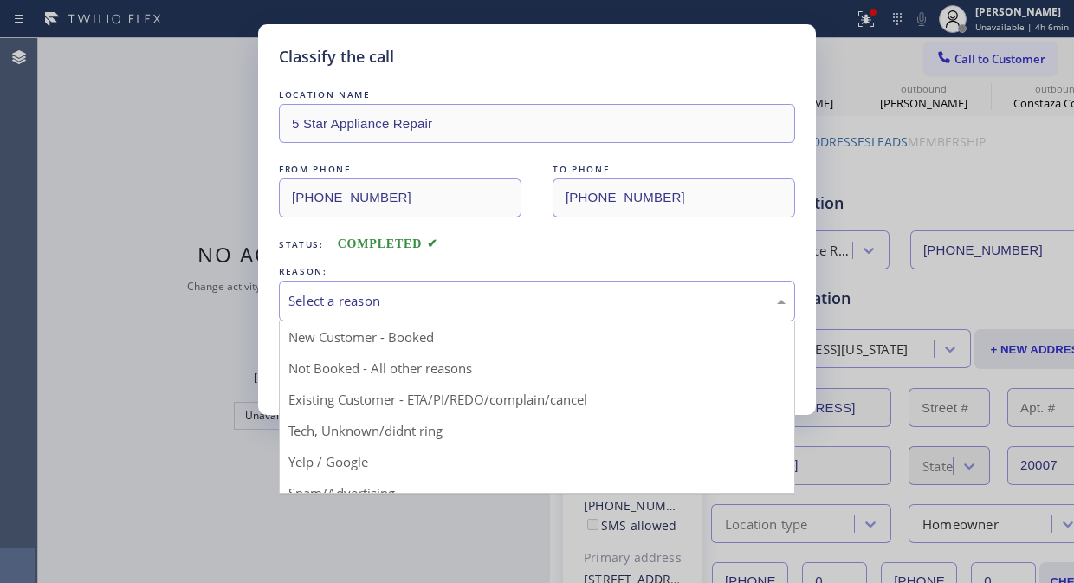
drag, startPoint x: 526, startPoint y: 403, endPoint x: 374, endPoint y: 364, distance: 157.5
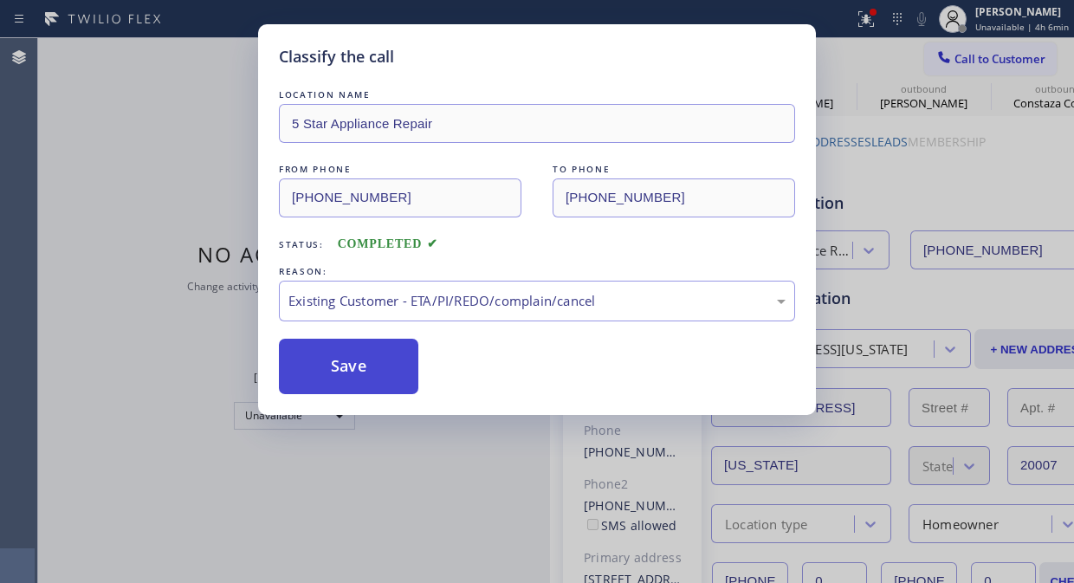
click at [355, 358] on button "Save" at bounding box center [348, 366] width 139 height 55
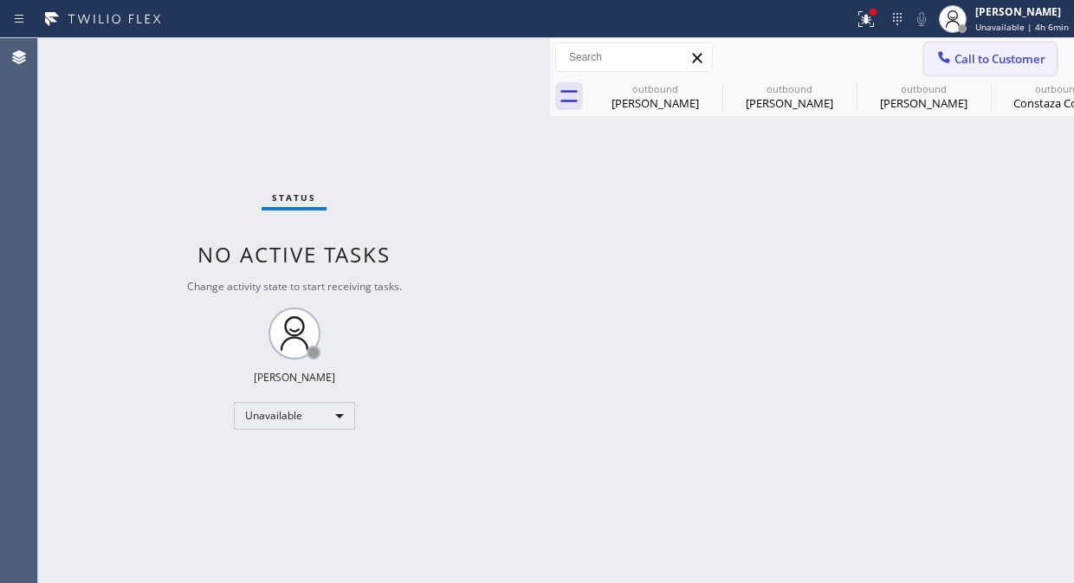
click at [946, 48] on icon at bounding box center [943, 56] width 17 height 17
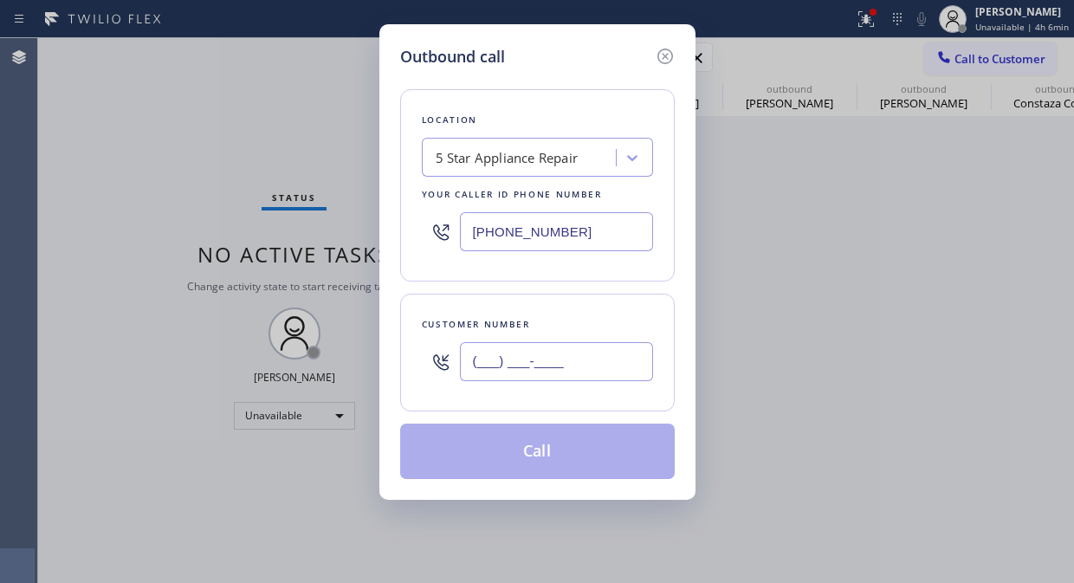
click at [578, 369] on input "(___) ___-____" at bounding box center [556, 361] width 193 height 39
paste input "561) 695-8820"
type input "[PHONE_NUMBER]"
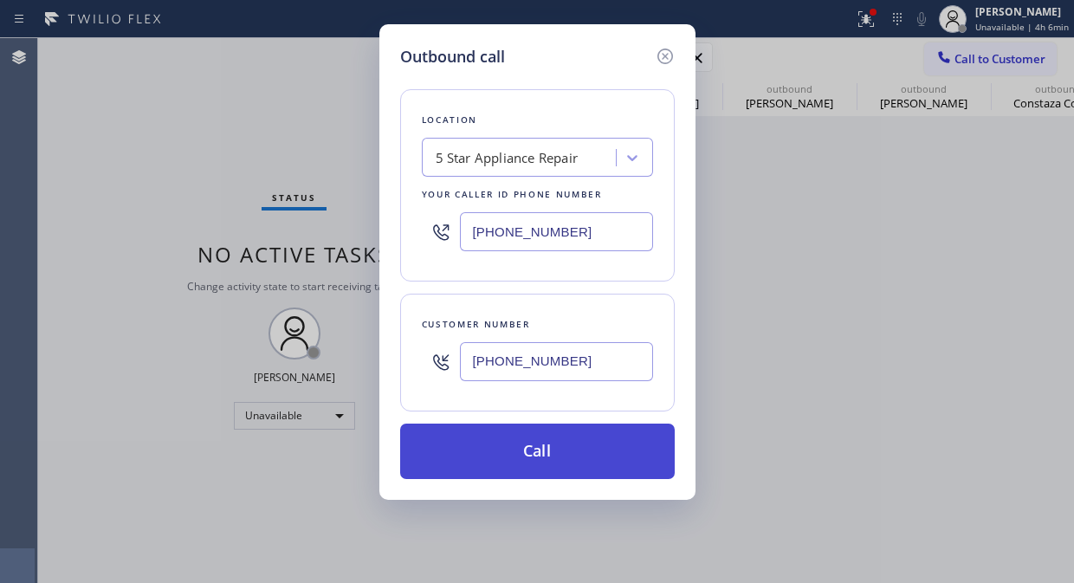
click at [581, 449] on button "Call" at bounding box center [537, 450] width 274 height 55
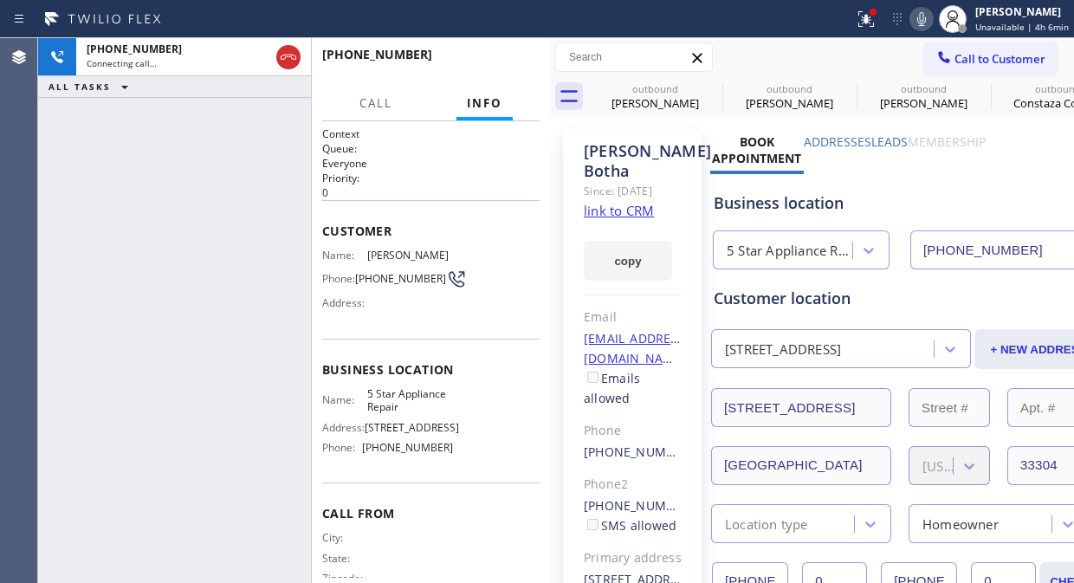
type input "[PHONE_NUMBER]"
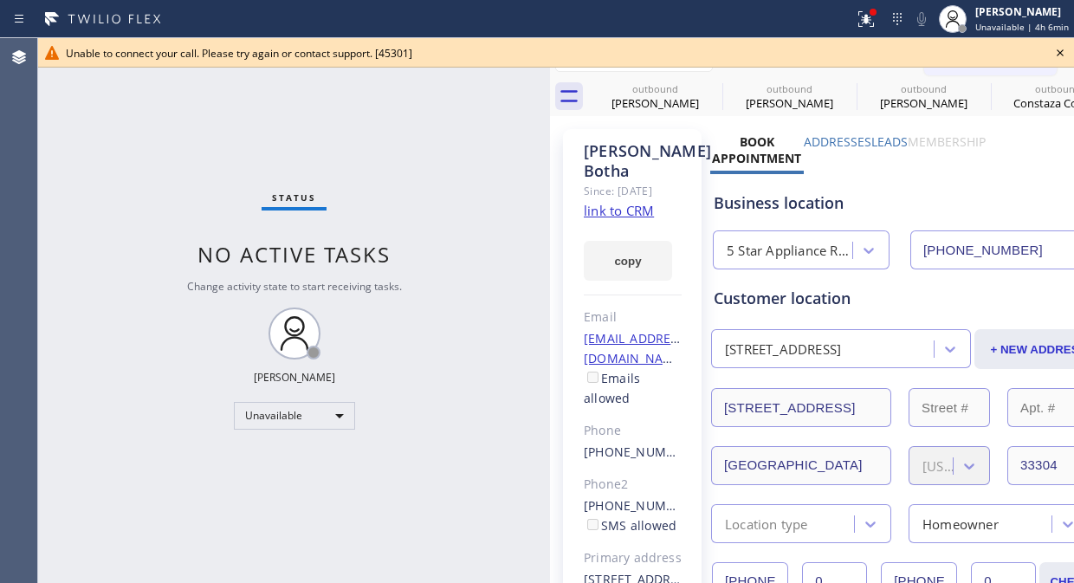
click at [1070, 50] on div "Unable to connect your call. Please try again or contact support. [45301]" at bounding box center [556, 52] width 1036 height 29
click at [1065, 55] on icon at bounding box center [1059, 52] width 21 height 21
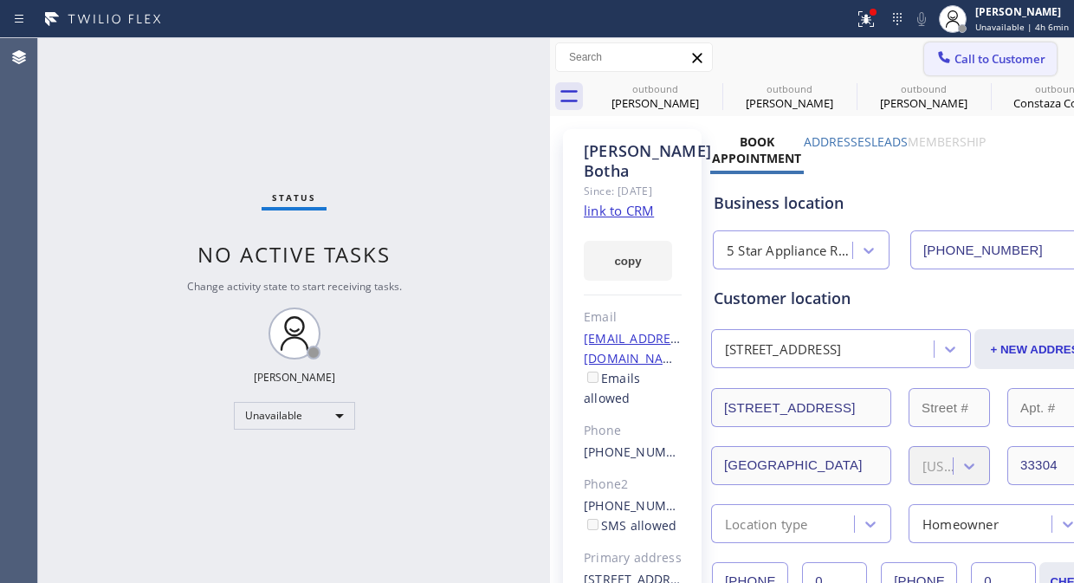
click at [958, 63] on span "Call to Customer" at bounding box center [999, 59] width 91 height 16
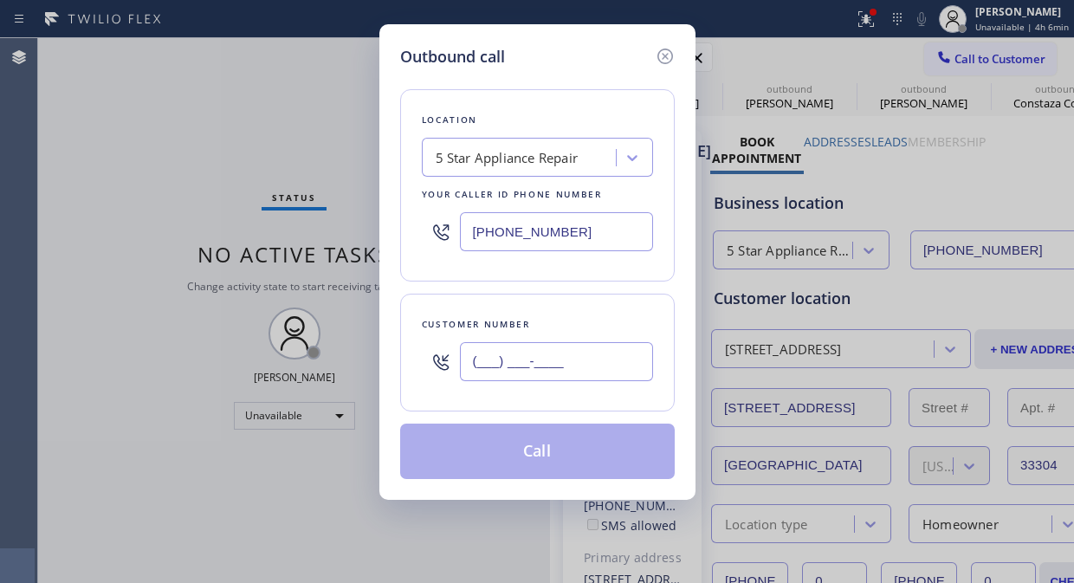
click at [601, 357] on input "(___) ___-____" at bounding box center [556, 361] width 193 height 39
paste input "347) 413-3989"
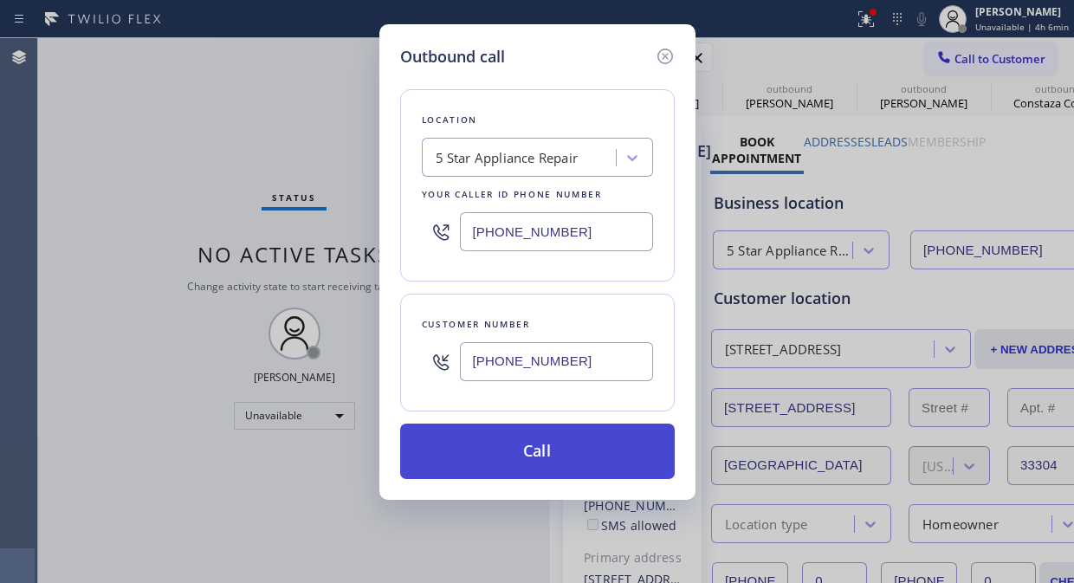
type input "[PHONE_NUMBER]"
click at [591, 461] on button "Call" at bounding box center [537, 450] width 274 height 55
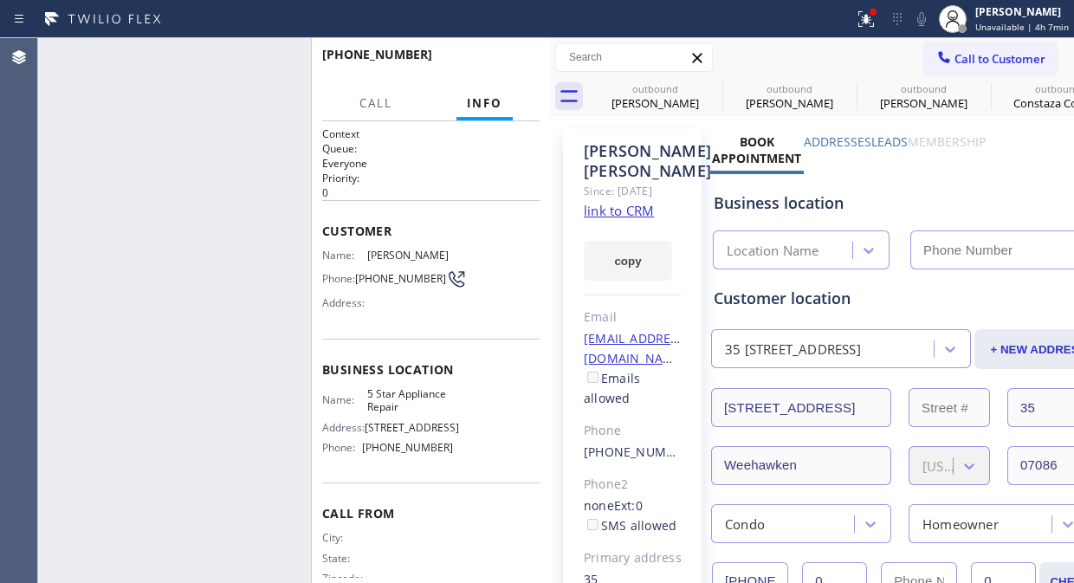
type input "[PHONE_NUMBER]"
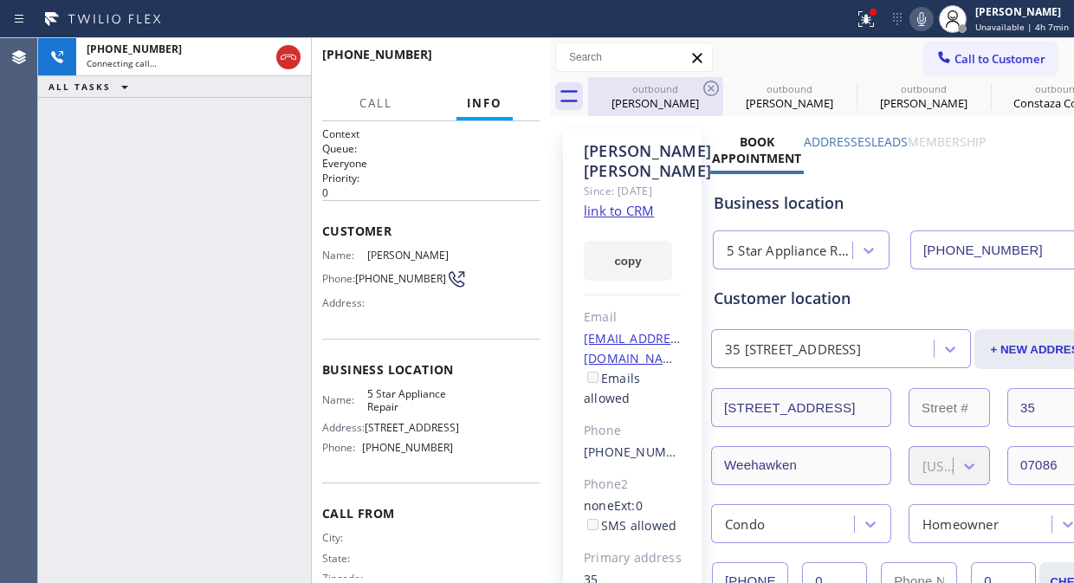
drag, startPoint x: 290, startPoint y: 61, endPoint x: 680, endPoint y: 104, distance: 392.0
click at [289, 61] on icon at bounding box center [288, 57] width 21 height 21
click at [954, 57] on span "Call to Customer" at bounding box center [999, 59] width 91 height 16
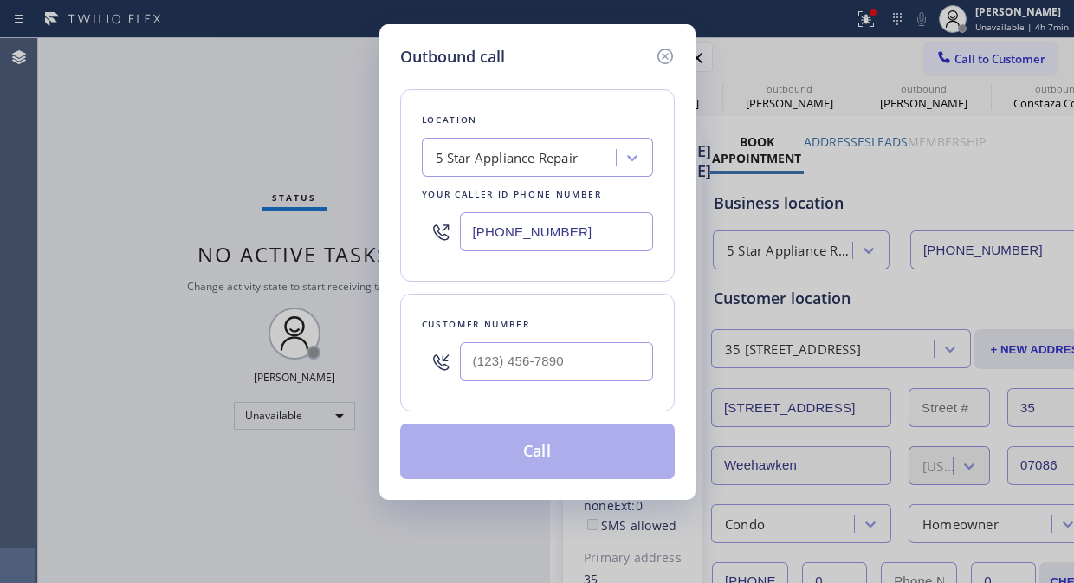
click at [598, 359] on input "text" at bounding box center [556, 361] width 193 height 39
paste input "786) 644-9148"
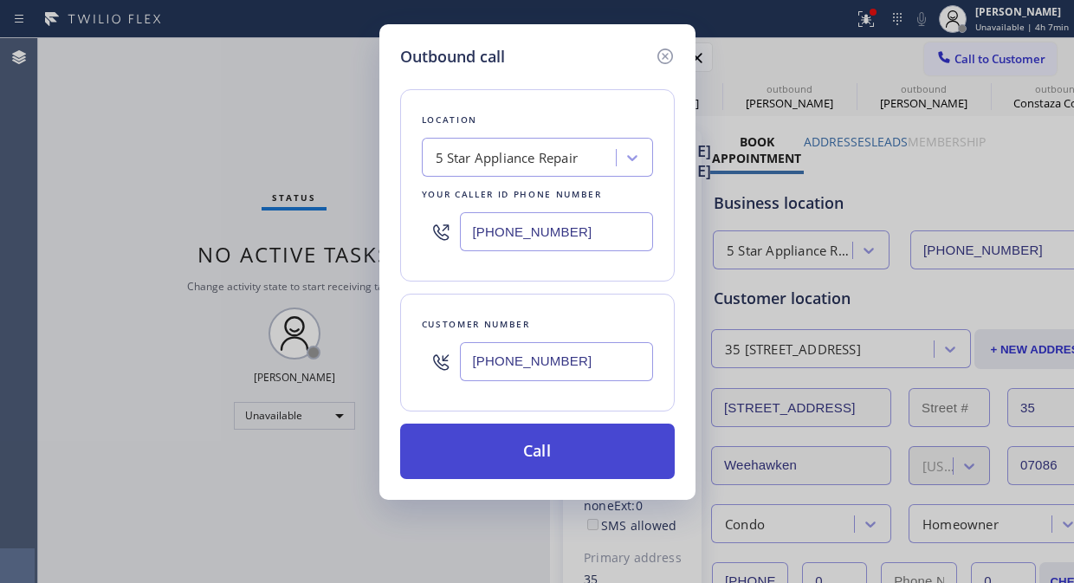
type input "[PHONE_NUMBER]"
click at [578, 451] on button "Call" at bounding box center [537, 450] width 274 height 55
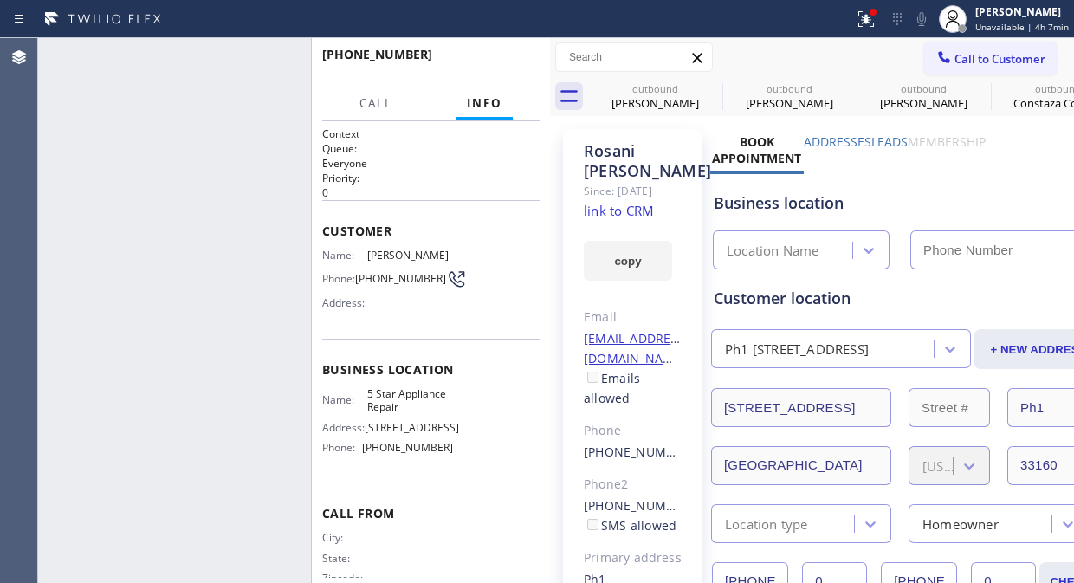
type input "[PHONE_NUMBER]"
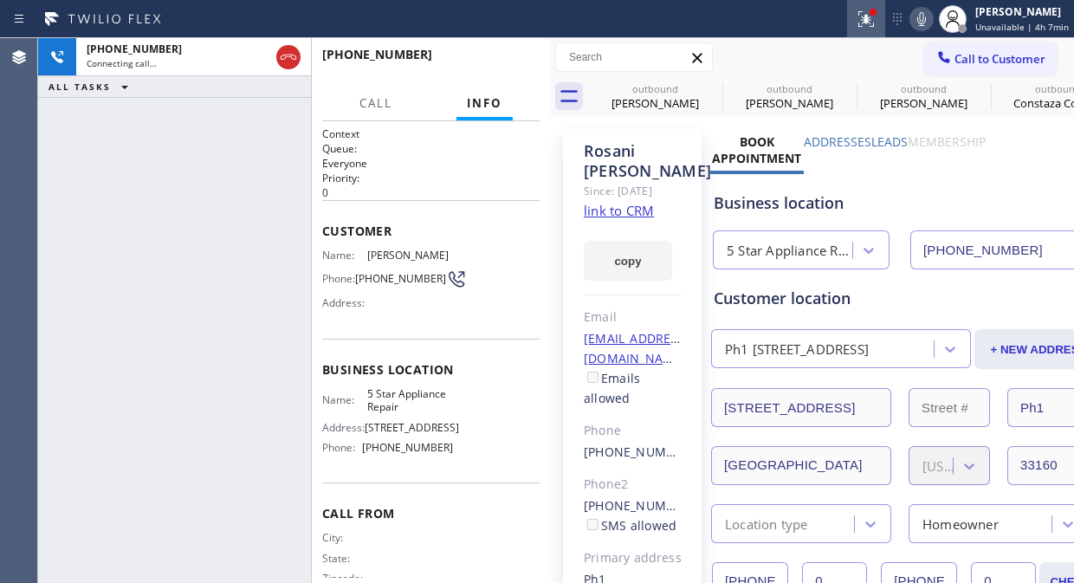
drag, startPoint x: 878, startPoint y: 21, endPoint x: 795, endPoint y: 252, distance: 245.7
click at [876, 21] on icon at bounding box center [865, 19] width 21 height 21
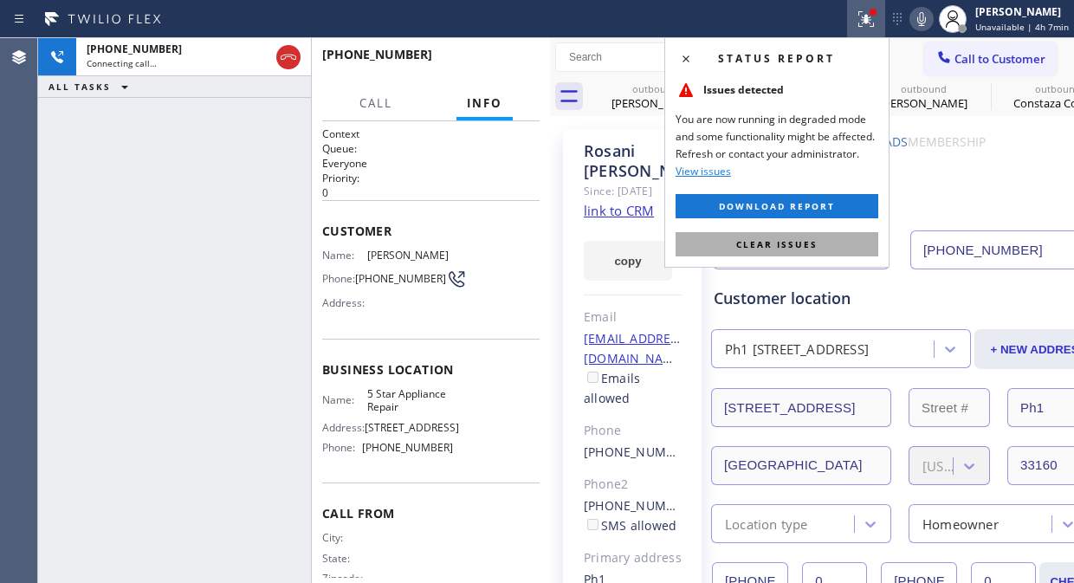
click at [793, 252] on button "Clear issues" at bounding box center [776, 244] width 203 height 24
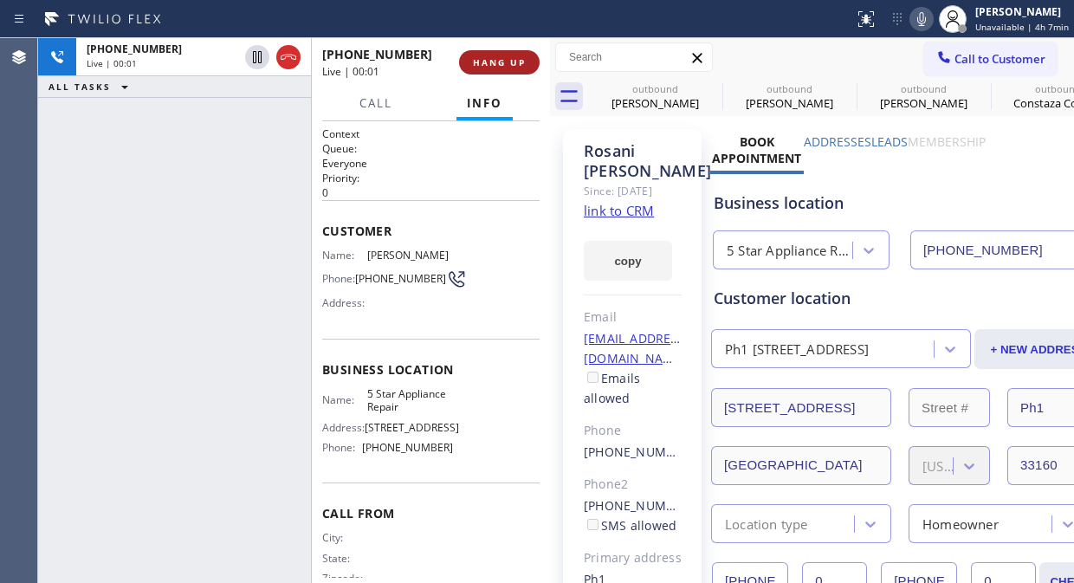
click at [513, 55] on button "HANG UP" at bounding box center [499, 62] width 81 height 24
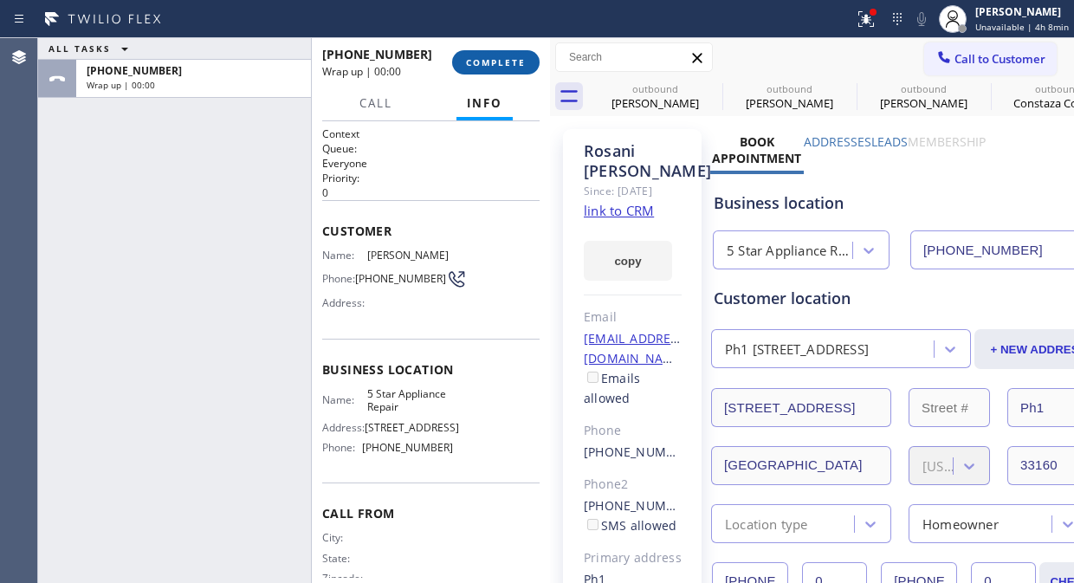
click at [513, 55] on button "COMPLETE" at bounding box center [495, 62] width 87 height 24
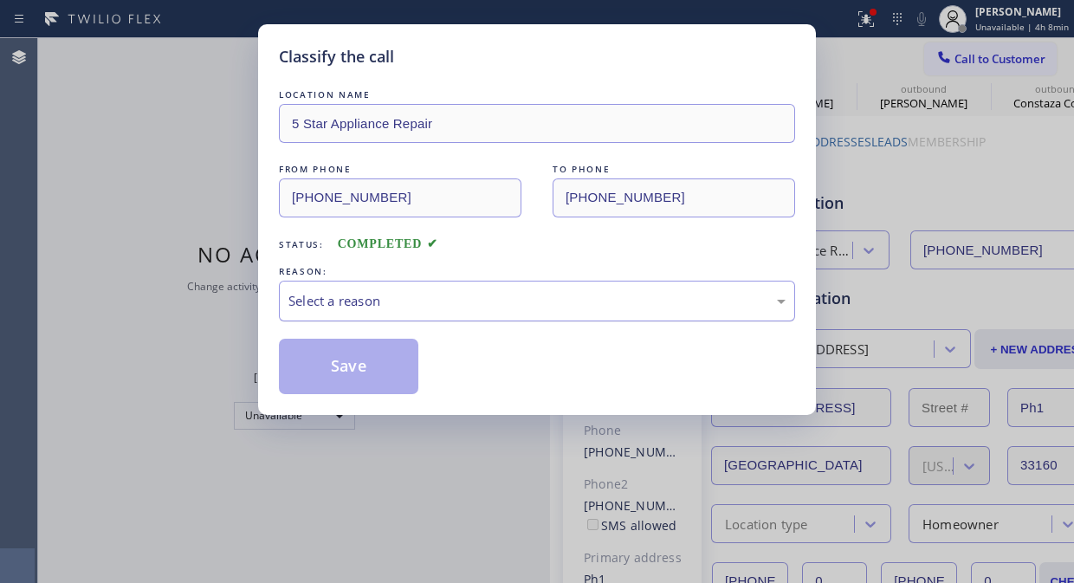
click at [513, 301] on div "Select a reason" at bounding box center [536, 301] width 497 height 20
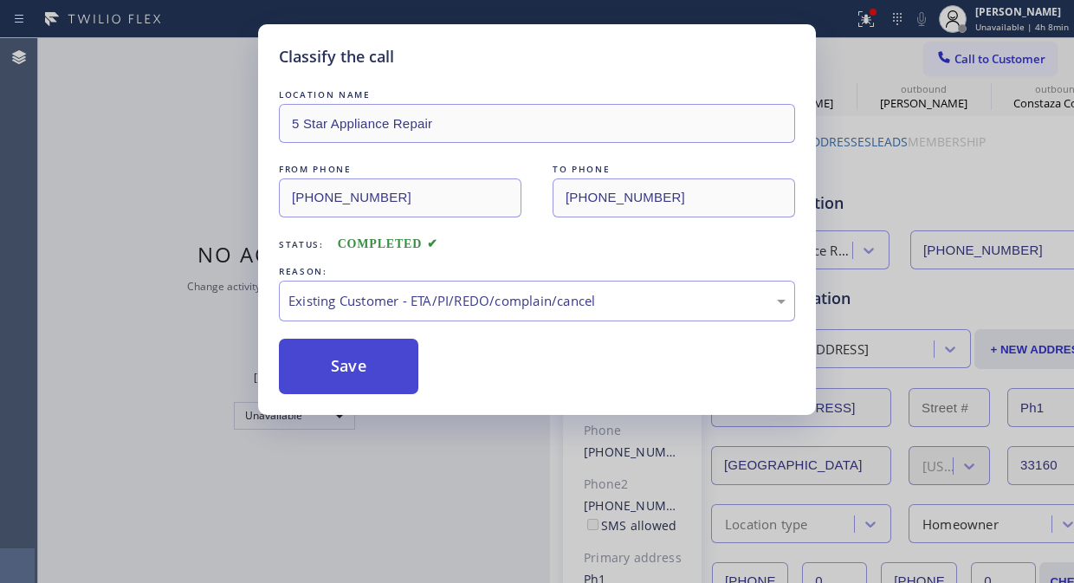
click at [398, 352] on button "Save" at bounding box center [348, 366] width 139 height 55
click at [939, 55] on icon at bounding box center [943, 56] width 11 height 11
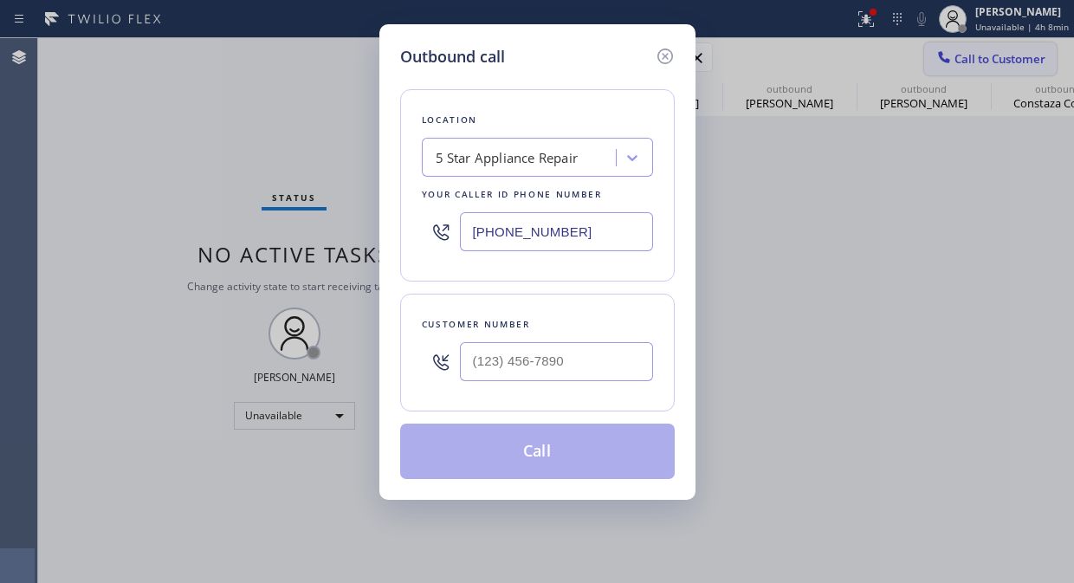
click at [939, 55] on div "Outbound call Location 5 Star Appliance Repair Your caller id phone number [PHO…" at bounding box center [537, 291] width 1074 height 583
click at [556, 359] on input "(___) ___-____" at bounding box center [556, 361] width 193 height 39
paste input "805) 217-0550"
type input "[PHONE_NUMBER]"
click at [599, 460] on button "Call" at bounding box center [537, 450] width 274 height 55
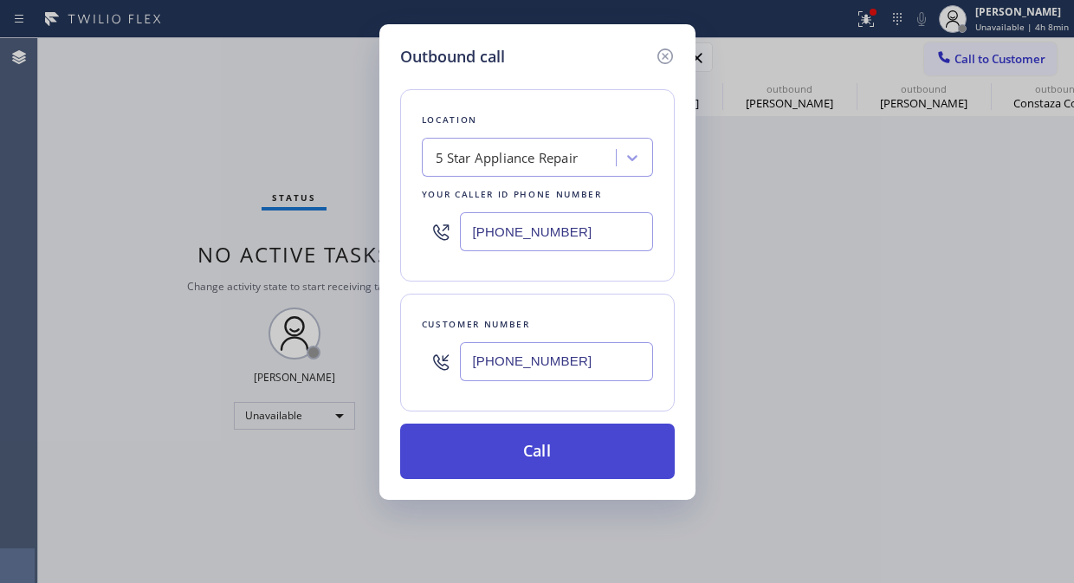
click at [602, 465] on button "Call" at bounding box center [537, 450] width 274 height 55
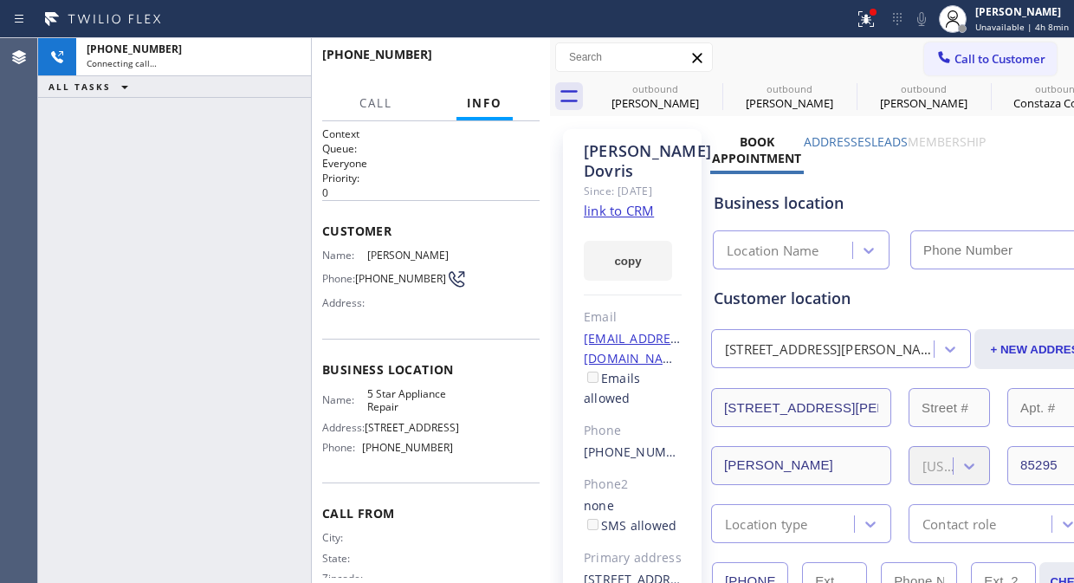
type input "[PHONE_NUMBER]"
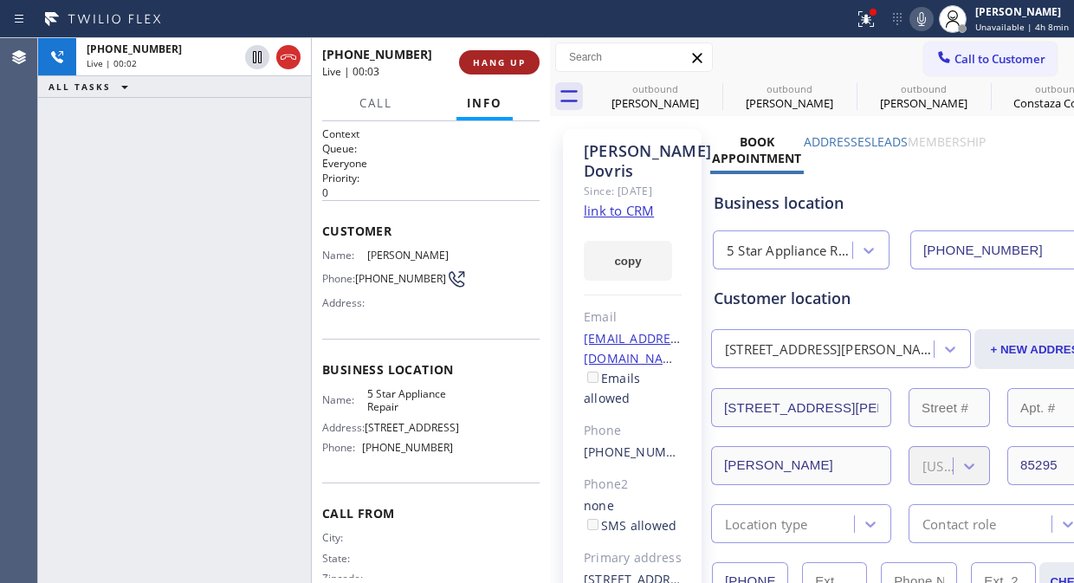
click at [500, 66] on span "HANG UP" at bounding box center [499, 62] width 53 height 12
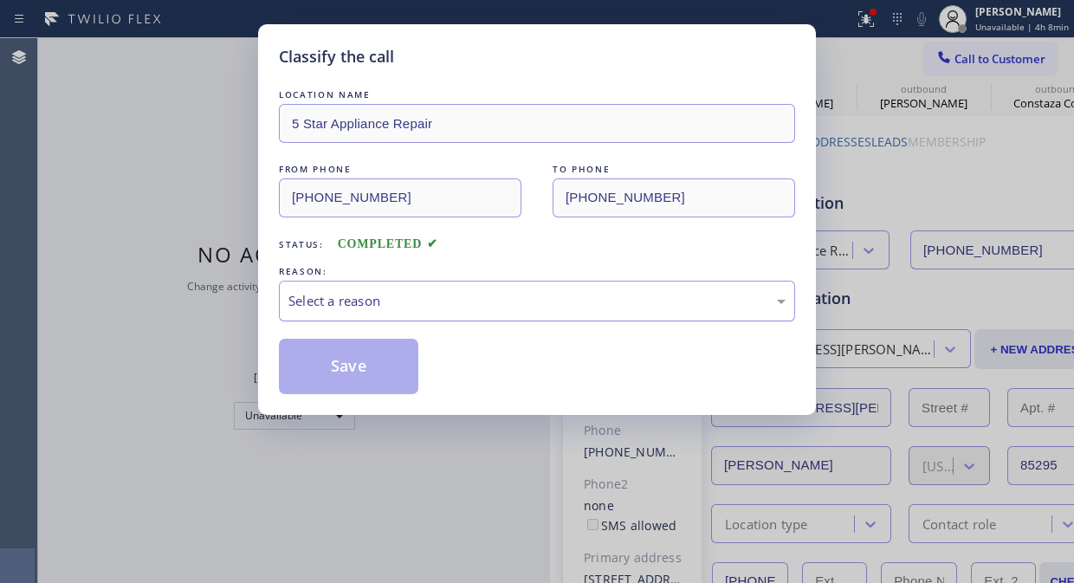
click at [520, 303] on div "Select a reason" at bounding box center [536, 301] width 497 height 20
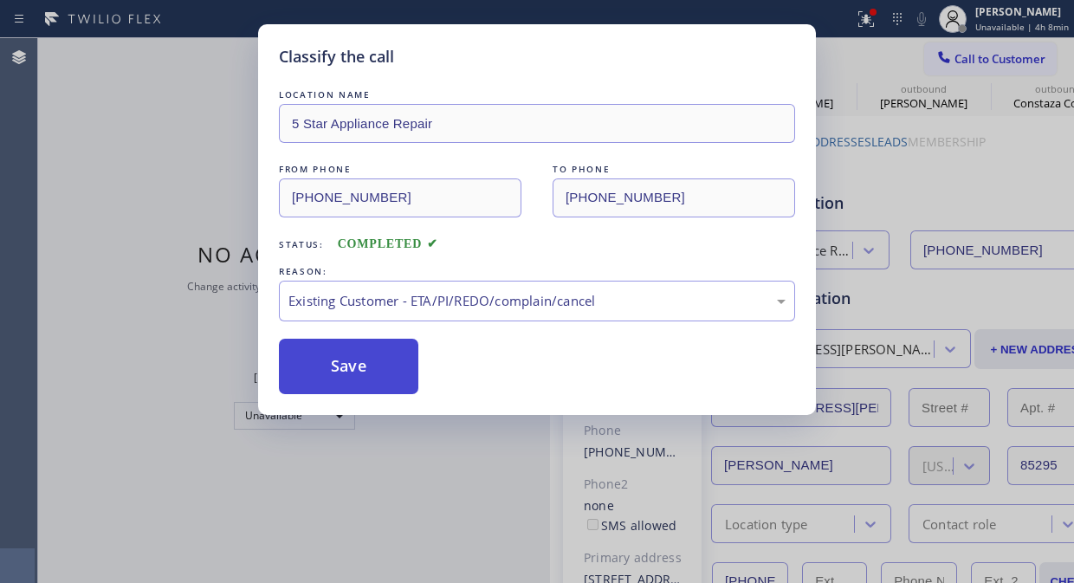
click at [338, 352] on button "Save" at bounding box center [348, 366] width 139 height 55
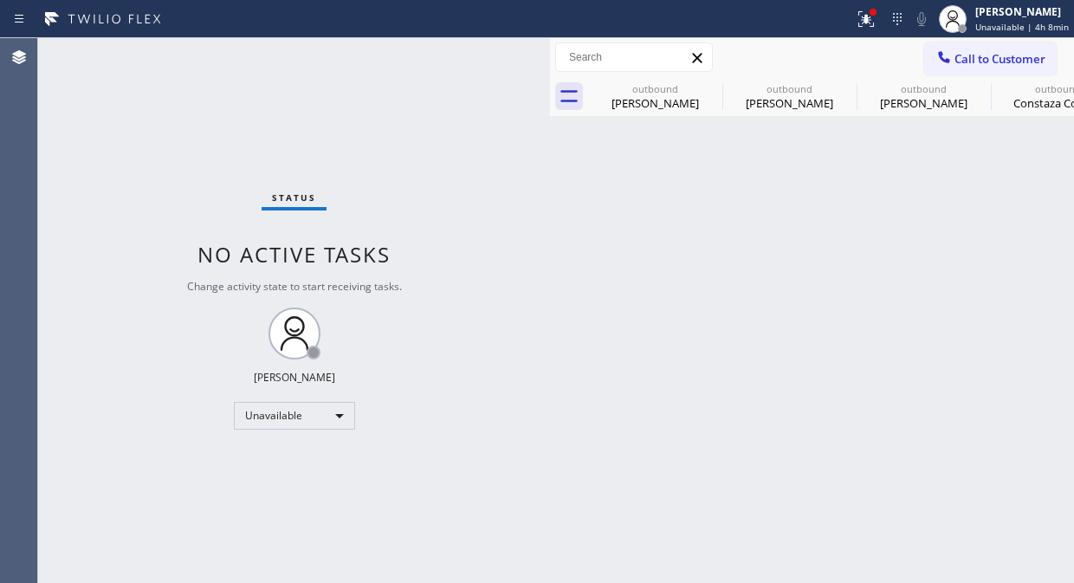
drag, startPoint x: 1006, startPoint y: 53, endPoint x: 836, endPoint y: 192, distance: 220.3
click at [1004, 54] on span "Call to Customer" at bounding box center [999, 59] width 91 height 16
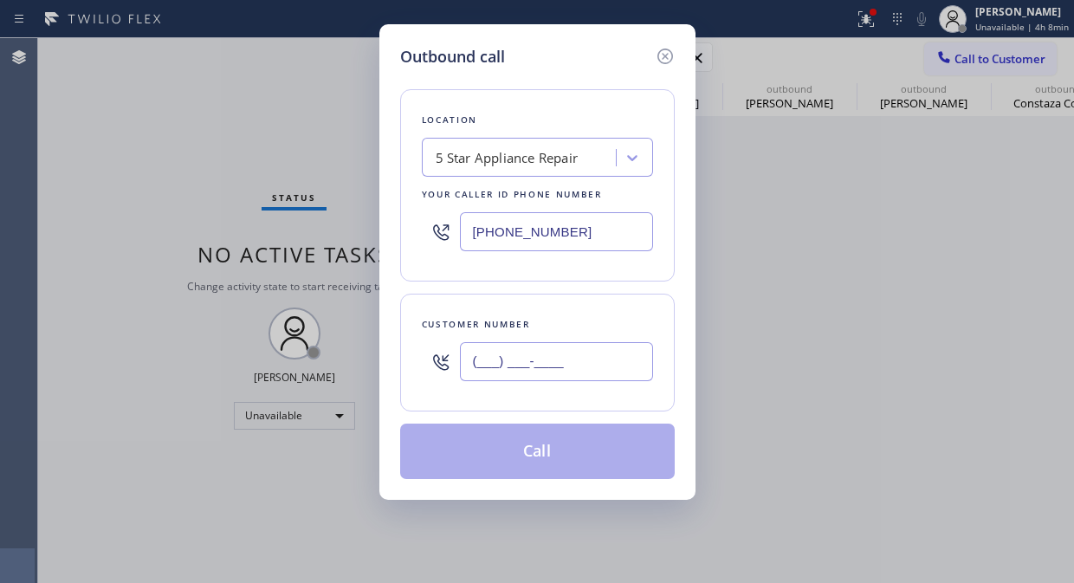
click at [559, 352] on input "(___) ___-____" at bounding box center [556, 361] width 193 height 39
paste input "480) 229-6494"
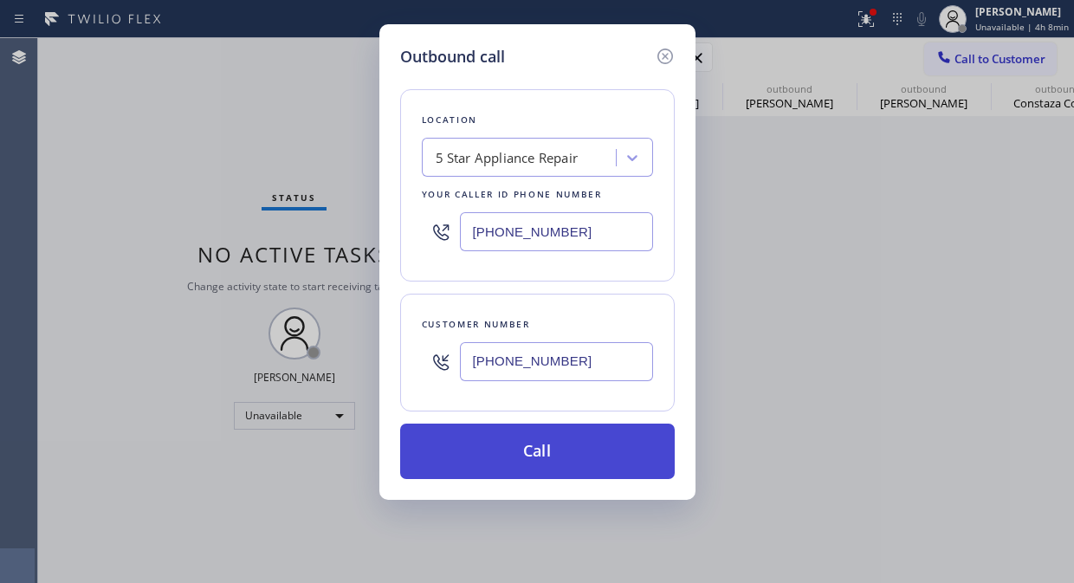
type input "[PHONE_NUMBER]"
click at [572, 462] on button "Call" at bounding box center [537, 450] width 274 height 55
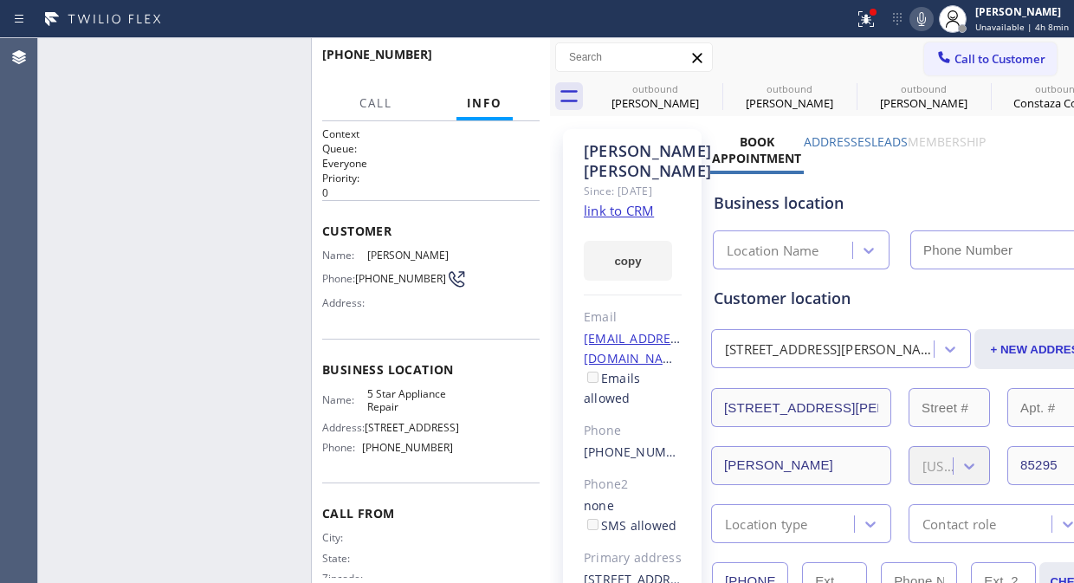
type input "[PHONE_NUMBER]"
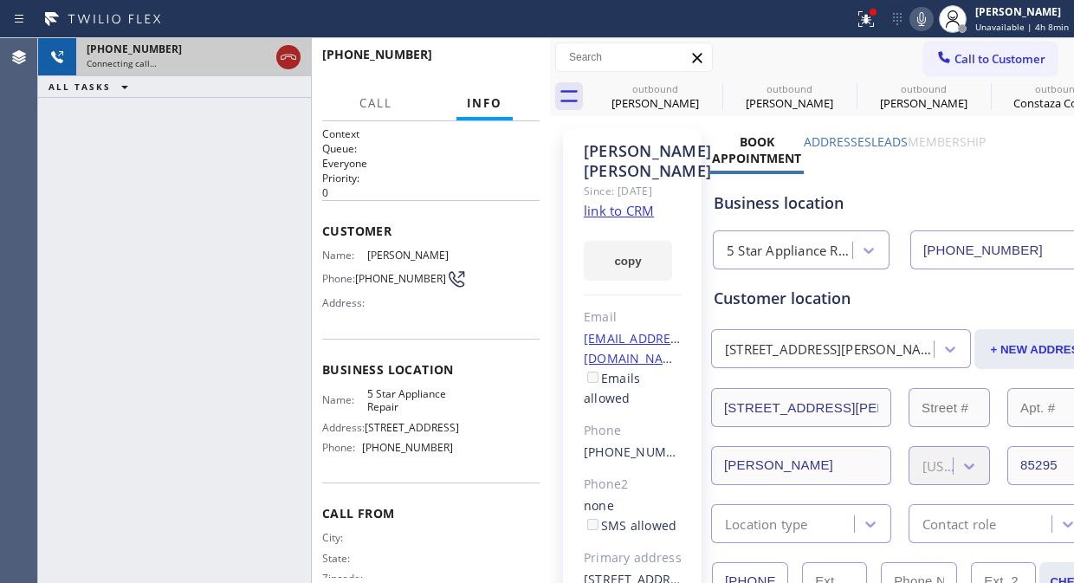
click at [290, 59] on icon at bounding box center [288, 57] width 21 height 21
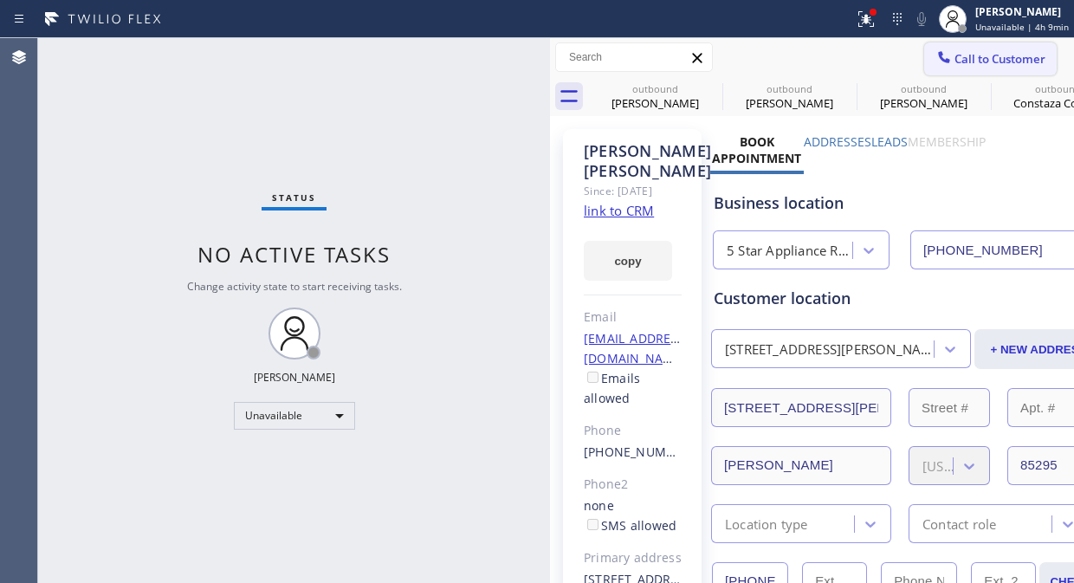
click at [948, 68] on button "Call to Customer" at bounding box center [990, 58] width 132 height 33
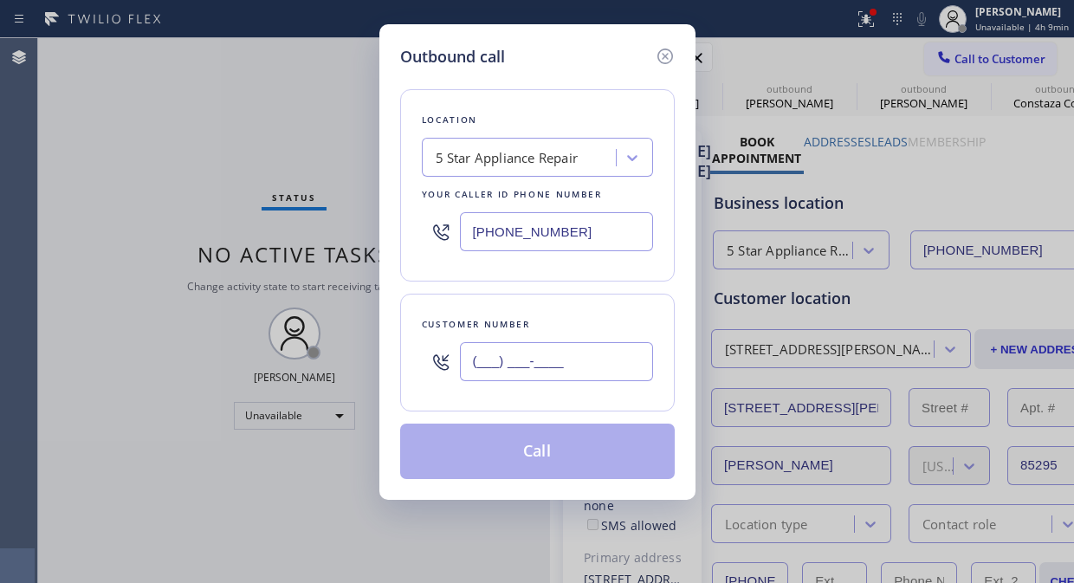
click at [481, 365] on input "(___) ___-____" at bounding box center [556, 361] width 193 height 39
paste input "305) 542-6763"
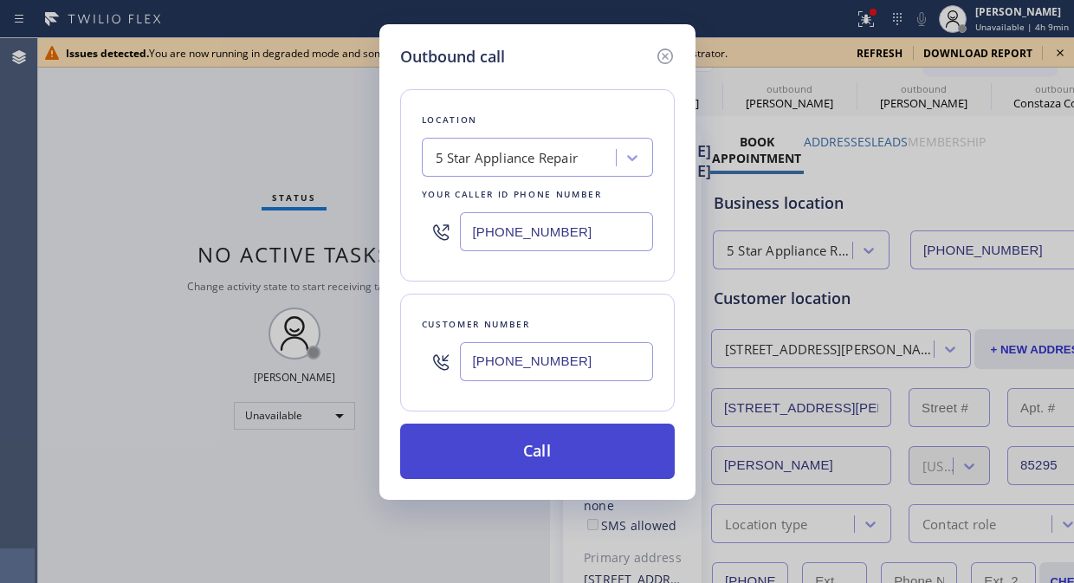
type input "[PHONE_NUMBER]"
click at [557, 460] on button "Call" at bounding box center [537, 450] width 274 height 55
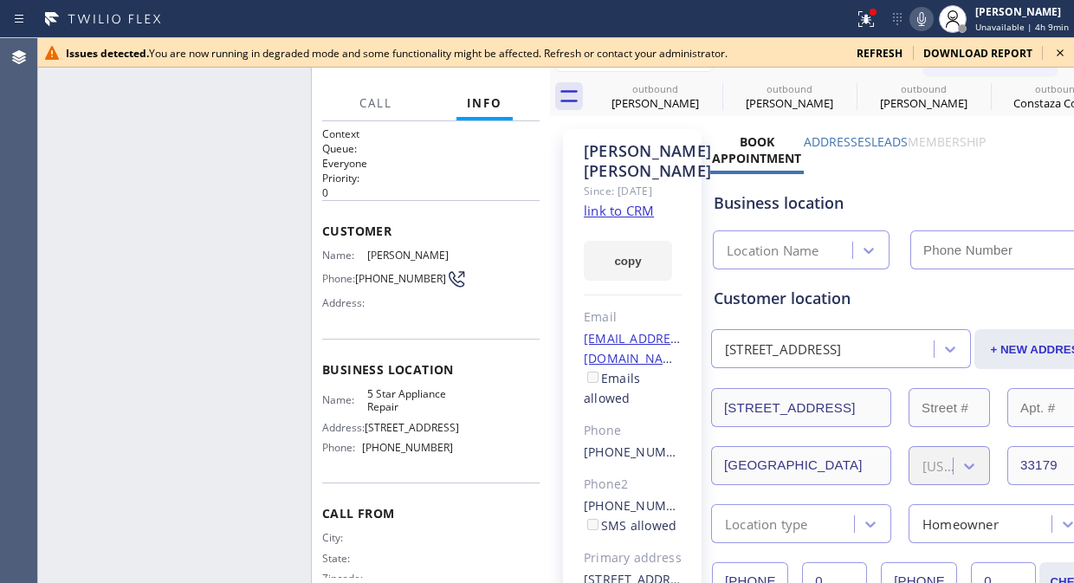
type input "[PHONE_NUMBER]"
click at [1060, 52] on icon at bounding box center [1059, 52] width 7 height 7
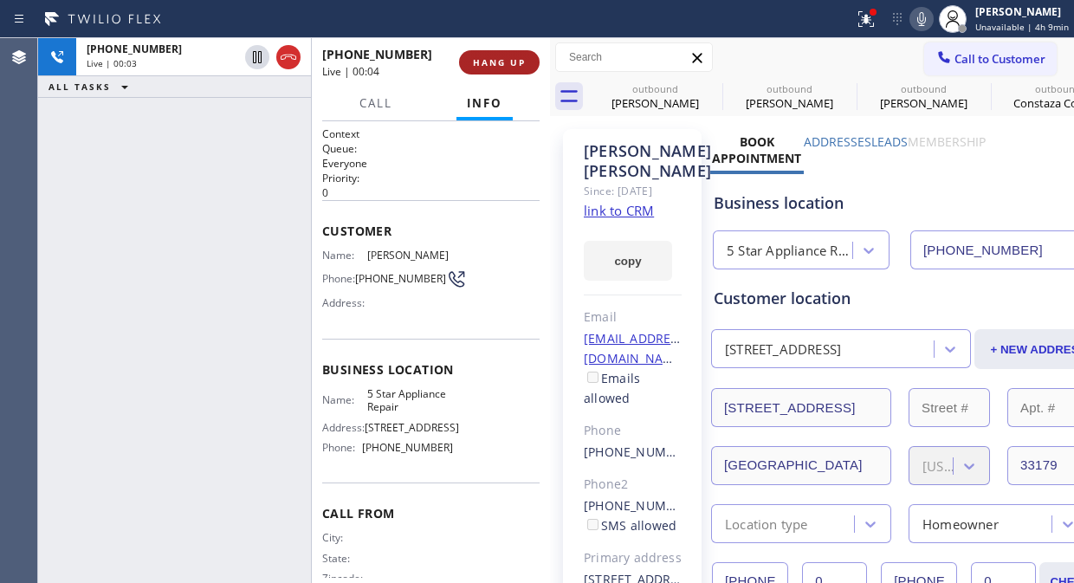
click at [506, 65] on span "HANG UP" at bounding box center [499, 62] width 53 height 12
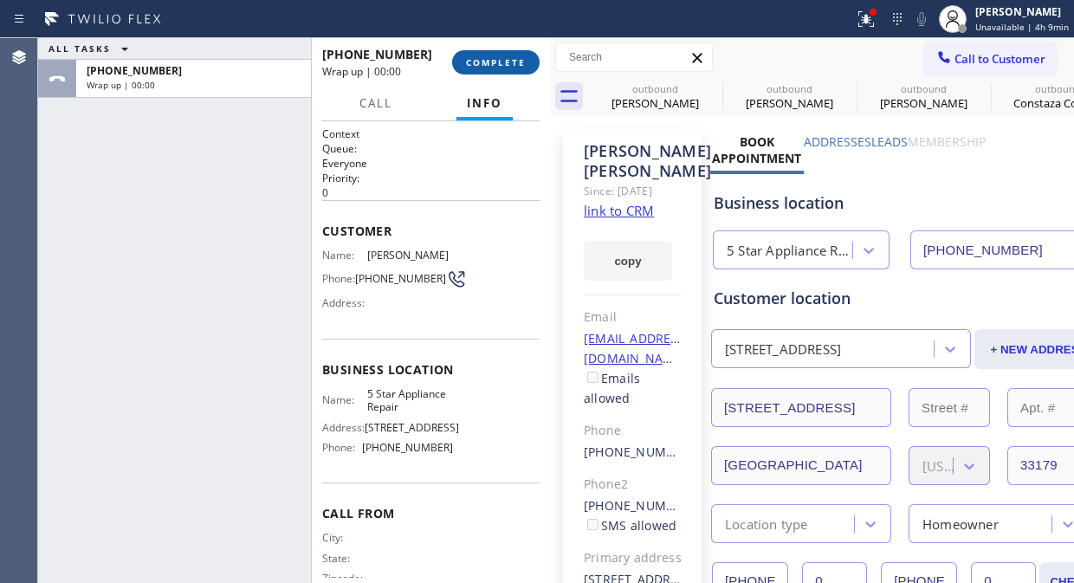
click at [506, 64] on span "COMPLETE" at bounding box center [496, 62] width 60 height 12
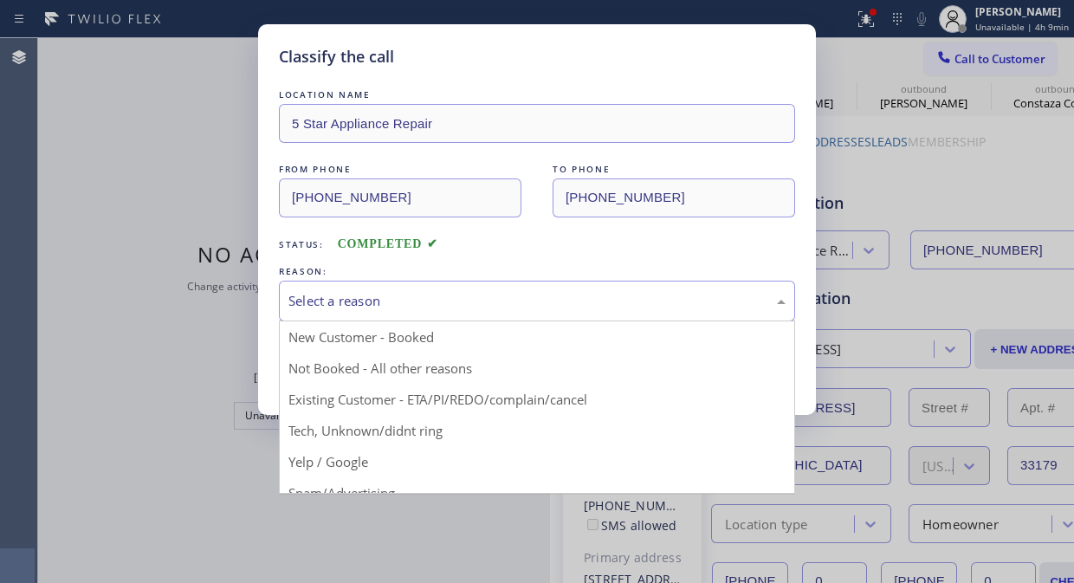
click at [526, 304] on div "Select a reason" at bounding box center [536, 301] width 497 height 20
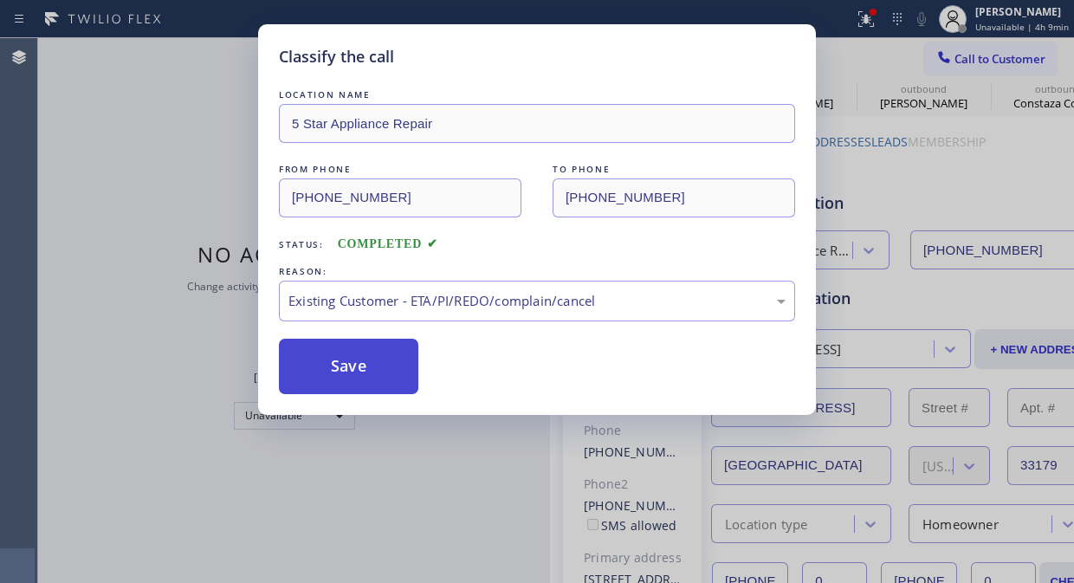
click at [339, 376] on button "Save" at bounding box center [348, 366] width 139 height 55
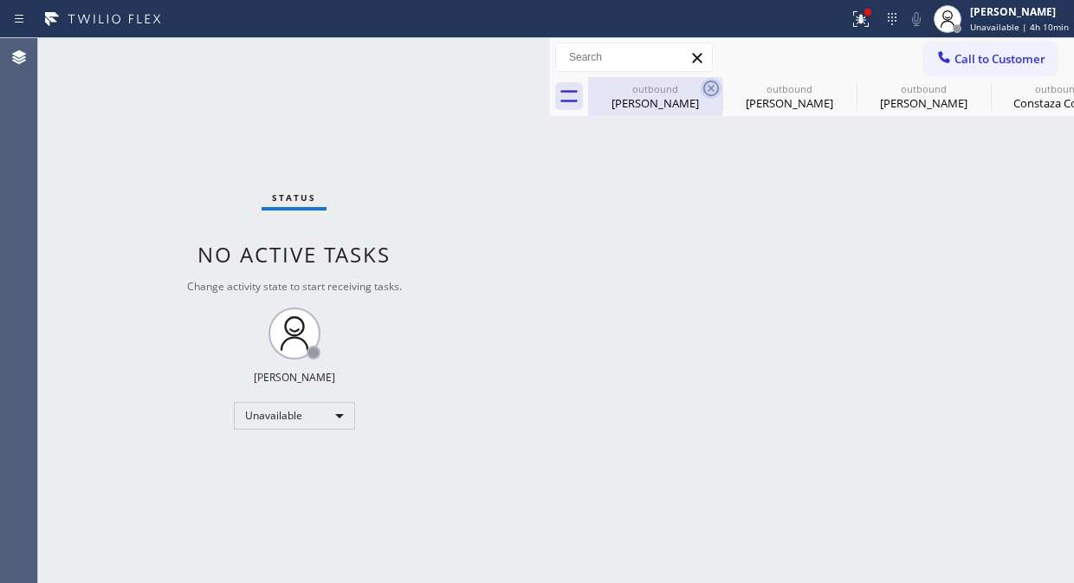
click at [714, 84] on icon at bounding box center [710, 88] width 21 height 21
click at [0, 0] on icon at bounding box center [0, 0] width 0 height 0
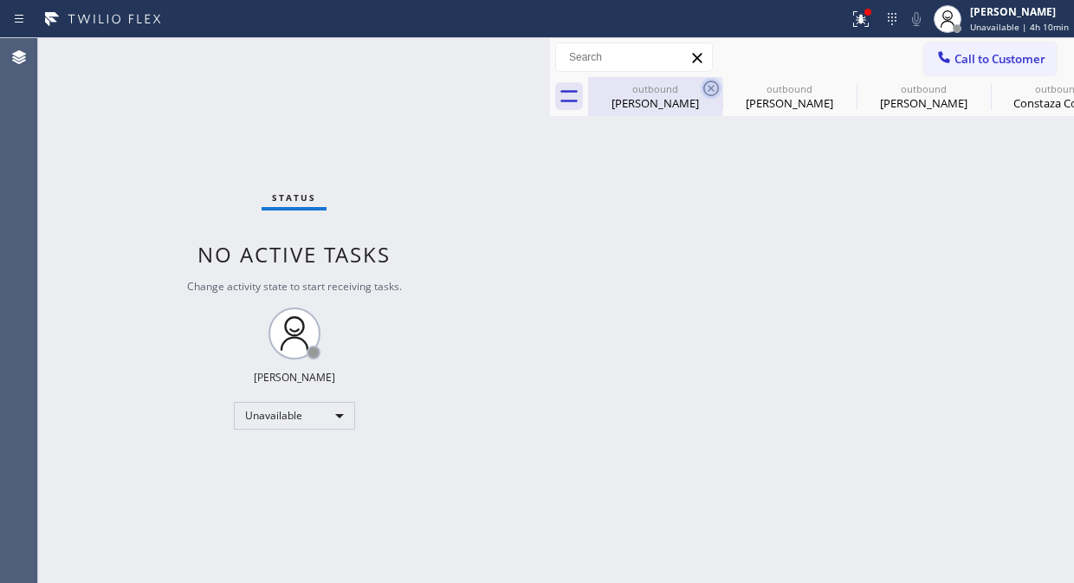
click at [0, 0] on icon at bounding box center [0, 0] width 0 height 0
click at [863, 21] on icon at bounding box center [858, 17] width 10 height 12
click at [863, 20] on icon at bounding box center [858, 17] width 10 height 12
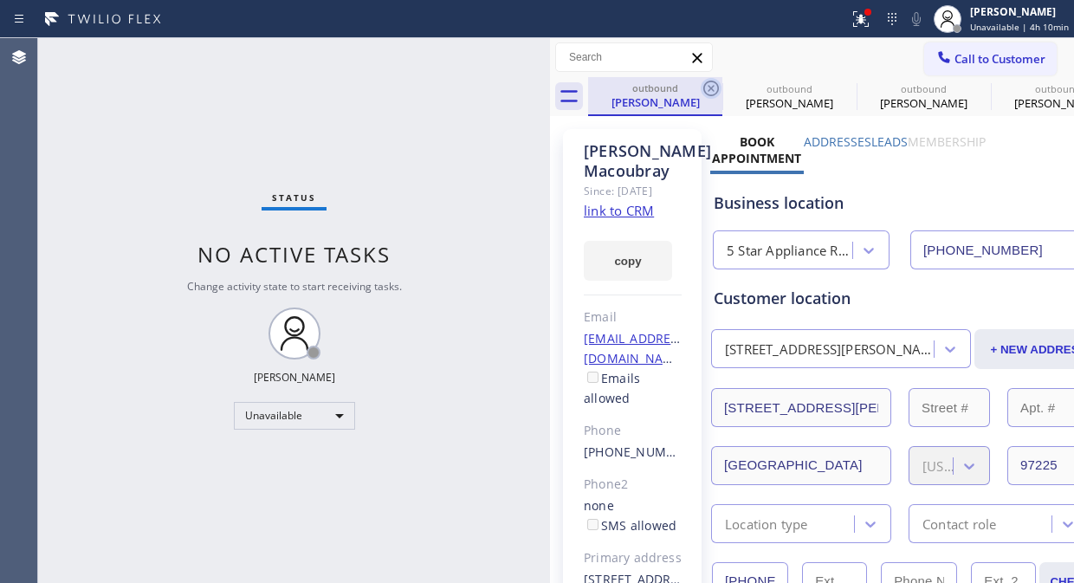
click at [712, 85] on icon at bounding box center [710, 88] width 21 height 21
click at [0, 0] on icon at bounding box center [0, 0] width 0 height 0
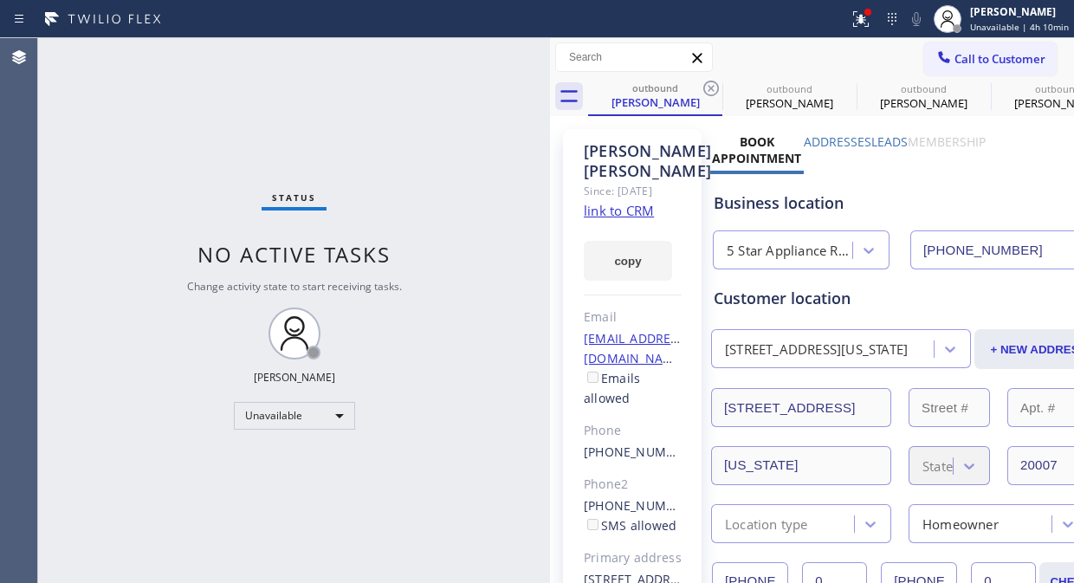
click at [712, 85] on icon at bounding box center [710, 88] width 21 height 21
click at [0, 0] on icon at bounding box center [0, 0] width 0 height 0
click at [712, 85] on icon at bounding box center [710, 88] width 21 height 21
click at [0, 0] on icon at bounding box center [0, 0] width 0 height 0
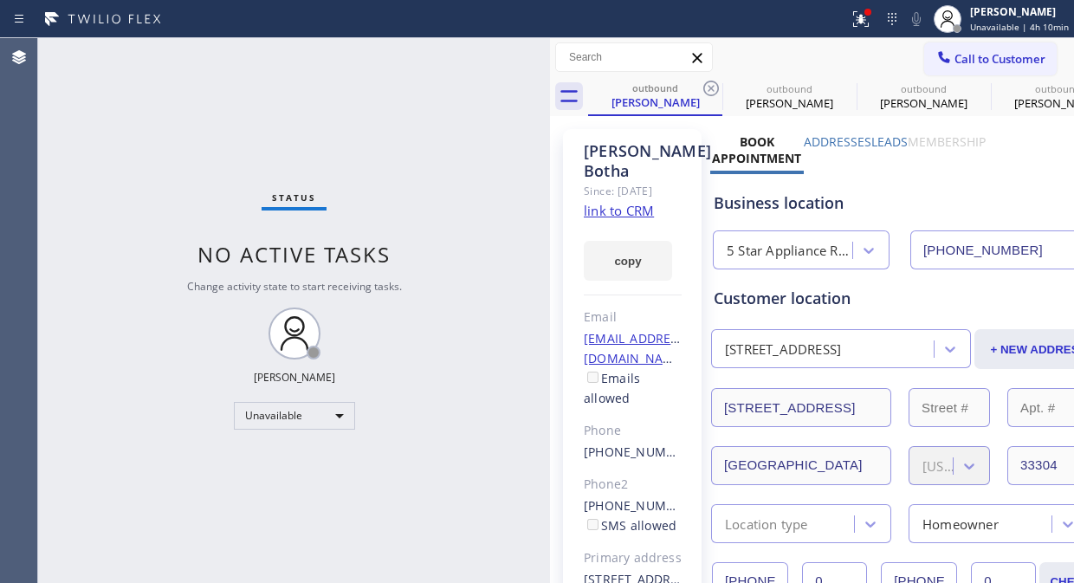
click at [0, 0] on icon at bounding box center [0, 0] width 0 height 0
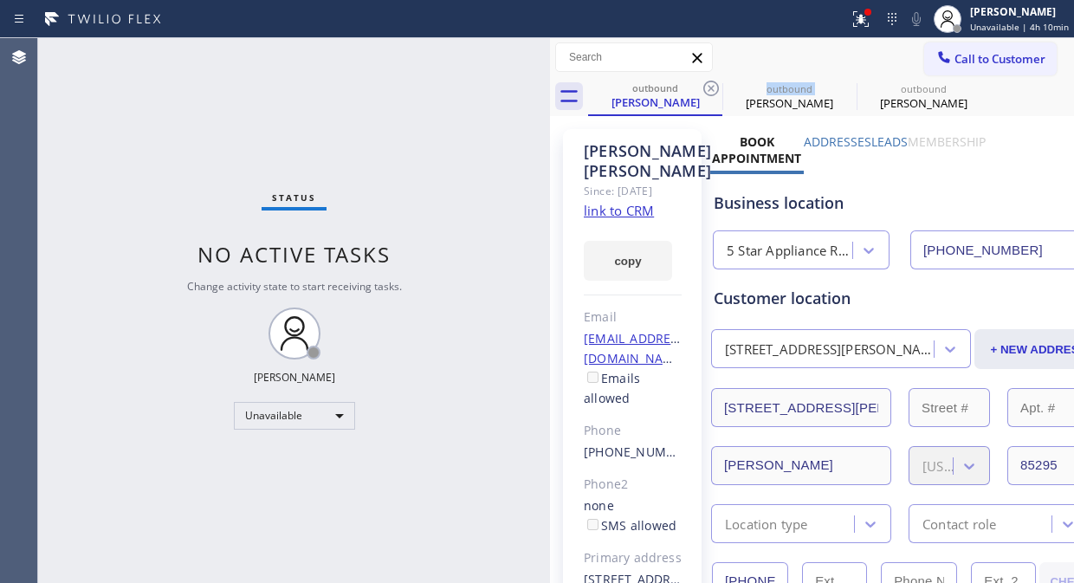
click at [712, 85] on icon at bounding box center [710, 88] width 21 height 21
click at [0, 0] on icon at bounding box center [0, 0] width 0 height 0
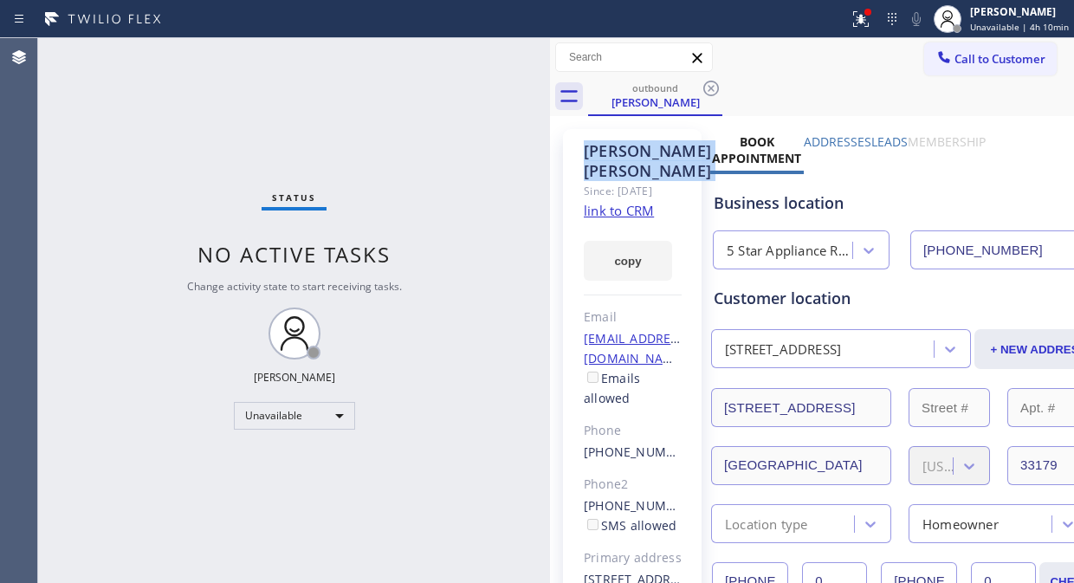
click at [712, 85] on icon at bounding box center [710, 88] width 21 height 21
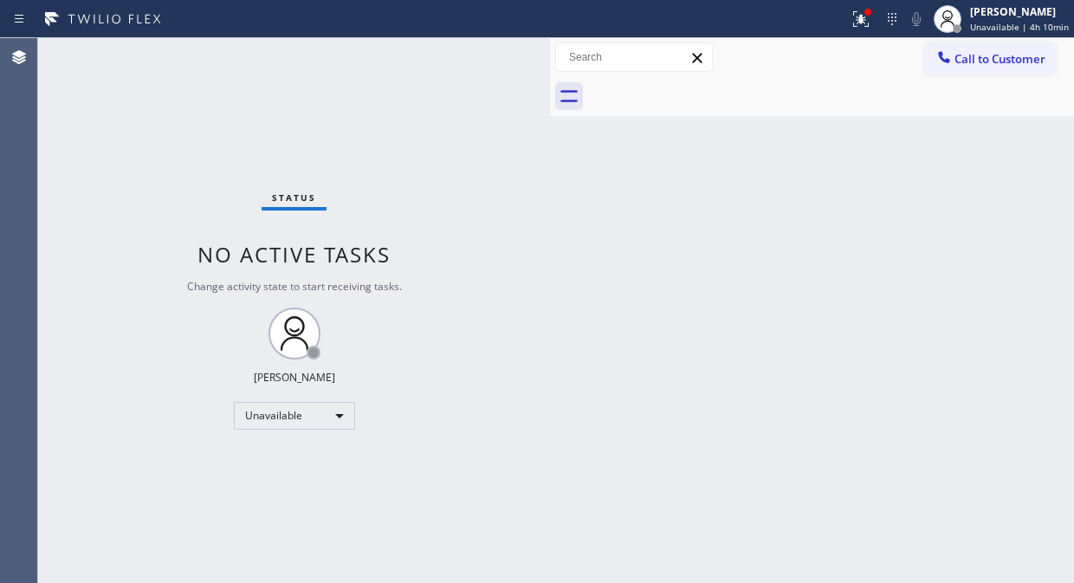
click at [712, 85] on div at bounding box center [831, 96] width 486 height 39
click at [859, 15] on icon at bounding box center [860, 19] width 21 height 21
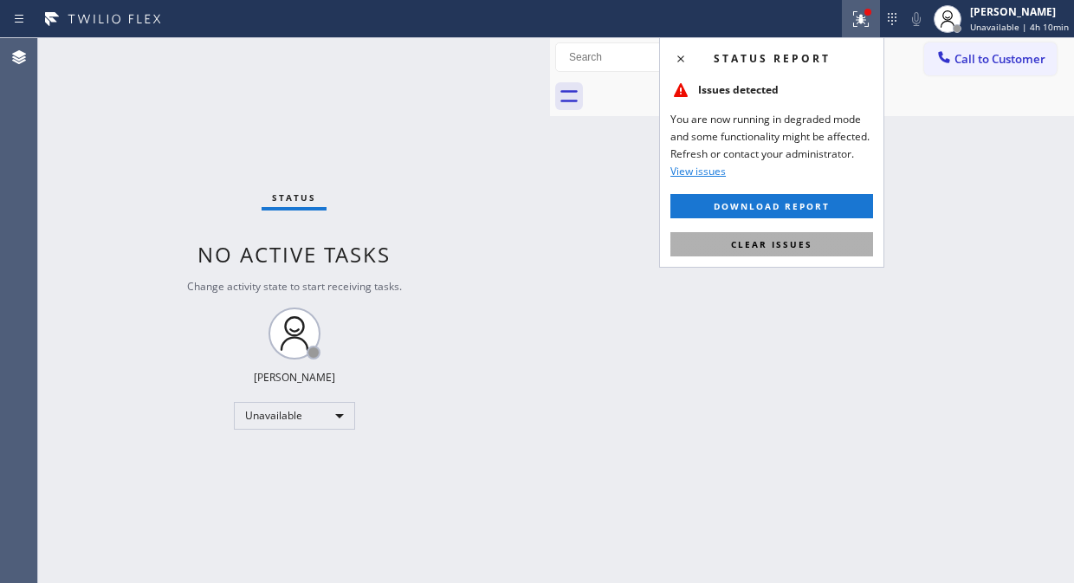
click at [791, 247] on span "Clear issues" at bounding box center [771, 244] width 81 height 12
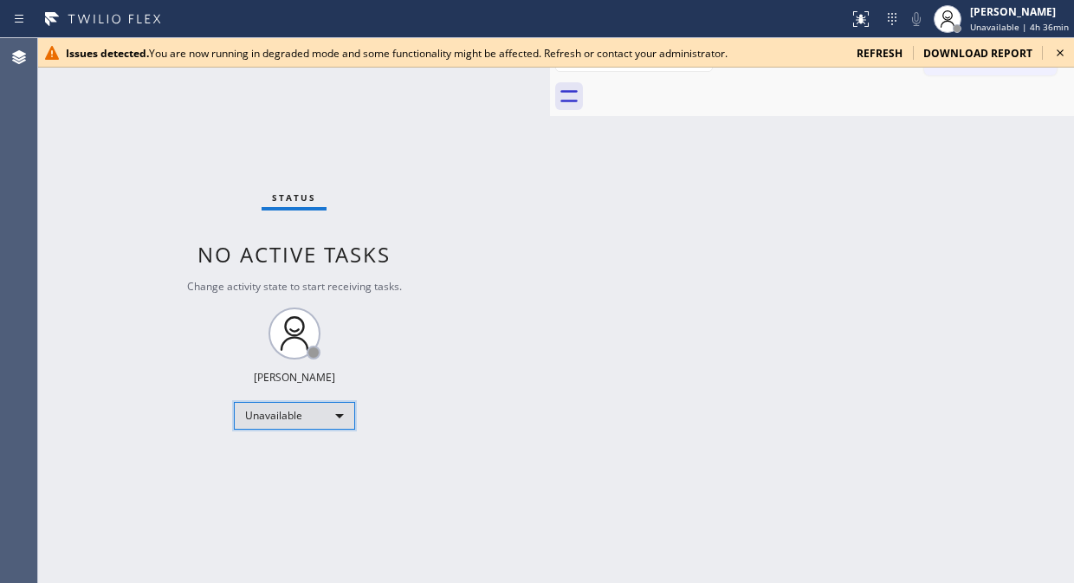
click at [269, 420] on div "Unavailable" at bounding box center [294, 416] width 121 height 28
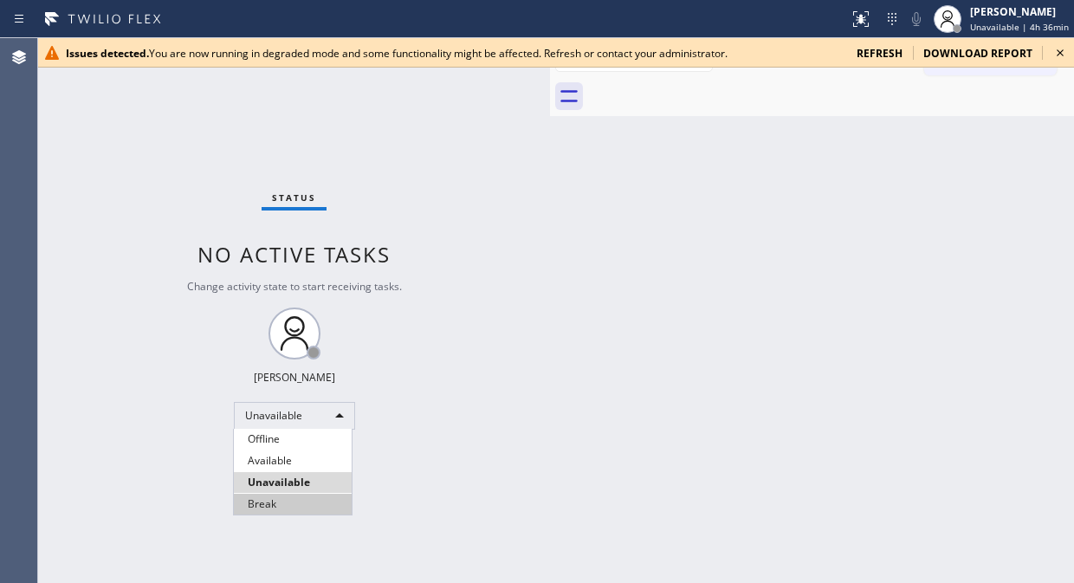
click at [283, 503] on li "Break" at bounding box center [293, 504] width 118 height 21
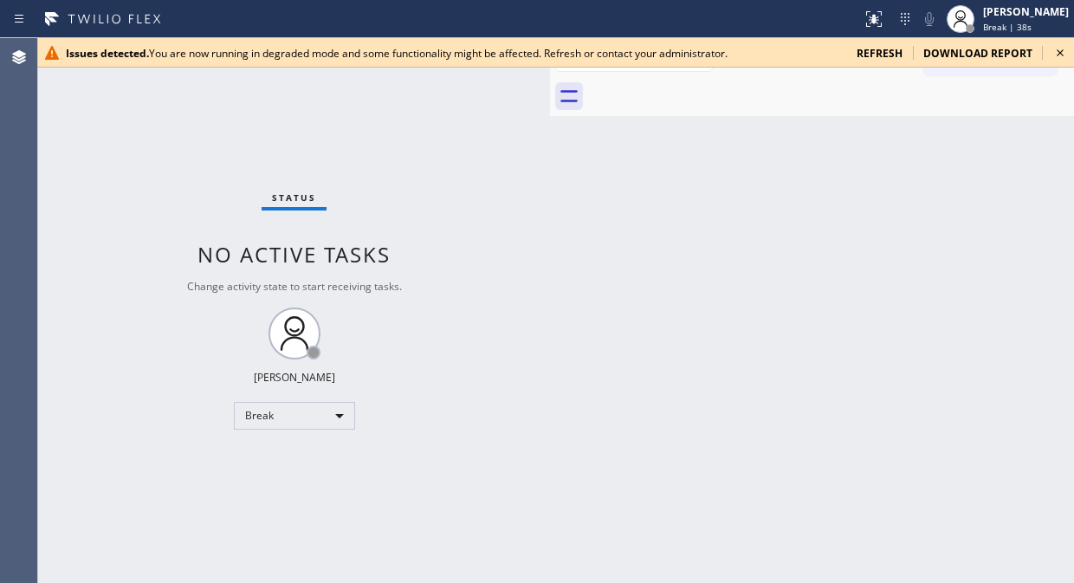
click at [130, 192] on div "Status No active tasks Change activity state to start receiving tasks. Fila Gar…" at bounding box center [294, 310] width 512 height 545
click at [282, 419] on div "Break" at bounding box center [294, 416] width 121 height 28
